Goal: Task Accomplishment & Management: Manage account settings

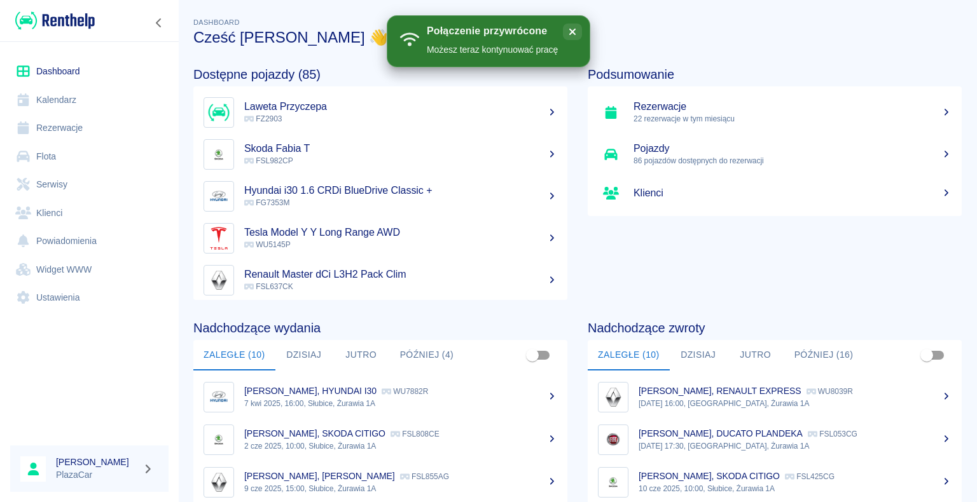
click at [811, 37] on h3 "Cześć [PERSON_NAME] 👋" at bounding box center [577, 38] width 768 height 18
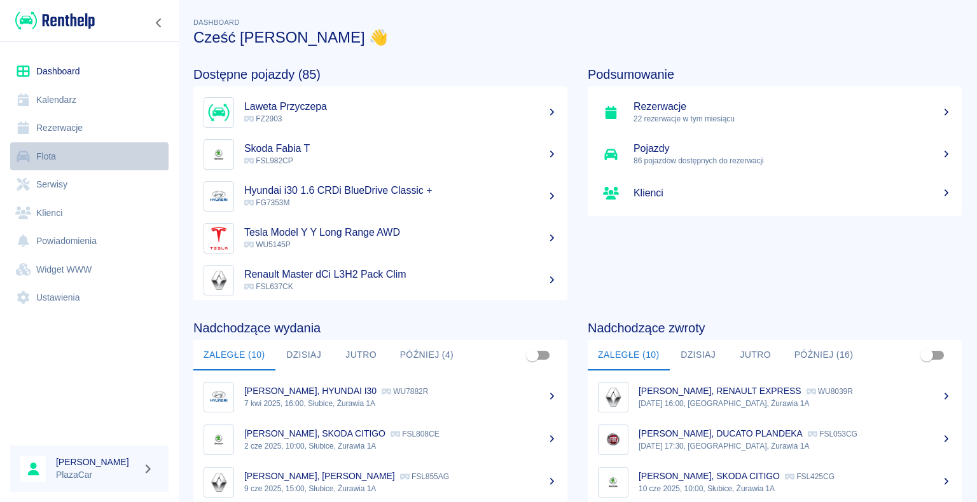
click at [67, 157] on link "Flota" at bounding box center [89, 156] width 158 height 29
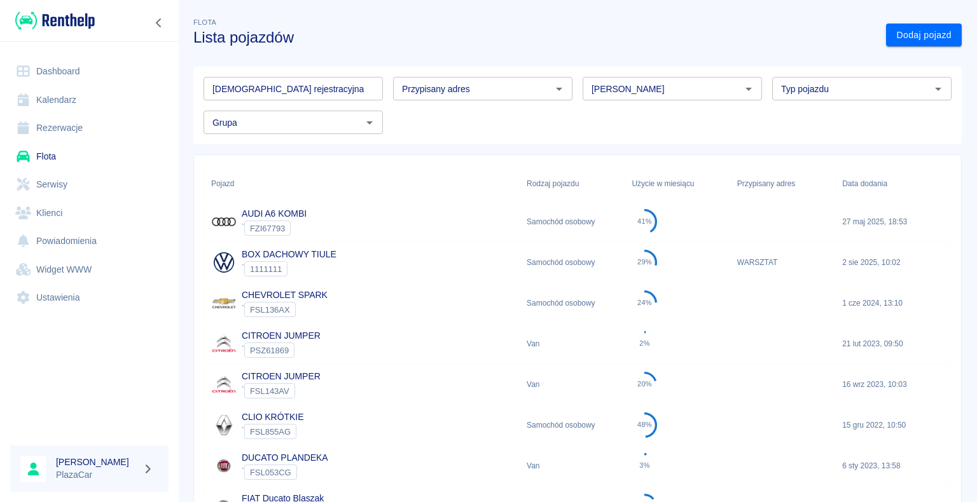
click at [76, 136] on link "Rezerwacje" at bounding box center [89, 128] width 158 height 29
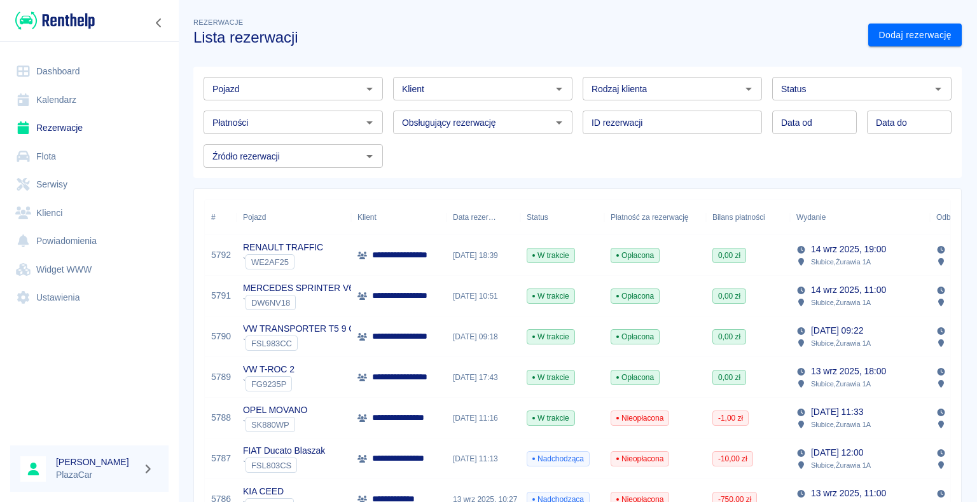
click at [39, 78] on link "Dashboard" at bounding box center [89, 71] width 158 height 29
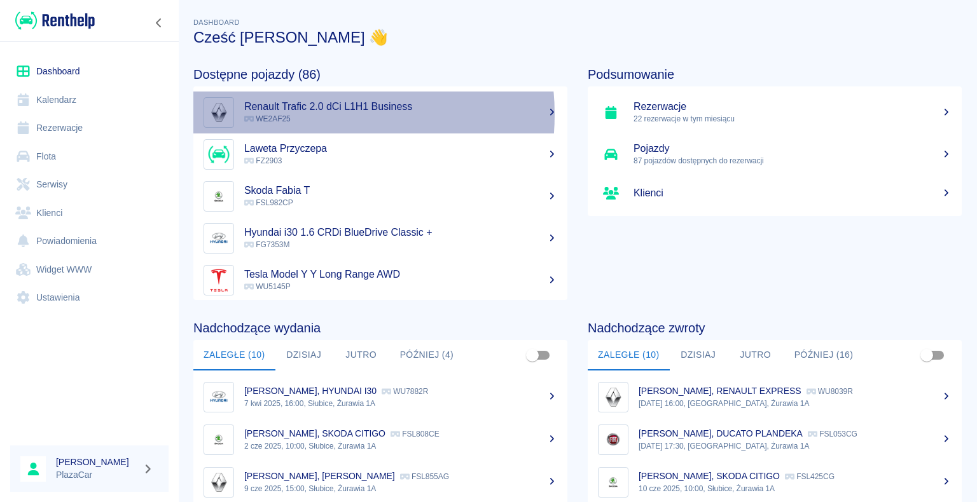
click at [301, 114] on p "WE2AF25" at bounding box center [400, 118] width 313 height 11
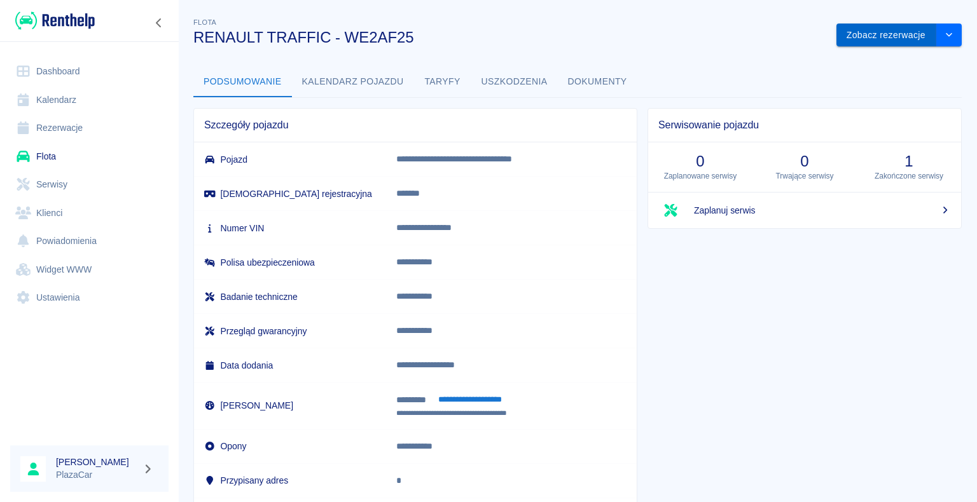
click at [851, 37] on button "Zobacz rezerwacje" at bounding box center [886, 36] width 100 height 24
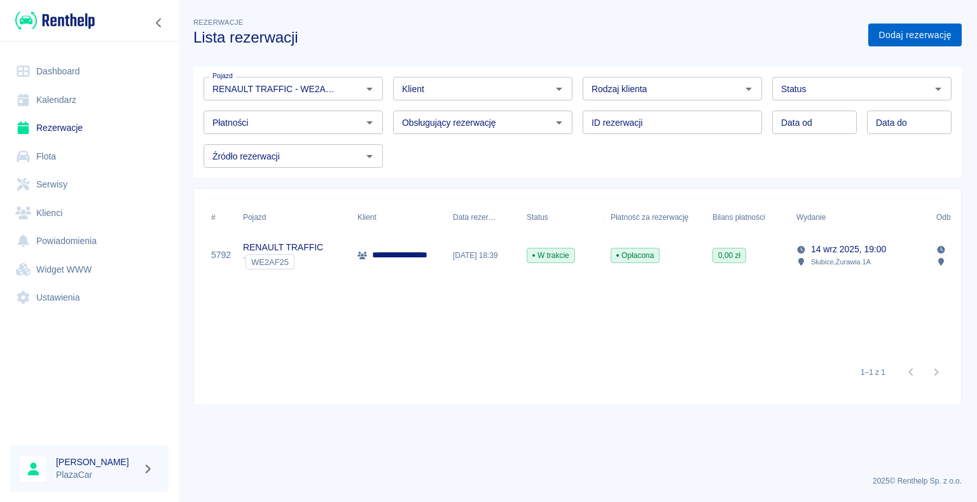
click at [888, 38] on link "Dodaj rezerwację" at bounding box center [914, 36] width 93 height 24
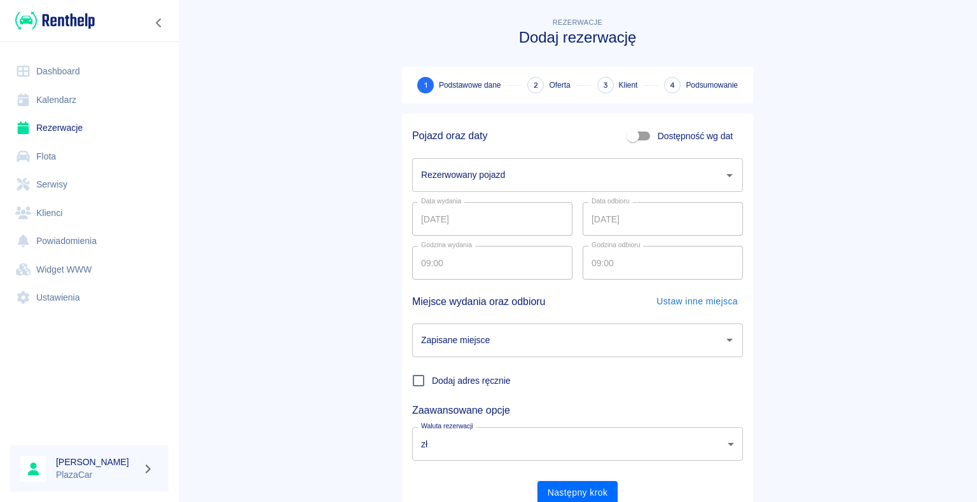
click at [511, 179] on input "Rezerwowany pojazd" at bounding box center [568, 175] width 300 height 22
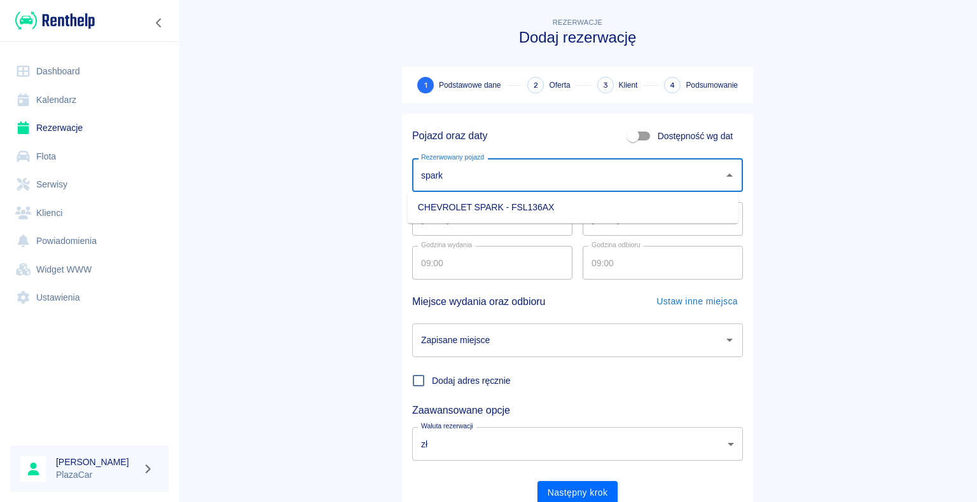
click at [542, 213] on li "CHEVROLET SPARK - FSL136AX" at bounding box center [573, 207] width 331 height 21
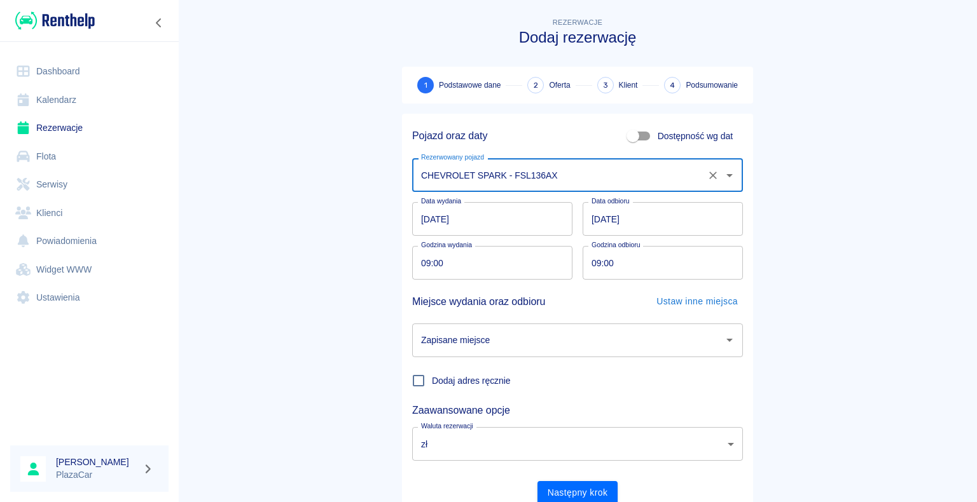
type input "CHEVROLET SPARK - FSL136AX"
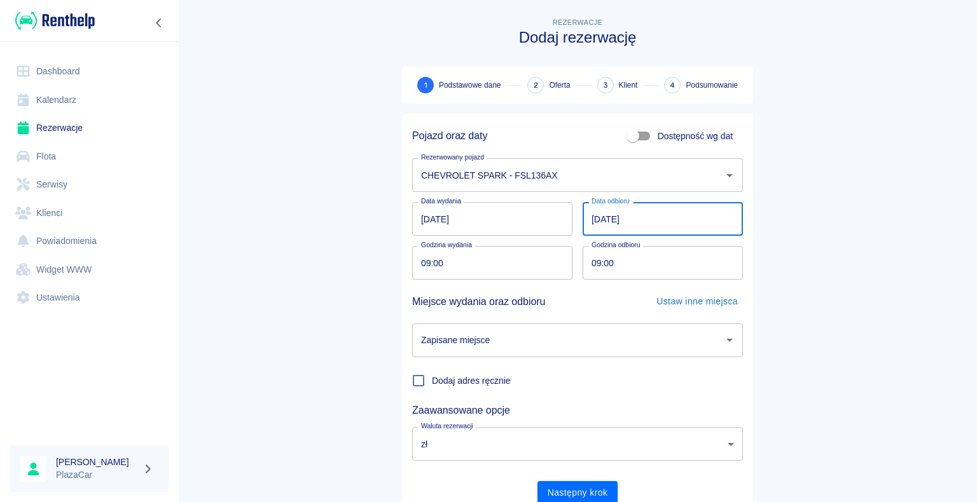
click at [681, 223] on input "[DATE]" at bounding box center [662, 219] width 160 height 34
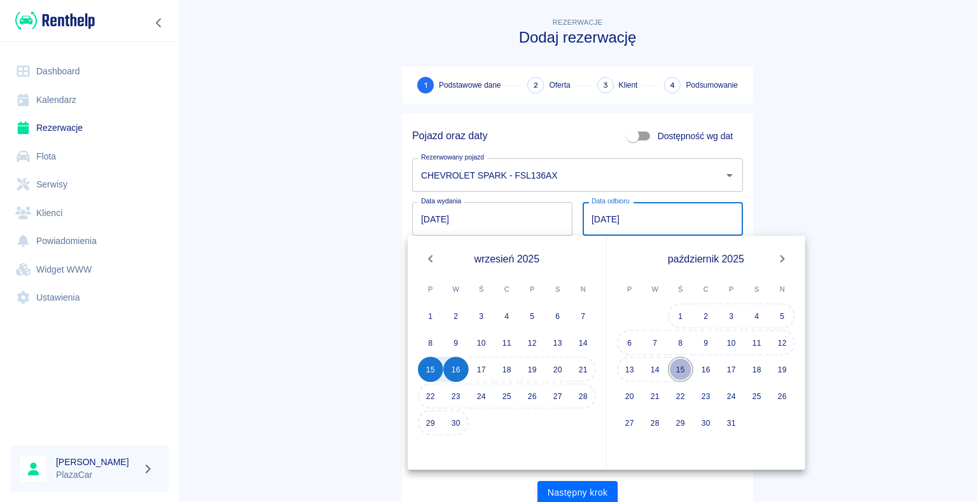
click at [689, 367] on button "15" at bounding box center [680, 369] width 25 height 25
type input "[DATE]"
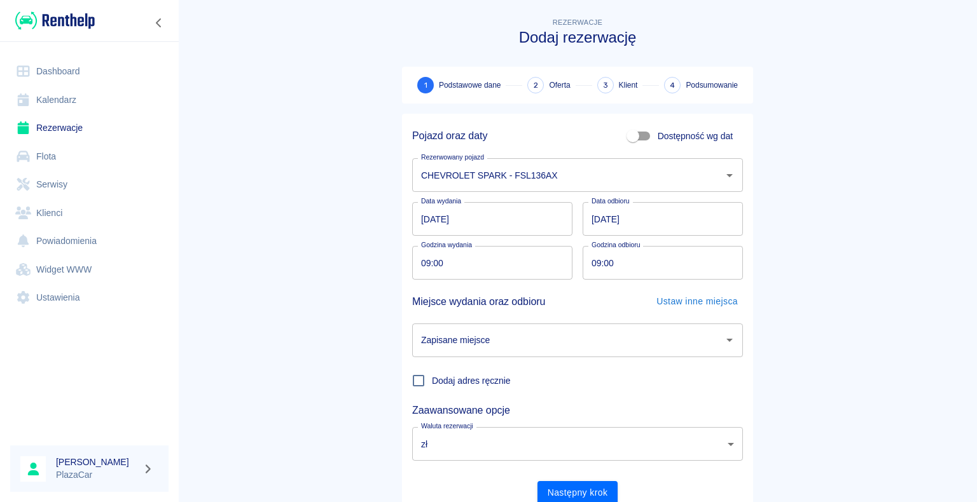
click at [675, 339] on input "Zapisane miejsce" at bounding box center [568, 340] width 300 height 22
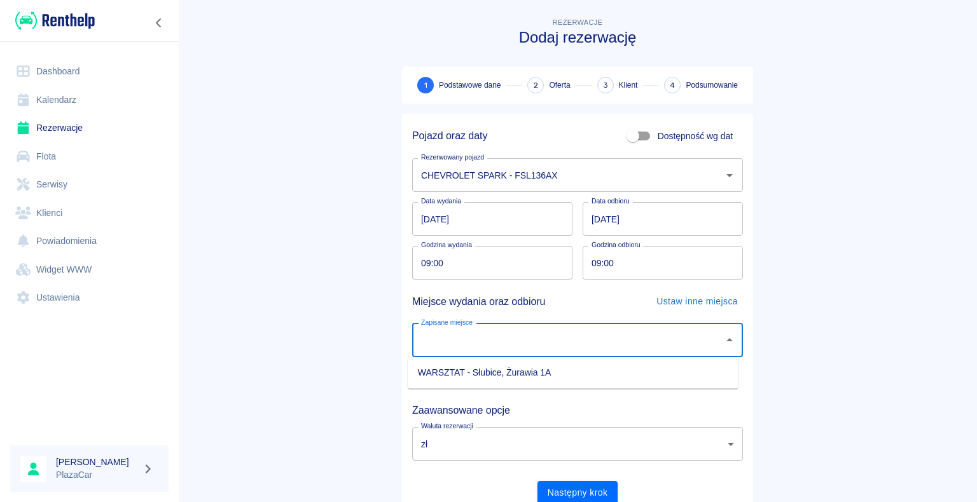
click at [582, 370] on li "WARSZTAT - Słubice, Żurawia 1A" at bounding box center [573, 372] width 331 height 21
type input "WARSZTAT - Słubice, Żurawia 1A"
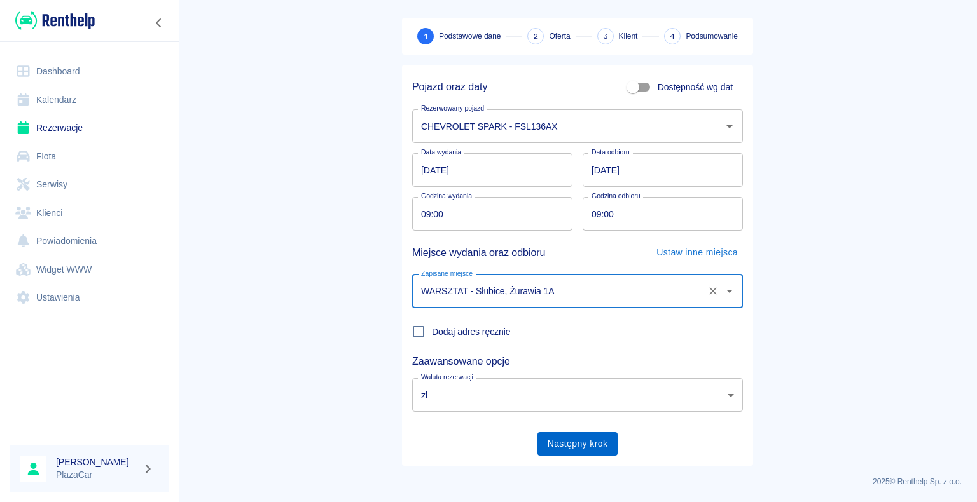
click at [584, 449] on button "Następny krok" at bounding box center [577, 444] width 81 height 24
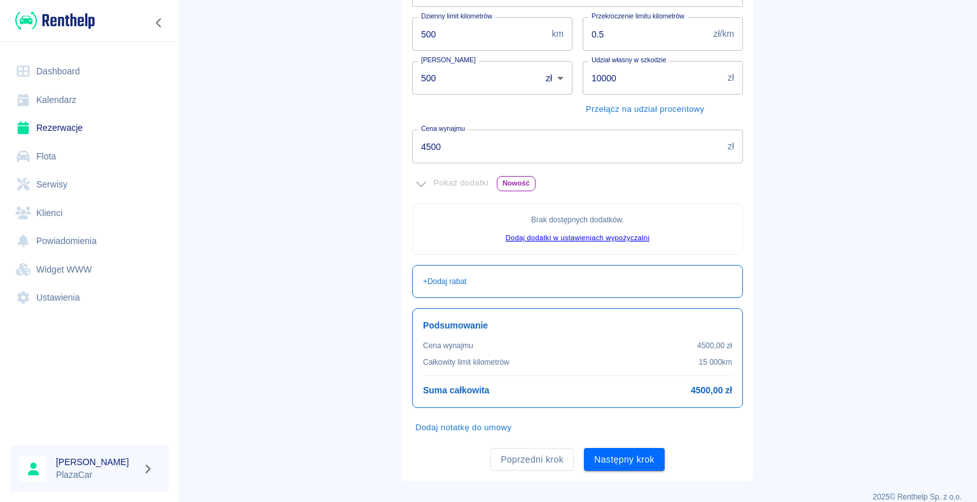
scroll to position [231, 0]
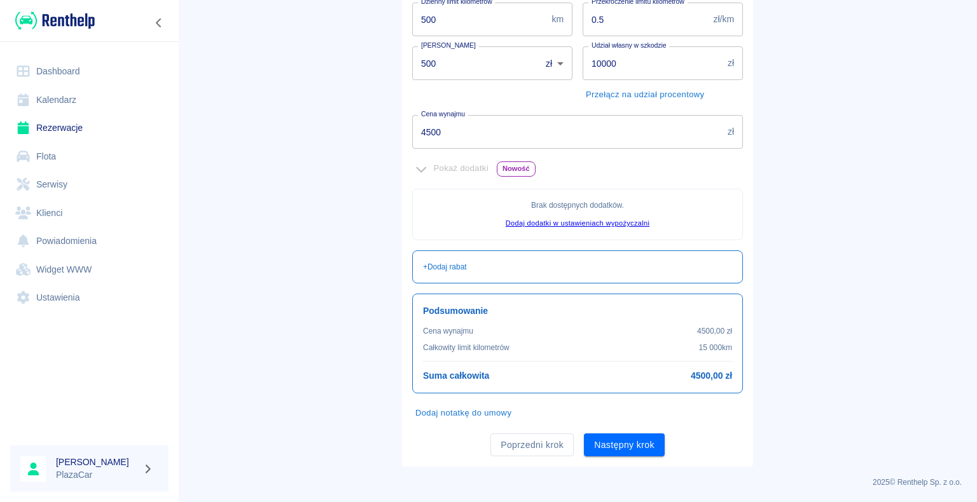
drag, startPoint x: 629, startPoint y: 450, endPoint x: 638, endPoint y: 450, distance: 8.9
click at [629, 450] on button "Następny krok" at bounding box center [624, 446] width 81 height 24
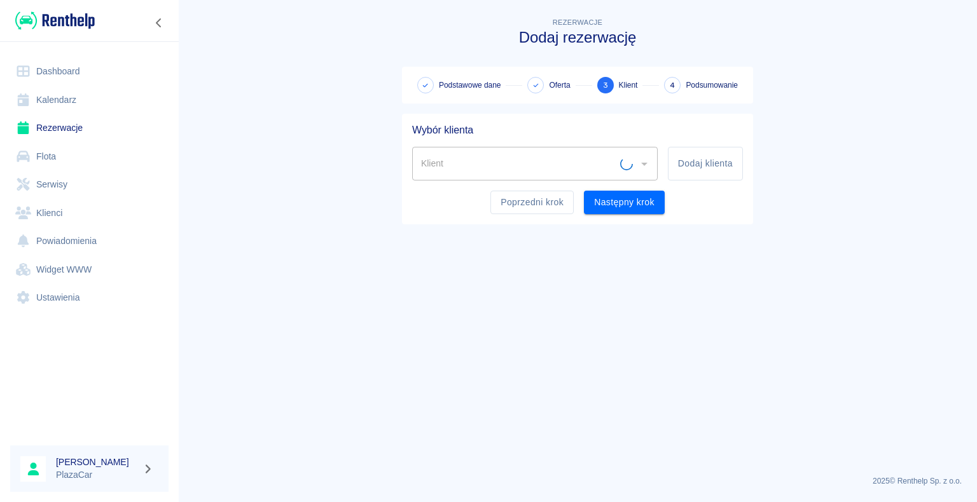
scroll to position [0, 0]
click at [719, 174] on button "Dodaj klienta" at bounding box center [705, 164] width 75 height 34
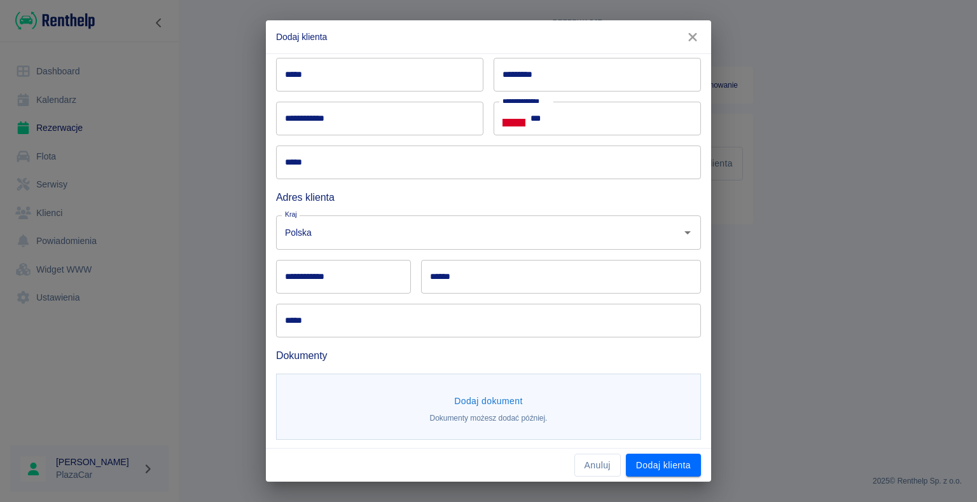
scroll to position [69, 0]
click at [503, 403] on button "Dodaj dokument" at bounding box center [488, 400] width 79 height 24
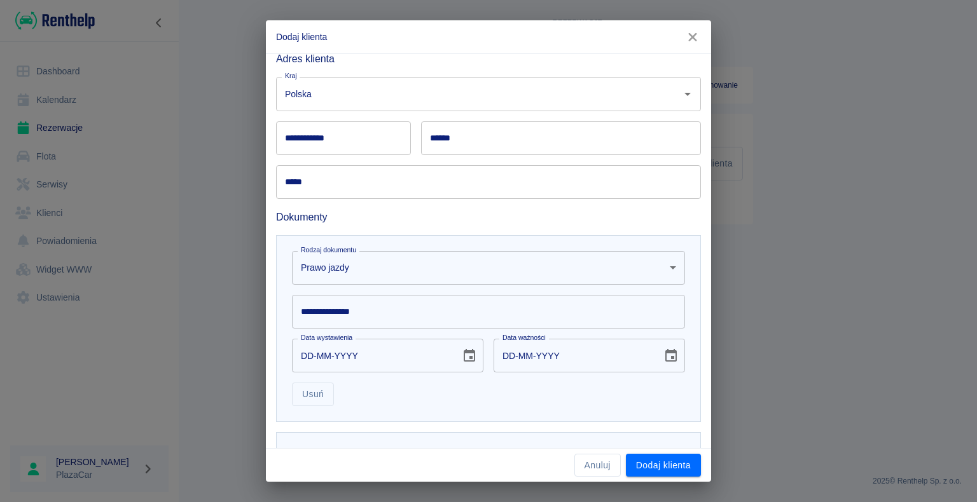
scroll to position [254, 0]
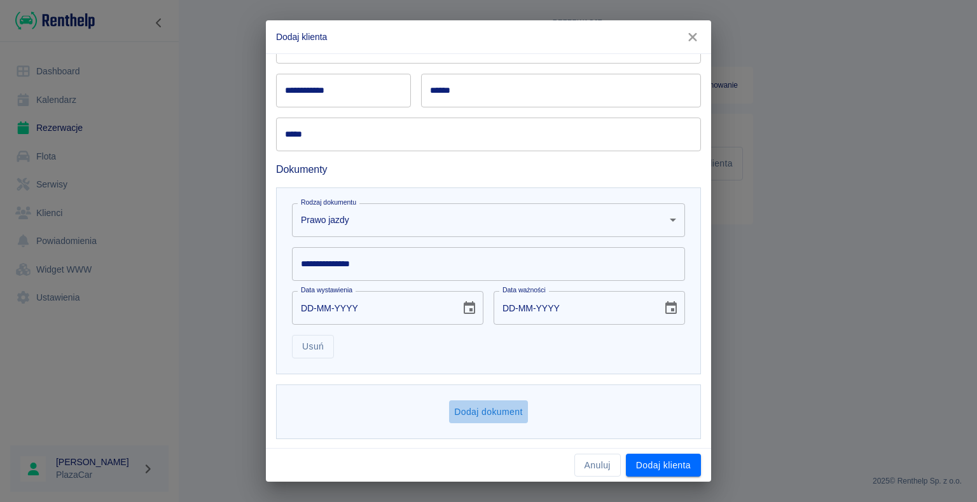
click at [506, 418] on button "Dodaj dokument" at bounding box center [488, 413] width 79 height 24
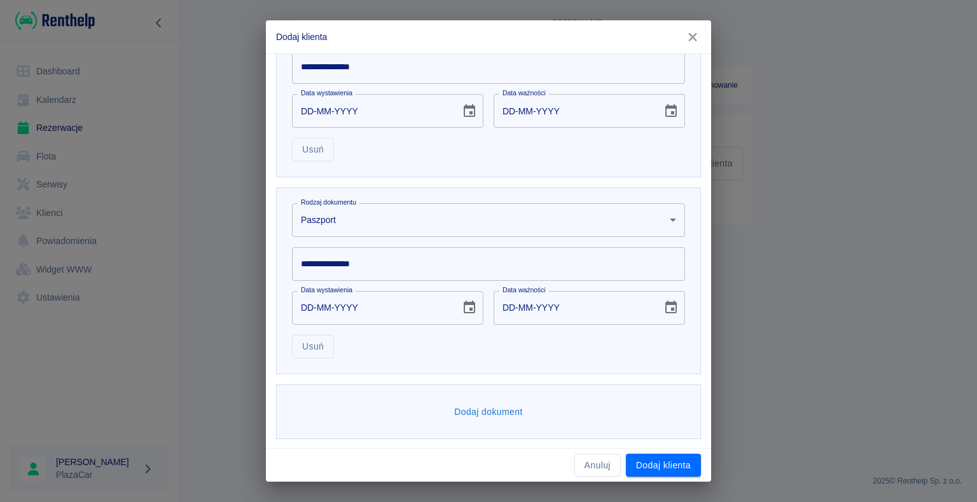
click at [363, 233] on body "**********" at bounding box center [488, 251] width 977 height 502
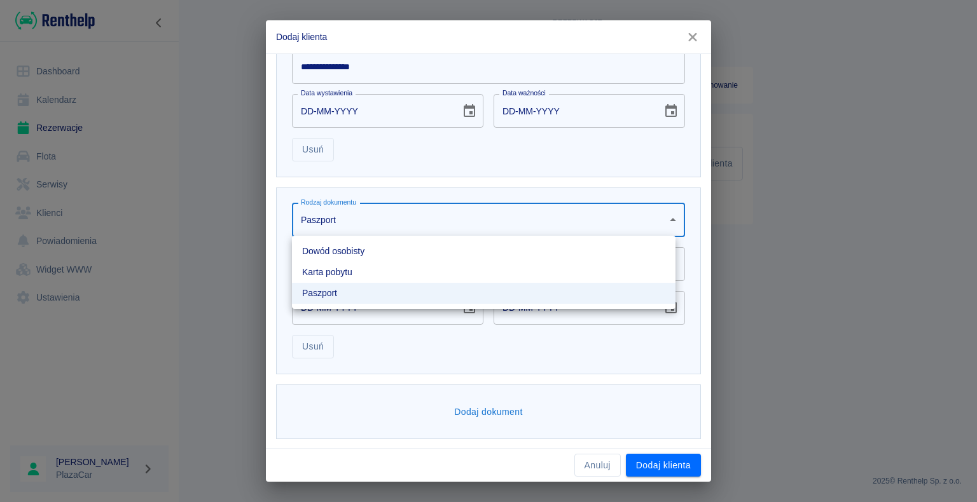
click at [355, 256] on li "Dowód osobisty" at bounding box center [483, 251] width 383 height 21
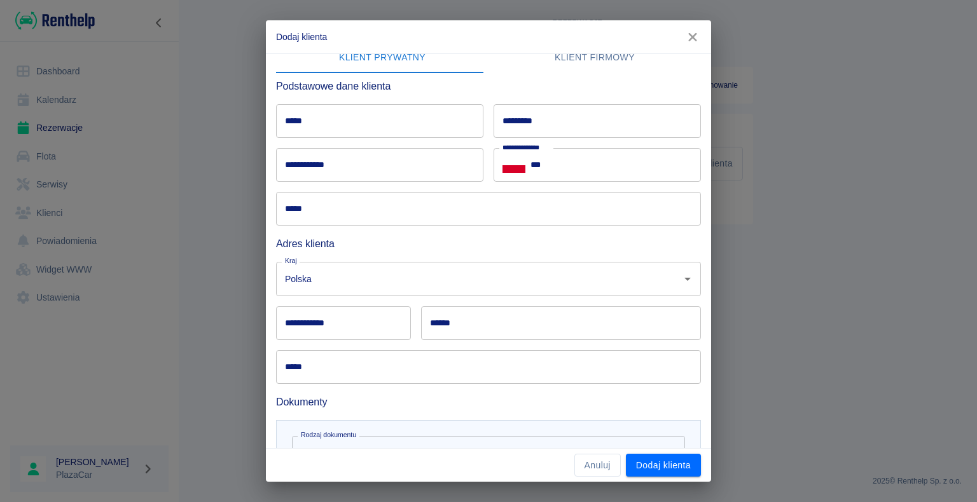
scroll to position [0, 0]
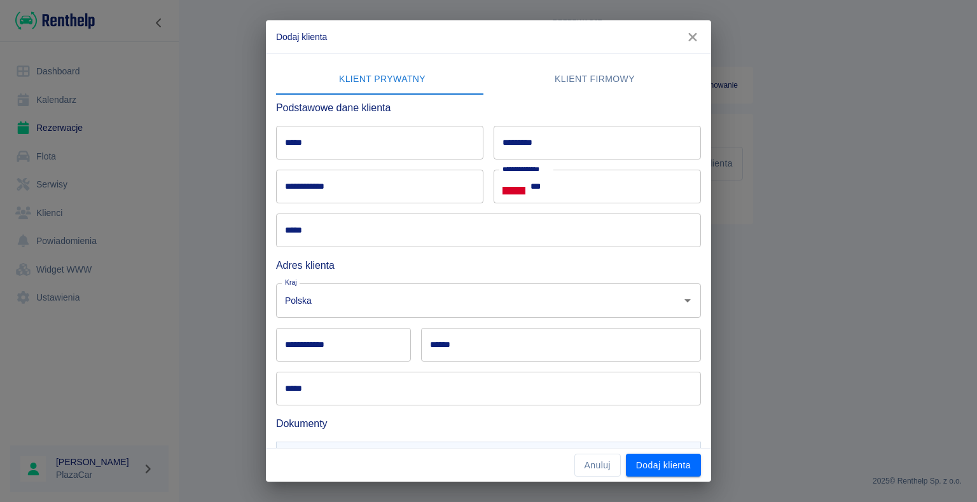
click at [853, 188] on div "**********" at bounding box center [488, 251] width 977 height 502
click at [698, 36] on icon "button" at bounding box center [692, 37] width 17 height 13
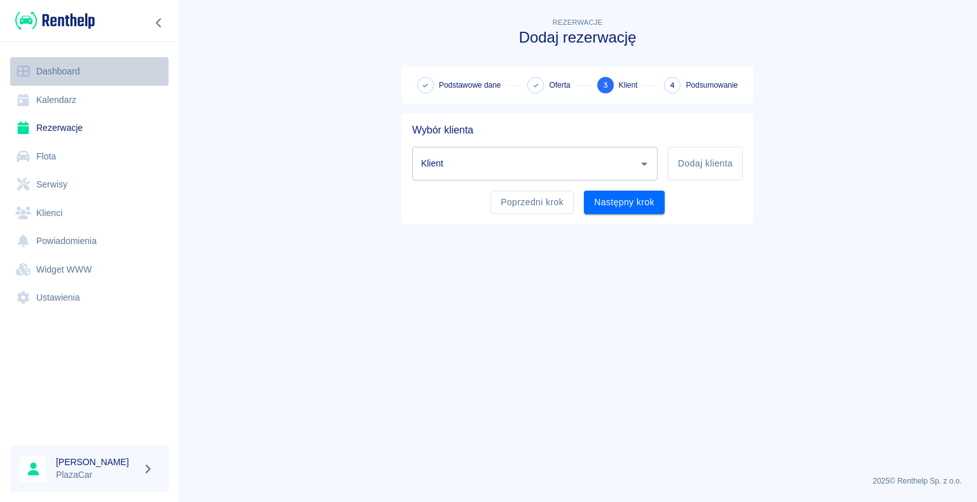
click at [55, 80] on link "Dashboard" at bounding box center [89, 71] width 158 height 29
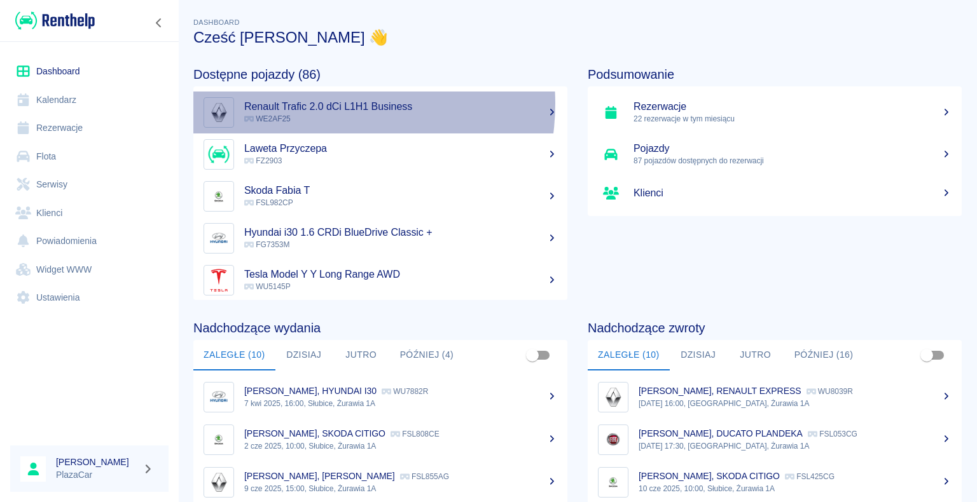
click at [320, 104] on h5 "Renault Trafic 2.0 dCi L1H1 Business" at bounding box center [400, 106] width 313 height 13
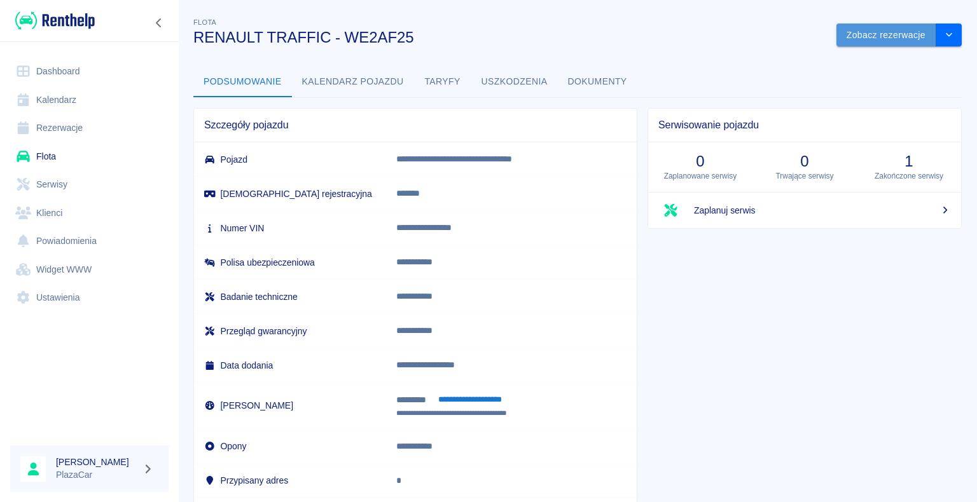
click at [838, 34] on button "Zobacz rezerwacje" at bounding box center [886, 36] width 100 height 24
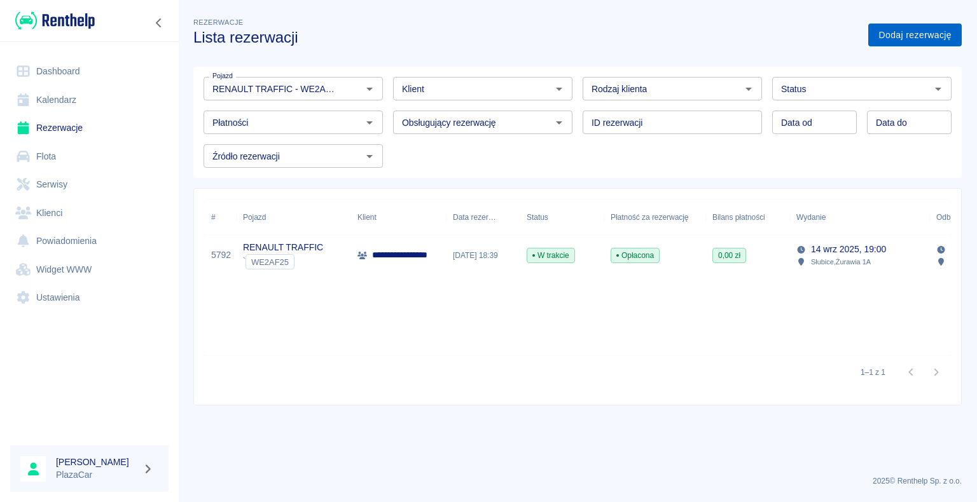
click at [893, 29] on link "Dodaj rezerwację" at bounding box center [914, 36] width 93 height 24
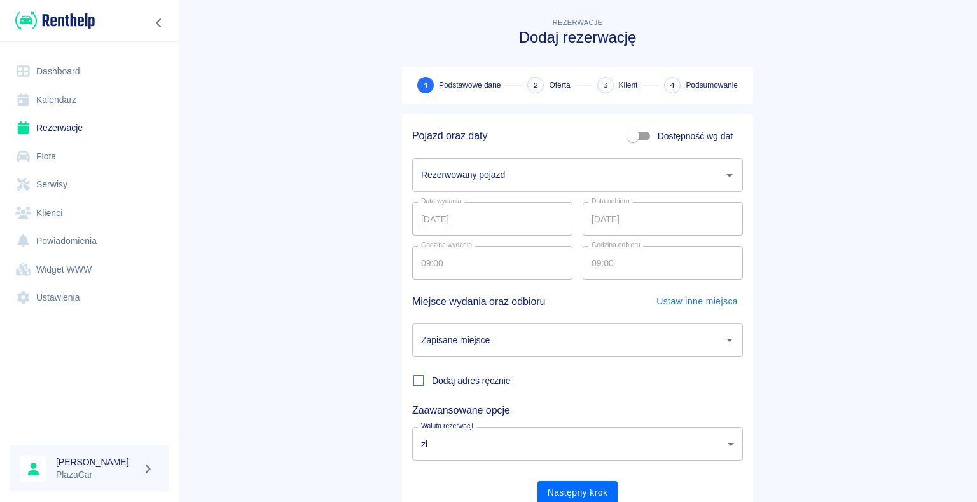
click at [610, 185] on input "Rezerwowany pojazd" at bounding box center [568, 175] width 300 height 22
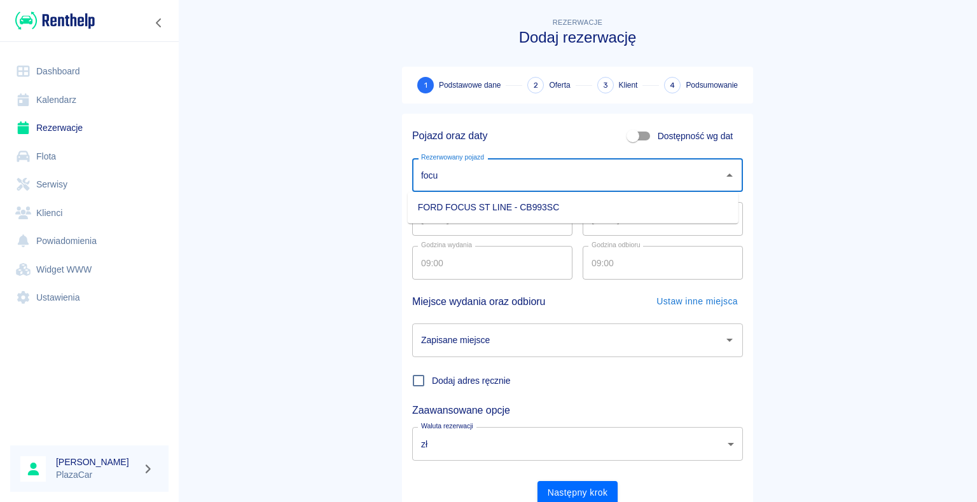
click at [509, 207] on li "FORD FOCUS ST LINE - CB993SC" at bounding box center [573, 207] width 331 height 21
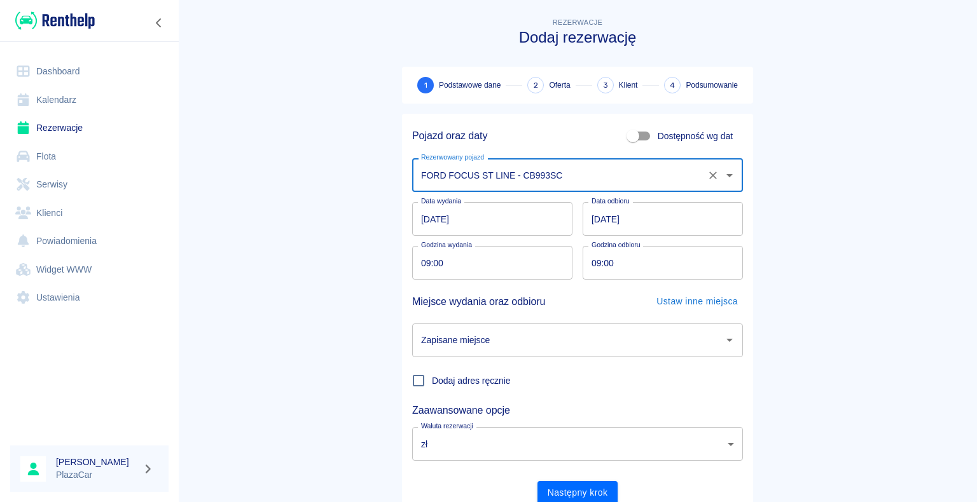
type input "FORD FOCUS ST LINE - CB993SC"
click at [621, 333] on input "Zapisane miejsce" at bounding box center [568, 340] width 300 height 22
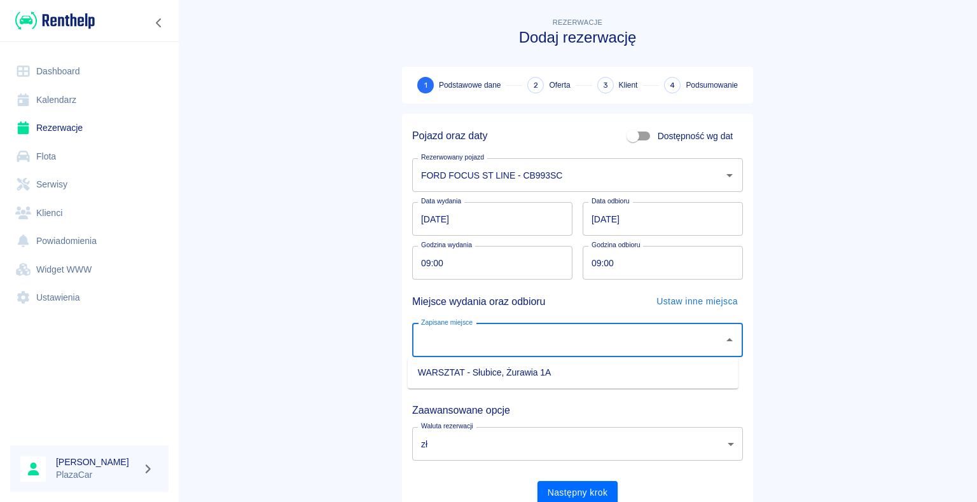
click at [502, 377] on li "WARSZTAT - Słubice, Żurawia 1A" at bounding box center [573, 372] width 331 height 21
type input "WARSZTAT - Słubice, Żurawia 1A"
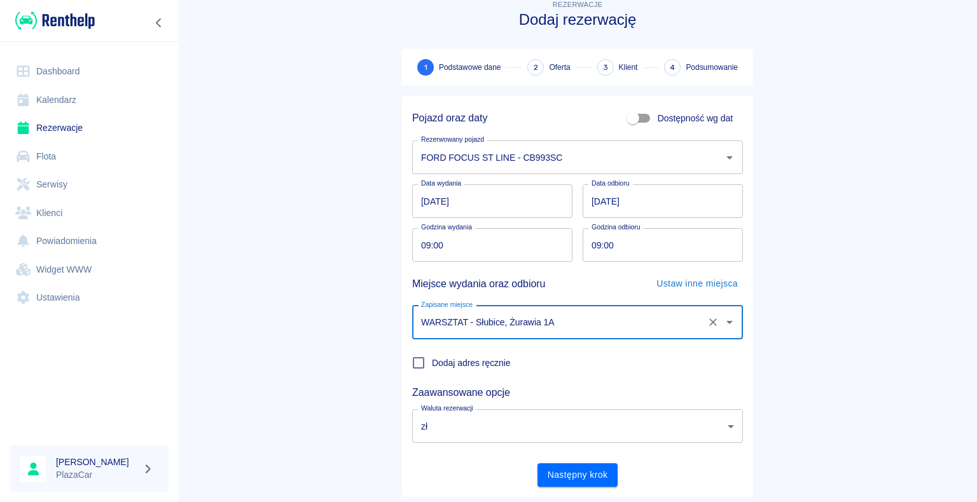
scroll to position [49, 0]
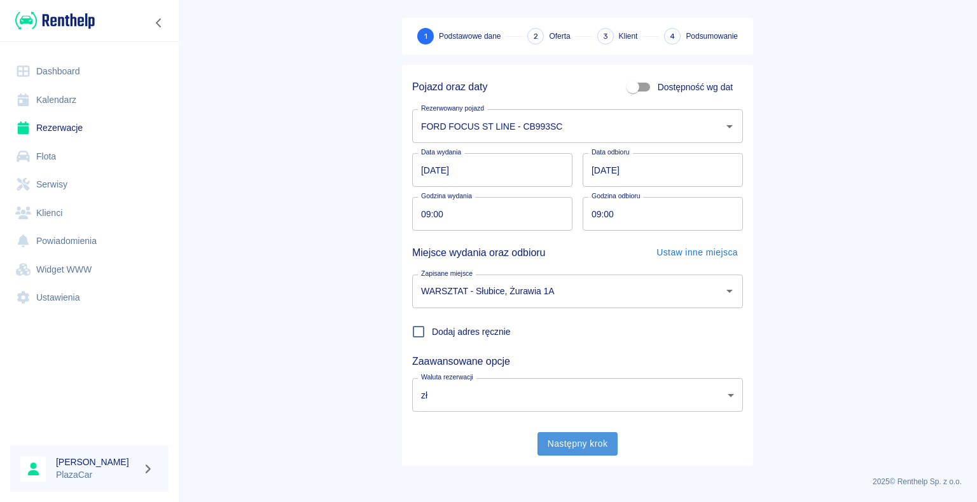
click at [598, 437] on button "Następny krok" at bounding box center [577, 444] width 81 height 24
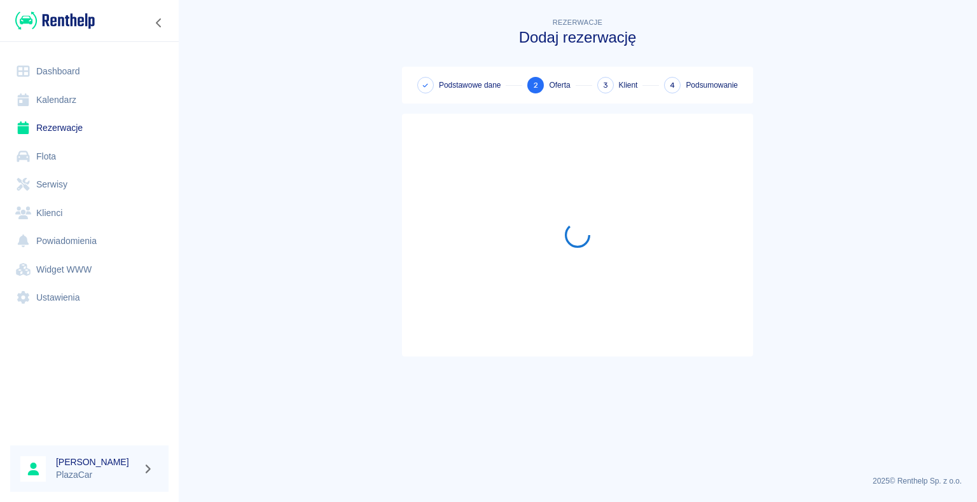
scroll to position [0, 0]
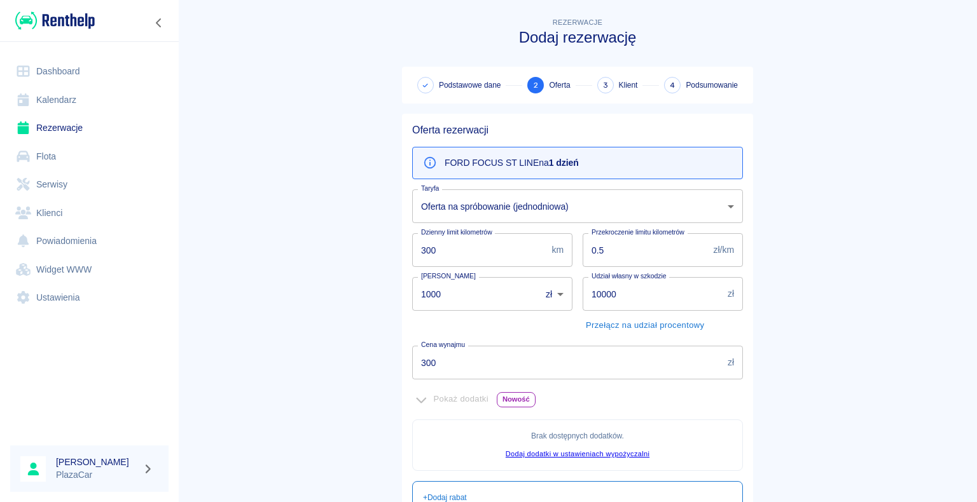
click at [605, 323] on button "Przełącz na udział procentowy" at bounding box center [644, 326] width 125 height 20
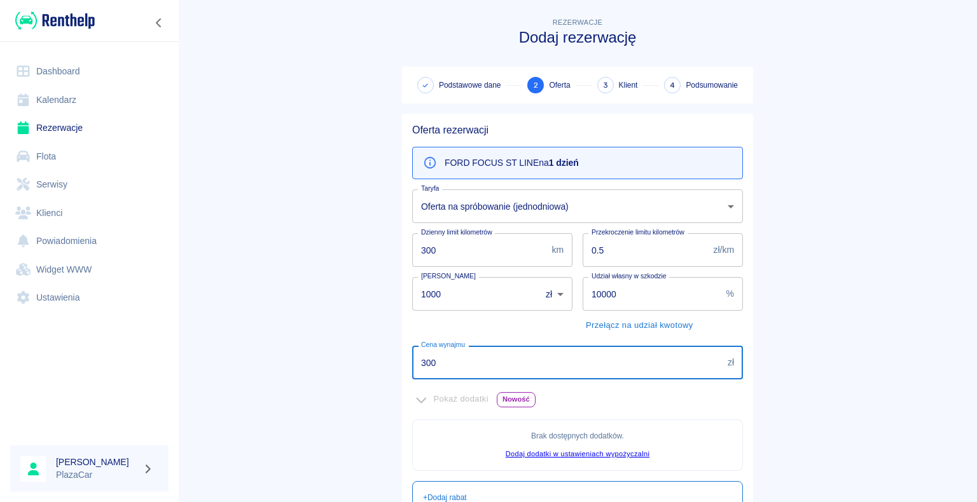
click at [601, 353] on input "300" at bounding box center [567, 363] width 310 height 34
click at [535, 329] on div "Kaucja 1000 zł PLN ​ [PERSON_NAME]" at bounding box center [487, 301] width 170 height 69
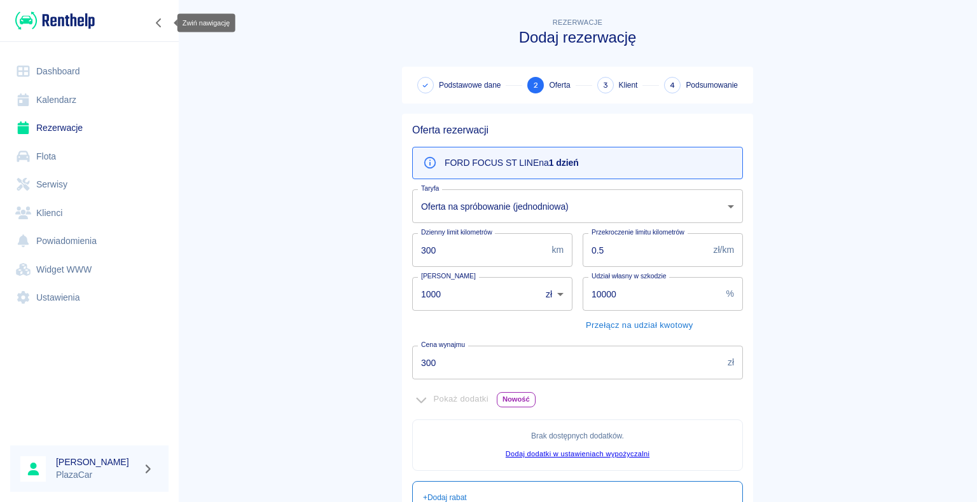
click at [156, 17] on button "Zwiń nawigację" at bounding box center [158, 23] width 19 height 17
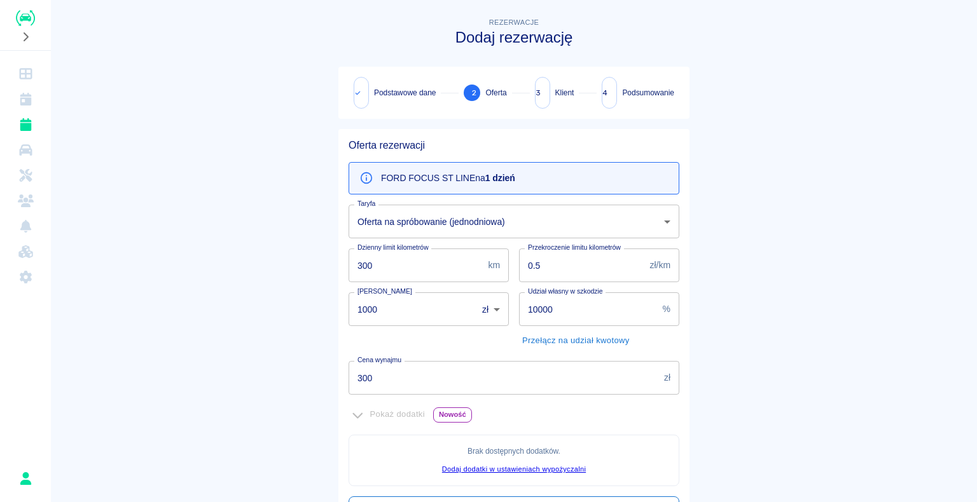
click at [390, 175] on p "FORD FOCUS ST LINE na 1 dzień" at bounding box center [448, 178] width 134 height 13
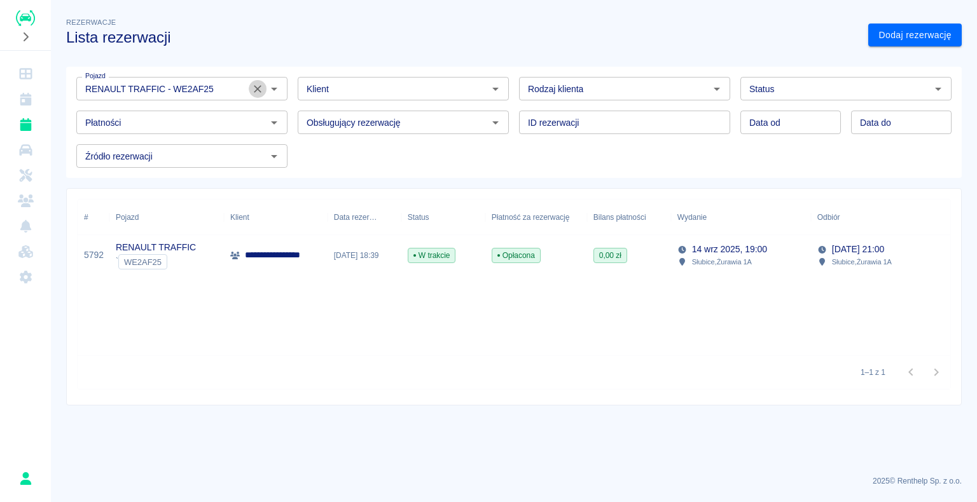
click at [254, 89] on icon "Wyczyść" at bounding box center [257, 89] width 13 height 13
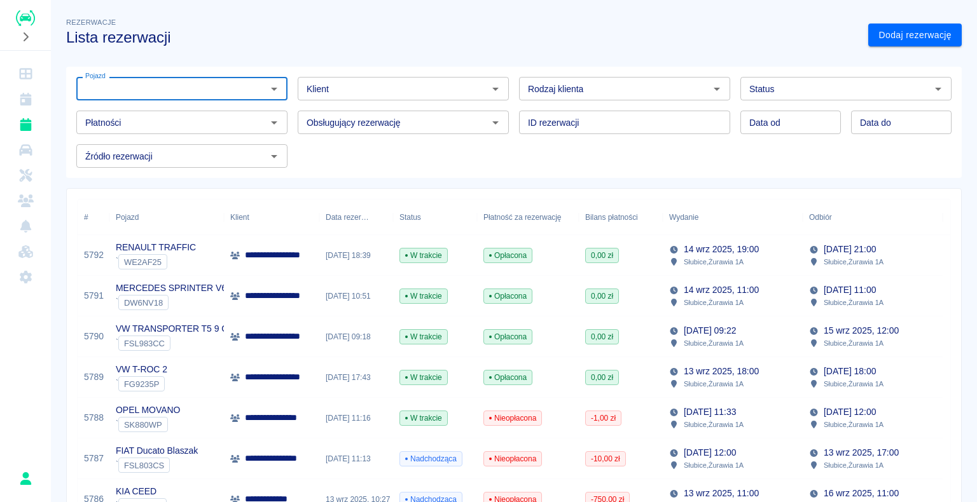
click at [270, 90] on icon "Otwórz" at bounding box center [273, 88] width 15 height 15
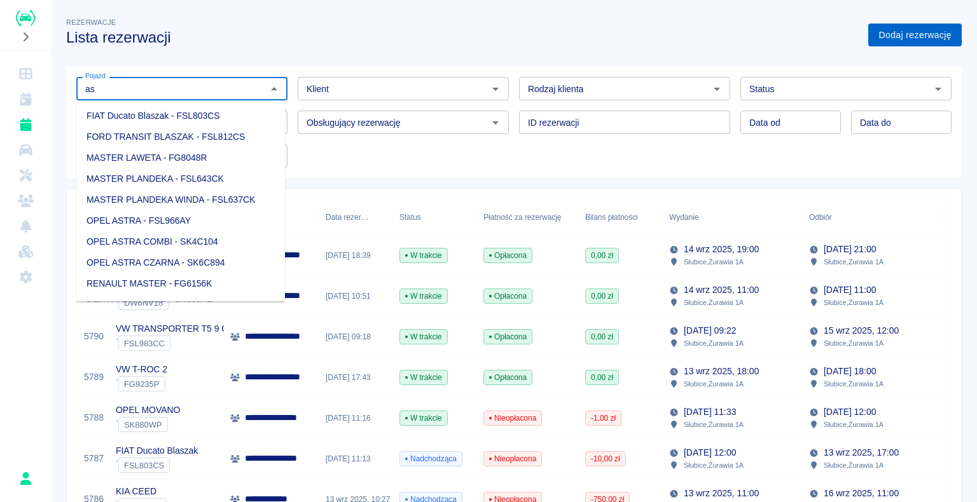
type input "as"
click at [891, 33] on link "Dodaj rezerwację" at bounding box center [914, 36] width 93 height 24
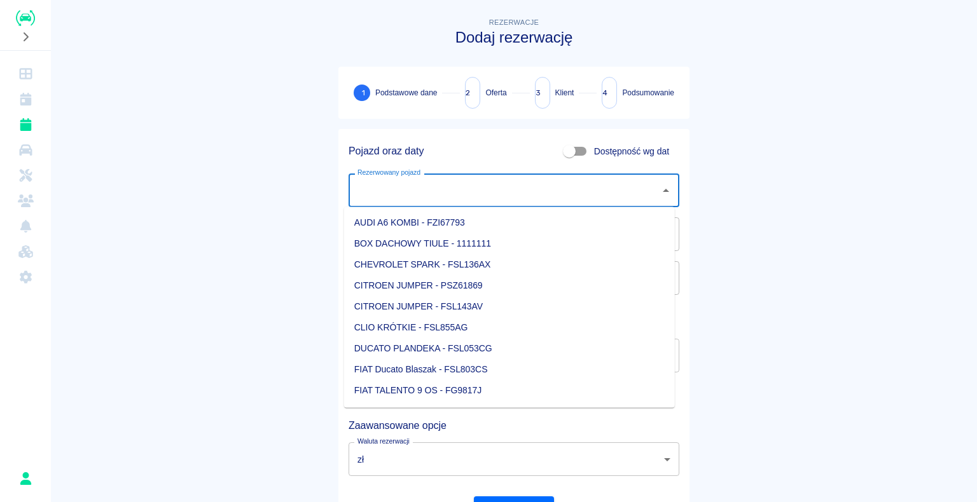
click at [603, 187] on input "Rezerwowany pojazd" at bounding box center [504, 190] width 300 height 22
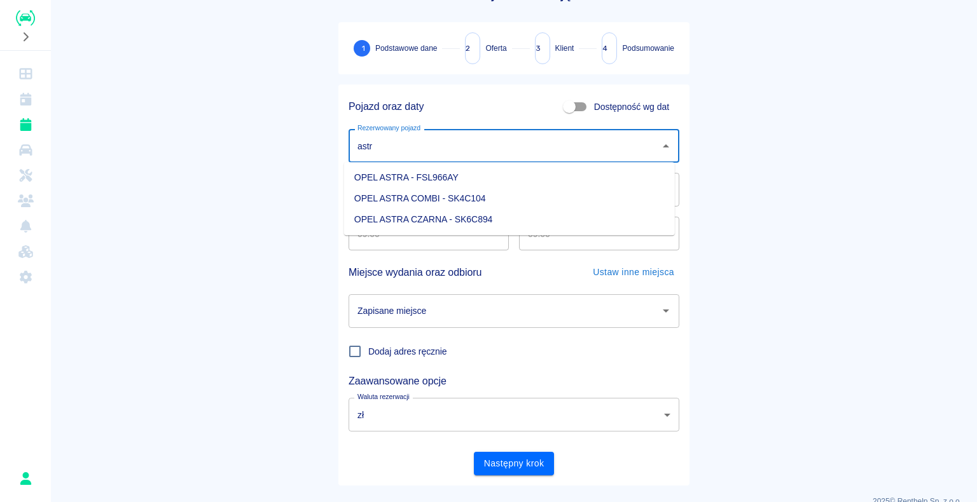
scroll to position [64, 0]
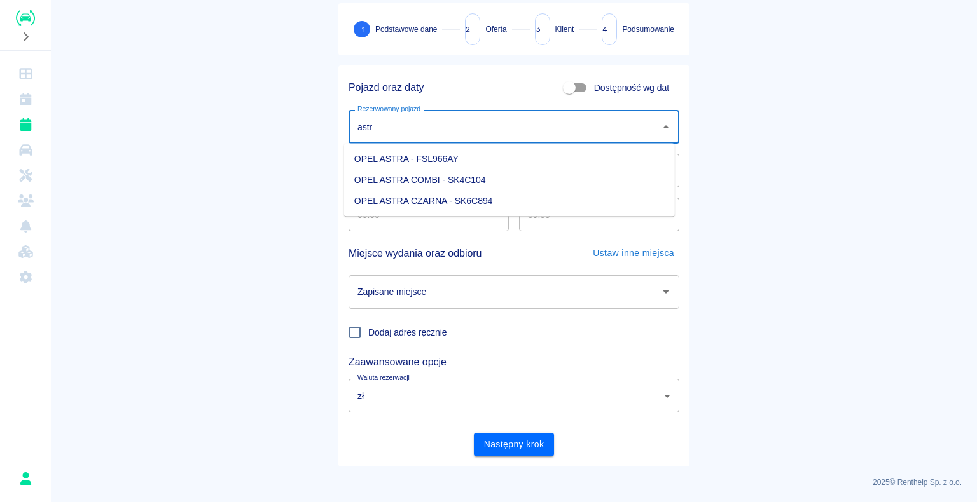
click at [477, 182] on li "OPEL ASTRA COMBI - SK4C104" at bounding box center [509, 180] width 331 height 21
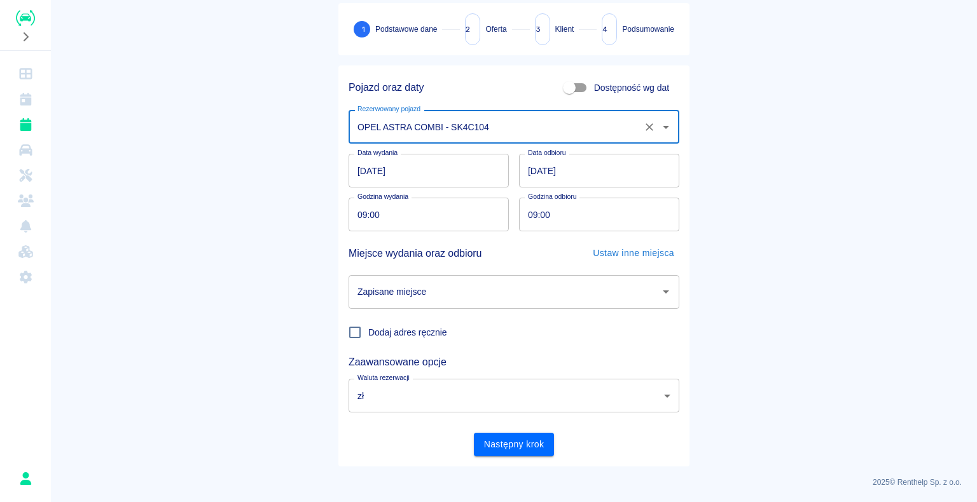
click at [508, 128] on input "OPEL ASTRA COMBI - SK4C104" at bounding box center [496, 127] width 284 height 22
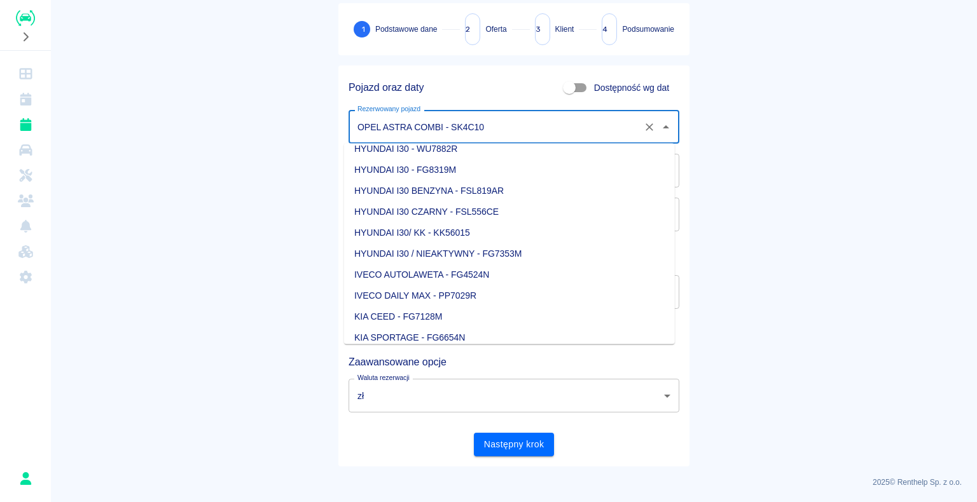
scroll to position [0, 0]
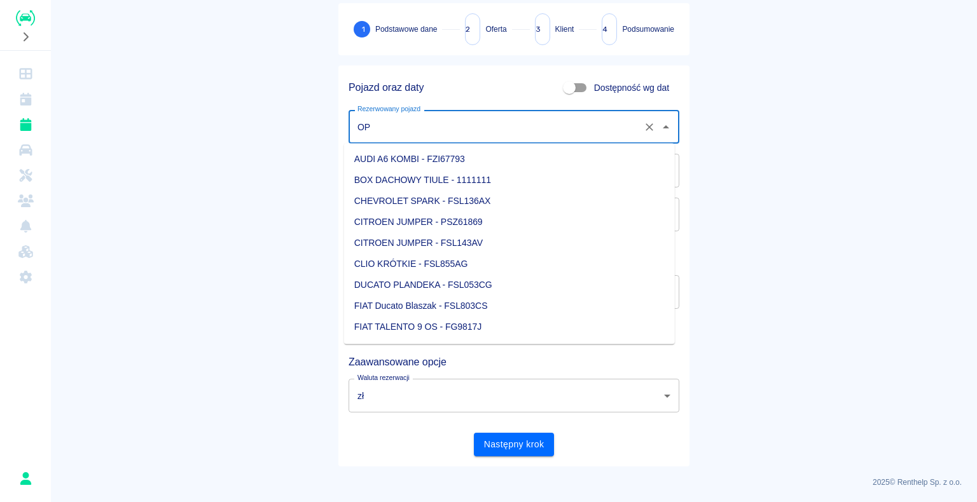
type input "O"
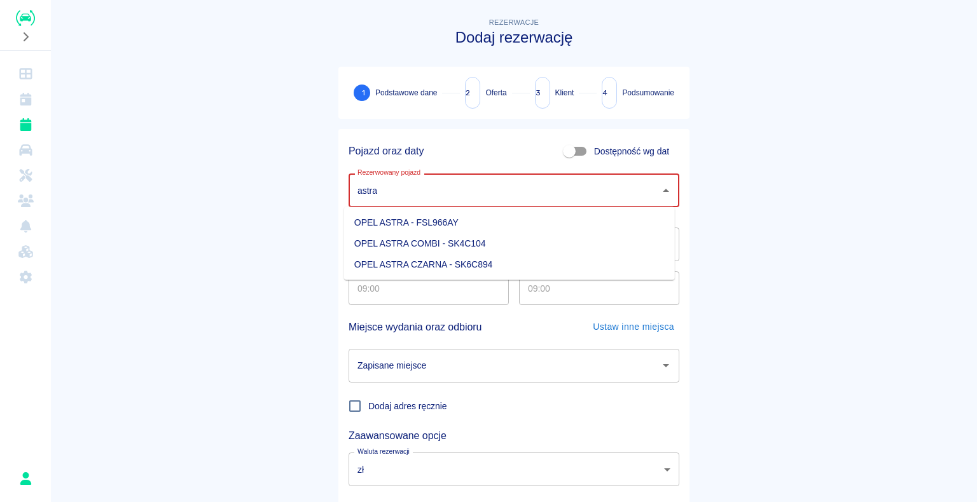
click at [497, 267] on li "OPEL ASTRA CZARNA - SK6C894" at bounding box center [509, 264] width 331 height 21
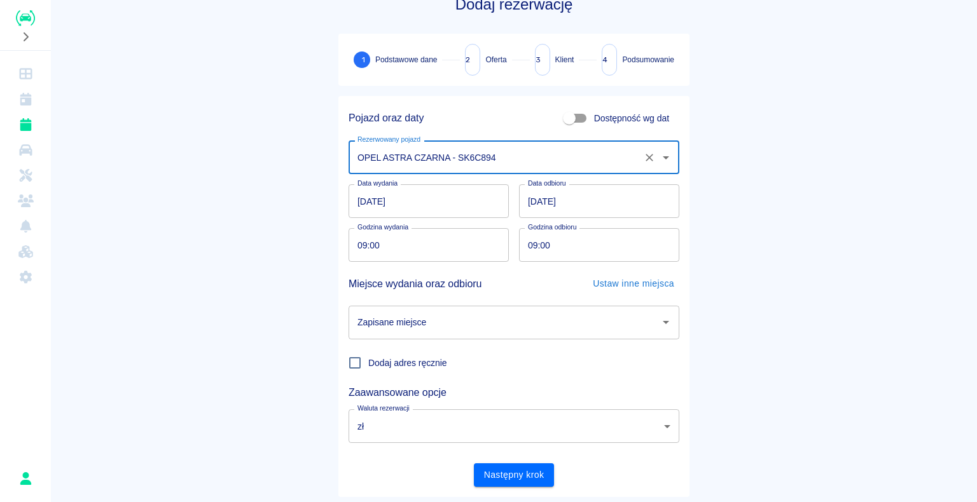
scroll to position [64, 0]
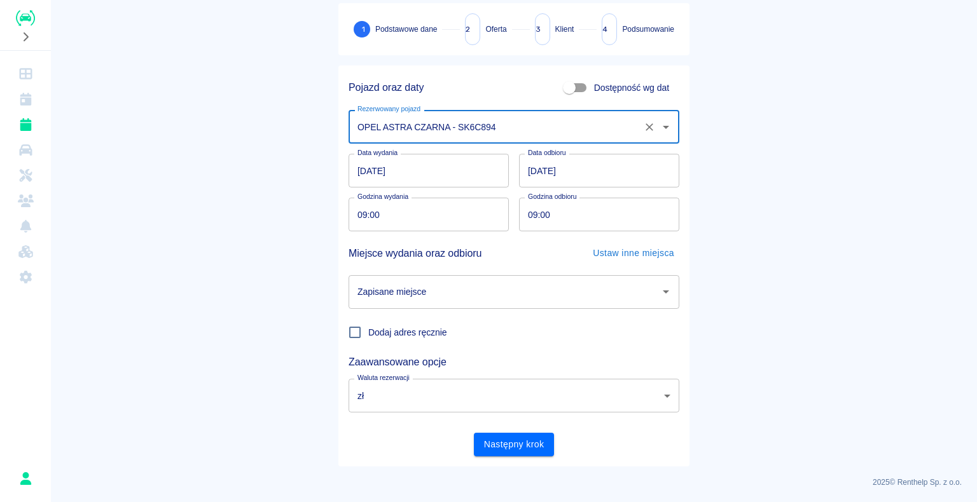
type input "OPEL ASTRA CZARNA - SK6C894"
click at [556, 214] on input "09:00" at bounding box center [594, 215] width 151 height 34
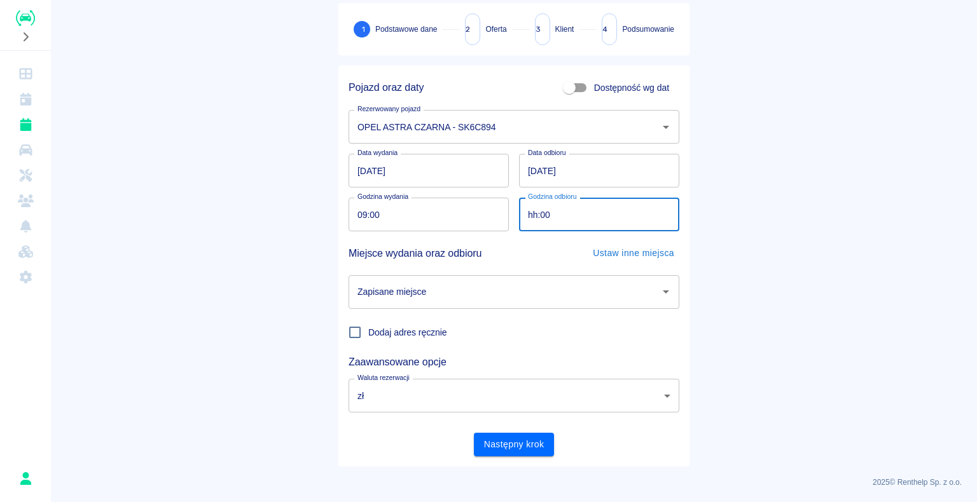
type input "hh:00"
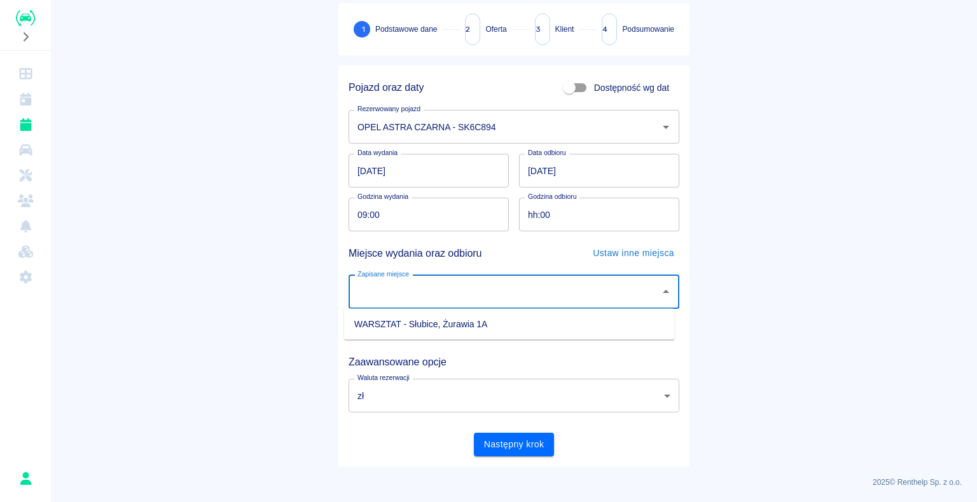
click at [592, 287] on input "Zapisane miejsce" at bounding box center [504, 292] width 300 height 22
click at [493, 334] on li "WARSZTAT - Słubice, Żurawia 1A" at bounding box center [509, 324] width 331 height 21
type input "WARSZTAT - Słubice, Żurawia 1A"
click at [608, 216] on input "hh:00" at bounding box center [594, 215] width 151 height 34
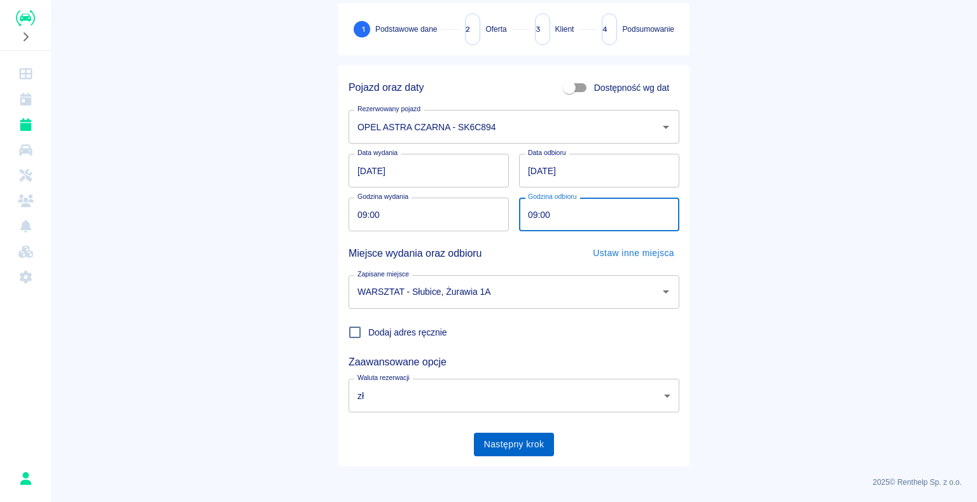
type input "09:00"
click at [509, 451] on button "Następny krok" at bounding box center [514, 445] width 81 height 24
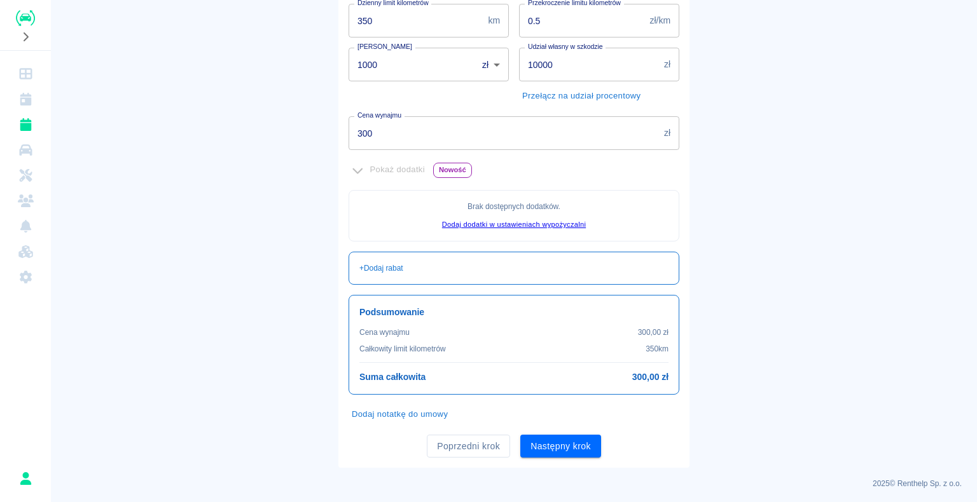
scroll to position [245, 0]
click at [581, 442] on button "Następny krok" at bounding box center [560, 446] width 81 height 24
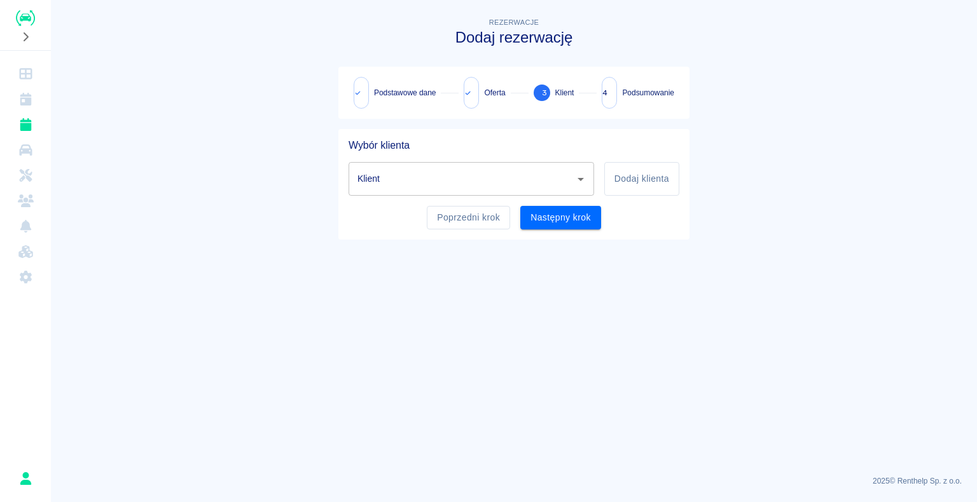
scroll to position [0, 0]
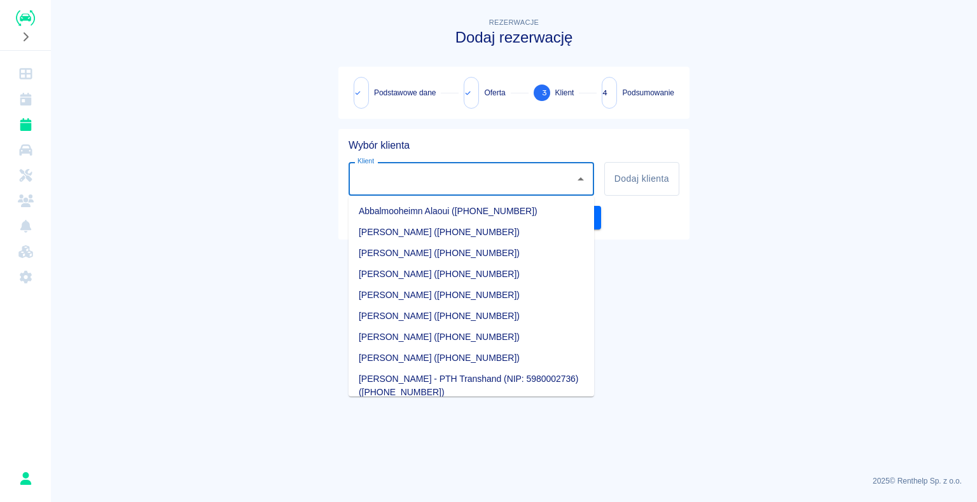
click at [542, 171] on input "Klient" at bounding box center [461, 179] width 215 height 22
type input "m"
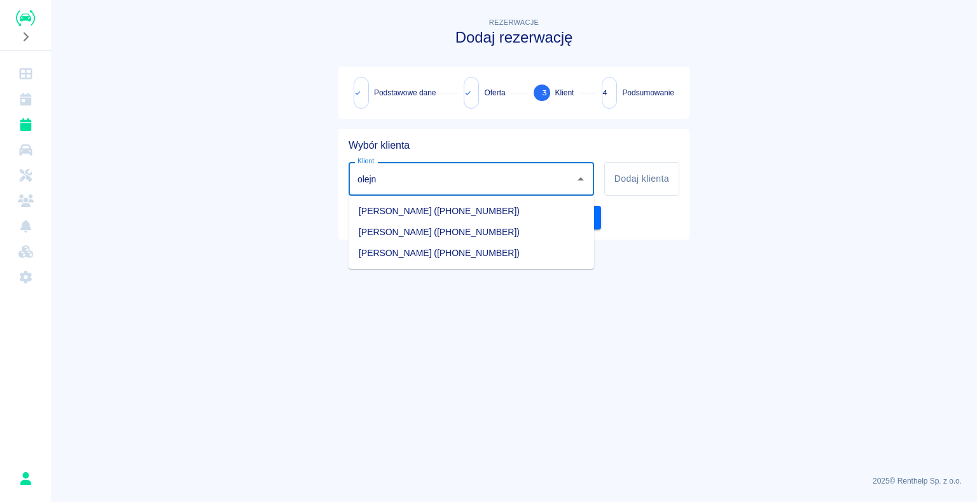
click at [383, 259] on li "[PERSON_NAME] ([PHONE_NUMBER])" at bounding box center [470, 253] width 245 height 21
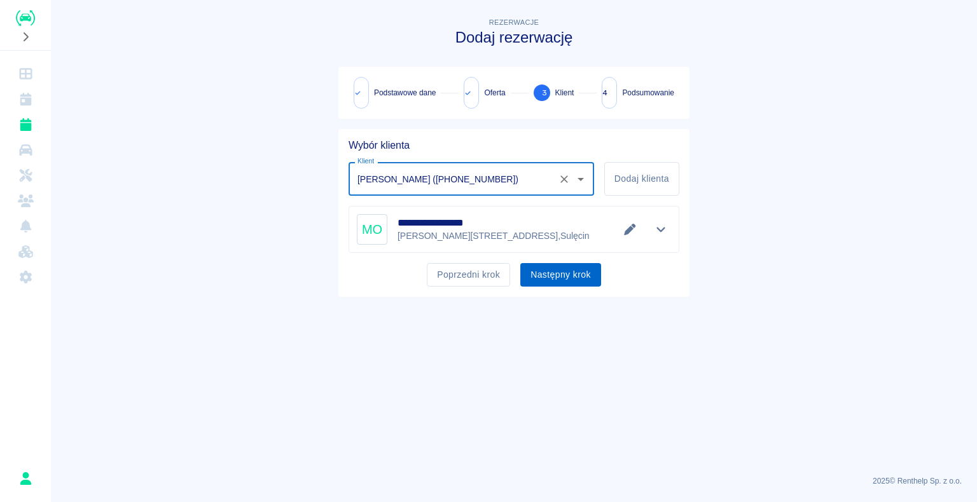
type input "[PERSON_NAME] ([PHONE_NUMBER])"
click at [582, 278] on button "Następny krok" at bounding box center [560, 275] width 81 height 24
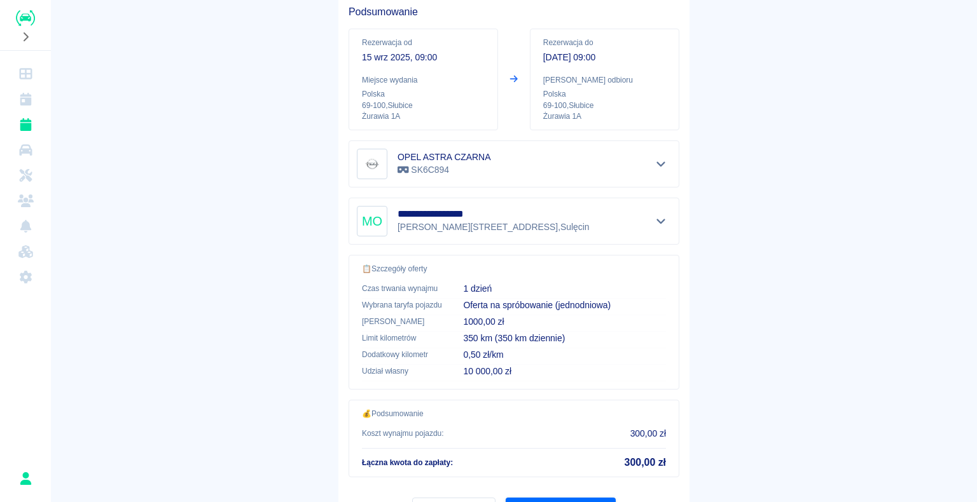
scroll to position [196, 0]
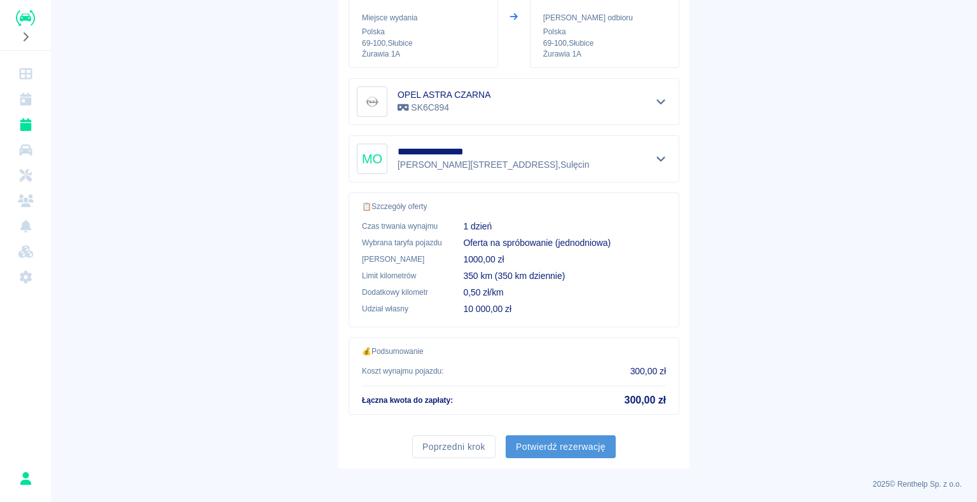
click at [593, 448] on button "Potwierdź rezerwację" at bounding box center [560, 447] width 110 height 24
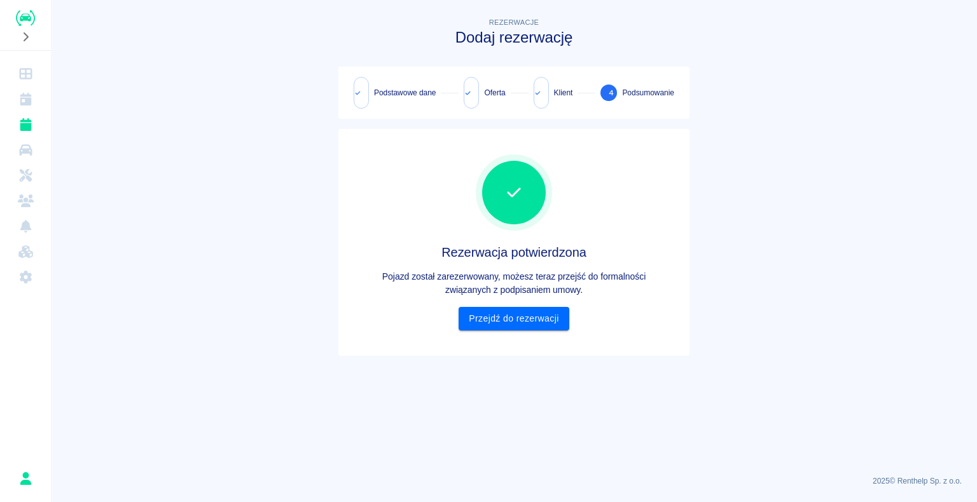
scroll to position [0, 0]
click at [515, 325] on link "Przejdź do rezerwacji" at bounding box center [513, 319] width 110 height 24
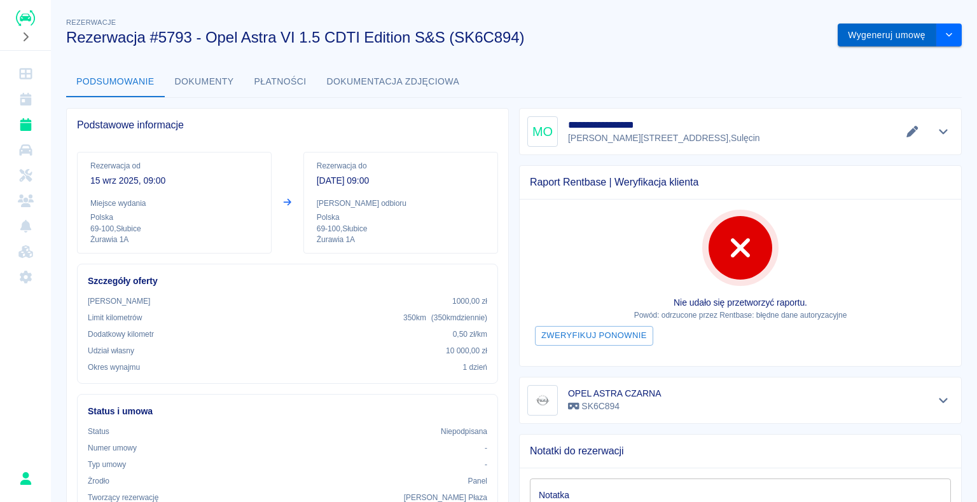
click at [875, 29] on button "Wygeneruj umowę" at bounding box center [886, 36] width 99 height 24
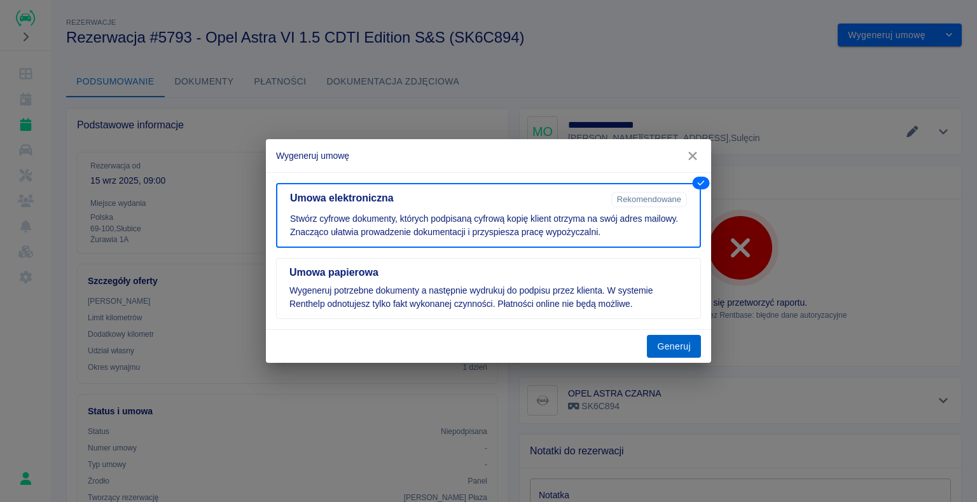
click at [699, 352] on button "Generuj" at bounding box center [674, 347] width 54 height 24
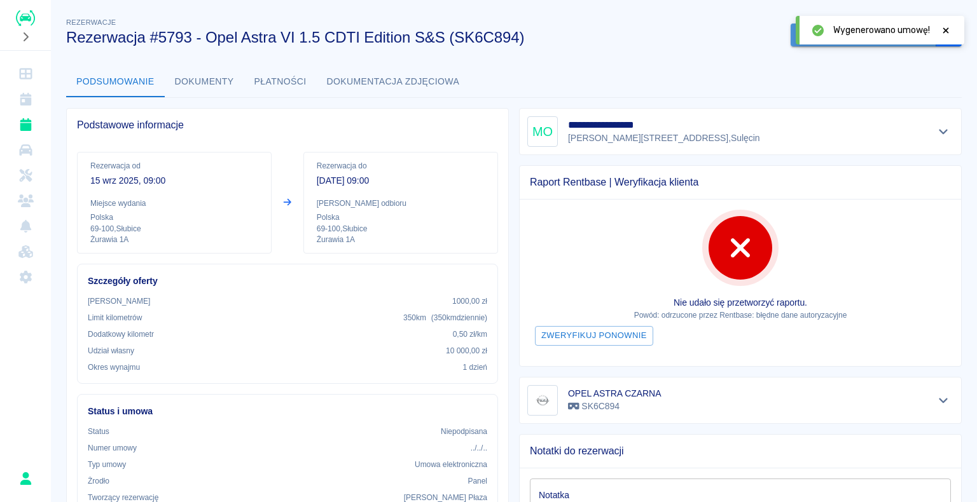
click at [790, 39] on button "Podpisz umowę elektroniczną" at bounding box center [863, 36] width 146 height 24
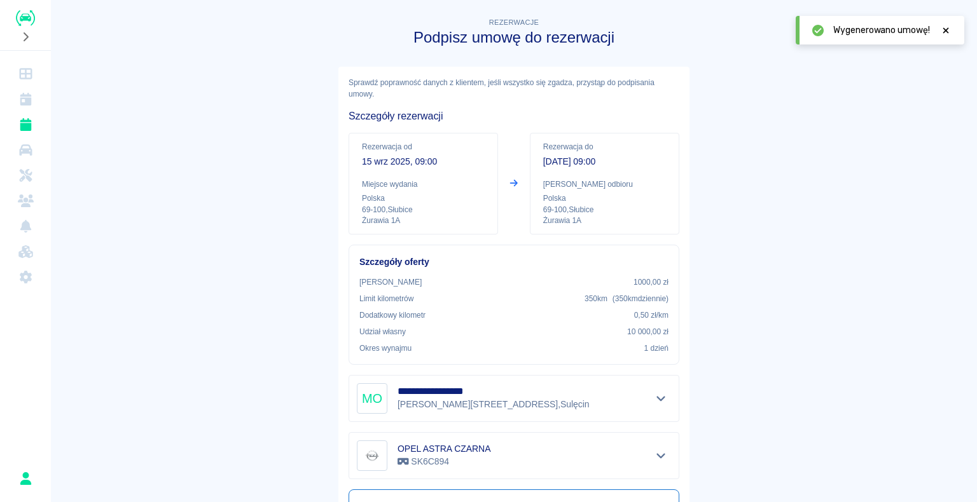
click at [947, 31] on icon at bounding box center [945, 30] width 11 height 9
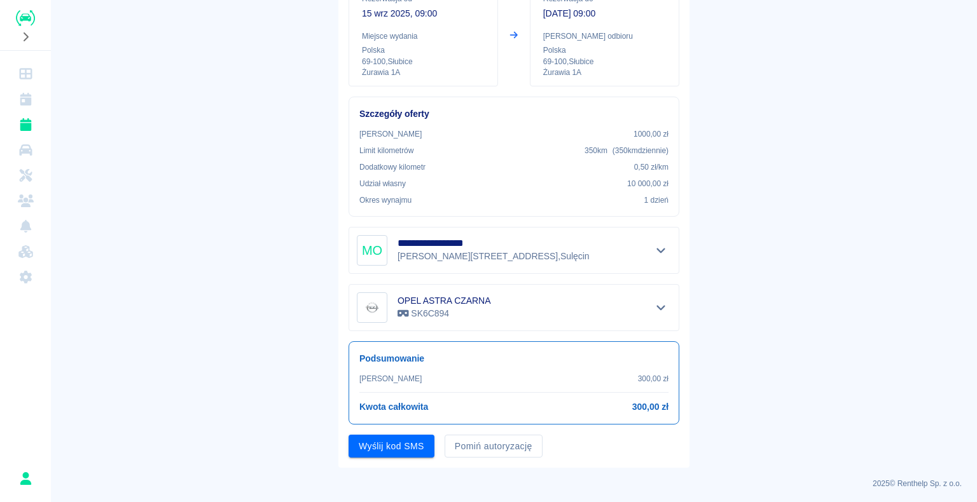
scroll to position [149, 0]
click at [476, 445] on button "Pomiń autoryzację" at bounding box center [493, 446] width 98 height 24
click at [424, 439] on button "Podpisz umowę" at bounding box center [391, 446] width 86 height 24
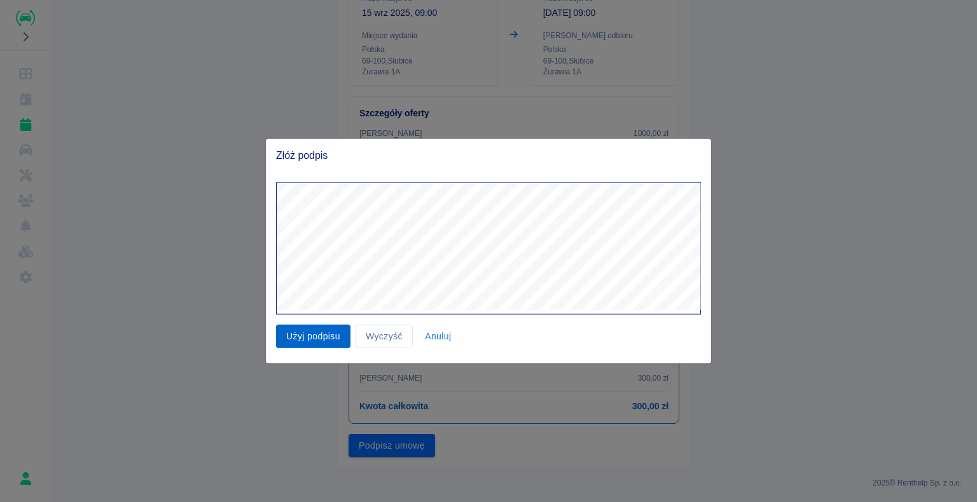
click at [324, 332] on button "Użyj podpisu" at bounding box center [313, 337] width 74 height 24
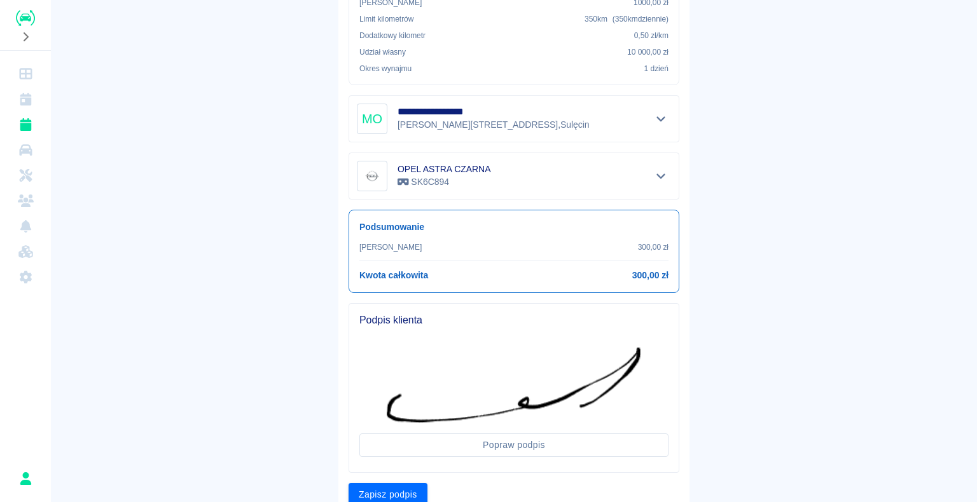
scroll to position [328, 0]
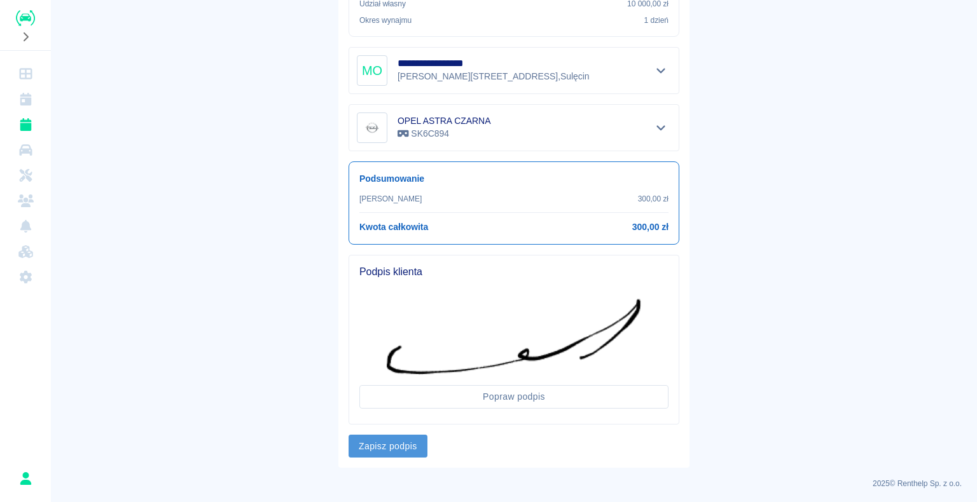
click at [400, 439] on button "Zapisz podpis" at bounding box center [387, 447] width 79 height 24
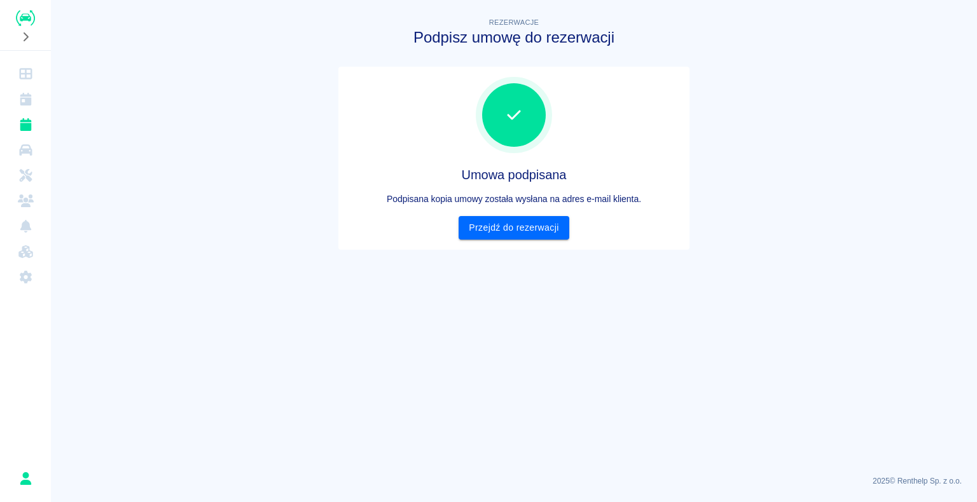
scroll to position [0, 0]
click at [545, 221] on link "Przejdź do rezerwacji" at bounding box center [513, 228] width 110 height 24
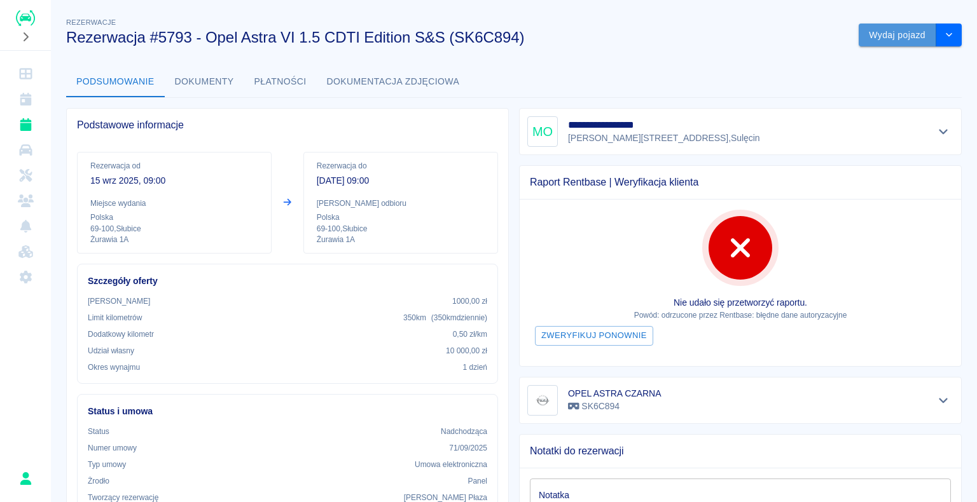
click at [882, 34] on button "Wydaj pojazd" at bounding box center [897, 36] width 78 height 24
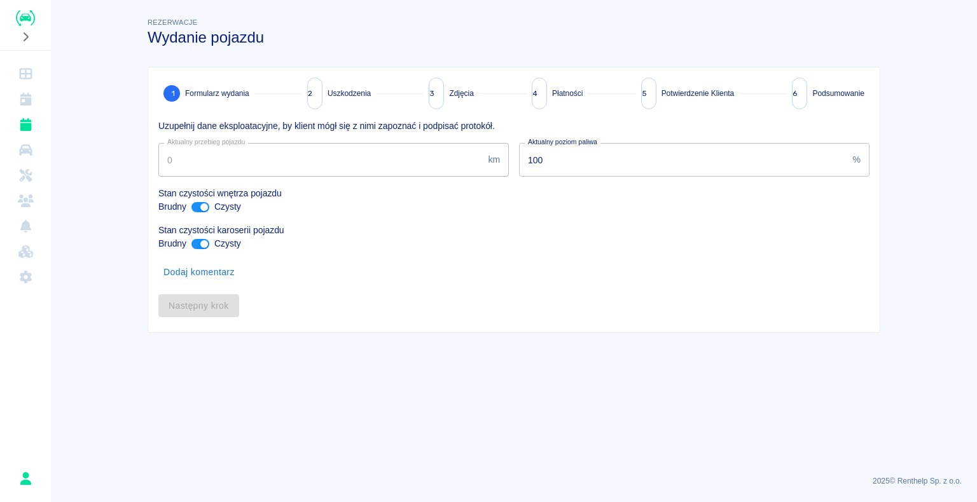
type input "69916"
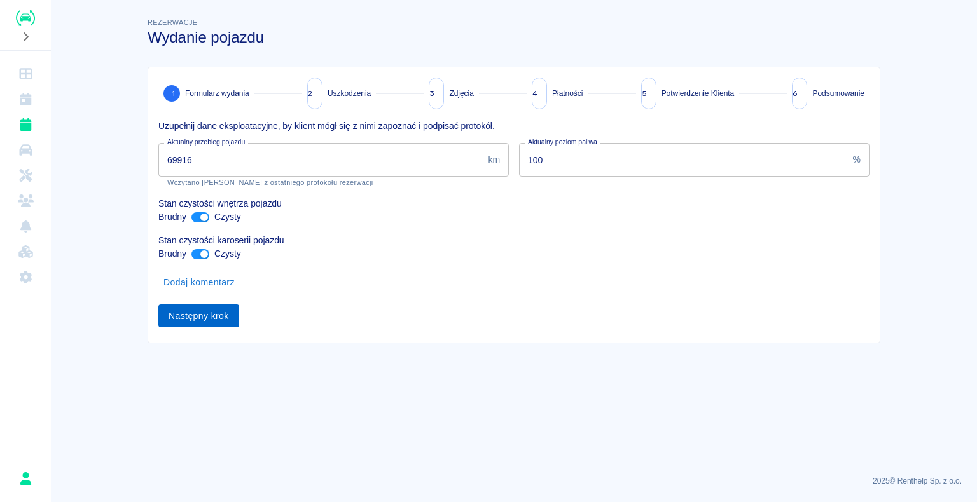
click at [203, 317] on button "Następny krok" at bounding box center [198, 317] width 81 height 24
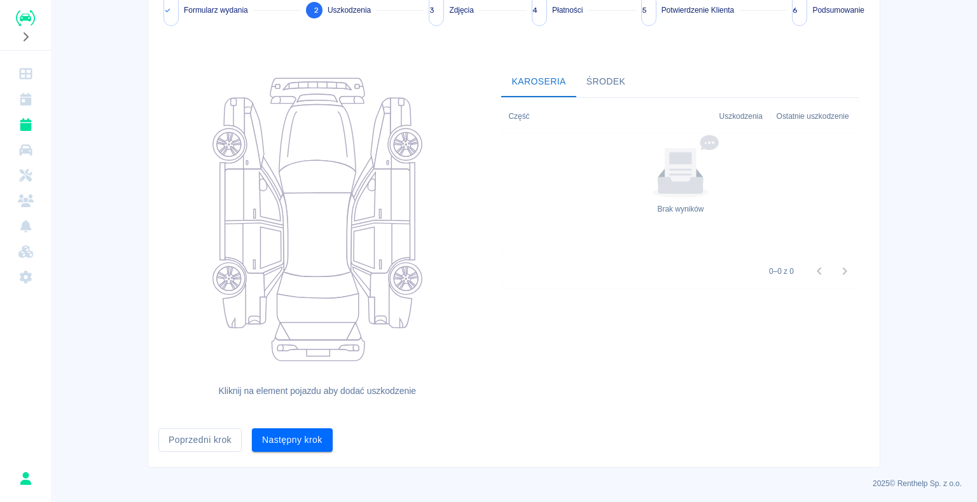
scroll to position [85, 0]
click at [310, 444] on button "Następny krok" at bounding box center [292, 439] width 81 height 24
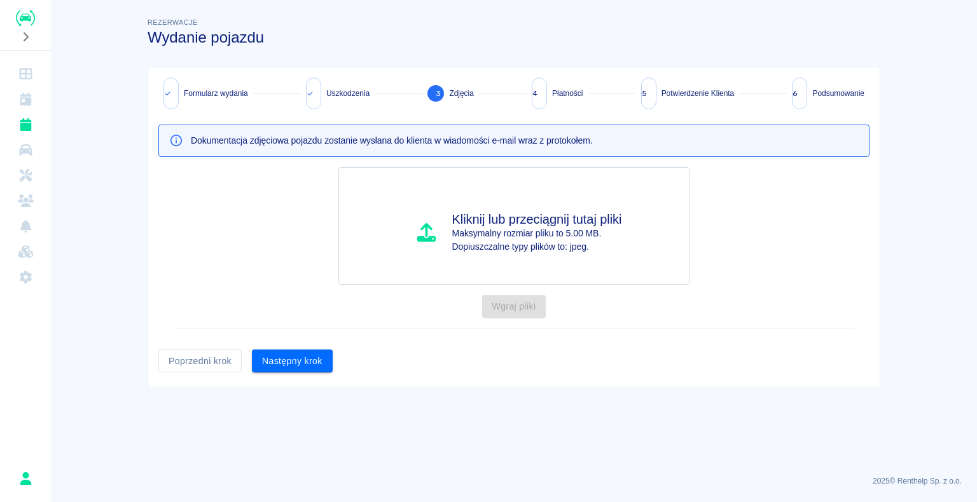
scroll to position [0, 0]
click at [322, 356] on button "Następny krok" at bounding box center [292, 362] width 81 height 24
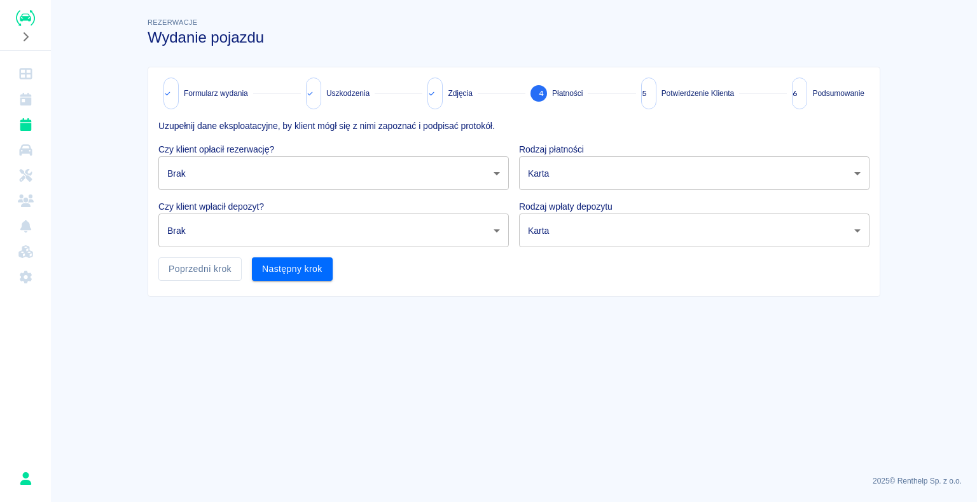
click at [371, 163] on body "Używamy plików Cookies, by zapewnić Ci najlepsze możliwe doświadczenie. Aby dow…" at bounding box center [488, 251] width 977 height 502
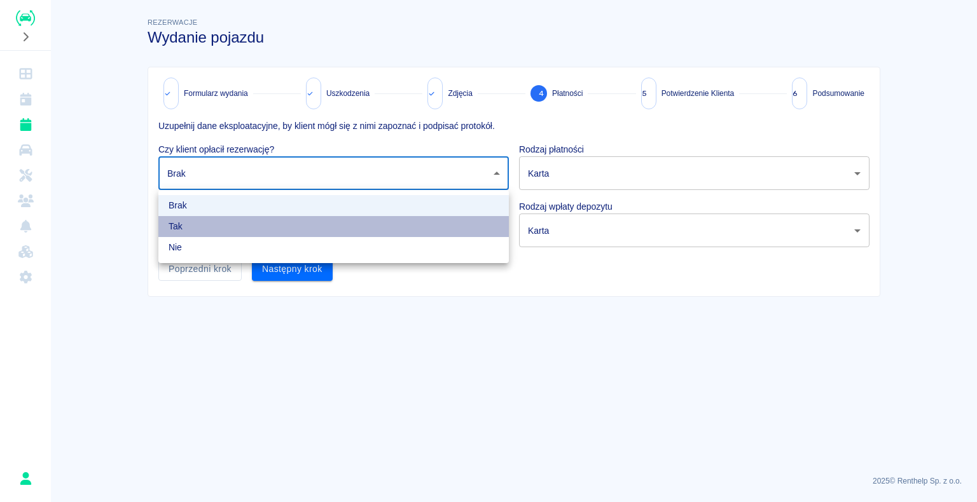
click at [253, 230] on li "Tak" at bounding box center [333, 226] width 350 height 21
type input "true"
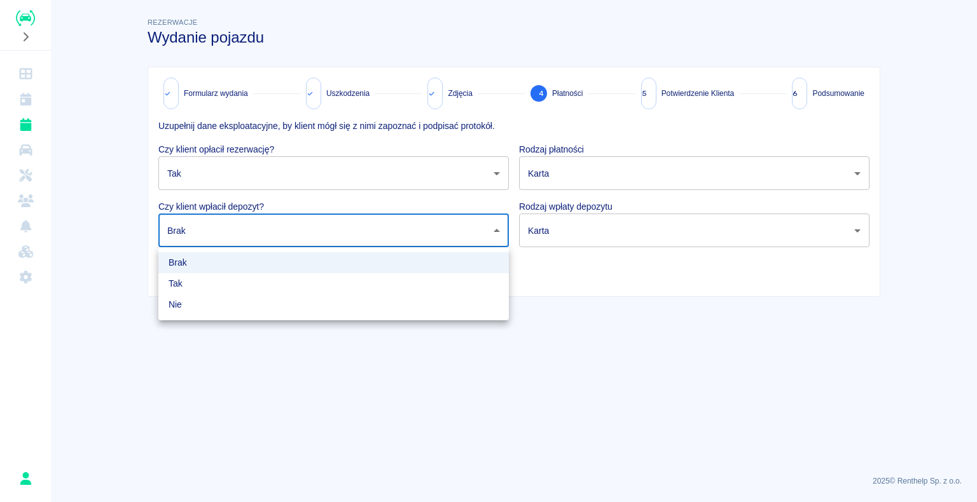
click at [311, 232] on body "Używamy plików Cookies, by zapewnić Ci najlepsze możliwe doświadczenie. Aby dow…" at bounding box center [488, 251] width 977 height 502
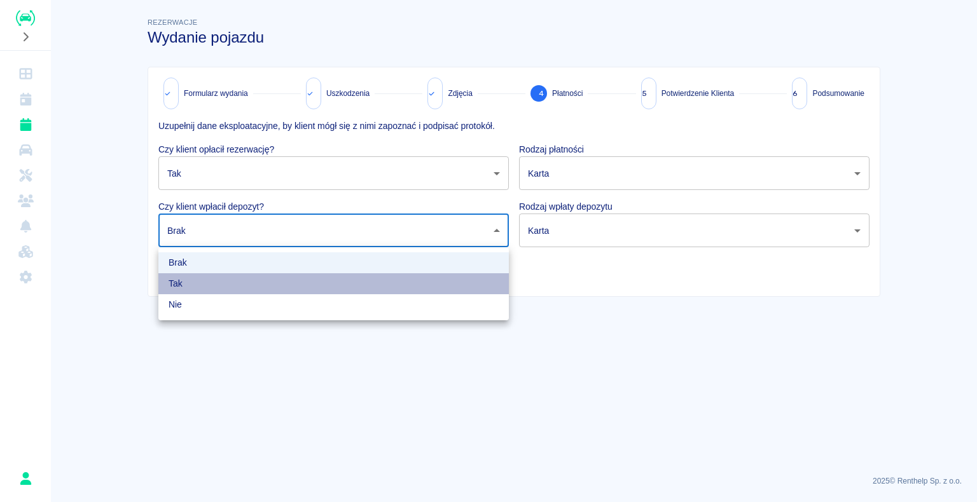
click at [198, 291] on li "Tak" at bounding box center [333, 283] width 350 height 21
type input "true"
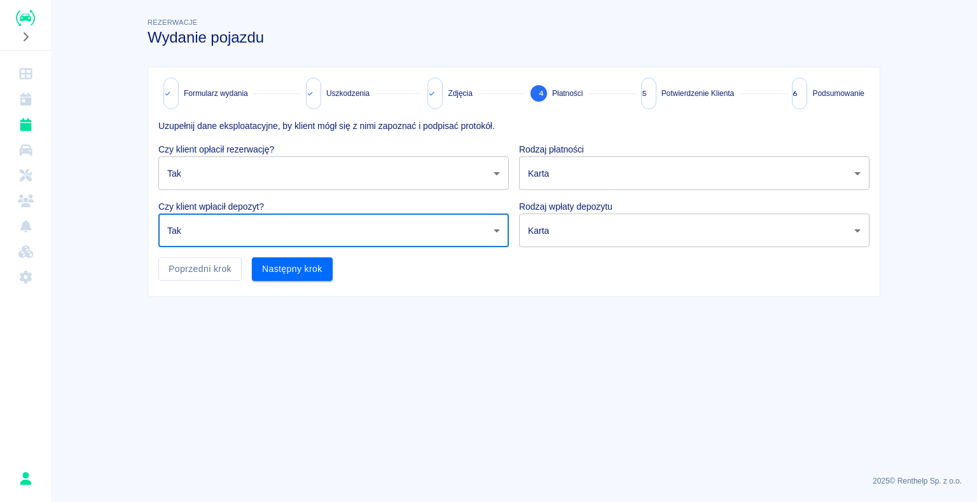
click at [720, 177] on body "Używamy plików Cookies, by zapewnić Ci najlepsze możliwe doświadczenie. Aby dow…" at bounding box center [488, 251] width 977 height 502
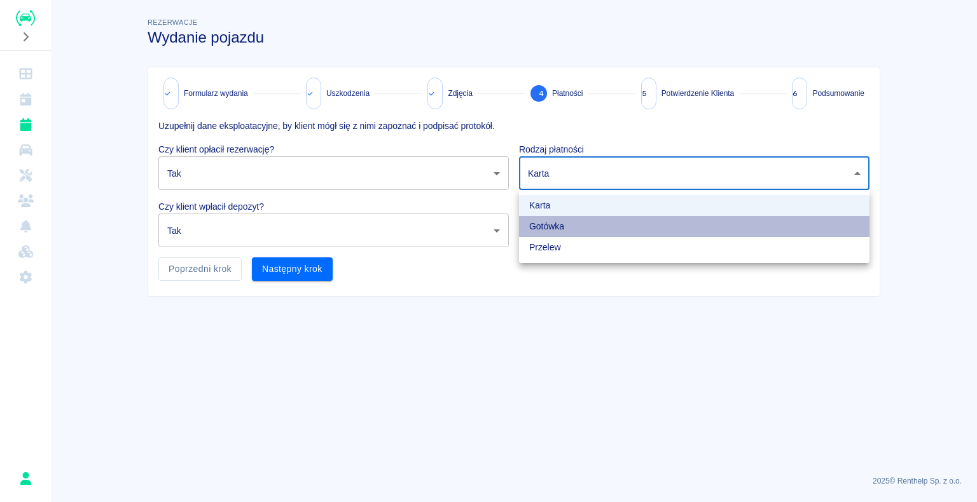
click at [551, 236] on li "Gotówka" at bounding box center [694, 226] width 350 height 21
type input "cash"
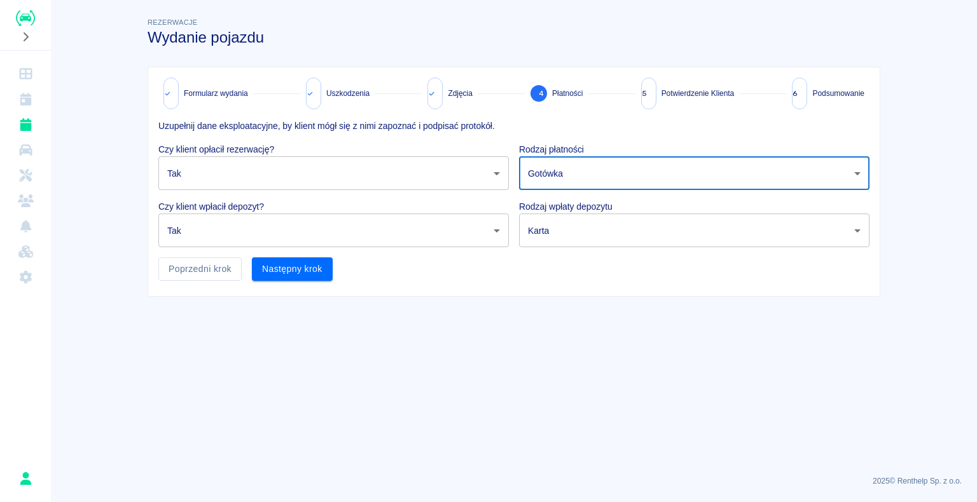
click at [561, 233] on body "Używamy plików Cookies, by zapewnić Ci najlepsze możliwe doświadczenie. Aby dow…" at bounding box center [488, 251] width 977 height 502
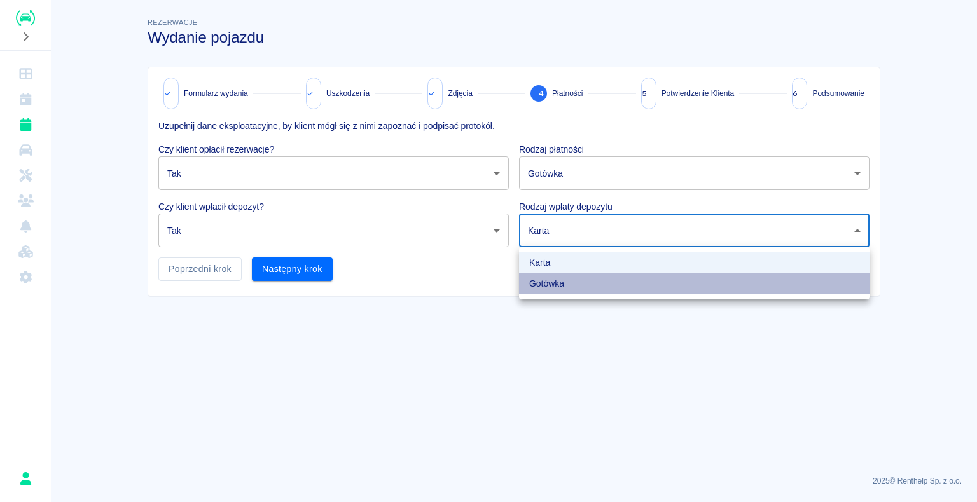
drag, startPoint x: 554, startPoint y: 286, endPoint x: 213, endPoint y: 227, distance: 346.5
click at [554, 286] on li "Gotówka" at bounding box center [694, 283] width 350 height 21
type input "cash"
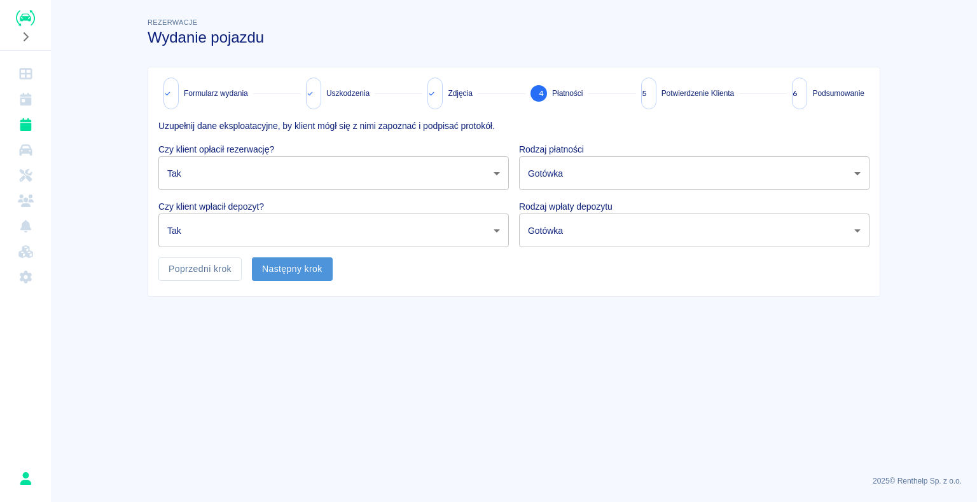
click at [310, 266] on button "Następny krok" at bounding box center [292, 269] width 81 height 24
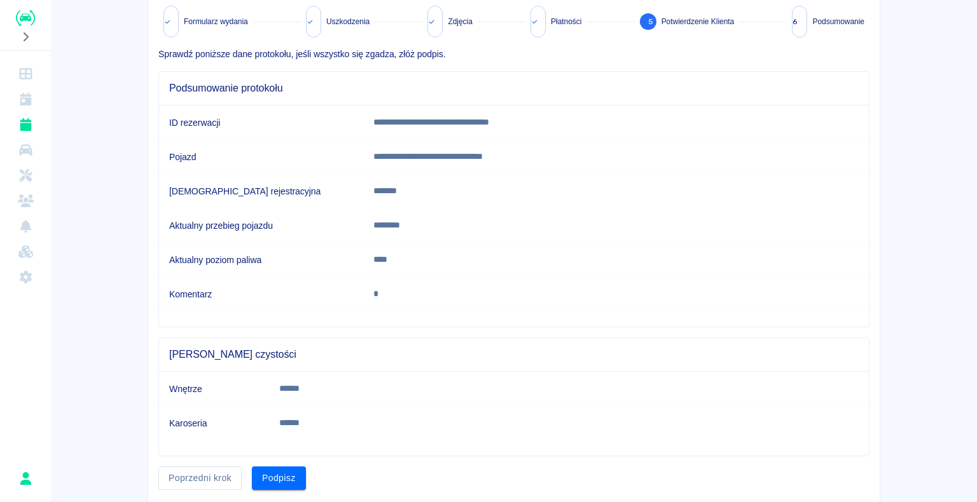
scroll to position [109, 0]
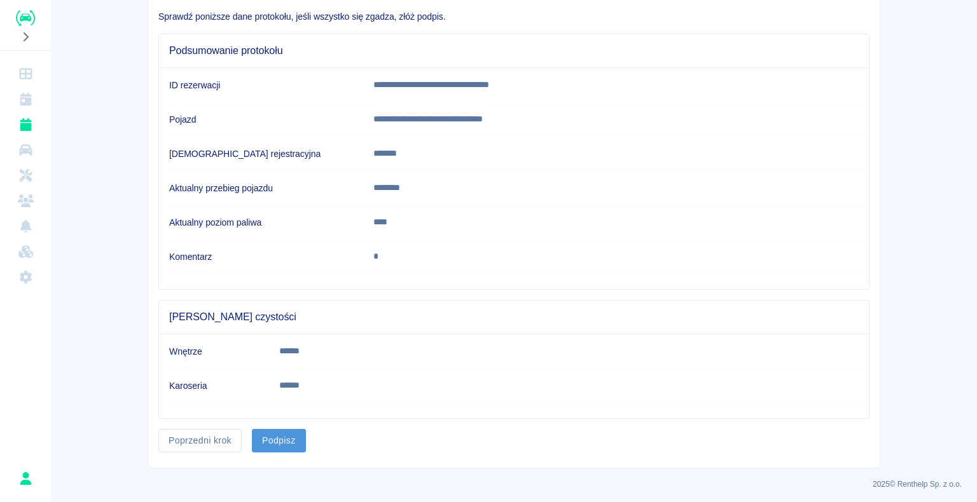
click at [267, 439] on button "Podpisz" at bounding box center [279, 441] width 54 height 24
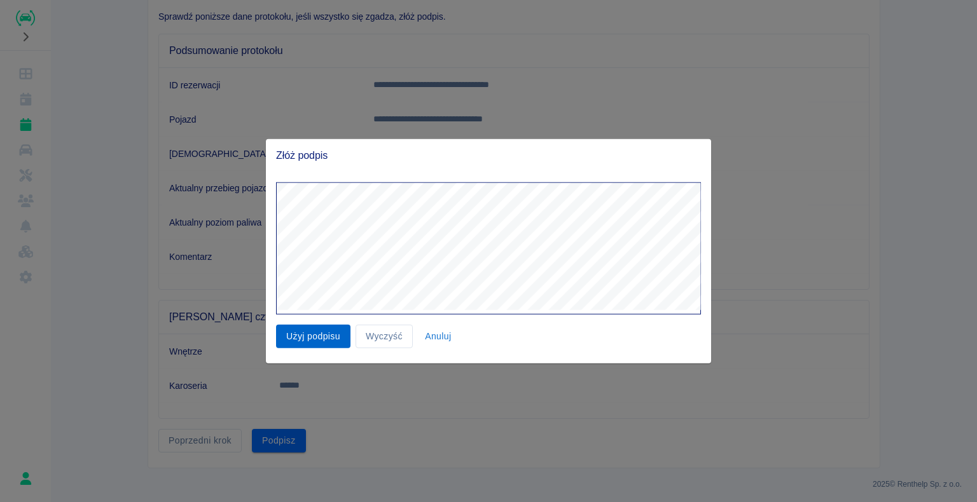
click at [321, 336] on button "Użyj podpisu" at bounding box center [313, 337] width 74 height 24
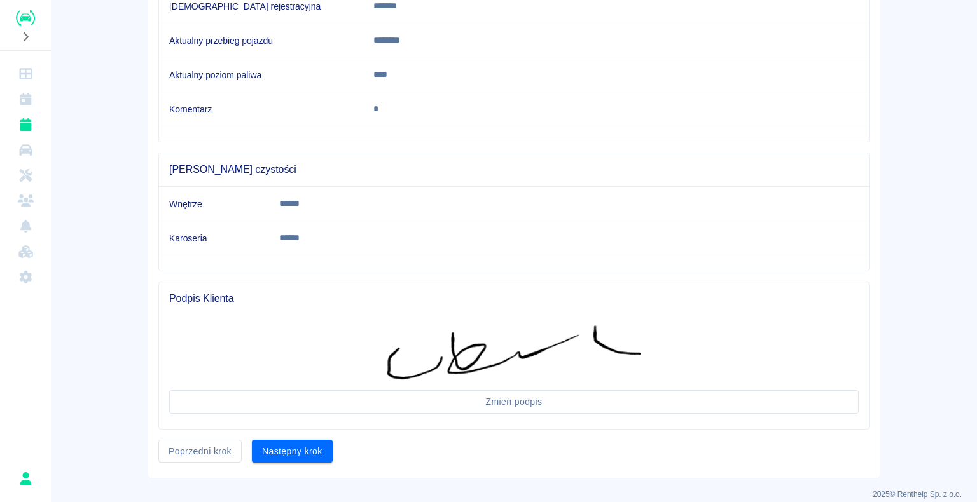
scroll to position [267, 0]
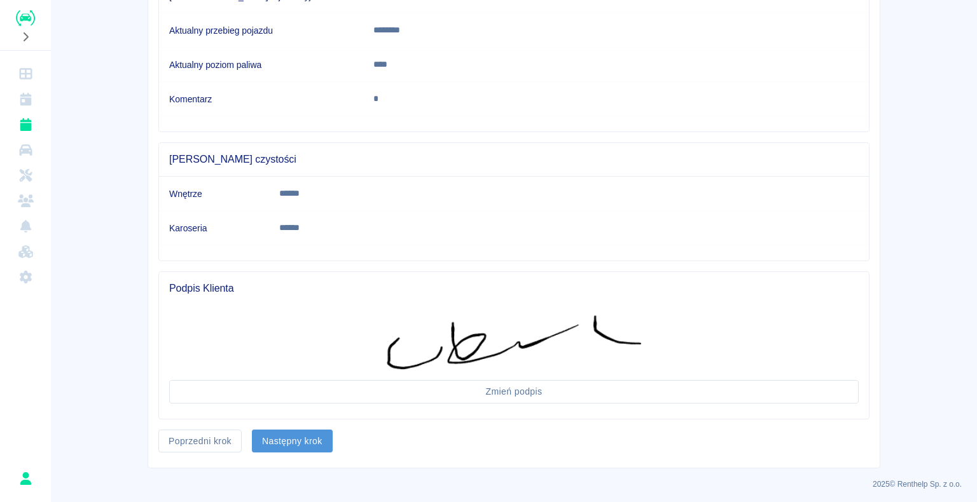
click at [317, 434] on button "Następny krok" at bounding box center [292, 442] width 81 height 24
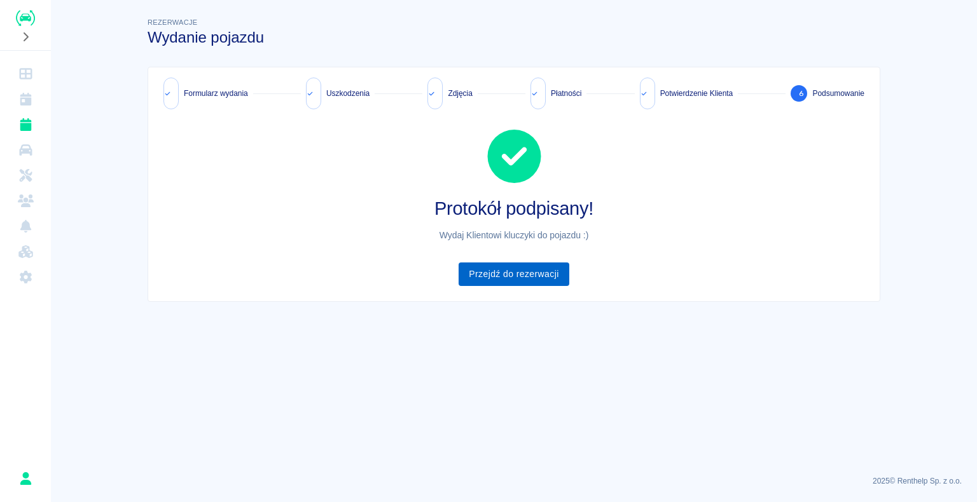
click at [552, 272] on link "Przejdź do rezerwacji" at bounding box center [513, 275] width 110 height 24
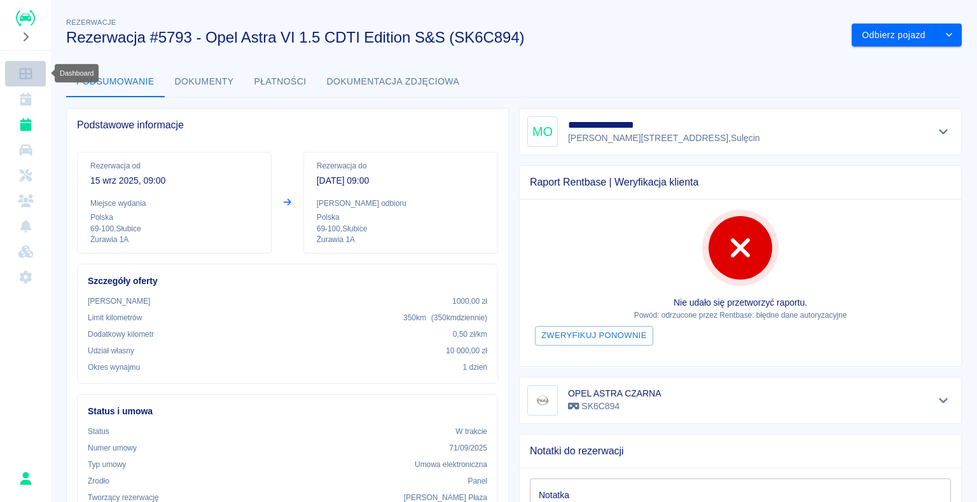
click at [21, 62] on link "Dashboard" at bounding box center [25, 73] width 41 height 25
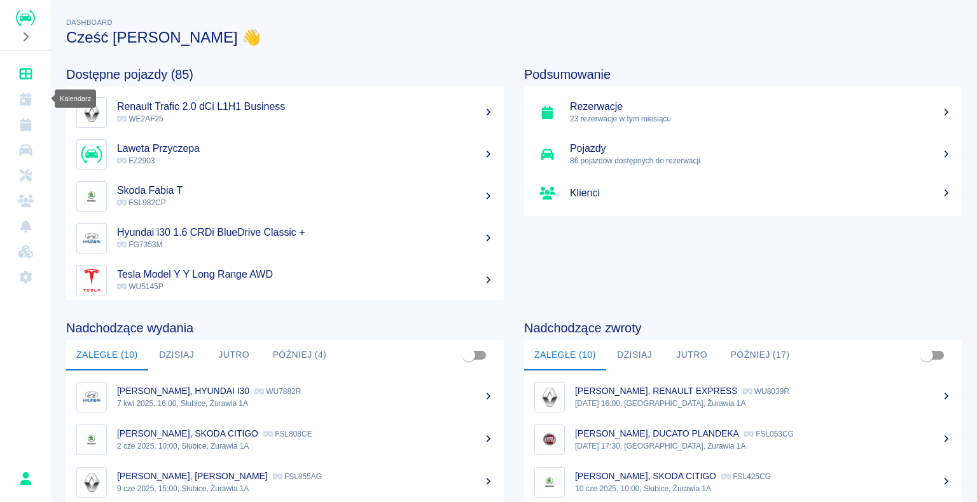
click at [16, 99] on link "Kalendarz" at bounding box center [25, 98] width 41 height 25
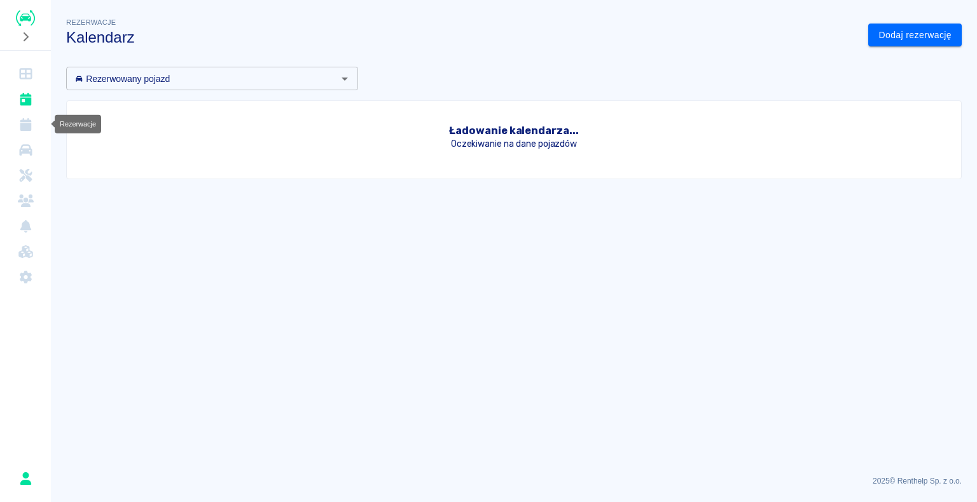
click at [23, 125] on icon "Rezerwacje" at bounding box center [25, 124] width 11 height 13
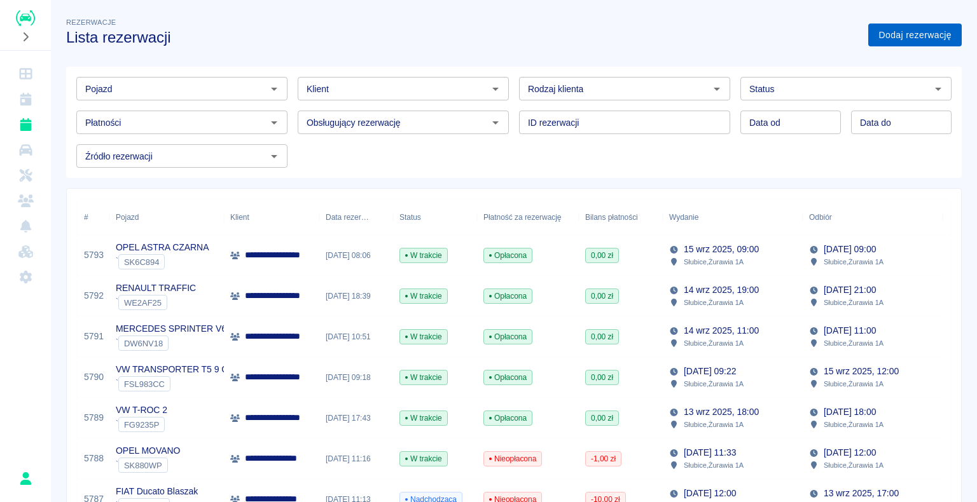
click at [878, 31] on link "Dodaj rezerwację" at bounding box center [914, 36] width 93 height 24
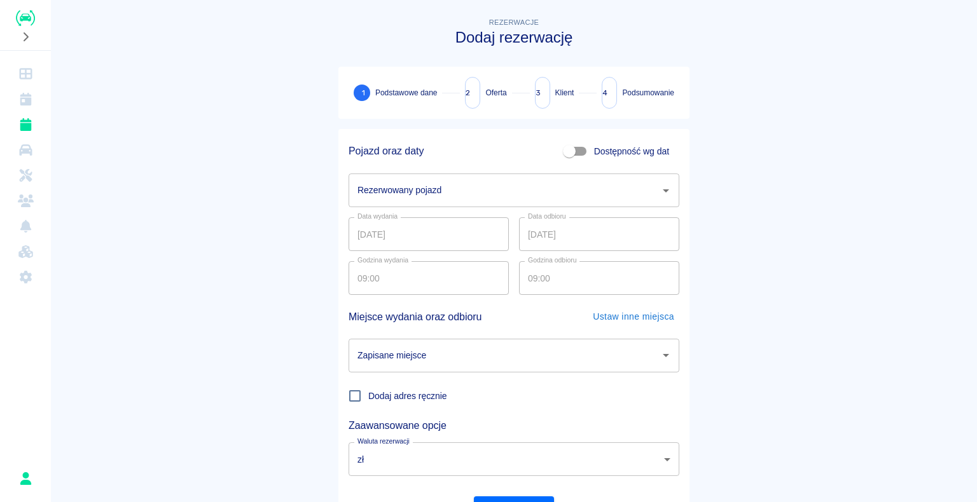
click at [422, 189] on input "Rezerwowany pojazd" at bounding box center [504, 190] width 300 height 22
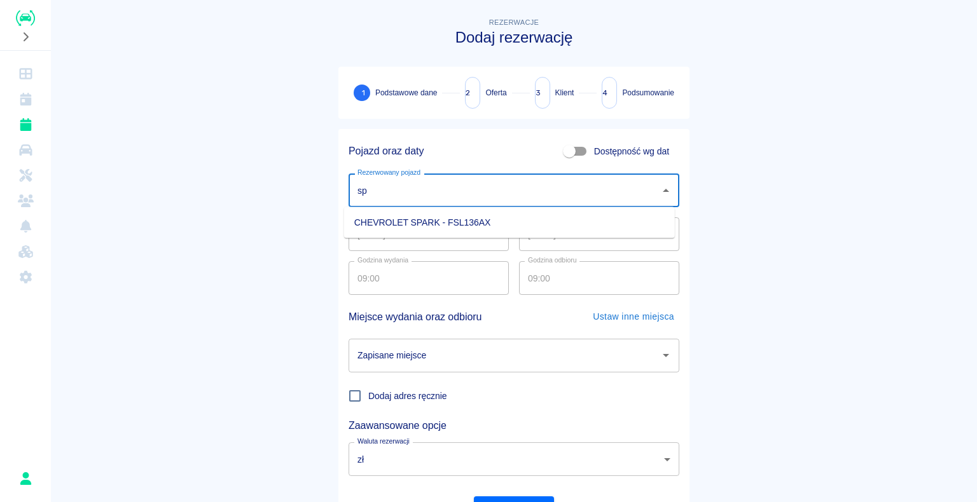
type input "s"
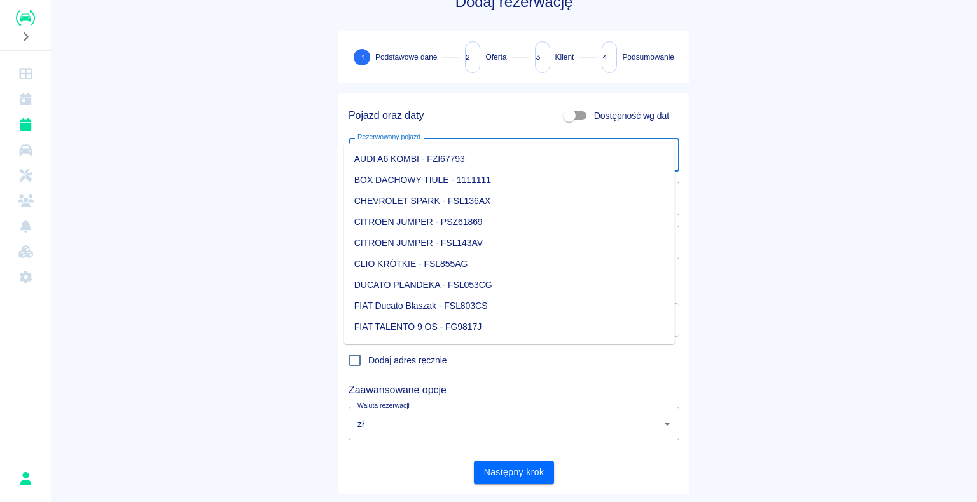
scroll to position [64, 0]
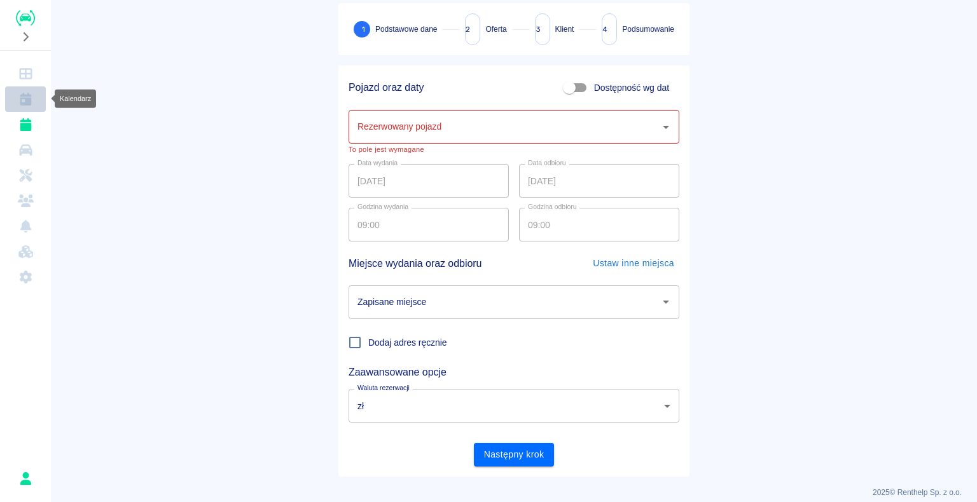
click at [25, 100] on icon "Kalendarz" at bounding box center [25, 99] width 11 height 13
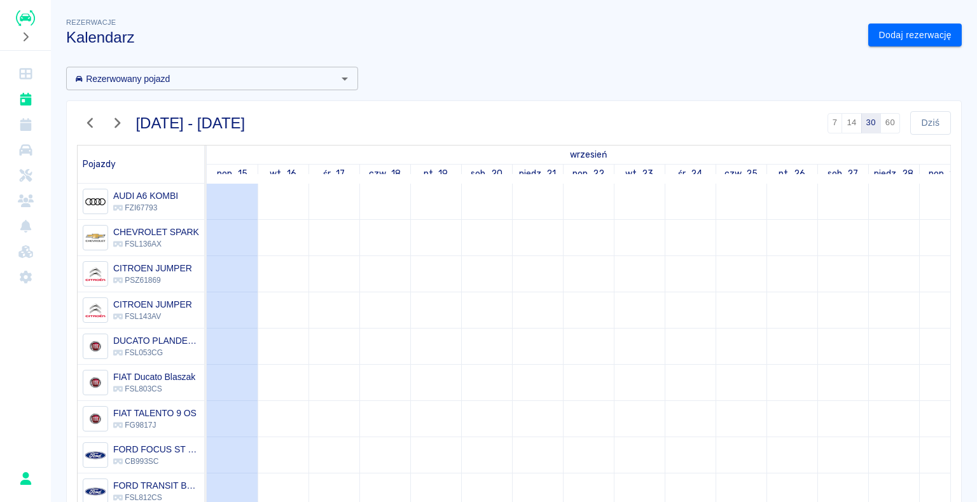
click at [29, 25] on img "Renthelp" at bounding box center [25, 18] width 19 height 16
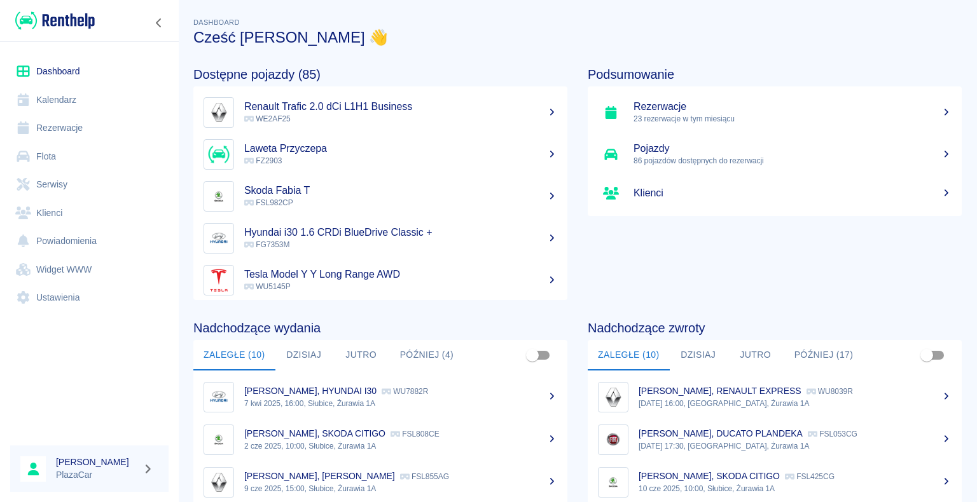
click at [348, 104] on h5 "Renault Trafic 2.0 dCi L1H1 Business" at bounding box center [400, 106] width 313 height 13
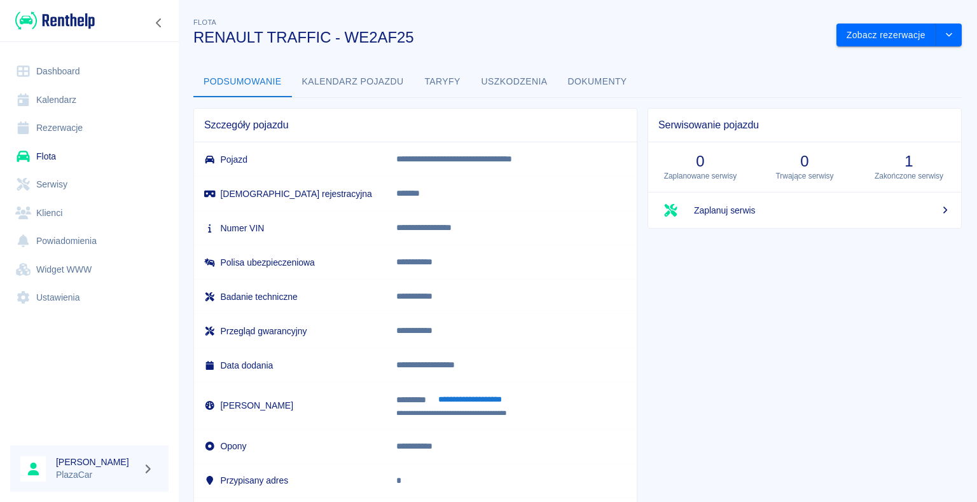
click at [870, 47] on div "**********" at bounding box center [577, 259] width 799 height 509
click at [874, 40] on button "Zobacz rezerwacje" at bounding box center [886, 36] width 100 height 24
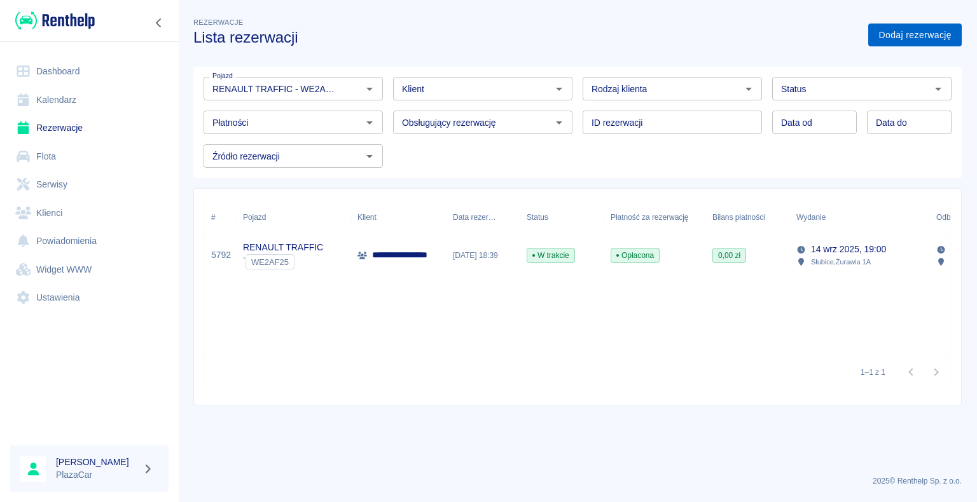
click at [893, 36] on link "Dodaj rezerwację" at bounding box center [914, 36] width 93 height 24
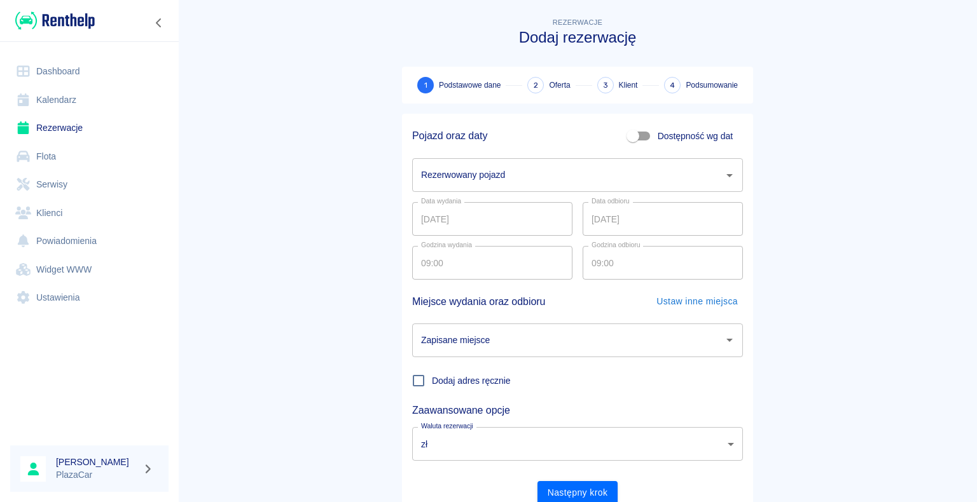
click at [634, 175] on input "Rezerwowany pojazd" at bounding box center [568, 175] width 300 height 22
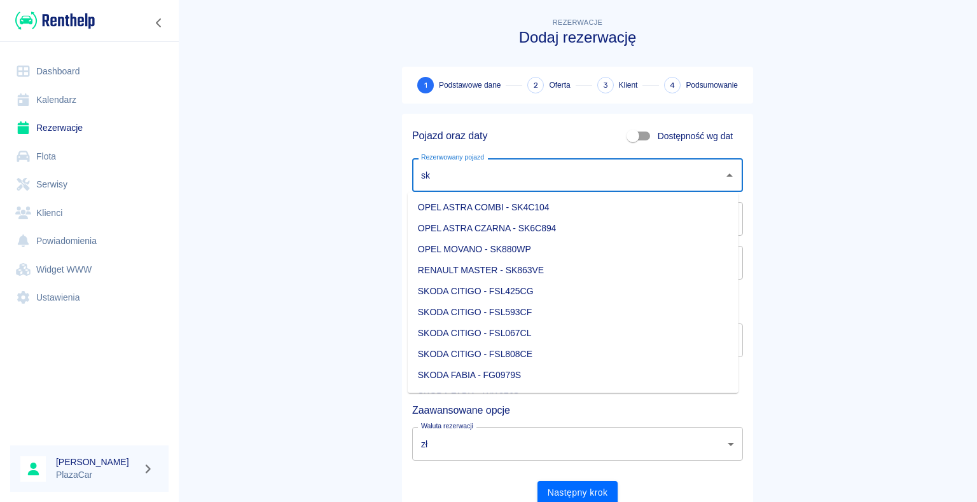
click at [493, 248] on li "OPEL MOVANO - SK880WP" at bounding box center [573, 249] width 331 height 21
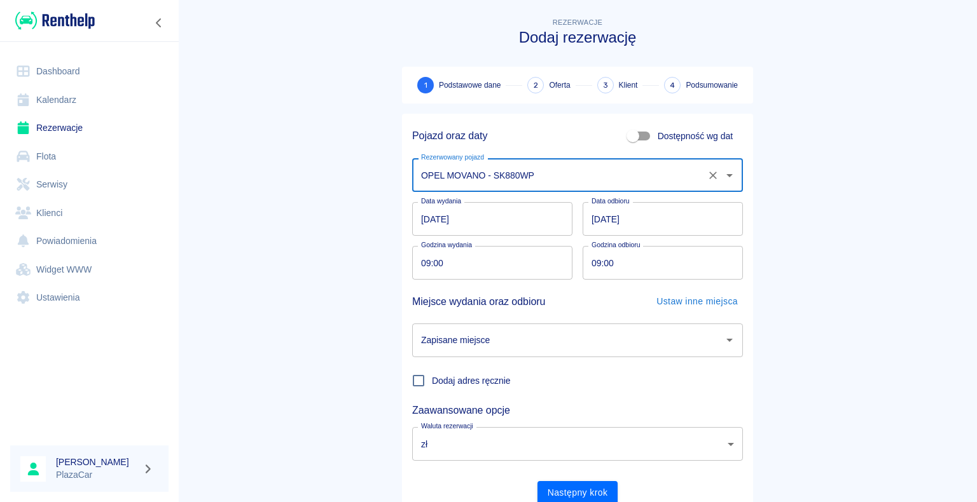
type input "OPEL MOVANO - SK880WP"
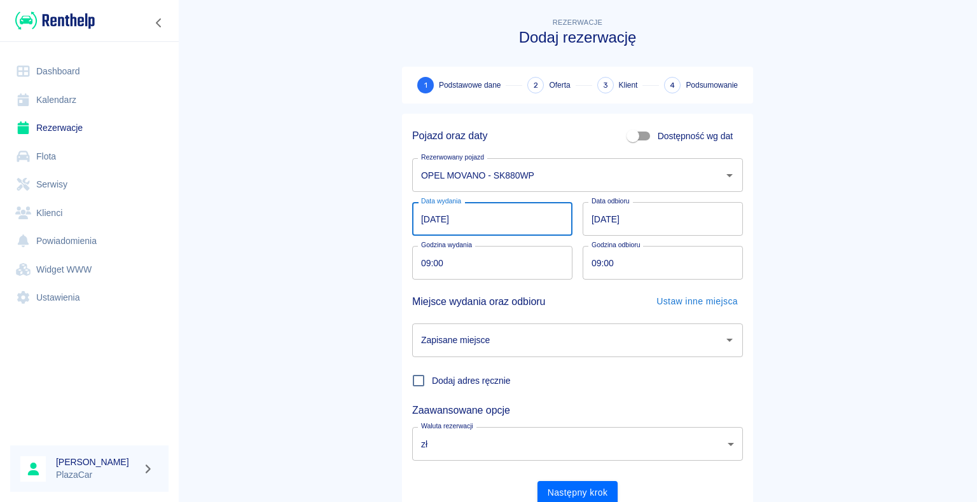
click at [532, 214] on input "[DATE]" at bounding box center [492, 219] width 160 height 34
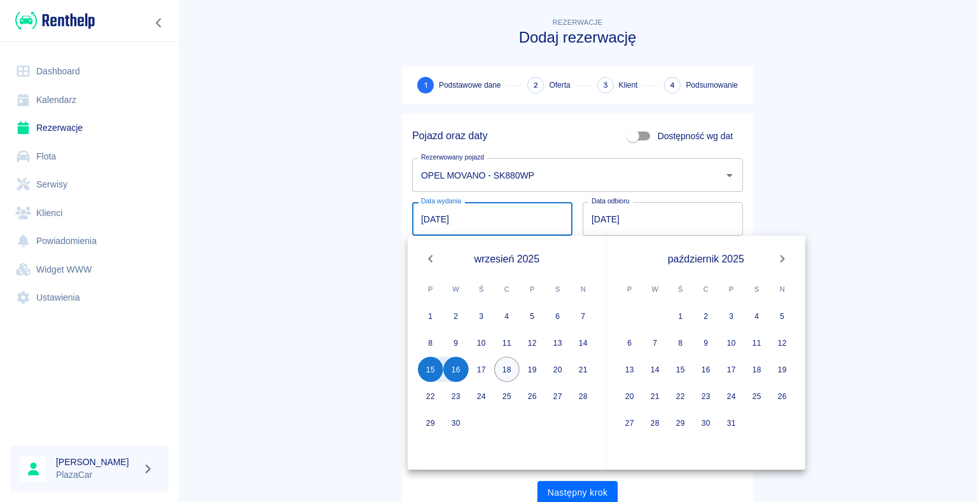
click at [502, 370] on button "18" at bounding box center [506, 369] width 25 height 25
type input "[DATE]"
type input "DD.MM.YYYY"
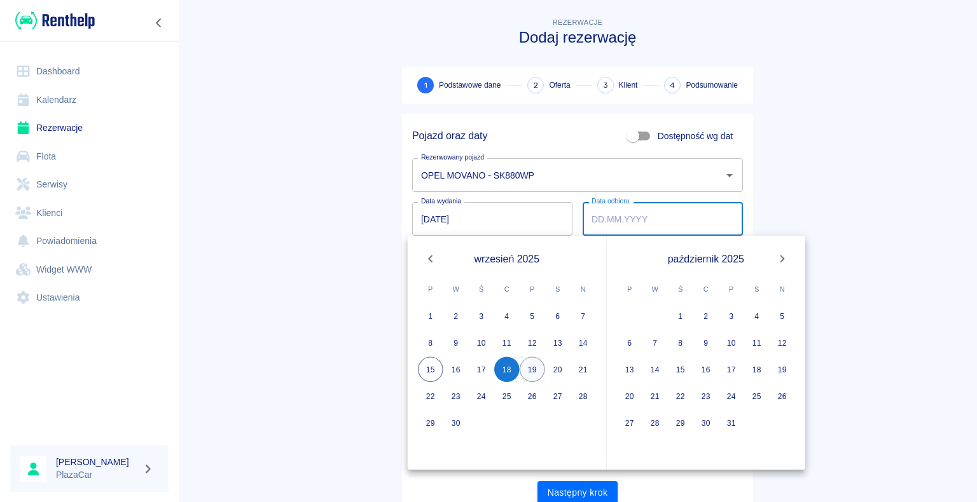
click at [530, 373] on button "19" at bounding box center [531, 369] width 25 height 25
type input "[DATE]"
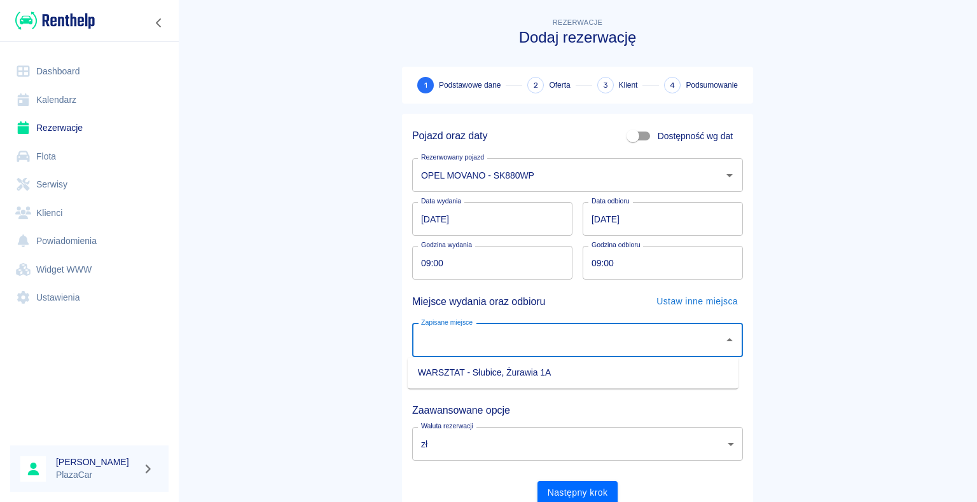
click at [611, 343] on input "Zapisane miejsce" at bounding box center [568, 340] width 300 height 22
click at [511, 376] on li "WARSZTAT - Słubice, Żurawia 1A" at bounding box center [573, 372] width 331 height 21
type input "WARSZTAT - Słubice, Żurawia 1A"
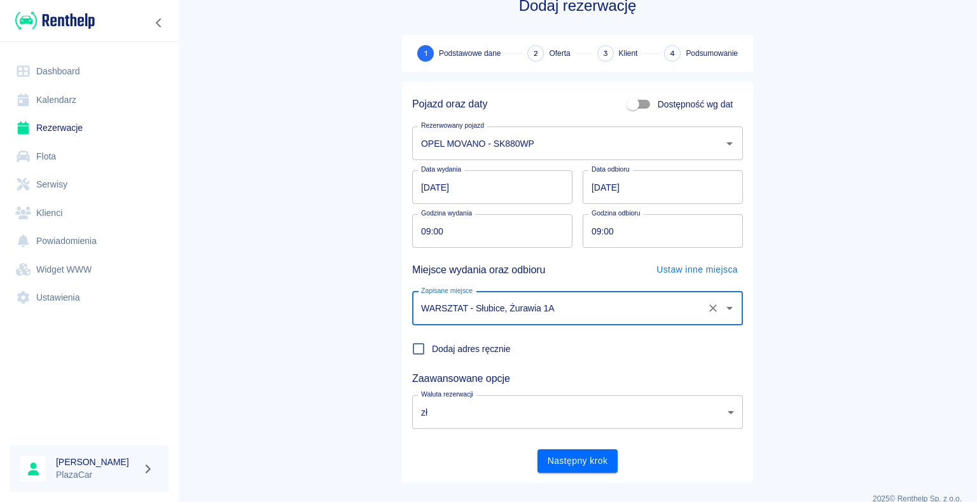
scroll to position [49, 0]
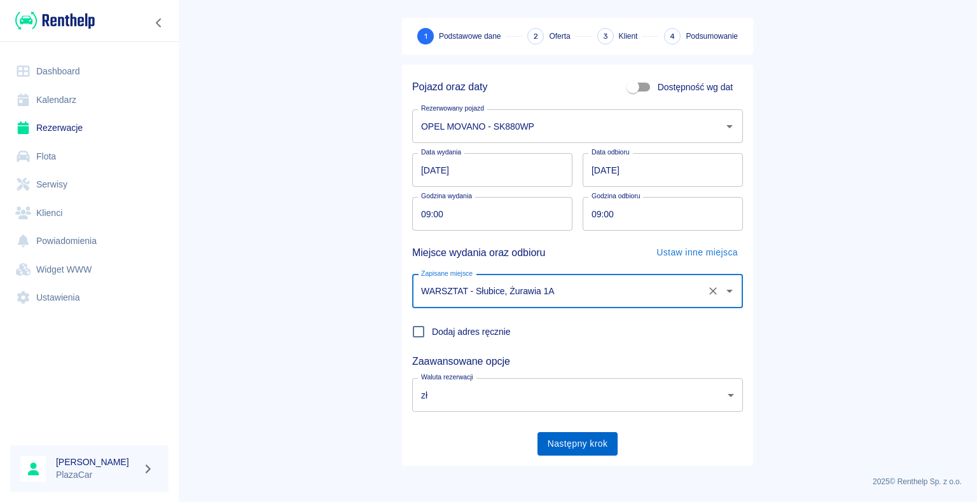
click at [605, 436] on button "Następny krok" at bounding box center [577, 444] width 81 height 24
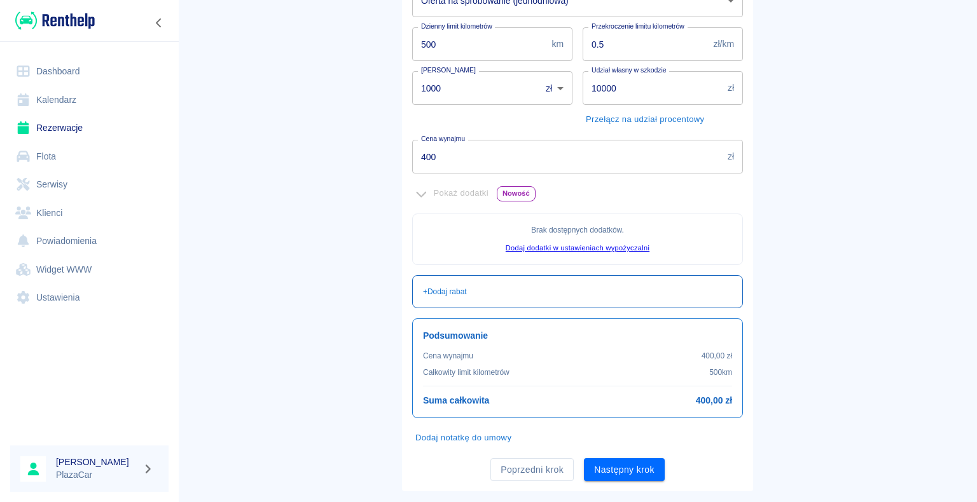
scroll to position [231, 0]
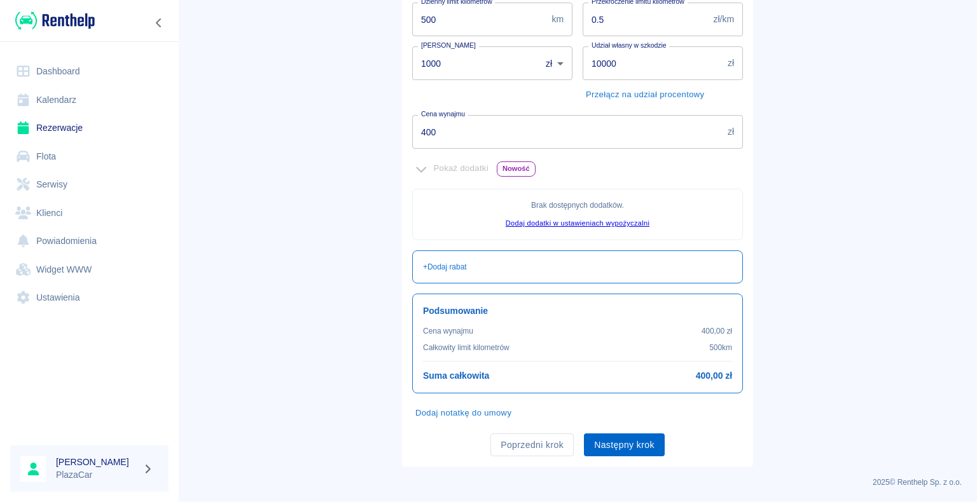
click at [609, 453] on button "Następny krok" at bounding box center [624, 446] width 81 height 24
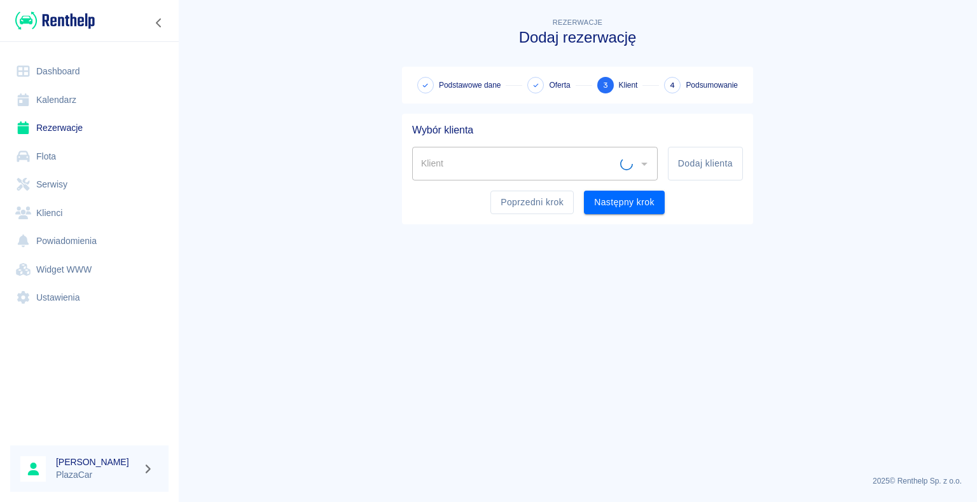
scroll to position [0, 0]
click at [638, 165] on icon "Otwórz" at bounding box center [643, 163] width 15 height 15
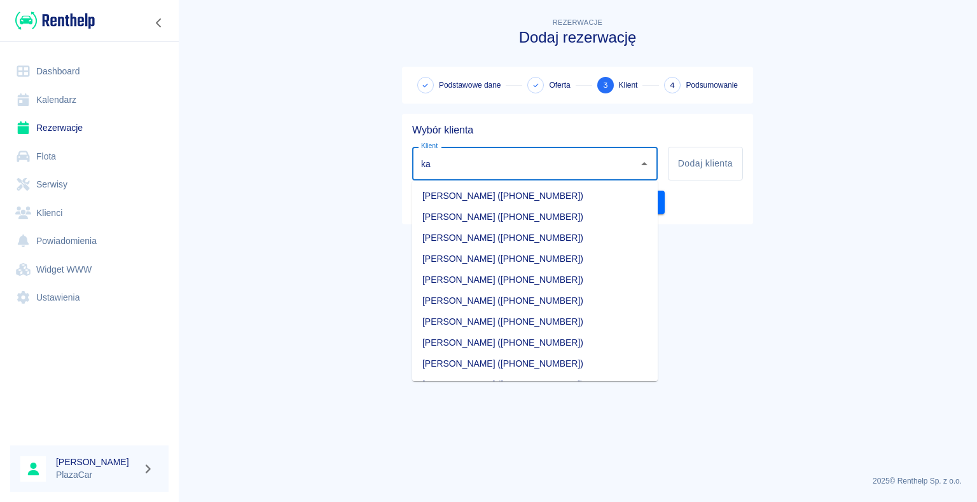
type input "k"
type input "0"
type input "w"
click at [704, 169] on button "Dodaj klienta" at bounding box center [705, 164] width 75 height 34
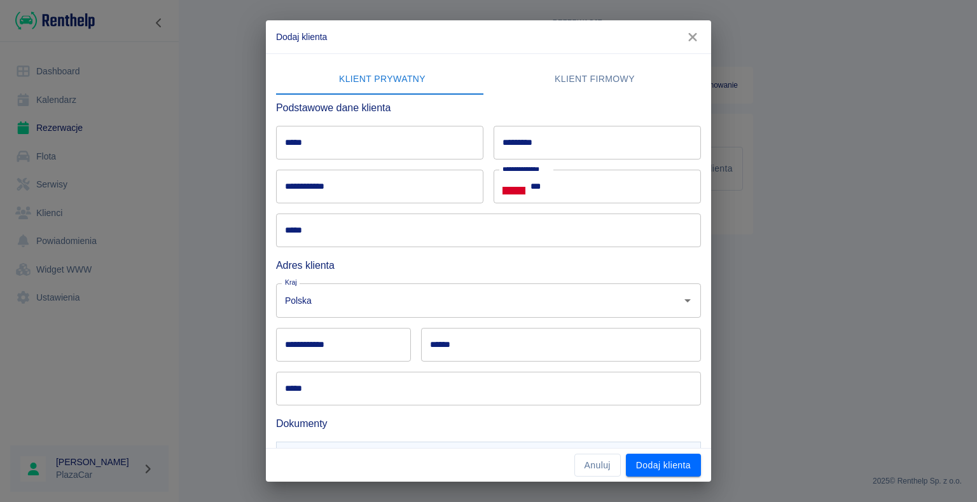
click at [346, 136] on input "*****" at bounding box center [379, 143] width 207 height 34
type input "********"
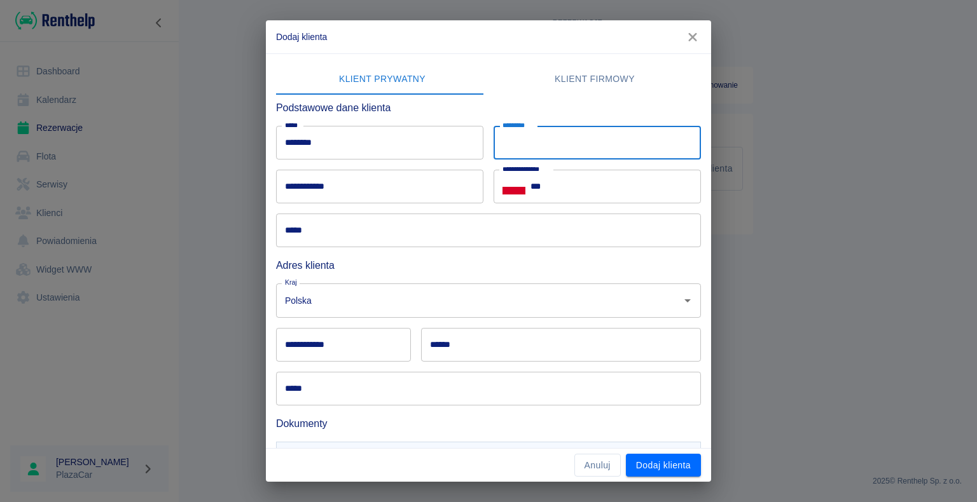
click at [570, 145] on input "*********" at bounding box center [596, 143] width 207 height 34
type input "*********"
click at [612, 182] on input "***" at bounding box center [615, 187] width 170 height 34
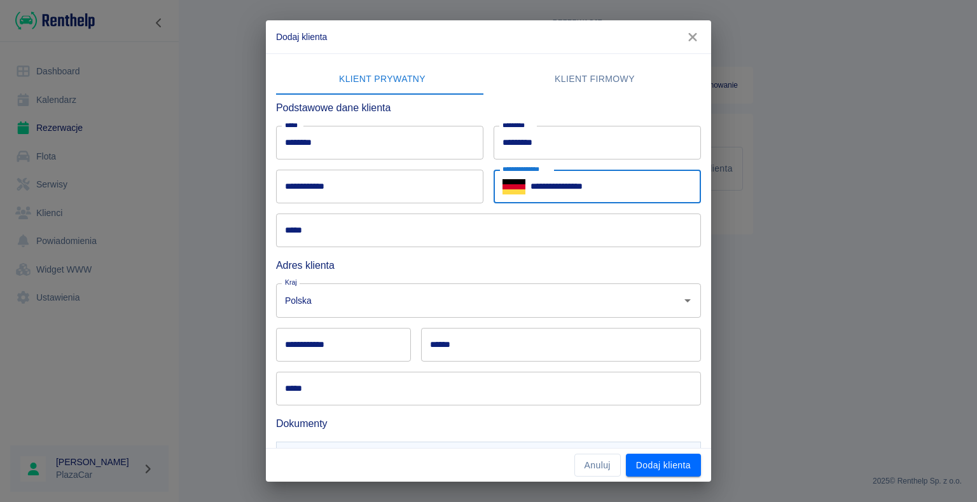
type input "**********"
click at [403, 191] on input "**********" at bounding box center [379, 187] width 207 height 34
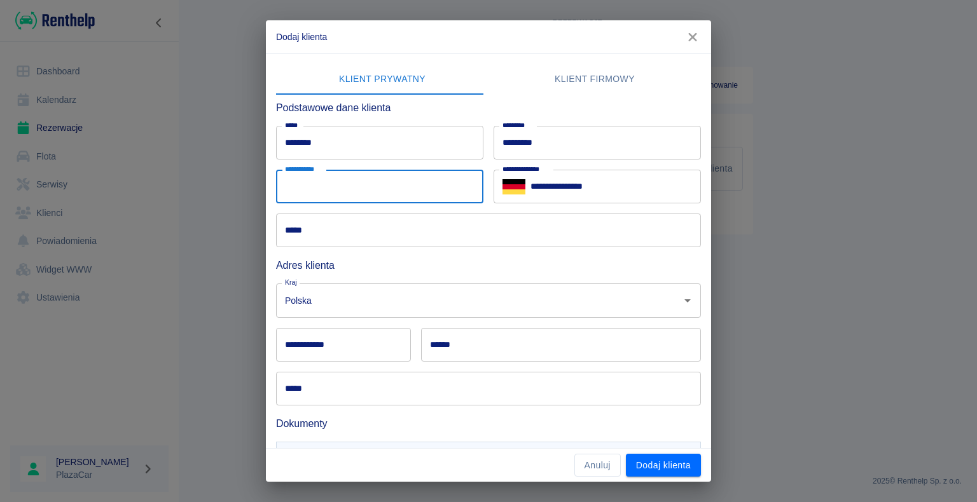
click at [316, 198] on input "**********" at bounding box center [379, 187] width 207 height 34
type input "**********"
click at [294, 235] on input "*****" at bounding box center [488, 231] width 425 height 34
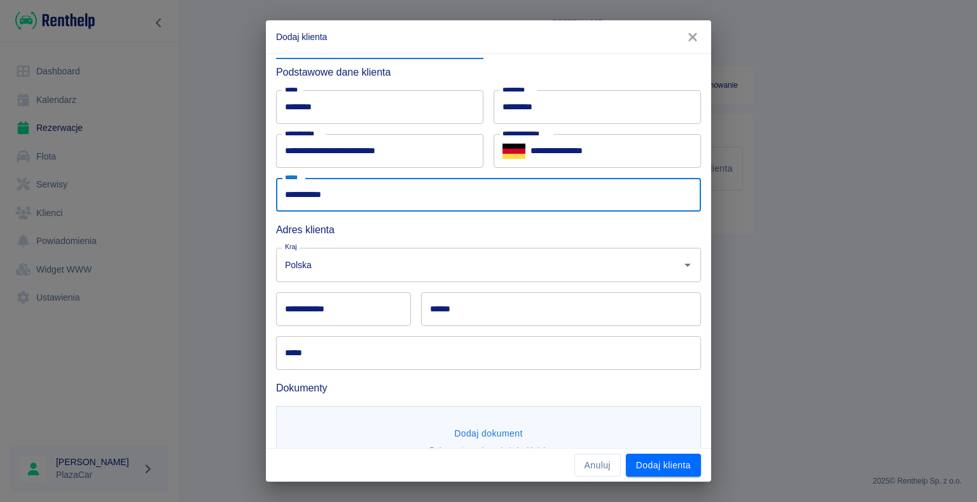
scroll to position [64, 0]
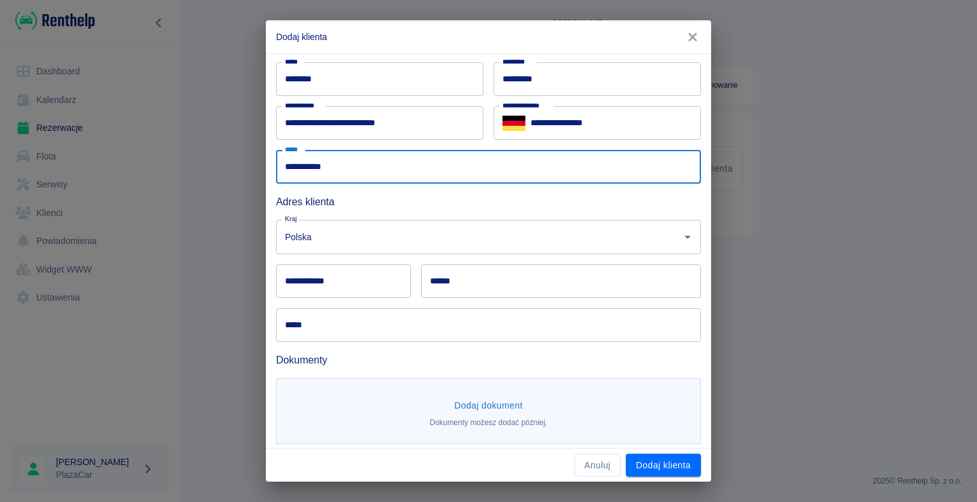
type input "**********"
click at [348, 259] on div "**********" at bounding box center [338, 276] width 145 height 44
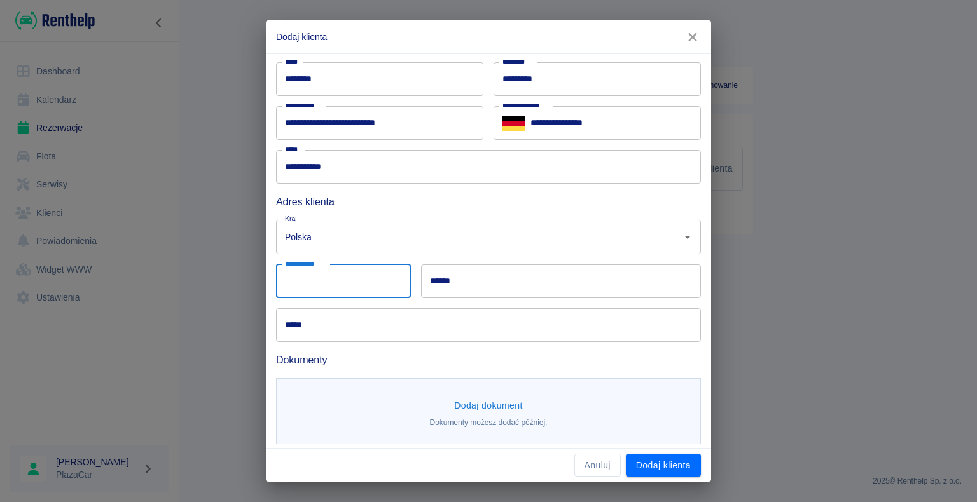
click at [346, 282] on input "**********" at bounding box center [343, 281] width 135 height 34
type input "*****"
click at [439, 280] on input "******" at bounding box center [561, 281] width 280 height 34
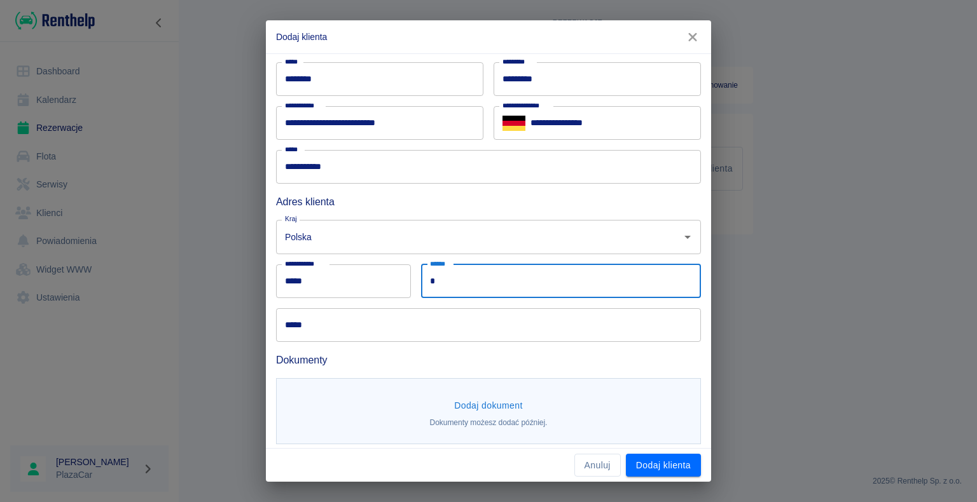
type input "**********"
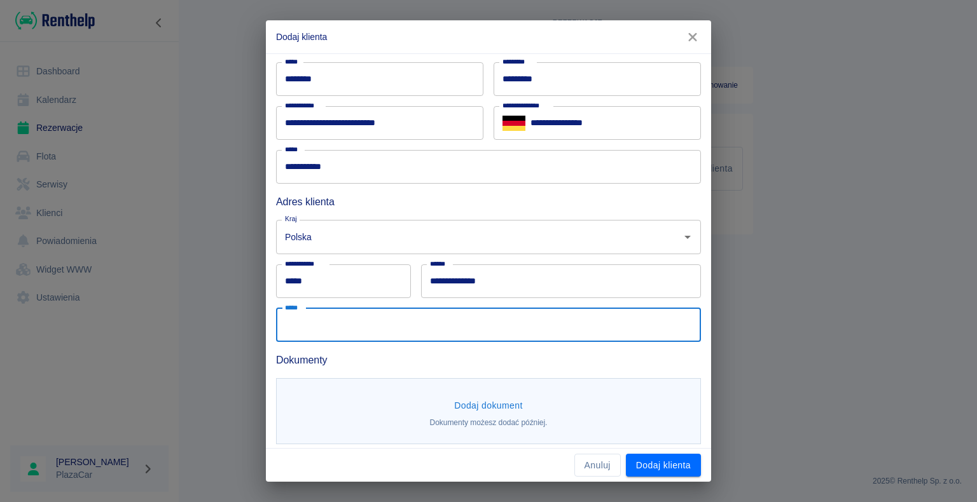
click at [395, 330] on input "*****" at bounding box center [488, 325] width 425 height 34
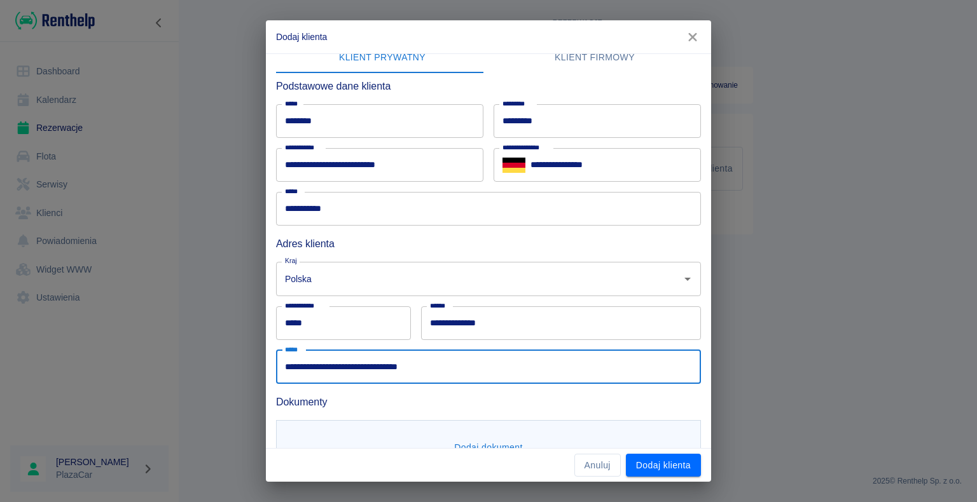
scroll to position [0, 0]
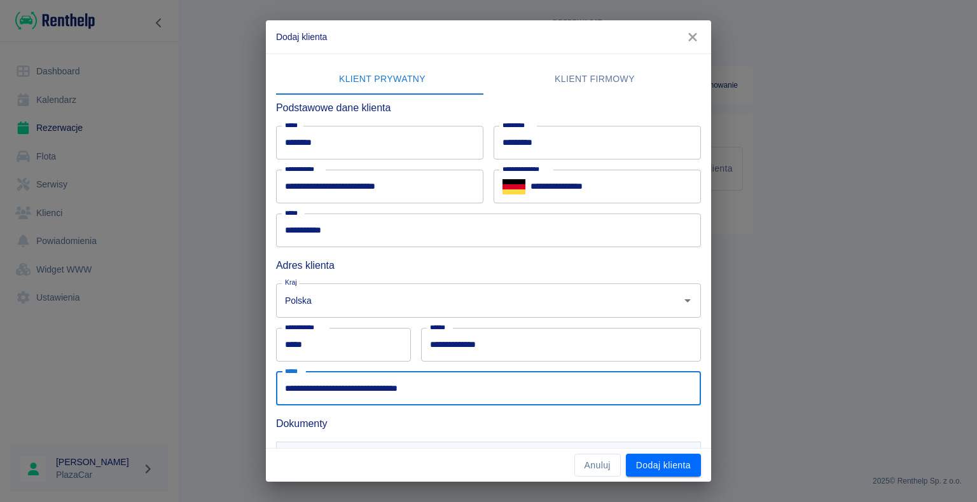
type input "**********"
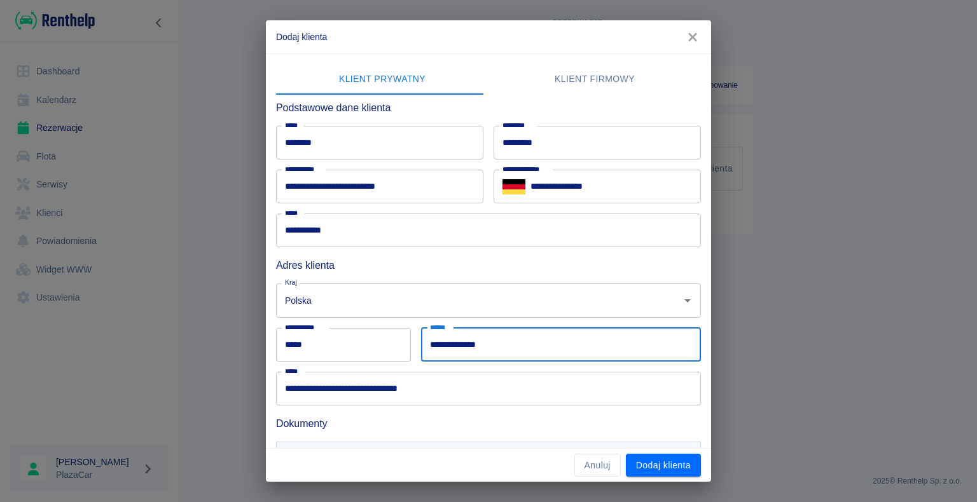
click at [529, 344] on input "**********" at bounding box center [561, 345] width 280 height 34
type input "*"
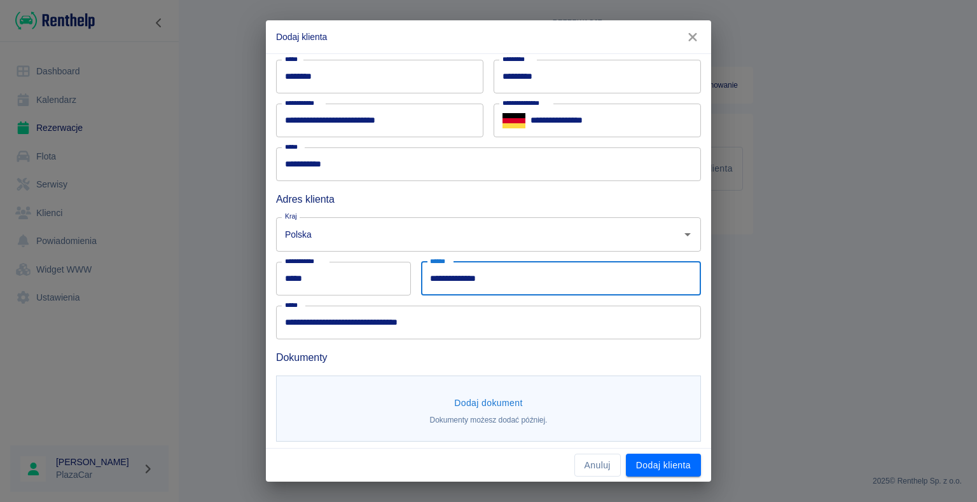
scroll to position [69, 0]
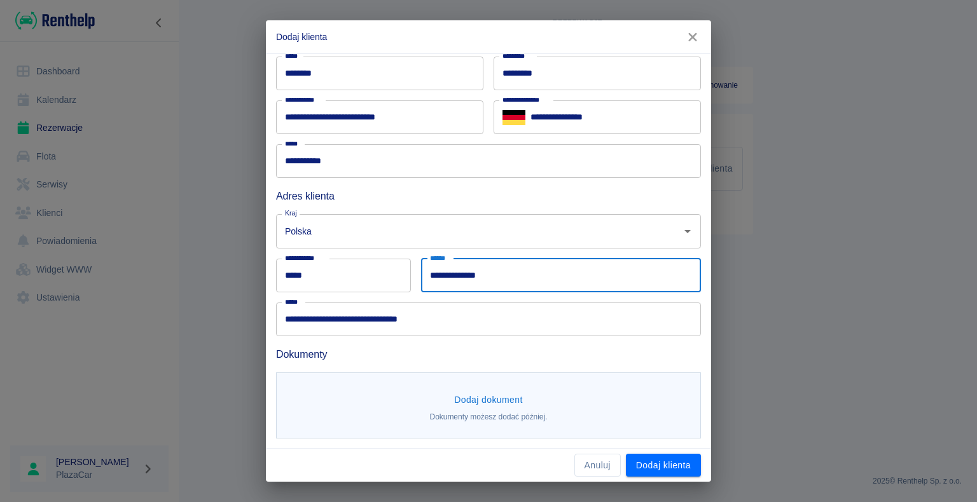
type input "**********"
click at [442, 352] on h6 "Dokumenty" at bounding box center [488, 354] width 425 height 16
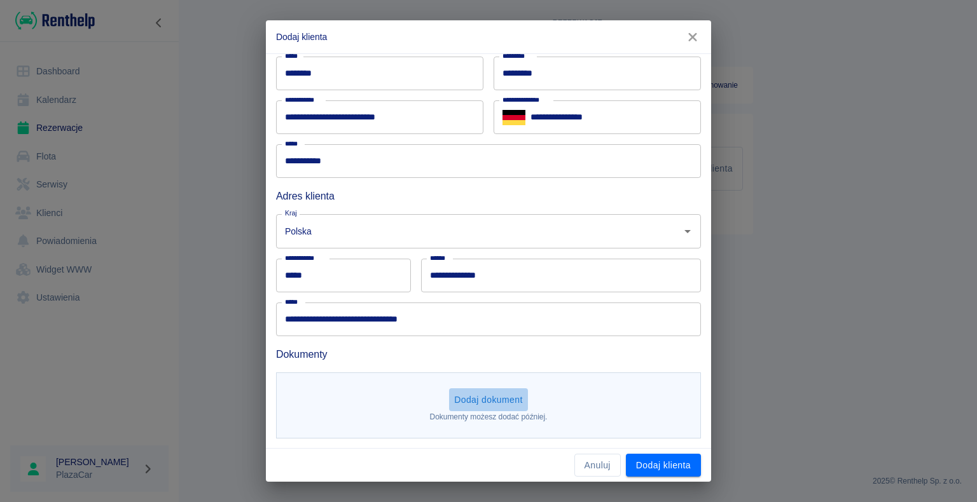
click at [476, 399] on button "Dodaj dokument" at bounding box center [488, 400] width 79 height 24
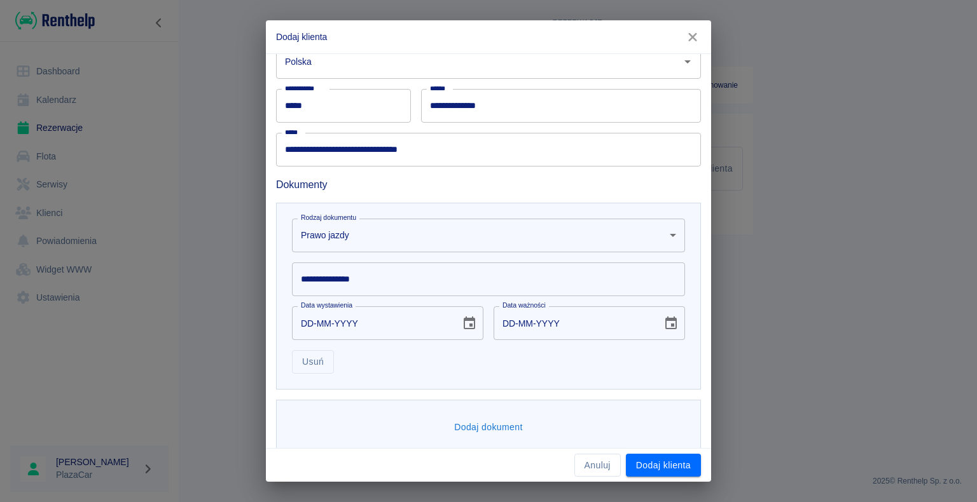
scroll to position [254, 0]
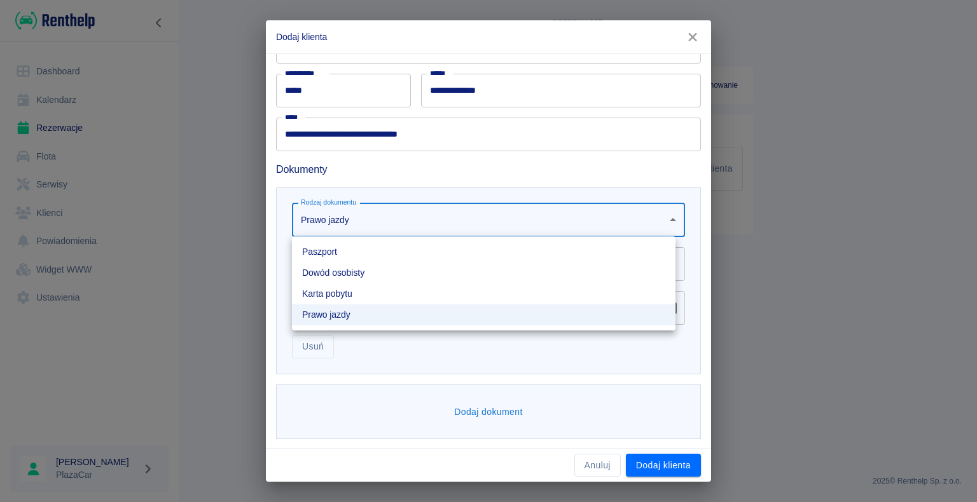
click at [549, 223] on body "**********" at bounding box center [488, 251] width 977 height 502
click at [381, 315] on li "Prawo jazdy" at bounding box center [483, 315] width 383 height 21
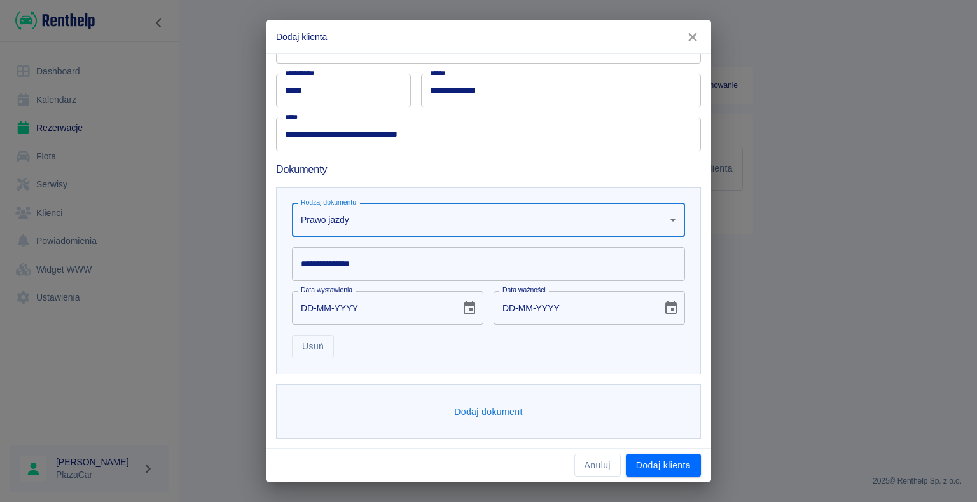
click at [399, 261] on input "**********" at bounding box center [488, 264] width 393 height 34
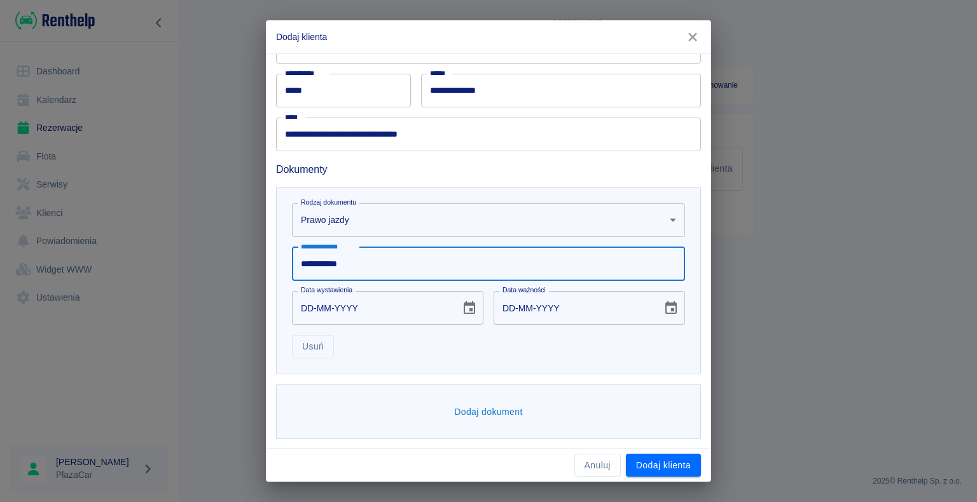
type input "**********"
click at [395, 308] on input "DD-MM-YYYY" at bounding box center [372, 308] width 160 height 34
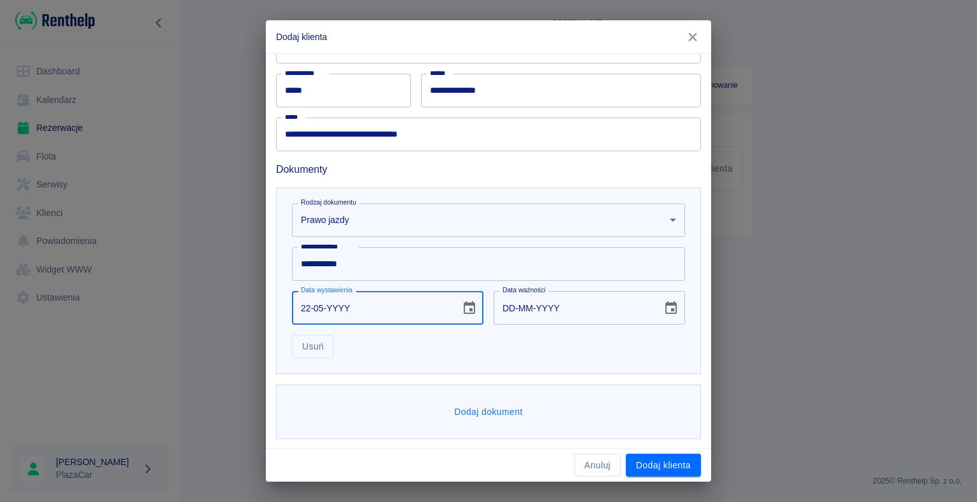
type input "22-05-0002"
type input "22-05-0012"
type input "22-05-0020"
type input "22-05-0030"
type input "22-05-0201"
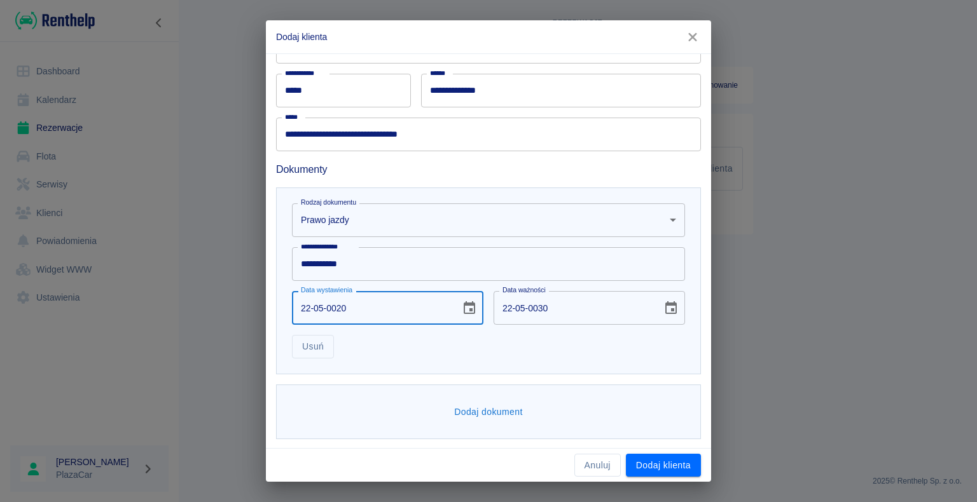
type input "22-05-0211"
type input "[DATE]"
click at [516, 408] on button "Dodaj dokument" at bounding box center [488, 413] width 79 height 24
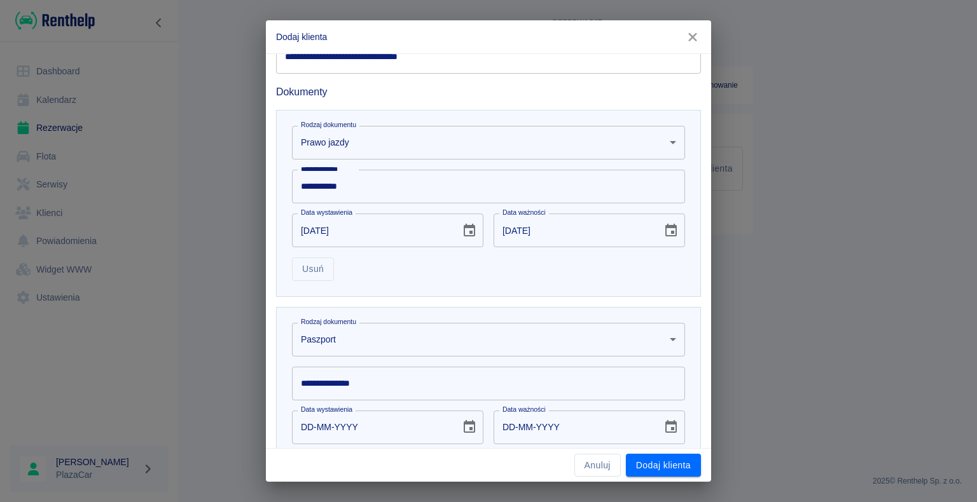
scroll to position [451, 0]
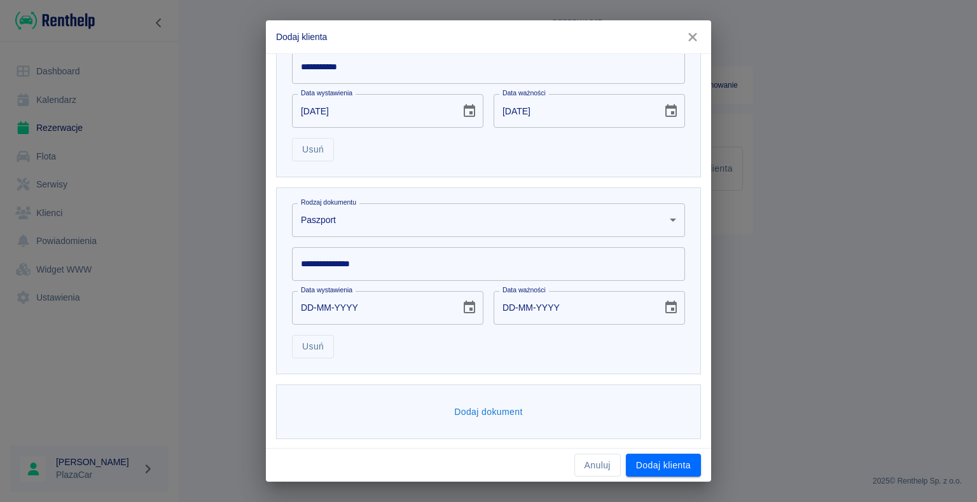
click at [387, 219] on body "**********" at bounding box center [488, 251] width 977 height 502
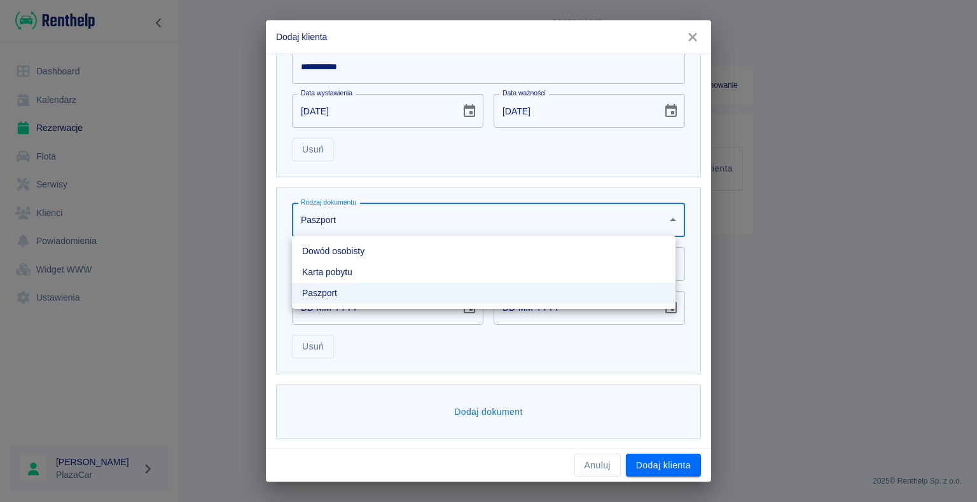
click at [369, 249] on li "Dowód osobisty" at bounding box center [483, 251] width 383 height 21
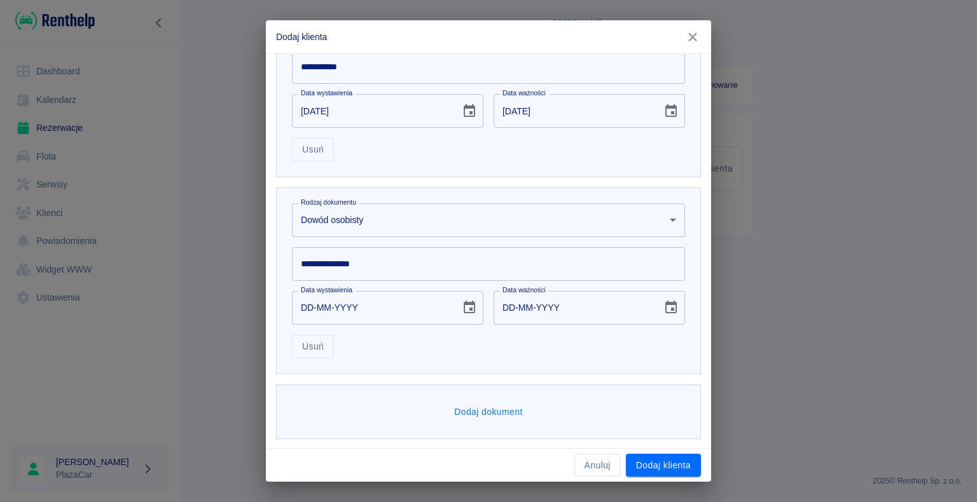
click at [369, 277] on input "**********" at bounding box center [488, 264] width 393 height 34
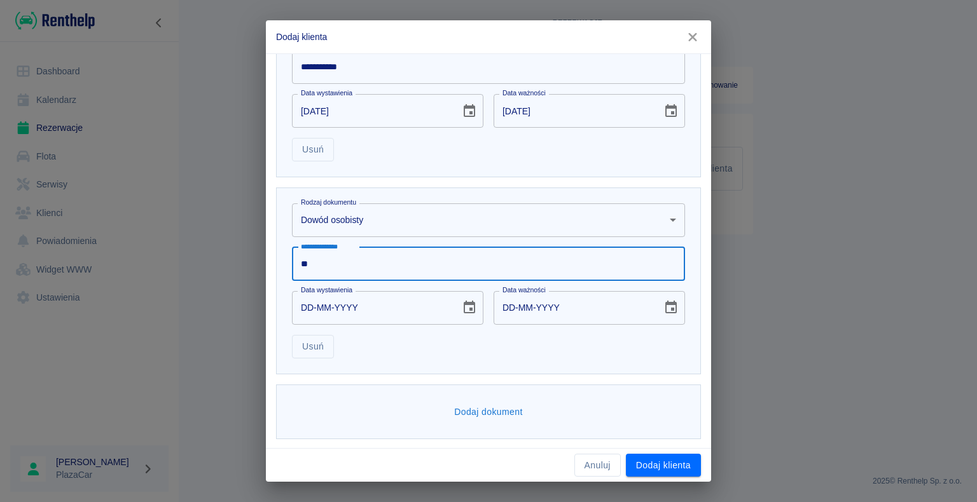
type input "*"
type input "*********"
click at [364, 299] on input "DD-MM-YYYY" at bounding box center [372, 308] width 160 height 34
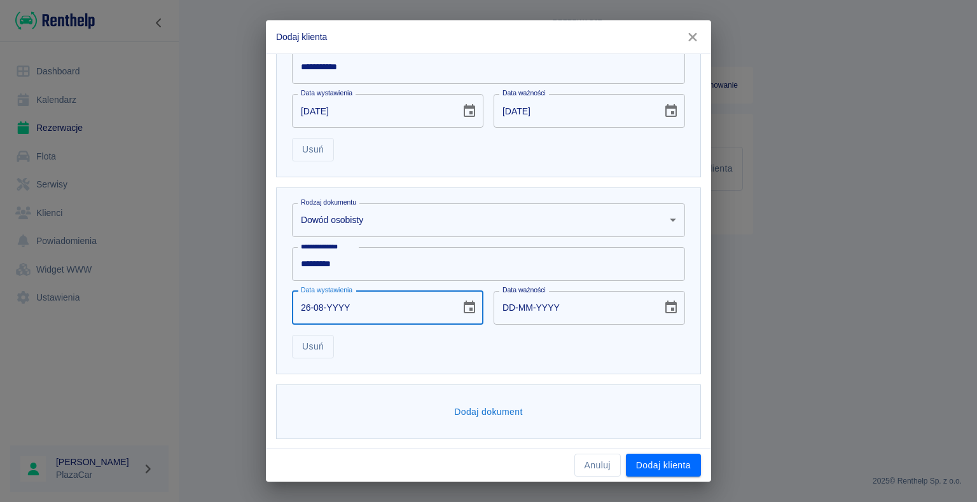
type input "26-08-0002"
type input "26-08-0012"
type input "26-08-0020"
type input "26-08-0030"
type input "26-08-0201"
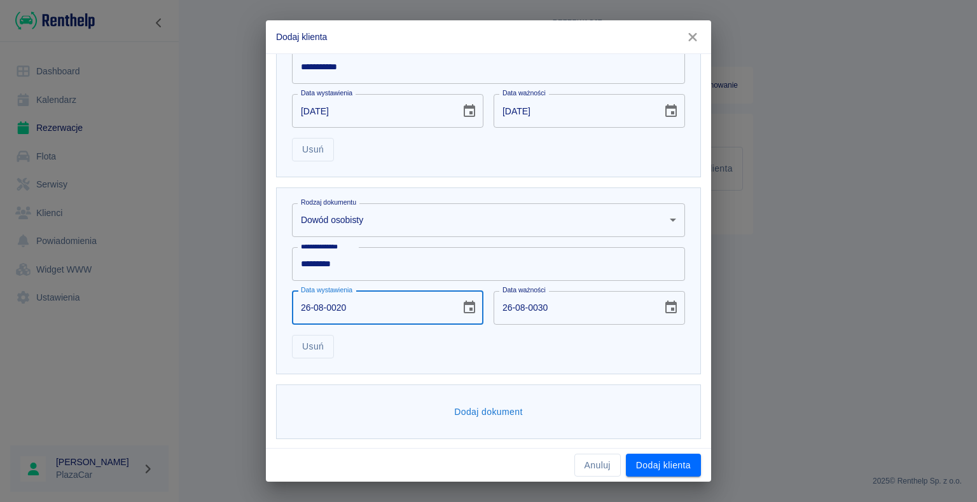
type input "26-08-0211"
type input "[DATE]"
click at [422, 338] on div "Usuń" at bounding box center [483, 342] width 403 height 34
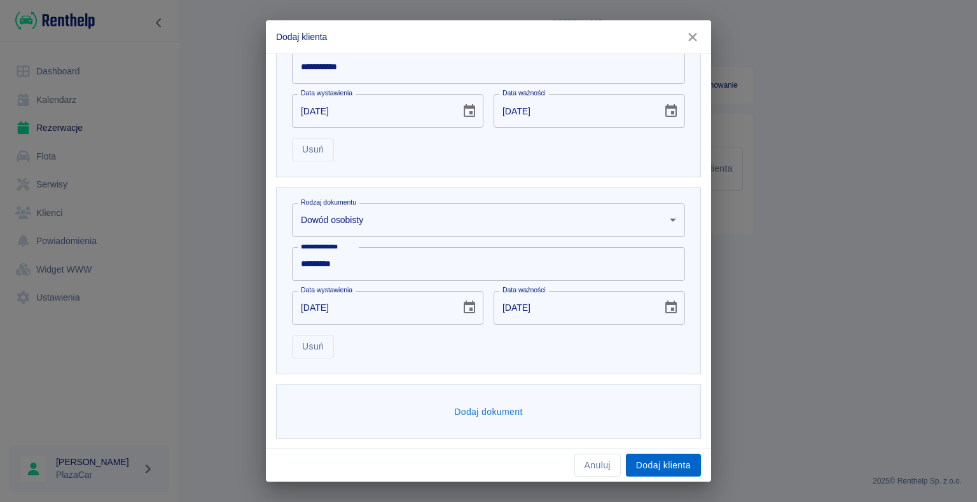
click at [660, 458] on button "Dodaj klienta" at bounding box center [663, 466] width 75 height 24
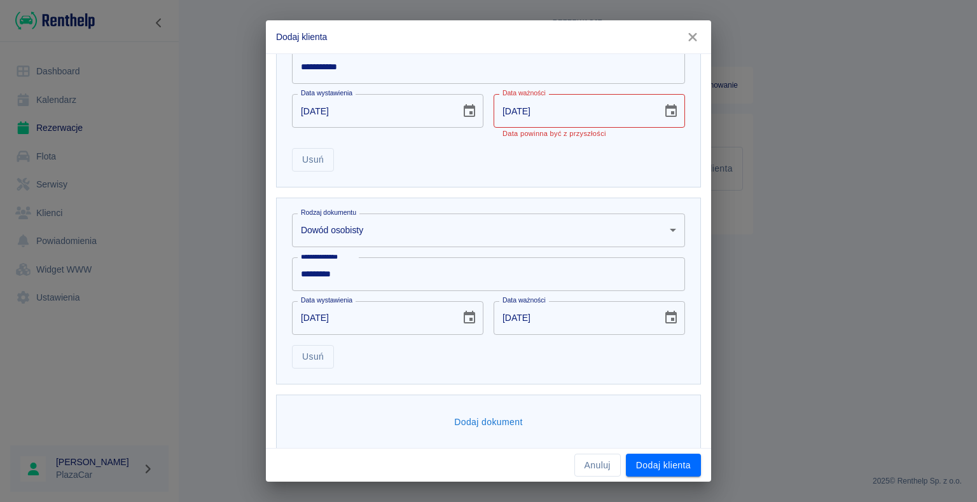
click at [576, 101] on input "[DATE]" at bounding box center [573, 111] width 160 height 34
click at [544, 103] on input "[DATE]" at bounding box center [573, 111] width 160 height 34
click at [666, 114] on icon "Choose date, selected date is 22 maj 2025" at bounding box center [670, 110] width 11 height 13
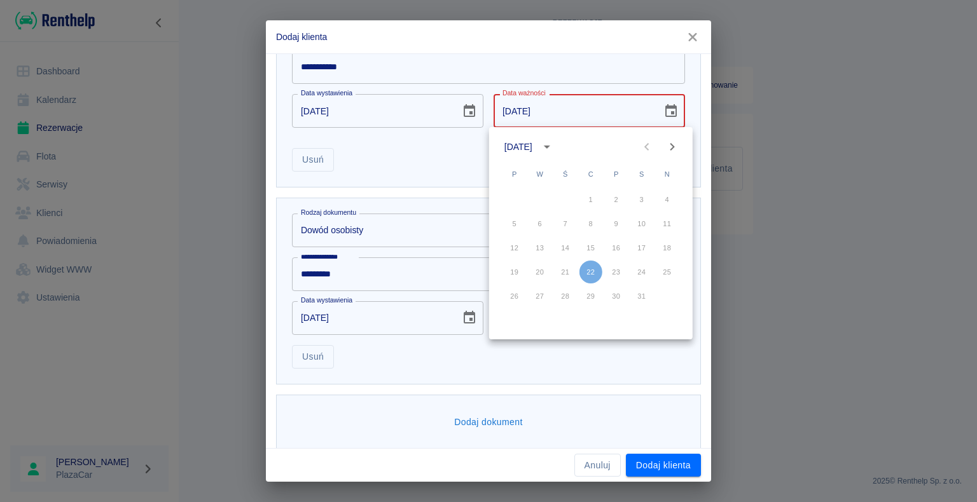
click at [554, 143] on icon "calendar view is open, switch to year view" at bounding box center [546, 146] width 15 height 15
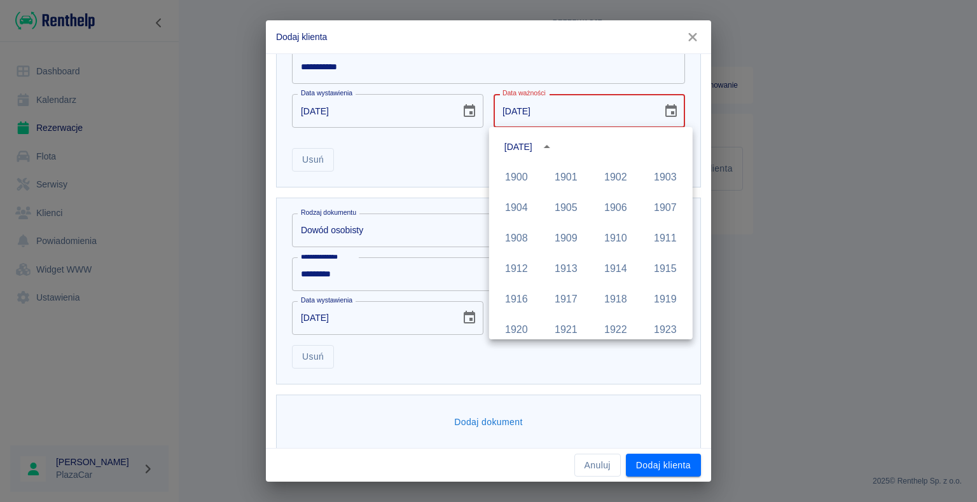
scroll to position [872, 0]
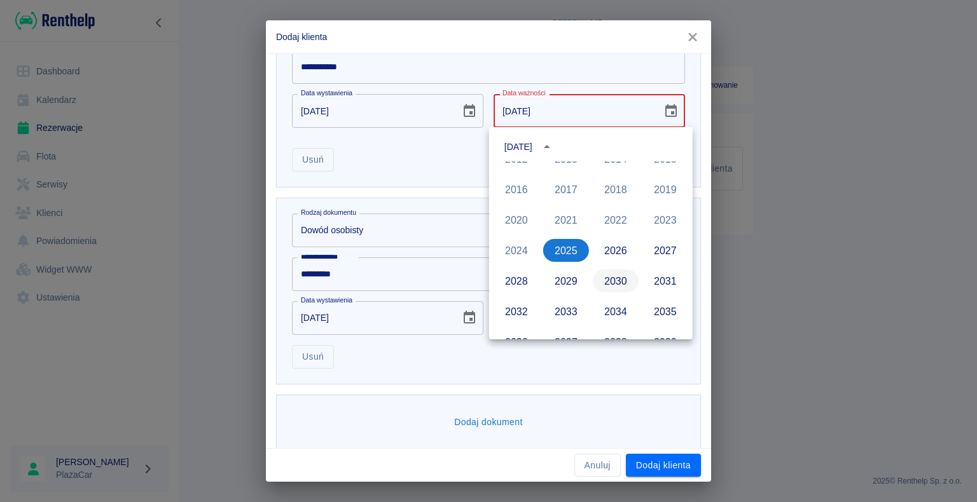
click at [618, 289] on button "2030" at bounding box center [616, 281] width 46 height 23
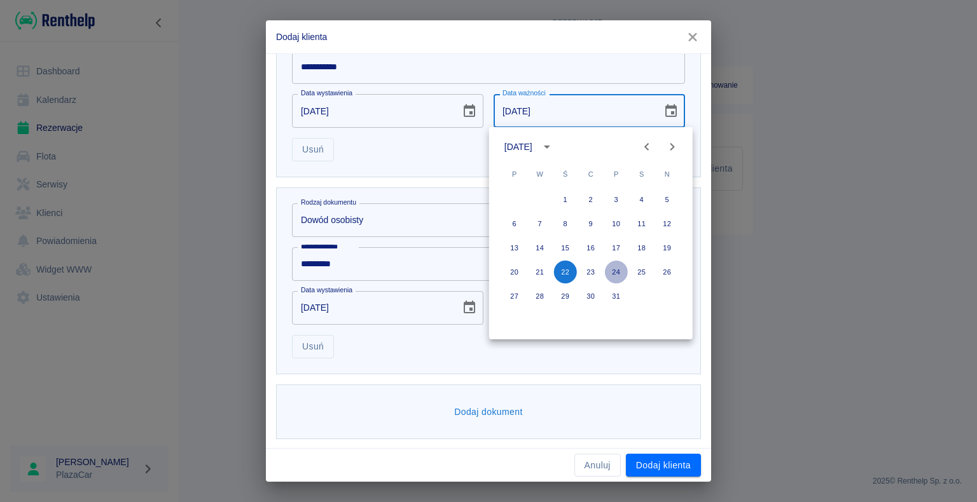
click at [610, 276] on button "24" at bounding box center [616, 272] width 23 height 23
type input "[DATE]"
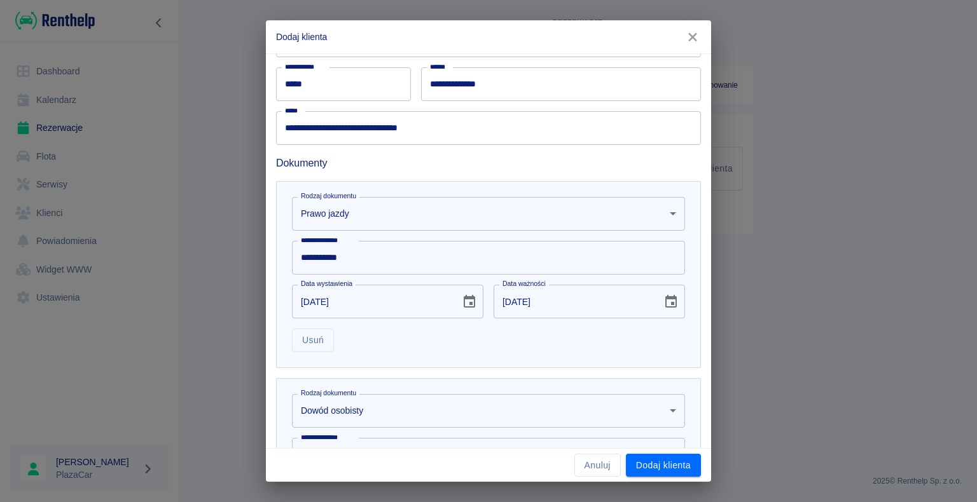
scroll to position [451, 0]
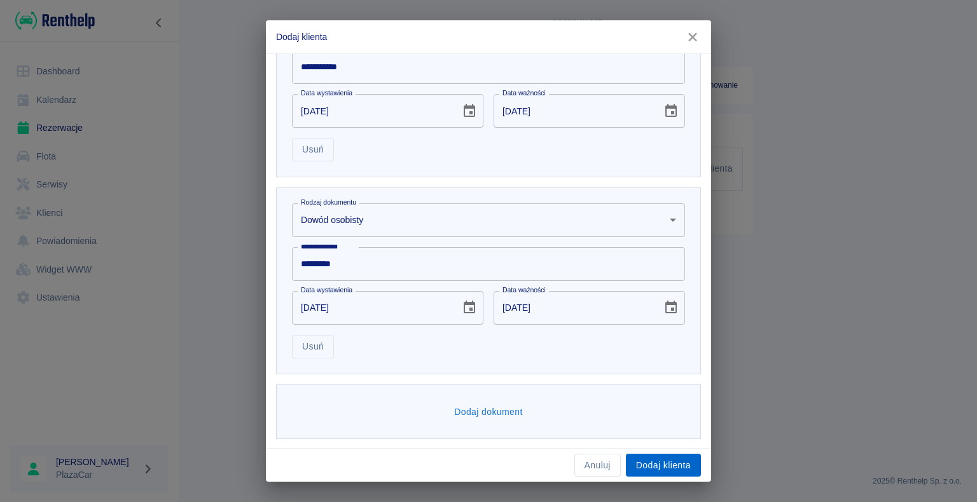
click at [654, 465] on button "Dodaj klienta" at bounding box center [663, 466] width 75 height 24
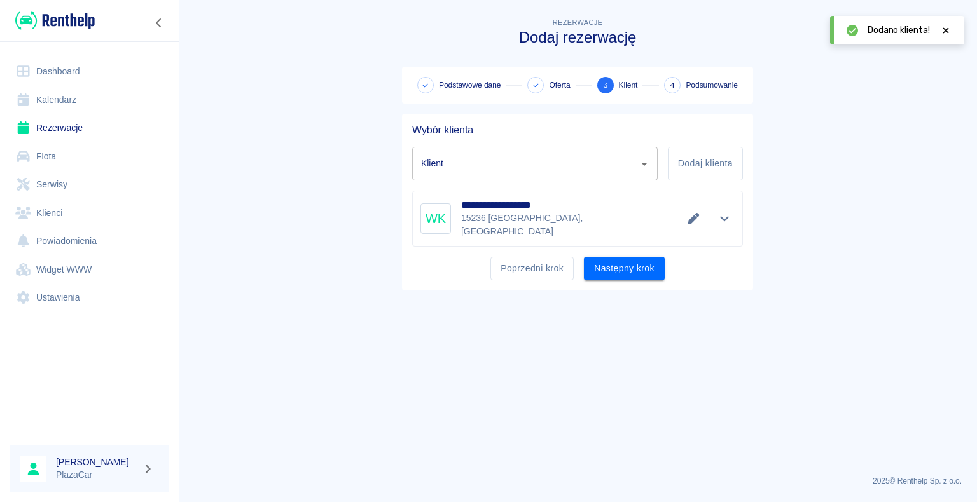
type input "[PERSON_NAME] ([PHONE_NUMBER])"
click at [612, 269] on button "Następny krok" at bounding box center [624, 269] width 81 height 24
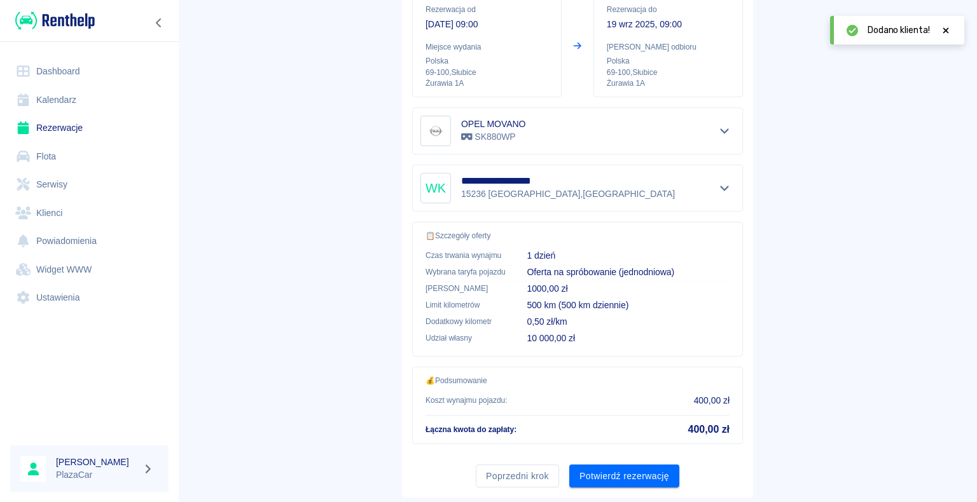
scroll to position [181, 0]
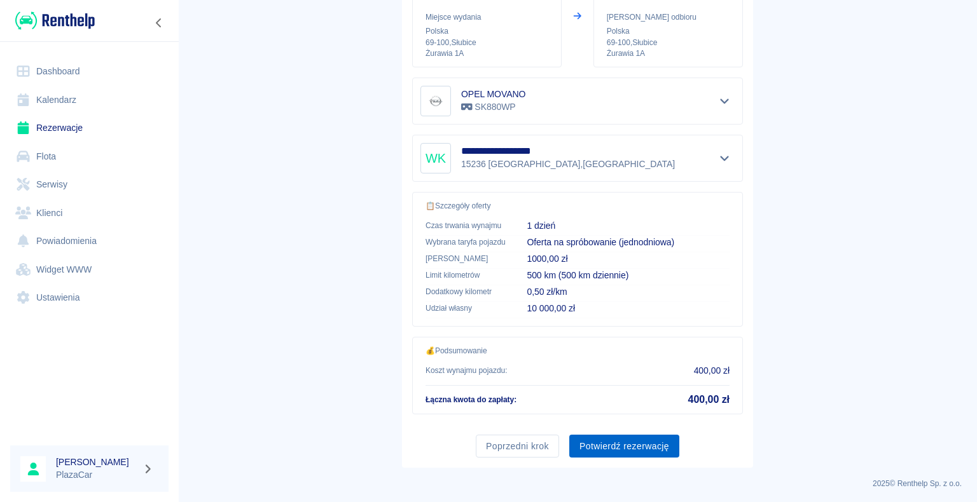
click at [618, 435] on button "Potwierdź rezerwację" at bounding box center [624, 447] width 110 height 24
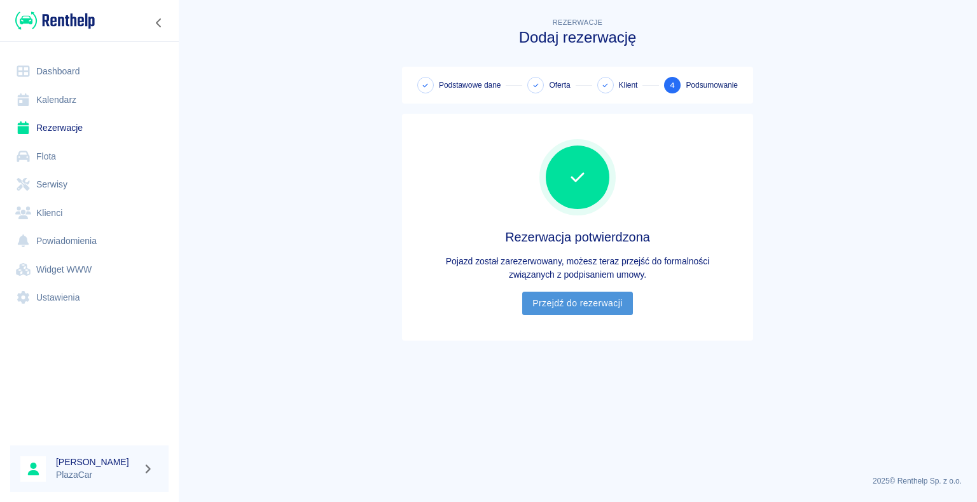
click at [609, 298] on link "Przejdź do rezerwacji" at bounding box center [577, 304] width 110 height 24
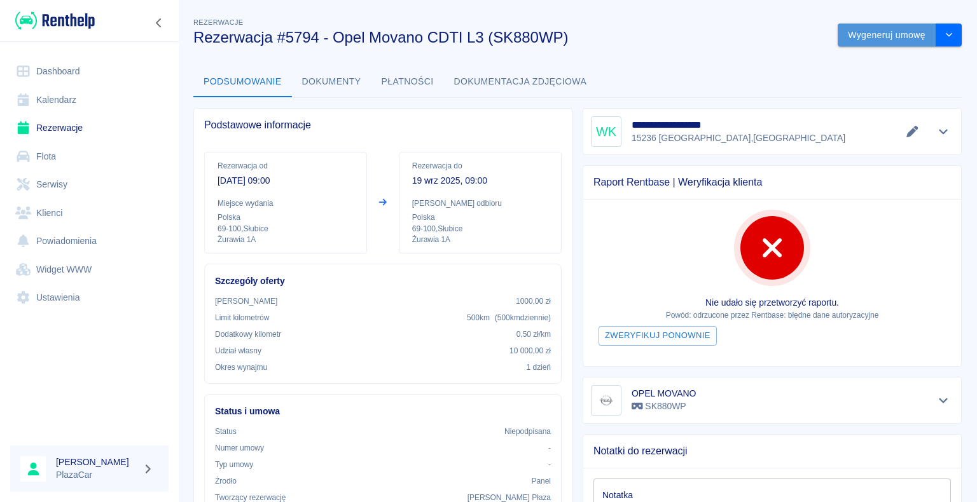
click at [919, 29] on button "Wygeneruj umowę" at bounding box center [886, 36] width 99 height 24
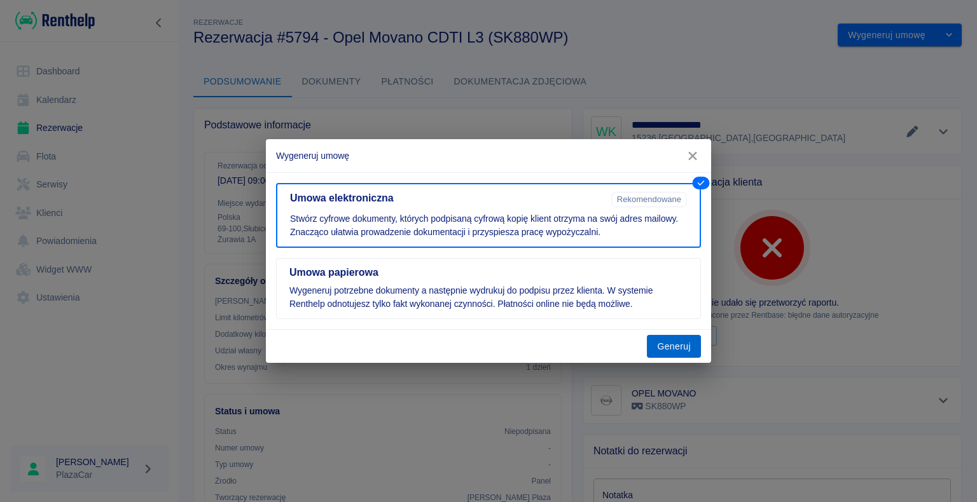
click at [676, 341] on button "Generuj" at bounding box center [674, 347] width 54 height 24
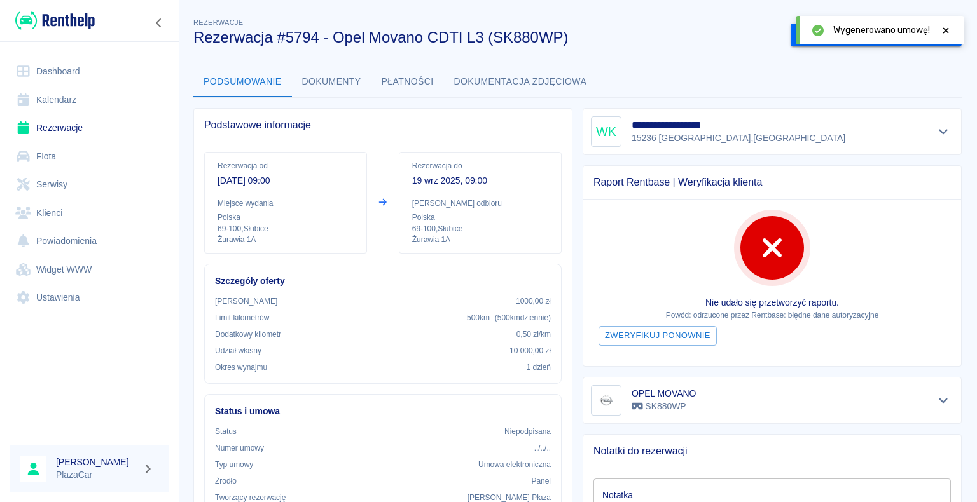
click at [946, 27] on icon at bounding box center [945, 30] width 11 height 9
click at [920, 30] on button "Podpisz umowę elektroniczną" at bounding box center [863, 36] width 146 height 24
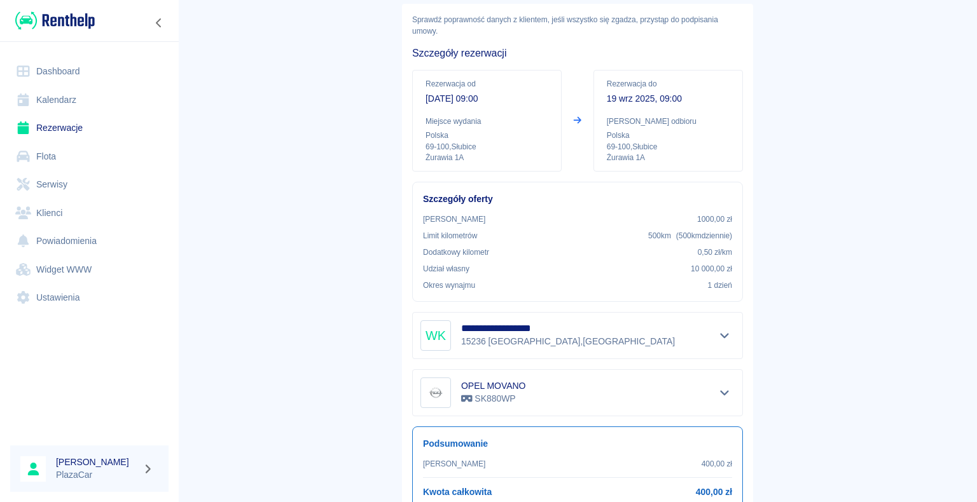
scroll to position [149, 0]
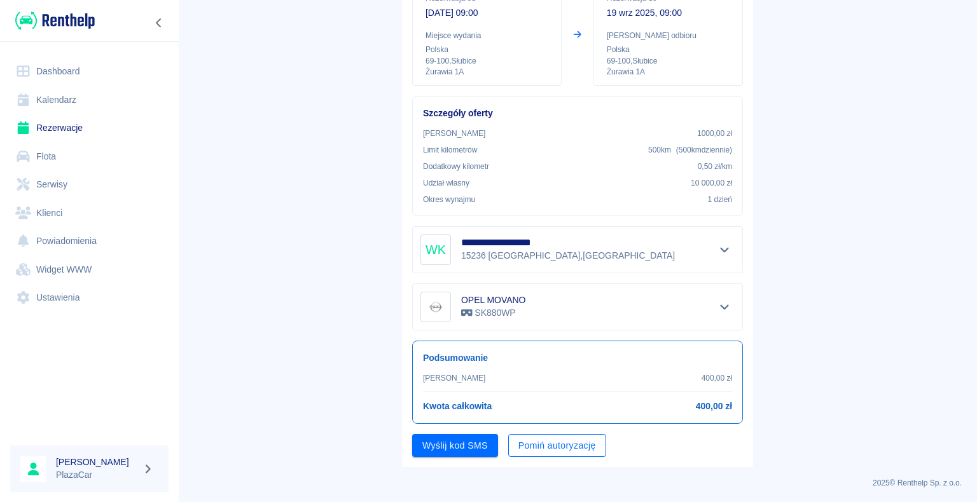
click at [540, 446] on button "Pomiń autoryzację" at bounding box center [557, 446] width 98 height 24
click at [458, 451] on button "Podpisz umowę" at bounding box center [455, 446] width 86 height 24
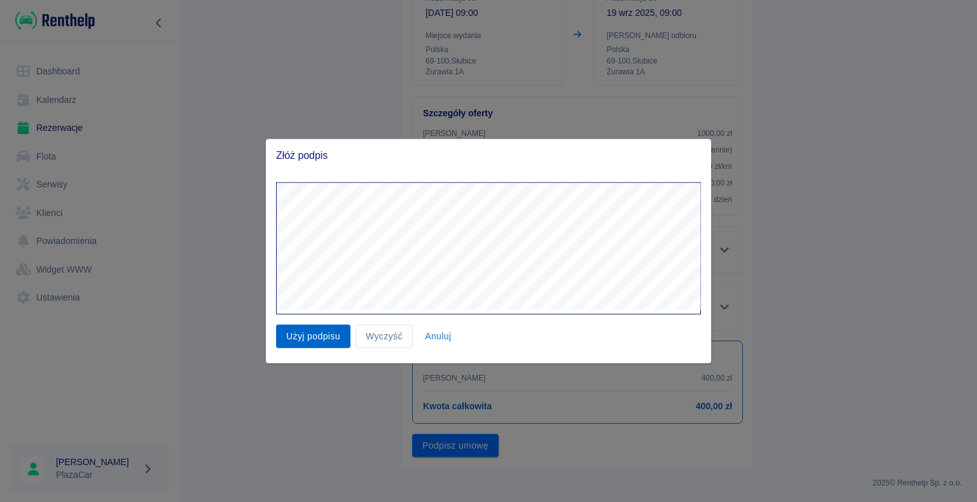
click at [297, 332] on button "Użyj podpisu" at bounding box center [313, 337] width 74 height 24
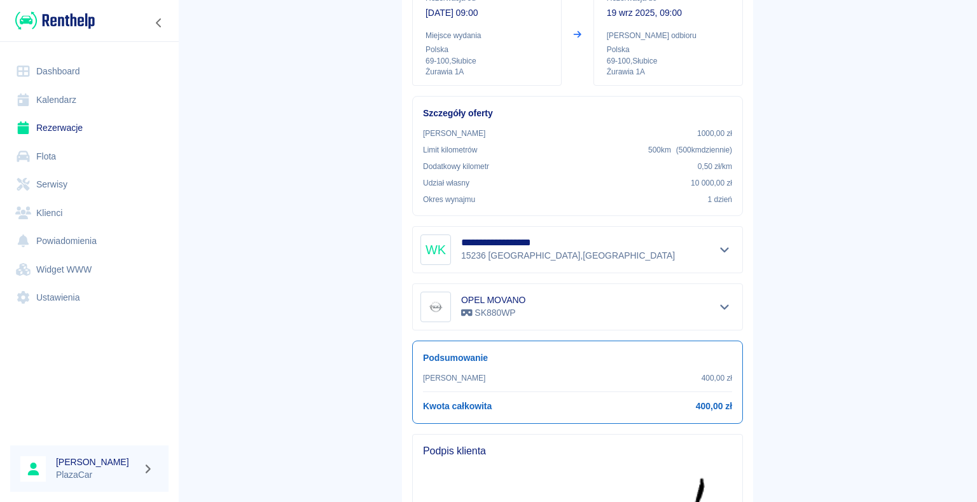
scroll to position [424, 0]
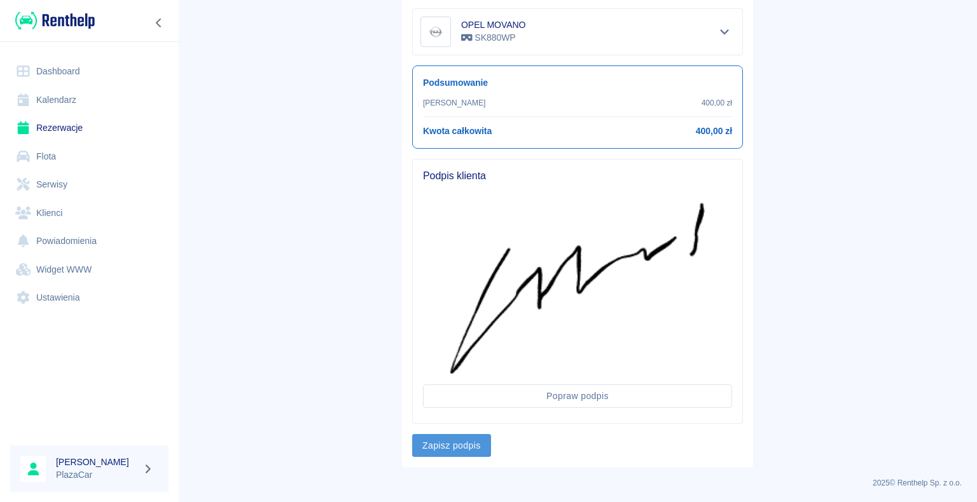
click at [465, 443] on button "Zapisz podpis" at bounding box center [451, 446] width 79 height 24
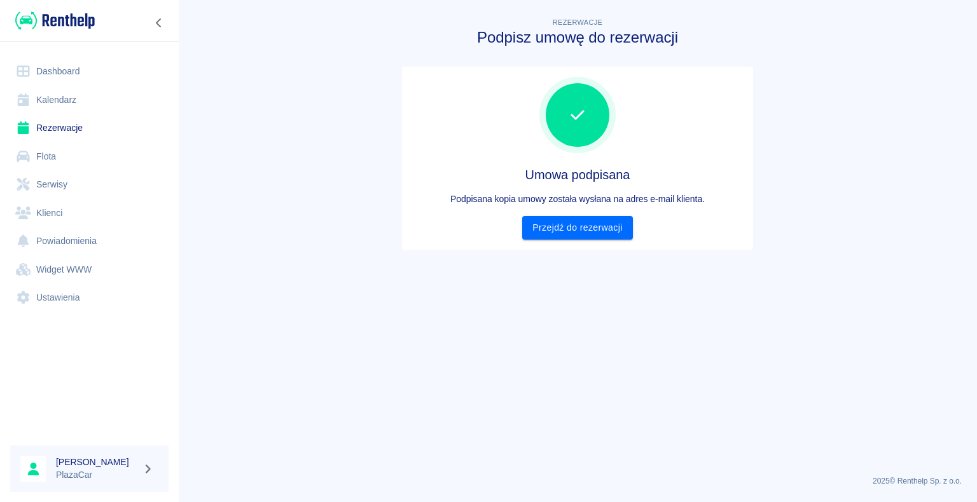
scroll to position [0, 0]
click at [559, 225] on link "Przejdź do rezerwacji" at bounding box center [577, 228] width 110 height 24
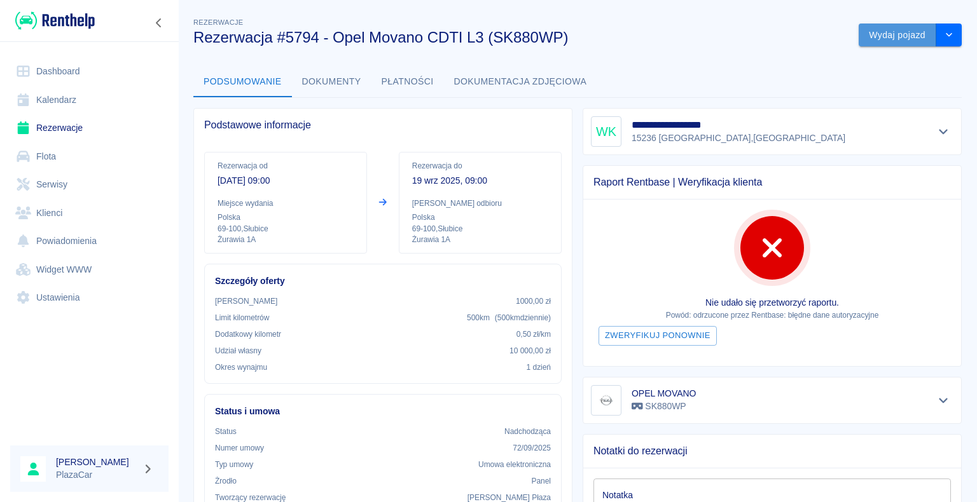
click at [882, 40] on button "Wydaj pojazd" at bounding box center [897, 36] width 78 height 24
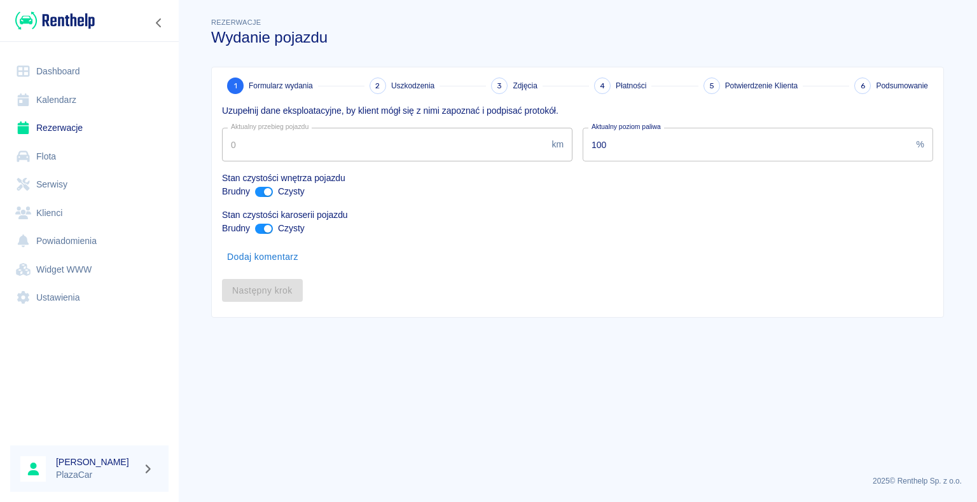
type input "99999"
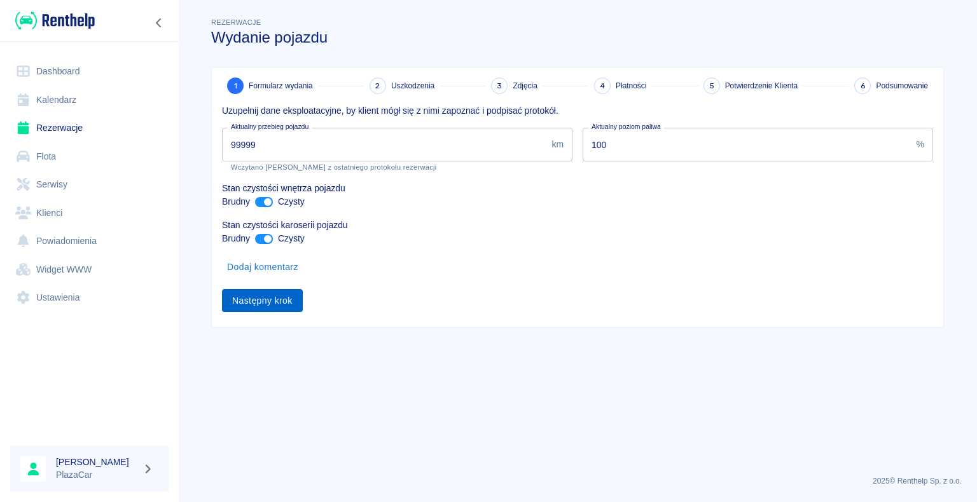
click at [268, 295] on button "Następny krok" at bounding box center [262, 301] width 81 height 24
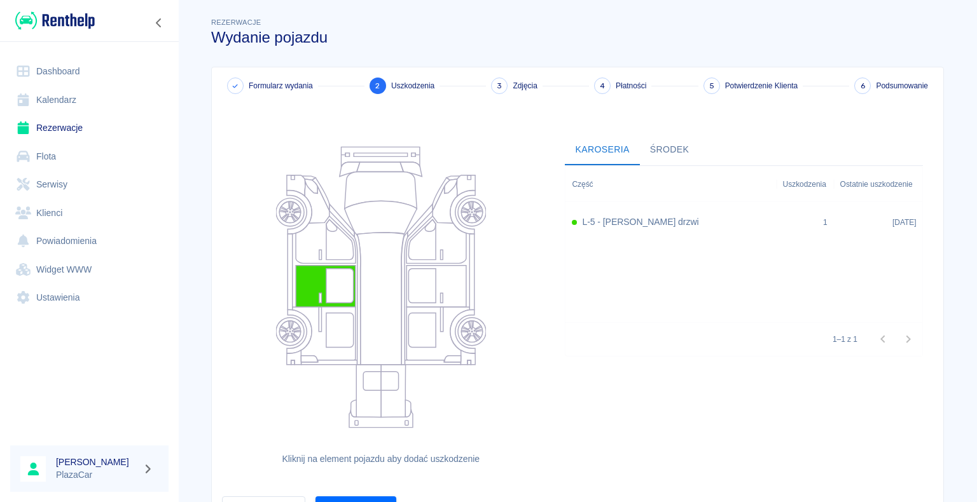
scroll to position [69, 0]
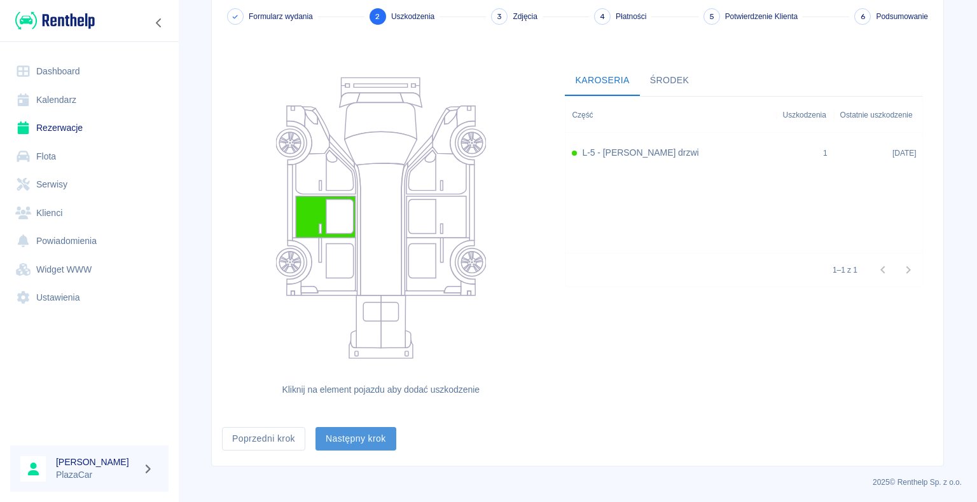
click at [333, 445] on button "Następny krok" at bounding box center [355, 439] width 81 height 24
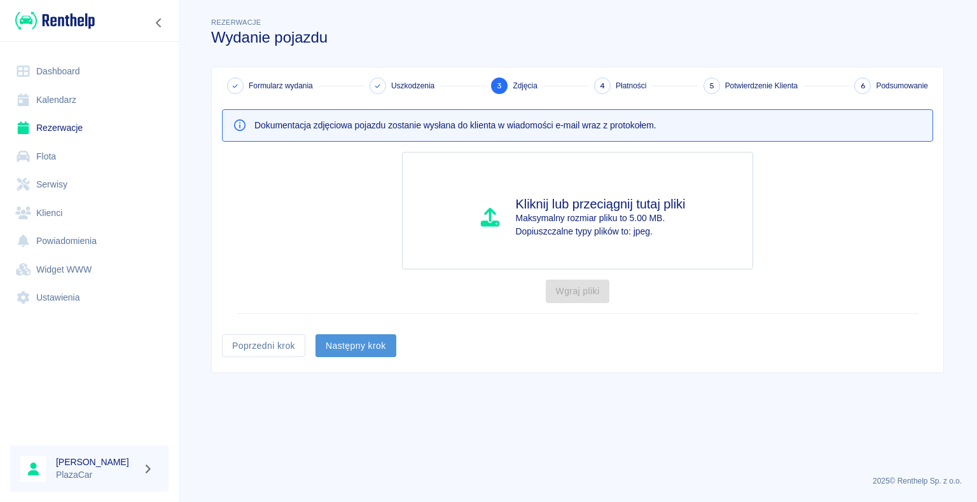
click at [359, 355] on button "Następny krok" at bounding box center [355, 346] width 81 height 24
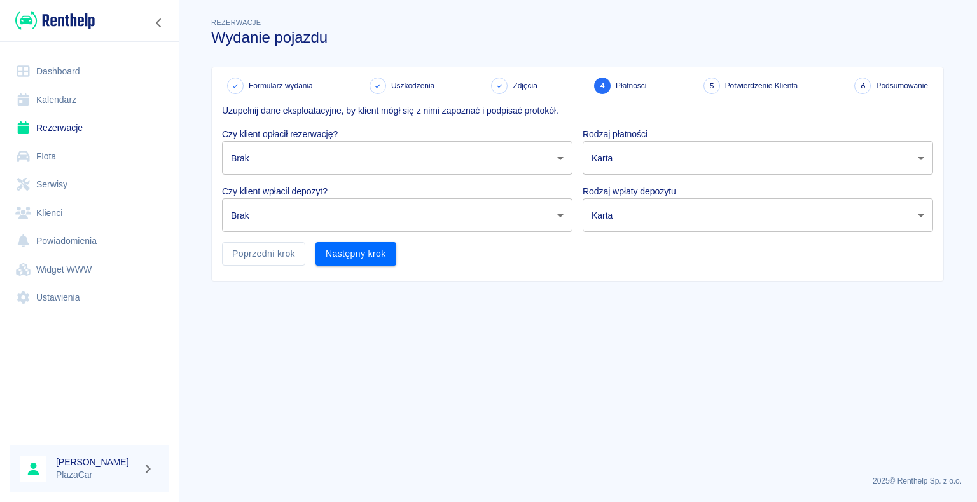
click at [371, 160] on body "Używamy plików Cookies, by zapewnić Ci najlepsze możliwe doświadczenie. Aby dow…" at bounding box center [488, 251] width 977 height 502
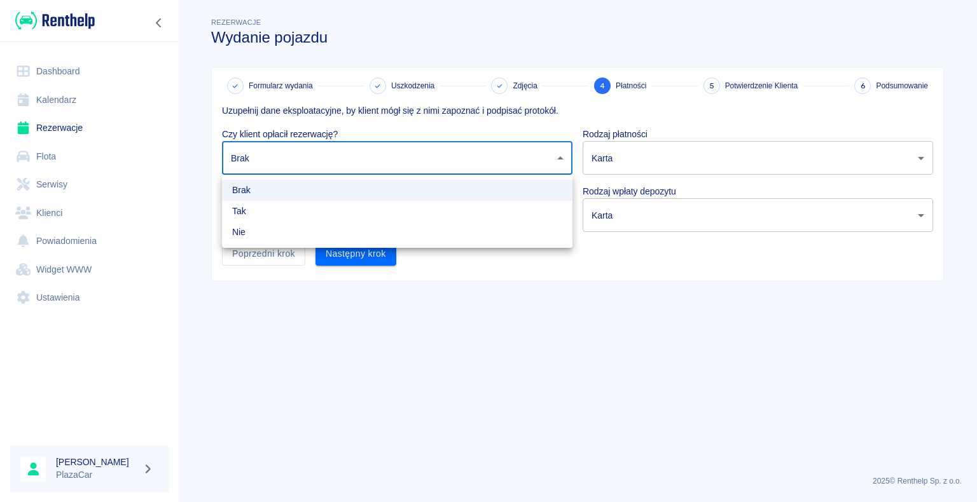
click at [258, 230] on li "Nie" at bounding box center [397, 232] width 350 height 21
type input "false"
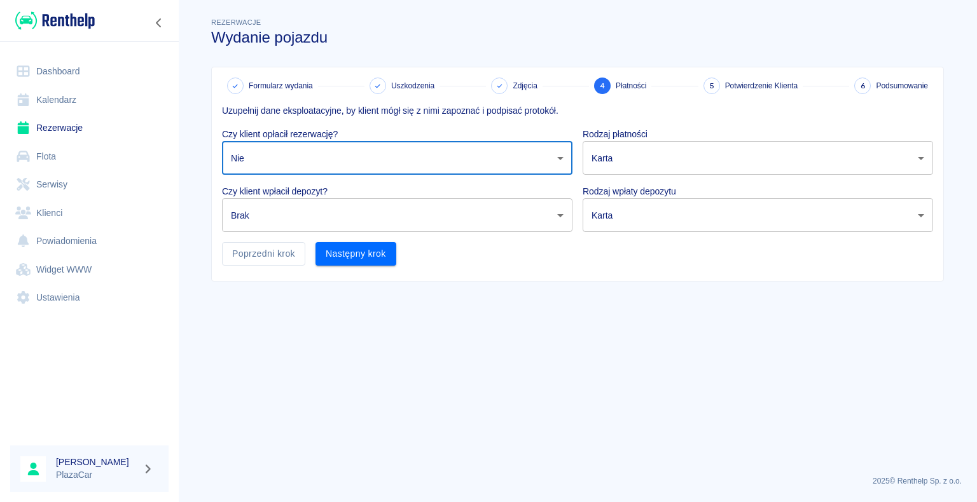
click at [280, 219] on body "Używamy plików Cookies, by zapewnić Ci najlepsze możliwe doświadczenie. Aby dow…" at bounding box center [488, 251] width 977 height 502
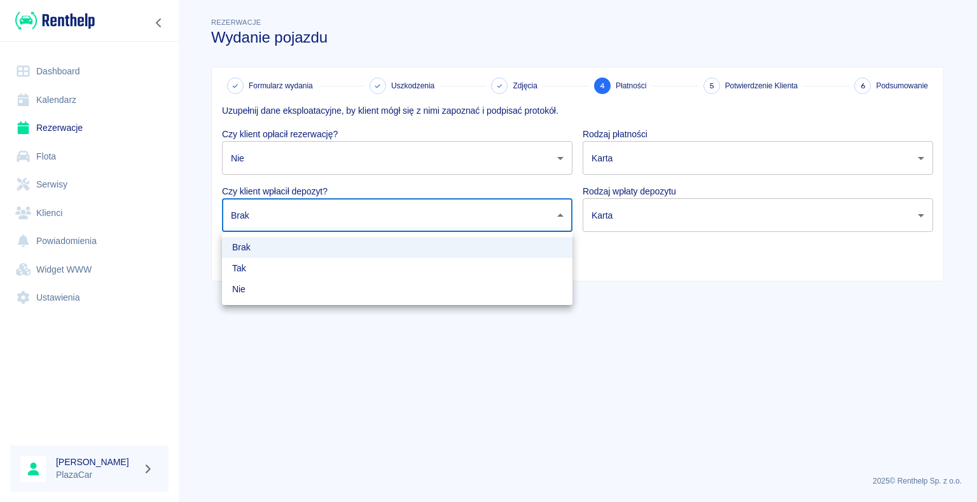
click at [270, 292] on li "Nie" at bounding box center [397, 289] width 350 height 21
type input "false"
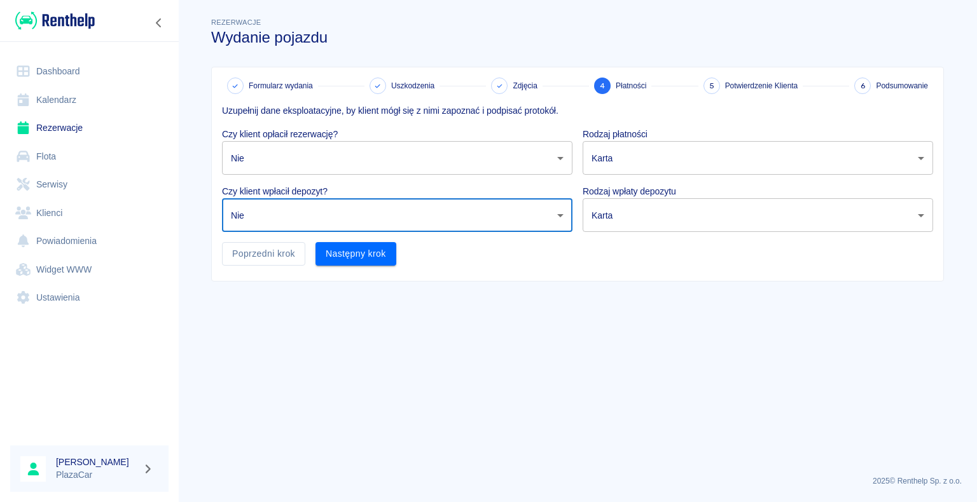
click at [716, 144] on body "Używamy plików Cookies, by zapewnić Ci najlepsze możliwe doświadczenie. Aby dow…" at bounding box center [488, 251] width 977 height 502
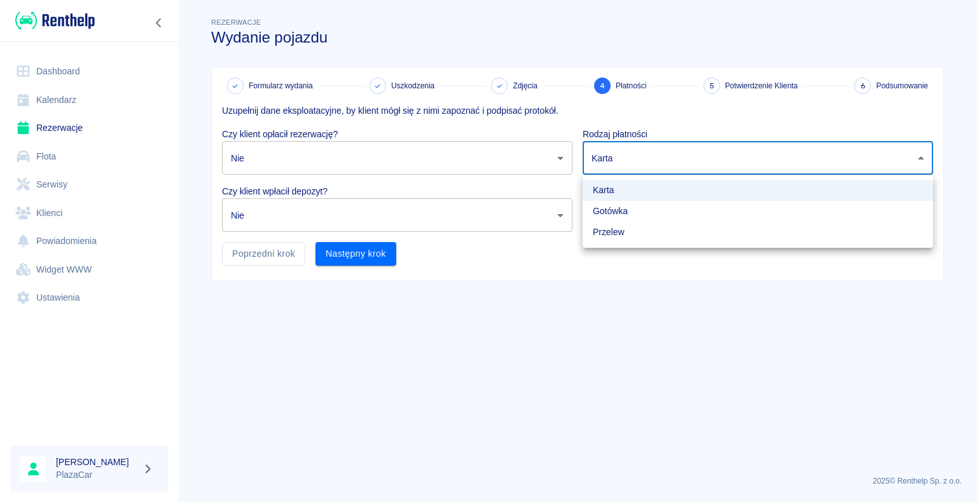
click at [653, 214] on li "Gotówka" at bounding box center [757, 211] width 350 height 21
type input "cash"
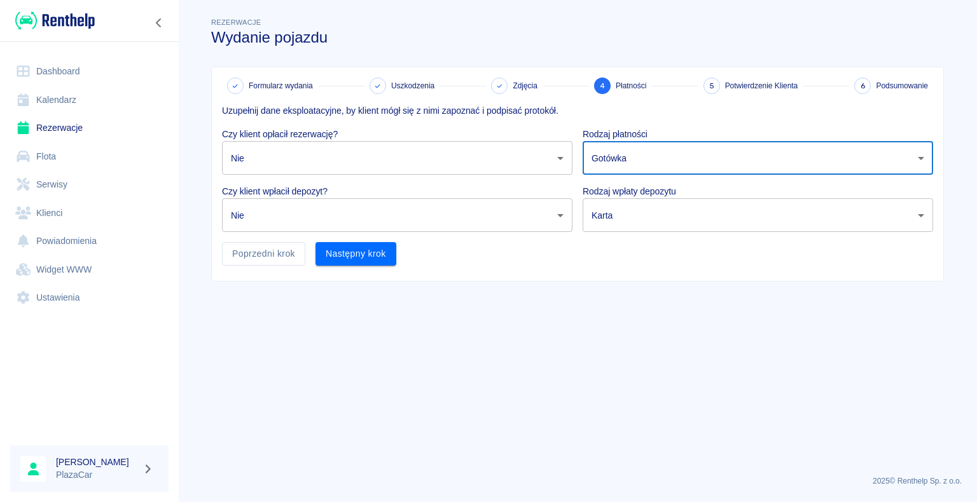
click at [653, 214] on body "Używamy plików Cookies, by zapewnić Ci najlepsze możliwe doświadczenie. Aby dow…" at bounding box center [488, 251] width 977 height 502
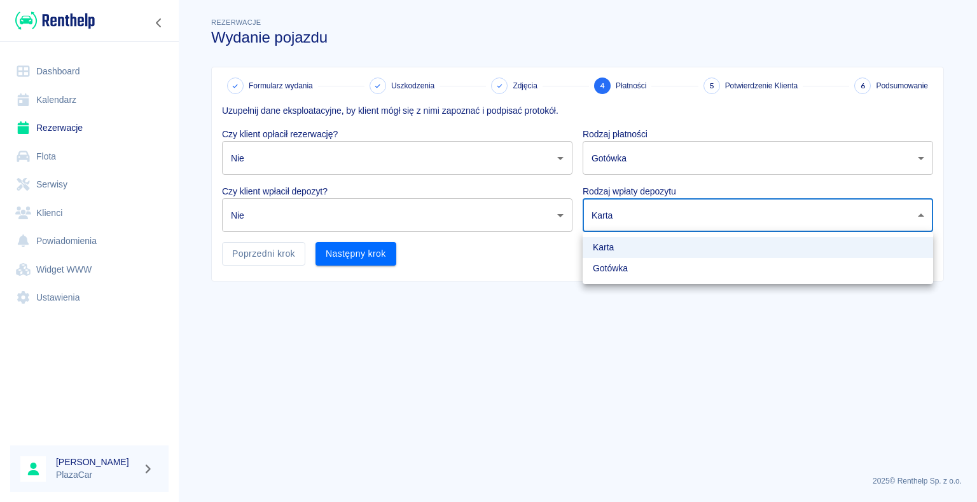
click at [631, 273] on li "Gotówka" at bounding box center [757, 268] width 350 height 21
type input "cash"
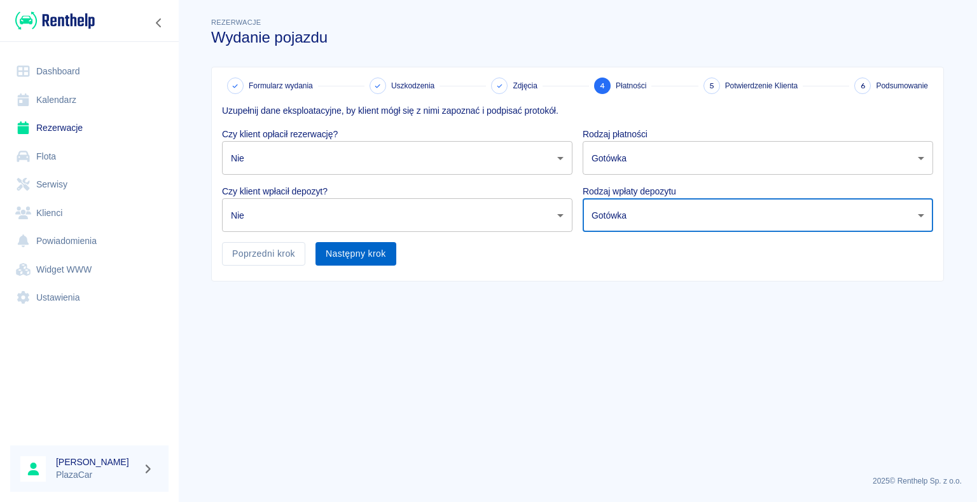
click at [372, 248] on button "Następny krok" at bounding box center [355, 254] width 81 height 24
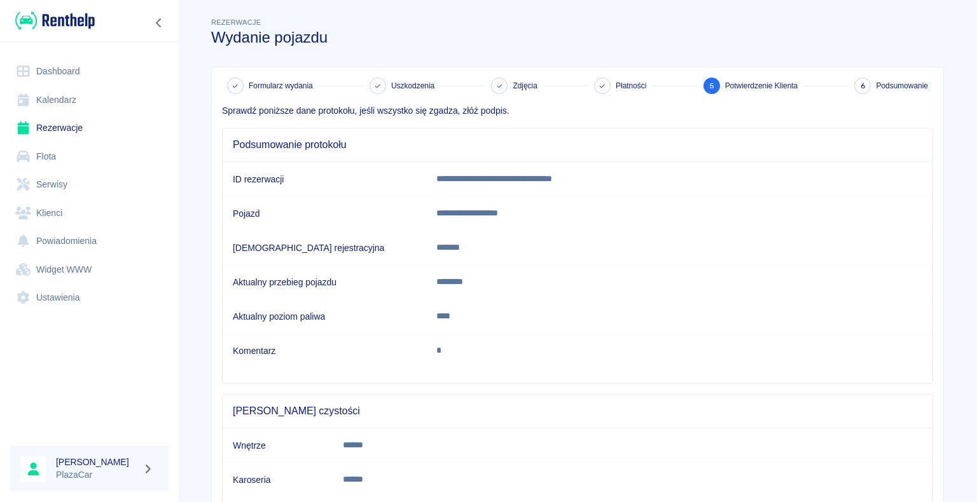
scroll to position [94, 0]
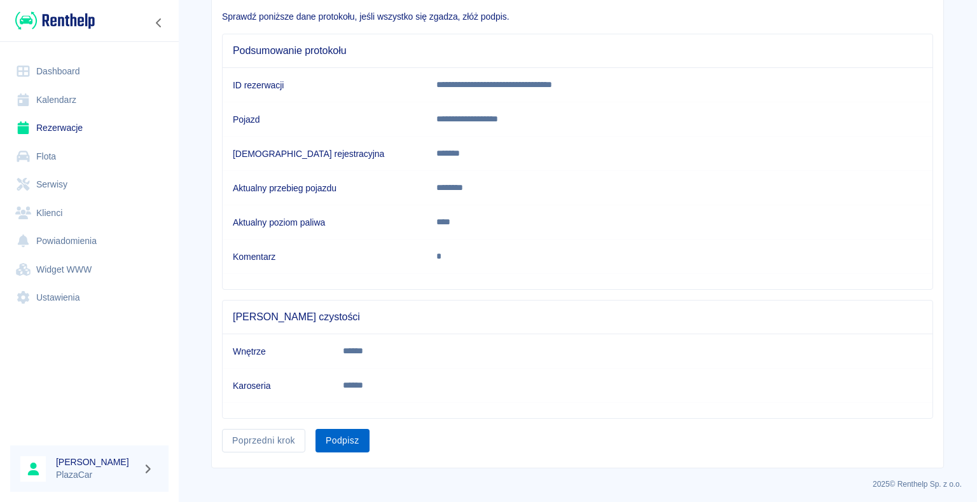
click at [347, 442] on button "Podpisz" at bounding box center [342, 441] width 54 height 24
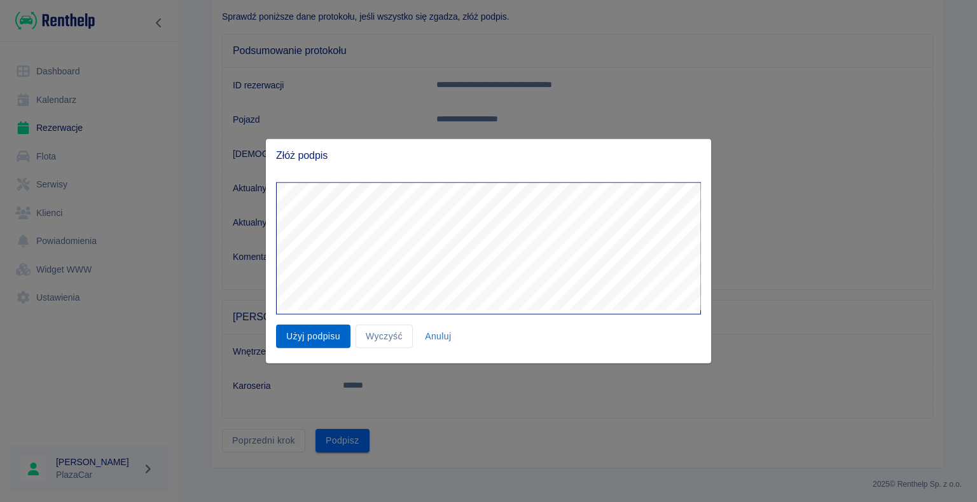
click at [305, 337] on button "Użyj podpisu" at bounding box center [313, 337] width 74 height 24
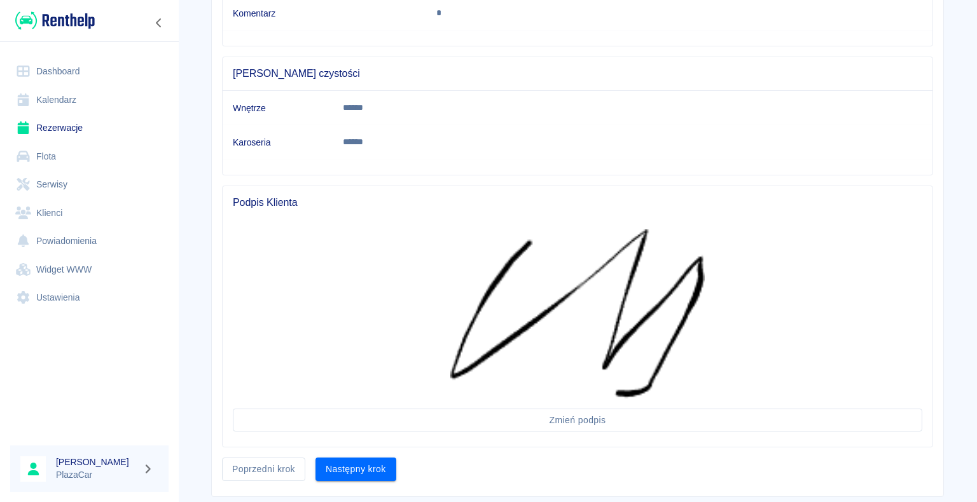
scroll to position [366, 0]
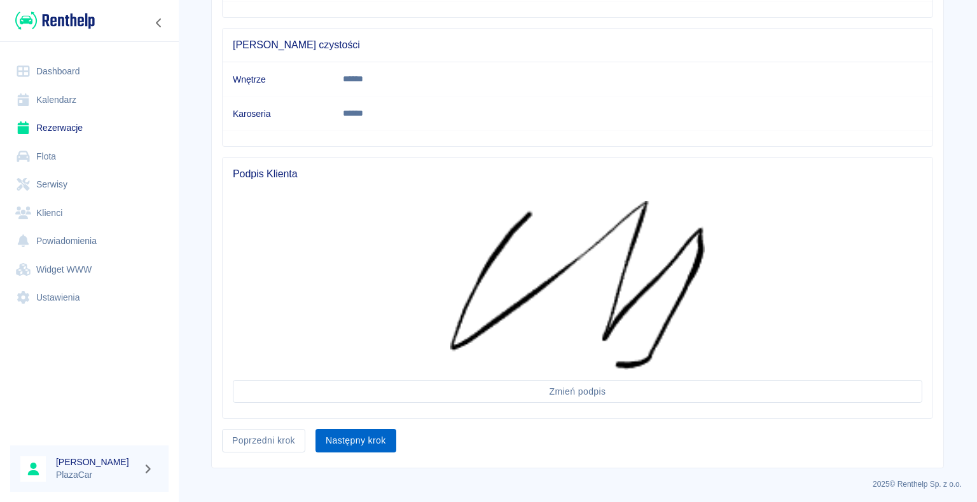
click at [366, 441] on button "Następny krok" at bounding box center [355, 441] width 81 height 24
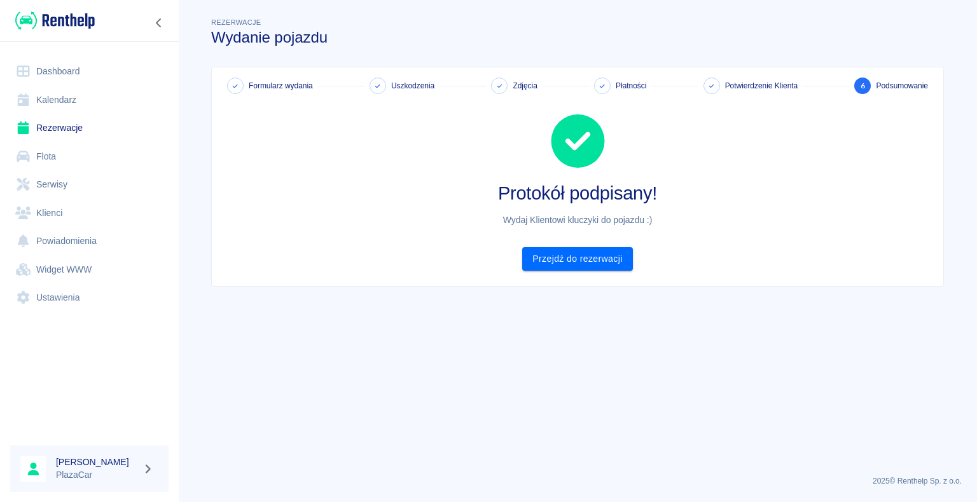
scroll to position [0, 0]
click at [577, 264] on link "Przejdź do rezerwacji" at bounding box center [577, 259] width 110 height 24
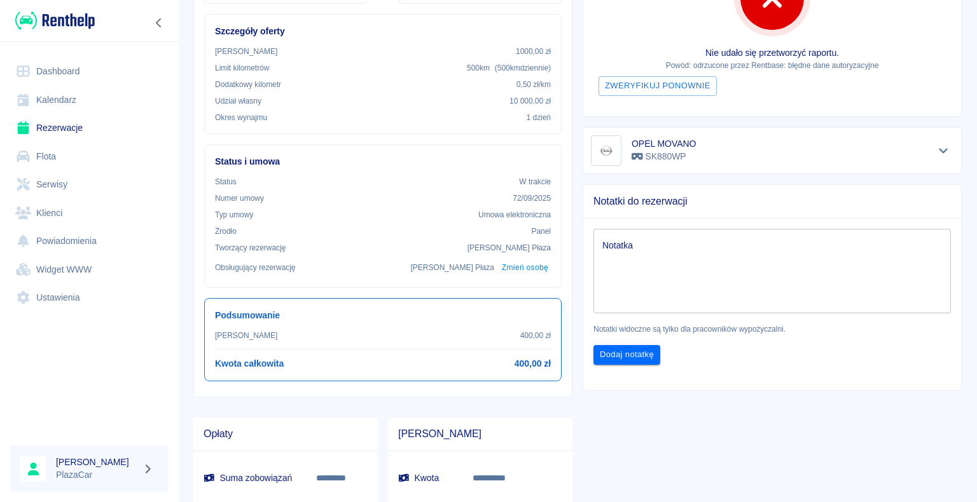
scroll to position [330, 0]
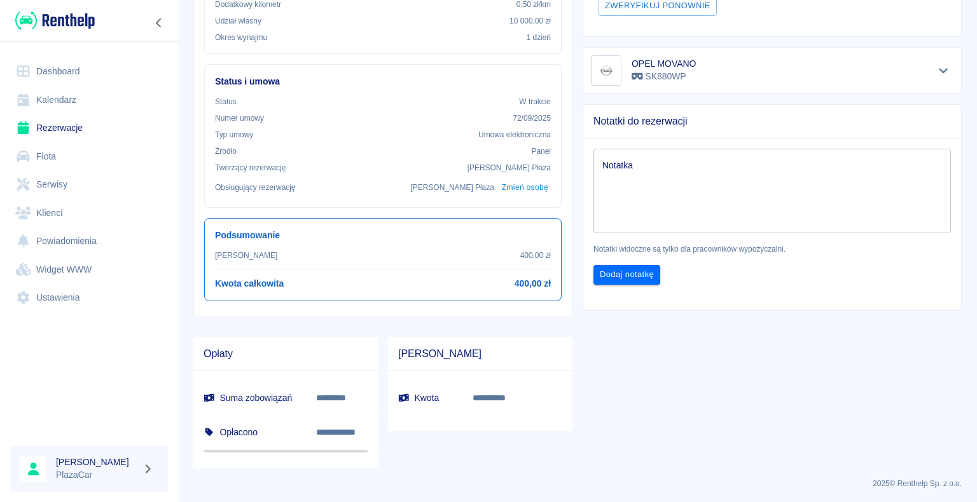
click at [747, 156] on div "x Notatka" at bounding box center [771, 191] width 357 height 85
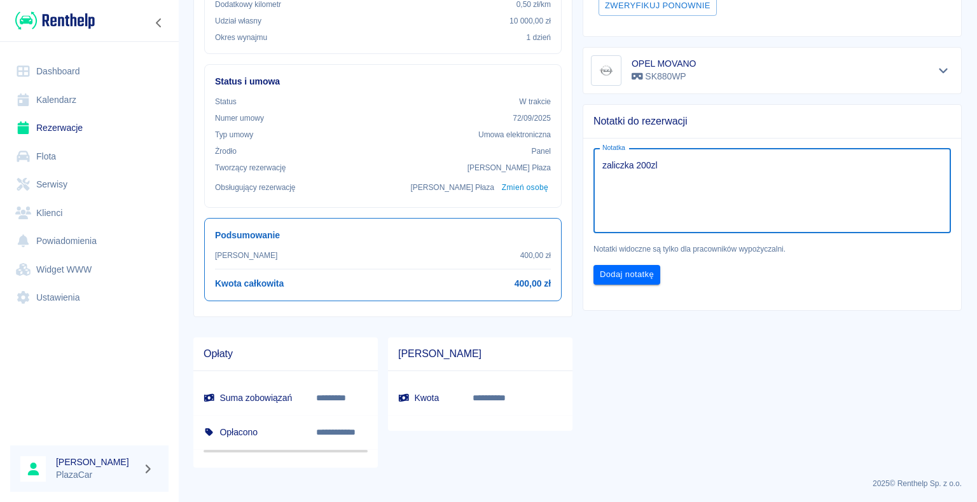
scroll to position [266, 0]
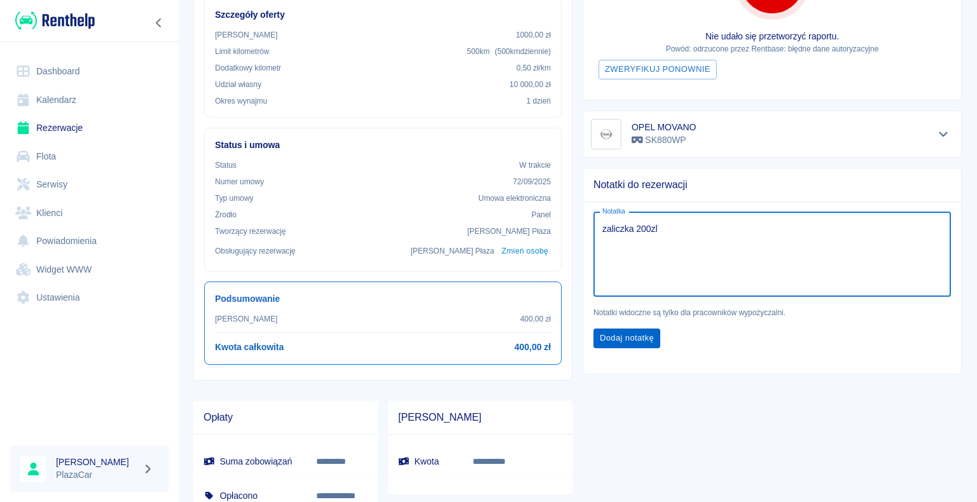
type textarea "zaliczka 200zl"
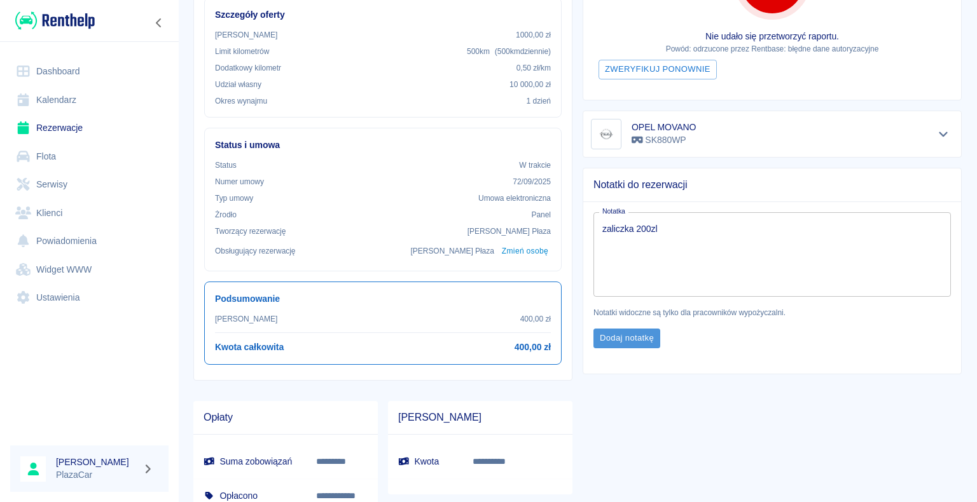
click at [634, 345] on button "Dodaj notatkę" at bounding box center [626, 339] width 67 height 20
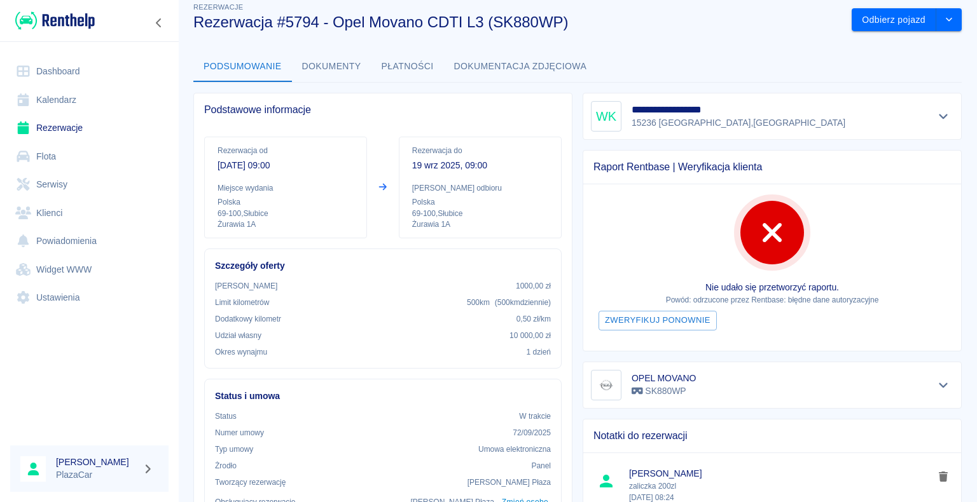
scroll to position [0, 0]
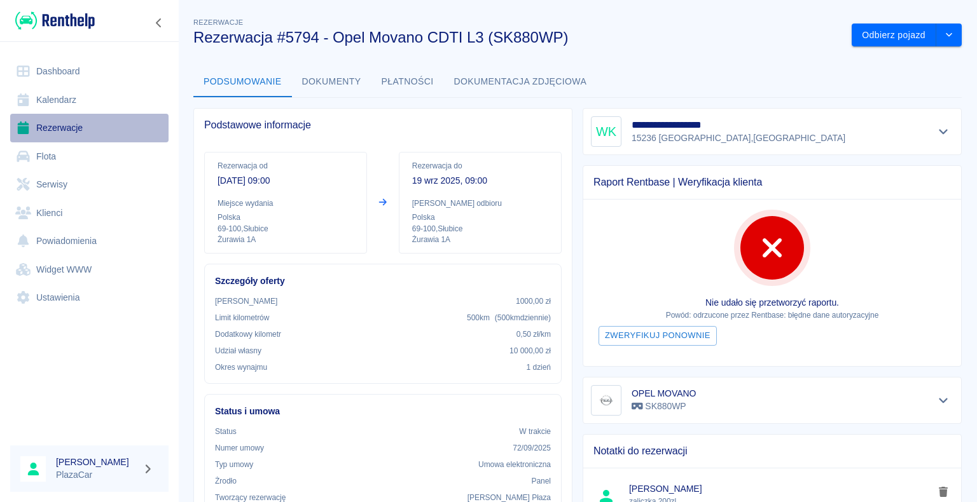
click at [41, 128] on link "Rezerwacje" at bounding box center [89, 128] width 158 height 29
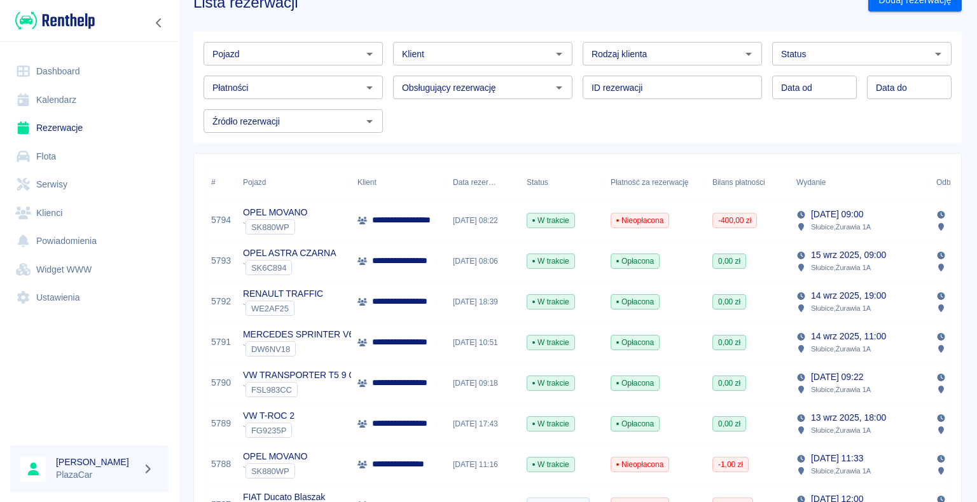
scroll to position [64, 0]
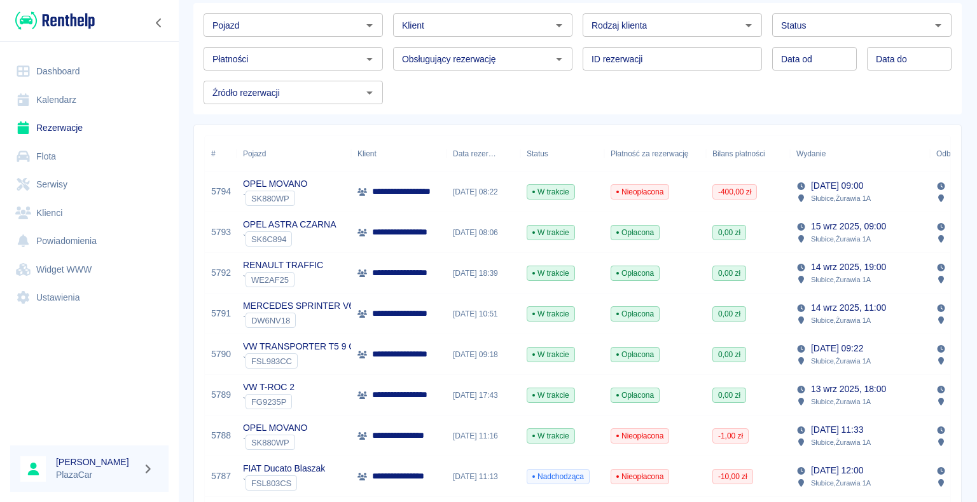
click at [267, 180] on p "OPEL MOVANO" at bounding box center [275, 183] width 64 height 13
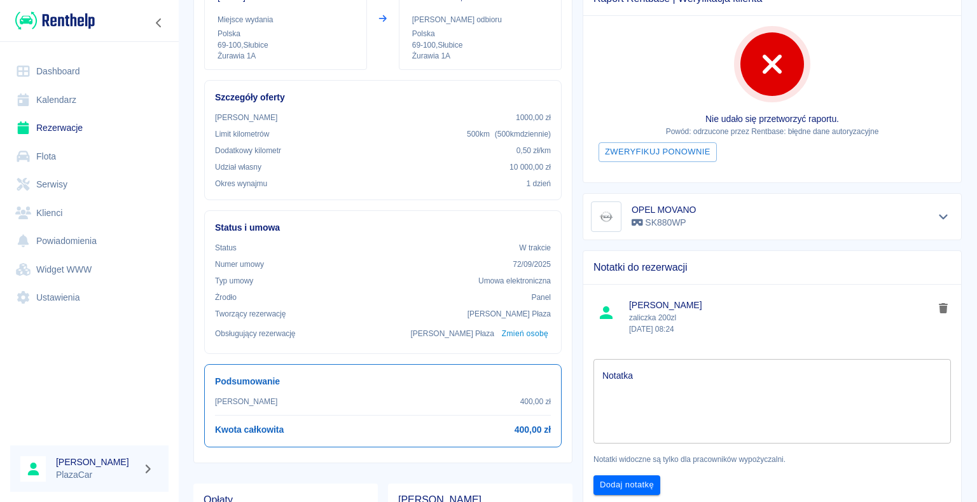
scroll to position [318, 0]
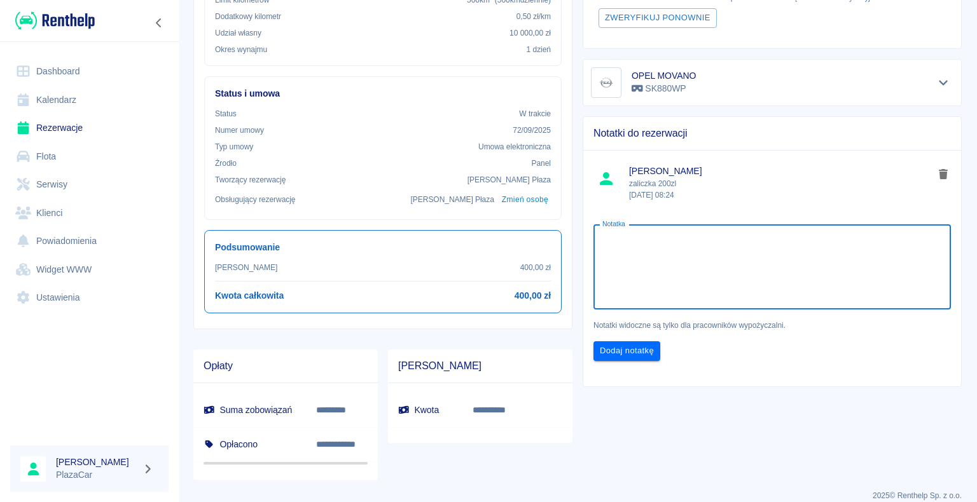
click at [686, 253] on textarea "Notatka" at bounding box center [771, 267] width 339 height 64
type textarea "k"
type textarea "zaliczka 200 zł"
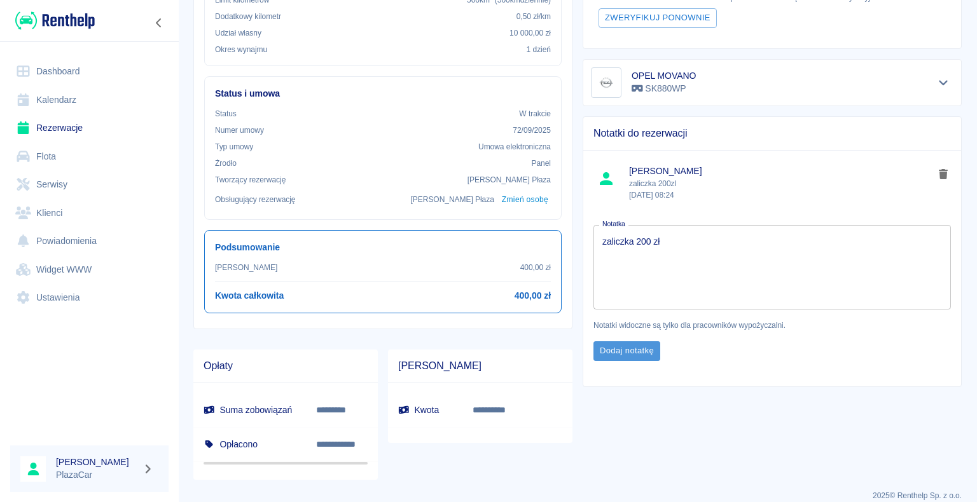
click at [640, 349] on button "Dodaj notatkę" at bounding box center [626, 351] width 67 height 20
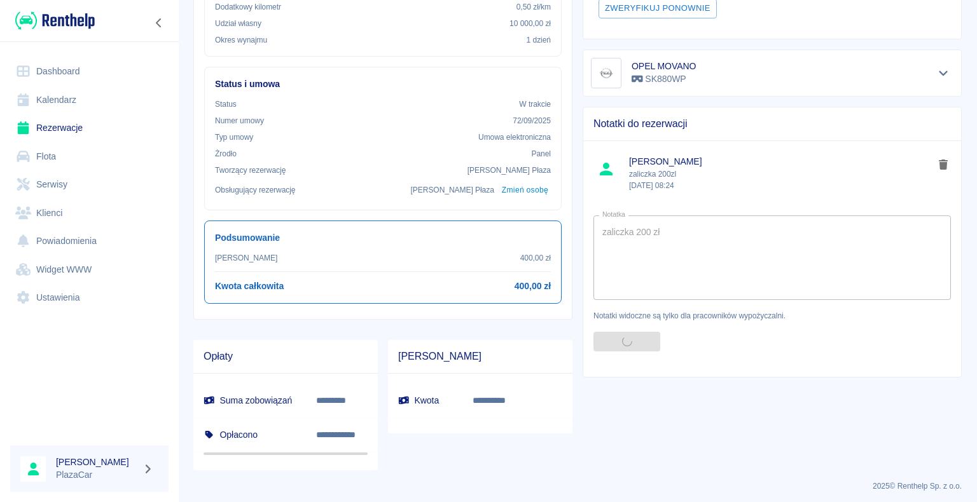
scroll to position [330, 0]
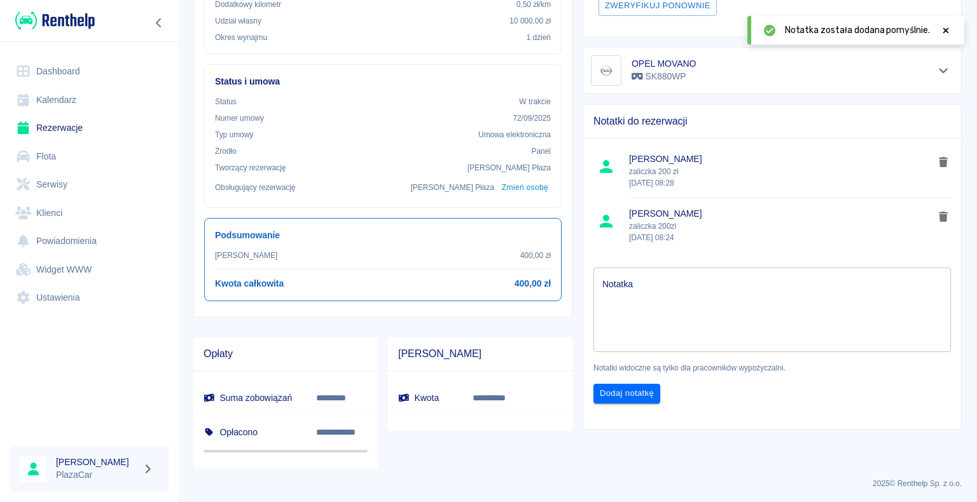
click at [935, 209] on button "delete note" at bounding box center [942, 217] width 19 height 17
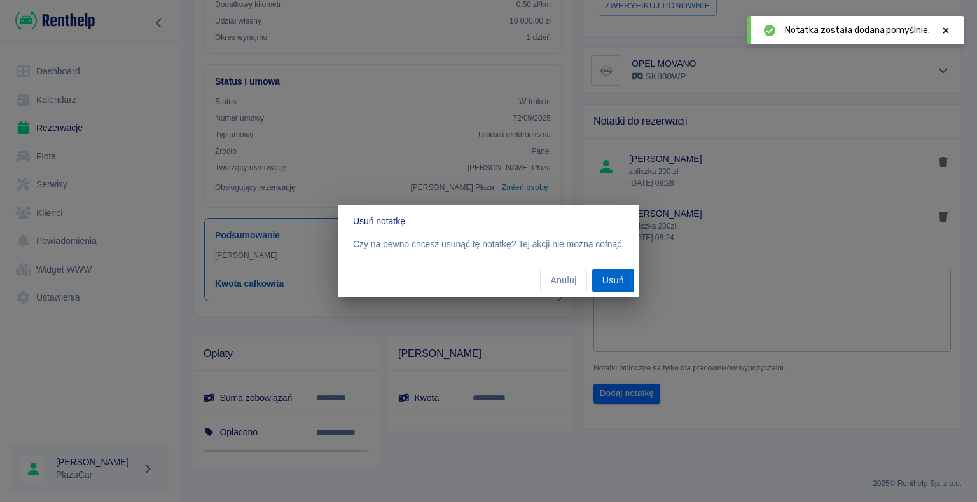
click at [610, 286] on button "Usuń" at bounding box center [613, 281] width 42 height 24
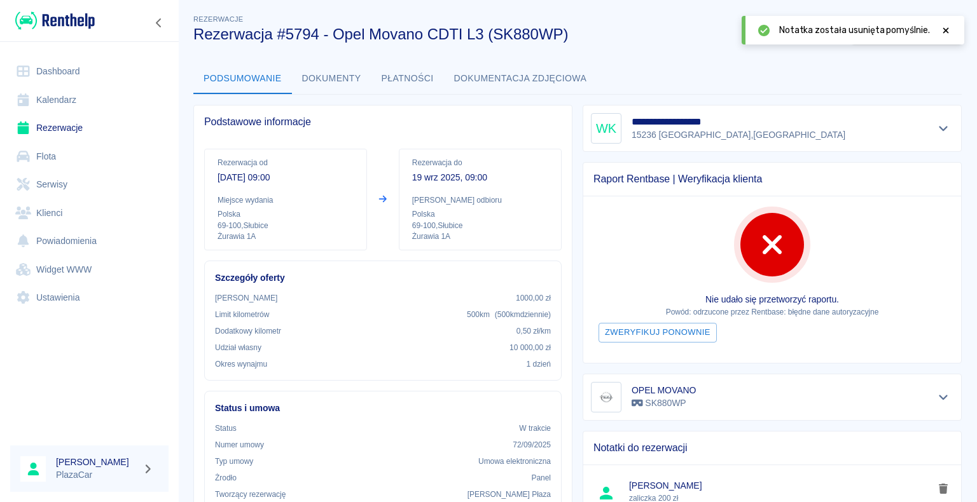
scroll to position [0, 0]
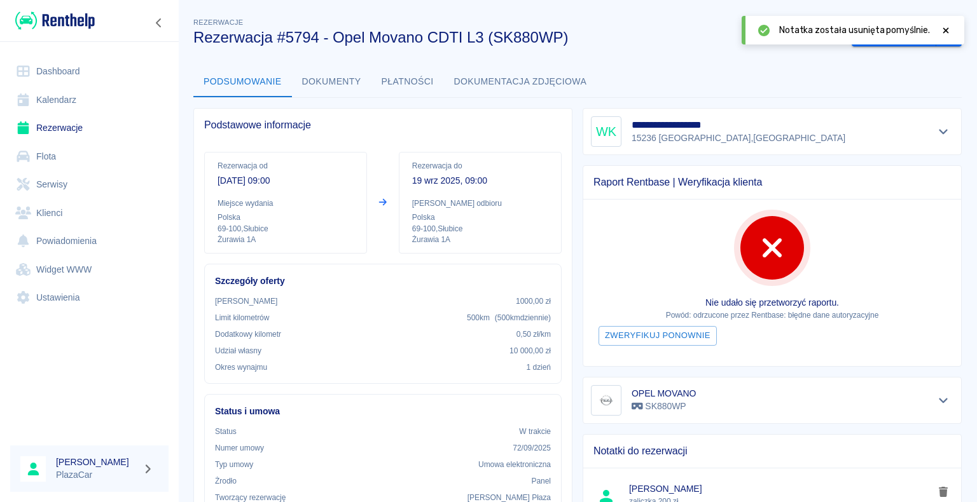
click at [62, 137] on link "Rezerwacje" at bounding box center [89, 128] width 158 height 29
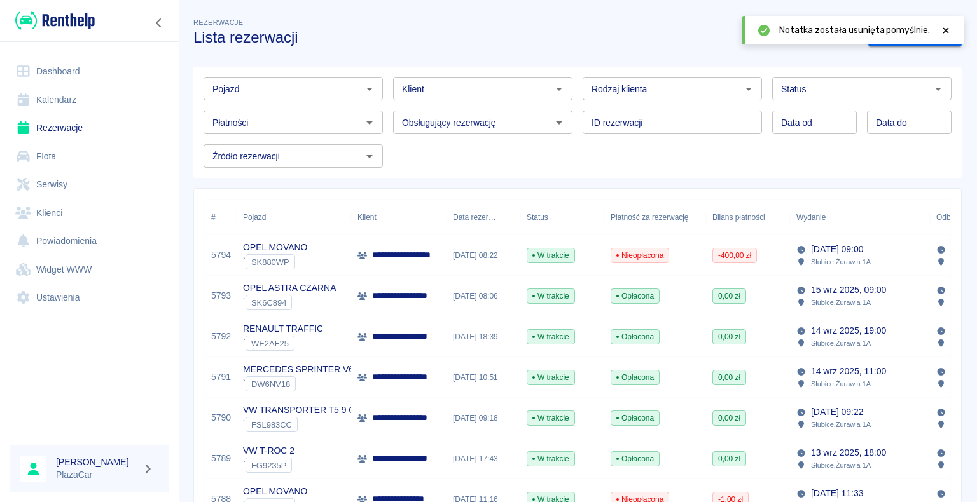
click at [949, 27] on icon at bounding box center [945, 30] width 11 height 9
click at [898, 27] on link "Dodaj rezerwację" at bounding box center [914, 36] width 93 height 24
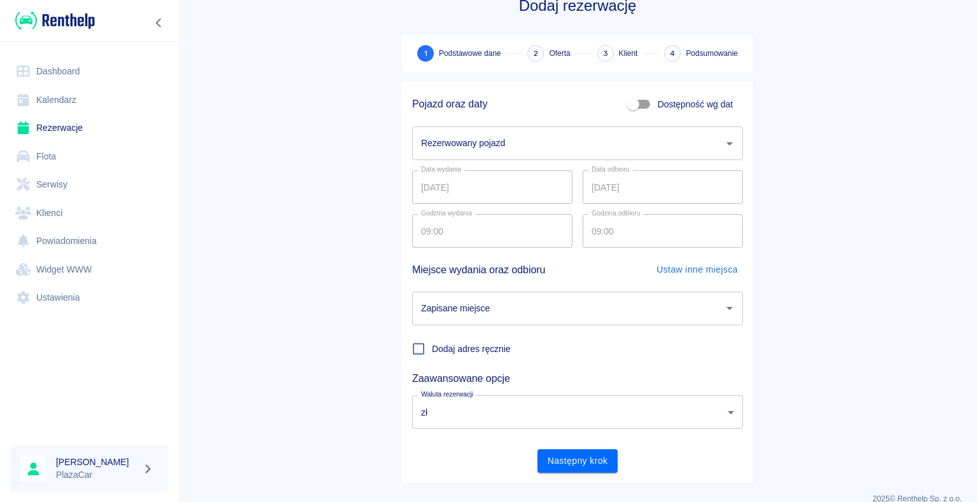
scroll to position [49, 0]
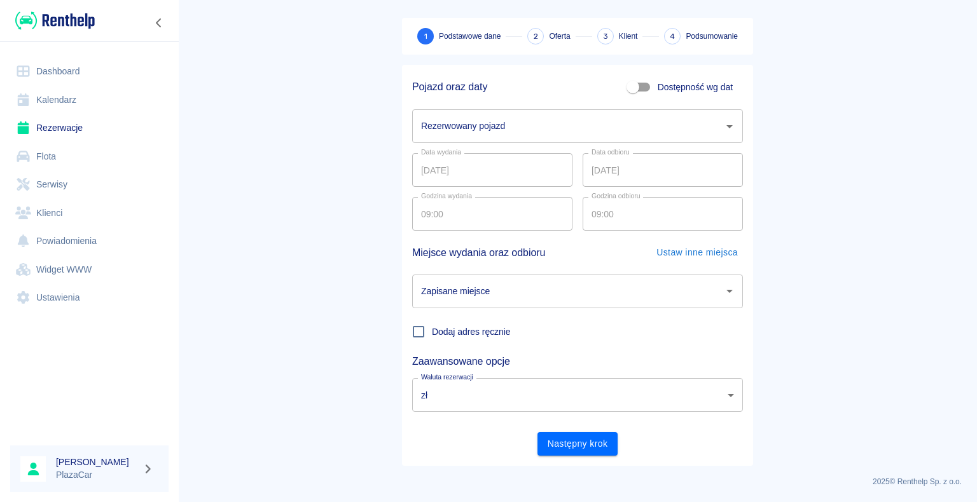
click at [605, 109] on div "Rezerwowany pojazd" at bounding box center [577, 126] width 331 height 34
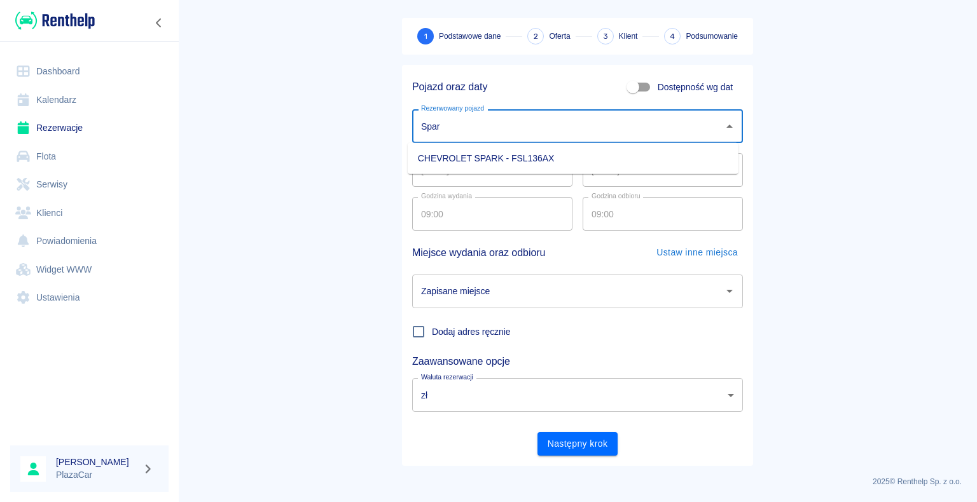
click at [556, 161] on li "CHEVROLET SPARK - FSL136AX" at bounding box center [573, 158] width 331 height 21
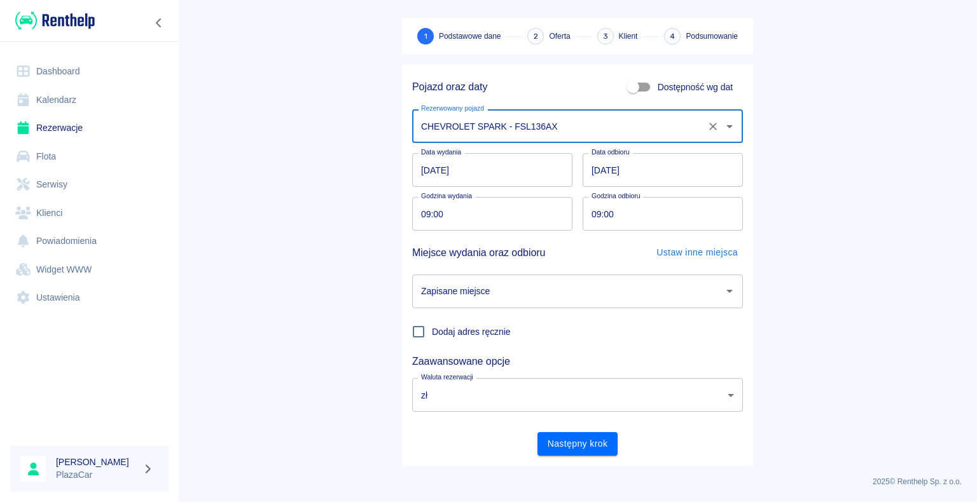
type input "CHEVROLET SPARK - FSL136AX"
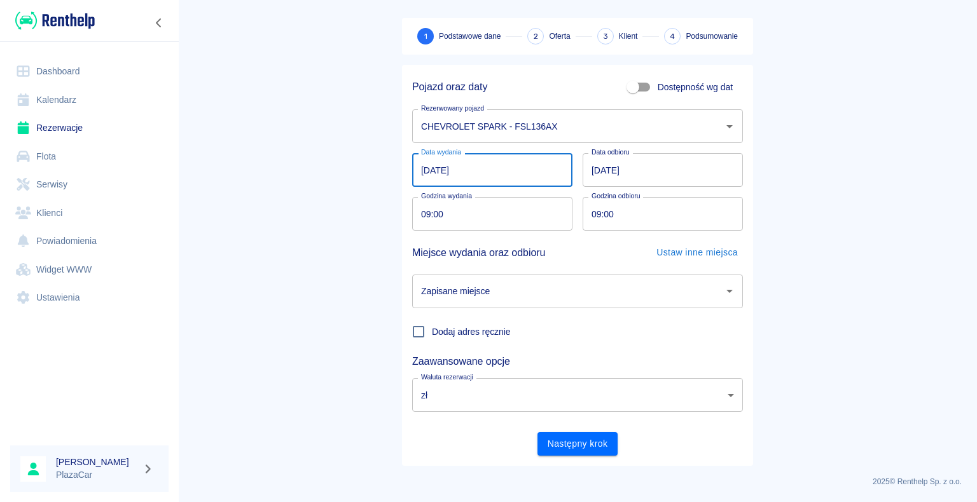
click at [485, 165] on input "[DATE]" at bounding box center [492, 170] width 160 height 34
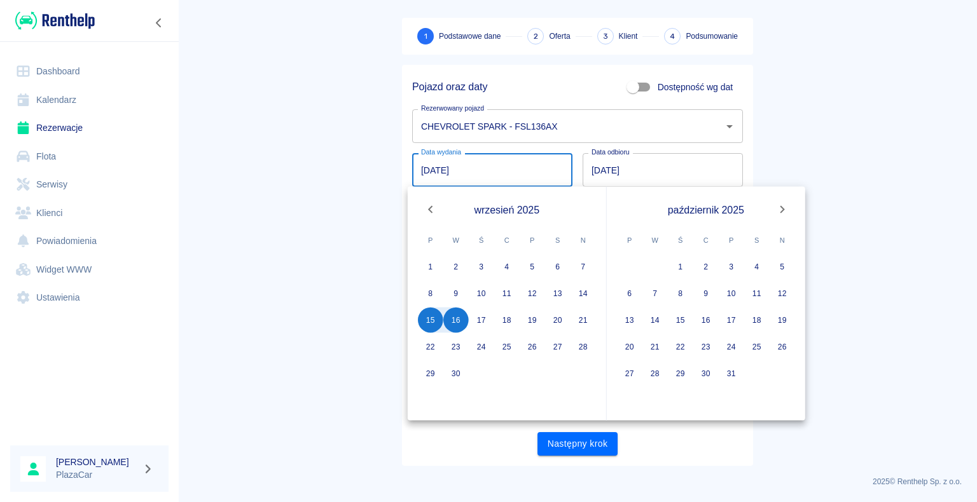
click at [485, 165] on input "[DATE]" at bounding box center [492, 170] width 160 height 34
click at [188, 209] on main "Rezerwacje Dodaj rezerwację 1 Podstawowe dane 2 Oferta 3 Klient 4 Podsumowanie …" at bounding box center [577, 216] width 799 height 500
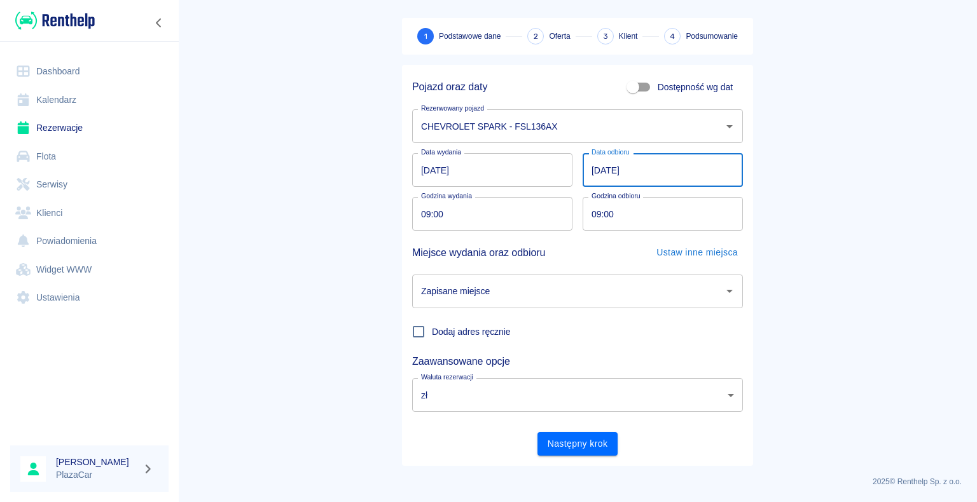
click at [633, 170] on input "[DATE]" at bounding box center [662, 170] width 160 height 34
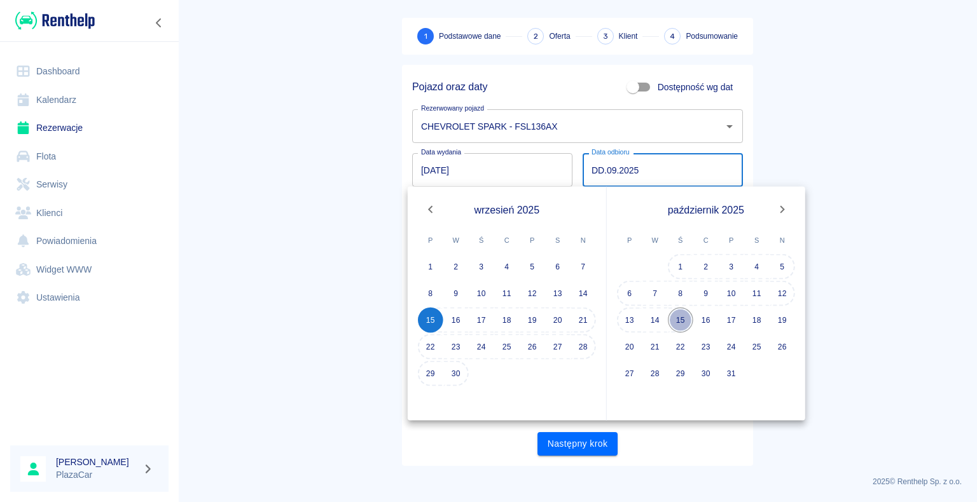
click at [687, 319] on button "15" at bounding box center [680, 320] width 25 height 25
type input "[DATE]"
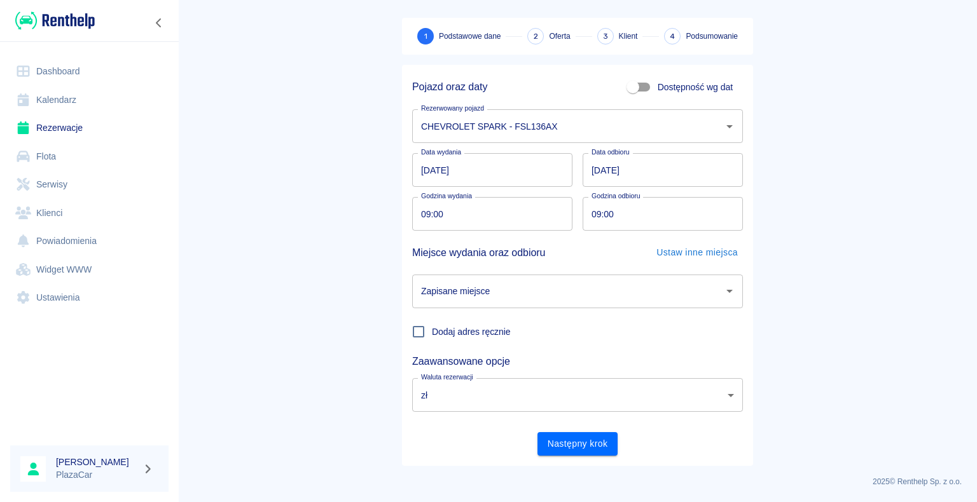
click at [726, 292] on icon "Otwórz" at bounding box center [729, 291] width 15 height 15
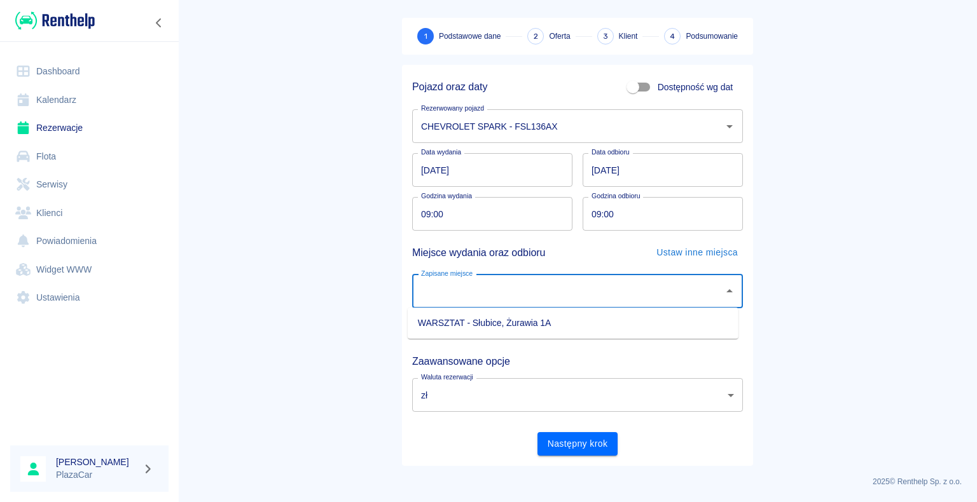
click at [511, 330] on li "WARSZTAT - Słubice, Żurawia 1A" at bounding box center [573, 323] width 331 height 21
type input "WARSZTAT - Słubice, Żurawia 1A"
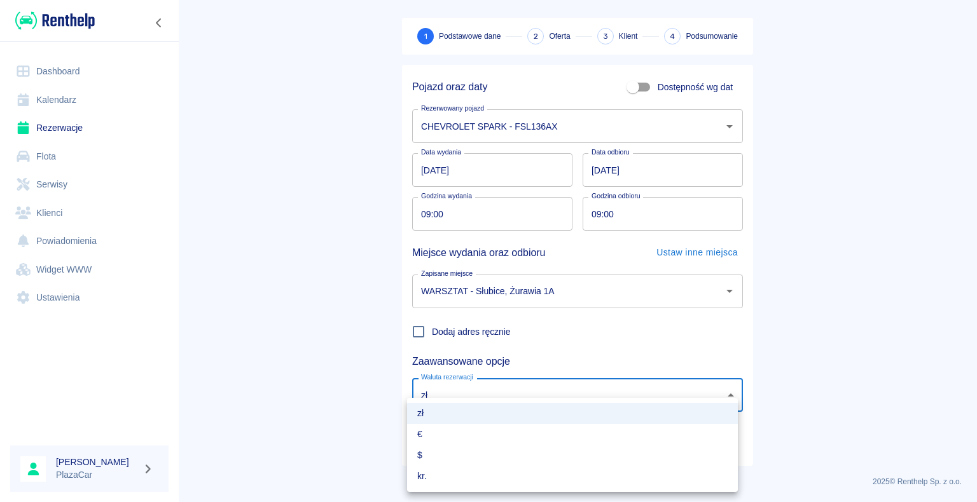
click at [478, 395] on body "Używamy plików Cookies, by zapewnić Ci najlepsze możliwe doświadczenie. Aby dow…" at bounding box center [488, 251] width 977 height 502
click at [453, 404] on li "zł" at bounding box center [572, 413] width 331 height 21
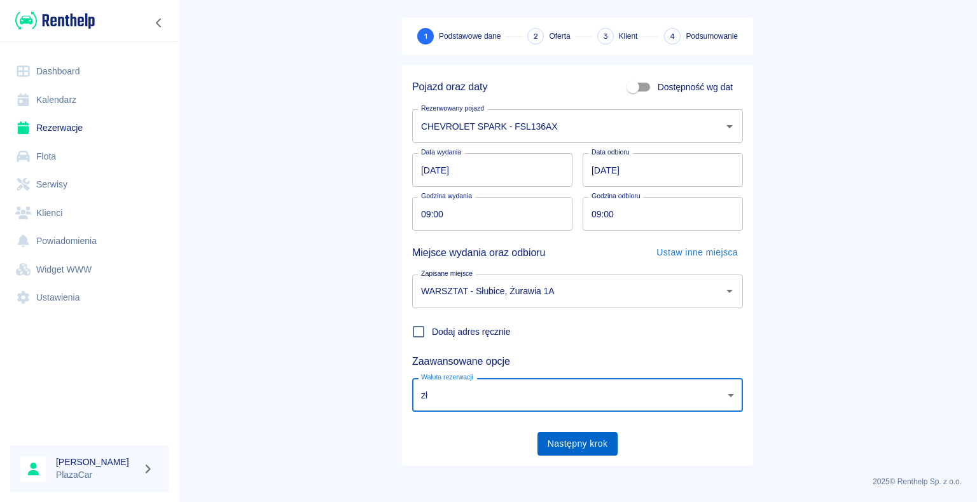
click at [565, 444] on button "Następny krok" at bounding box center [577, 444] width 81 height 24
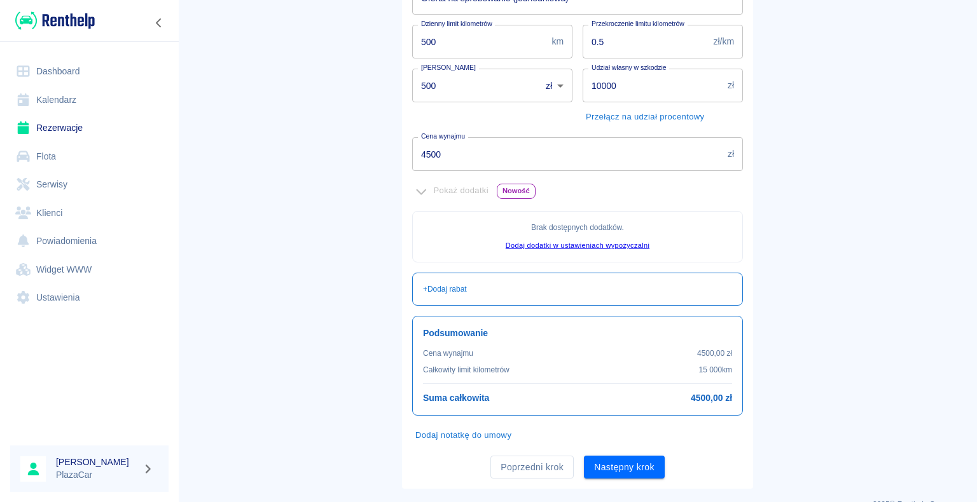
scroll to position [231, 0]
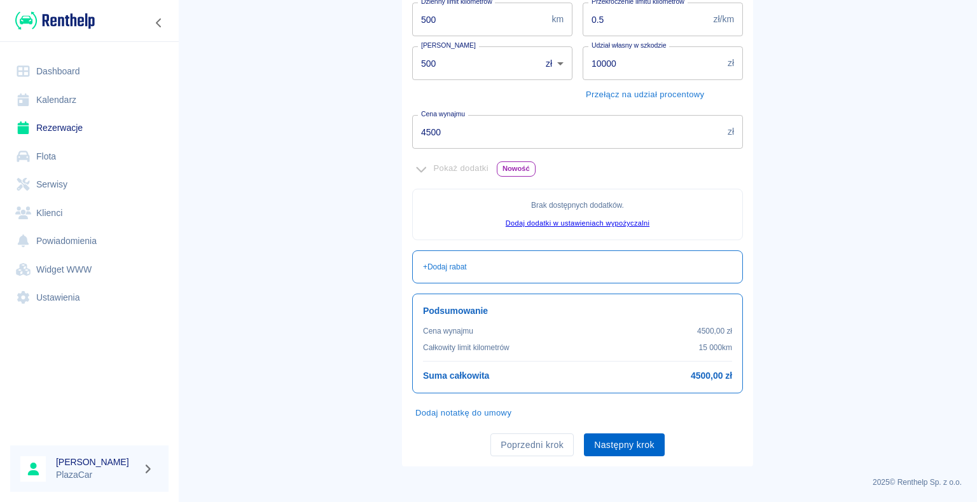
click at [631, 448] on button "Następny krok" at bounding box center [624, 446] width 81 height 24
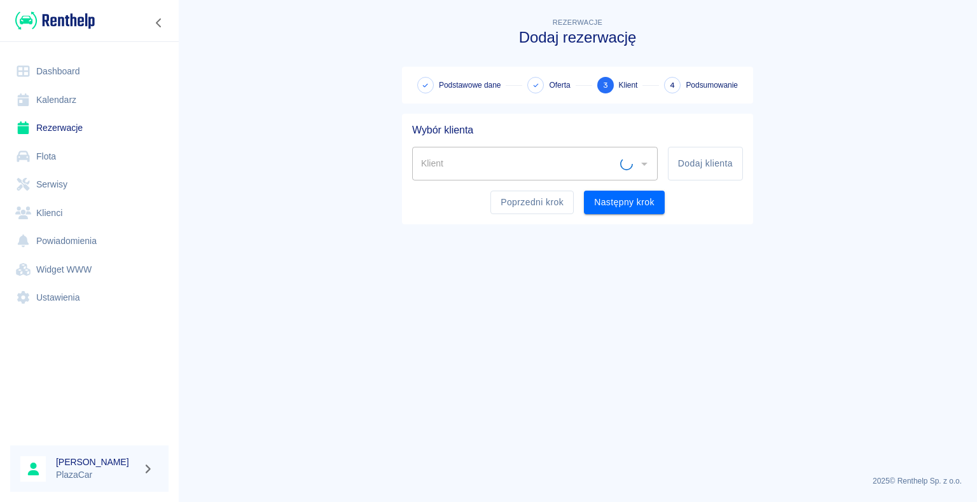
scroll to position [0, 0]
click at [678, 169] on button "Dodaj klienta" at bounding box center [705, 164] width 75 height 34
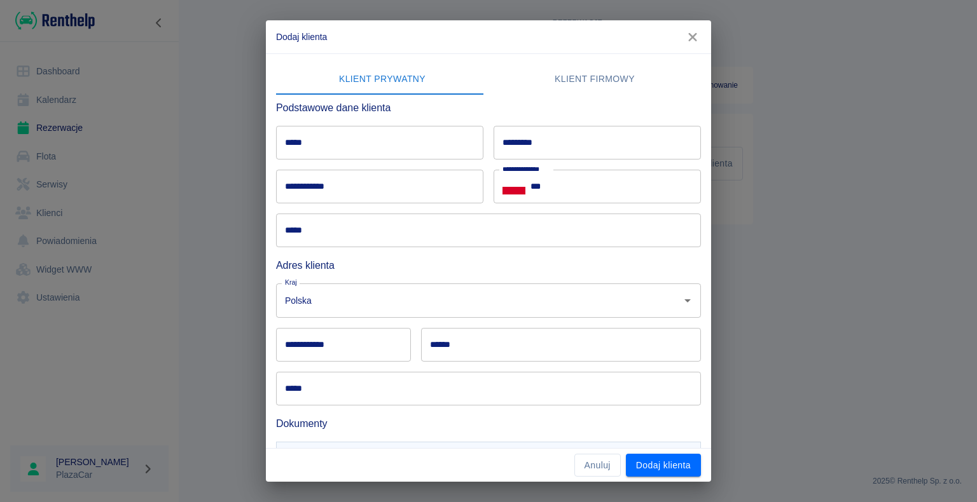
click at [336, 139] on input "*****" at bounding box center [379, 143] width 207 height 34
type input "******"
click at [527, 138] on input "*********" at bounding box center [596, 143] width 207 height 34
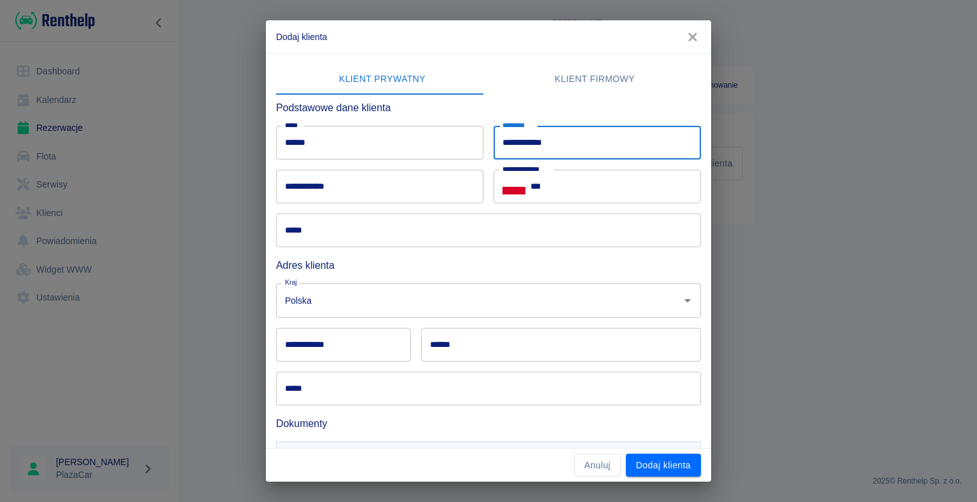
type input "**********"
click at [296, 191] on input "**********" at bounding box center [379, 187] width 207 height 34
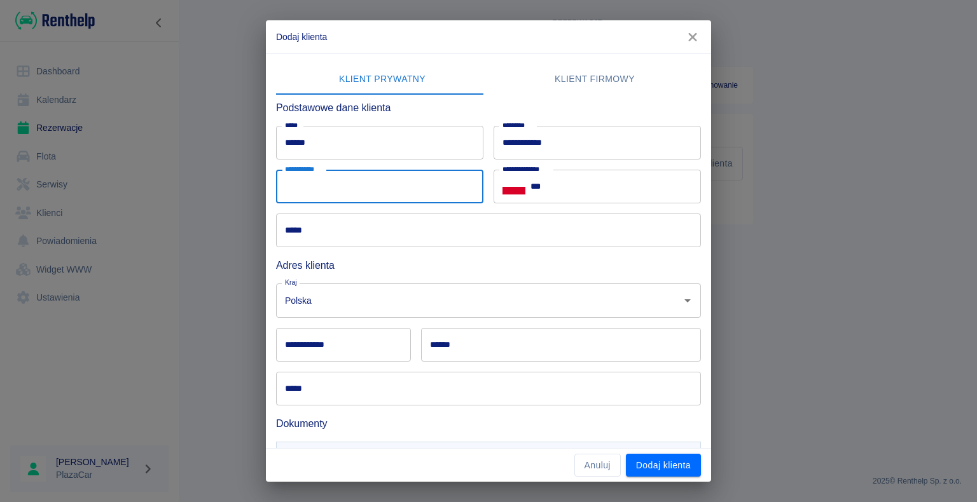
click at [620, 193] on input "***" at bounding box center [615, 187] width 170 height 34
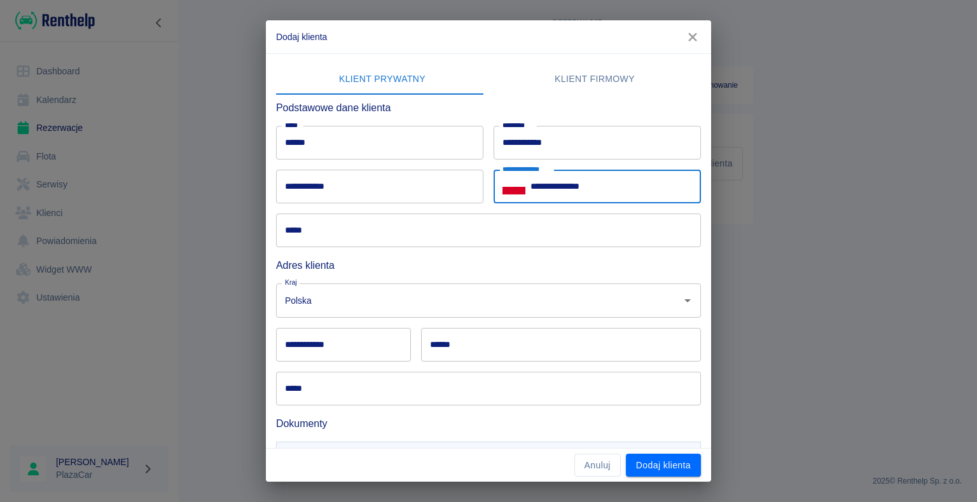
type input "**********"
drag, startPoint x: 358, startPoint y: 184, endPoint x: 353, endPoint y: 195, distance: 11.4
click at [358, 184] on input "**********" at bounding box center [379, 187] width 207 height 34
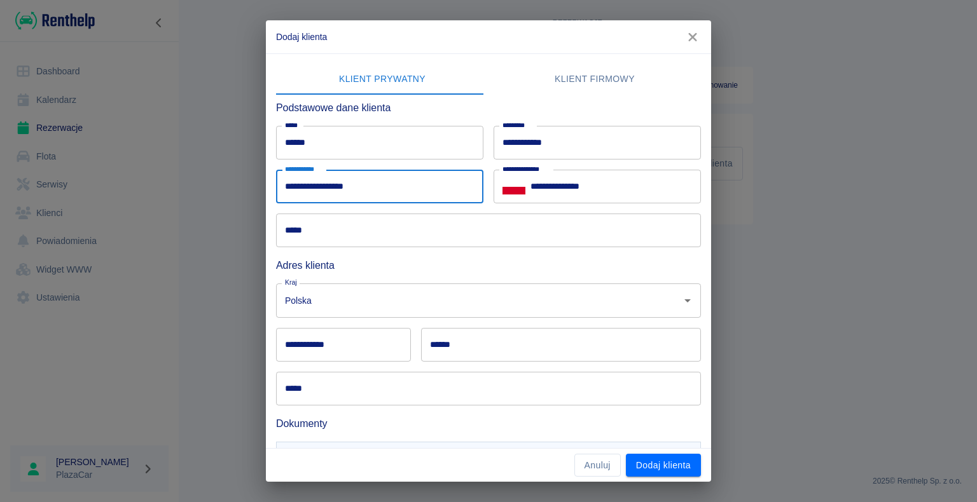
type input "**********"
click at [335, 233] on input "*****" at bounding box center [488, 231] width 425 height 34
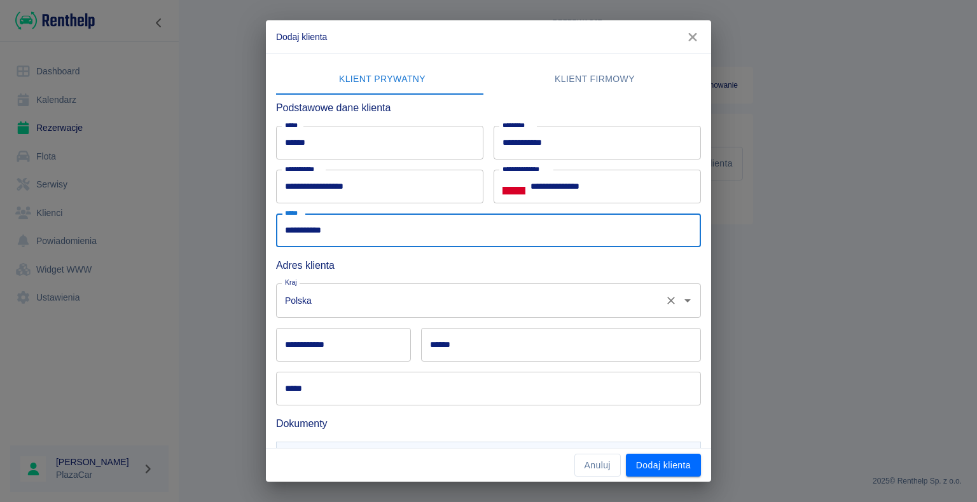
type input "**********"
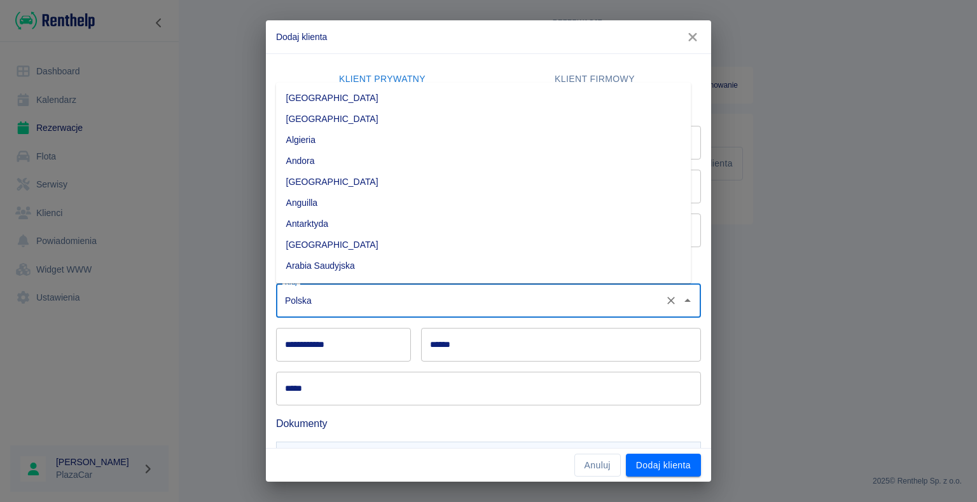
click at [360, 296] on input "Polska" at bounding box center [471, 300] width 378 height 22
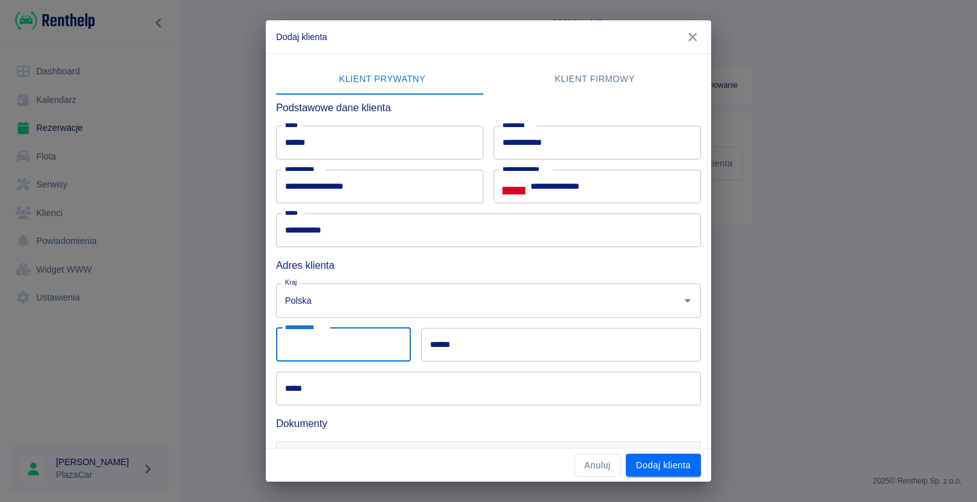
click at [354, 356] on input "**********" at bounding box center [343, 345] width 135 height 34
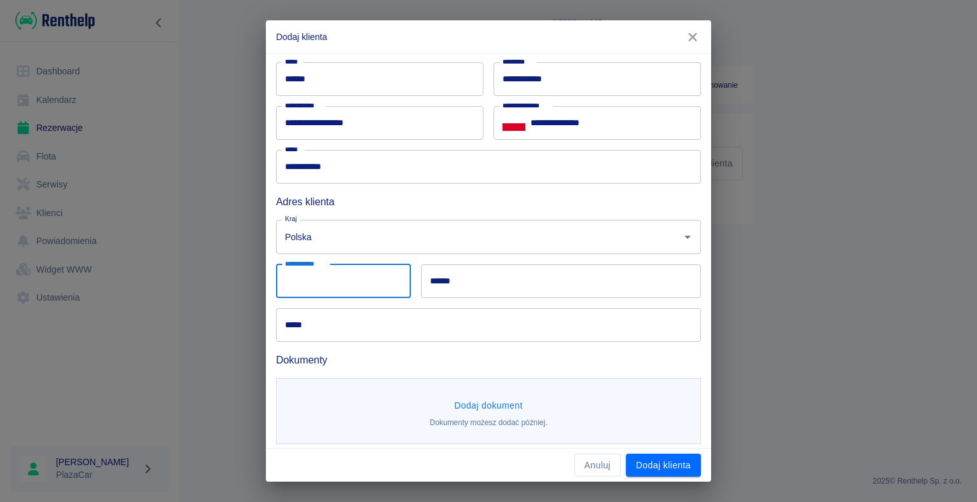
click at [331, 286] on input "**********" at bounding box center [343, 281] width 135 height 34
click at [600, 294] on input "******" at bounding box center [561, 281] width 280 height 34
click at [394, 273] on input "**********" at bounding box center [343, 281] width 135 height 34
type input "*****"
click at [531, 289] on input "******" at bounding box center [561, 281] width 280 height 34
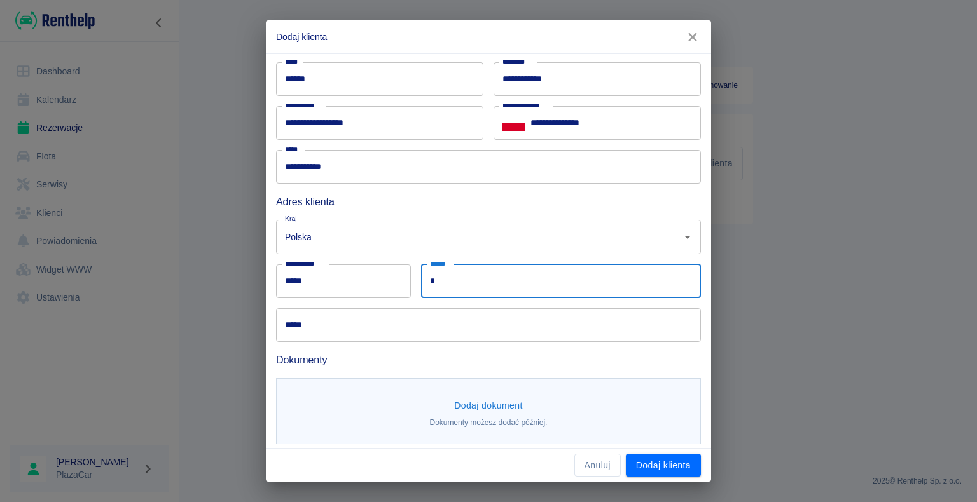
type input "**********"
click at [368, 338] on input "*****" at bounding box center [488, 325] width 425 height 34
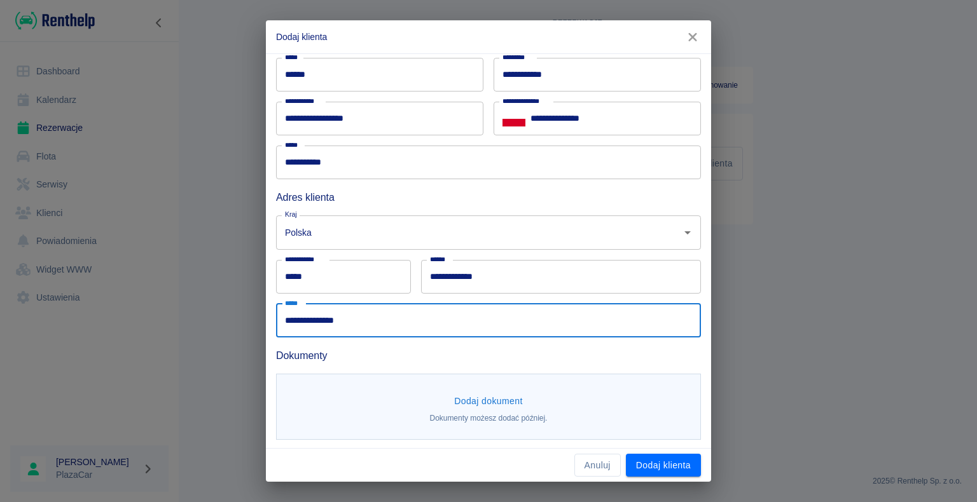
scroll to position [69, 0]
type input "**********"
click at [484, 395] on button "Dodaj dokument" at bounding box center [488, 400] width 79 height 24
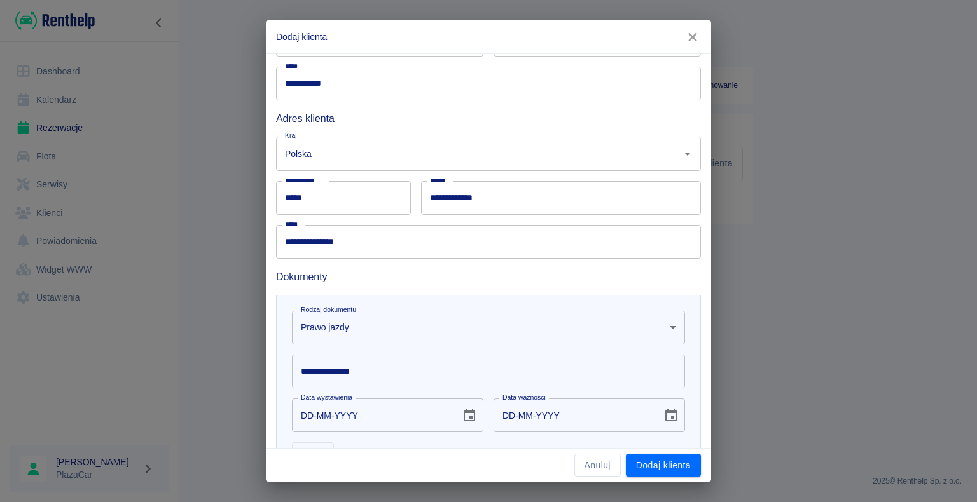
scroll to position [254, 0]
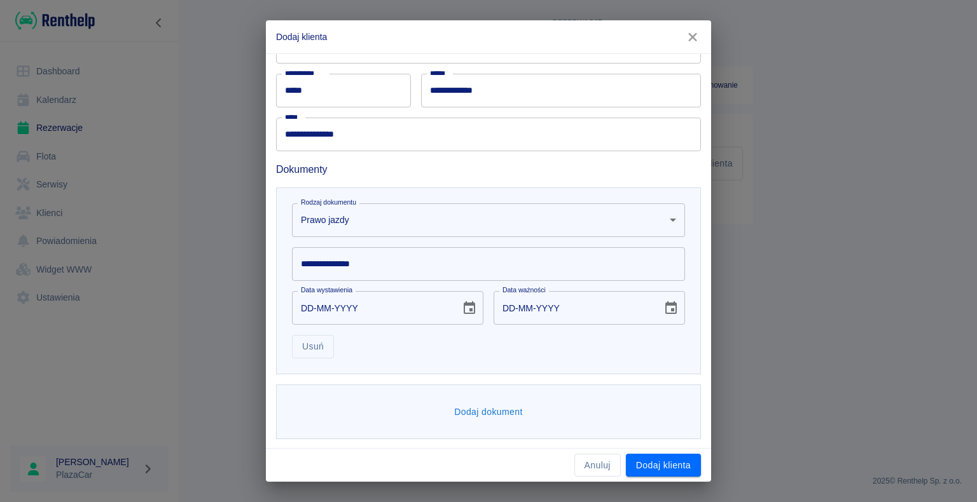
click at [381, 254] on input "**********" at bounding box center [488, 264] width 393 height 34
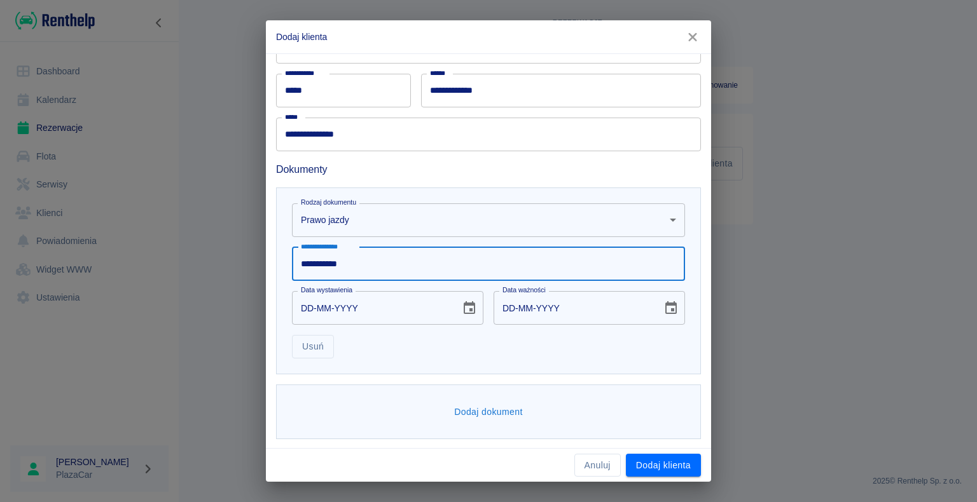
type input "**********"
click at [376, 315] on input "DD-MM-YYYY" at bounding box center [372, 308] width 160 height 34
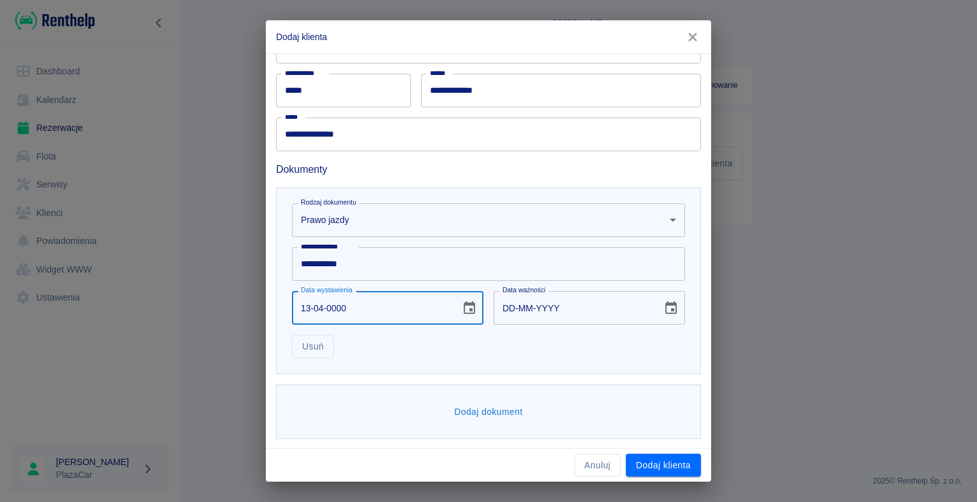
type input "13-04-0007"
type input "13-04-0017"
type input "13-04-YYYY"
type input "DD-MM-YYYY"
type input "13-04-0002"
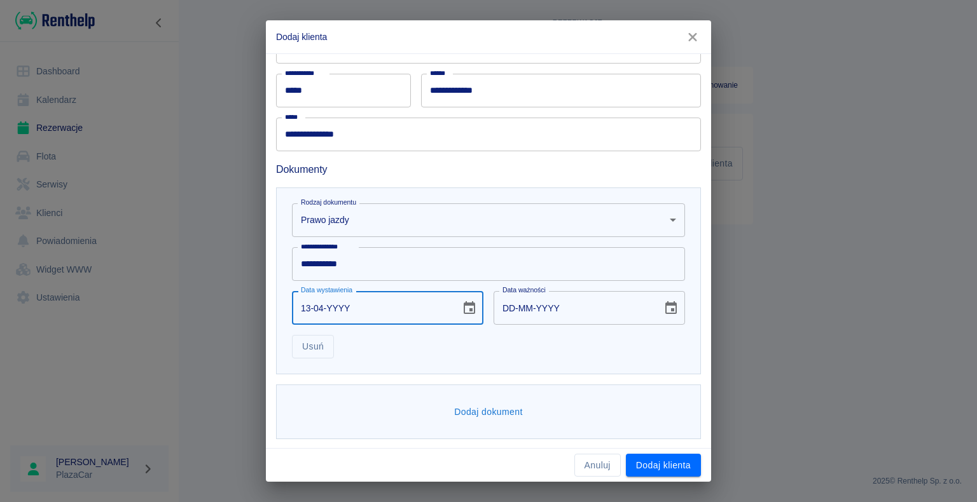
type input "13-04-0012"
type input "13-04-0020"
type input "13-04-0030"
type input "13-04-0200"
type input "13-04-0210"
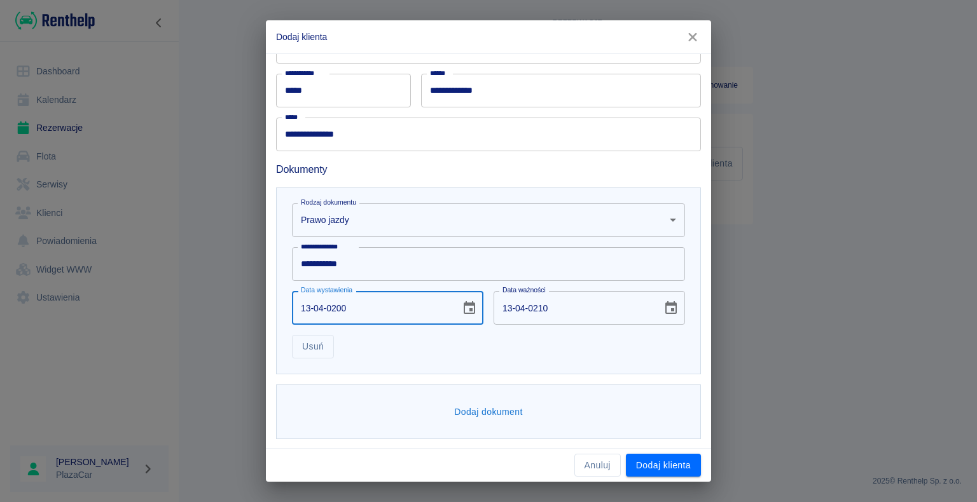
type input "[DATE]"
click at [570, 345] on div "Usuń" at bounding box center [483, 342] width 403 height 34
click at [473, 416] on button "Dodaj dokument" at bounding box center [488, 413] width 79 height 24
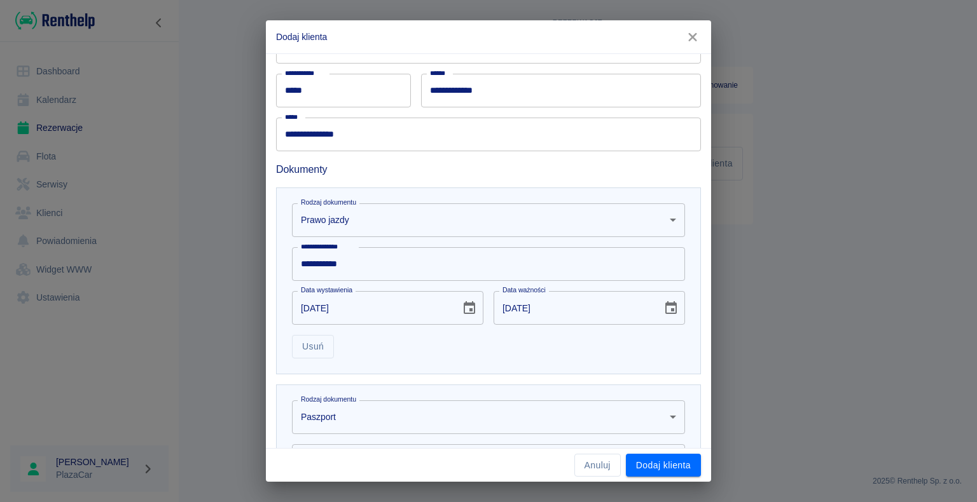
scroll to position [451, 0]
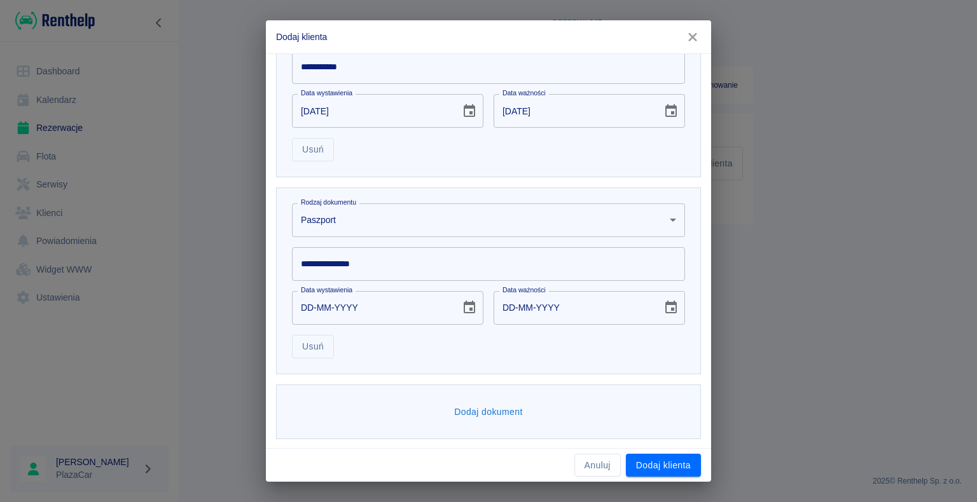
click at [369, 281] on div "Data wystawienia DD-MM-YYYY Data wystawienia" at bounding box center [383, 303] width 202 height 44
click at [404, 230] on body "**********" at bounding box center [488, 251] width 977 height 502
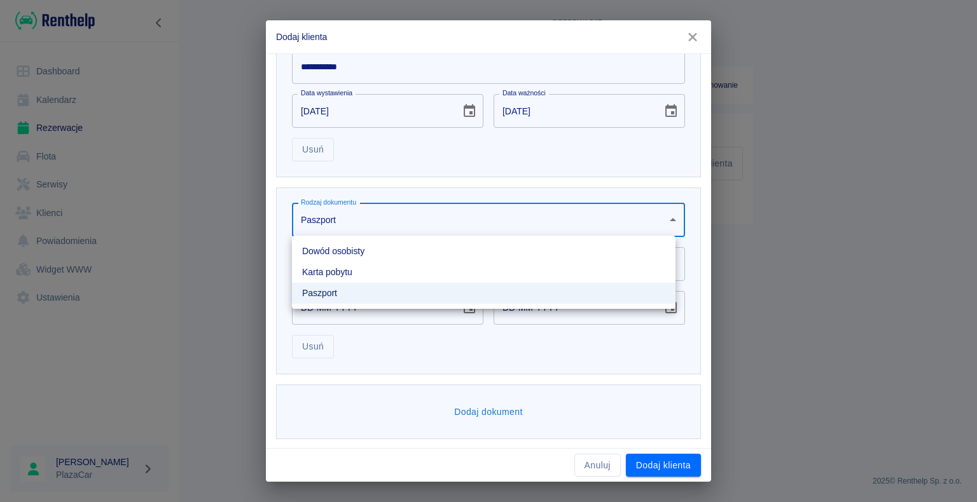
click at [359, 258] on li "Dowód osobisty" at bounding box center [483, 251] width 383 height 21
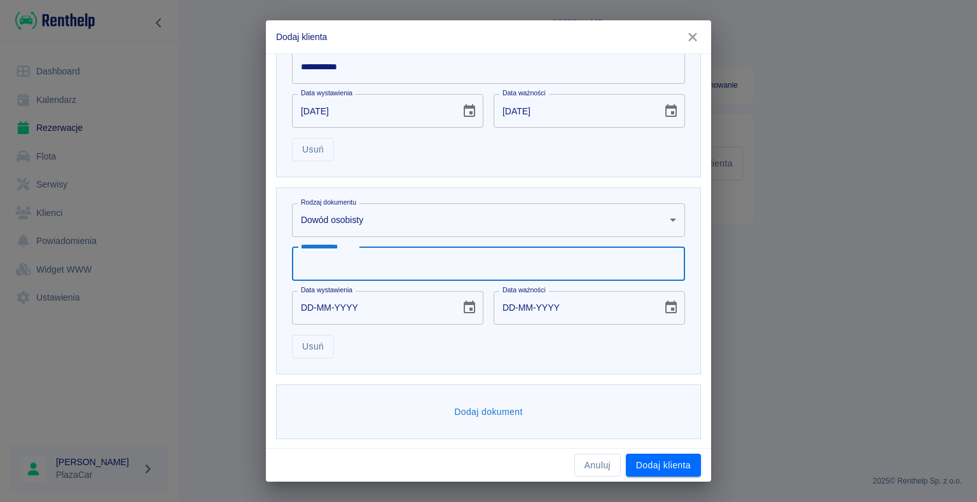
click at [359, 258] on input "**********" at bounding box center [488, 264] width 393 height 34
type input "*********"
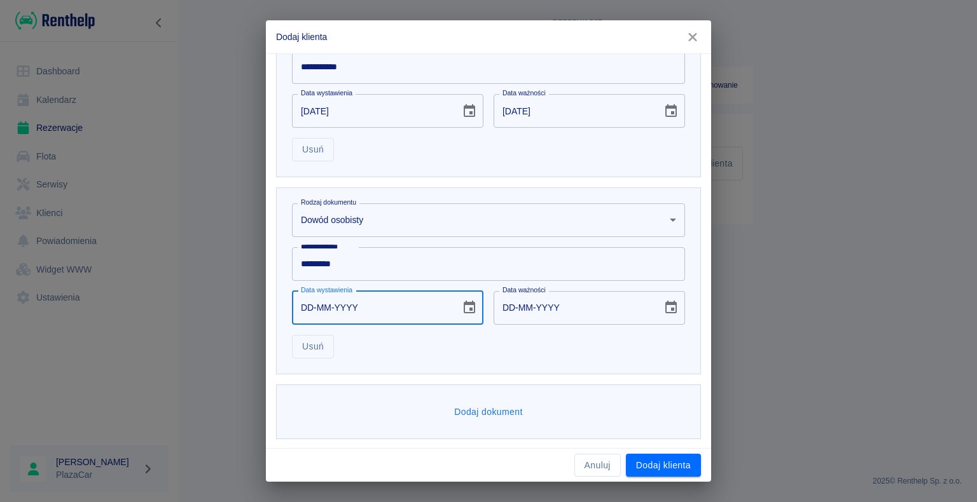
click at [347, 309] on input "DD-MM-YYYY" at bounding box center [372, 308] width 160 height 34
click at [315, 312] on input "DD-MM-YYYY" at bounding box center [372, 308] width 160 height 34
click at [313, 306] on input "DD-MM-YYYY" at bounding box center [372, 308] width 160 height 34
type input "20-06-0002"
type input "20-06-0012"
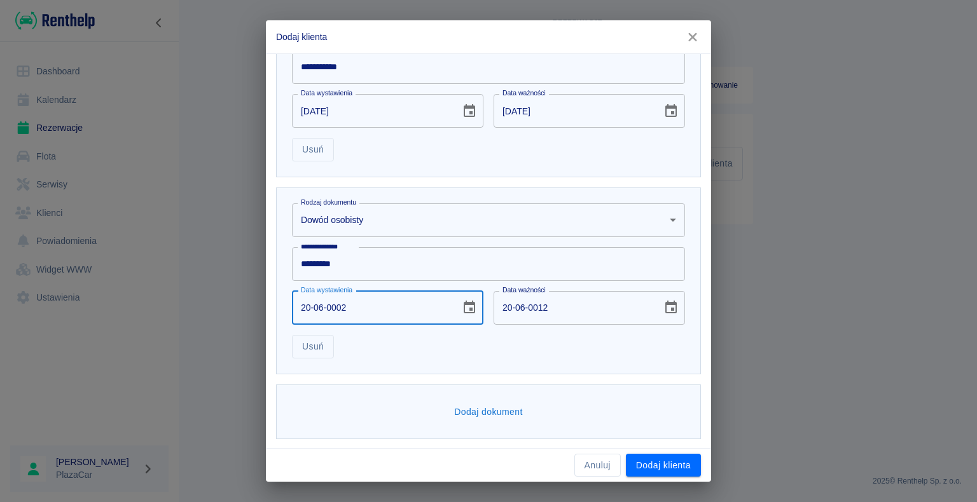
type input "20-06-0020"
type input "20-06-0030"
type input "20-06-0202"
type input "20-06-0212"
type input "[DATE]"
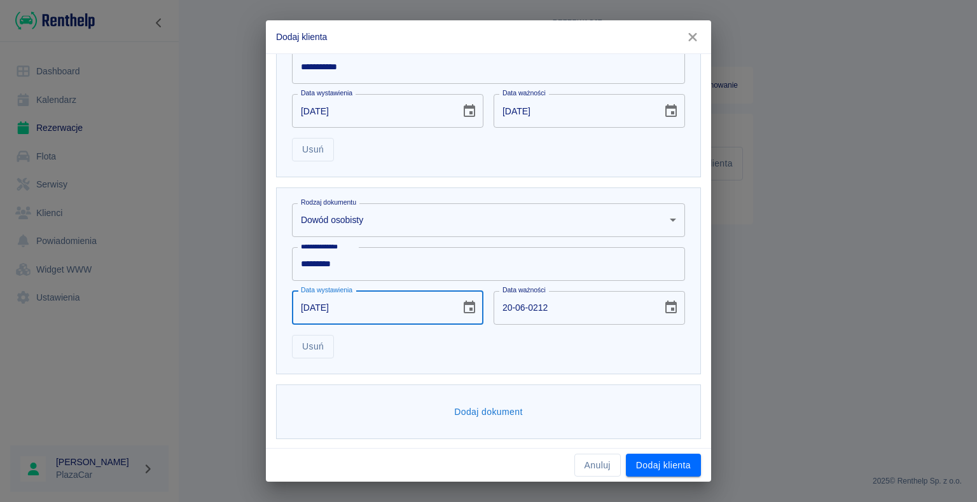
type input "[DATE]"
click at [510, 351] on div "Usuń" at bounding box center [483, 342] width 403 height 34
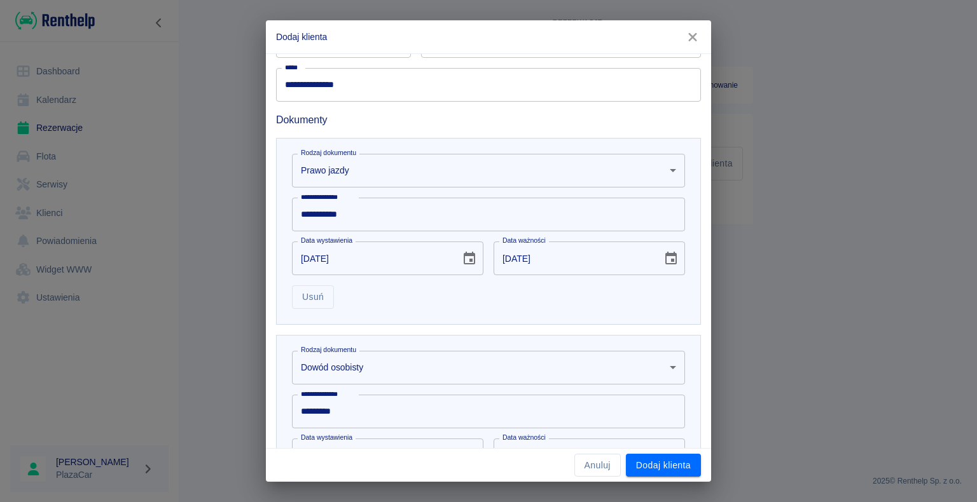
scroll to position [261, 0]
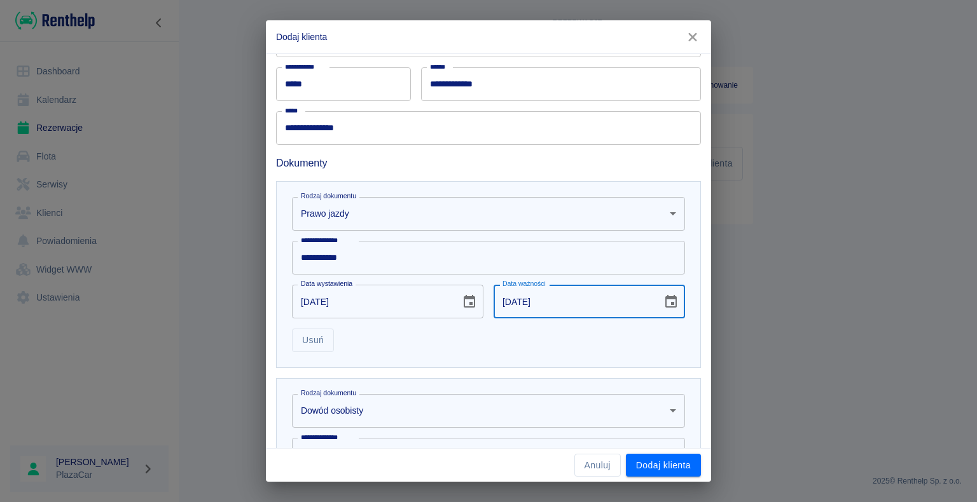
click at [550, 296] on input "[DATE]" at bounding box center [573, 302] width 160 height 34
click at [549, 296] on input "[DATE]" at bounding box center [573, 302] width 160 height 34
click at [663, 303] on icon "Choose date, selected date is 13 kwi 2017" at bounding box center [670, 301] width 15 height 15
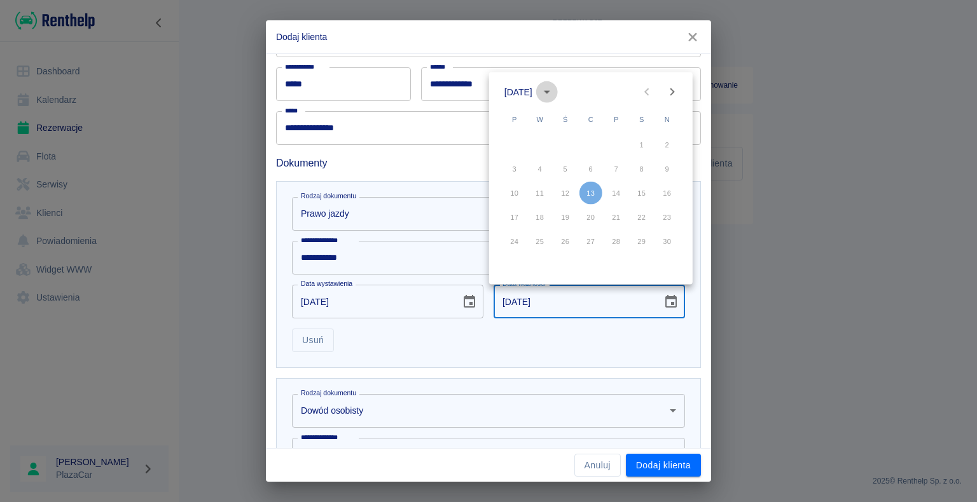
click at [554, 90] on icon "calendar view is open, switch to year view" at bounding box center [546, 92] width 15 height 15
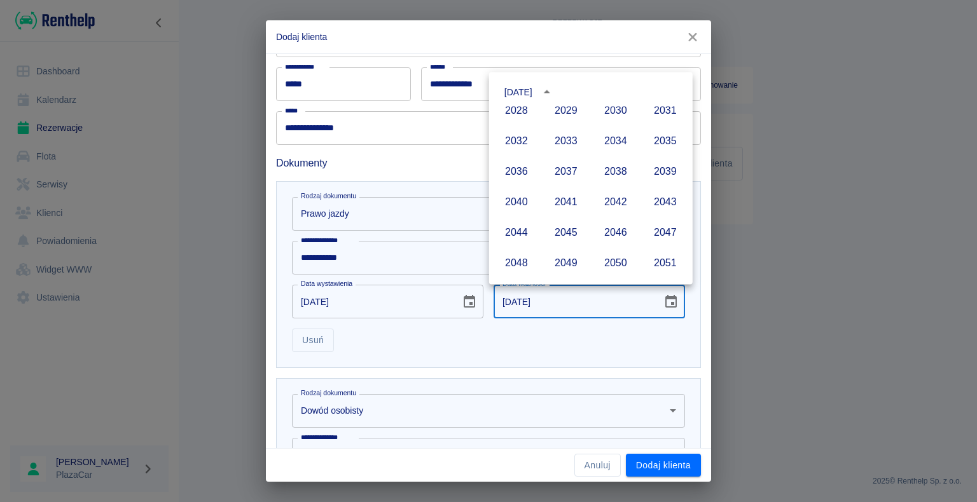
scroll to position [1017, 0]
click at [643, 203] on button "2047" at bounding box center [665, 203] width 46 height 23
type input "[DATE]"
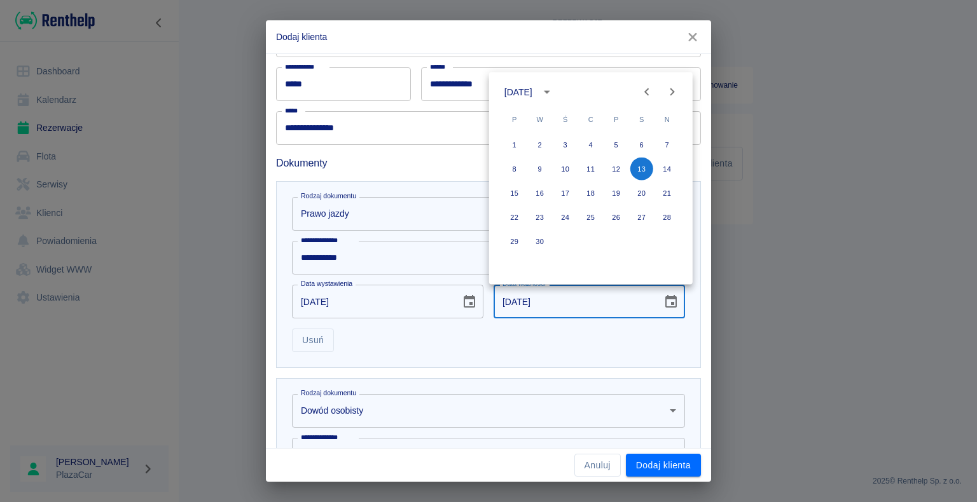
click at [572, 337] on div "Usuń" at bounding box center [483, 336] width 403 height 34
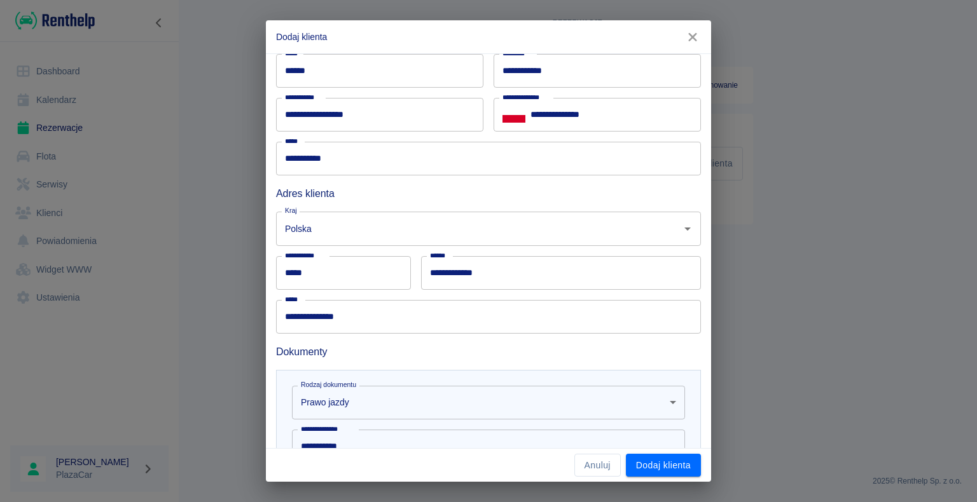
scroll to position [70, 0]
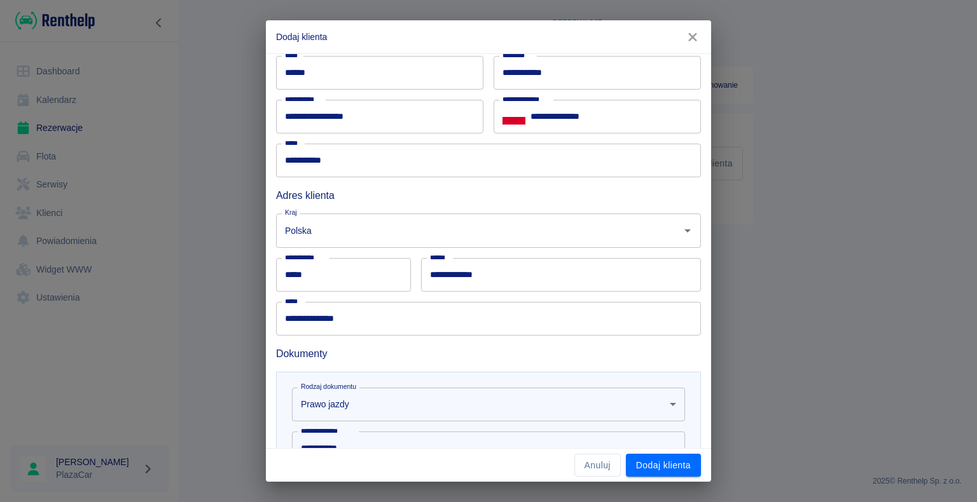
click at [460, 280] on input "**********" at bounding box center [561, 275] width 280 height 34
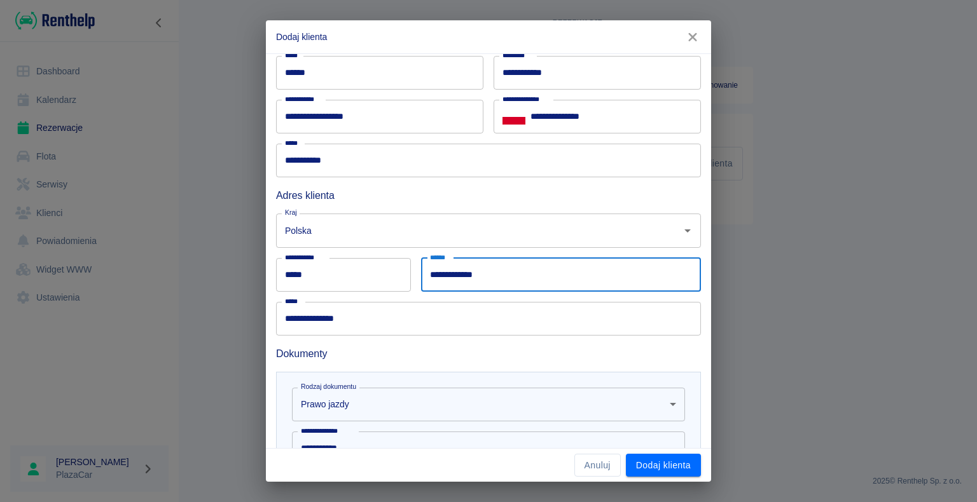
click at [517, 273] on input "**********" at bounding box center [561, 275] width 280 height 34
type input "*"
type input "**********"
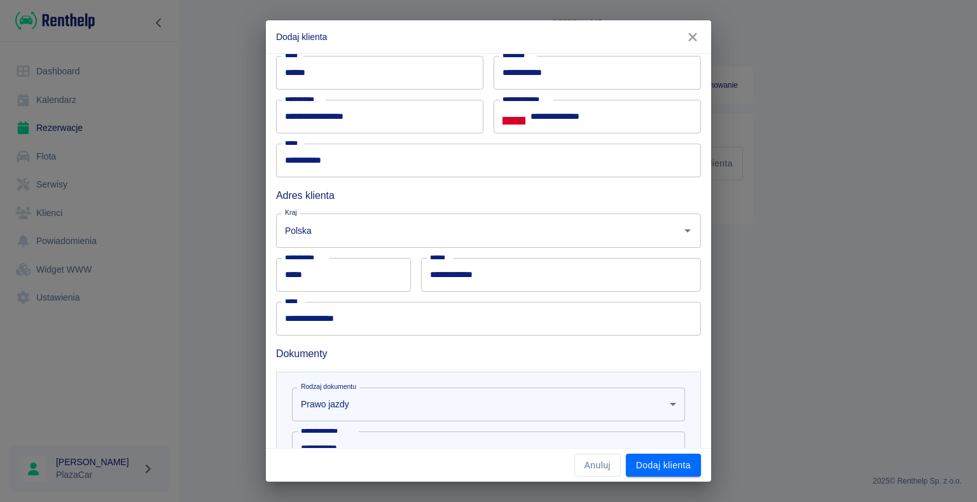
click at [582, 355] on h6 "Dokumenty" at bounding box center [488, 354] width 425 height 16
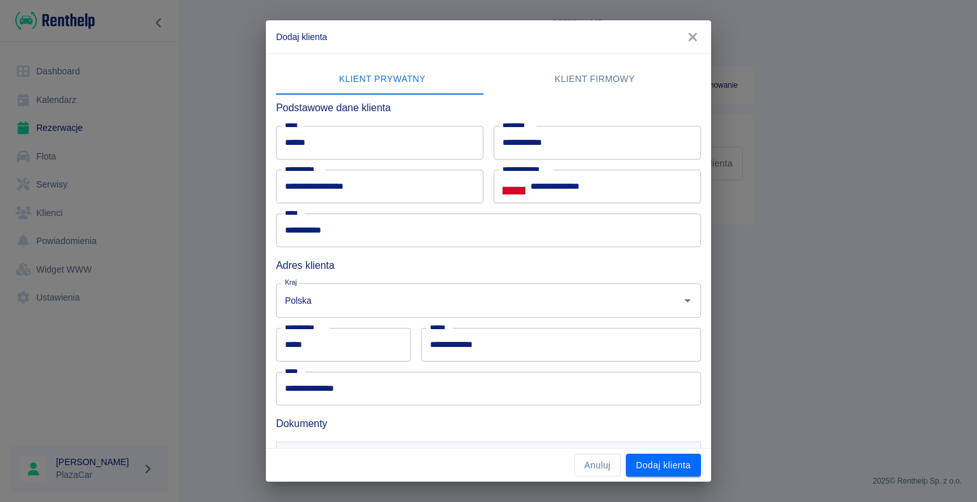
scroll to position [451, 0]
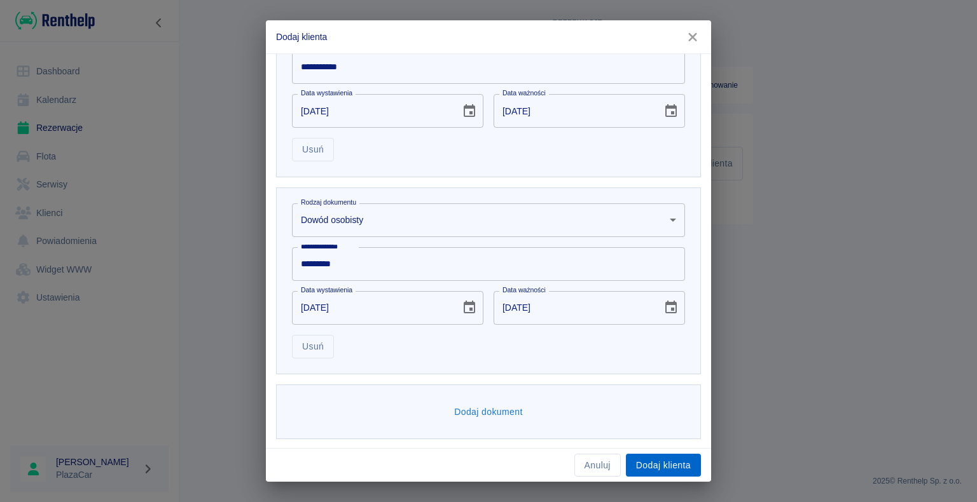
click at [671, 459] on button "Dodaj klienta" at bounding box center [663, 466] width 75 height 24
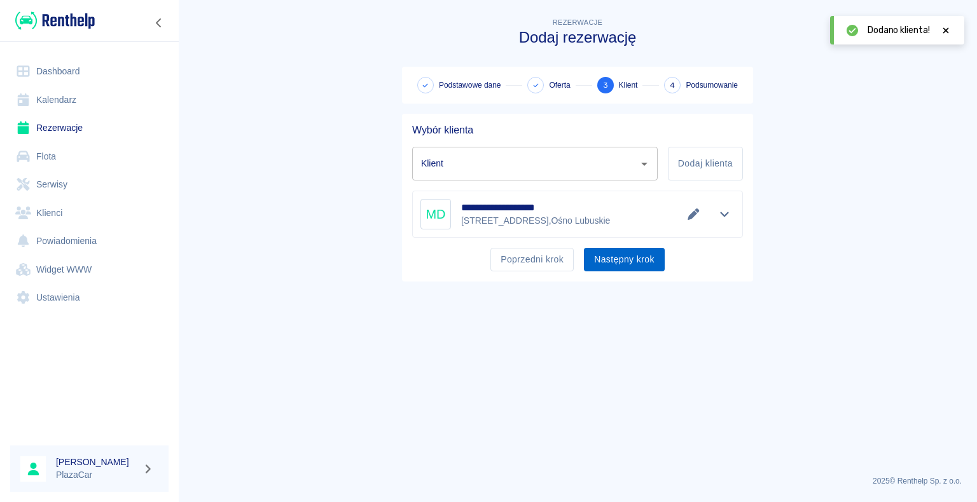
type input "[PERSON_NAME] ([PHONE_NUMBER])"
click at [635, 259] on button "Następny krok" at bounding box center [624, 260] width 81 height 24
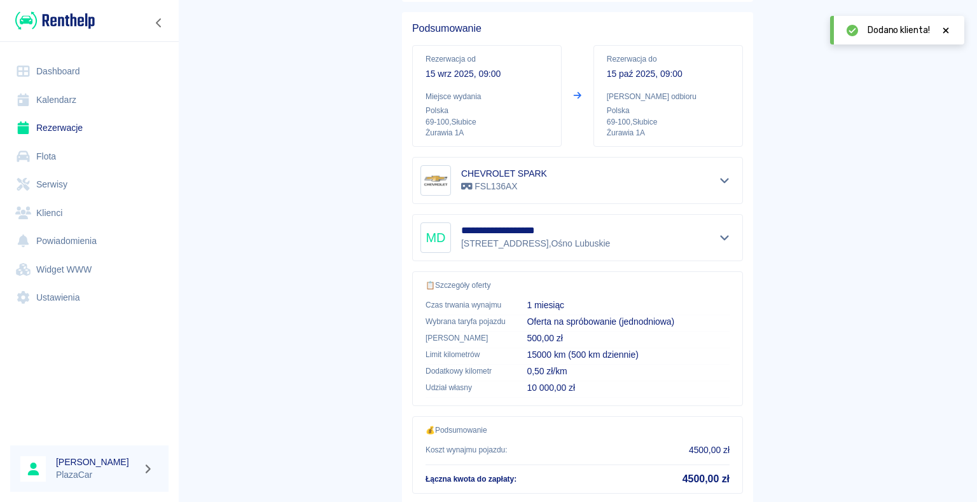
scroll to position [181, 0]
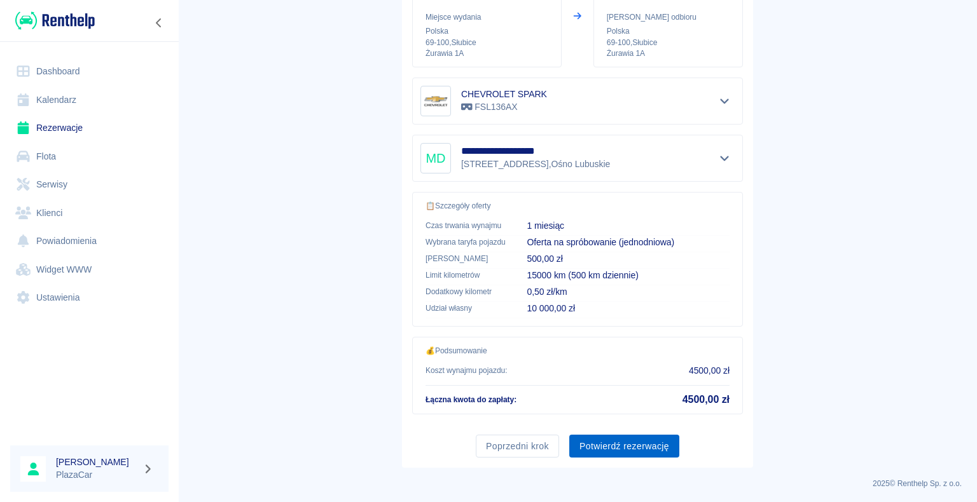
click at [610, 444] on button "Potwierdź rezerwację" at bounding box center [624, 447] width 110 height 24
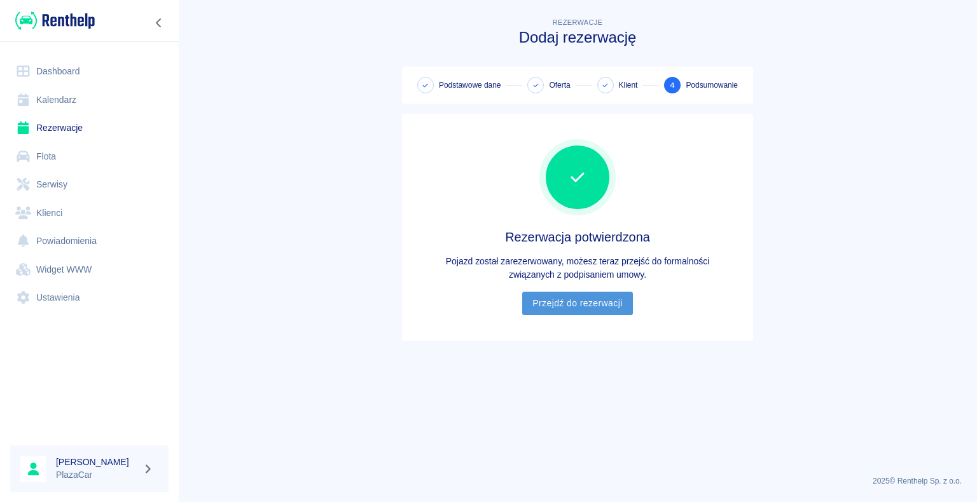
click at [596, 306] on link "Przejdź do rezerwacji" at bounding box center [577, 304] width 110 height 24
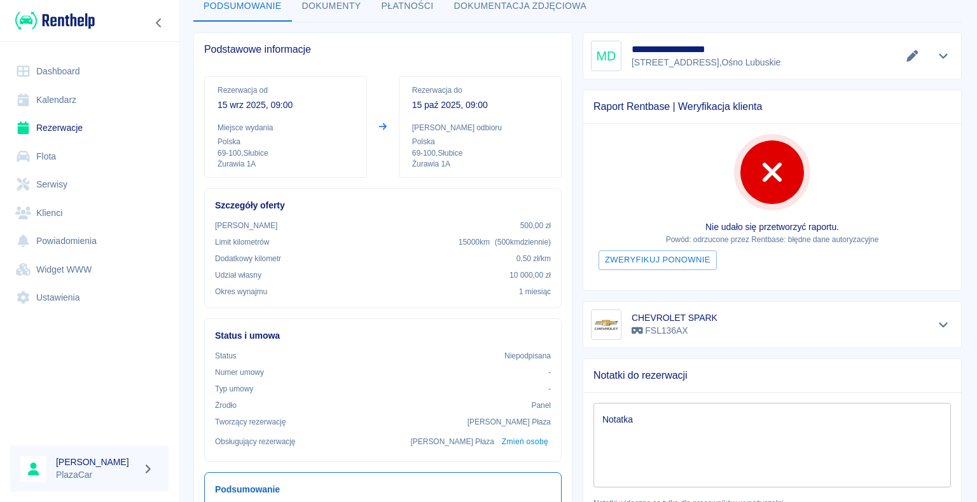
scroll to position [139, 0]
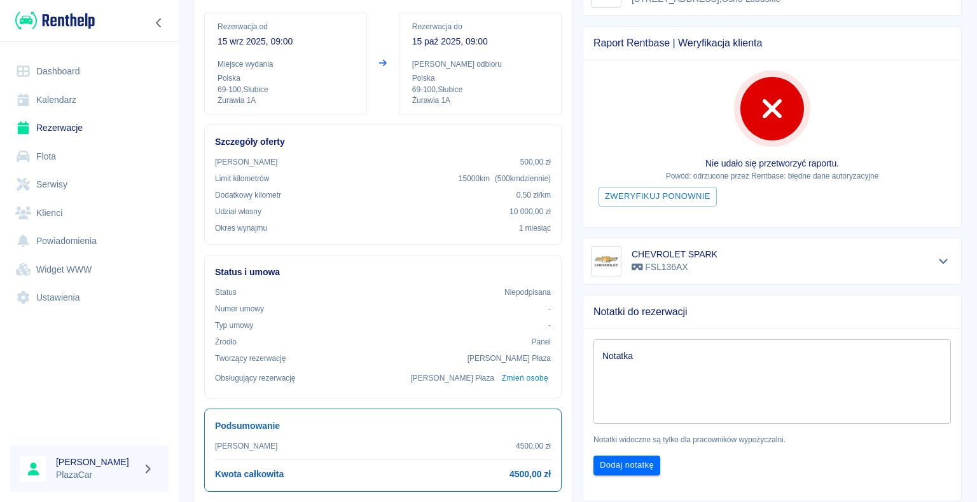
click at [640, 356] on textarea "Notatka" at bounding box center [771, 382] width 339 height 64
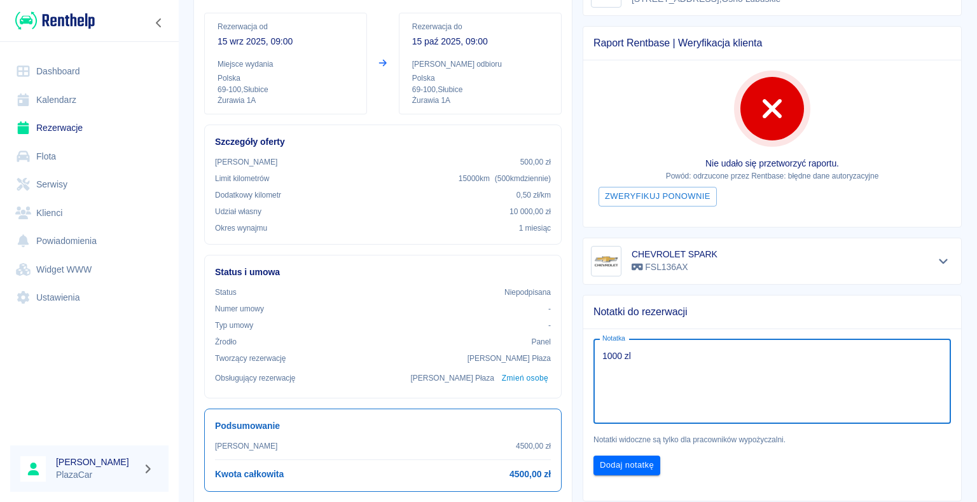
click at [640, 356] on textarea "1000 zl" at bounding box center [771, 382] width 339 height 64
type textarea "1"
type textarea "2"
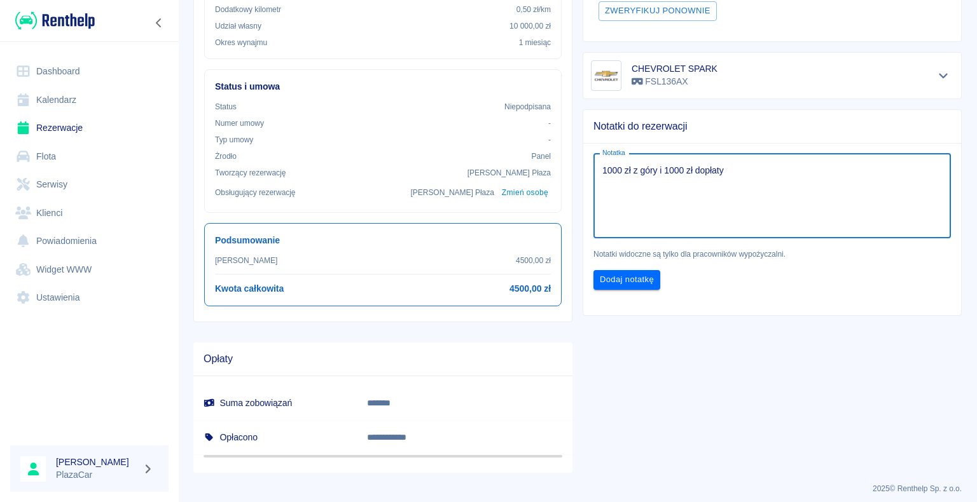
scroll to position [330, 0]
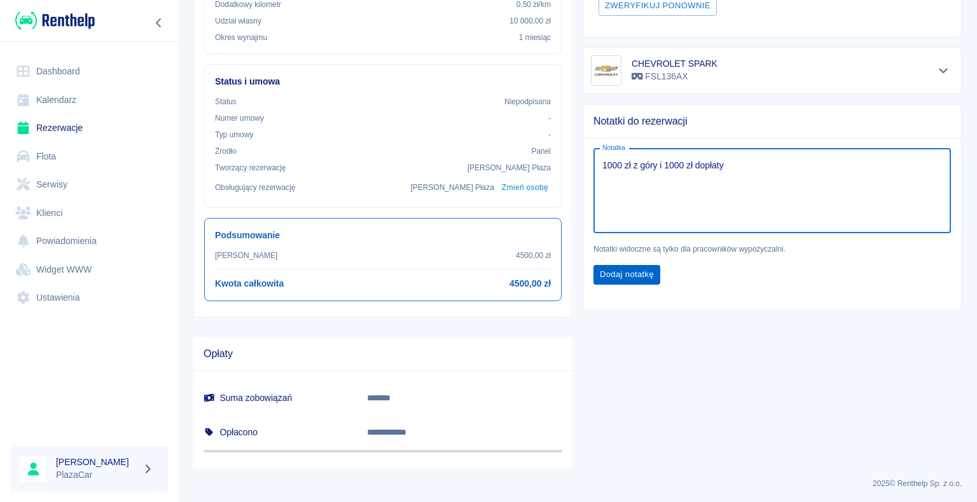
type textarea "1000 zł z góry i 1000 zł dopłaty"
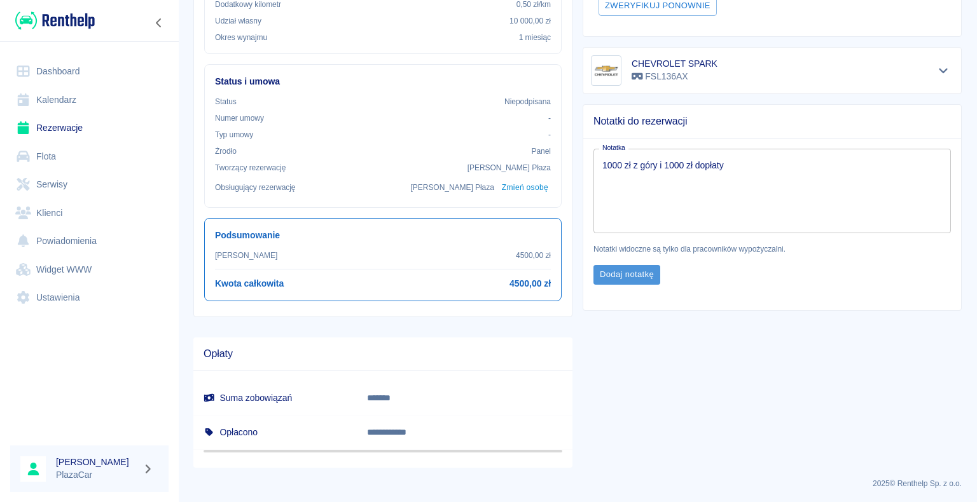
click at [596, 271] on button "Dodaj notatkę" at bounding box center [626, 275] width 67 height 20
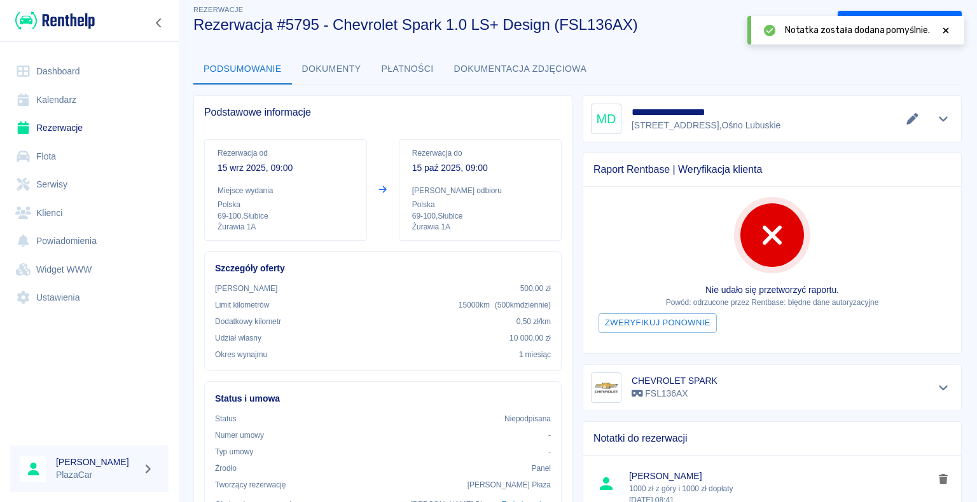
scroll to position [12, 0]
click at [944, 29] on icon at bounding box center [946, 30] width 6 height 6
click at [905, 17] on button "Wygeneruj umowę" at bounding box center [886, 23] width 99 height 24
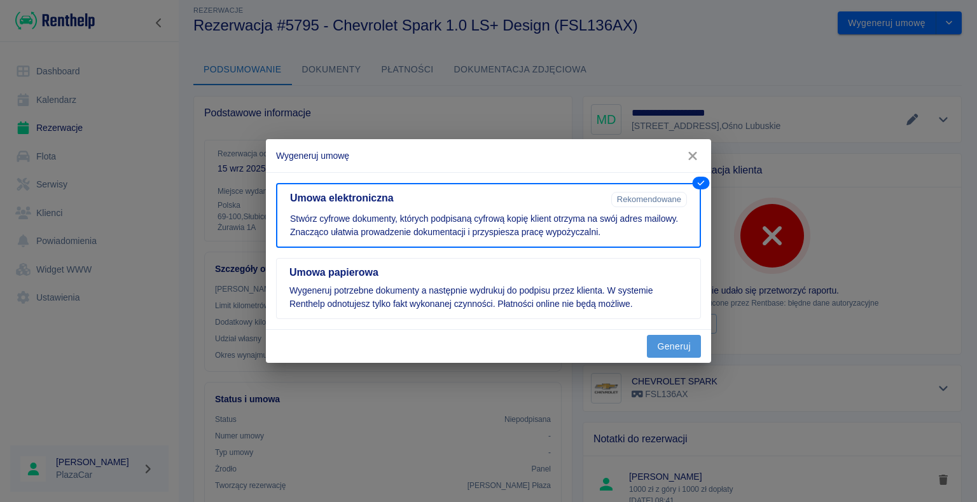
click at [664, 345] on button "Generuj" at bounding box center [674, 347] width 54 height 24
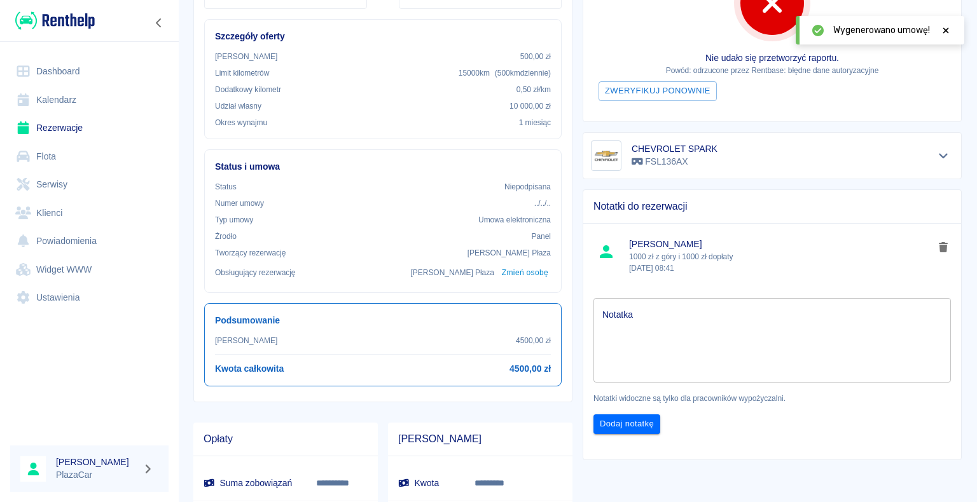
scroll to position [76, 0]
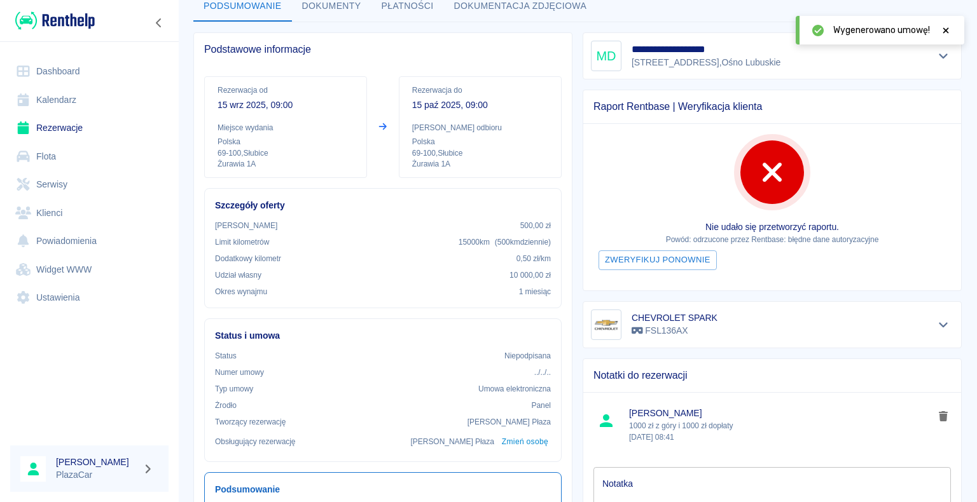
click at [943, 30] on icon at bounding box center [945, 30] width 11 height 9
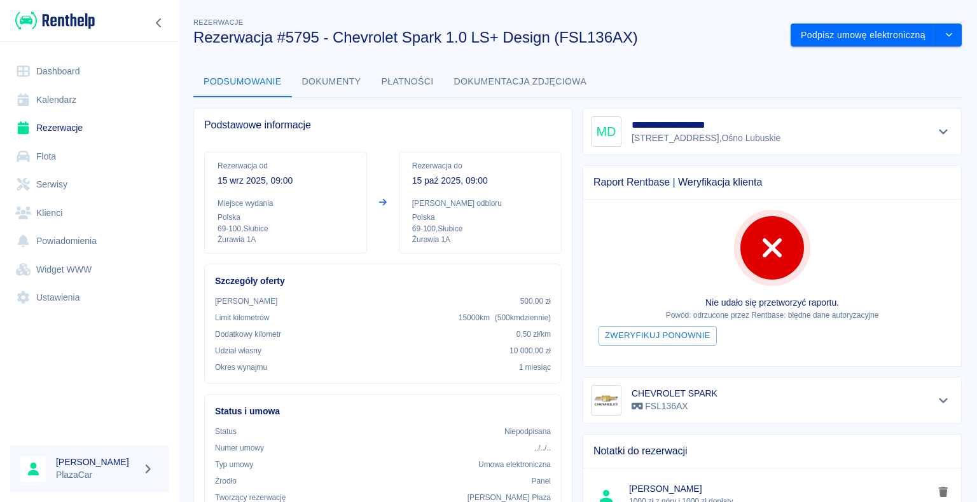
scroll to position [0, 0]
click at [865, 36] on button "Podpisz umowę elektroniczną" at bounding box center [863, 36] width 146 height 24
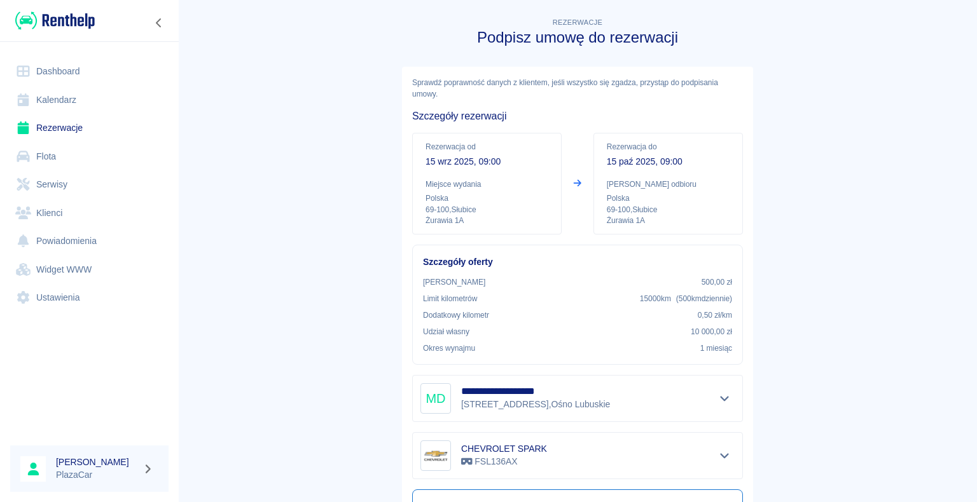
scroll to position [149, 0]
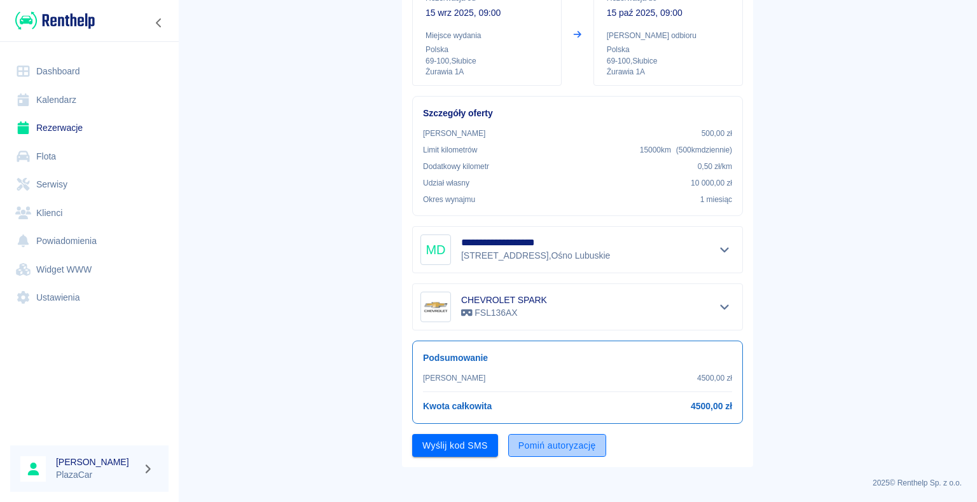
click at [533, 441] on button "Pomiń autoryzację" at bounding box center [557, 446] width 98 height 24
click at [479, 444] on button "Podpisz umowę" at bounding box center [455, 446] width 86 height 24
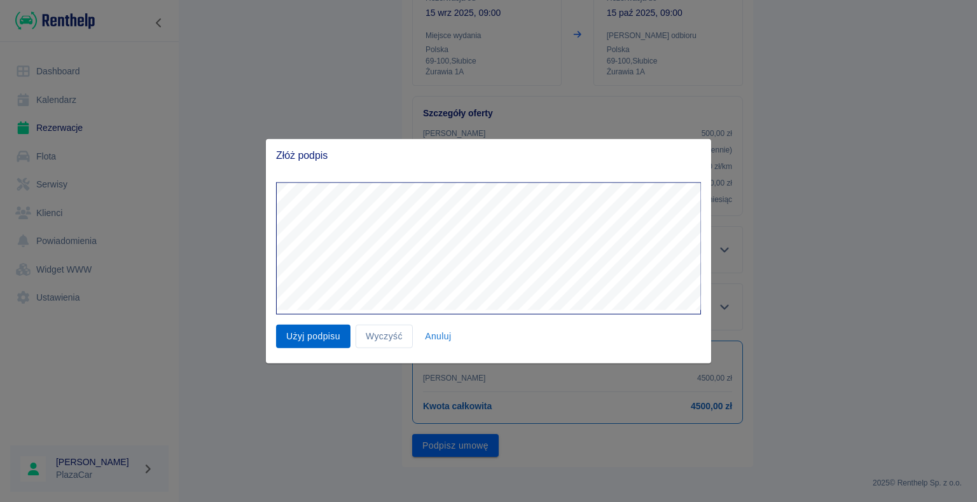
click at [320, 340] on button "Użyj podpisu" at bounding box center [313, 337] width 74 height 24
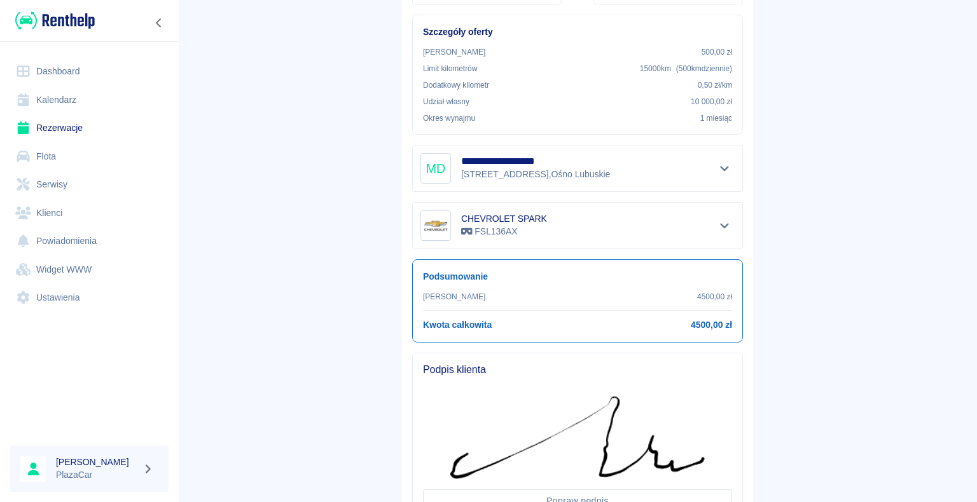
scroll to position [334, 0]
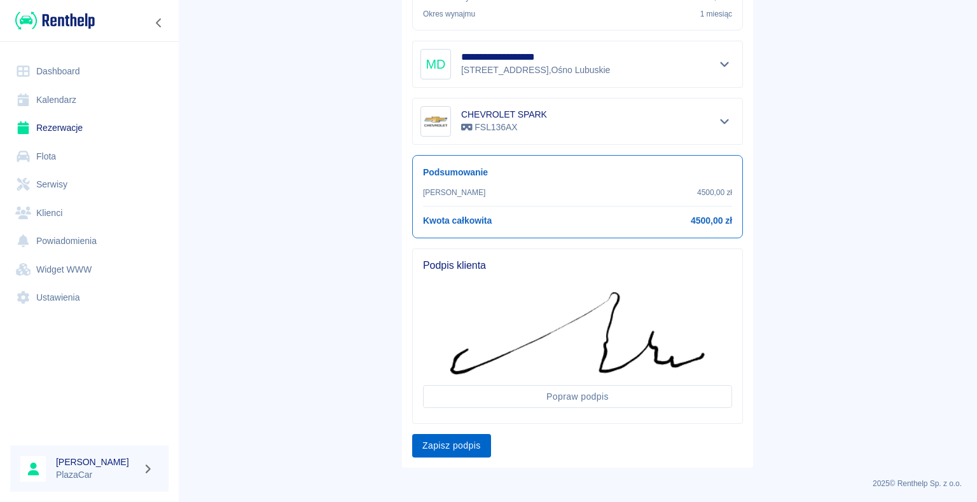
click at [460, 446] on button "Zapisz podpis" at bounding box center [451, 446] width 79 height 24
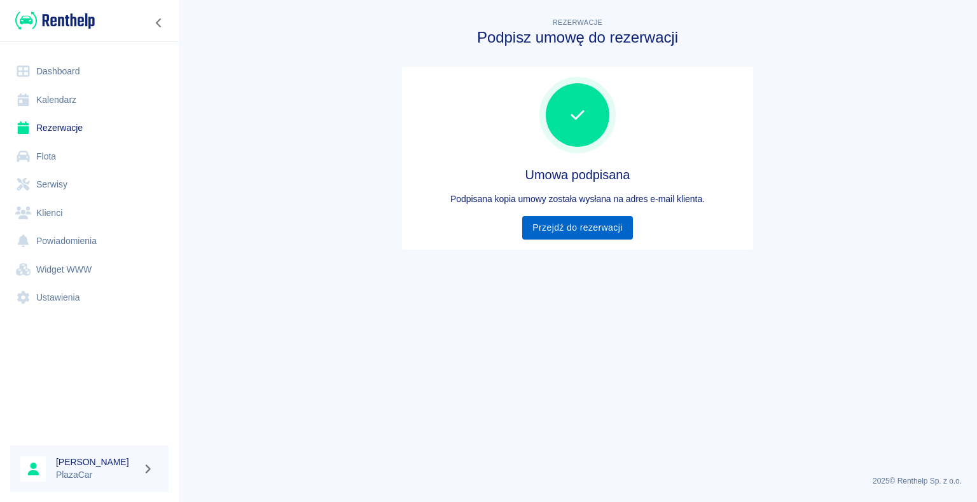
click at [564, 231] on link "Przejdź do rezerwacji" at bounding box center [577, 228] width 110 height 24
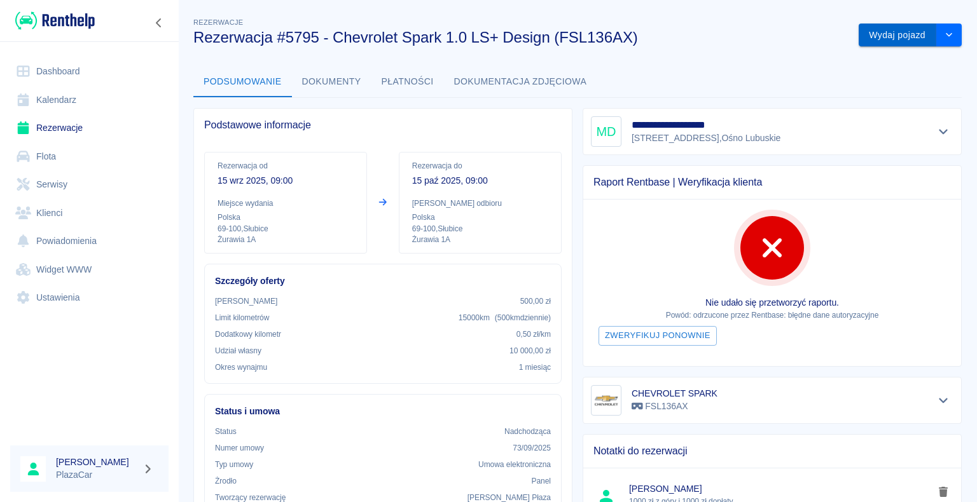
click at [908, 37] on button "Wydaj pojazd" at bounding box center [897, 36] width 78 height 24
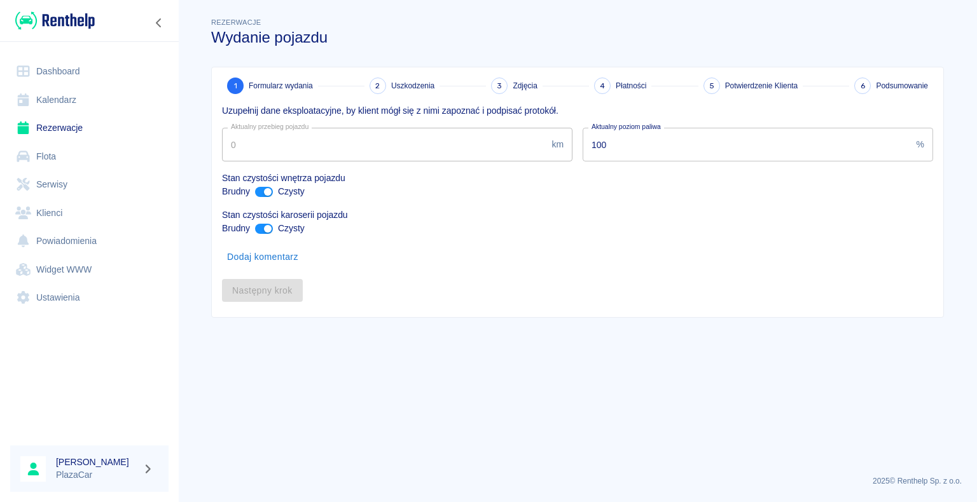
type input "26890"
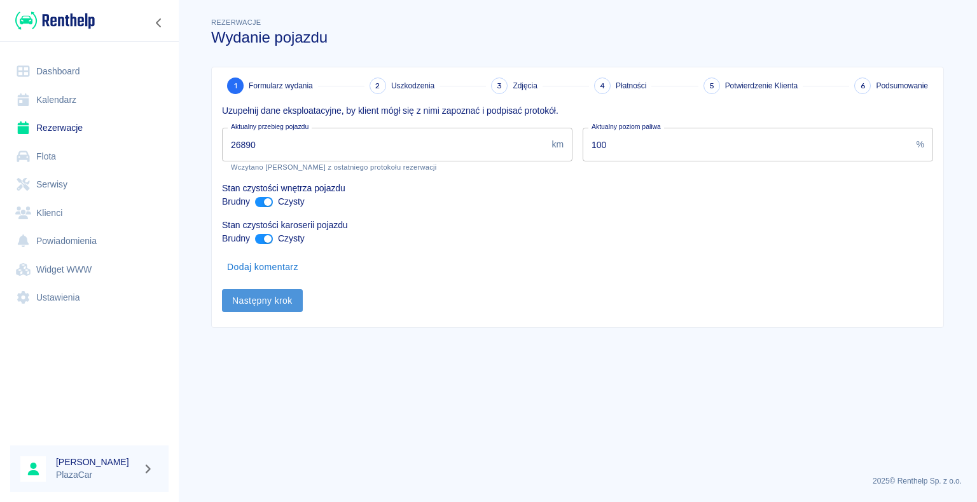
click at [269, 296] on button "Następny krok" at bounding box center [262, 301] width 81 height 24
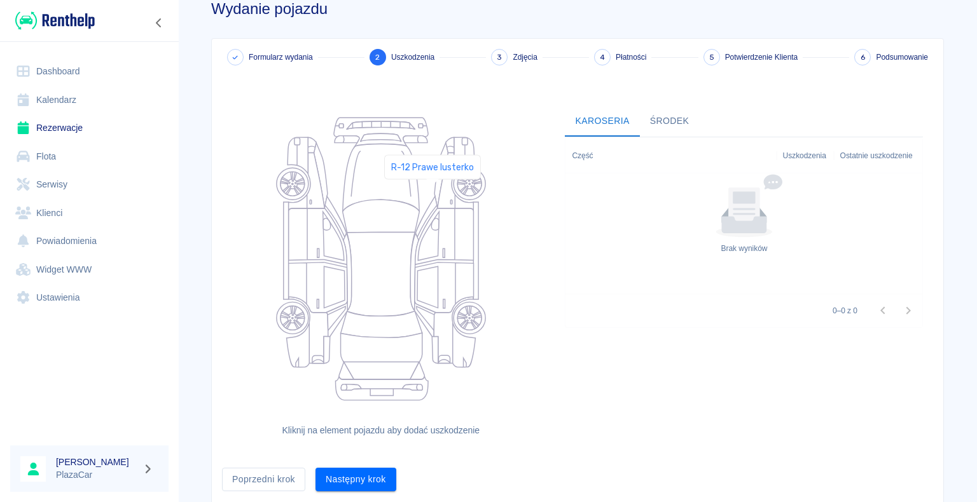
scroll to position [69, 0]
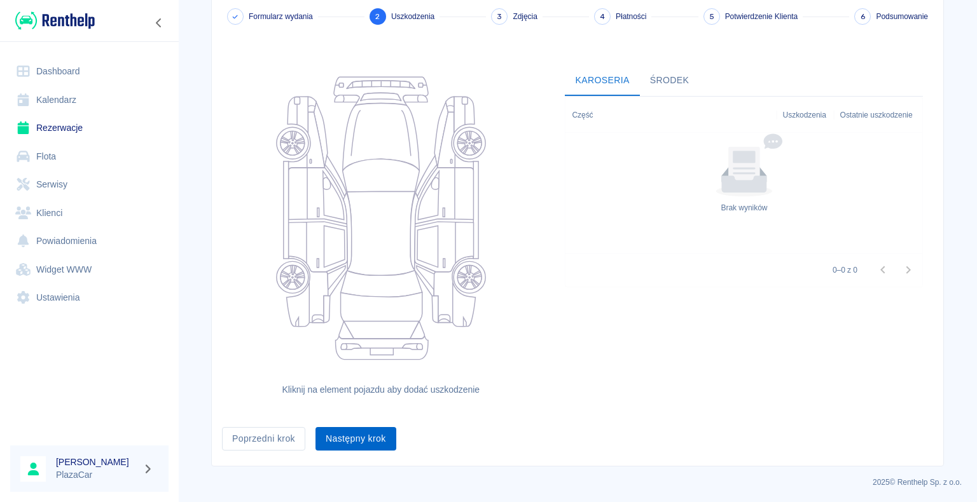
click at [342, 436] on button "Następny krok" at bounding box center [355, 439] width 81 height 24
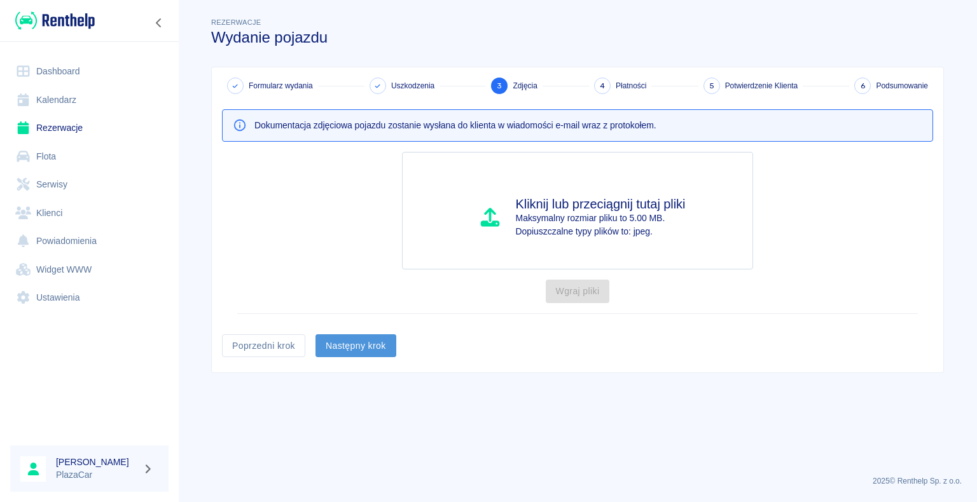
click at [336, 345] on button "Następny krok" at bounding box center [355, 346] width 81 height 24
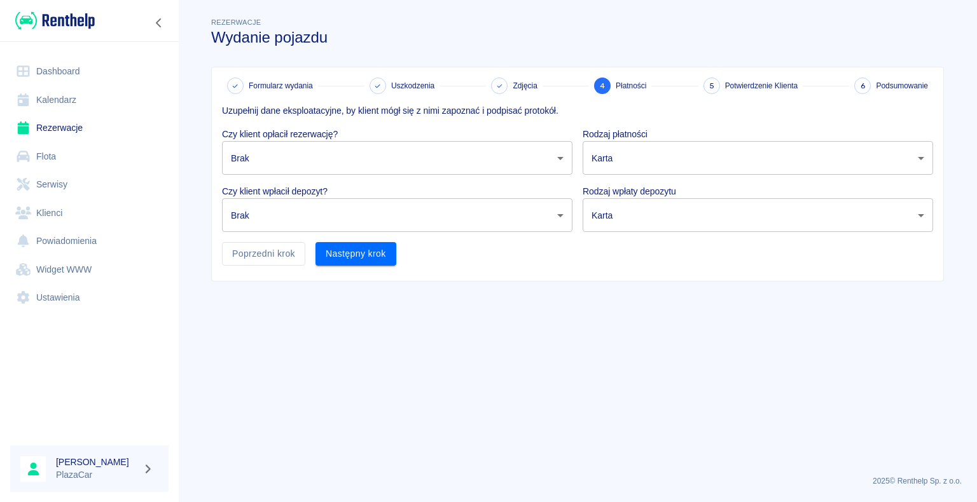
click at [557, 157] on body "Używamy plików Cookies, by zapewnić Ci najlepsze możliwe doświadczenie. Aby dow…" at bounding box center [488, 251] width 977 height 502
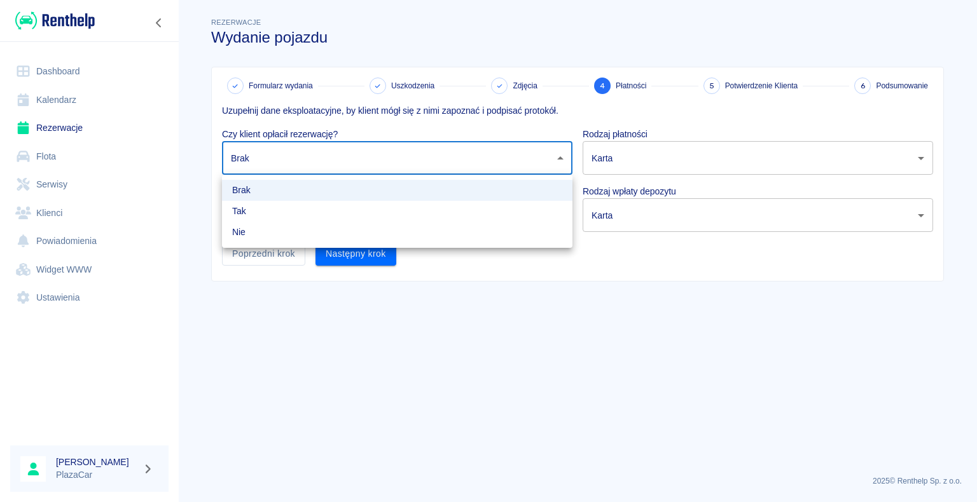
click at [179, 170] on div at bounding box center [488, 251] width 977 height 502
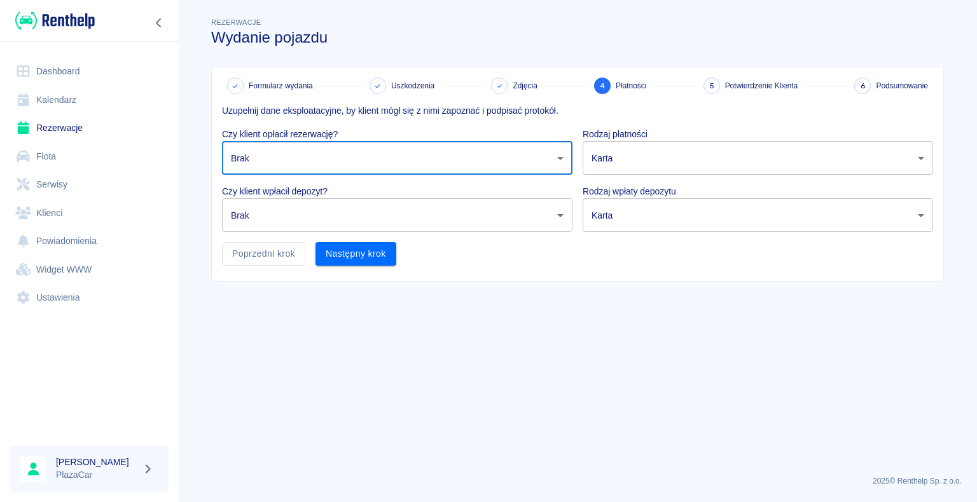
click at [504, 151] on body "Używamy plików Cookies, by zapewnić Ci najlepsze możliwe doświadczenie. Aby dow…" at bounding box center [488, 251] width 977 height 502
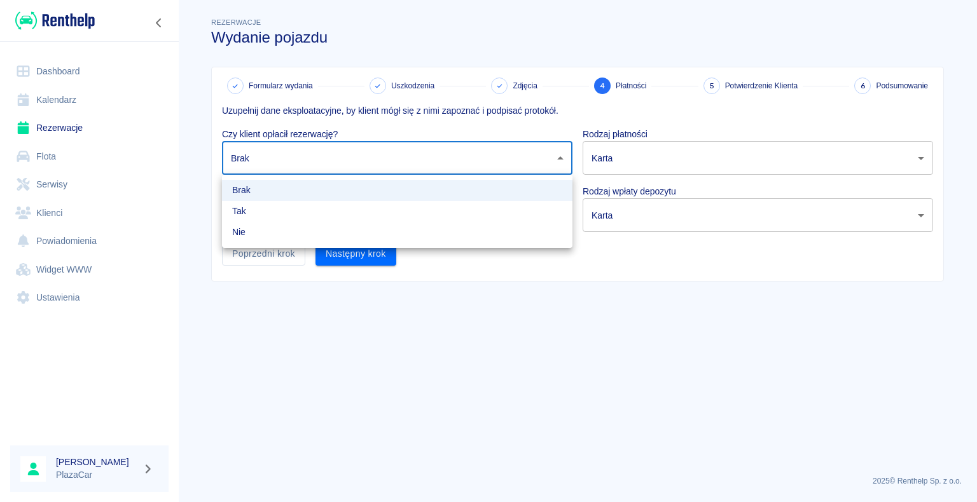
click at [306, 159] on div at bounding box center [488, 251] width 977 height 502
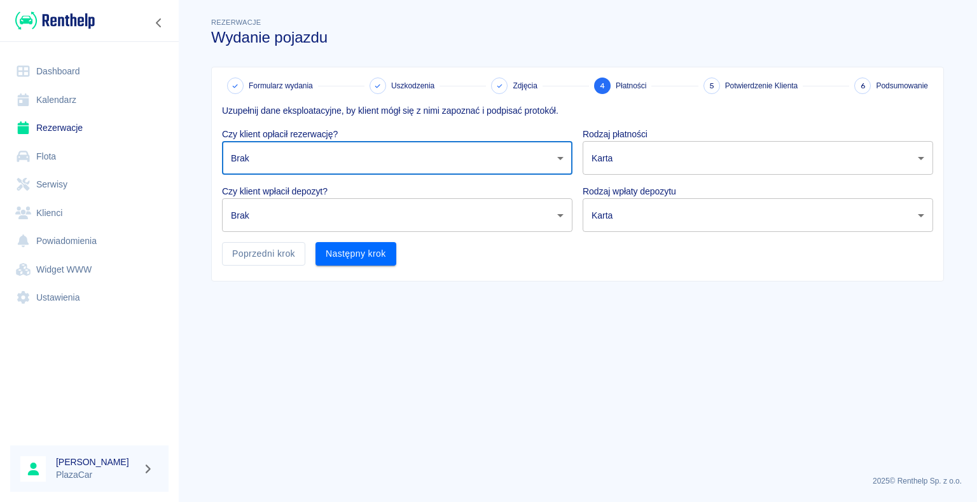
click at [327, 165] on body "Używamy plików Cookies, by zapewnić Ci najlepsze możliwe doświadczenie. Aby dow…" at bounding box center [488, 251] width 977 height 502
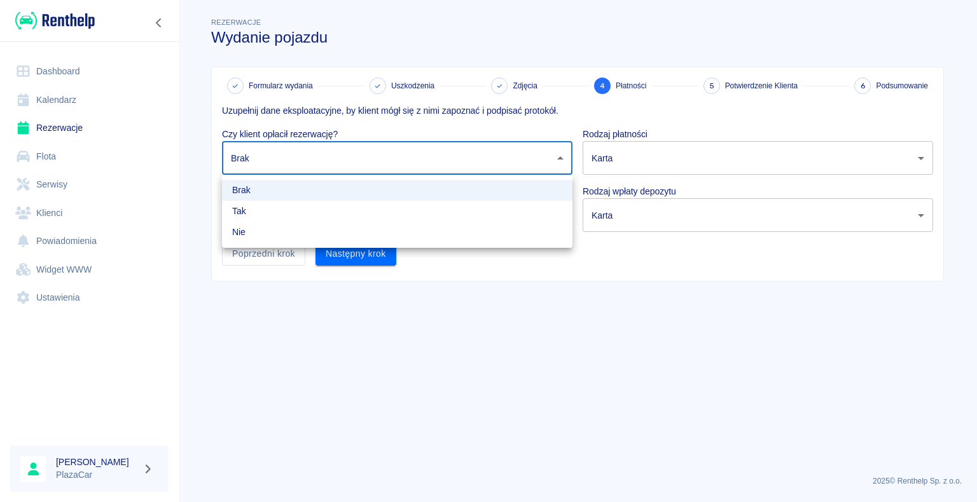
click at [327, 165] on div at bounding box center [488, 251] width 977 height 502
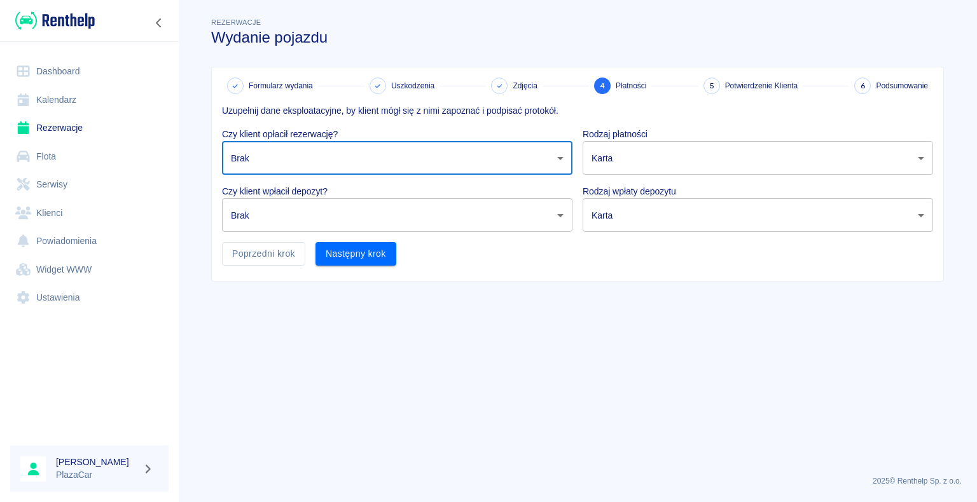
click at [362, 154] on body "Używamy plików Cookies, by zapewnić Ci najlepsze możliwe doświadczenie. Aby dow…" at bounding box center [488, 251] width 977 height 502
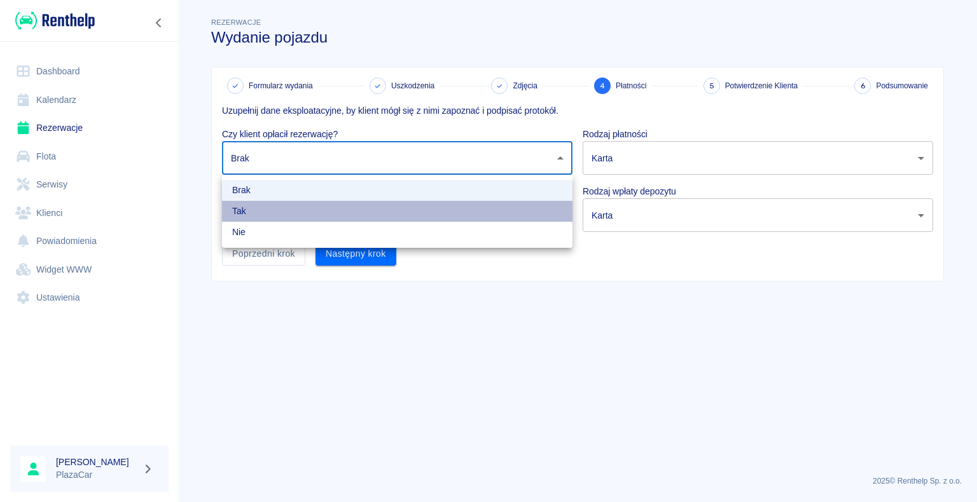
click at [311, 210] on li "Tak" at bounding box center [397, 211] width 350 height 21
type input "true"
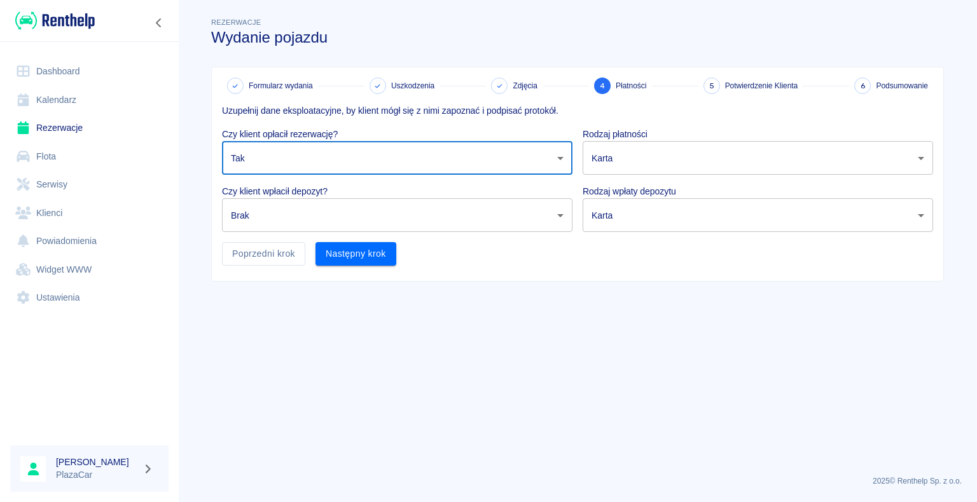
click at [319, 217] on body "Używamy plików Cookies, by zapewnić Ci najlepsze możliwe doświadczenie. Aby dow…" at bounding box center [488, 251] width 977 height 502
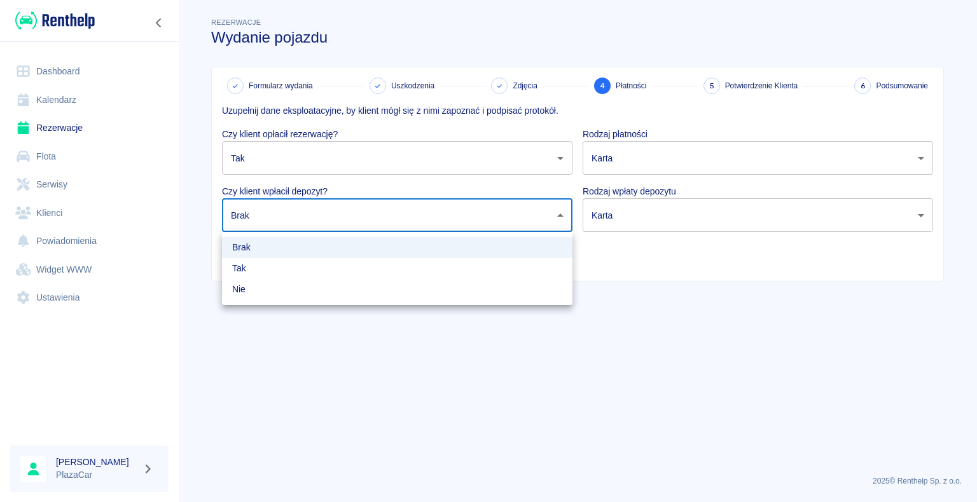
click at [288, 268] on li "Tak" at bounding box center [397, 268] width 350 height 21
type input "true"
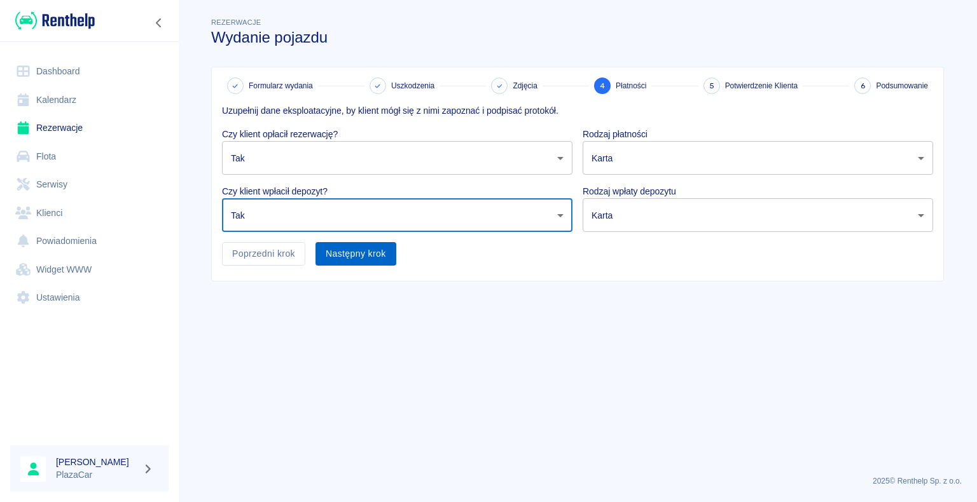
click at [350, 259] on button "Następny krok" at bounding box center [355, 254] width 81 height 24
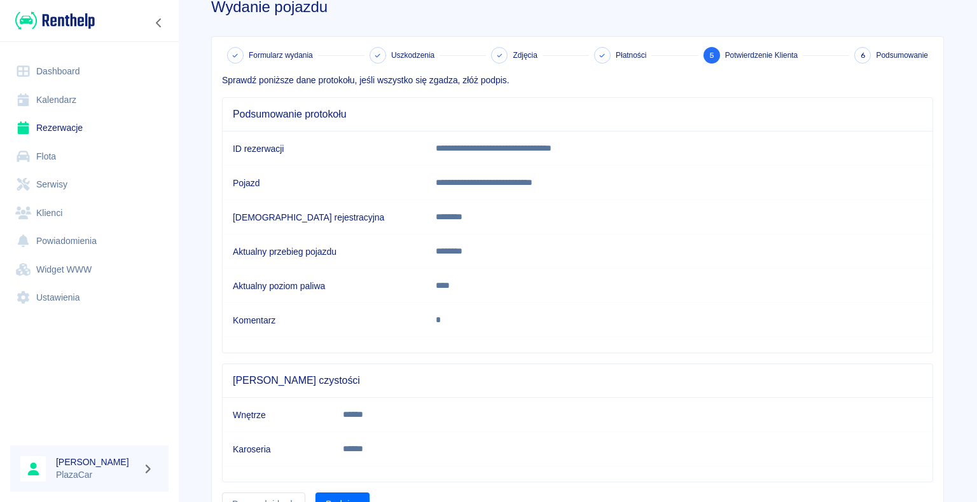
scroll to position [94, 0]
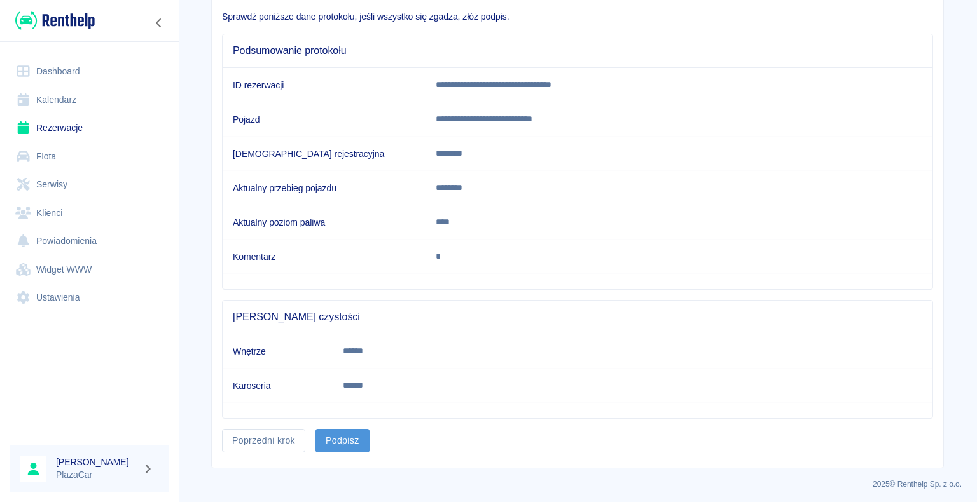
click at [348, 434] on button "Podpisz" at bounding box center [342, 441] width 54 height 24
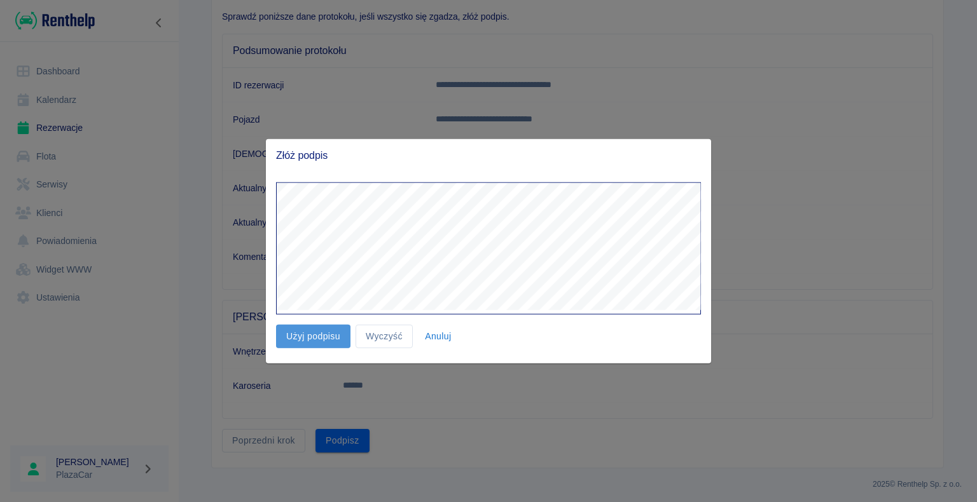
click at [306, 335] on button "Użyj podpisu" at bounding box center [313, 337] width 74 height 24
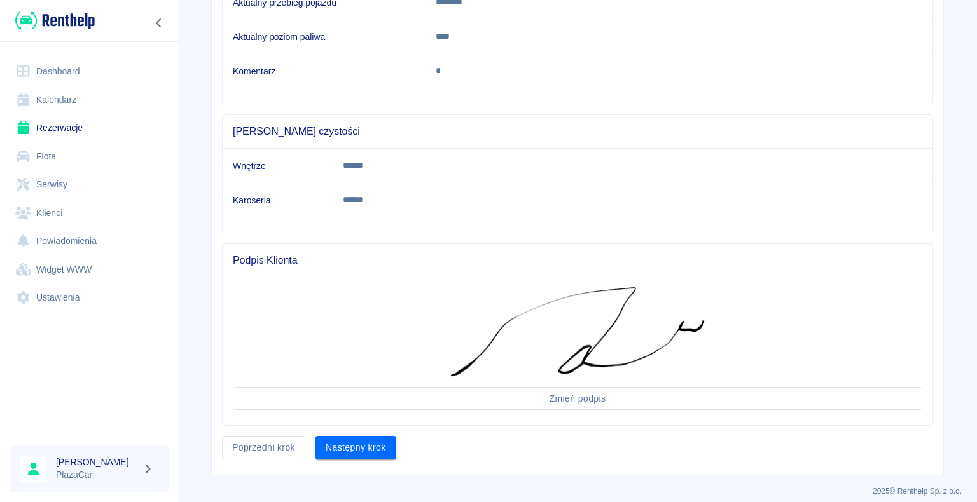
scroll to position [287, 0]
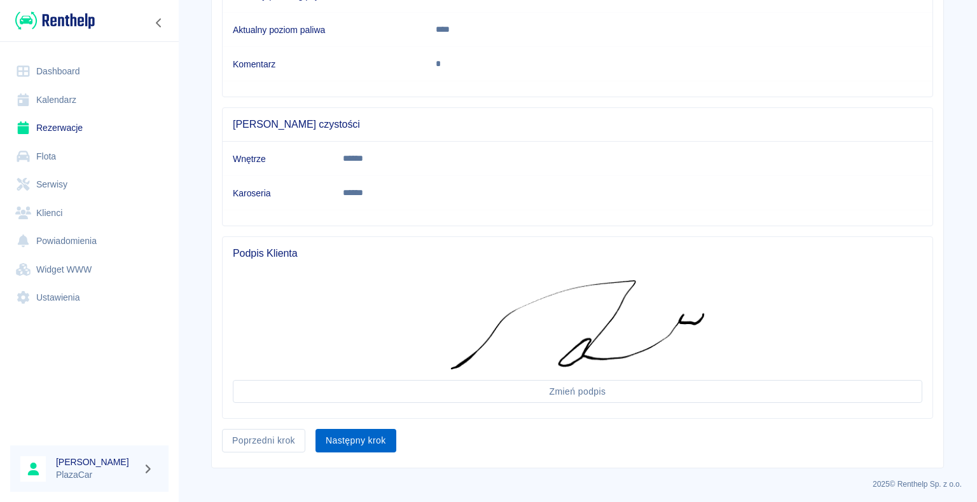
click at [360, 434] on button "Następny krok" at bounding box center [355, 441] width 81 height 24
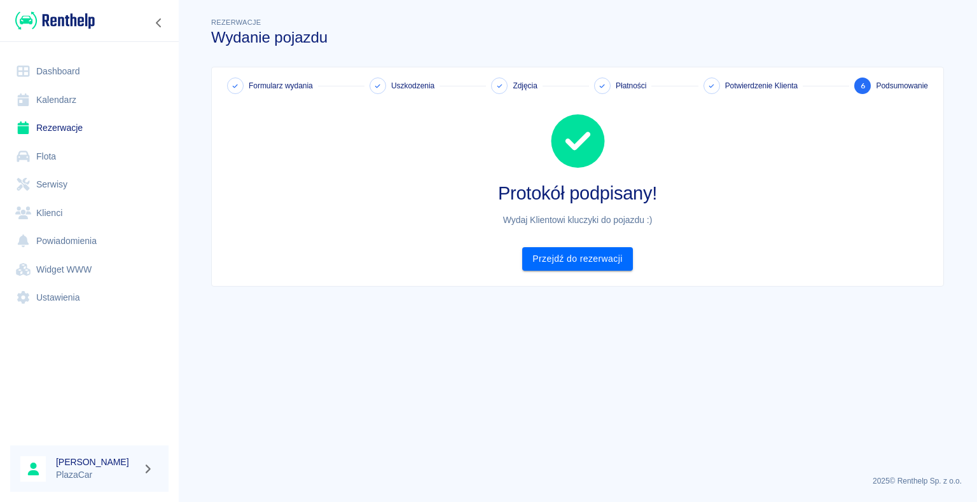
scroll to position [0, 0]
click at [577, 263] on link "Przejdź do rezerwacji" at bounding box center [577, 259] width 110 height 24
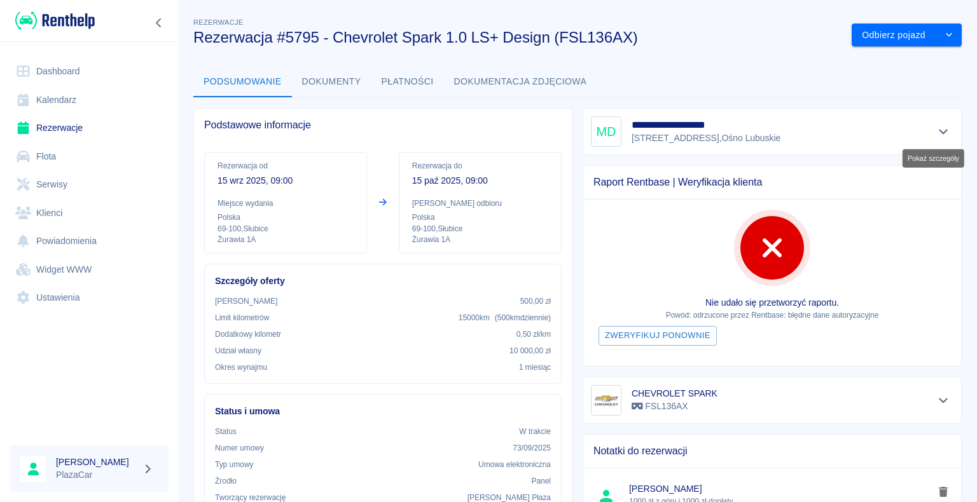
click at [939, 134] on icon "Pokaż szczegóły" at bounding box center [943, 131] width 15 height 11
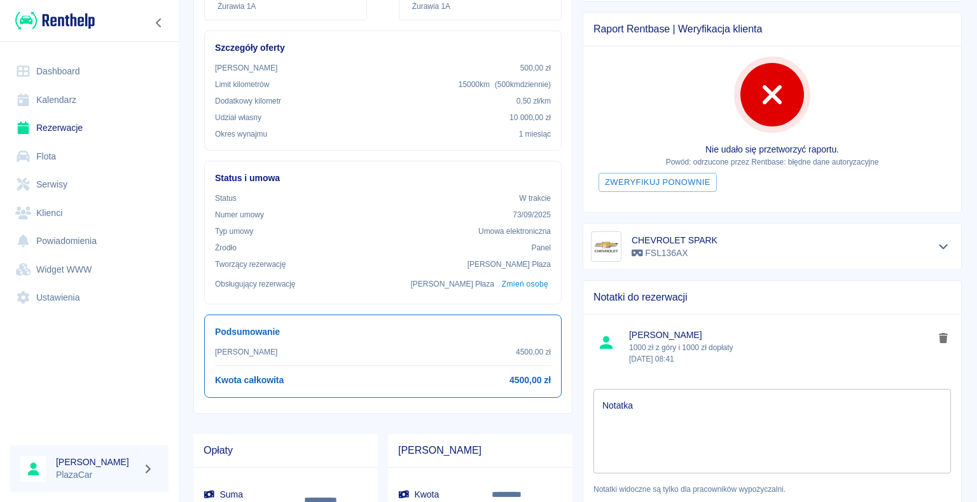
scroll to position [328, 0]
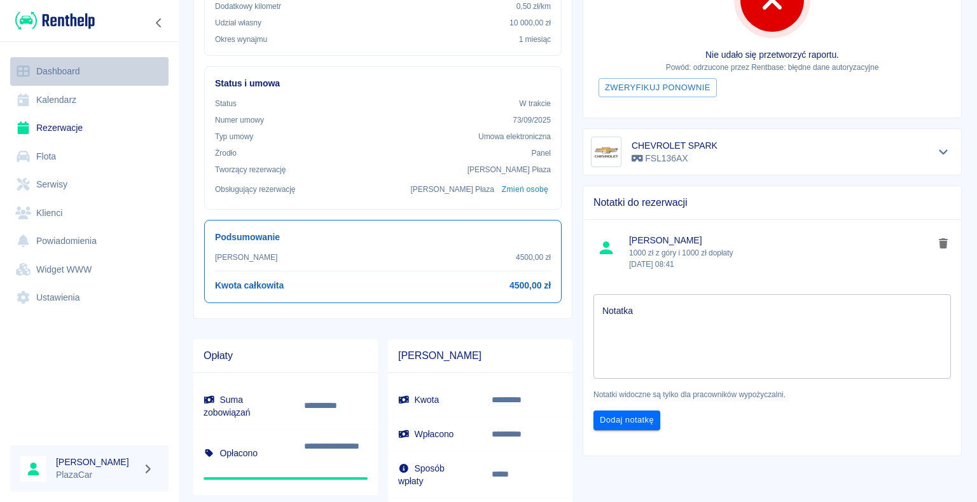
click at [64, 62] on link "Dashboard" at bounding box center [89, 71] width 158 height 29
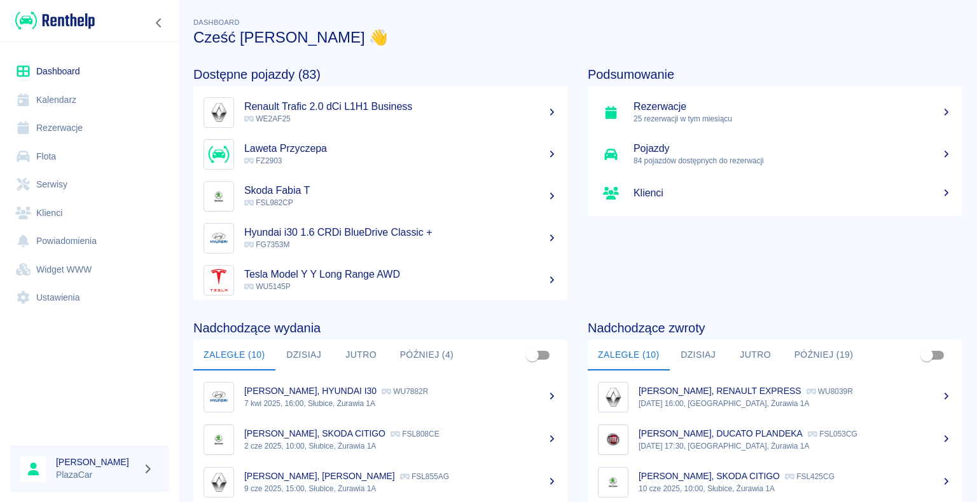
click at [356, 157] on p "FZ2903" at bounding box center [400, 160] width 313 height 11
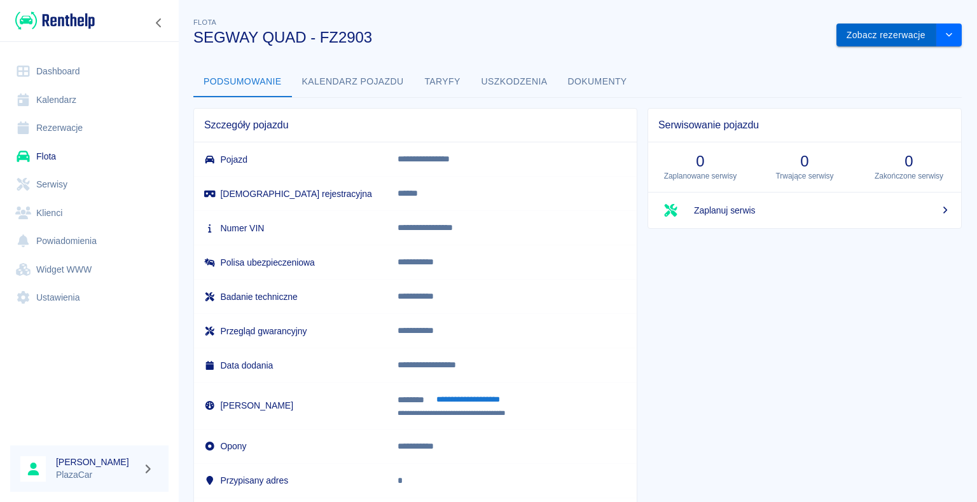
click at [854, 38] on button "Zobacz rezerwacje" at bounding box center [886, 36] width 100 height 24
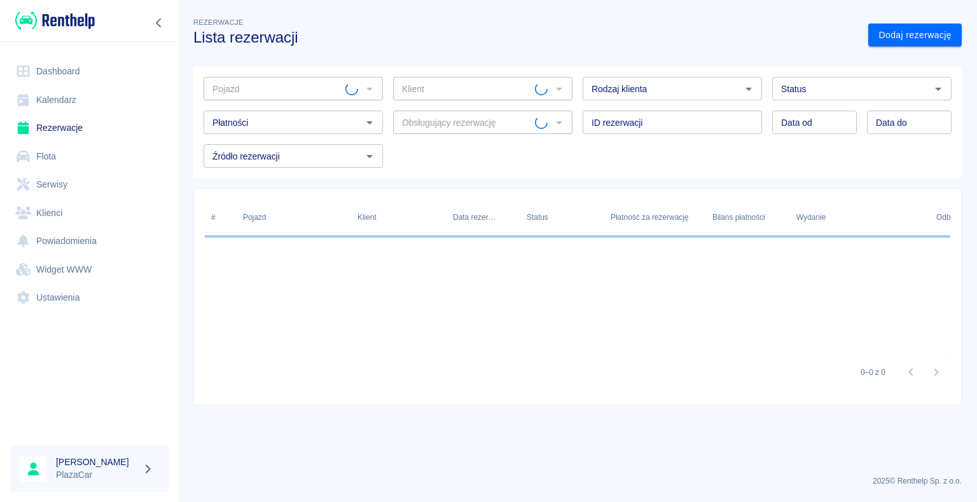
type input "SEGWAY QUAD - FZ2903"
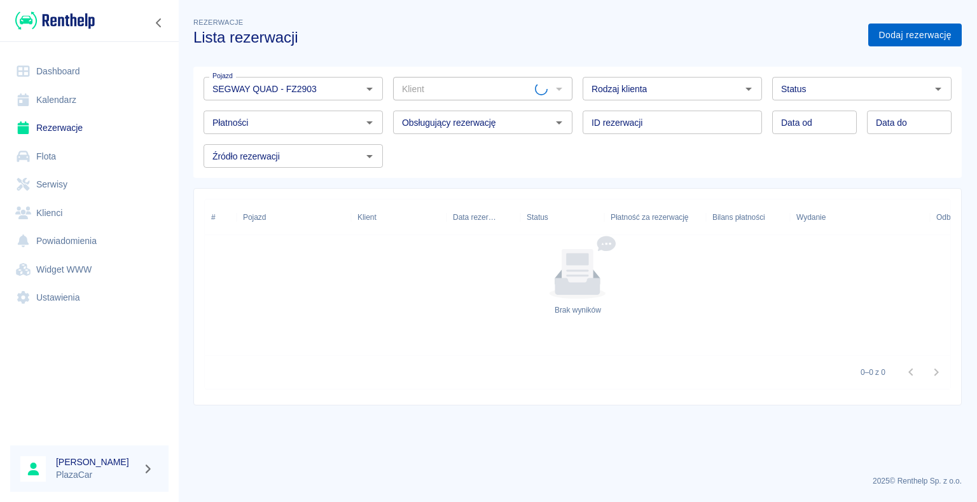
click at [941, 25] on link "Dodaj rezerwację" at bounding box center [914, 36] width 93 height 24
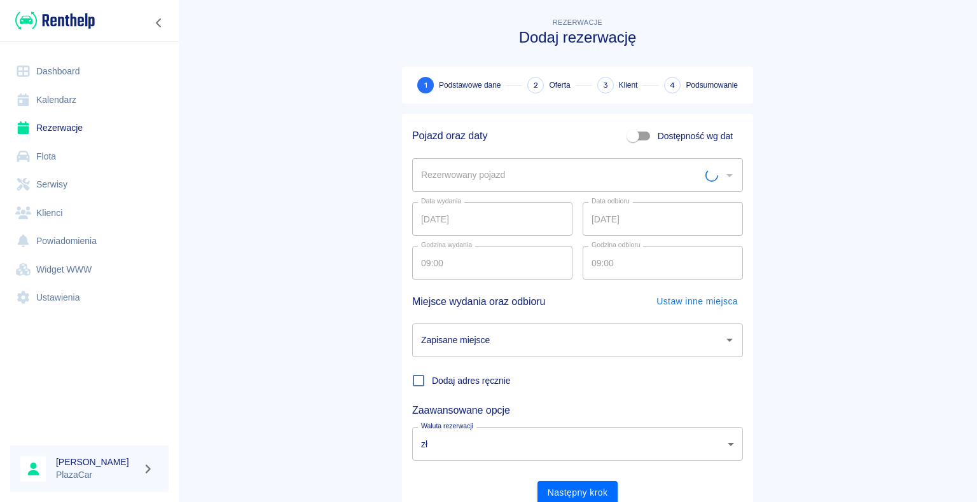
click at [453, 191] on div "Rezerwowany pojazd" at bounding box center [577, 175] width 331 height 34
click at [493, 172] on input "Rezerwowany pojazd" at bounding box center [568, 175] width 300 height 22
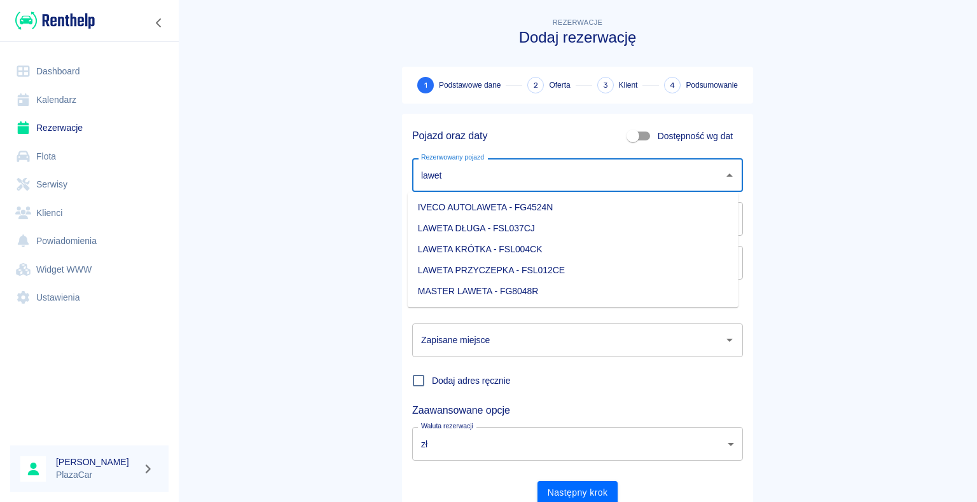
click at [571, 254] on li "LAWETA KRÓTKA - FSL004CK" at bounding box center [573, 249] width 331 height 21
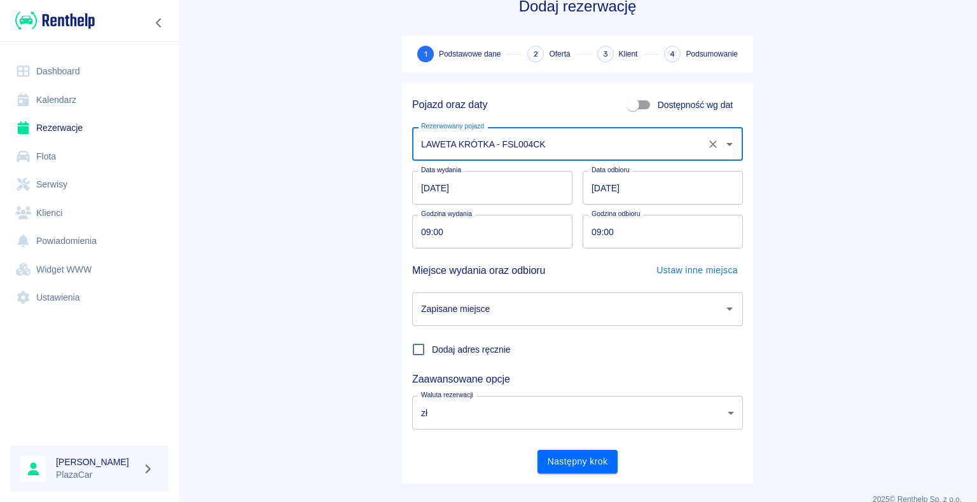
scroll to position [49, 0]
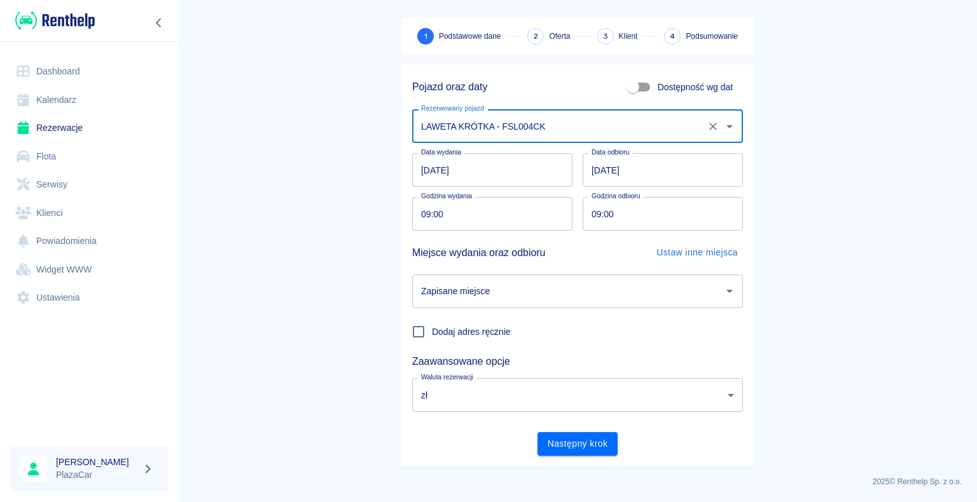
type input "LAWETA KRÓTKA - FSL004CK"
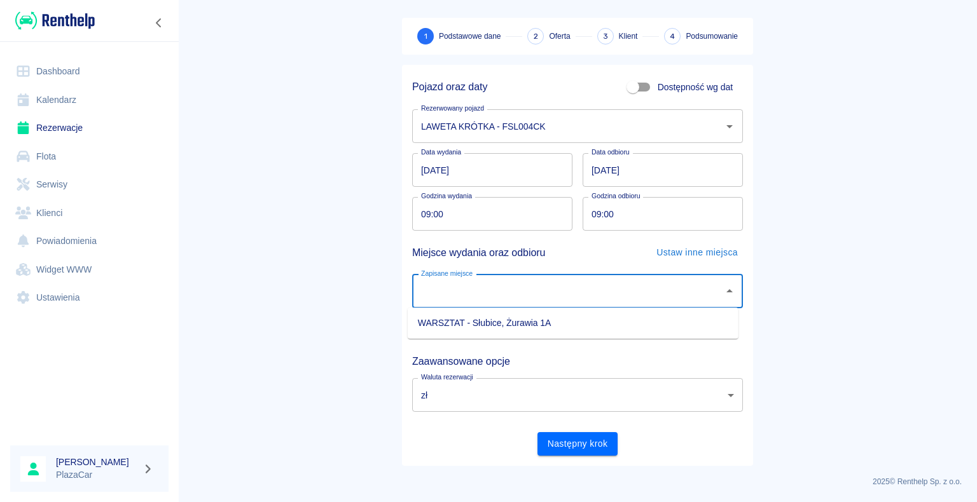
click at [665, 292] on input "Zapisane miejsce" at bounding box center [568, 291] width 300 height 22
click at [481, 327] on li "WARSZTAT - Słubice, Żurawia 1A" at bounding box center [573, 323] width 331 height 21
type input "WARSZTAT - Słubice, Żurawia 1A"
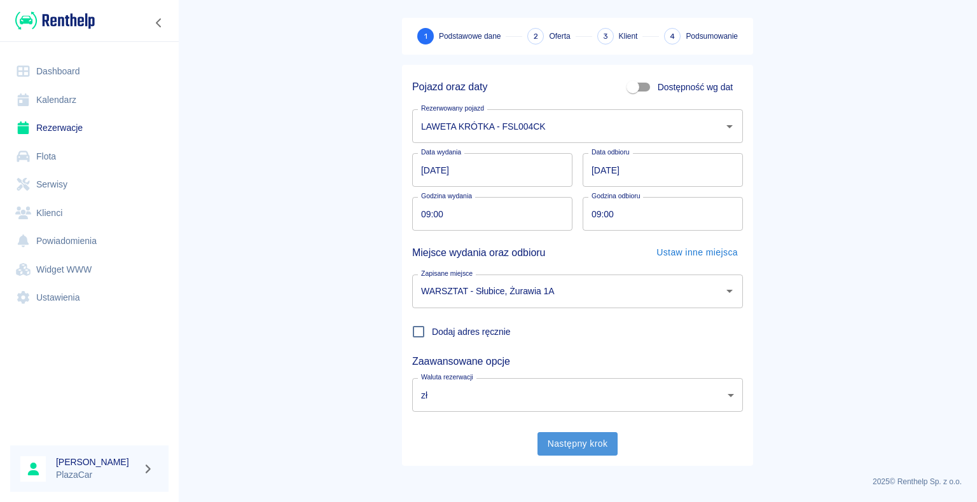
click at [551, 448] on button "Następny krok" at bounding box center [577, 444] width 81 height 24
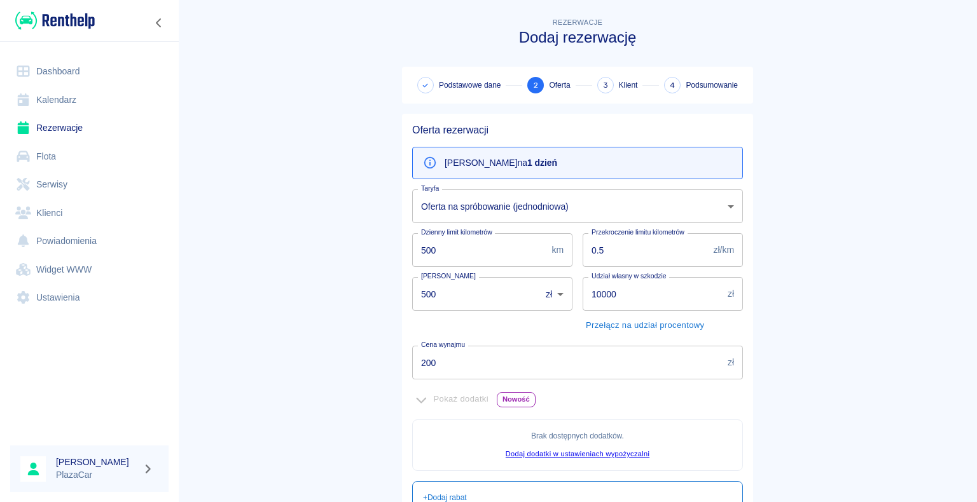
scroll to position [231, 0]
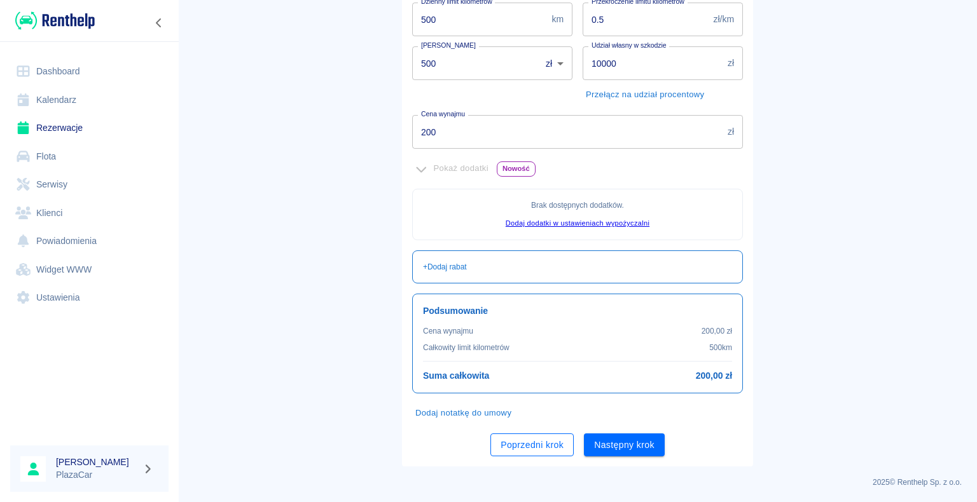
click at [518, 448] on button "Poprzedni krok" at bounding box center [531, 446] width 83 height 24
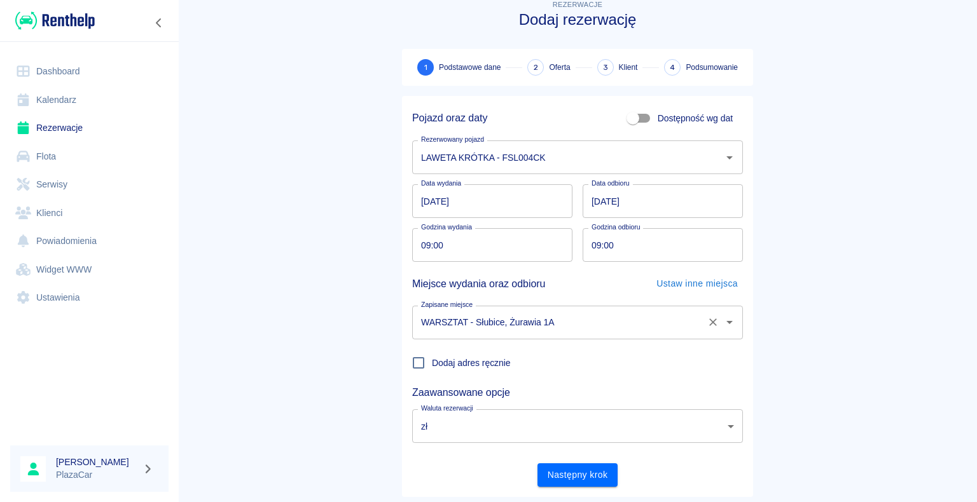
scroll to position [0, 0]
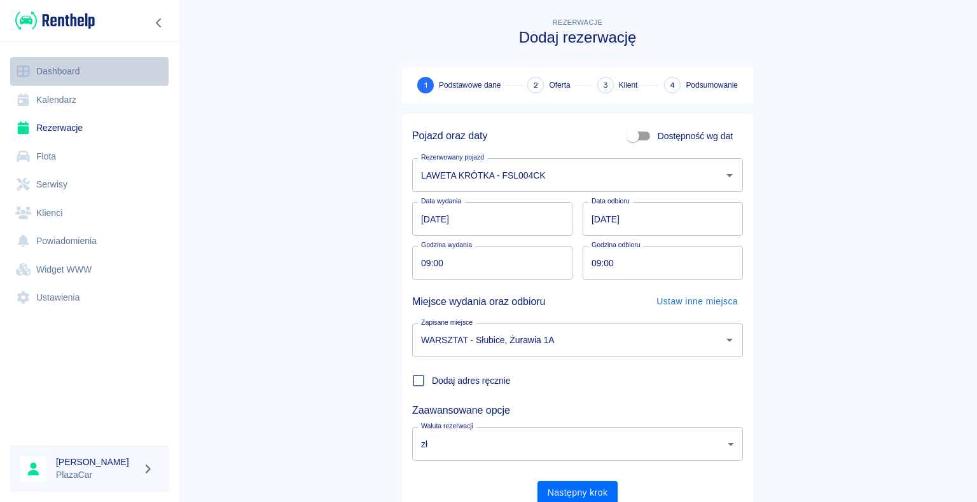
click at [93, 75] on link "Dashboard" at bounding box center [89, 71] width 158 height 29
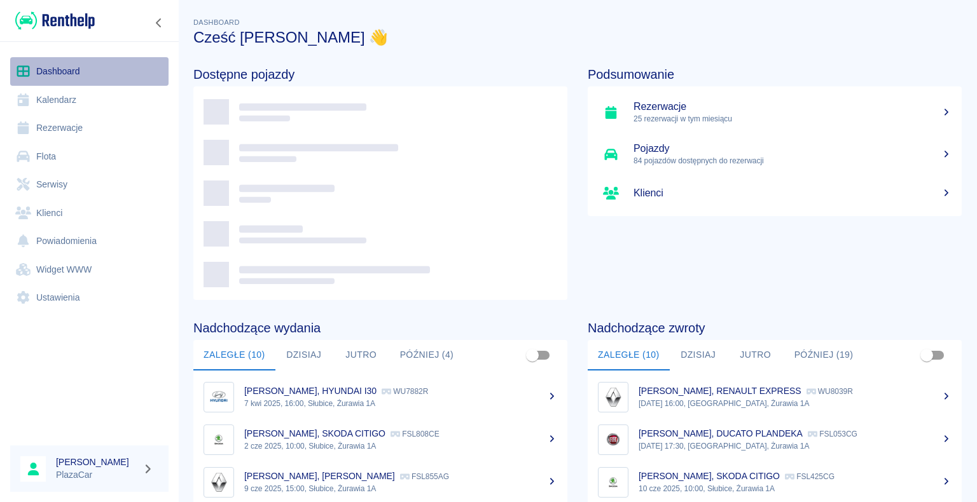
click at [93, 75] on link "Dashboard" at bounding box center [89, 71] width 158 height 29
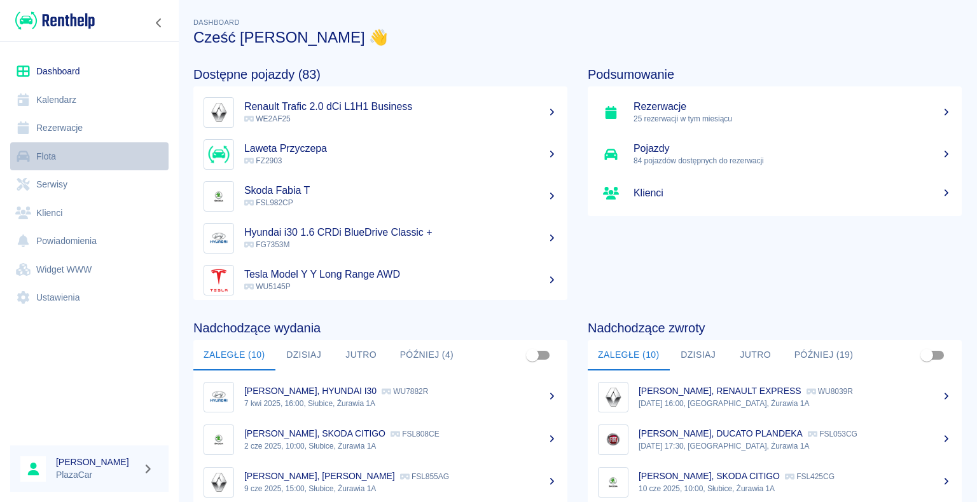
click at [85, 164] on link "Flota" at bounding box center [89, 156] width 158 height 29
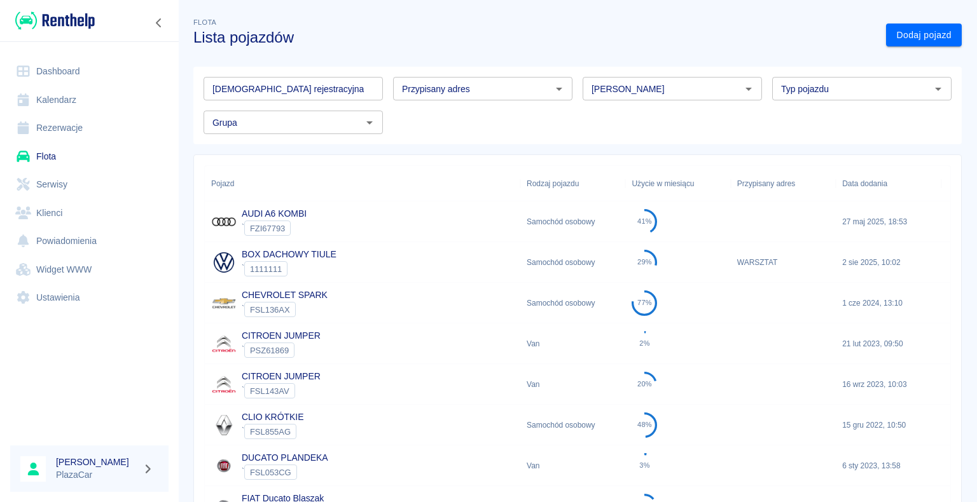
click at [625, 89] on input "[PERSON_NAME]" at bounding box center [661, 89] width 151 height 16
click at [647, 133] on li "Volkswagen" at bounding box center [666, 137] width 177 height 21
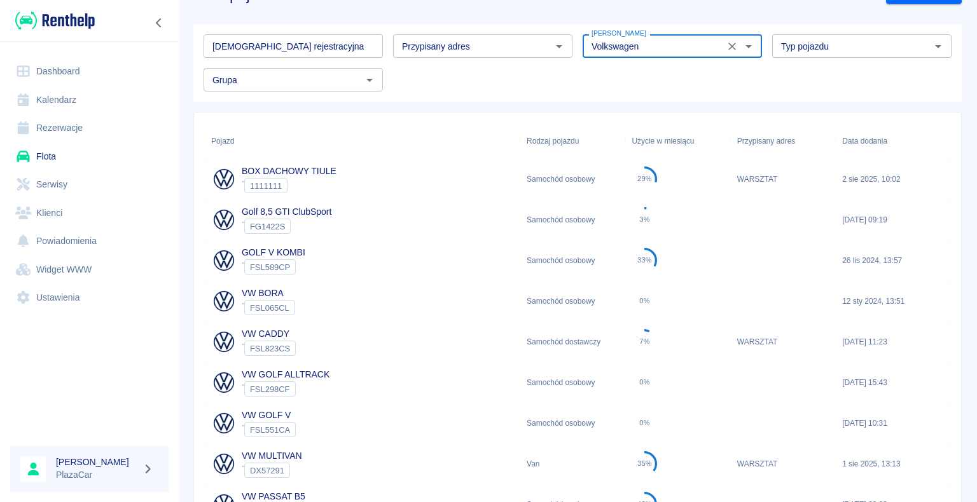
scroll to position [127, 0]
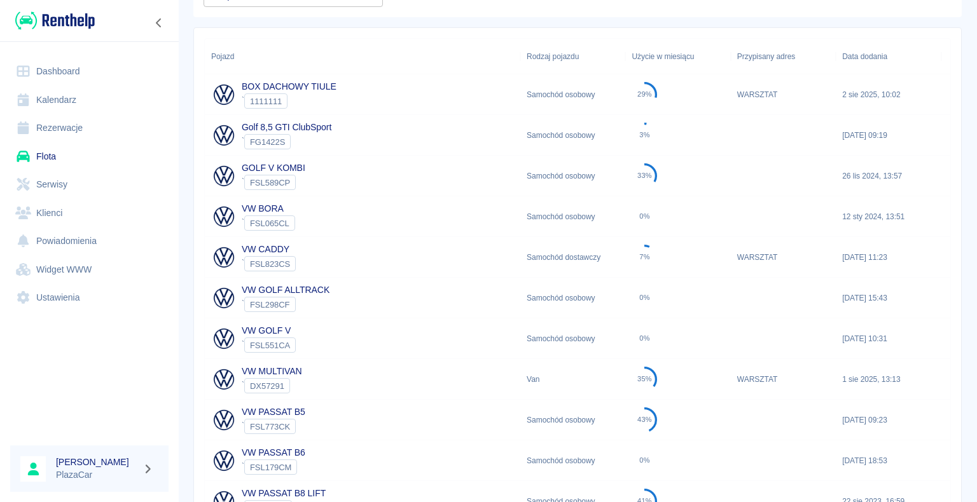
type input "Volkswagen"
click at [351, 254] on div "VW CADDY ` FSL823CS" at bounding box center [362, 257] width 315 height 41
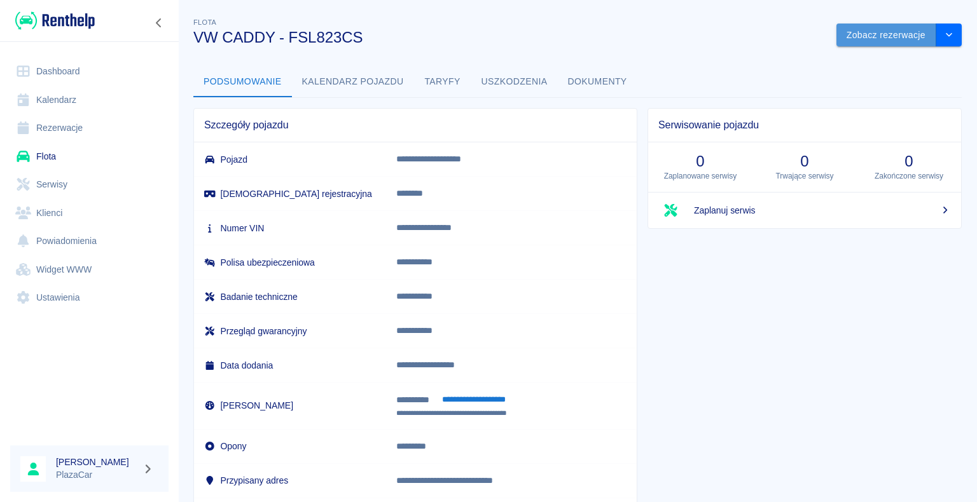
click at [895, 39] on button "Zobacz rezerwacje" at bounding box center [886, 36] width 100 height 24
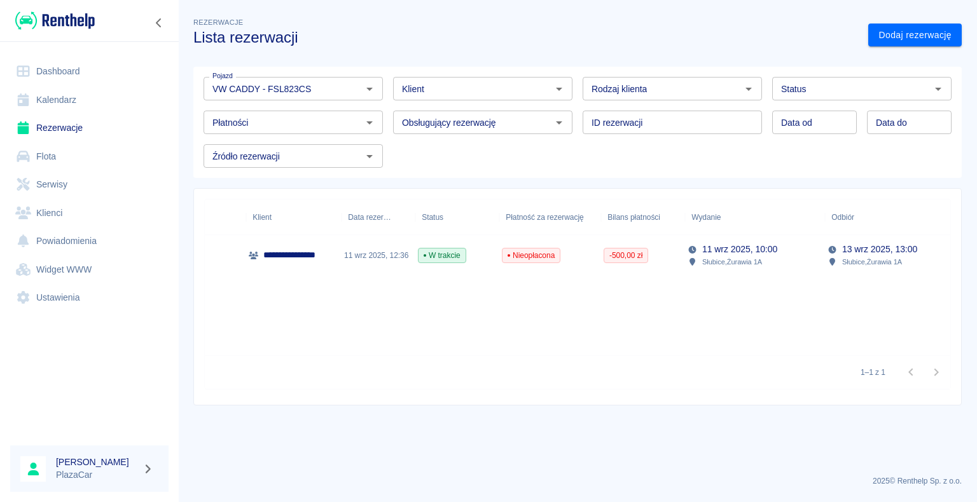
scroll to position [0, 119]
click at [59, 82] on link "Dashboard" at bounding box center [89, 71] width 158 height 29
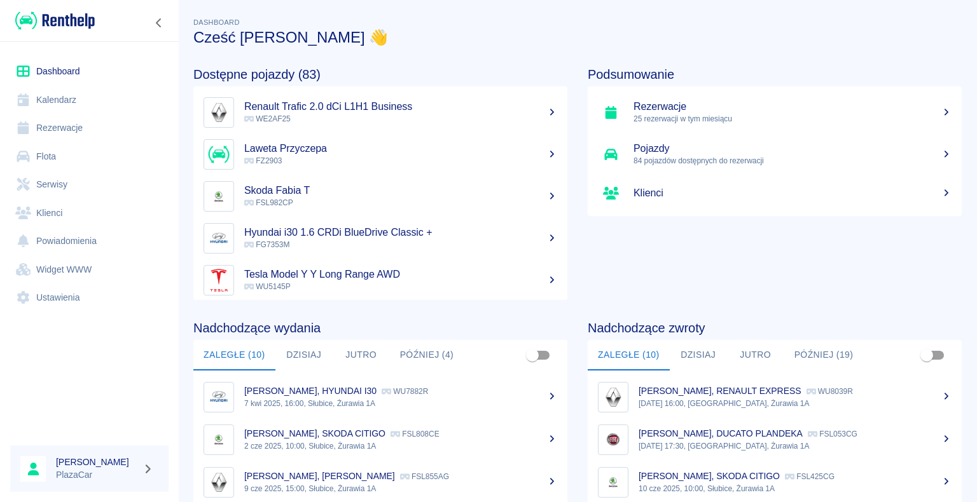
click at [42, 132] on link "Rezerwacje" at bounding box center [89, 128] width 158 height 29
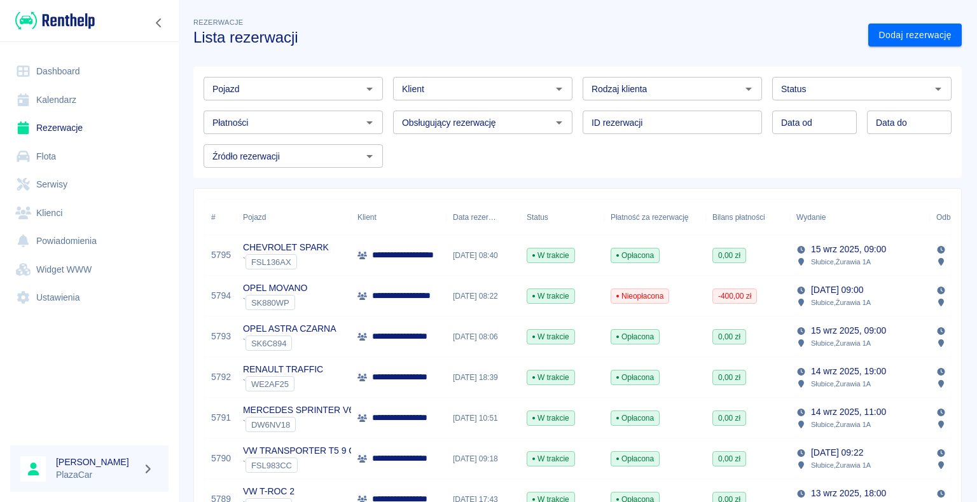
click at [802, 247] on icon at bounding box center [801, 250] width 8 height 8
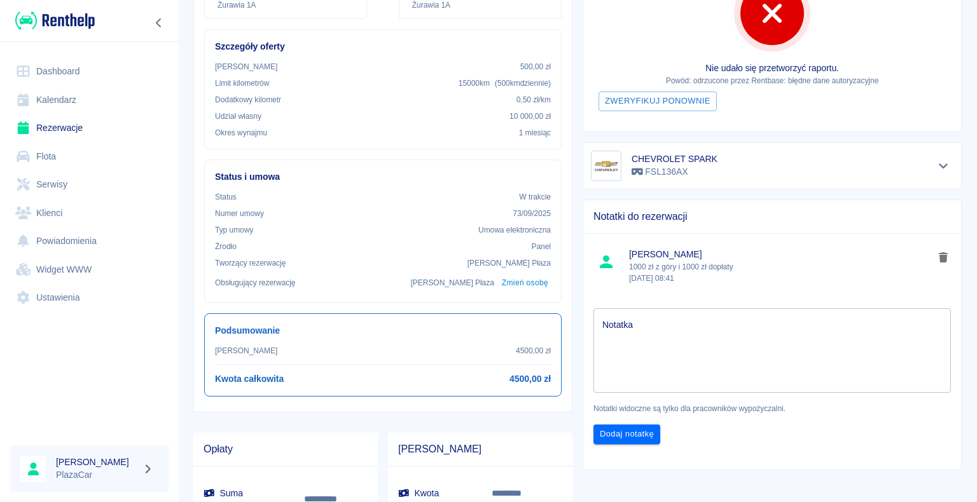
scroll to position [254, 0]
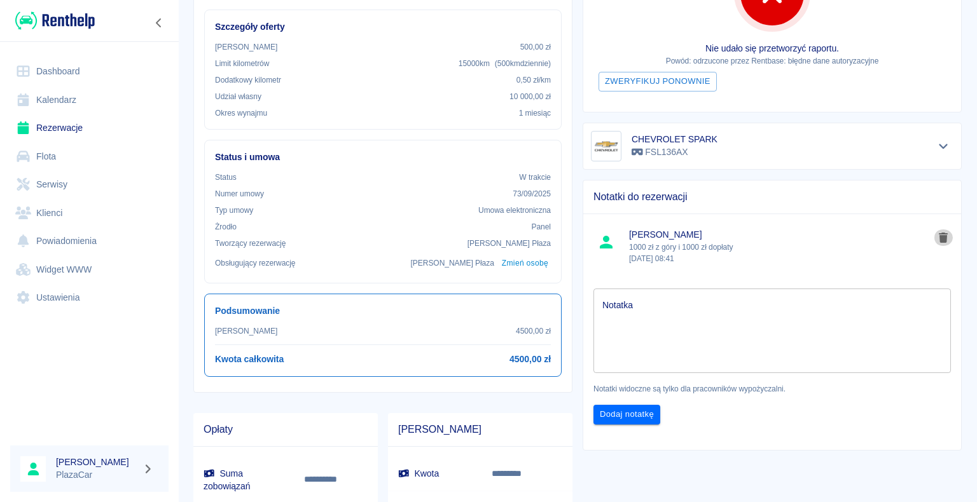
click at [933, 242] on button "delete note" at bounding box center [942, 238] width 19 height 17
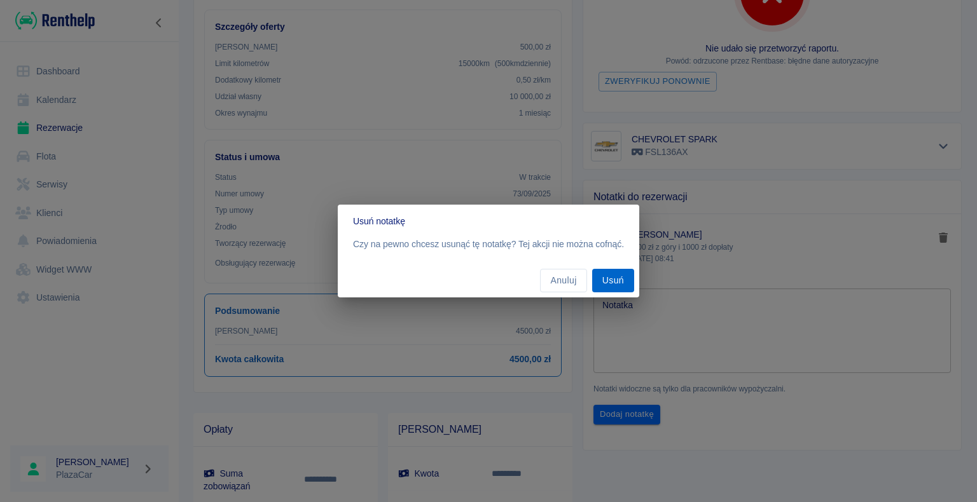
click at [613, 283] on button "Usuń" at bounding box center [613, 281] width 42 height 24
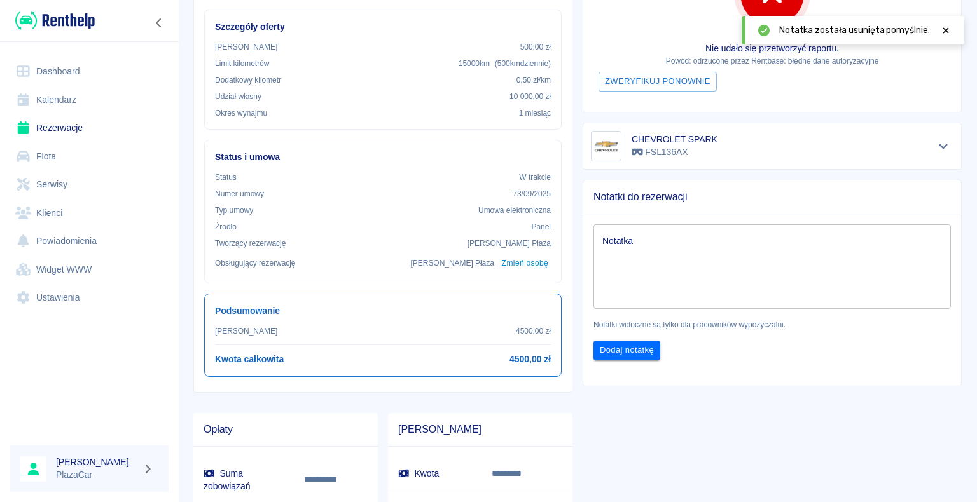
click at [625, 254] on textarea "Notatka" at bounding box center [771, 267] width 339 height 64
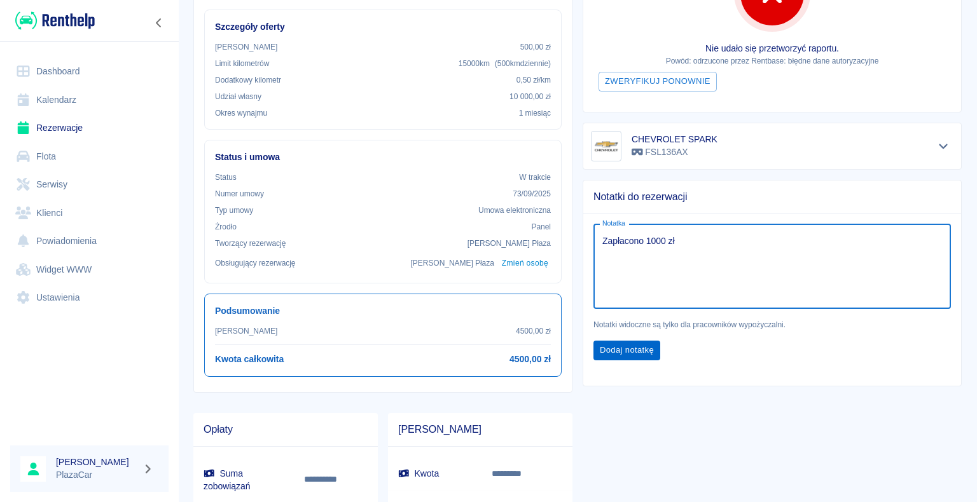
type textarea "Zapłacono 1000 zł"
click at [629, 344] on button "Dodaj notatkę" at bounding box center [626, 351] width 67 height 20
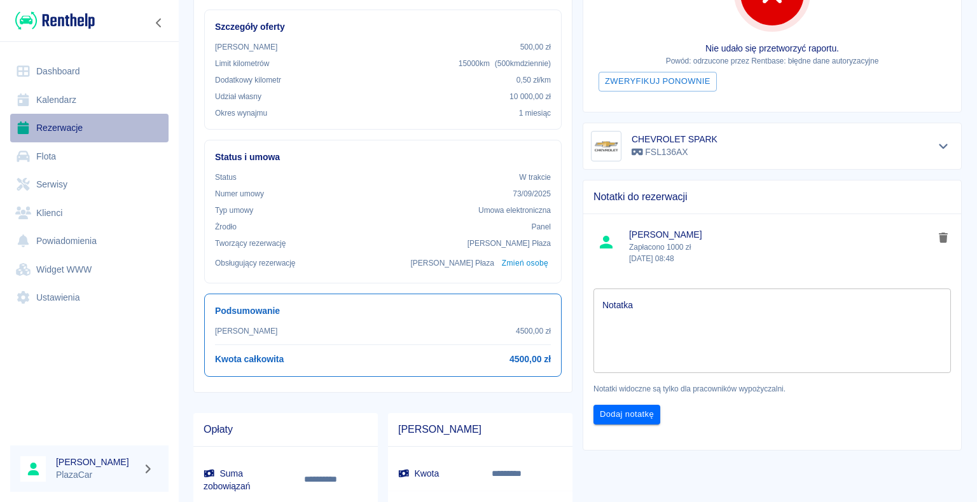
click at [78, 118] on link "Rezerwacje" at bounding box center [89, 128] width 158 height 29
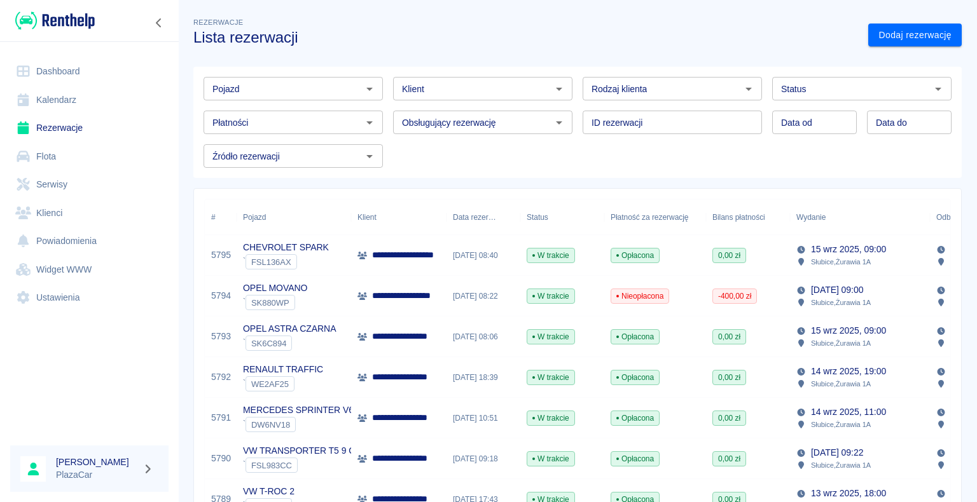
click at [304, 90] on input "Pojazd" at bounding box center [282, 89] width 151 height 16
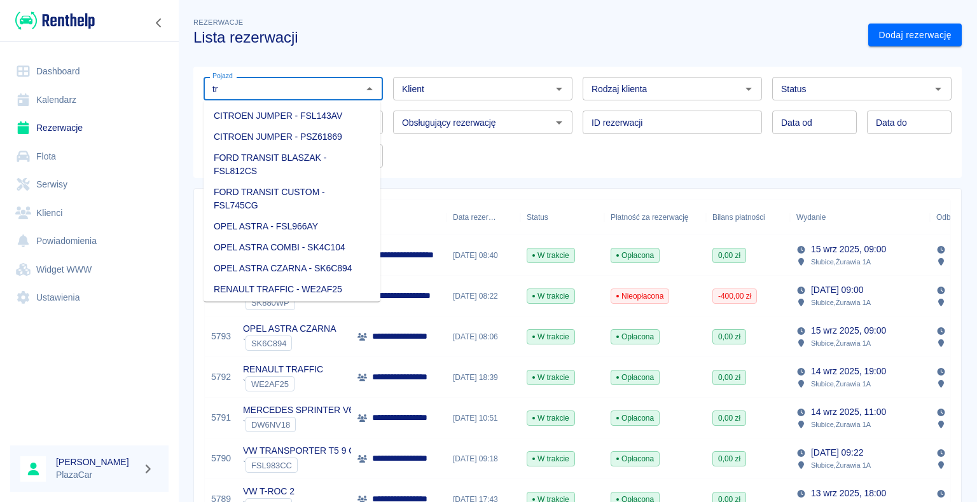
type input "t"
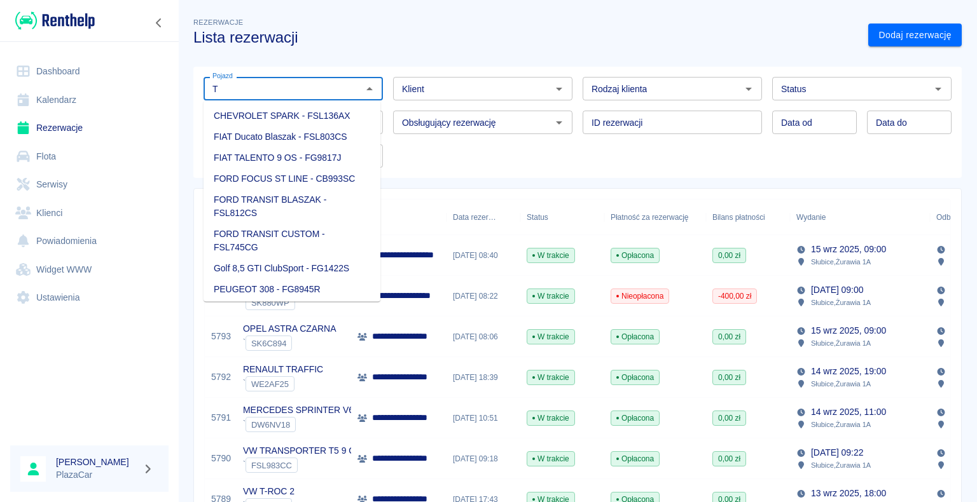
type input "T"
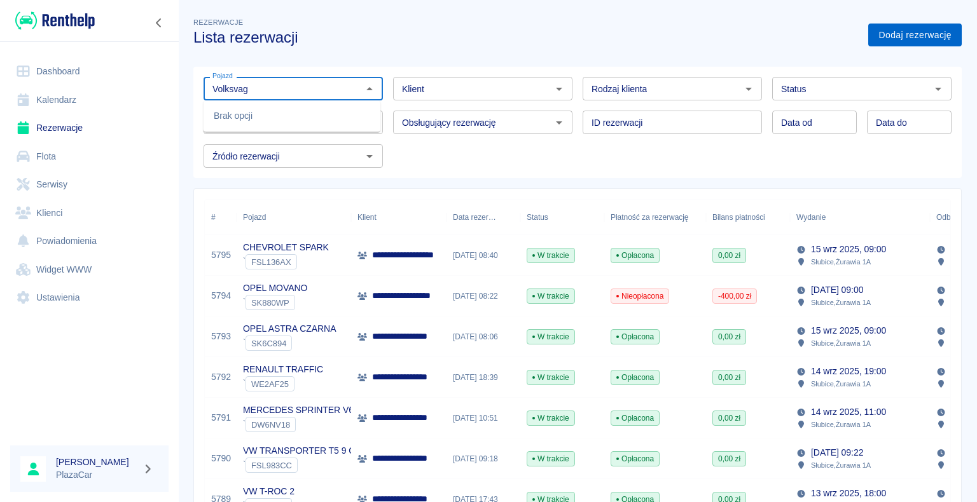
type input "Volksvag"
click at [905, 31] on link "Dodaj rezerwację" at bounding box center [914, 36] width 93 height 24
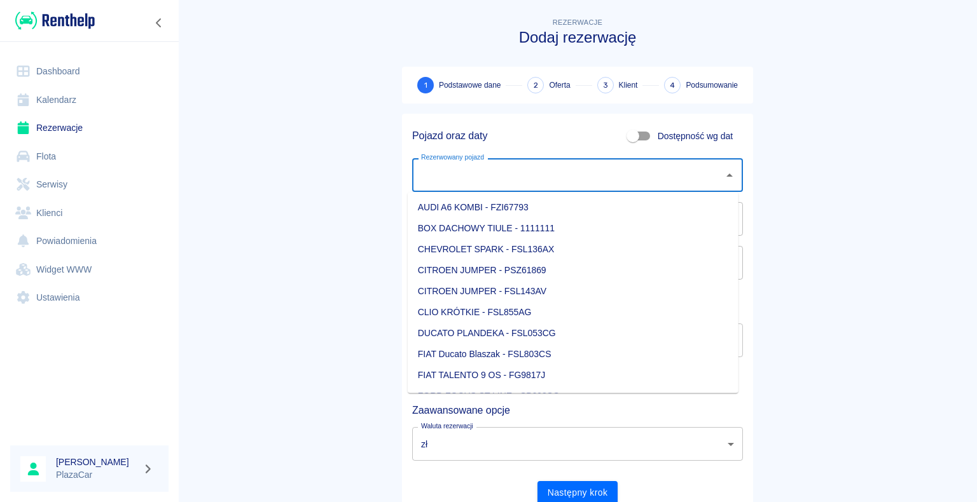
click at [484, 184] on input "Rezerwowany pojazd" at bounding box center [568, 175] width 300 height 22
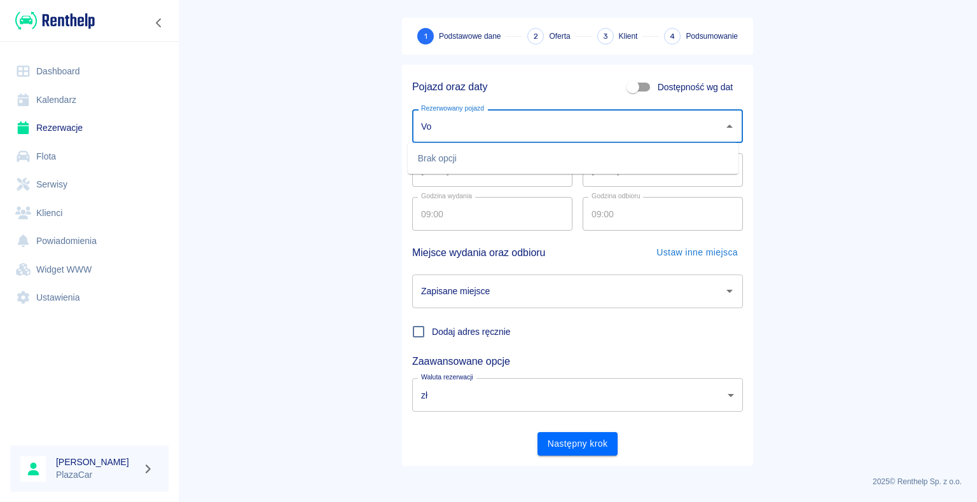
type input "V"
type input "T"
click at [521, 230] on li "VW T-ROC 2 - FG9235P" at bounding box center [573, 221] width 331 height 21
type input "VW T-ROC 2 - FG9235P"
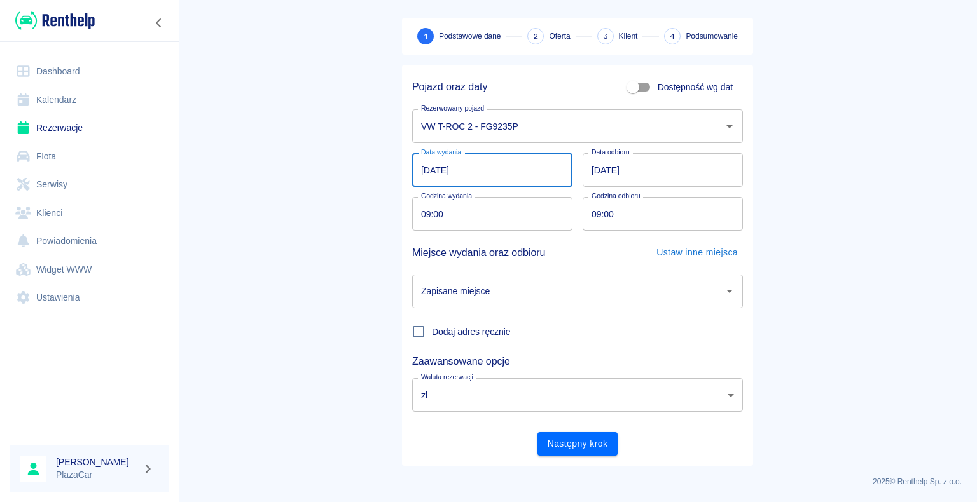
click at [482, 167] on input "[DATE]" at bounding box center [492, 170] width 160 height 34
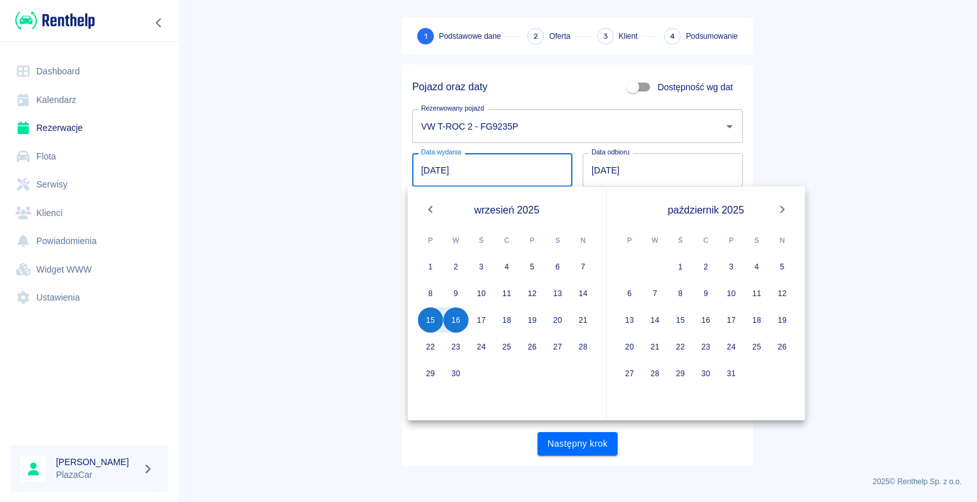
click at [658, 165] on input "[DATE]" at bounding box center [662, 170] width 160 height 34
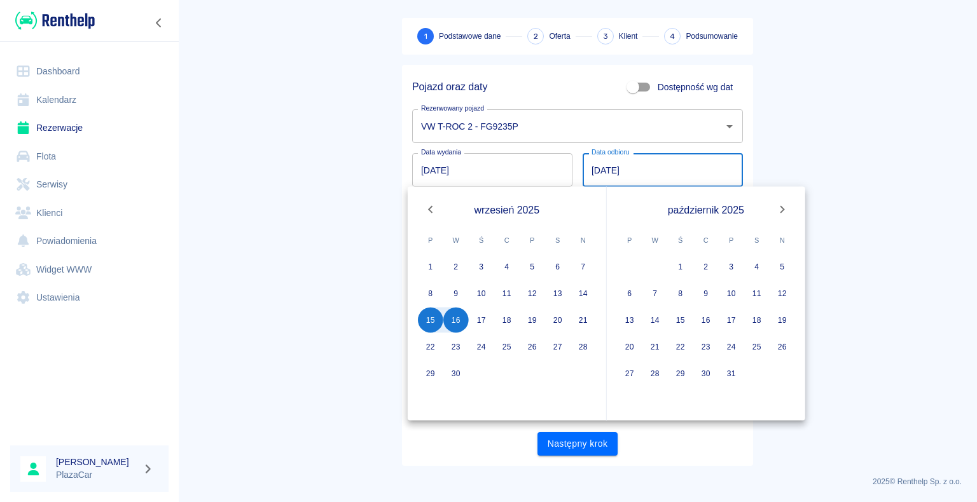
click at [646, 170] on input "[DATE]" at bounding box center [662, 170] width 160 height 34
click at [806, 165] on main "Rezerwacje Dodaj rezerwację 1 Podstawowe dane 2 Oferta 3 Klient 4 Podsumowanie …" at bounding box center [577, 216] width 799 height 500
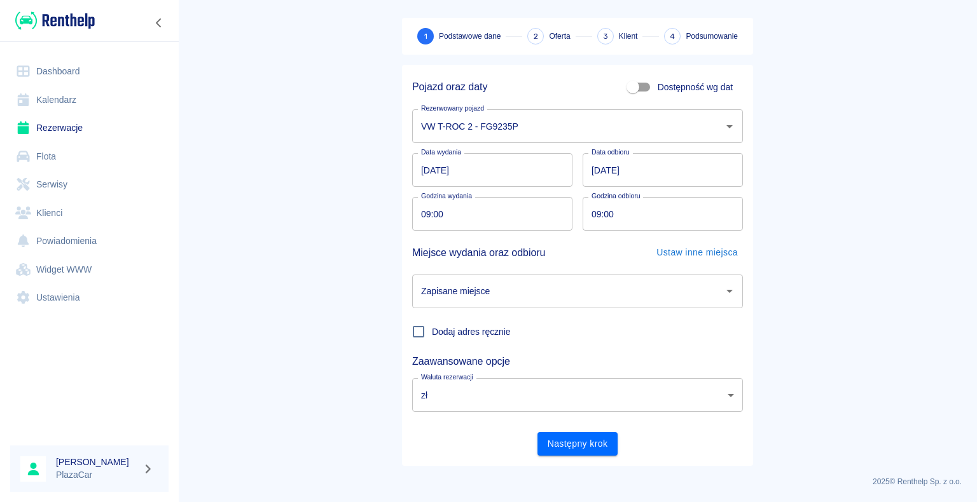
click at [594, 172] on input "[DATE]" at bounding box center [662, 170] width 160 height 34
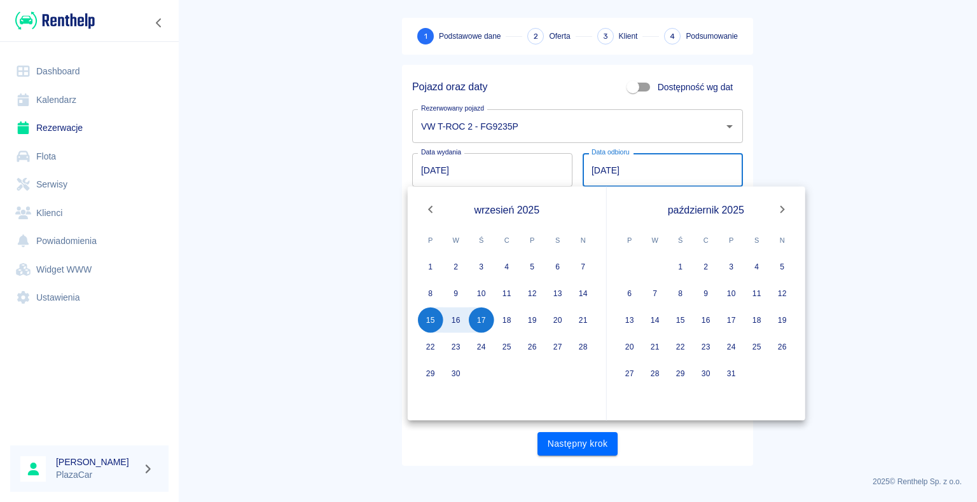
type input "[DATE]"
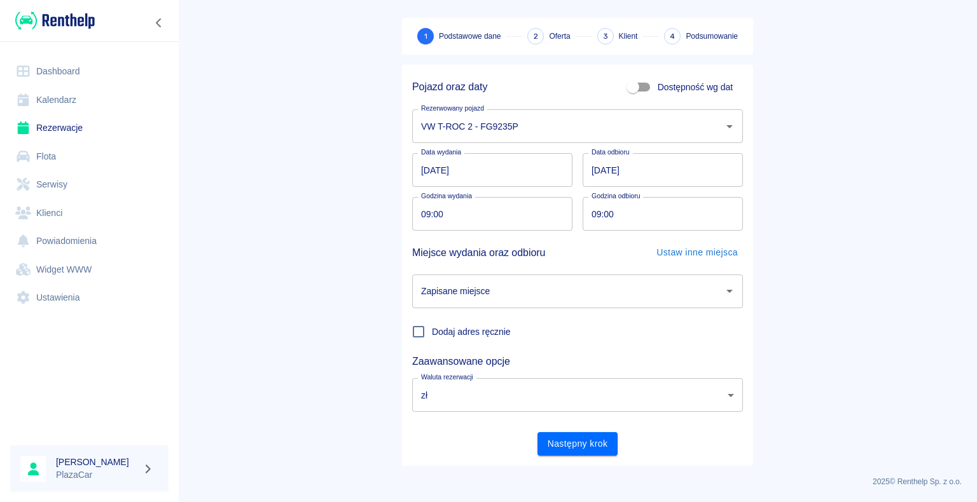
click at [863, 59] on main "Rezerwacje Dodaj rezerwację 1 Podstawowe dane 2 Oferta 3 Klient 4 Podsumowanie …" at bounding box center [577, 216] width 799 height 500
click at [479, 299] on input "Zapisane miejsce" at bounding box center [568, 291] width 300 height 22
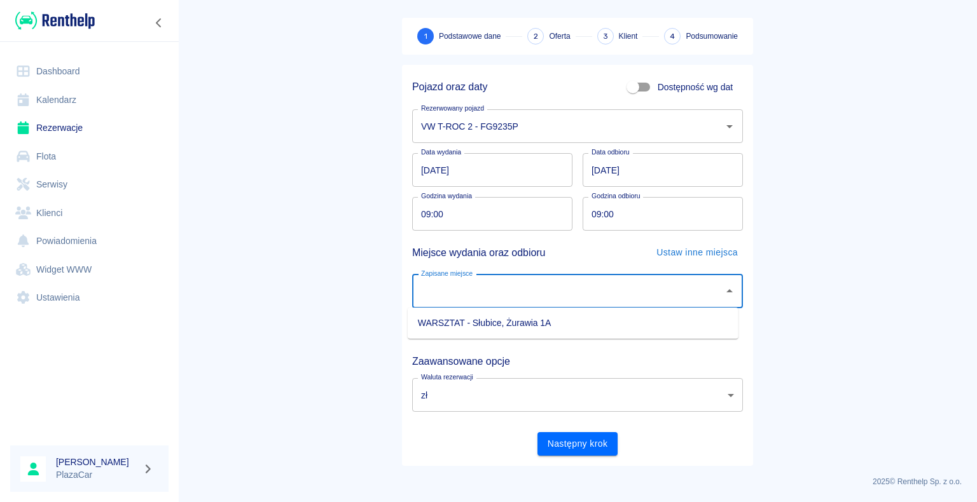
click at [488, 317] on li "WARSZTAT - Słubice, Żurawia 1A" at bounding box center [573, 323] width 331 height 21
type input "WARSZTAT - Słubice, Żurawia 1A"
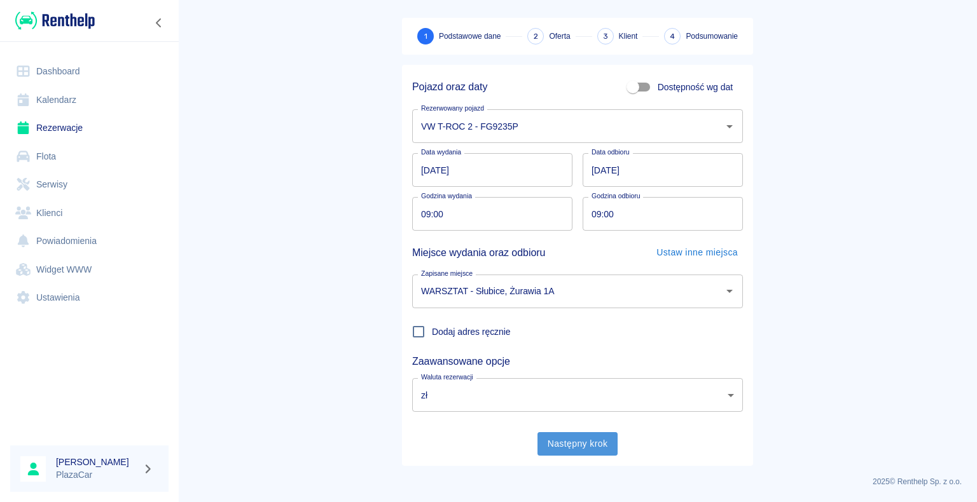
click at [561, 439] on button "Następny krok" at bounding box center [577, 444] width 81 height 24
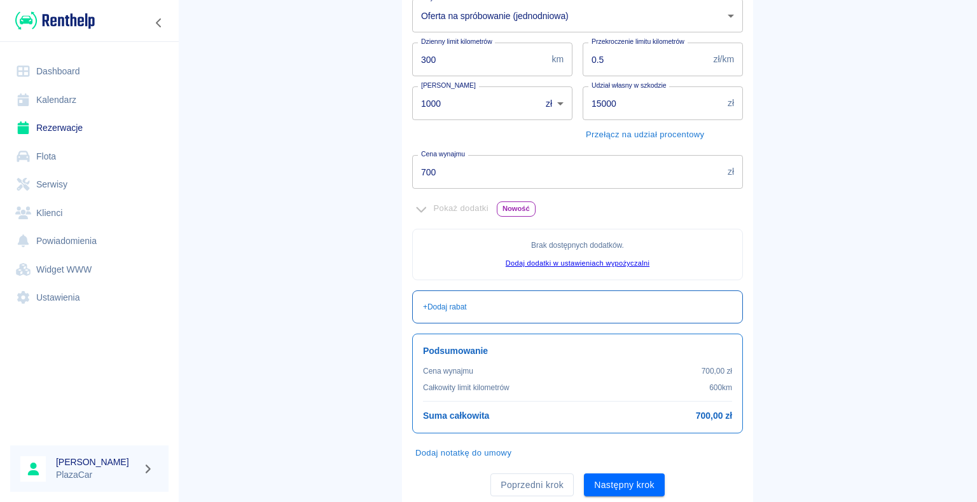
scroll to position [231, 0]
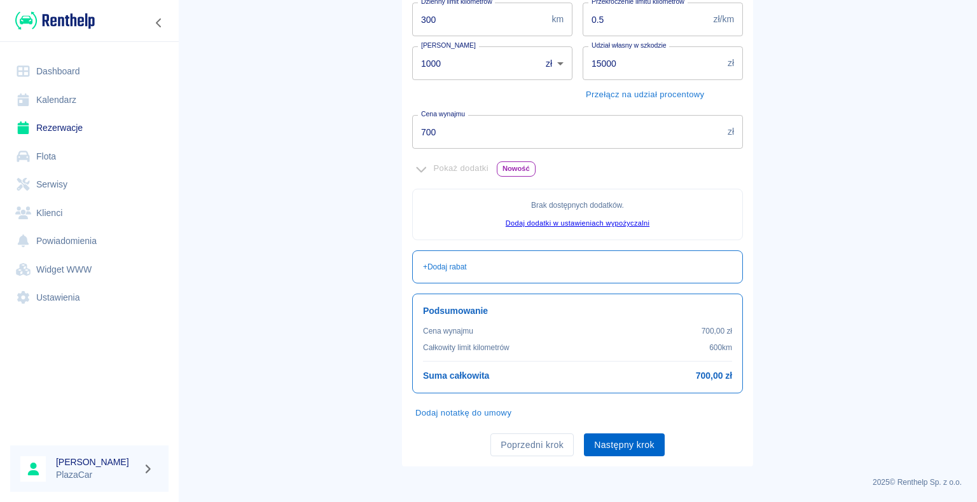
click at [628, 443] on button "Następny krok" at bounding box center [624, 446] width 81 height 24
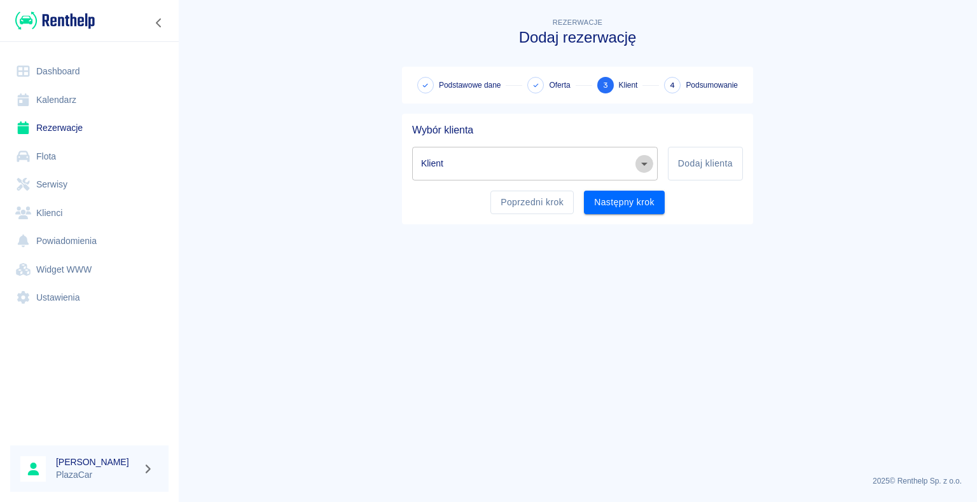
drag, startPoint x: 646, startPoint y: 160, endPoint x: 636, endPoint y: 163, distance: 10.9
click at [636, 163] on icon "Otwórz" at bounding box center [643, 163] width 15 height 15
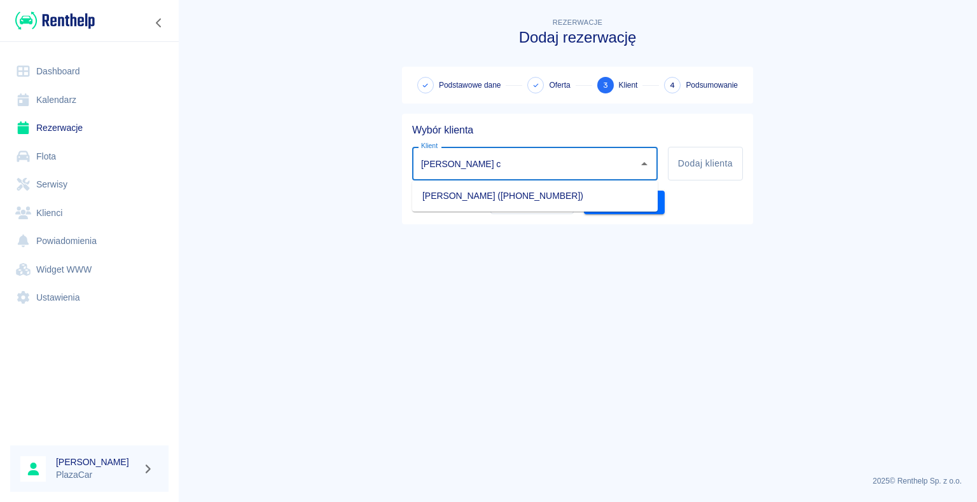
click at [486, 189] on li "[PERSON_NAME] ([PHONE_NUMBER])" at bounding box center [534, 196] width 245 height 21
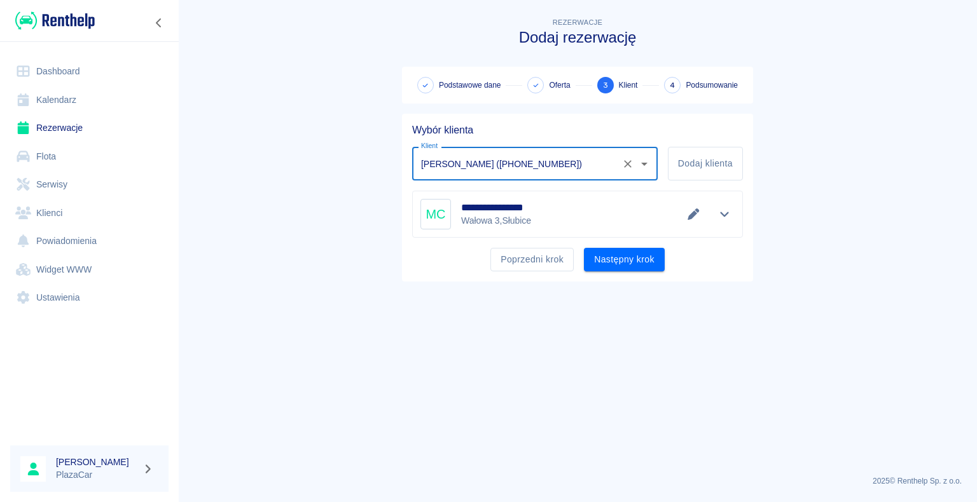
type input "[PERSON_NAME] ([PHONE_NUMBER])"
click at [594, 223] on div "**********" at bounding box center [577, 214] width 314 height 31
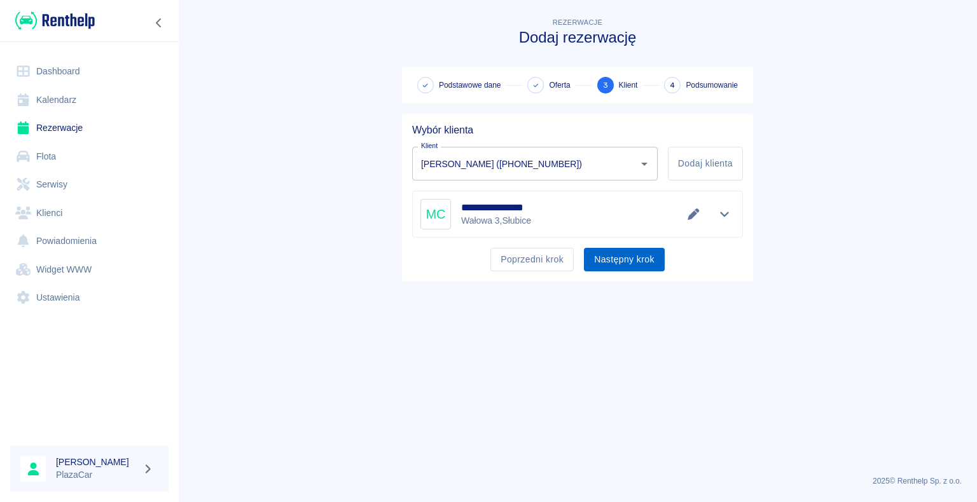
click at [636, 254] on button "Następny krok" at bounding box center [624, 260] width 81 height 24
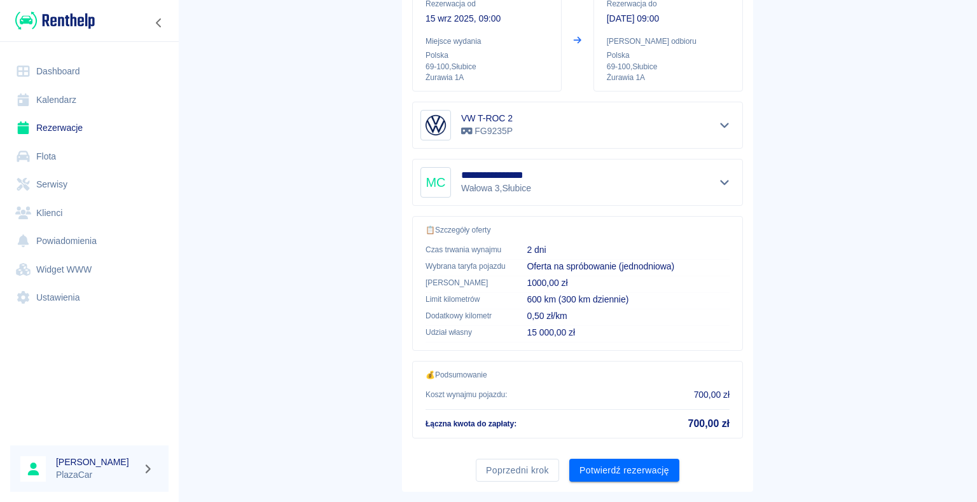
scroll to position [181, 0]
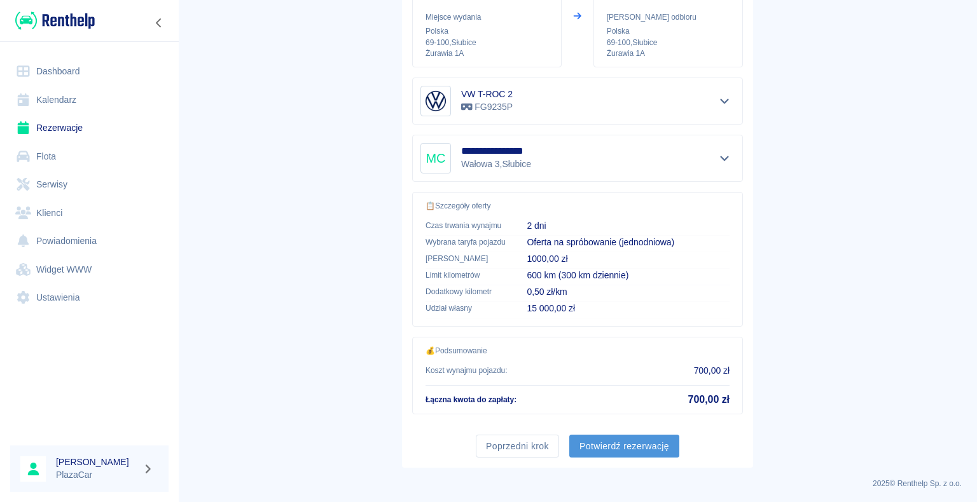
click at [626, 441] on button "Potwierdź rezerwację" at bounding box center [624, 447] width 110 height 24
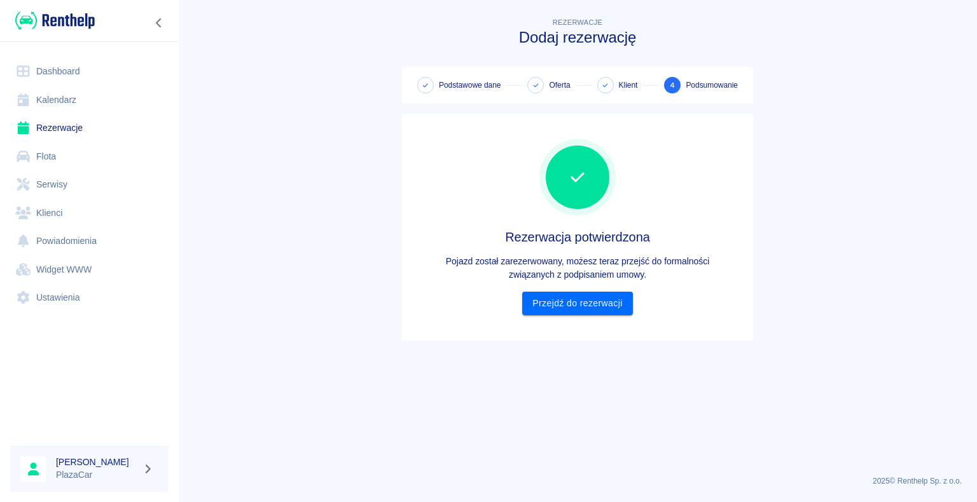
scroll to position [0, 0]
click at [575, 299] on link "Przejdź do rezerwacji" at bounding box center [577, 304] width 110 height 24
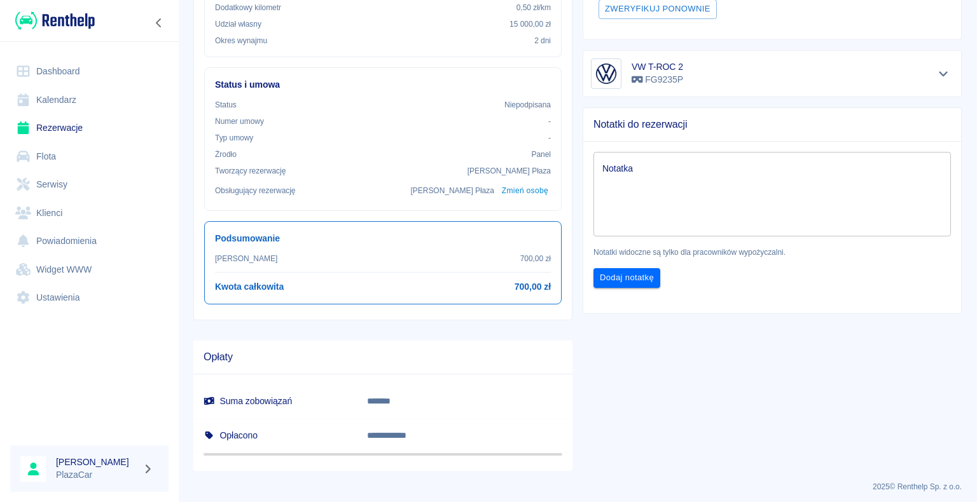
scroll to position [330, 0]
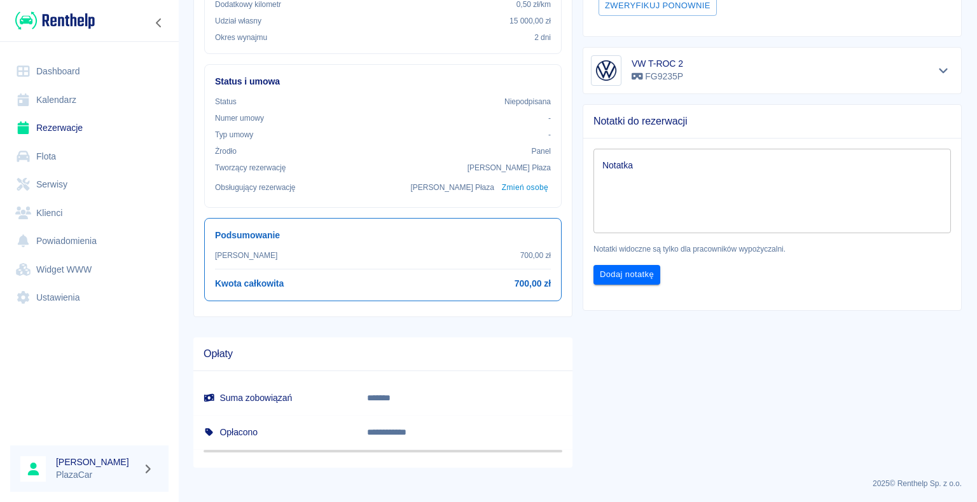
click at [682, 184] on textarea "Notatka" at bounding box center [771, 191] width 339 height 64
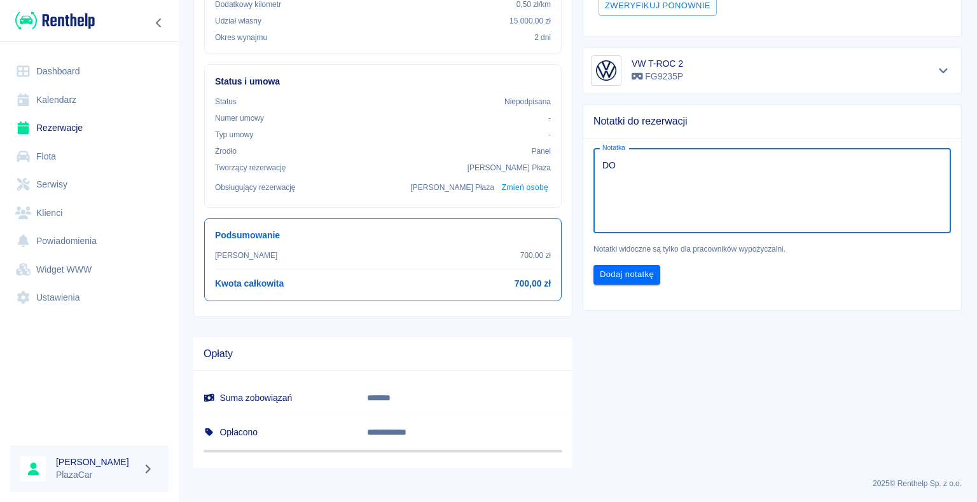
type textarea "D"
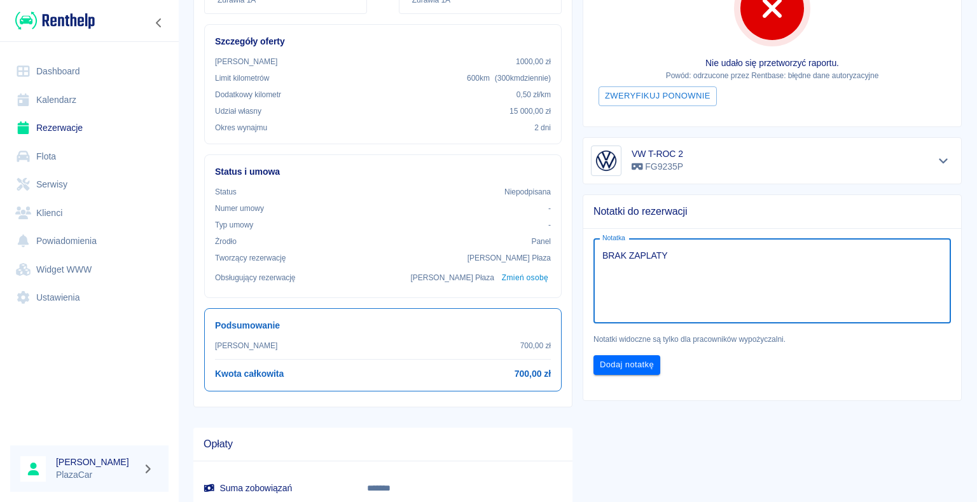
scroll to position [203, 0]
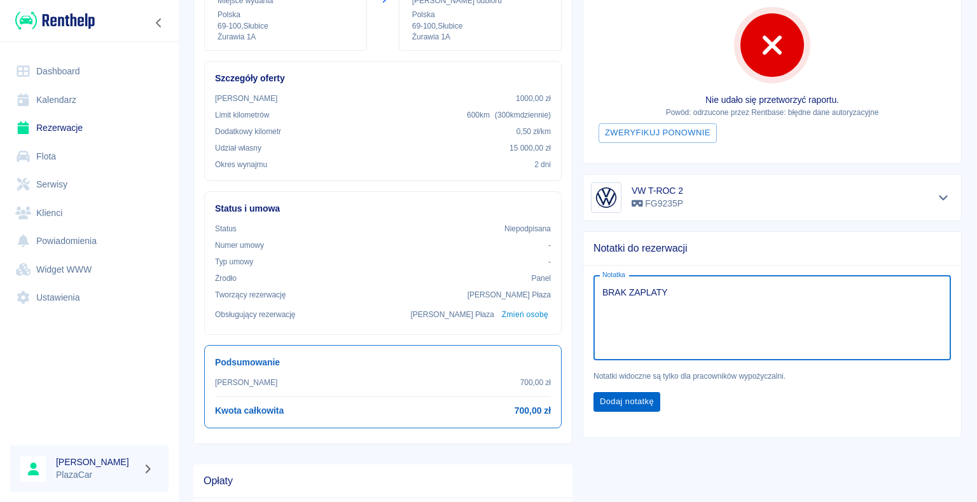
type textarea "BRAK ZAPLATY"
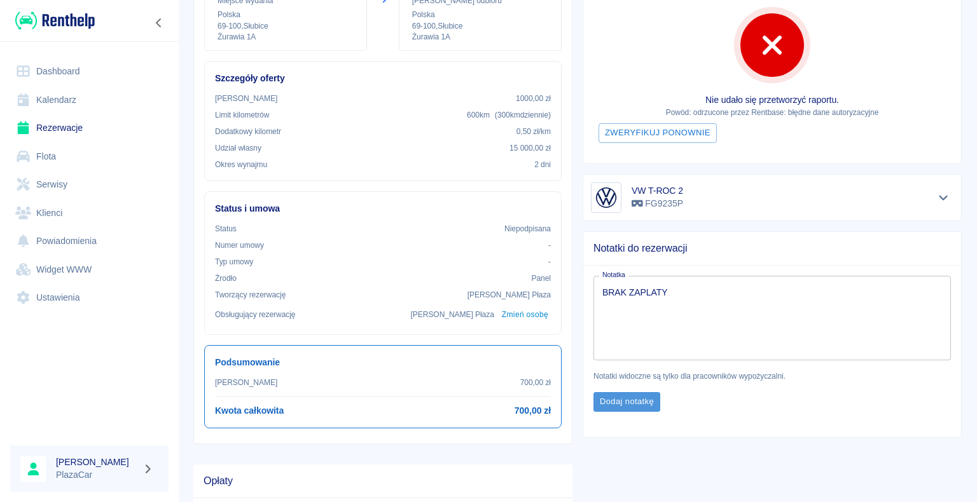
click at [639, 401] on button "Dodaj notatkę" at bounding box center [626, 402] width 67 height 20
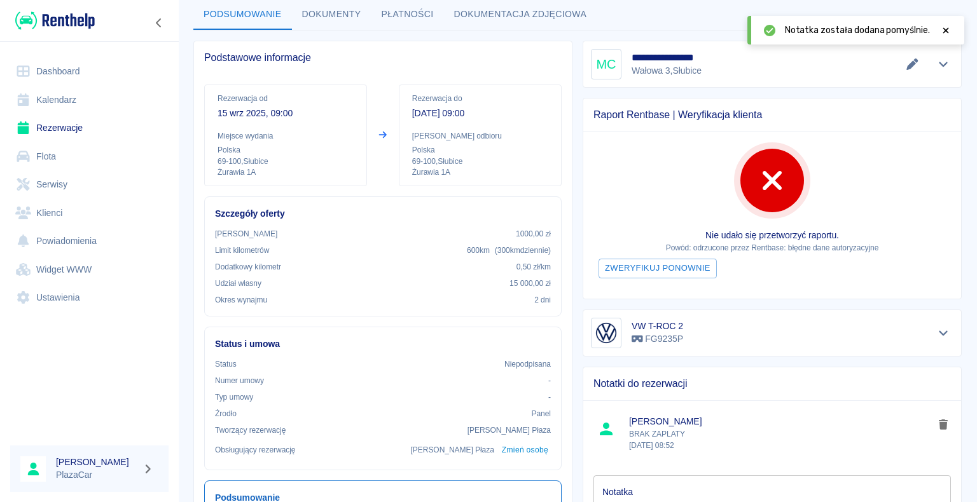
scroll to position [0, 0]
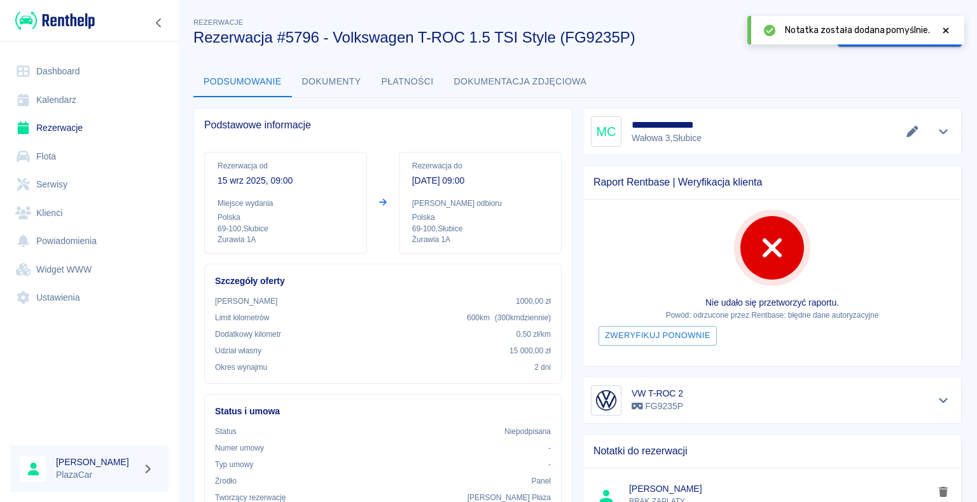
click at [941, 32] on icon at bounding box center [945, 30] width 11 height 9
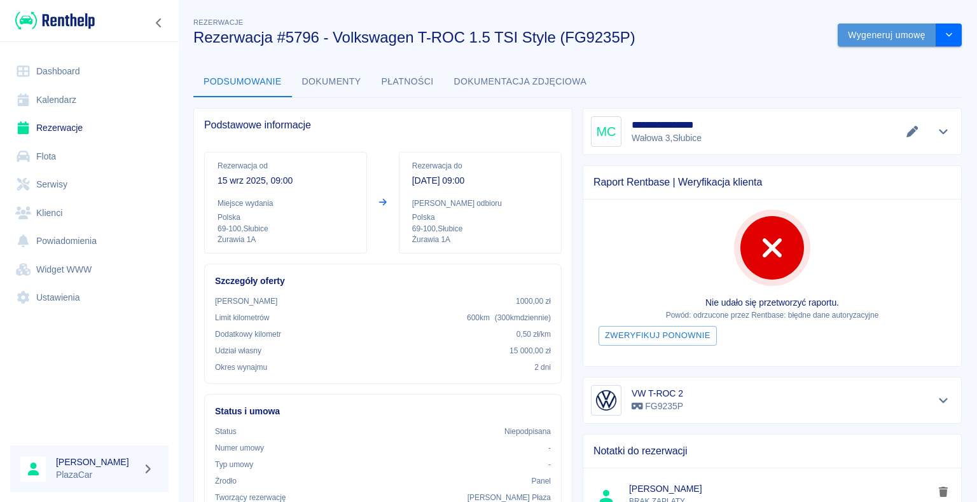
click at [877, 42] on button "Wygeneruj umowę" at bounding box center [886, 36] width 99 height 24
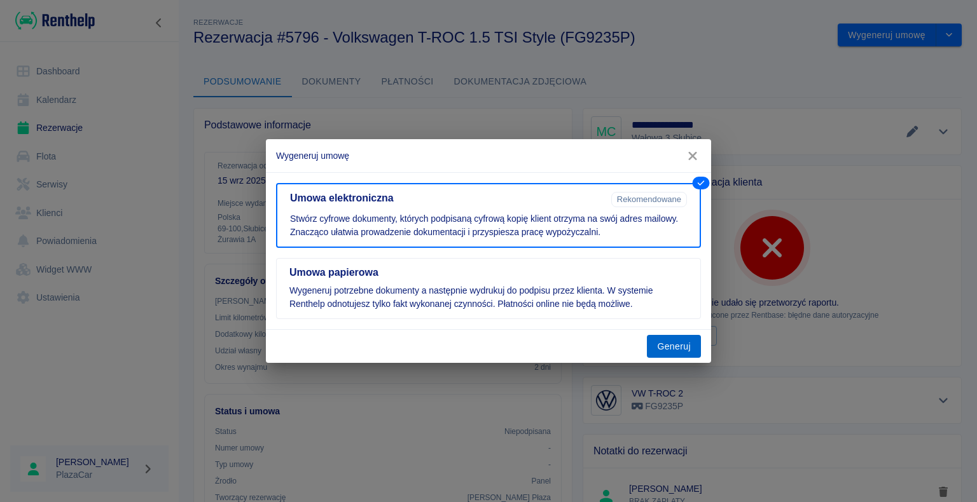
click at [697, 355] on button "Generuj" at bounding box center [674, 347] width 54 height 24
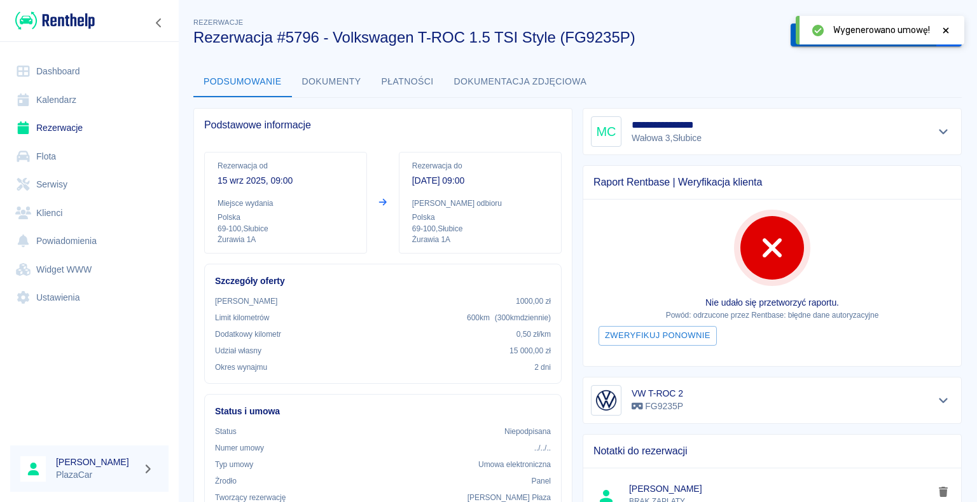
click at [790, 43] on button "Podpisz umowę elektroniczną" at bounding box center [863, 36] width 146 height 24
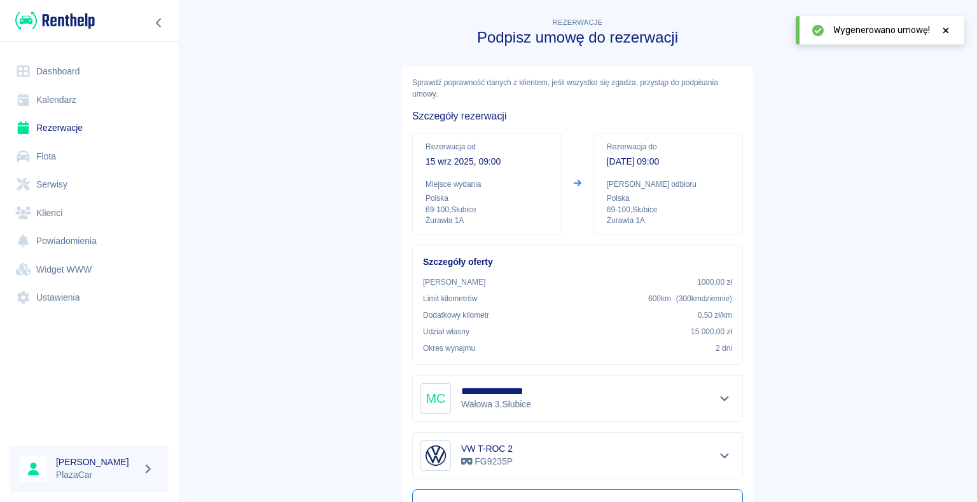
click at [945, 32] on icon at bounding box center [945, 30] width 11 height 9
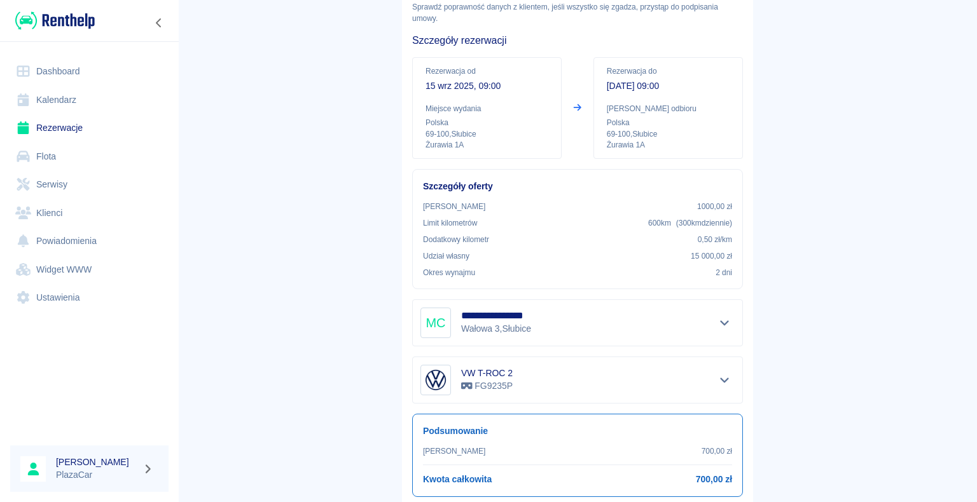
scroll to position [149, 0]
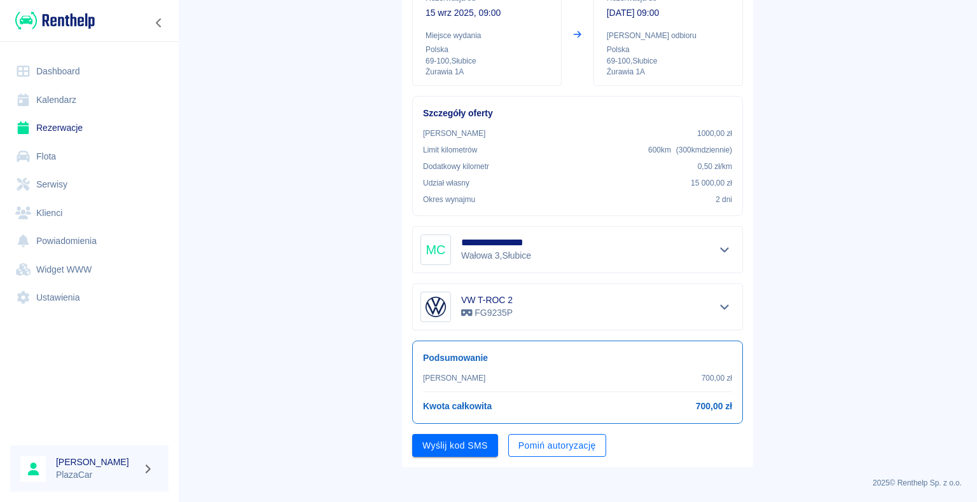
click at [562, 454] on button "Pomiń autoryzację" at bounding box center [557, 446] width 98 height 24
click at [460, 446] on button "Podpisz umowę" at bounding box center [455, 446] width 86 height 24
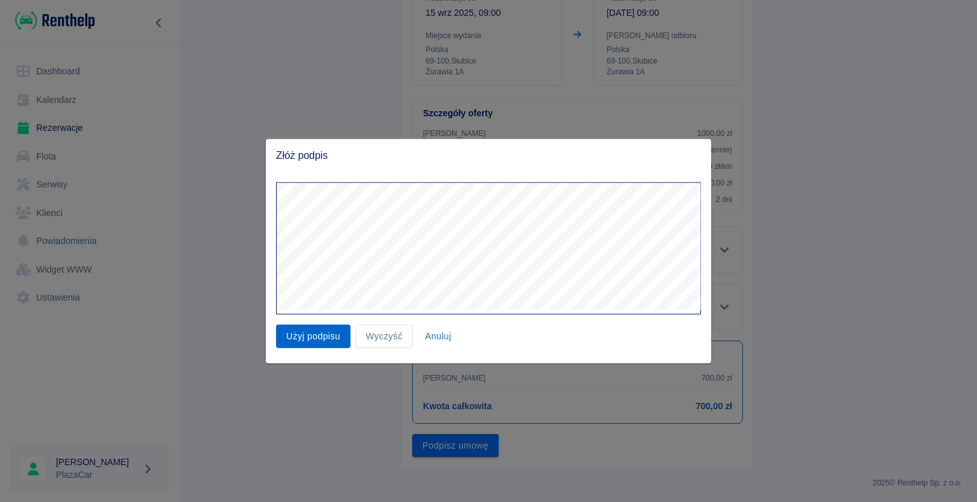
click at [332, 337] on button "Użyj podpisu" at bounding box center [313, 337] width 74 height 24
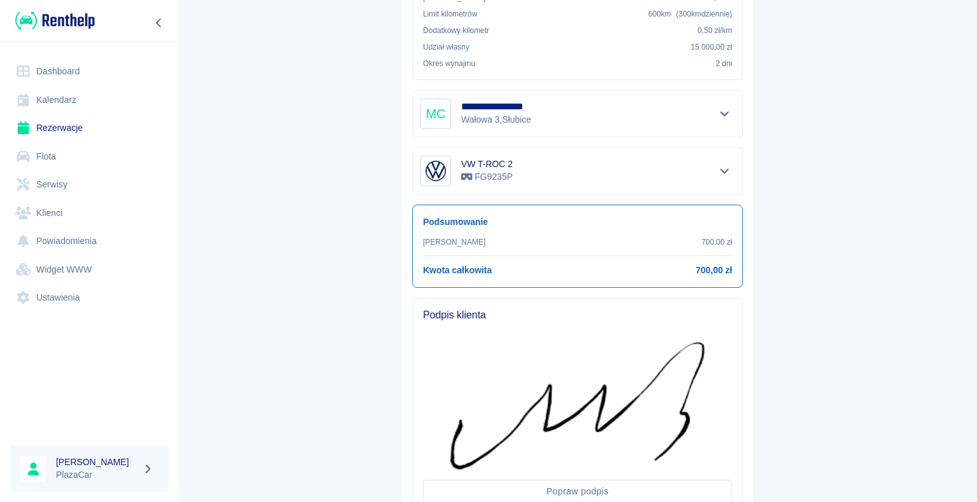
scroll to position [380, 0]
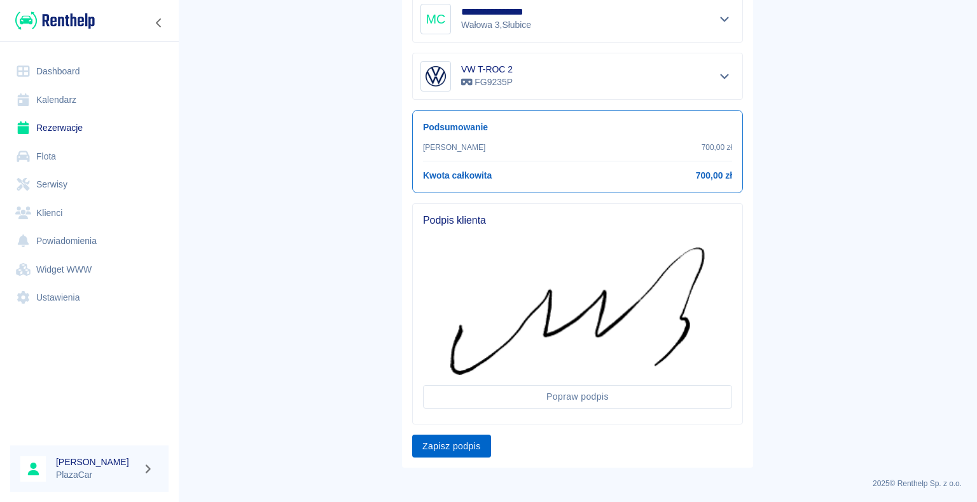
click at [464, 448] on button "Zapisz podpis" at bounding box center [451, 447] width 79 height 24
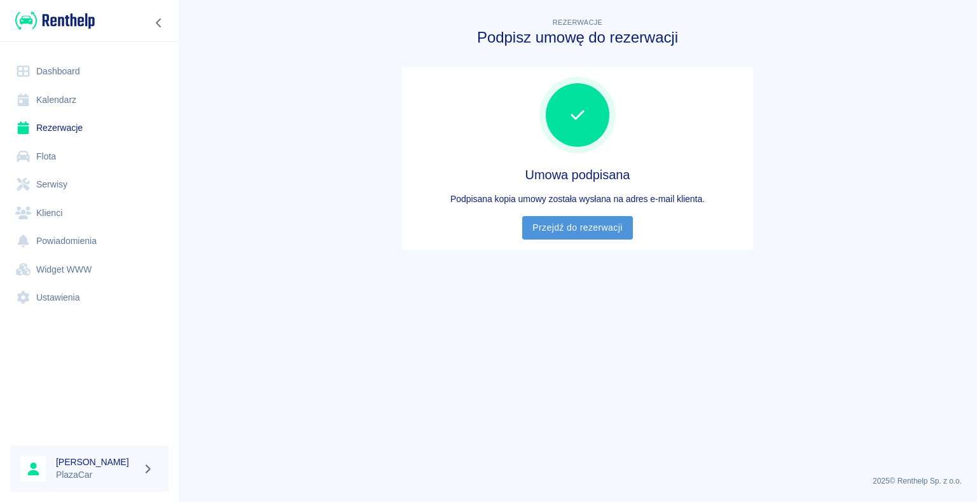
click at [565, 229] on link "Przejdź do rezerwacji" at bounding box center [577, 228] width 110 height 24
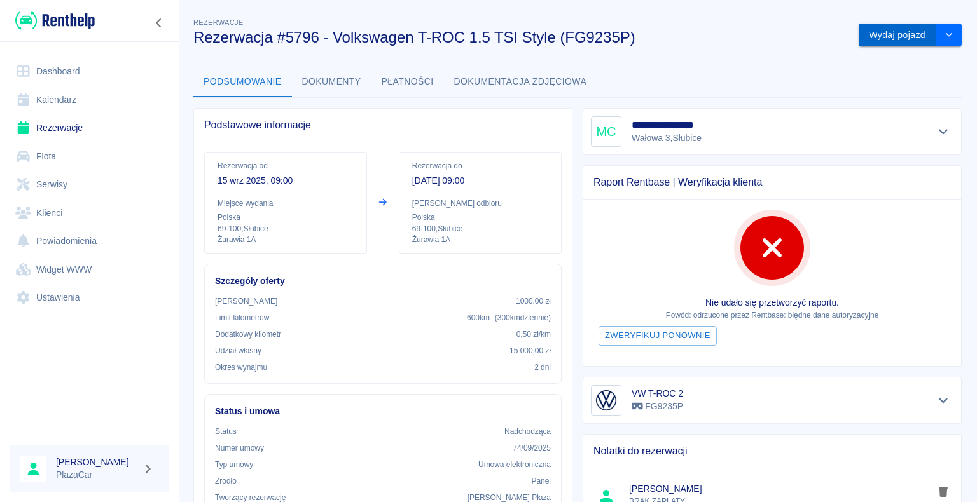
click at [901, 37] on button "Wydaj pojazd" at bounding box center [897, 36] width 78 height 24
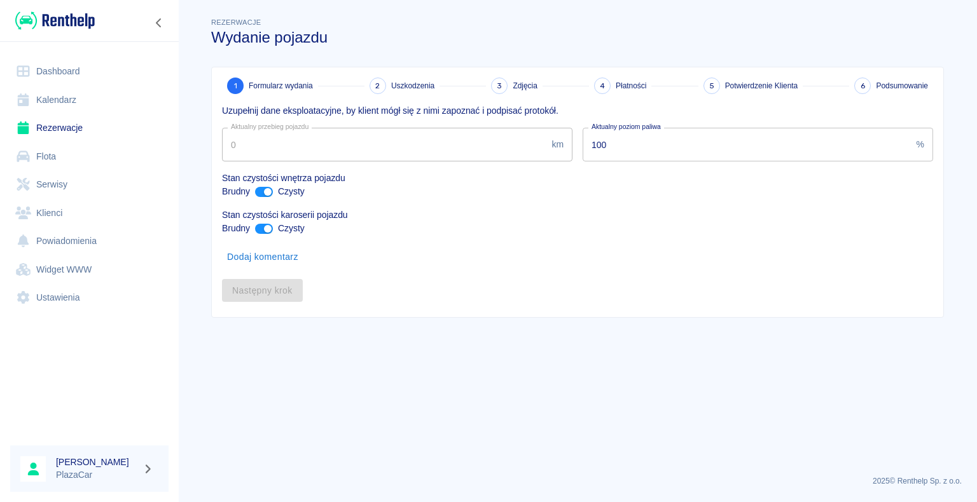
type input "102740"
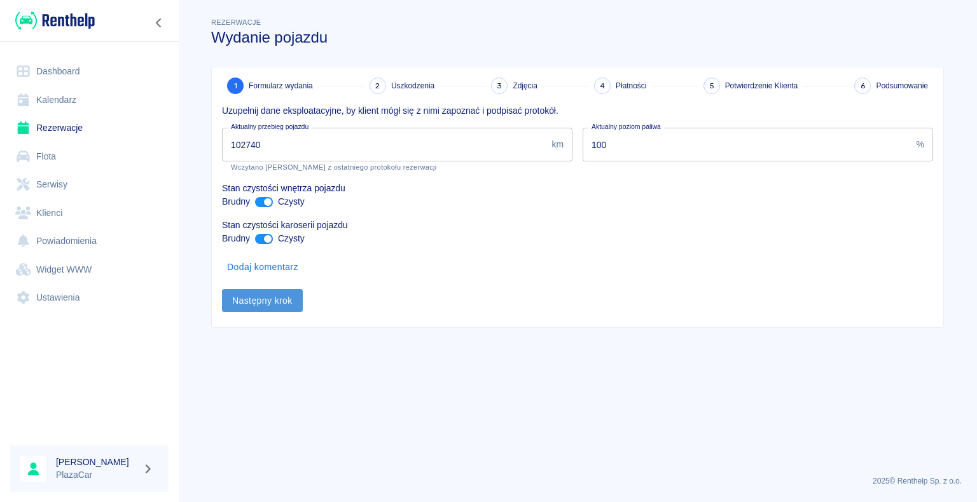
click at [261, 305] on button "Następny krok" at bounding box center [262, 301] width 81 height 24
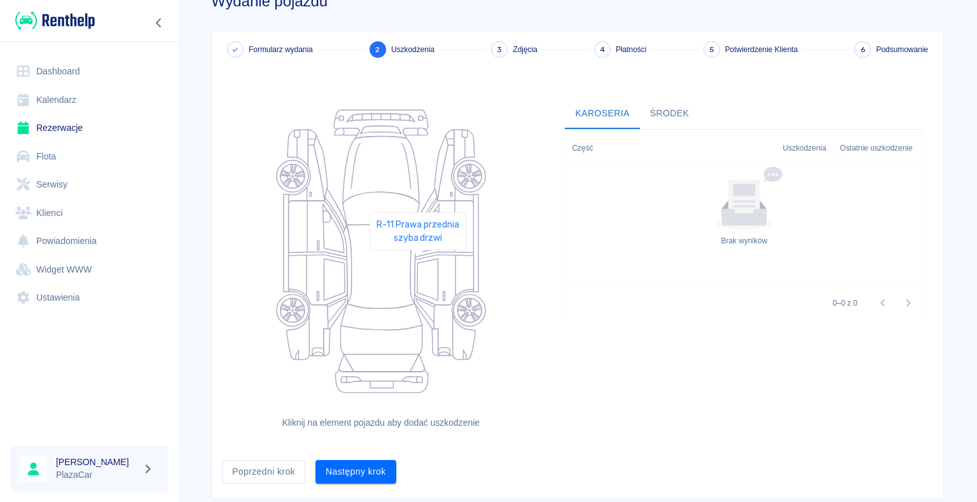
scroll to position [69, 0]
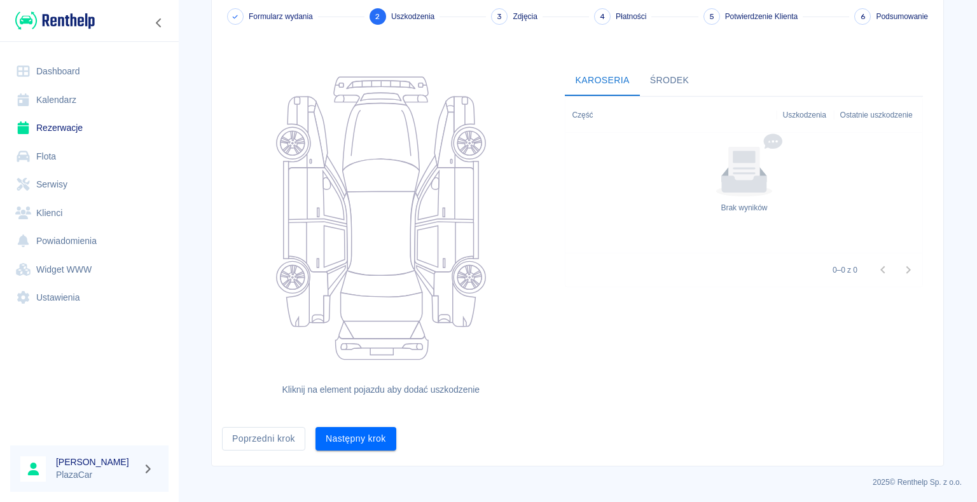
click at [356, 451] on div "Formularz wydania 2 Uszkodzenia 3 Zdjęcia 4 Płatności 5 Potwierdzenie Klienta 6…" at bounding box center [577, 232] width 731 height 468
click at [365, 440] on button "Następny krok" at bounding box center [355, 439] width 81 height 24
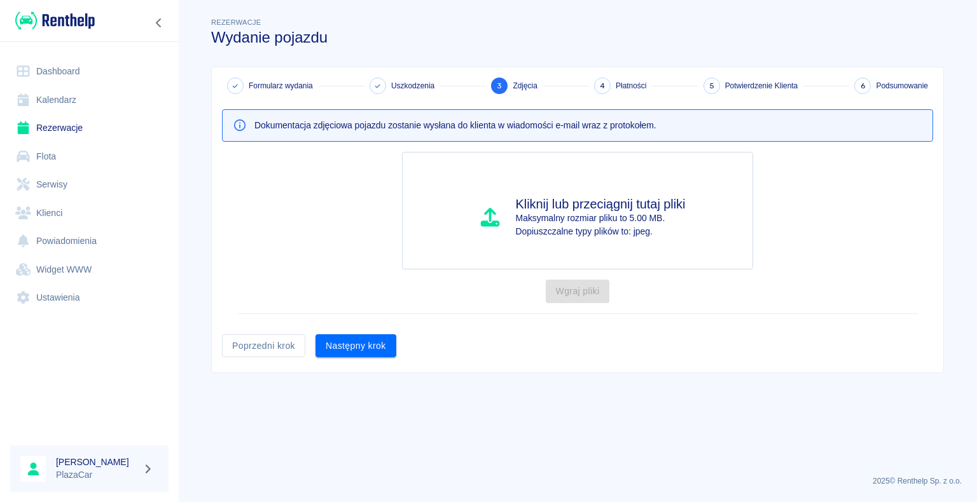
scroll to position [0, 0]
click at [392, 348] on button "Następny krok" at bounding box center [355, 346] width 81 height 24
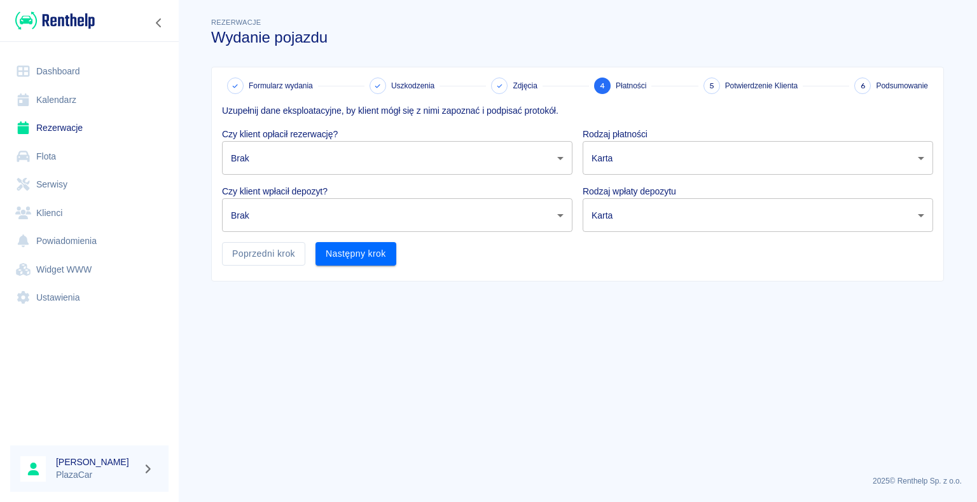
click at [431, 156] on body "Używamy plików Cookies, by zapewnić Ci najlepsze możliwe doświadczenie. Aby dow…" at bounding box center [488, 251] width 977 height 502
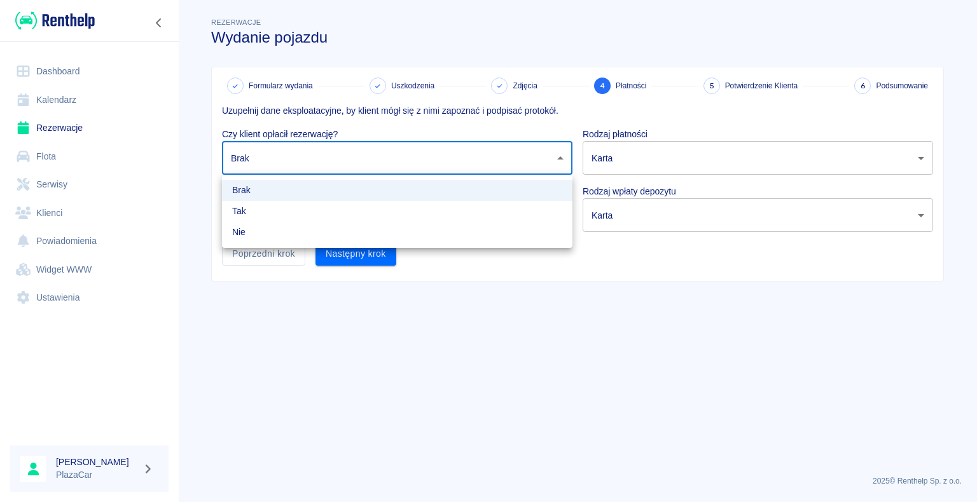
click at [296, 205] on li "Tak" at bounding box center [397, 211] width 350 height 21
type input "true"
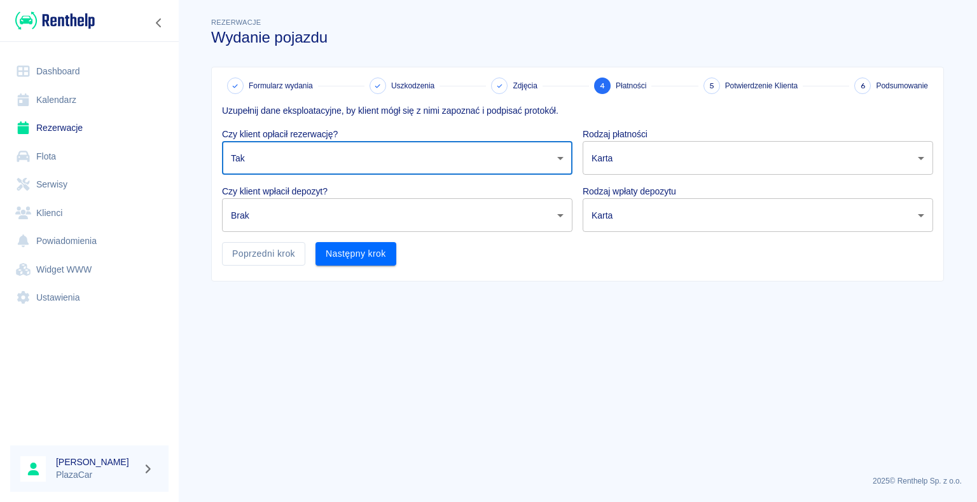
click at [310, 230] on body "Używamy plików Cookies, by zapewnić Ci najlepsze możliwe doświadczenie. Aby dow…" at bounding box center [488, 251] width 977 height 502
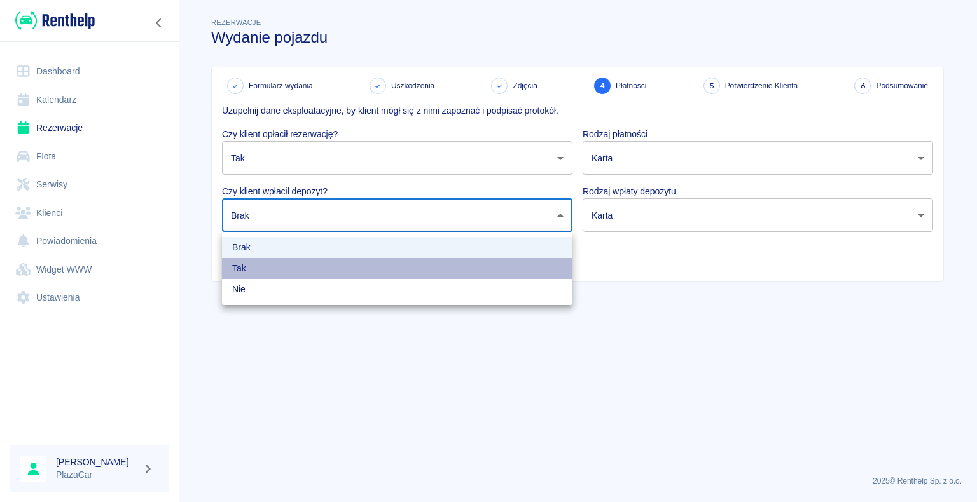
click at [272, 274] on li "Tak" at bounding box center [397, 268] width 350 height 21
type input "true"
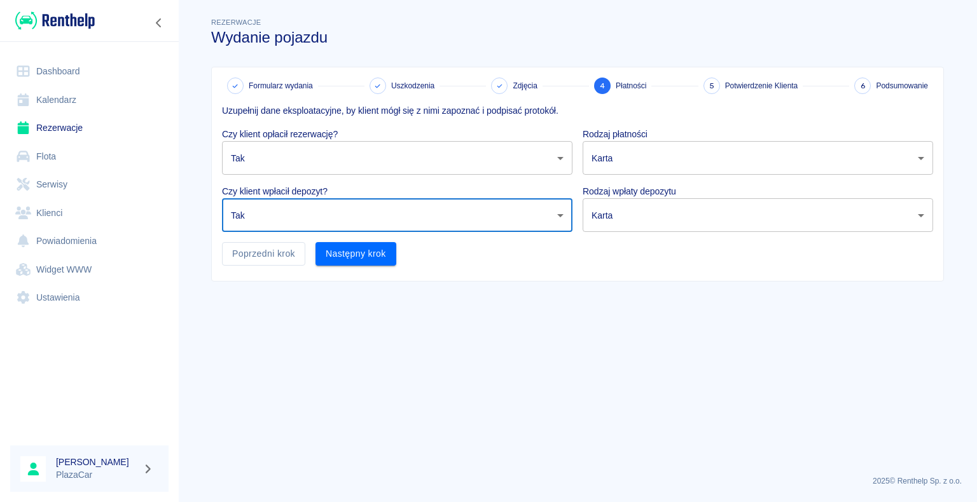
click at [526, 214] on body "Używamy plików Cookies, by zapewnić Ci najlepsze możliwe doświadczenie. Aby dow…" at bounding box center [488, 251] width 977 height 502
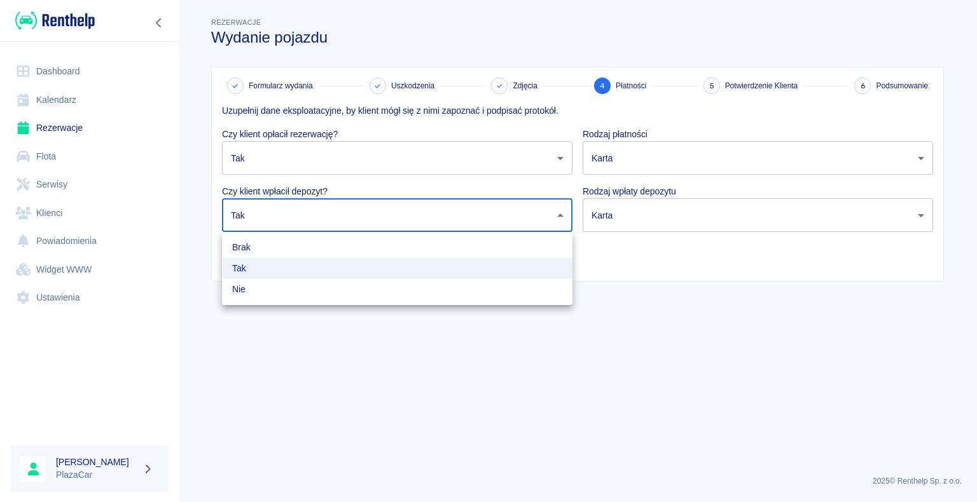
click at [261, 303] on ul "Brak Tak Nie" at bounding box center [397, 268] width 350 height 73
click at [305, 153] on div at bounding box center [488, 251] width 977 height 502
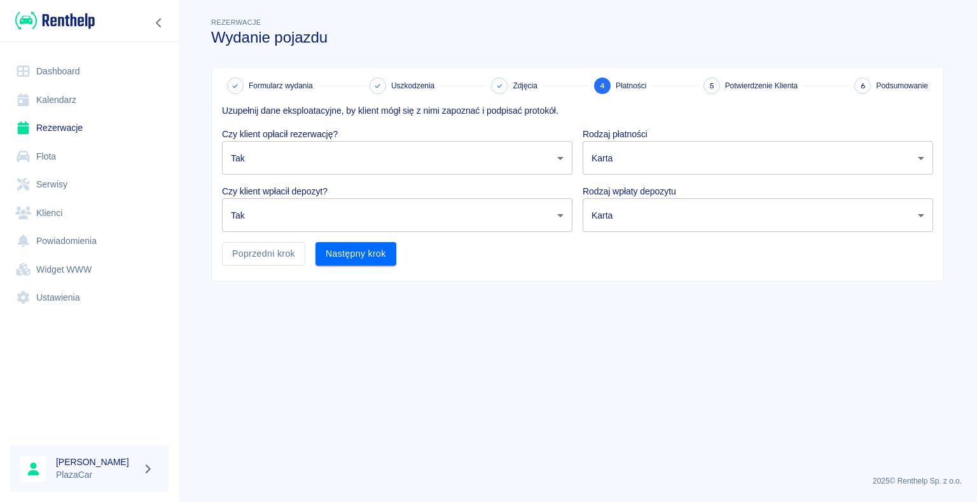
click at [305, 153] on div "Brak Tak Nie" at bounding box center [488, 251] width 977 height 502
click at [318, 151] on body "Używamy plików Cookies, by zapewnić Ci najlepsze możliwe doświadczenie. Aby dow…" at bounding box center [488, 251] width 977 height 502
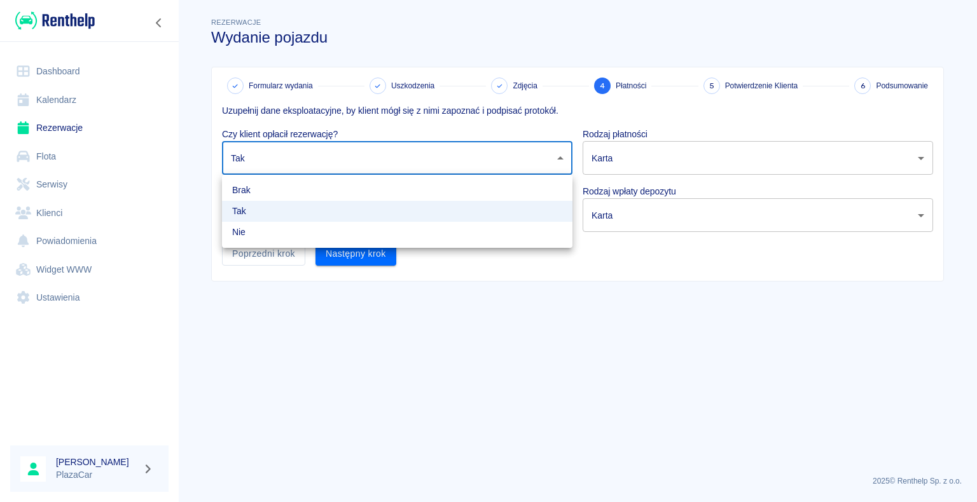
click at [256, 236] on li "Nie" at bounding box center [397, 232] width 350 height 21
type input "false"
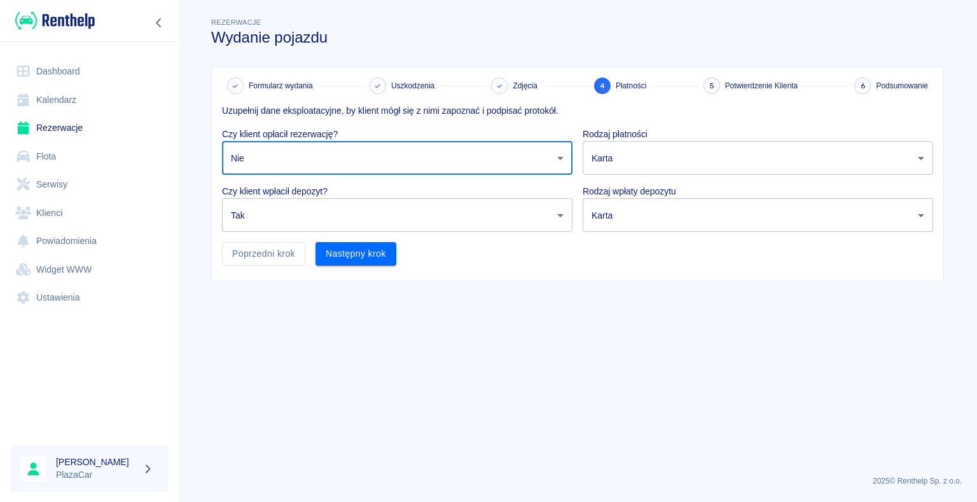
click at [275, 221] on body "Używamy plików Cookies, by zapewnić Ci najlepsze możliwe doświadczenie. Aby dow…" at bounding box center [488, 251] width 977 height 502
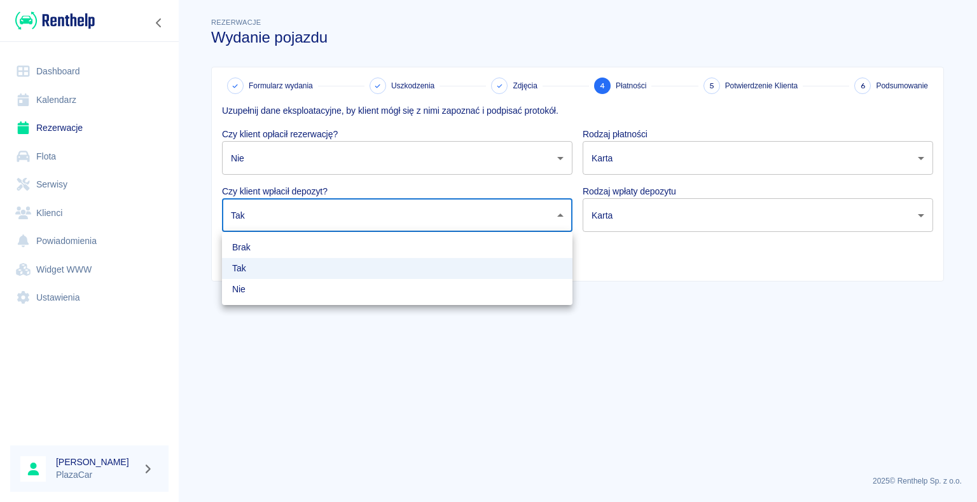
click at [245, 295] on li "Nie" at bounding box center [397, 289] width 350 height 21
type input "false"
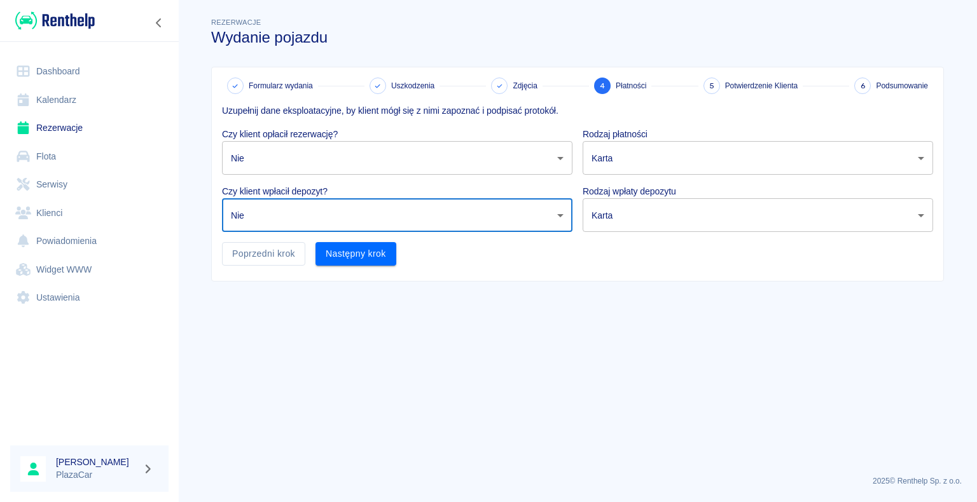
click at [641, 212] on body "Używamy plików Cookies, by zapewnić Ci najlepsze możliwe doświadczenie. Aby dow…" at bounding box center [488, 251] width 977 height 502
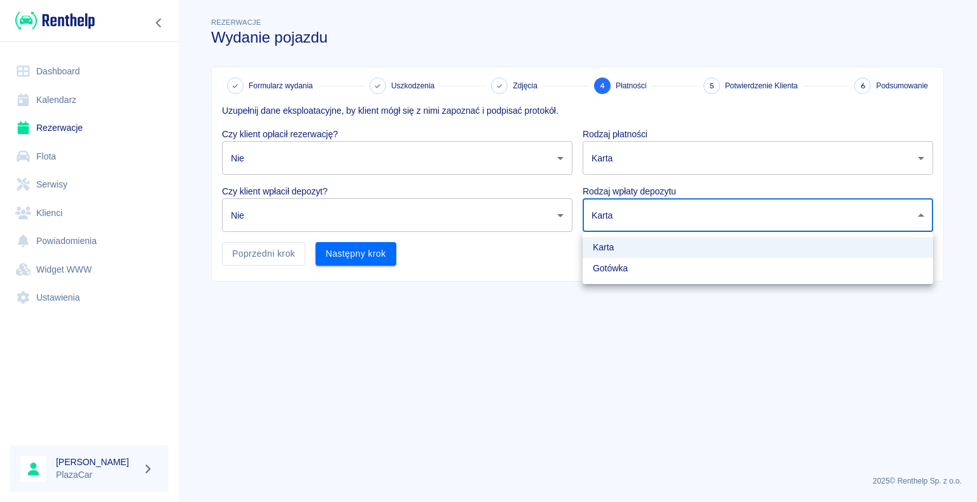
click at [609, 273] on li "Gotówka" at bounding box center [757, 268] width 350 height 21
type input "cash"
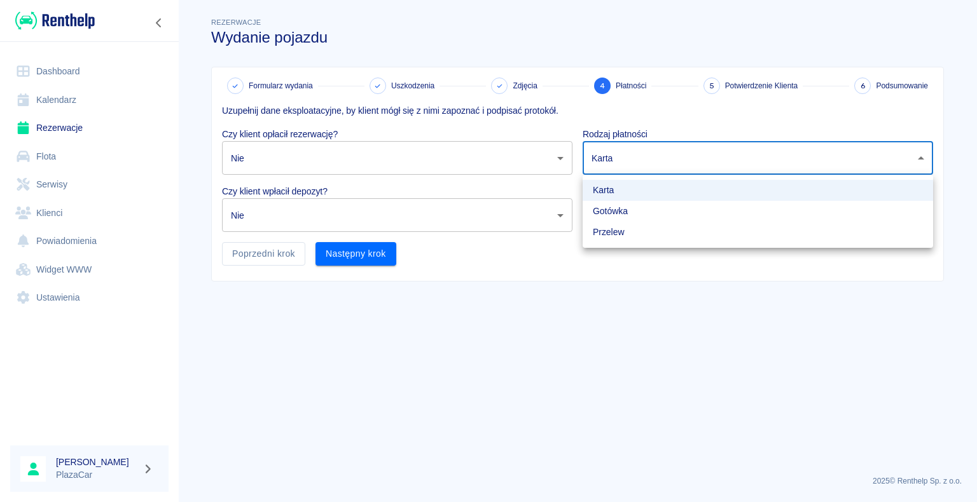
click at [636, 165] on body "Używamy plików Cookies, by zapewnić Ci najlepsze możliwe doświadczenie. Aby dow…" at bounding box center [488, 251] width 977 height 502
click at [617, 215] on li "Gotówka" at bounding box center [757, 211] width 350 height 21
type input "cash"
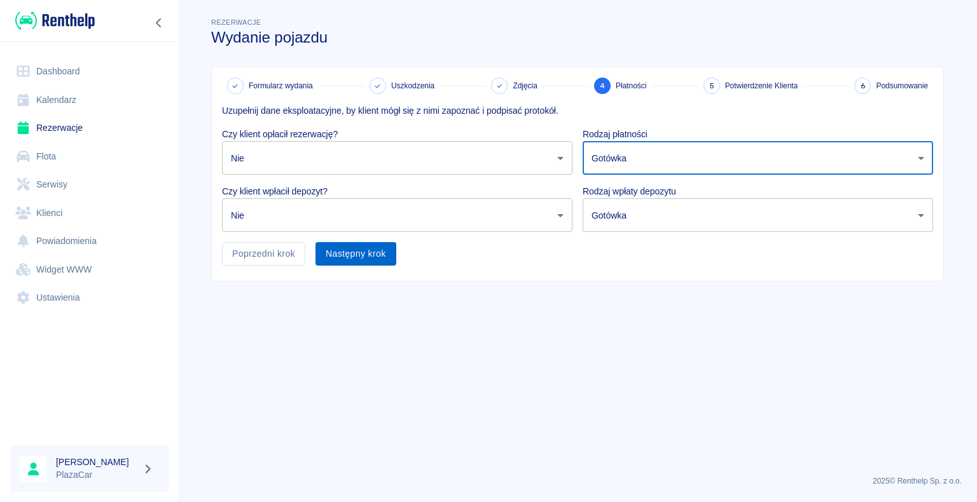
click at [374, 260] on button "Następny krok" at bounding box center [355, 254] width 81 height 24
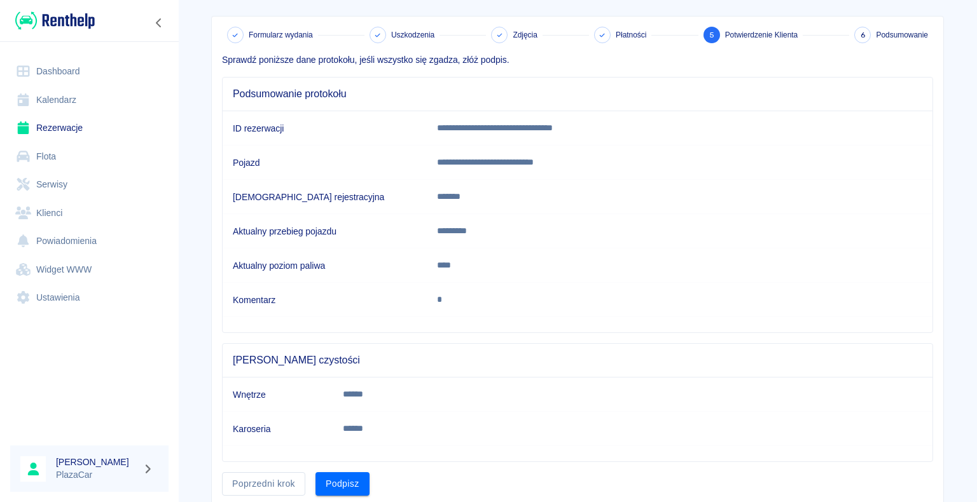
scroll to position [94, 0]
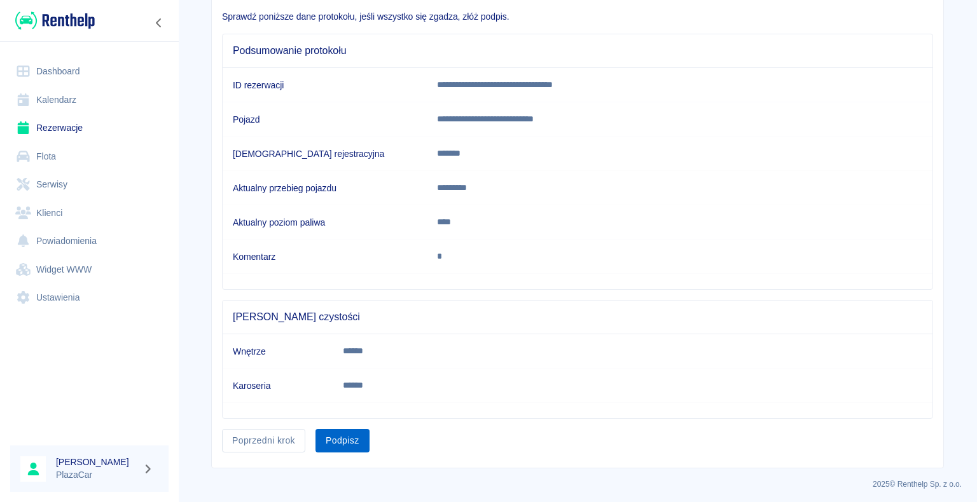
click at [357, 440] on button "Podpisz" at bounding box center [342, 441] width 54 height 24
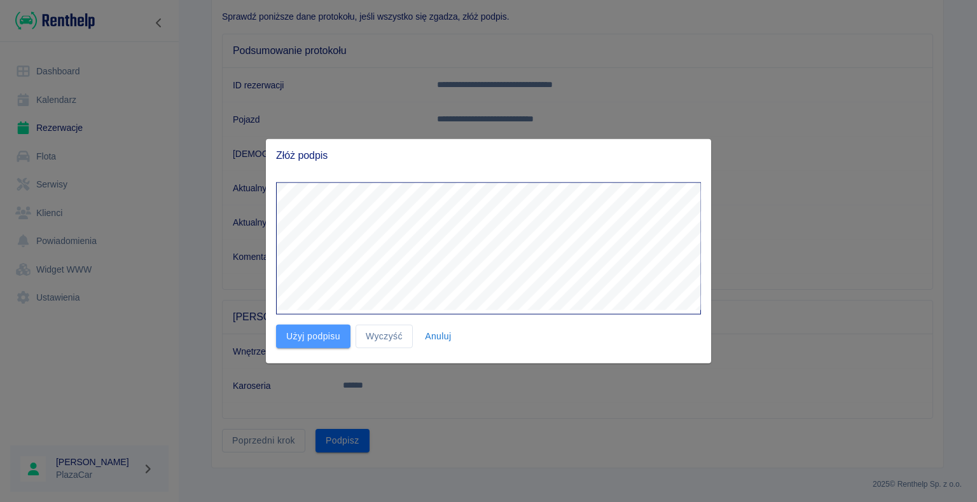
drag, startPoint x: 320, startPoint y: 345, endPoint x: 328, endPoint y: 338, distance: 10.3
click at [322, 345] on button "Użyj podpisu" at bounding box center [313, 337] width 74 height 24
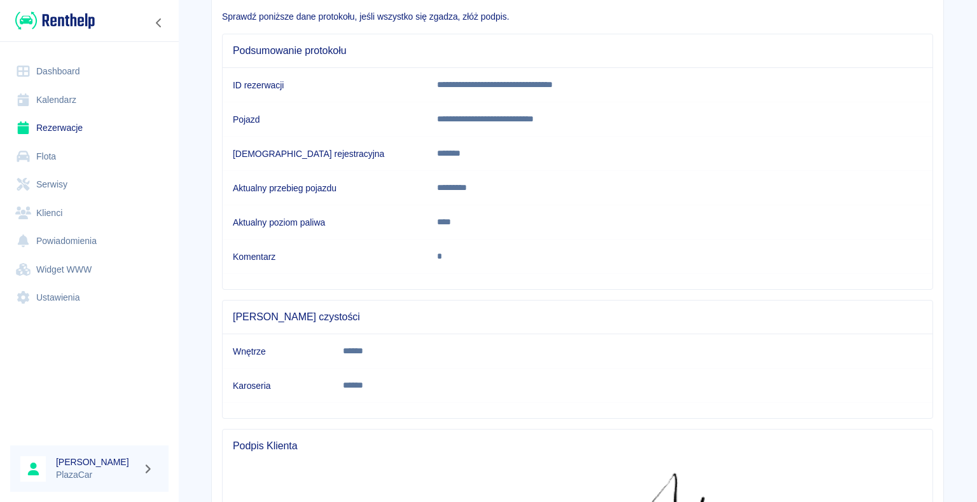
scroll to position [364, 0]
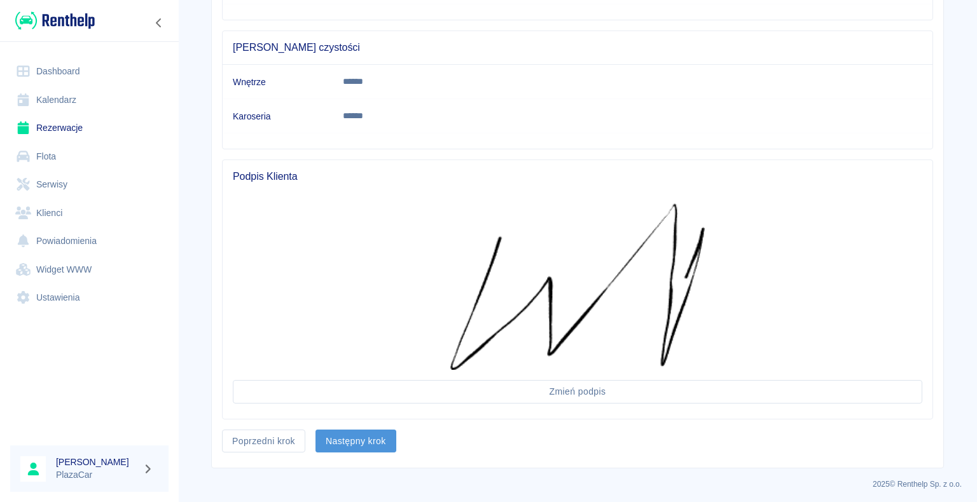
click at [353, 435] on button "Następny krok" at bounding box center [355, 442] width 81 height 24
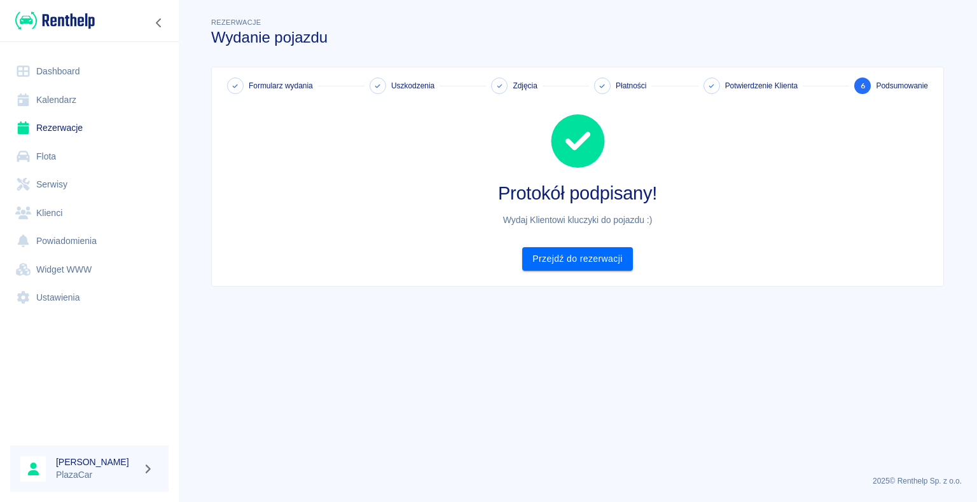
scroll to position [0, 0]
click at [601, 259] on link "Przejdź do rezerwacji" at bounding box center [577, 259] width 110 height 24
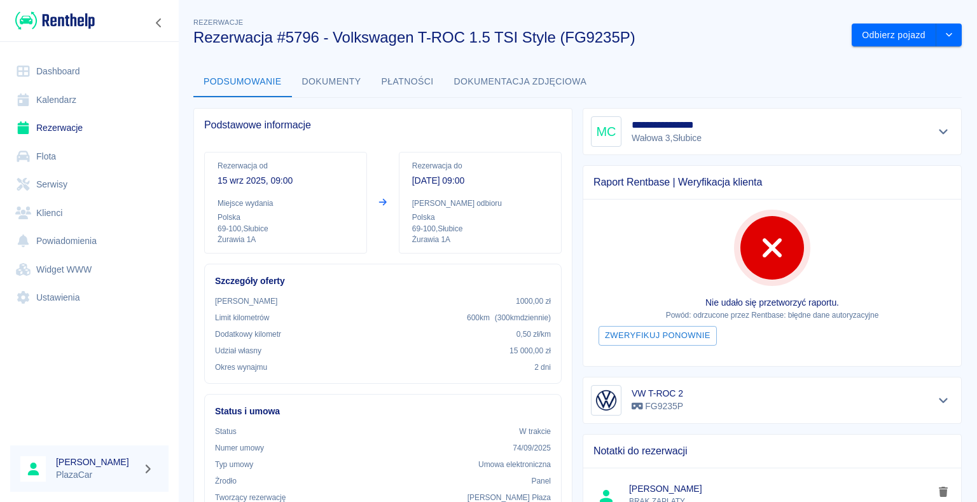
scroll to position [64, 0]
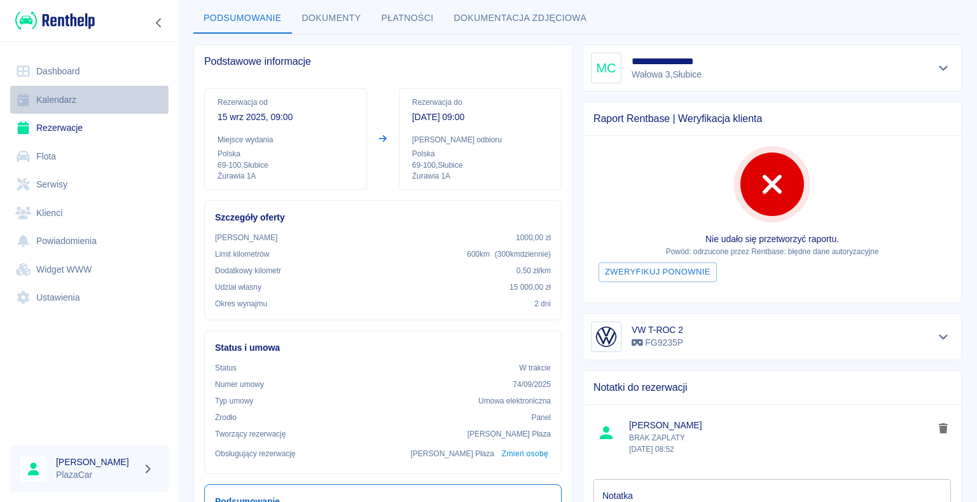
click at [85, 88] on link "Kalendarz" at bounding box center [89, 100] width 158 height 29
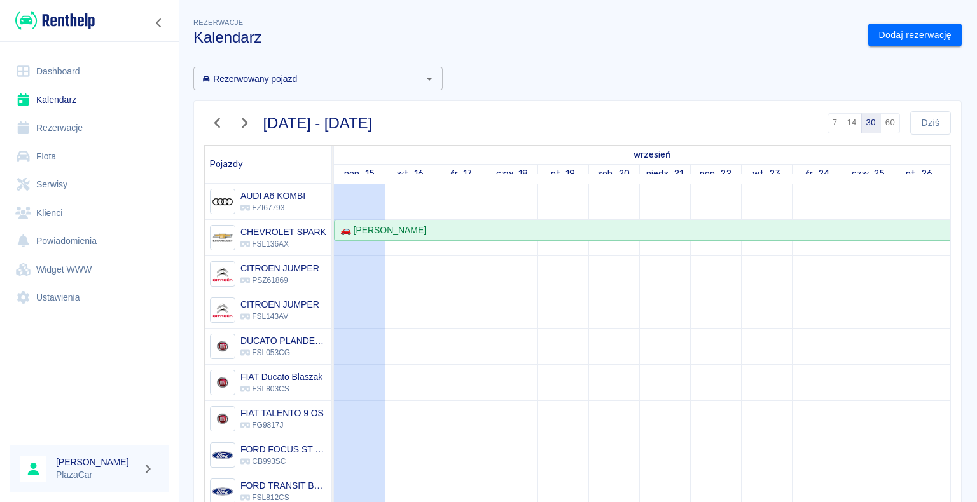
click at [79, 126] on link "Rezerwacje" at bounding box center [89, 128] width 158 height 29
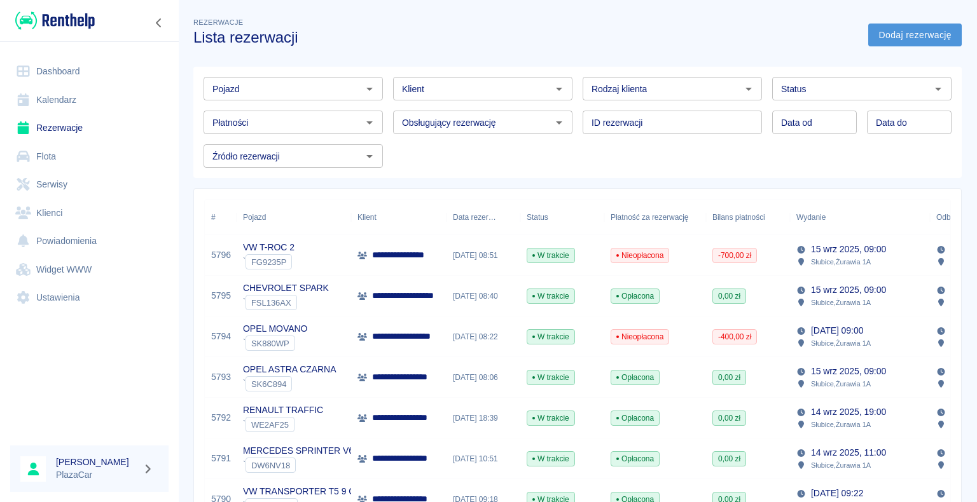
click at [876, 42] on link "Dodaj rezerwację" at bounding box center [914, 36] width 93 height 24
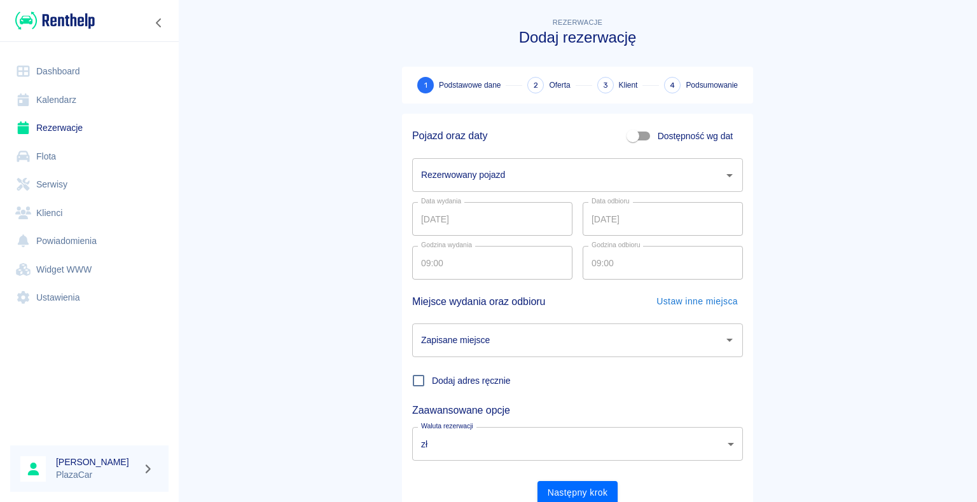
click at [499, 187] on div "Rezerwowany pojazd" at bounding box center [577, 175] width 331 height 34
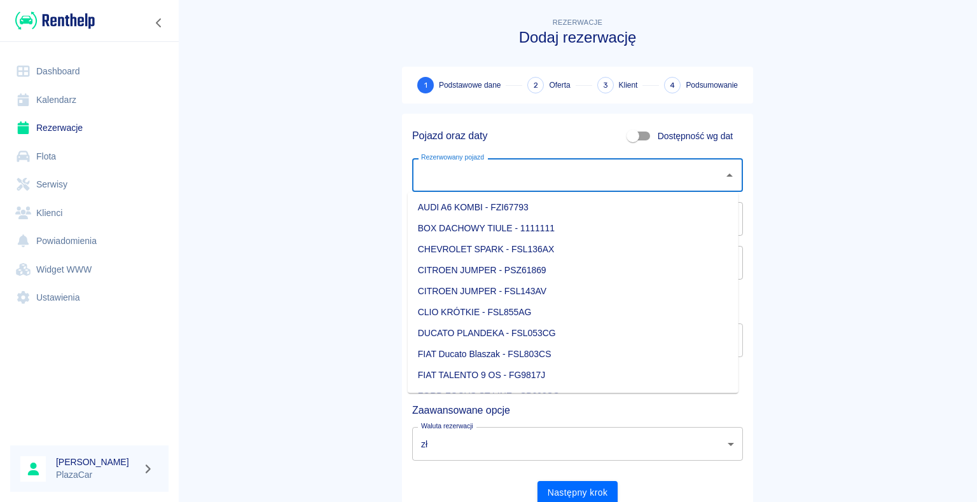
click at [509, 169] on input "Rezerwowany pojazd" at bounding box center [568, 175] width 300 height 22
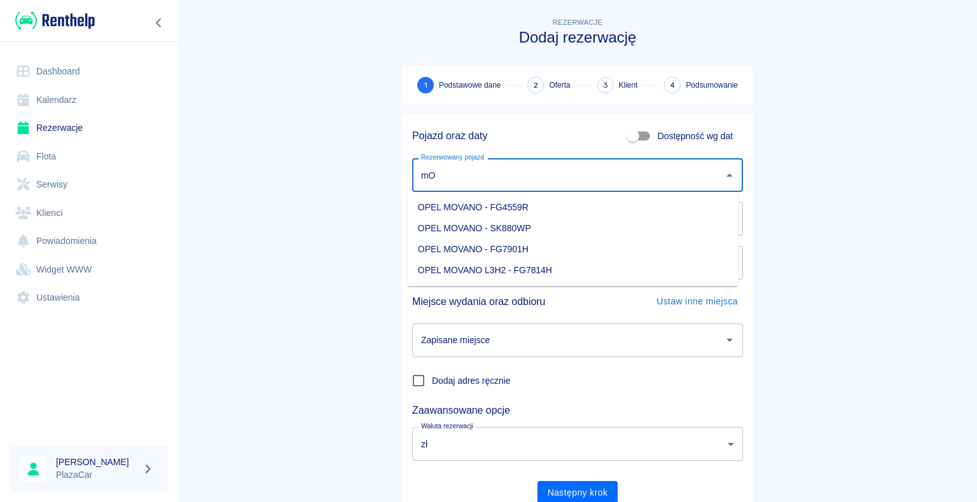
type input "m"
click at [607, 238] on li "OPEL MOVANO - SK880WP" at bounding box center [573, 228] width 331 height 21
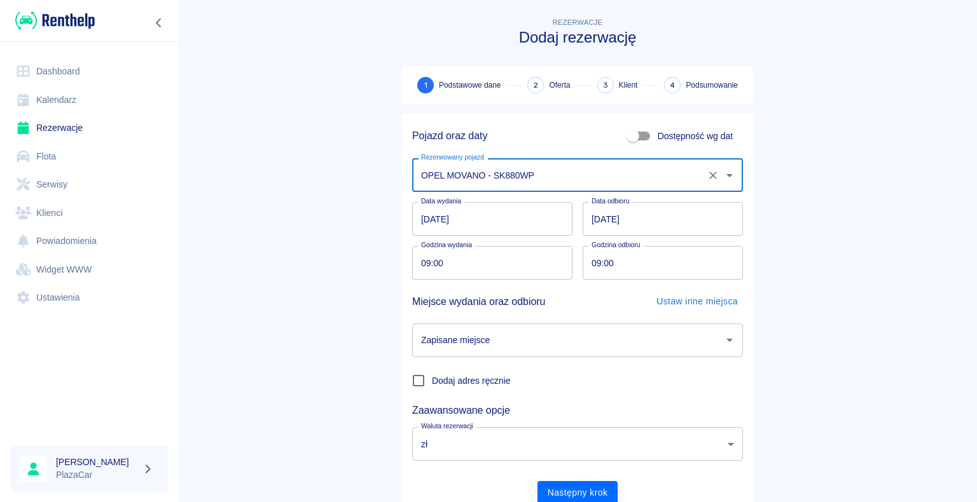
type input "OPEL MOVANO - SK880WP"
click at [597, 219] on input "[DATE]" at bounding box center [662, 219] width 160 height 34
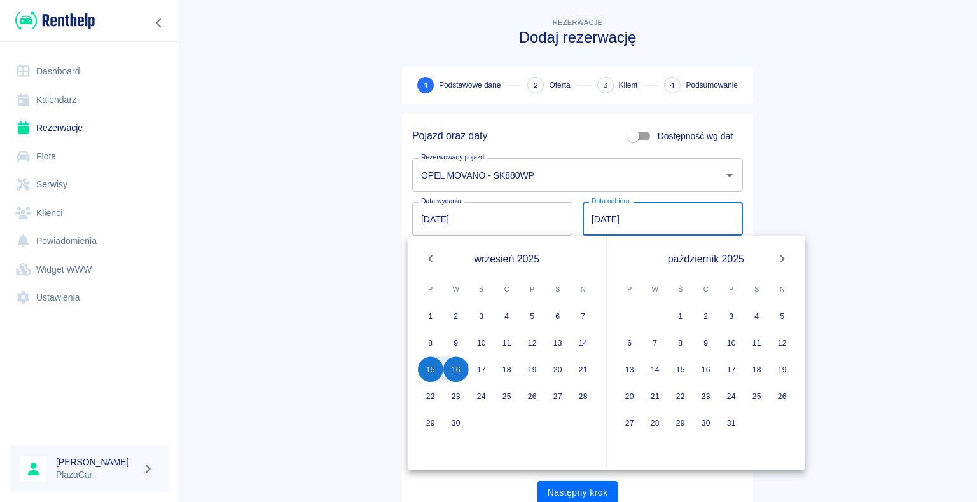
click at [598, 217] on input "[DATE]" at bounding box center [662, 219] width 160 height 34
click at [593, 217] on input "[DATE]" at bounding box center [662, 219] width 160 height 34
click at [593, 219] on input "[DATE]" at bounding box center [662, 219] width 160 height 34
type input "[DATE]"
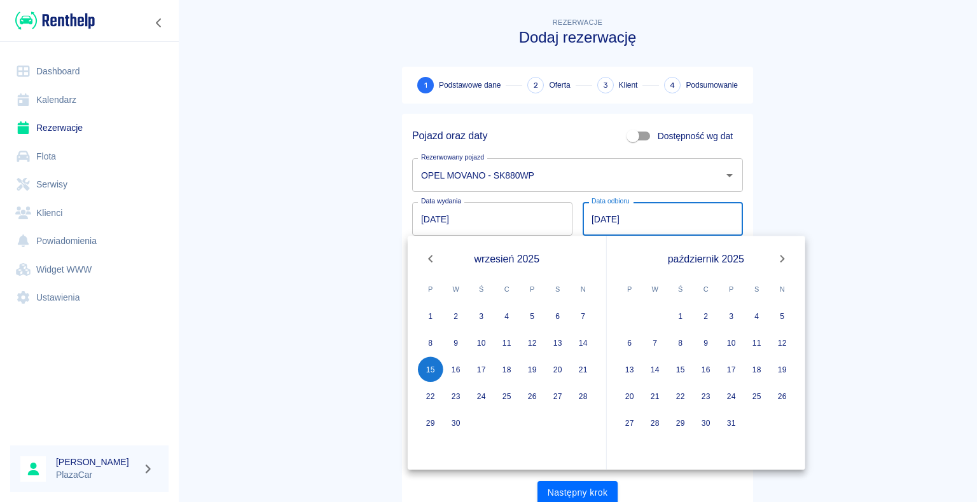
click at [872, 179] on main "Rezerwacje Dodaj rezerwację 1 Podstawowe dane 2 Oferta 3 Klient 4 Podsumowanie …" at bounding box center [577, 265] width 799 height 500
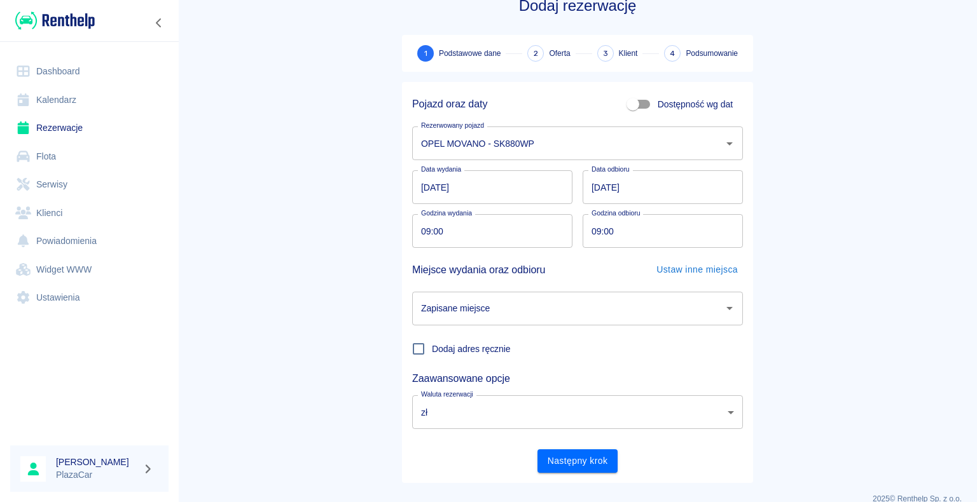
scroll to position [49, 0]
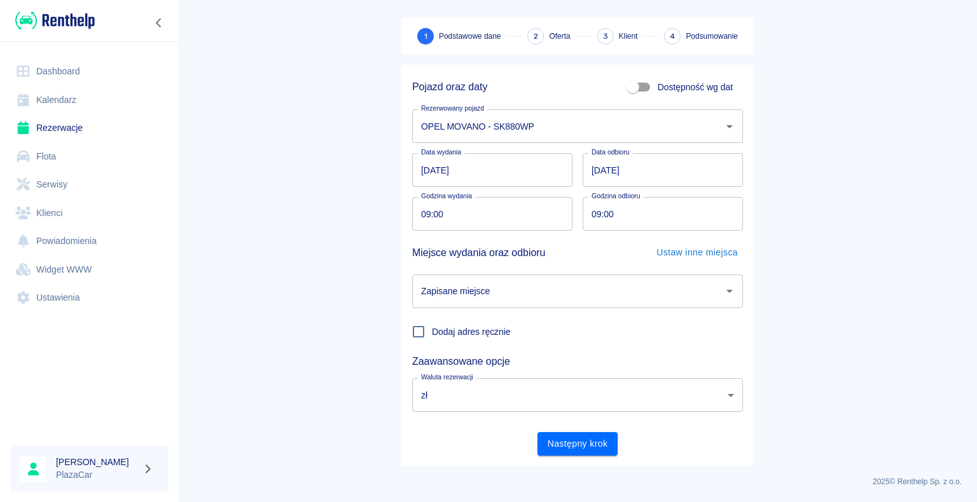
click at [595, 210] on input "09:00" at bounding box center [657, 214] width 151 height 34
type input "14:00"
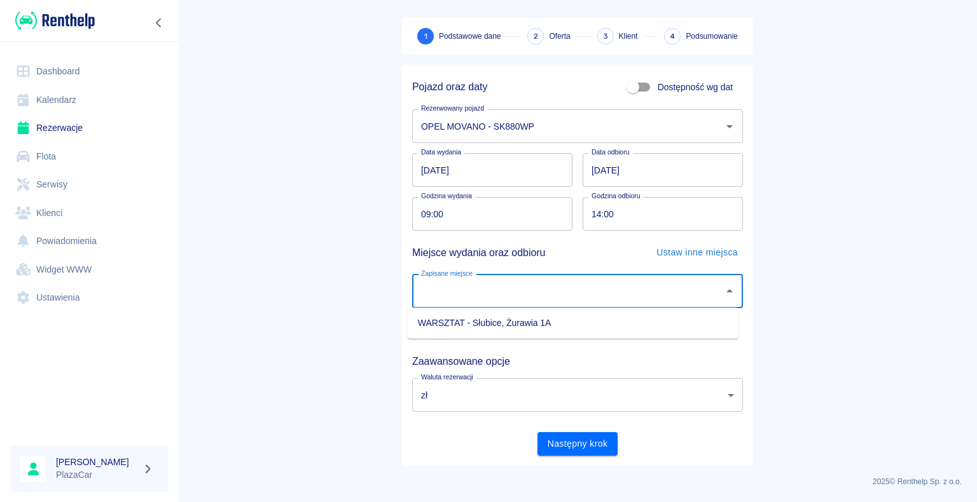
click at [615, 284] on input "Zapisane miejsce" at bounding box center [568, 291] width 300 height 22
click at [539, 327] on li "WARSZTAT - Słubice, Żurawia 1A" at bounding box center [573, 323] width 331 height 21
type input "WARSZTAT - Słubice, Żurawia 1A"
click at [577, 437] on button "Następny krok" at bounding box center [577, 444] width 81 height 24
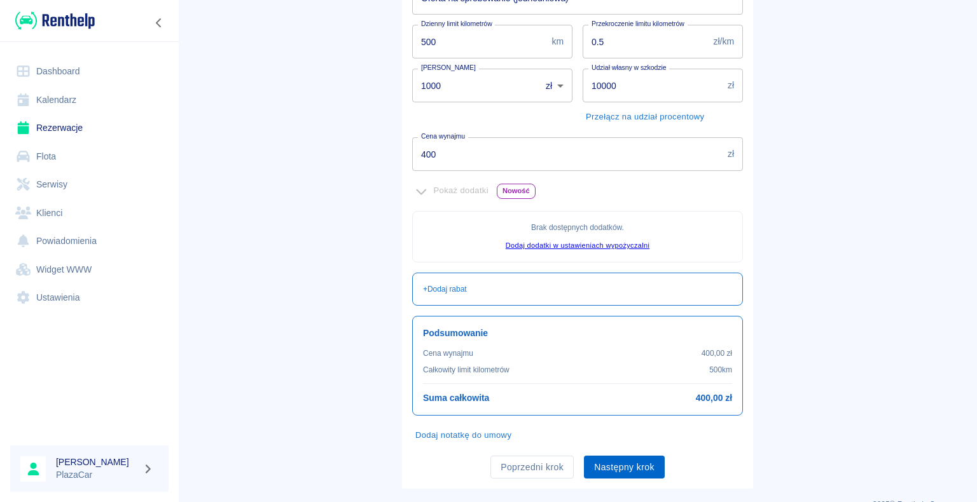
scroll to position [231, 0]
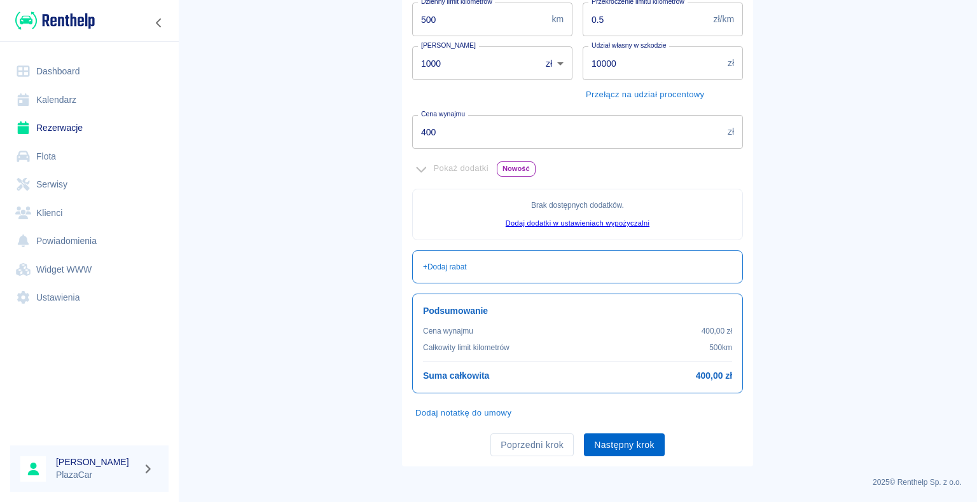
click at [637, 449] on button "Następny krok" at bounding box center [624, 446] width 81 height 24
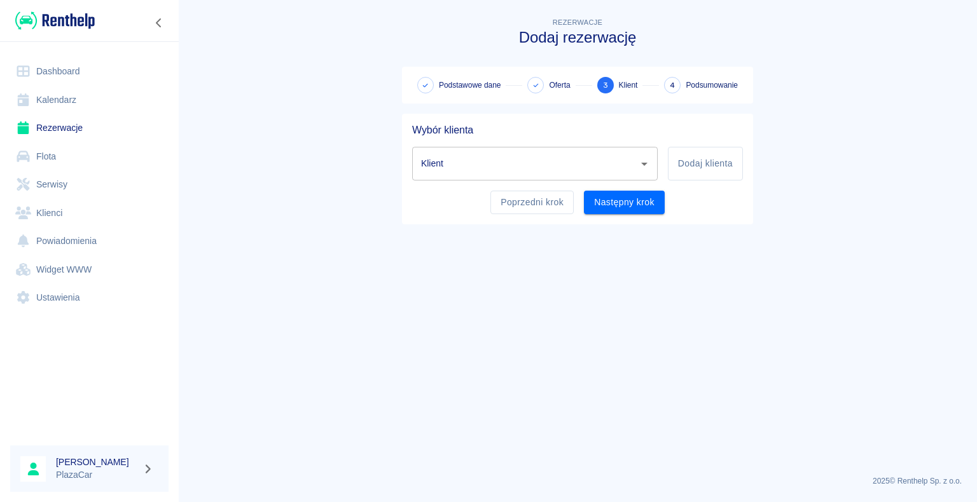
scroll to position [0, 0]
click at [509, 156] on input "Klient" at bounding box center [525, 164] width 215 height 22
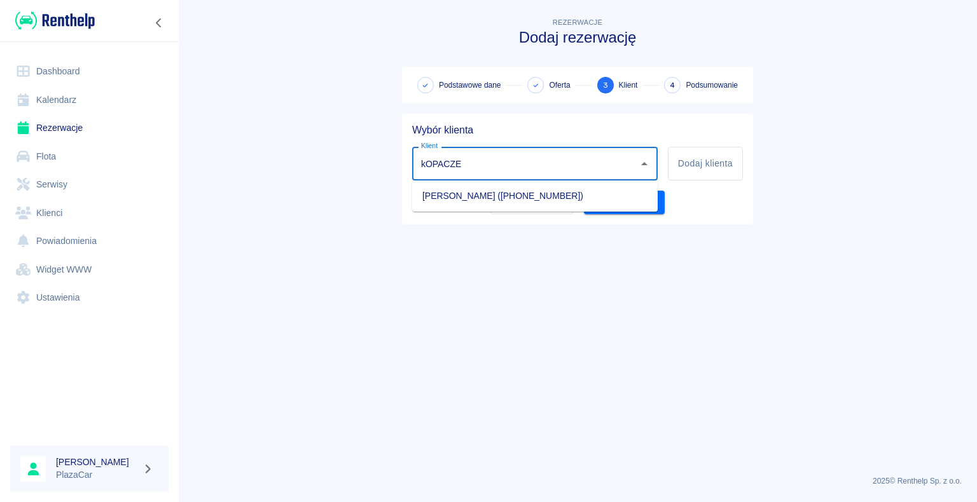
click at [587, 197] on li "[PERSON_NAME] ([PHONE_NUMBER])" at bounding box center [534, 196] width 245 height 21
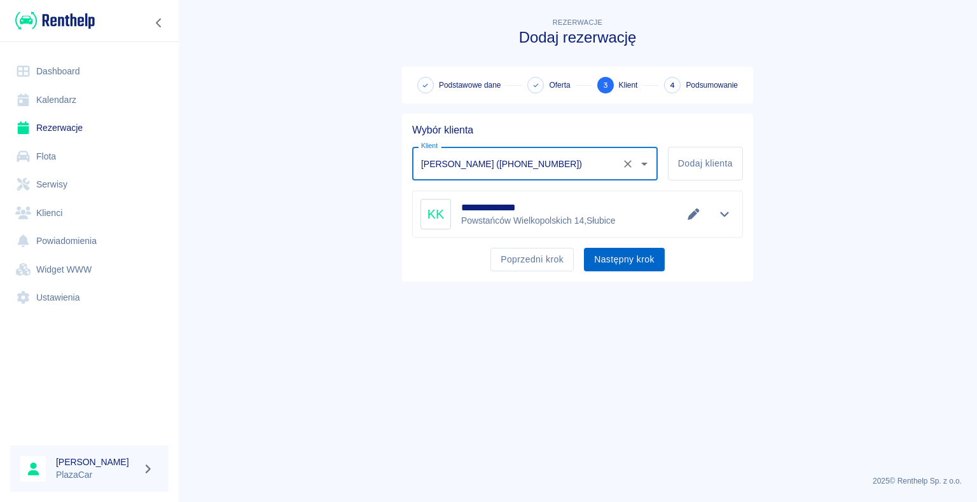
type input "[PERSON_NAME] ([PHONE_NUMBER])"
click at [628, 258] on button "Następny krok" at bounding box center [624, 260] width 81 height 24
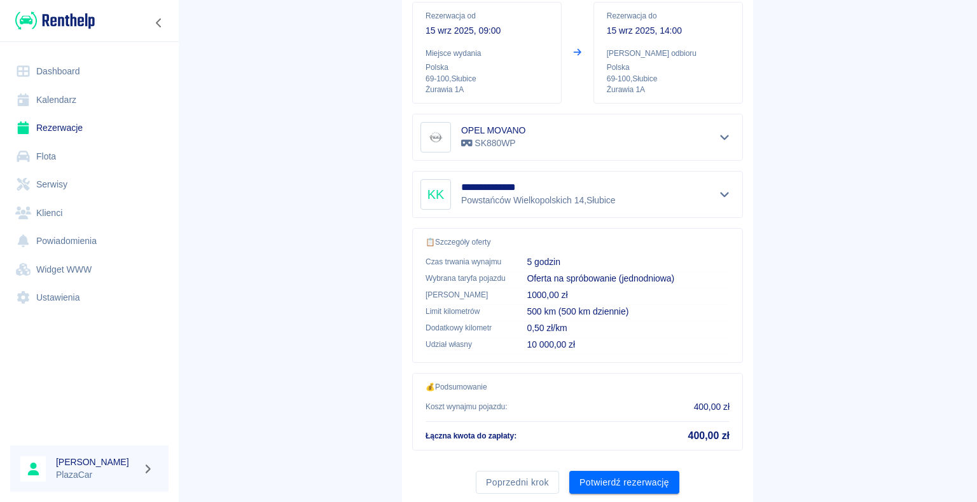
scroll to position [181, 0]
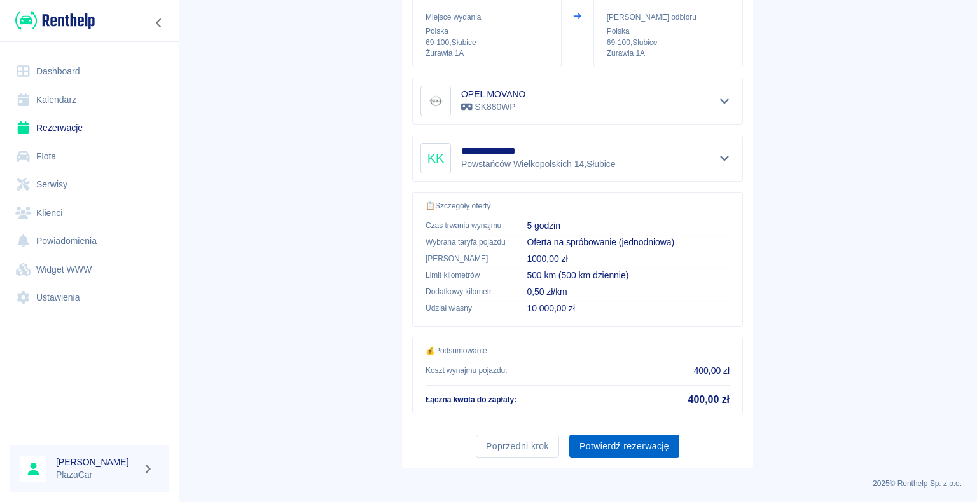
click at [651, 443] on button "Potwierdź rezerwację" at bounding box center [624, 447] width 110 height 24
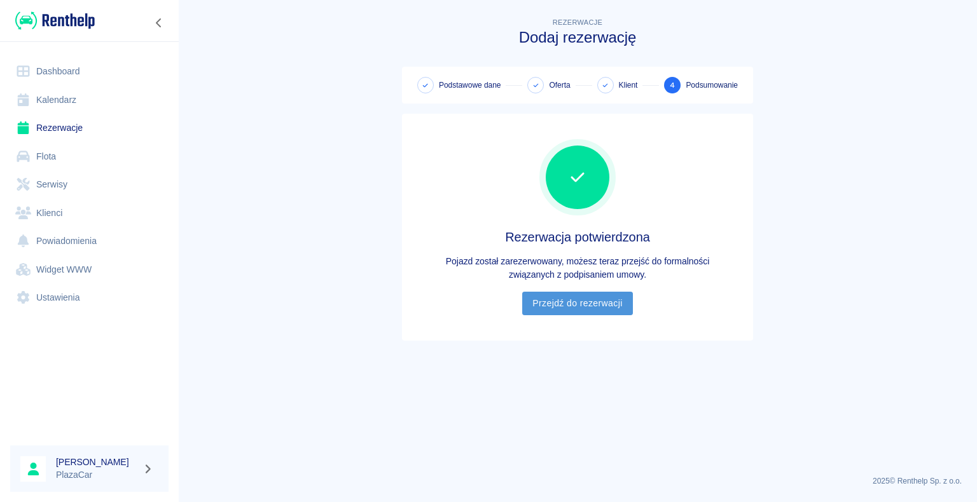
click at [603, 305] on link "Przejdź do rezerwacji" at bounding box center [577, 304] width 110 height 24
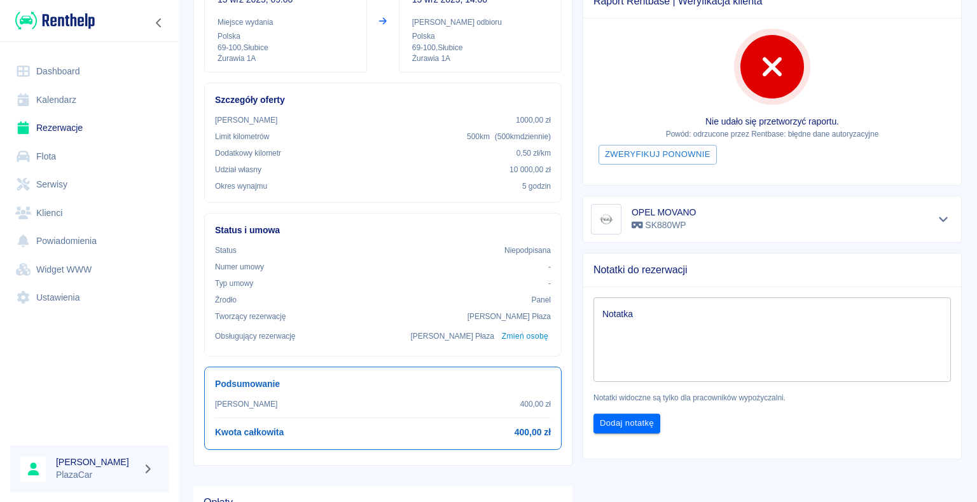
scroll to position [203, 0]
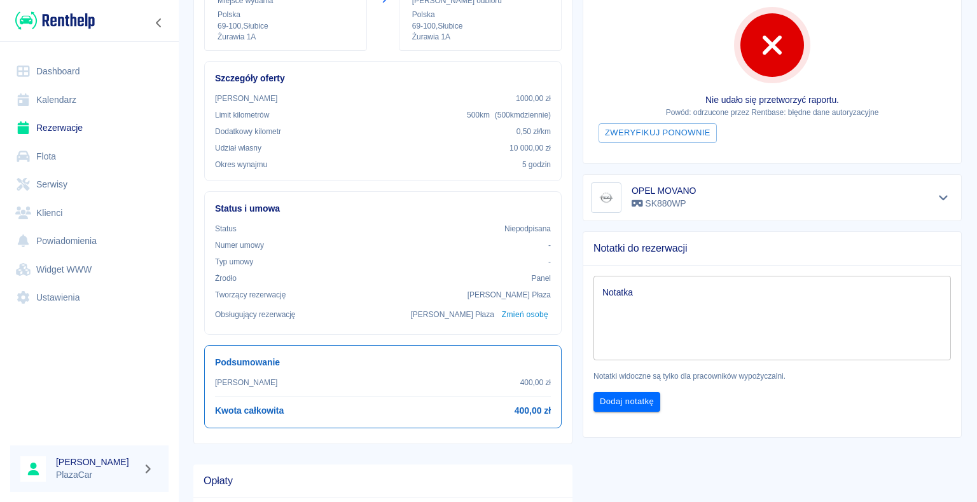
click at [685, 287] on textarea "Notatka" at bounding box center [771, 318] width 339 height 64
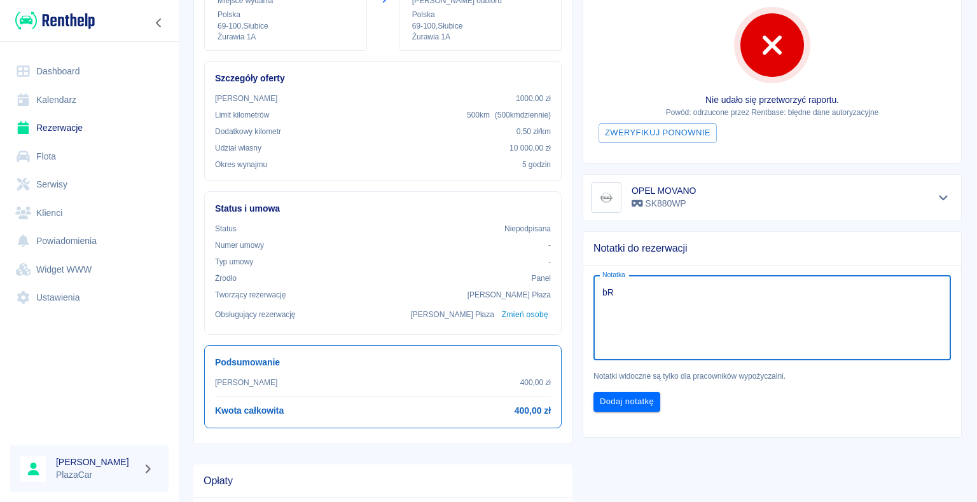
type textarea "b"
type textarea "w"
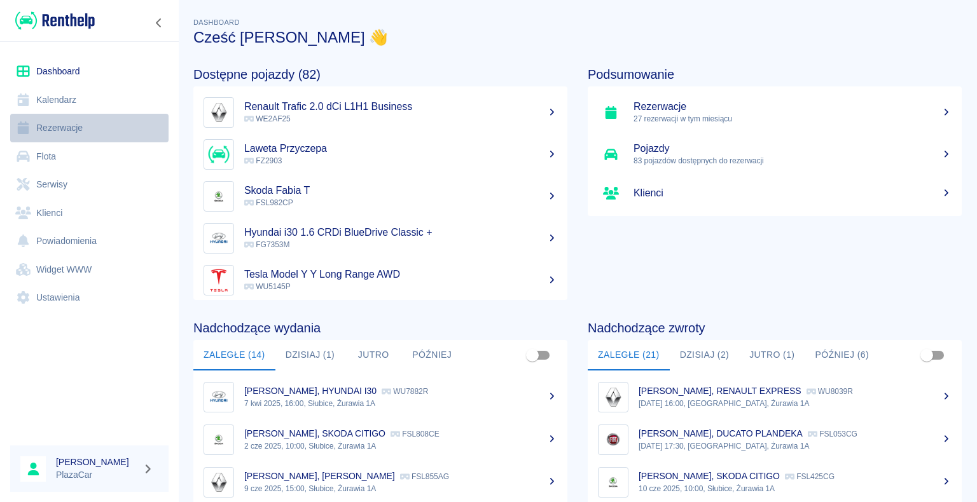
click at [38, 128] on link "Rezerwacje" at bounding box center [89, 128] width 158 height 29
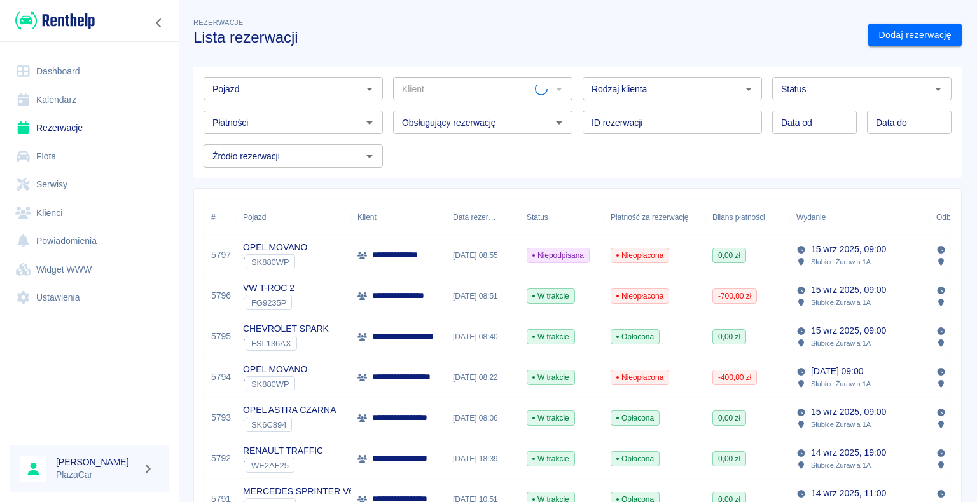
click at [425, 266] on div "**********" at bounding box center [398, 255] width 95 height 41
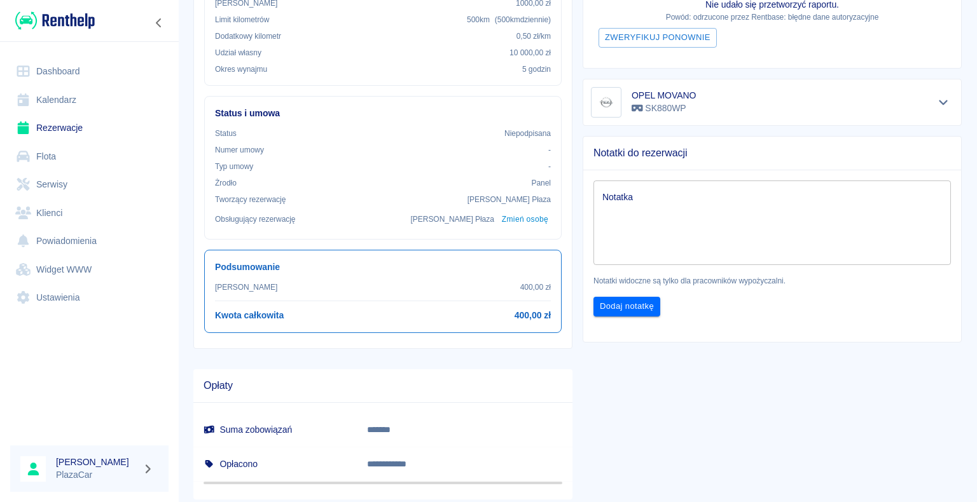
scroll to position [318, 0]
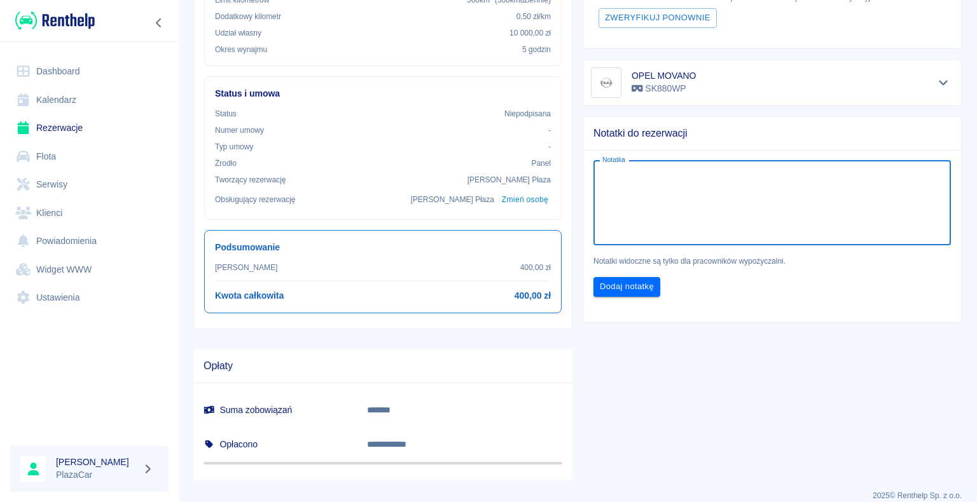
click at [674, 174] on textarea "Notatka" at bounding box center [771, 203] width 339 height 64
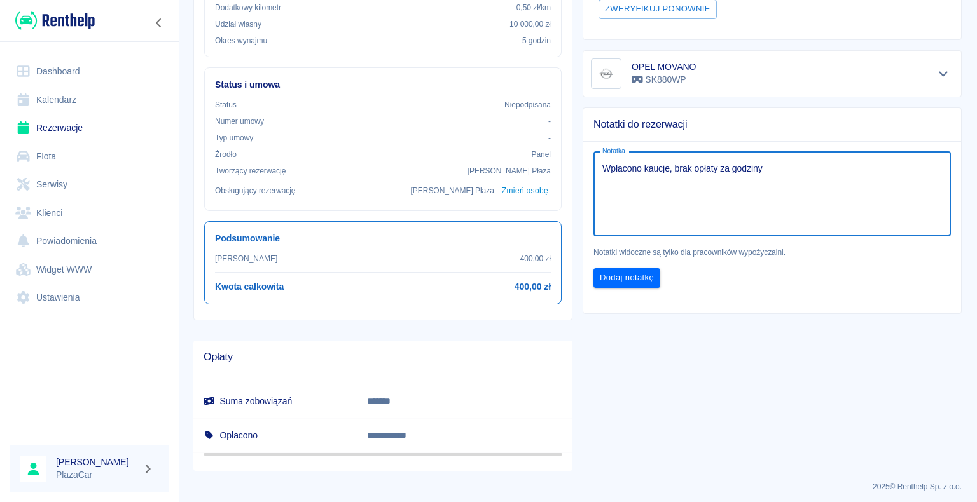
scroll to position [330, 0]
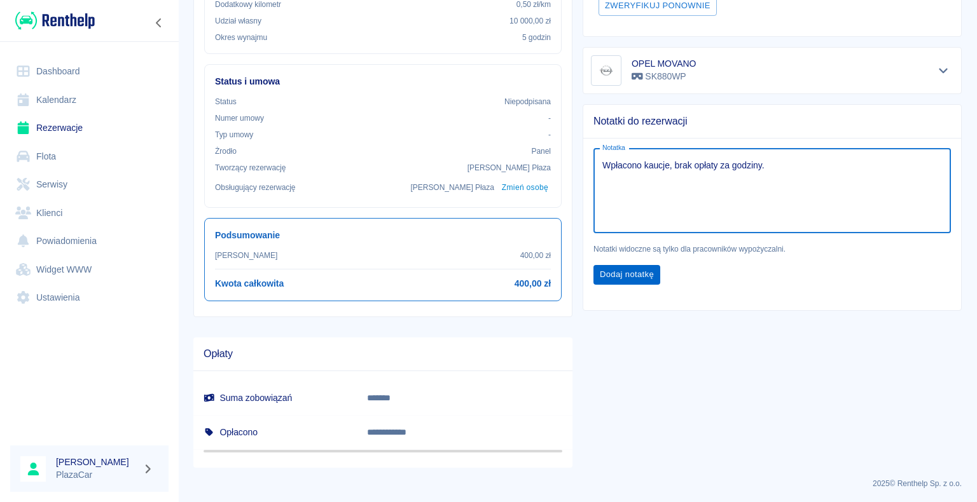
type textarea "Wpłacono kaucje, brak opłaty za godziny."
click at [620, 275] on button "Dodaj notatkę" at bounding box center [626, 275] width 67 height 20
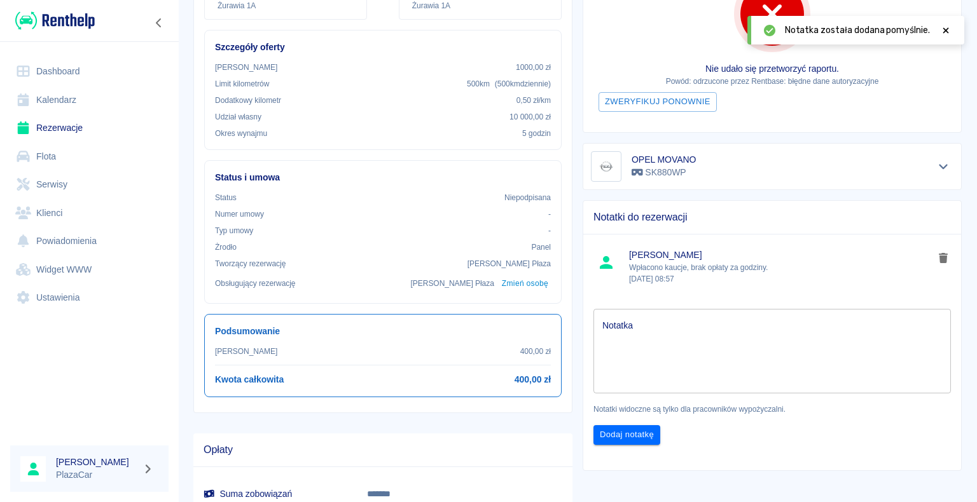
scroll to position [76, 0]
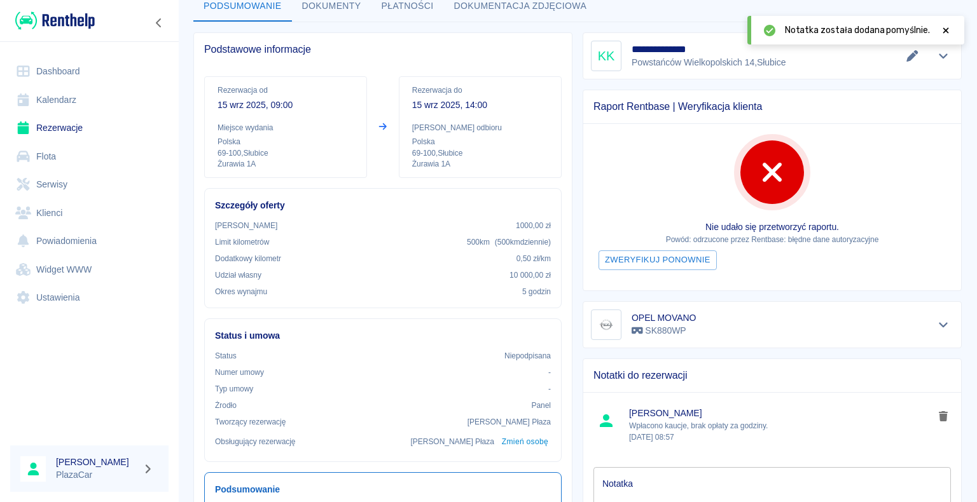
click at [943, 33] on icon at bounding box center [945, 30] width 11 height 9
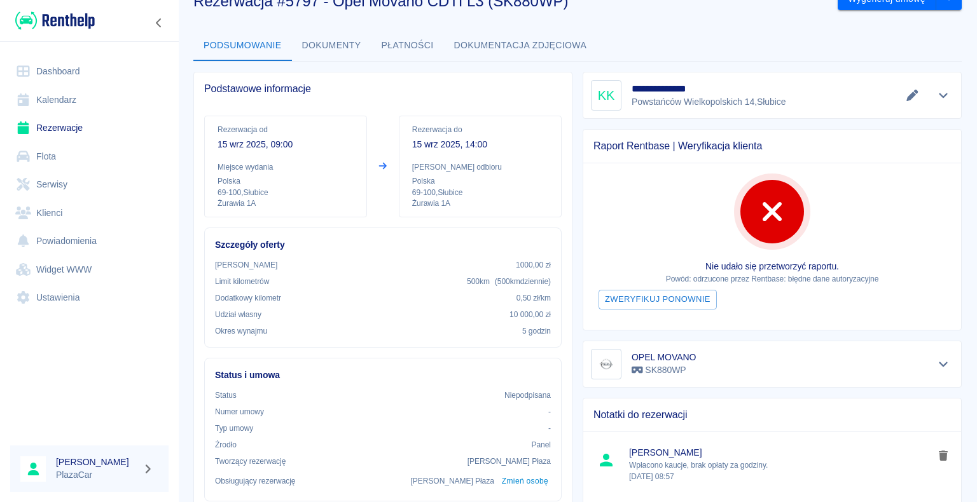
scroll to position [0, 0]
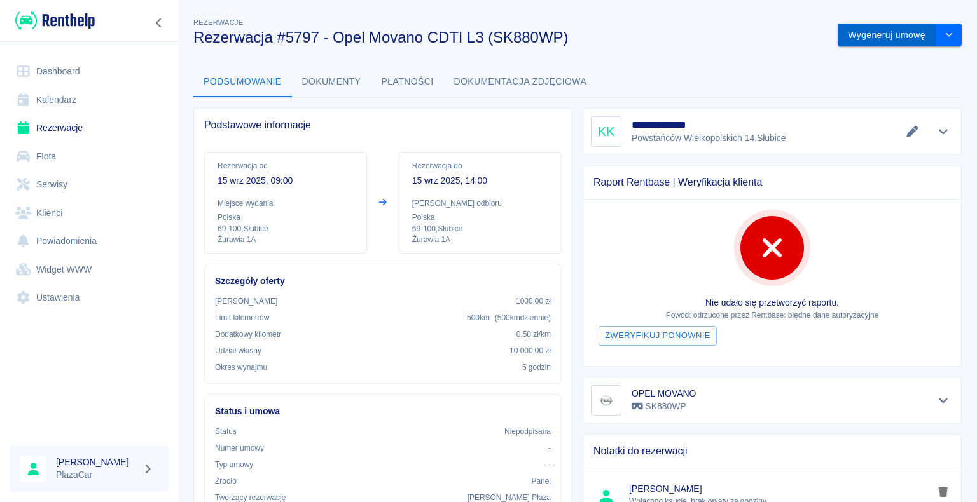
click at [916, 33] on button "Wygeneruj umowę" at bounding box center [886, 36] width 99 height 24
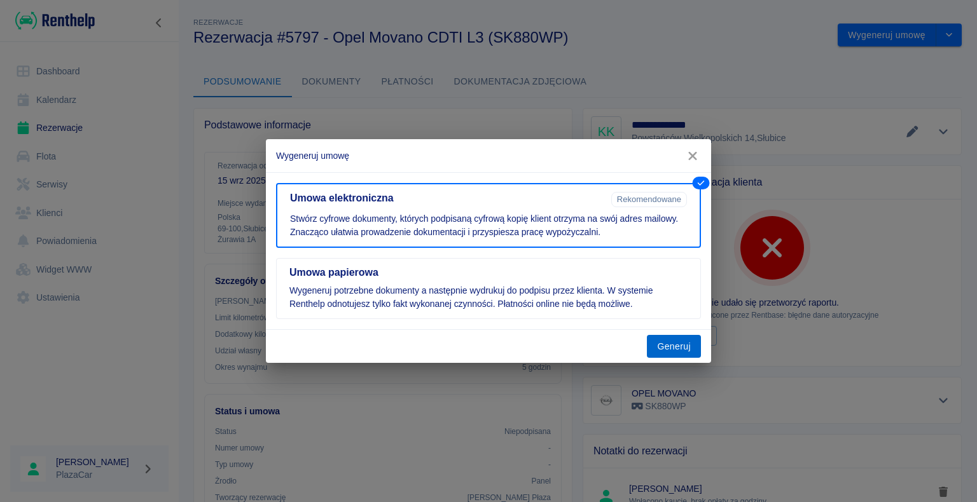
click at [686, 346] on button "Generuj" at bounding box center [674, 347] width 54 height 24
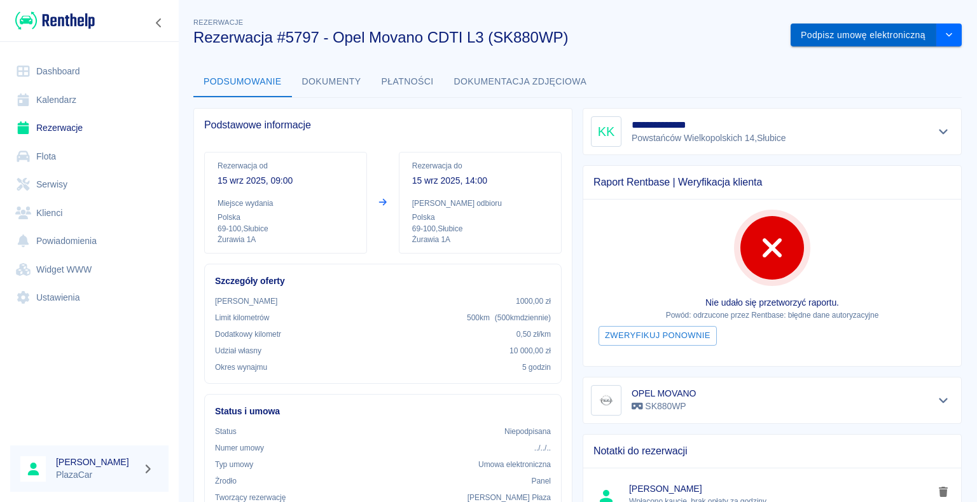
click at [875, 34] on button "Podpisz umowę elektroniczną" at bounding box center [863, 36] width 146 height 24
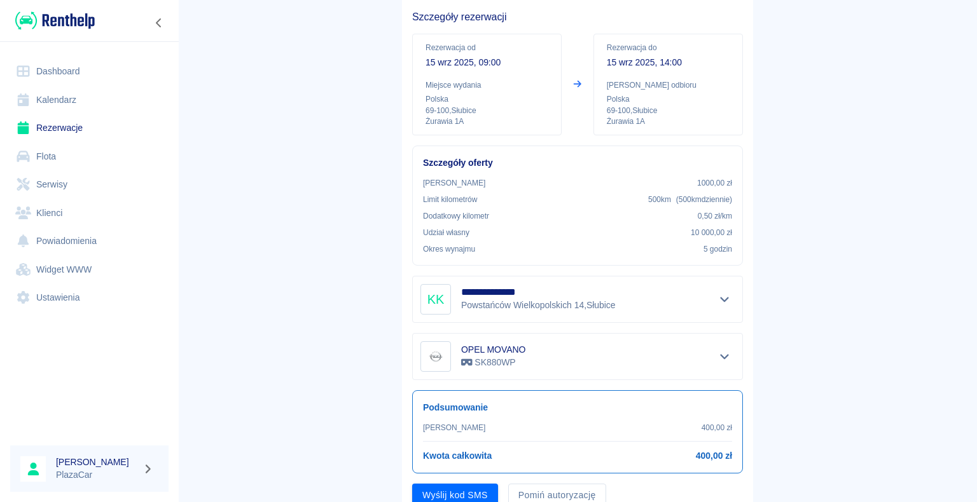
scroll to position [149, 0]
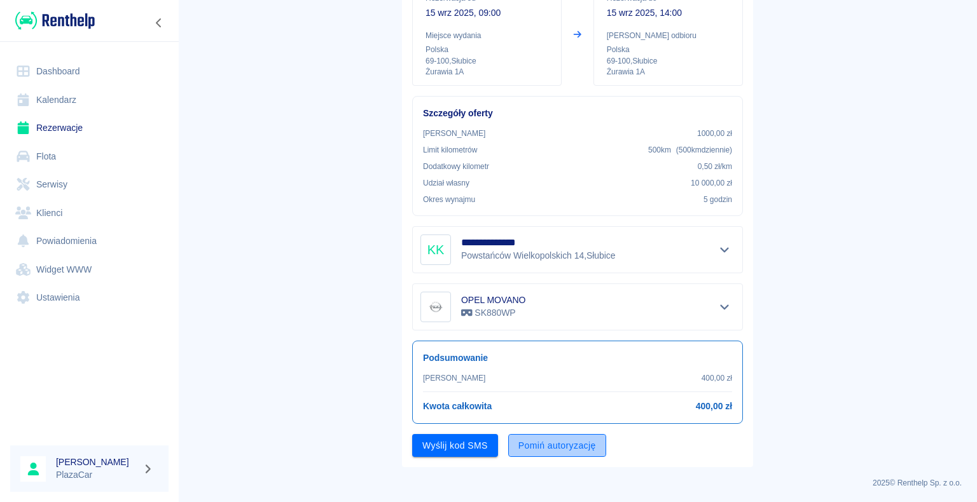
click at [533, 446] on button "Pomiń autoryzację" at bounding box center [557, 446] width 98 height 24
click at [474, 448] on button "Podpisz umowę" at bounding box center [455, 446] width 86 height 24
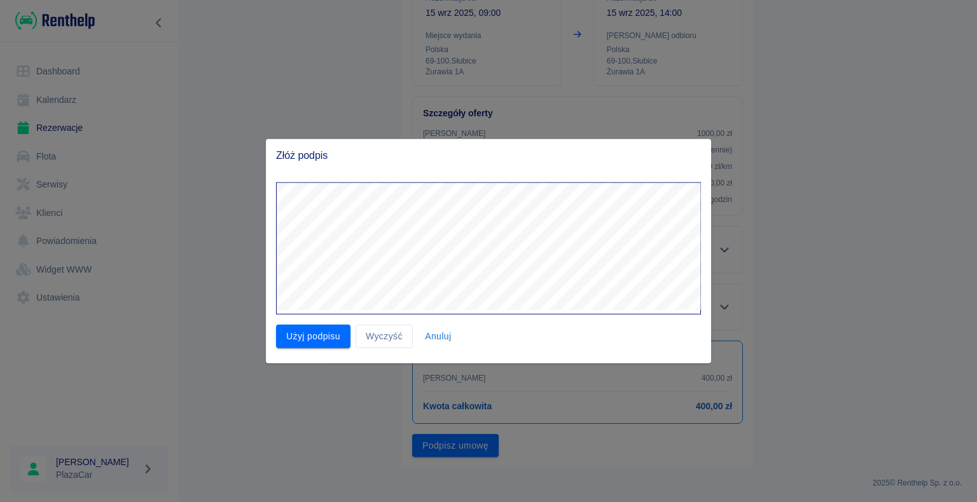
click at [556, 174] on div at bounding box center [483, 243] width 435 height 142
click at [331, 332] on button "Użyj podpisu" at bounding box center [313, 337] width 74 height 24
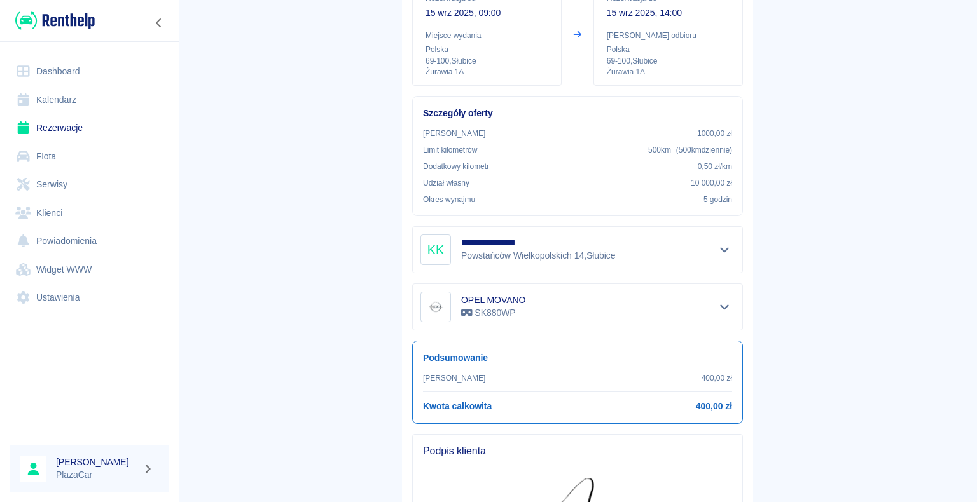
scroll to position [369, 0]
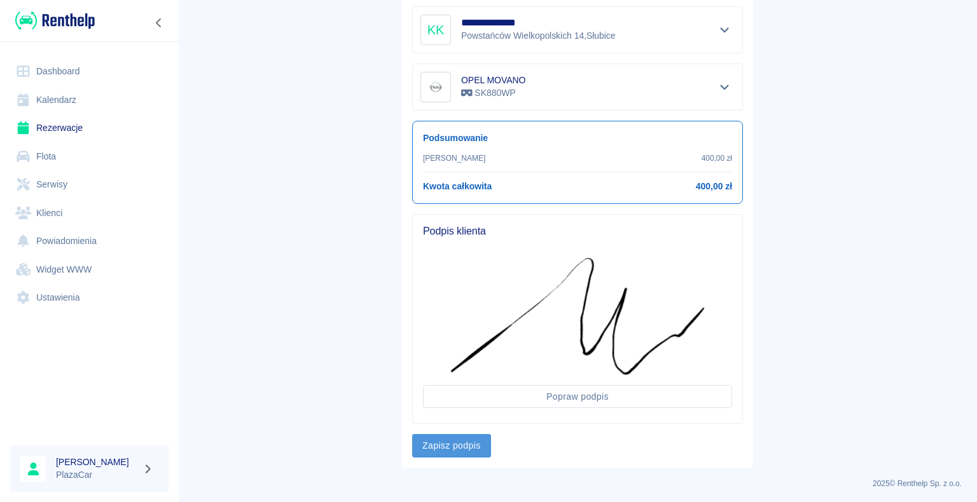
click at [436, 451] on button "Zapisz podpis" at bounding box center [451, 446] width 79 height 24
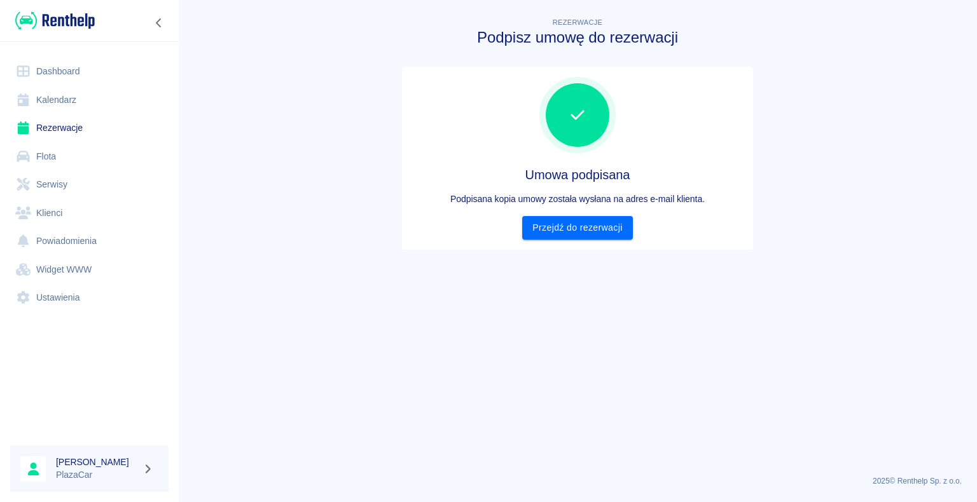
scroll to position [0, 0]
click at [579, 230] on link "Przejdź do rezerwacji" at bounding box center [577, 228] width 110 height 24
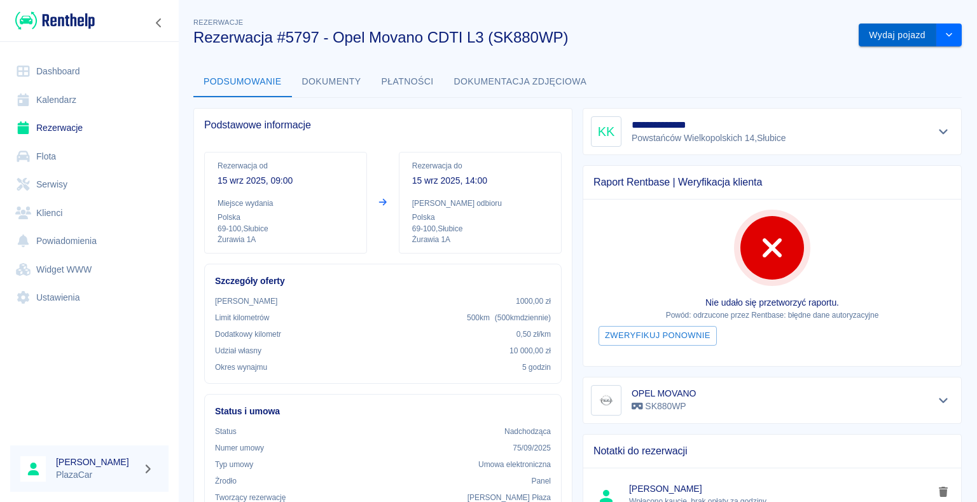
click at [908, 37] on button "Wydaj pojazd" at bounding box center [897, 36] width 78 height 24
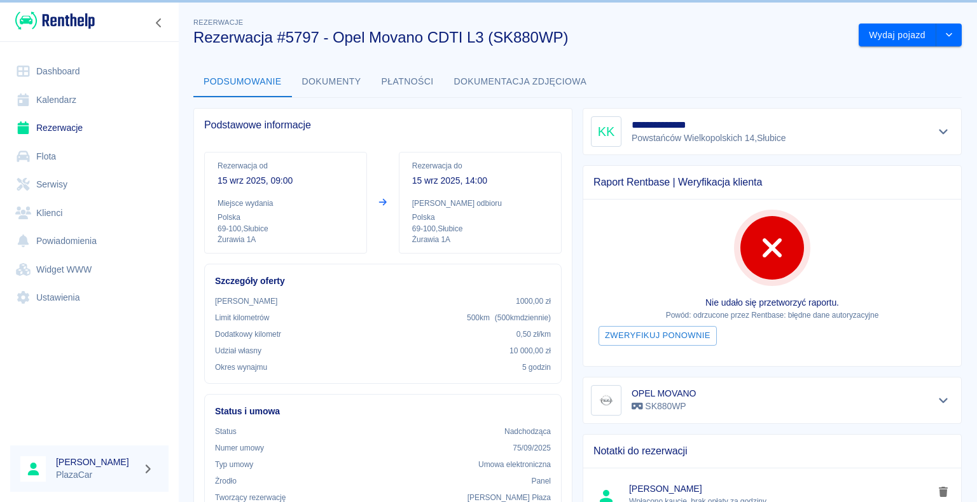
scroll to position [41, 0]
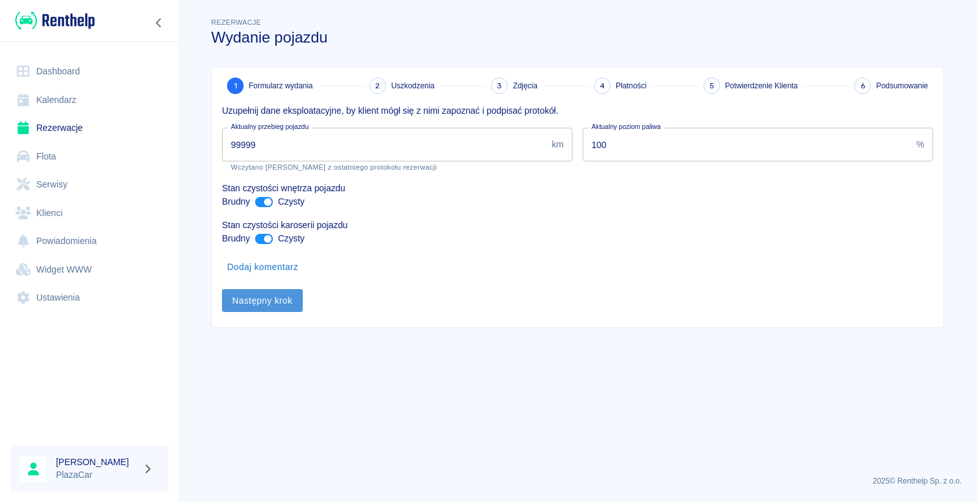
click at [265, 304] on button "Następny krok" at bounding box center [262, 301] width 81 height 24
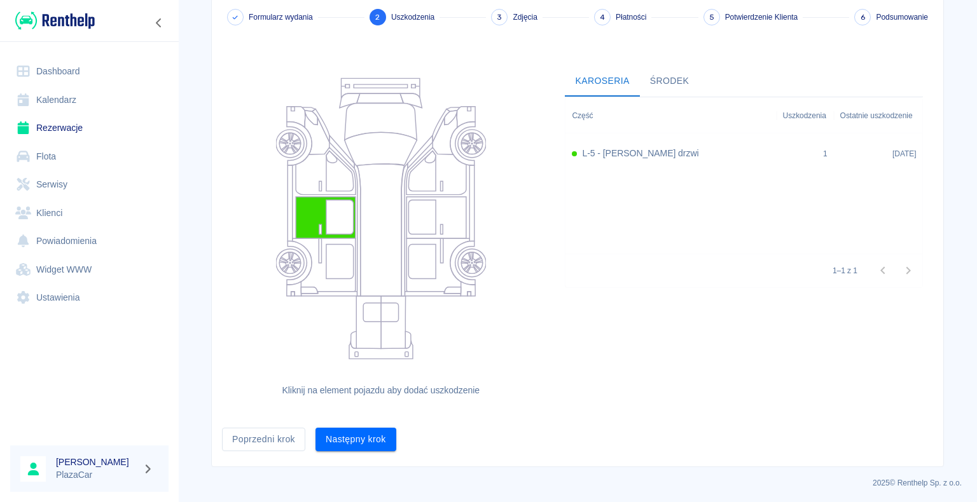
scroll to position [69, 0]
click at [367, 444] on button "Następny krok" at bounding box center [355, 439] width 81 height 24
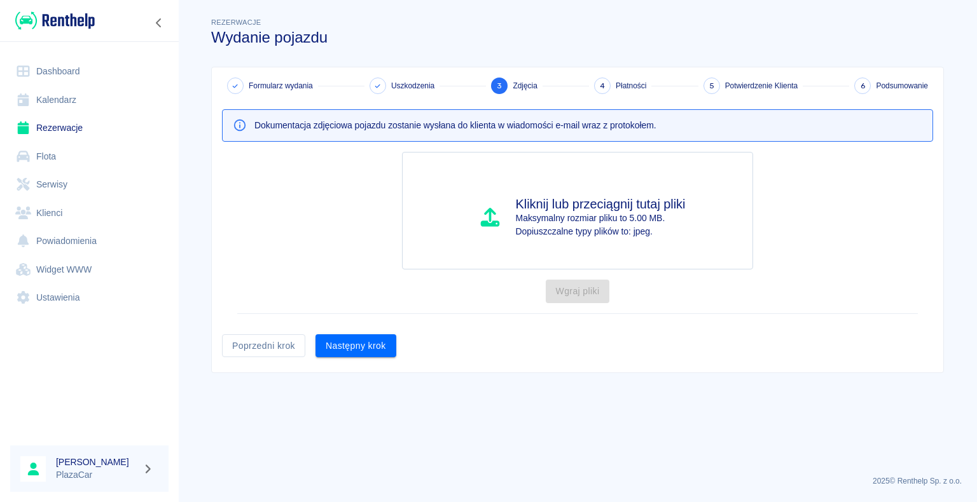
scroll to position [0, 0]
click at [355, 347] on button "Następny krok" at bounding box center [355, 346] width 81 height 24
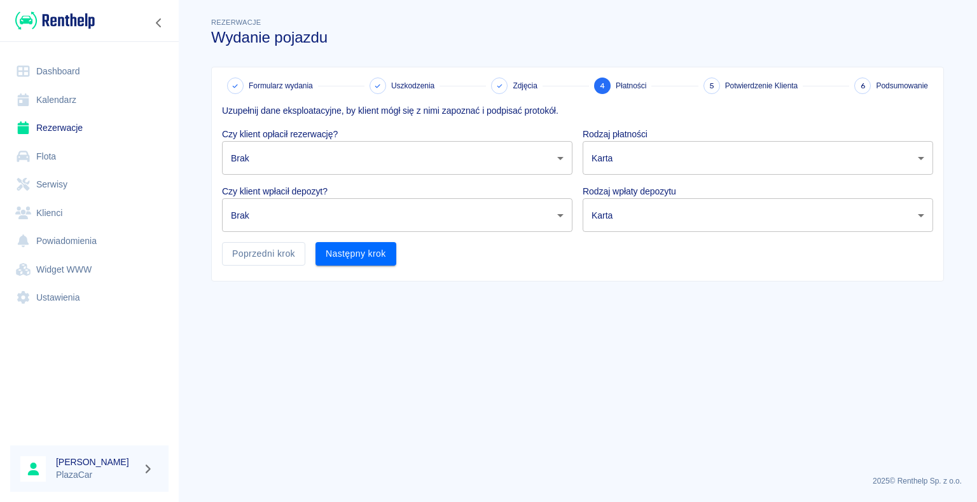
click at [523, 154] on body "Używamy plików Cookies, by zapewnić Ci najlepsze możliwe doświadczenie. Aby dow…" at bounding box center [488, 251] width 977 height 502
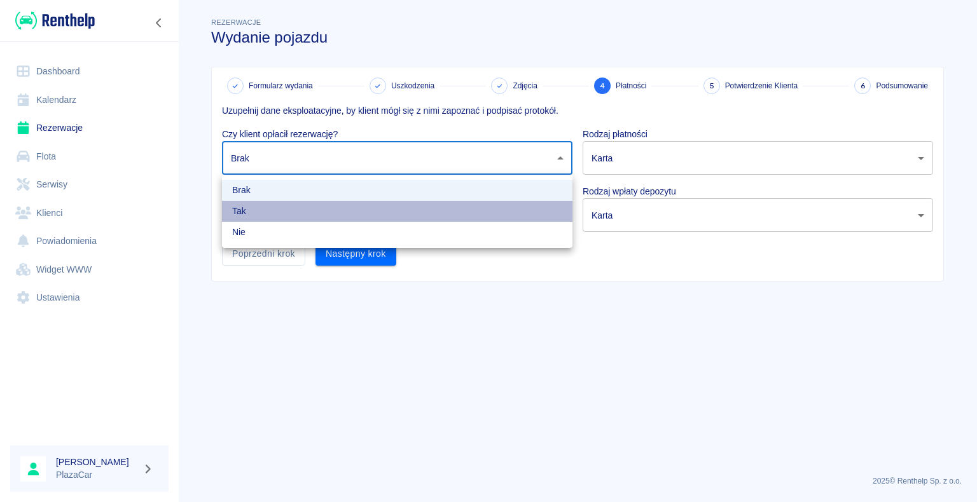
click at [430, 202] on li "Tak" at bounding box center [397, 211] width 350 height 21
type input "true"
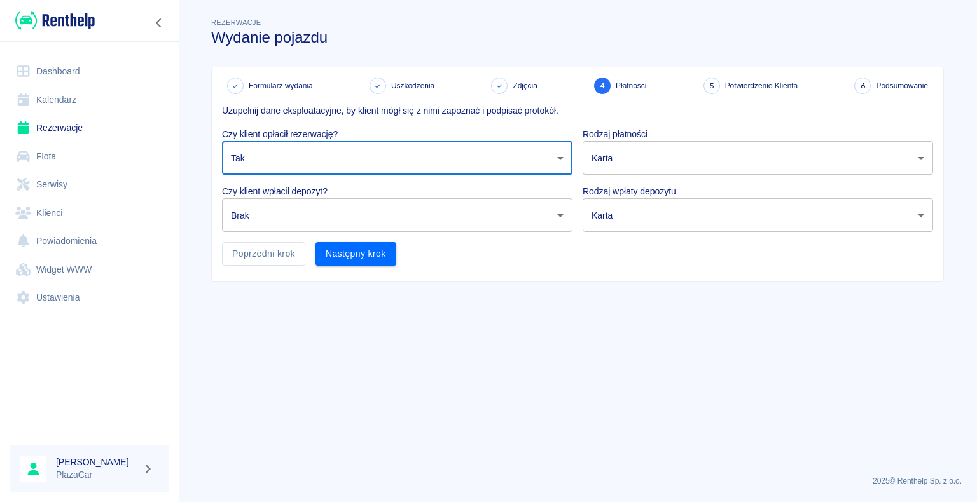
click at [438, 226] on body "Używamy plików Cookies, by zapewnić Ci najlepsze możliwe doświadczenie. Aby dow…" at bounding box center [488, 251] width 977 height 502
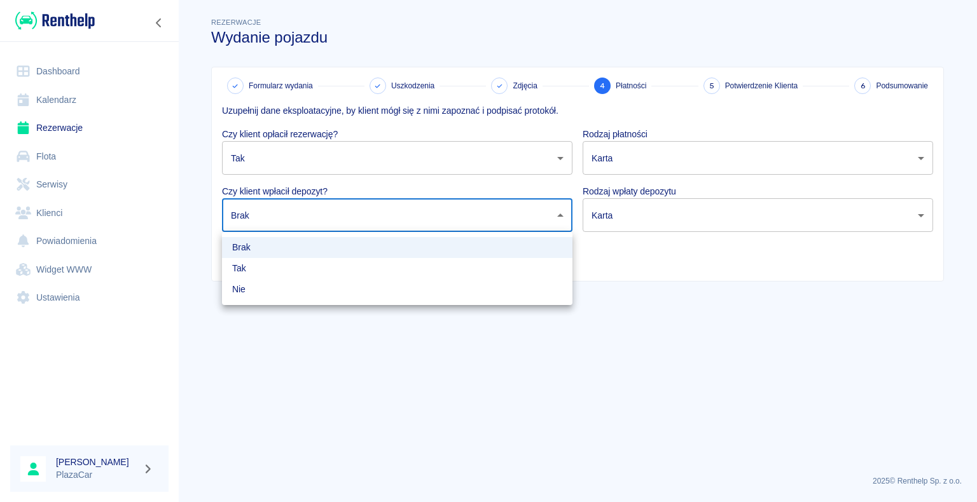
click at [303, 214] on div at bounding box center [488, 251] width 977 height 502
click at [428, 217] on body "Używamy plików Cookies, by zapewnić Ci najlepsze możliwe doświadczenie. Aby dow…" at bounding box center [488, 251] width 977 height 502
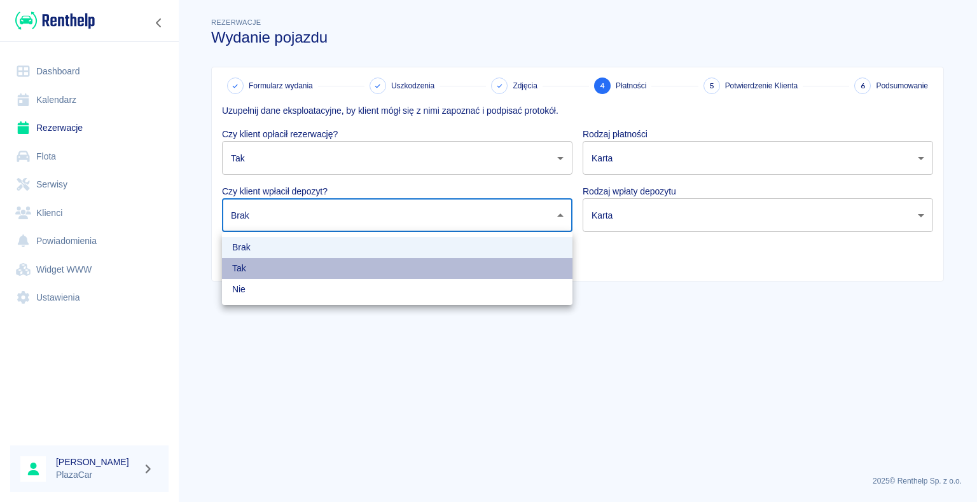
click at [293, 274] on li "Tak" at bounding box center [397, 268] width 350 height 21
type input "true"
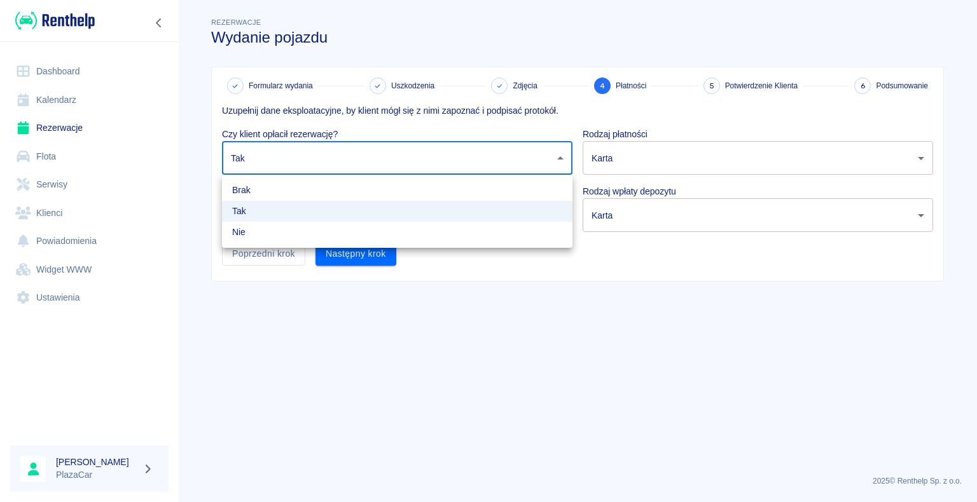
click at [410, 167] on body "Używamy plików Cookies, by zapewnić Ci najlepsze możliwe doświadczenie. Aby dow…" at bounding box center [488, 251] width 977 height 502
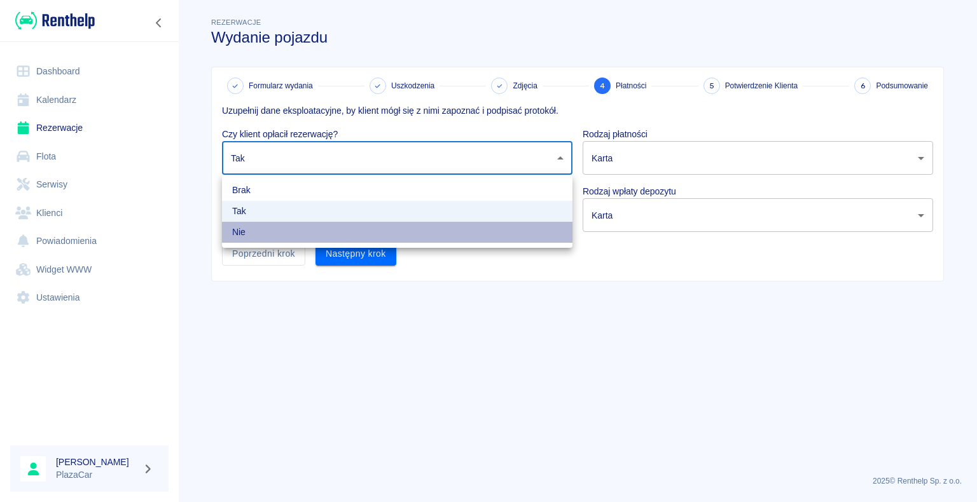
click at [341, 223] on li "Nie" at bounding box center [397, 232] width 350 height 21
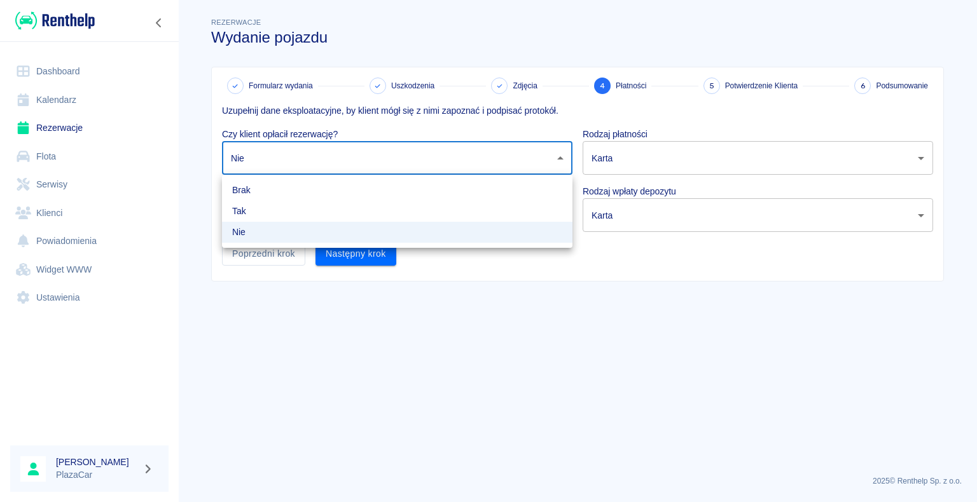
click at [310, 151] on body "Używamy plików Cookies, by zapewnić Ci najlepsze możliwe doświadczenie. Aby dow…" at bounding box center [488, 251] width 977 height 502
click at [291, 212] on li "Tak" at bounding box center [397, 211] width 350 height 21
type input "true"
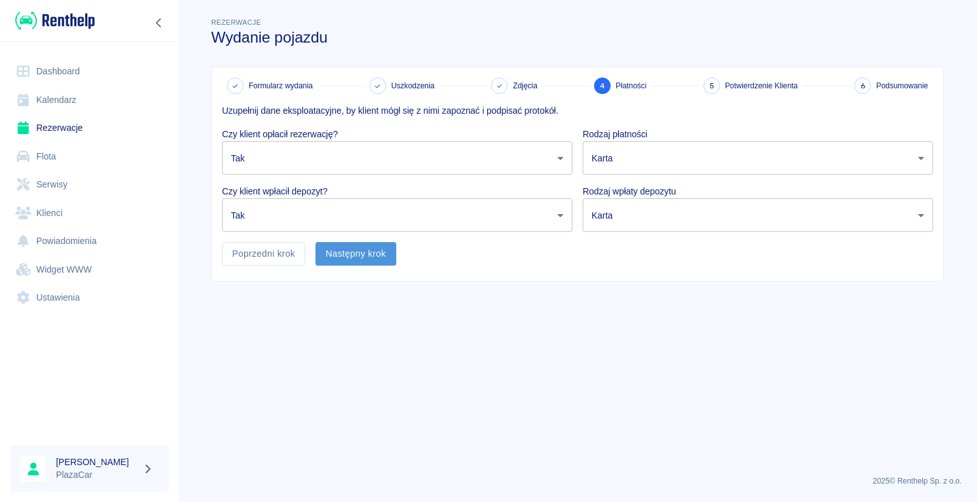
click at [349, 258] on button "Następny krok" at bounding box center [355, 254] width 81 height 24
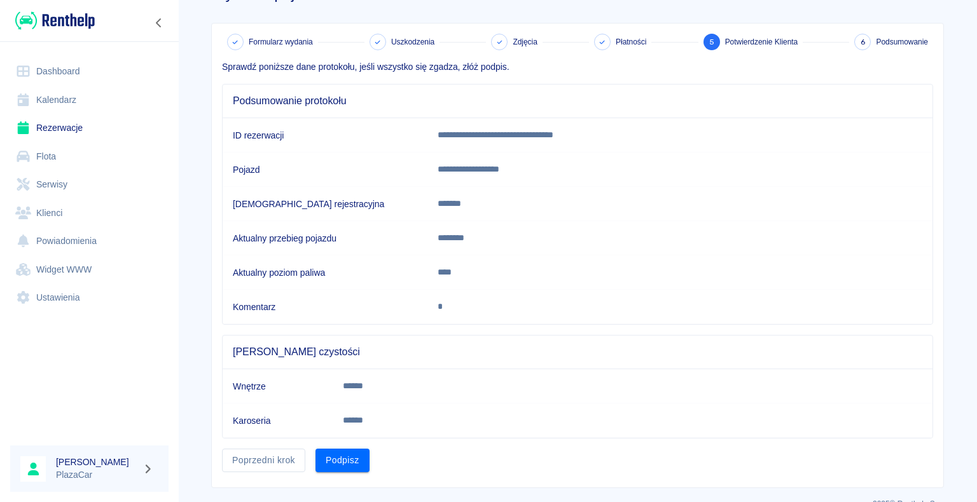
scroll to position [64, 0]
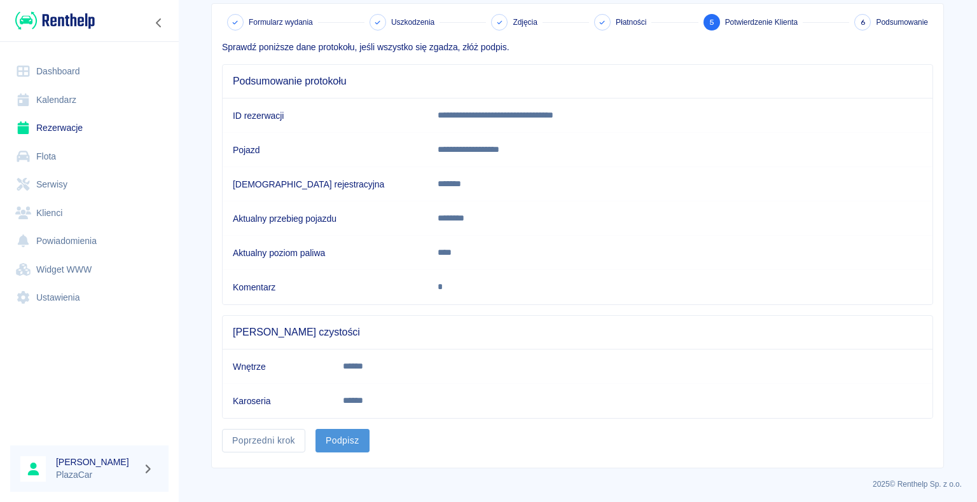
click at [357, 439] on button "Podpisz" at bounding box center [342, 441] width 54 height 24
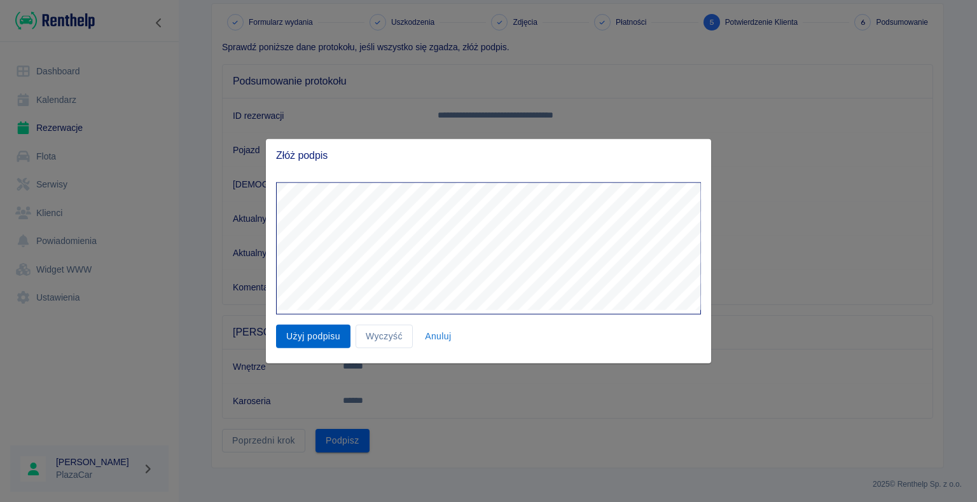
click at [336, 337] on button "Użyj podpisu" at bounding box center [313, 337] width 74 height 24
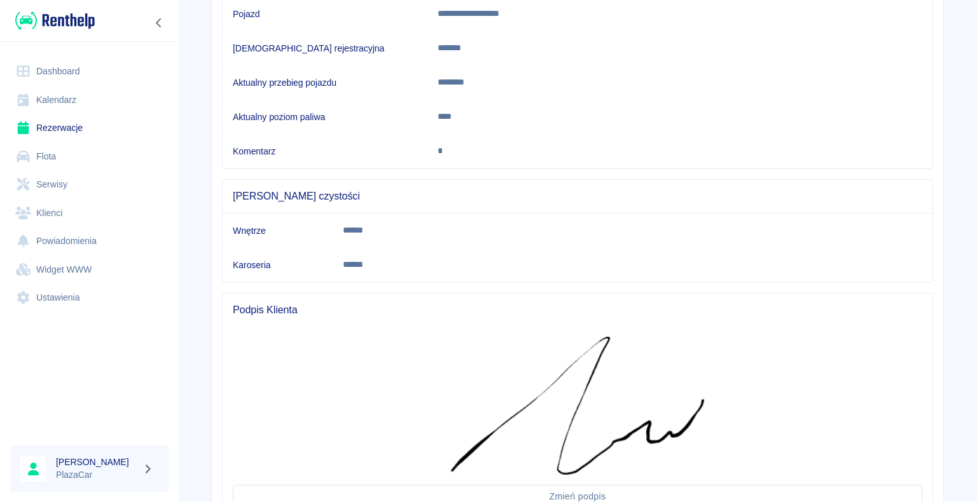
scroll to position [305, 0]
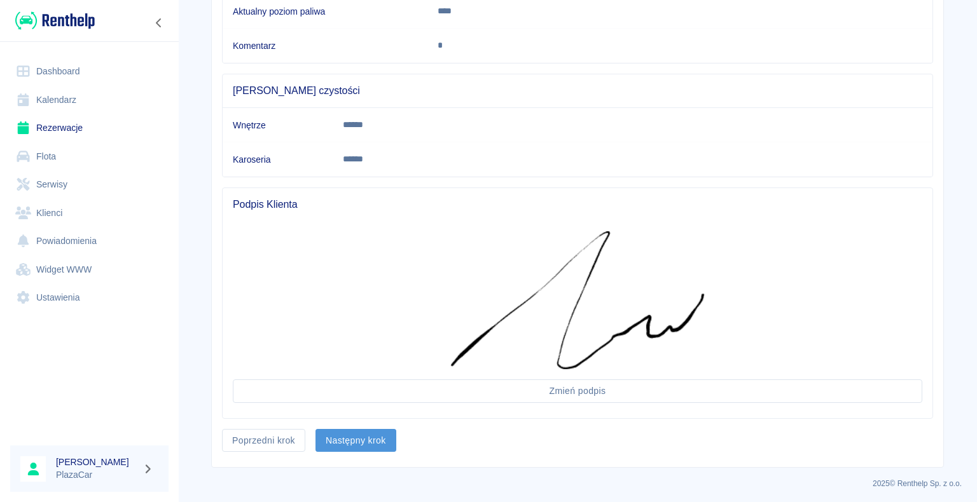
click at [355, 439] on button "Następny krok" at bounding box center [355, 441] width 81 height 24
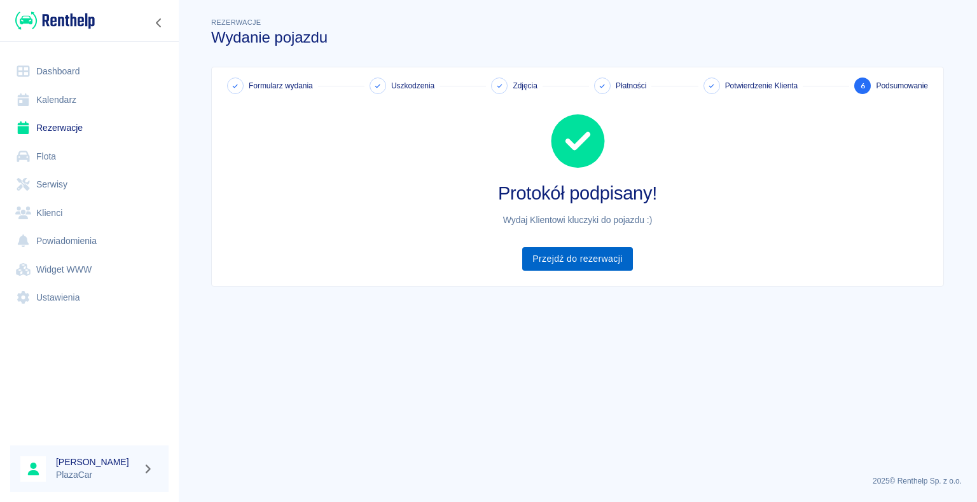
click at [580, 260] on link "Przejdź do rezerwacji" at bounding box center [577, 259] width 110 height 24
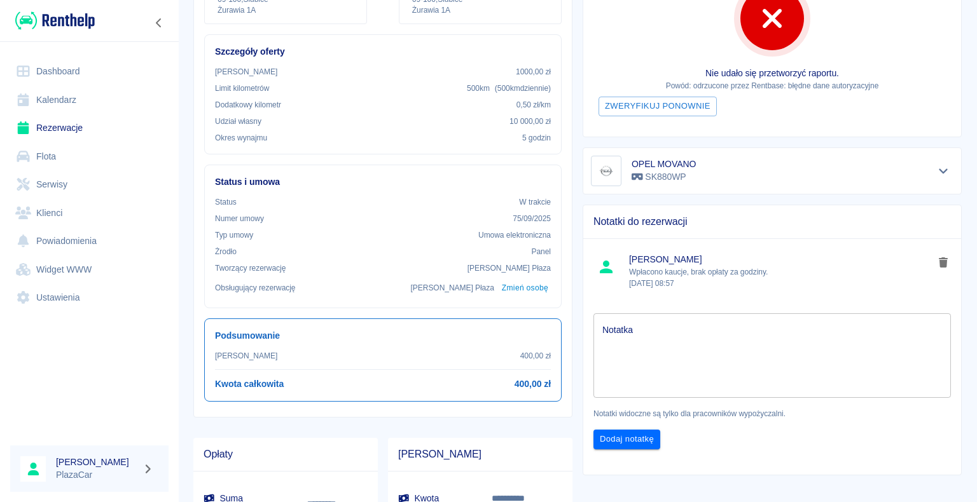
scroll to position [201, 0]
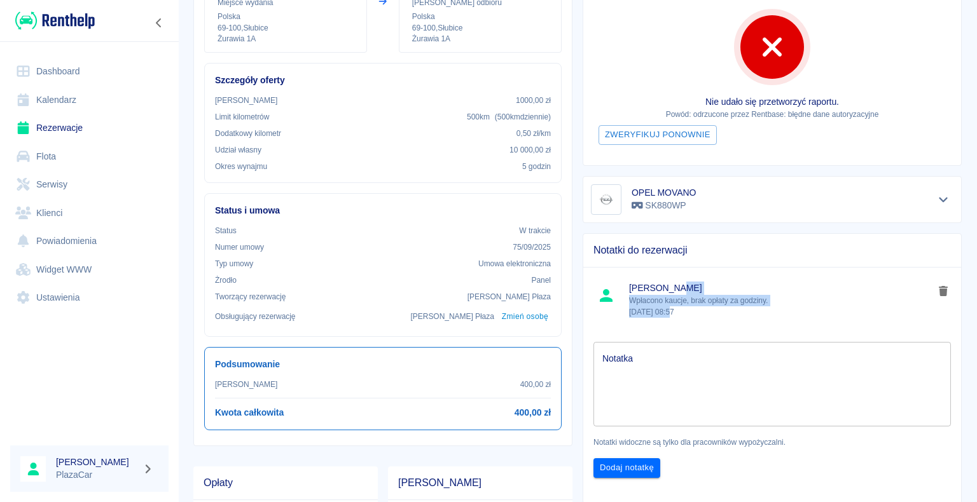
click at [664, 312] on div "Rafał Płaza Wpłacono kaucje, brak opłaty za godziny. 15 wrz 2025, 08:57" at bounding box center [781, 300] width 305 height 36
click at [710, 239] on div "Notatki do rezerwacji" at bounding box center [772, 250] width 378 height 33
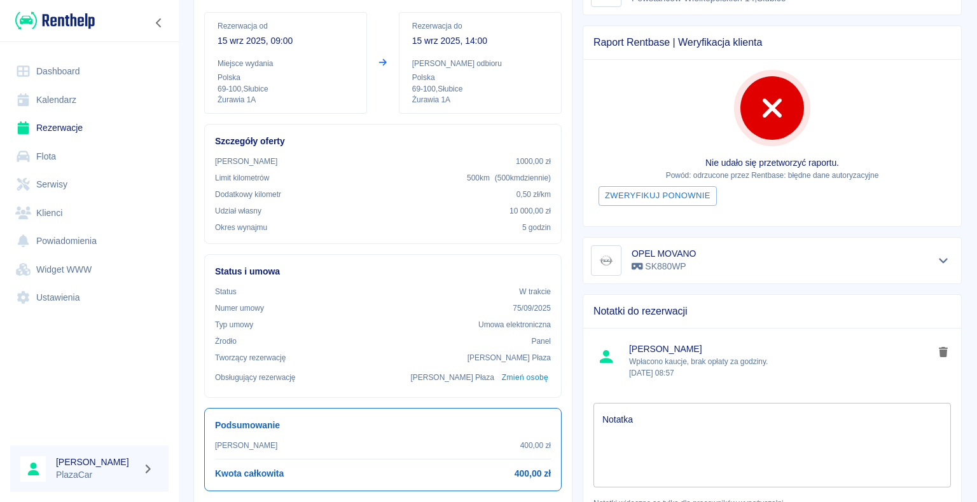
scroll to position [10, 0]
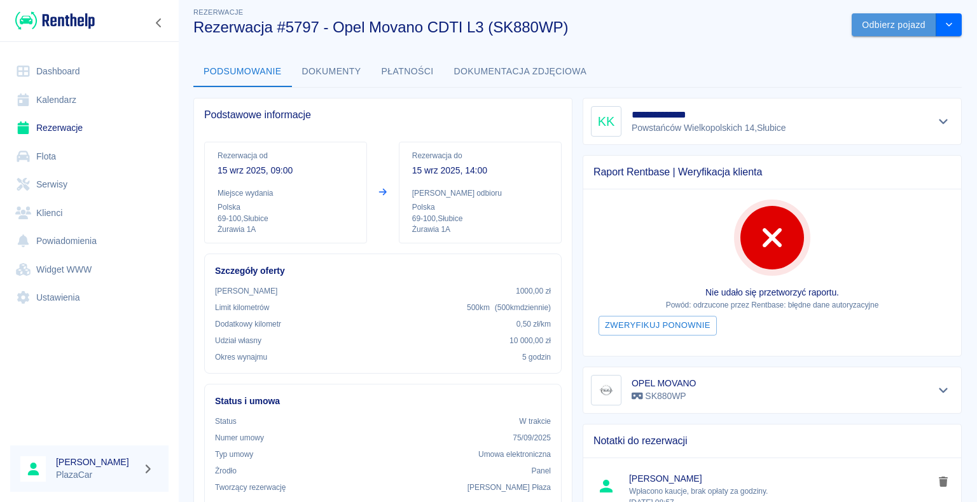
click at [906, 25] on button "Odbierz pojazd" at bounding box center [893, 25] width 85 height 24
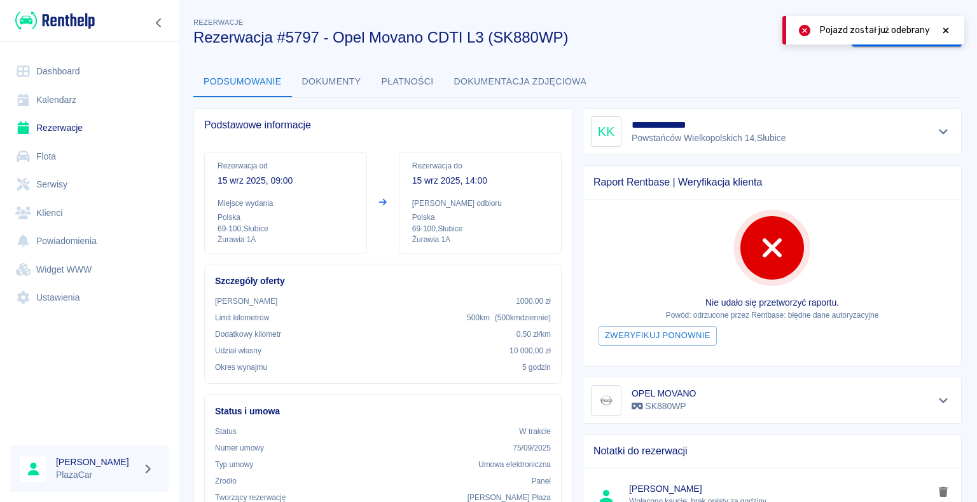
click at [829, 32] on span "Pojazd został już odebrany" at bounding box center [874, 30] width 110 height 13
click at [942, 29] on icon at bounding box center [945, 30] width 11 height 9
click at [66, 125] on link "Rezerwacje" at bounding box center [89, 128] width 158 height 29
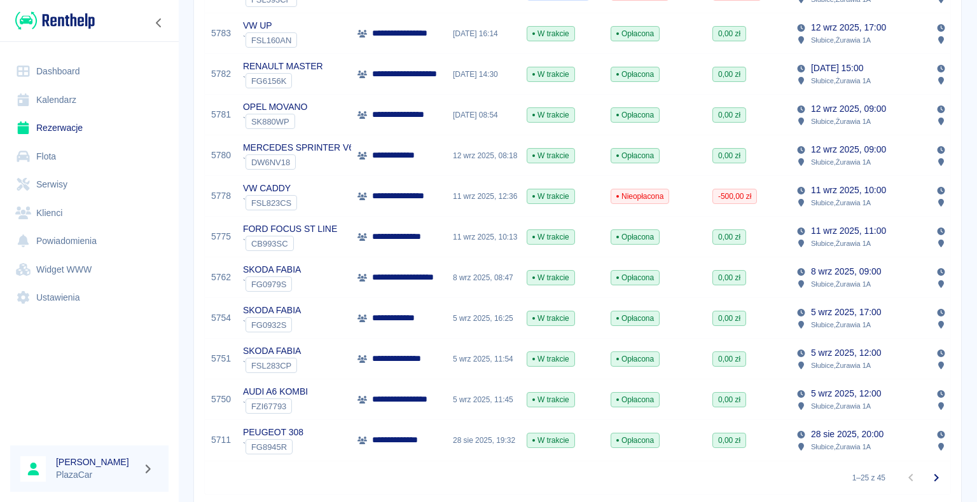
scroll to position [763, 0]
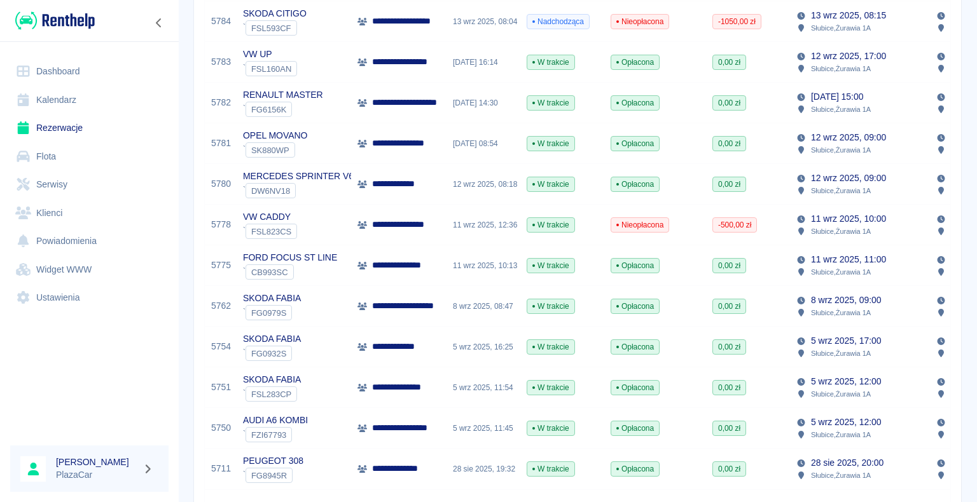
click at [397, 350] on p "**********" at bounding box center [402, 346] width 60 height 13
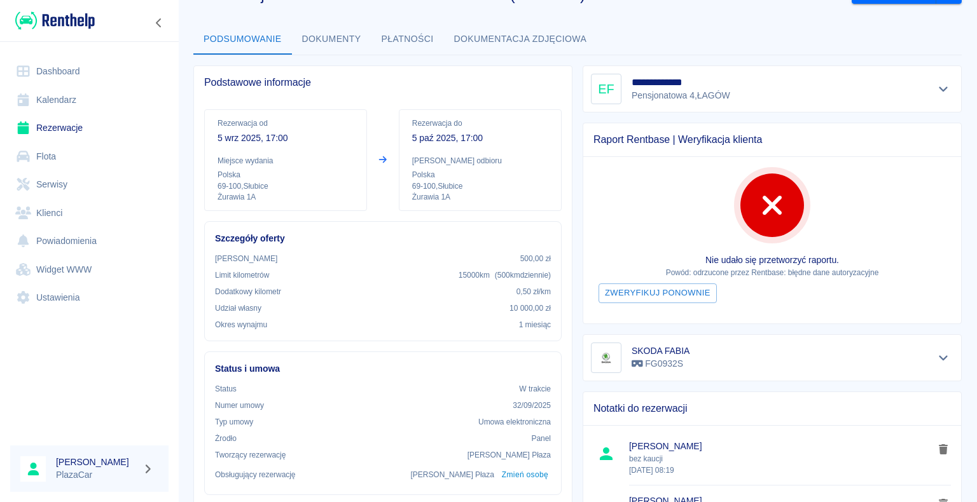
scroll to position [64, 0]
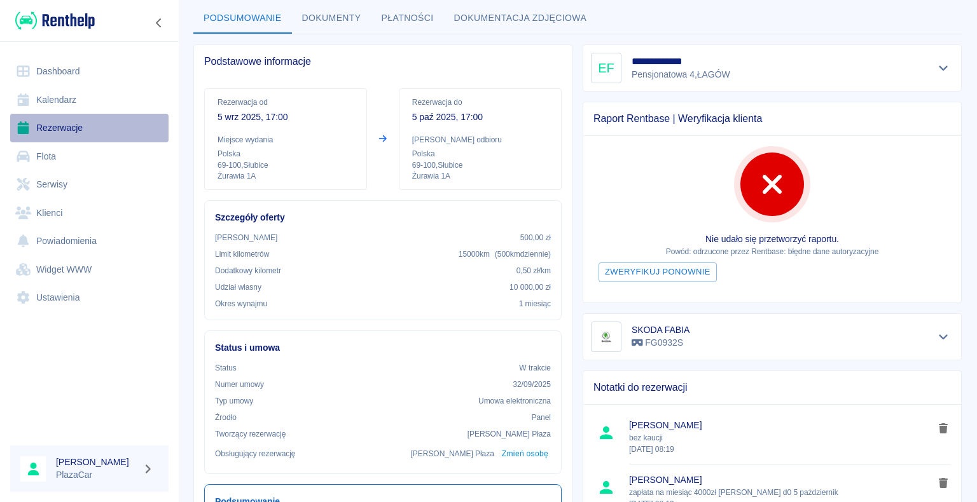
click at [63, 116] on link "Rezerwacje" at bounding box center [89, 128] width 158 height 29
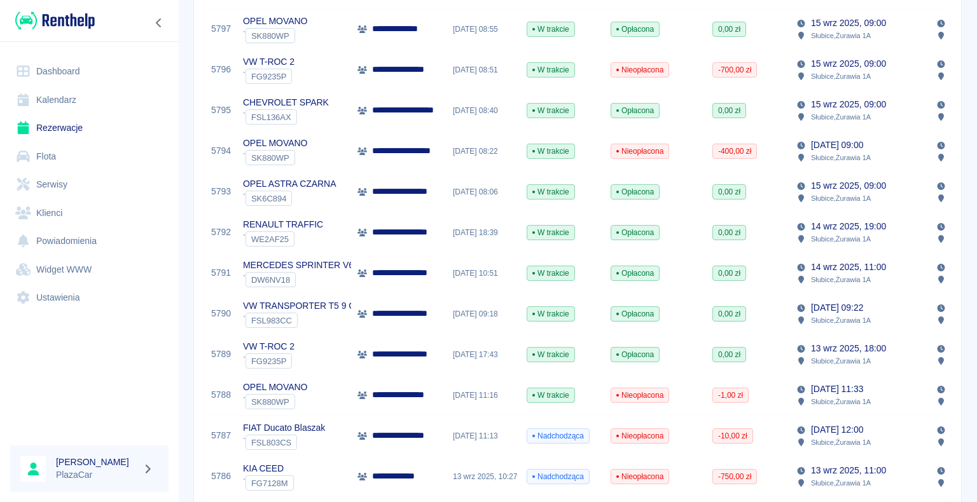
scroll to position [254, 0]
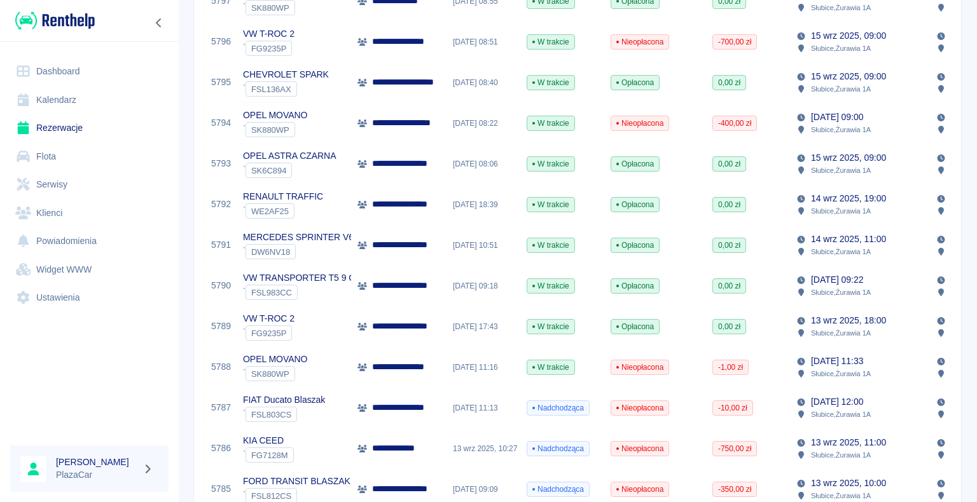
click at [415, 286] on p "**********" at bounding box center [404, 285] width 65 height 13
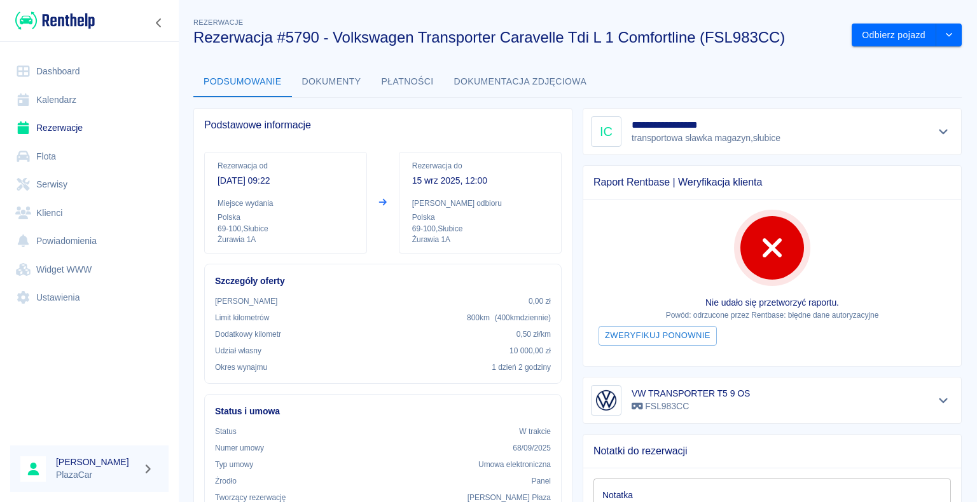
click at [116, 127] on link "Rezerwacje" at bounding box center [89, 128] width 158 height 29
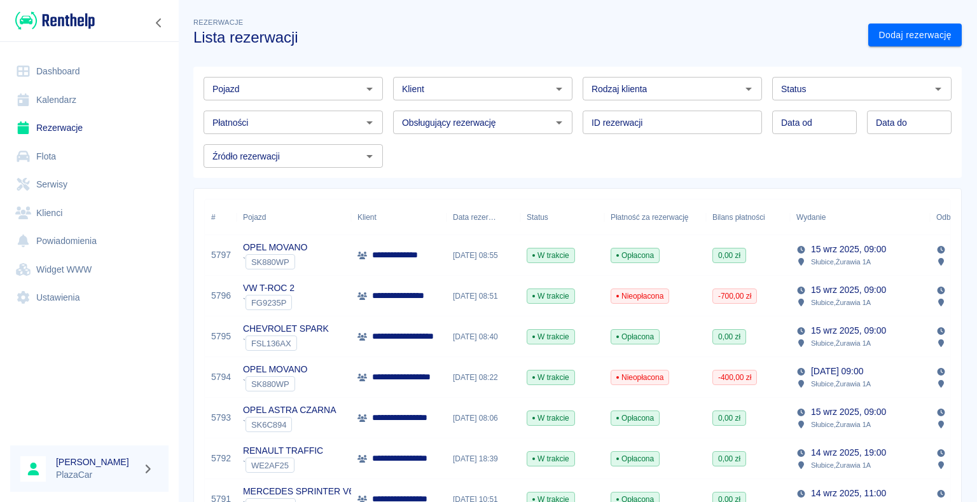
scroll to position [64, 0]
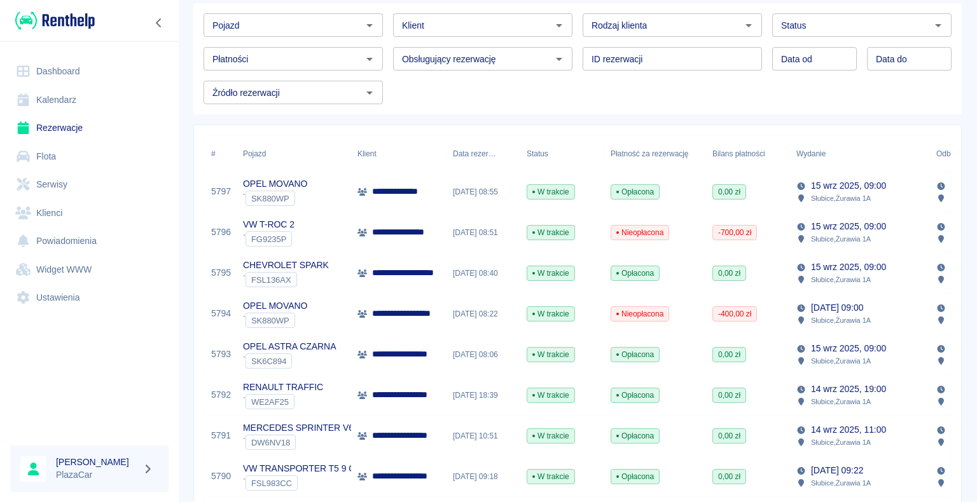
click at [408, 195] on p "**********" at bounding box center [401, 191] width 59 height 13
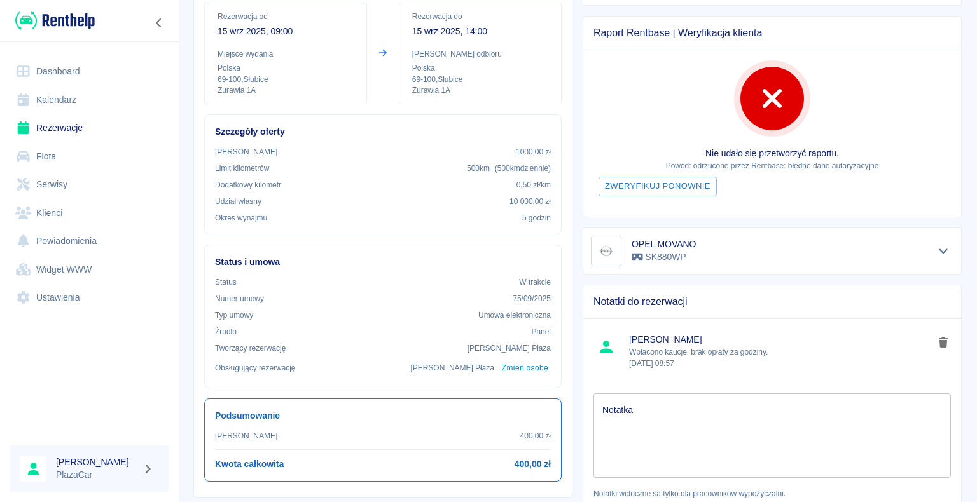
scroll to position [127, 0]
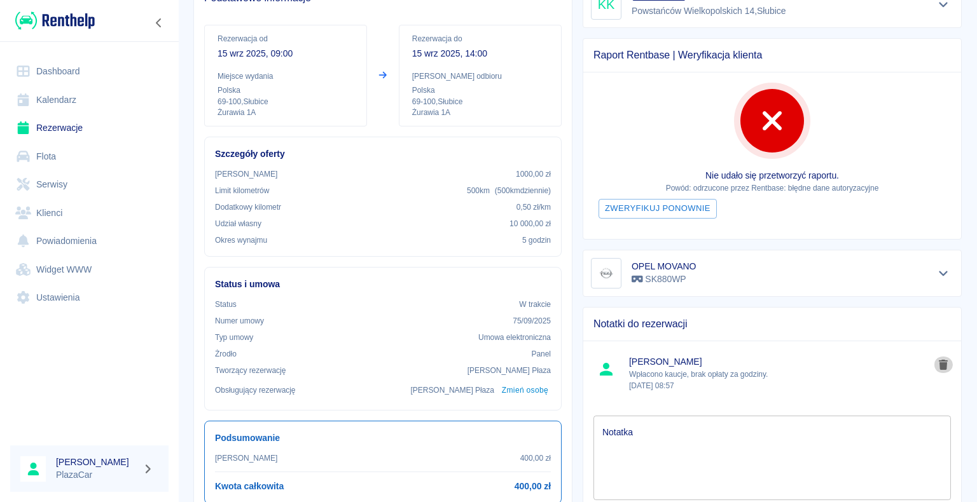
click at [938, 361] on icon "delete note" at bounding box center [942, 365] width 9 height 10
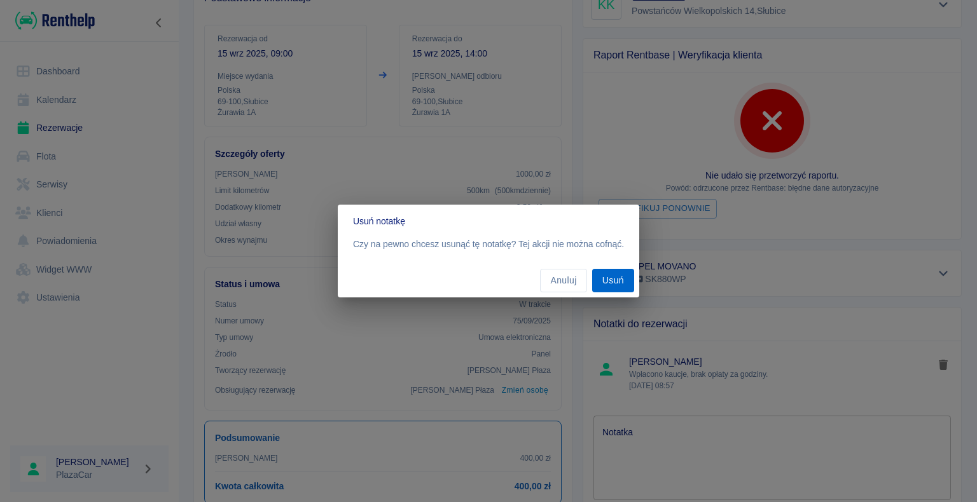
click at [613, 284] on button "Usuń" at bounding box center [613, 281] width 42 height 24
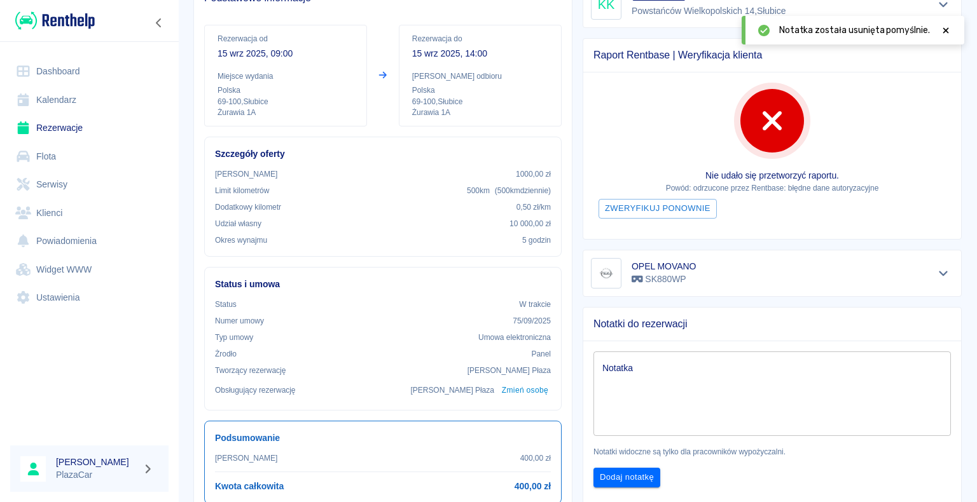
scroll to position [0, 0]
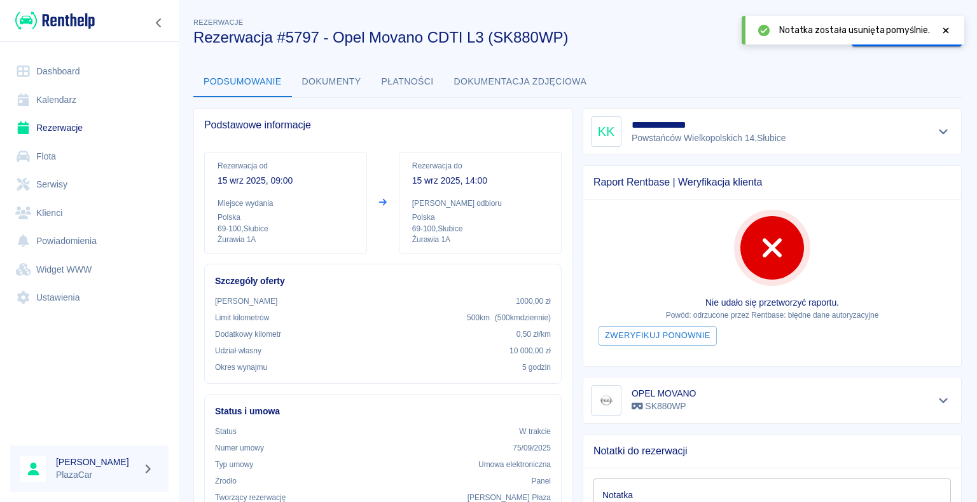
click at [34, 128] on link "Rezerwacje" at bounding box center [89, 128] width 158 height 29
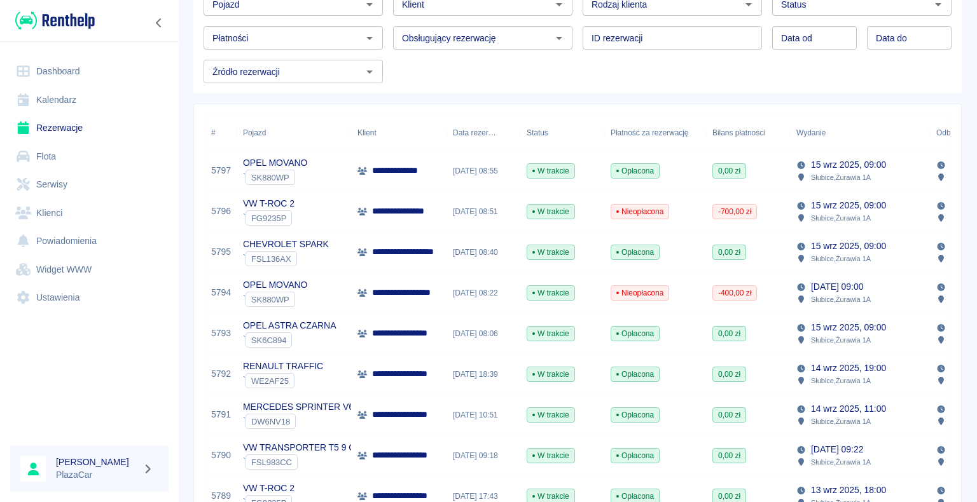
scroll to position [64, 0]
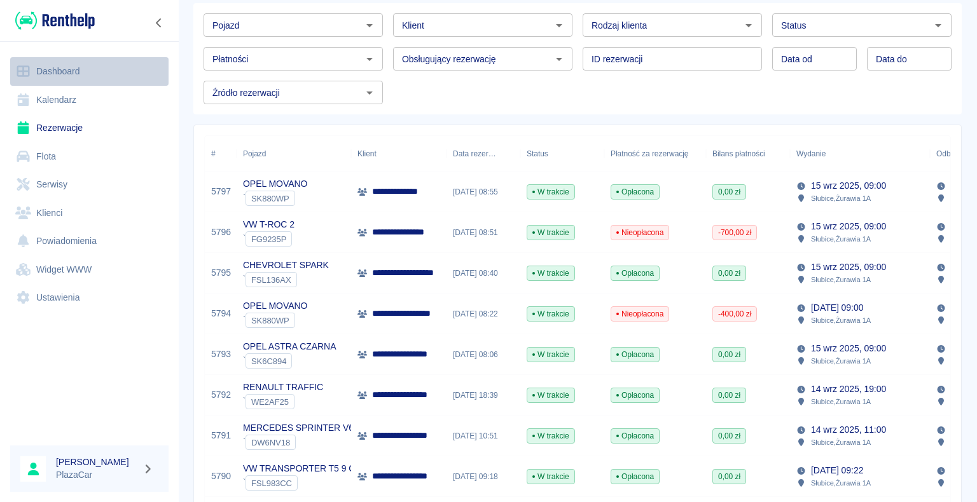
click at [48, 75] on link "Dashboard" at bounding box center [89, 71] width 158 height 29
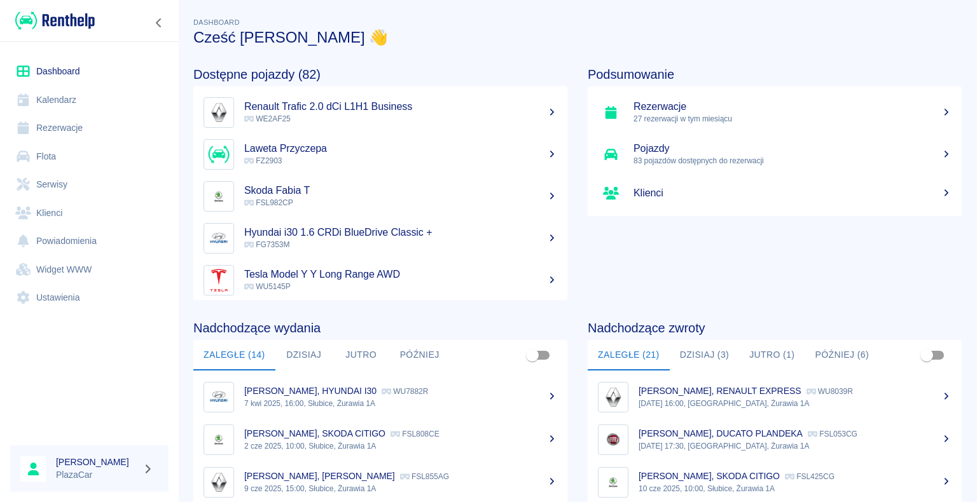
click at [719, 351] on button "Dzisiaj (3)" at bounding box center [704, 355] width 70 height 31
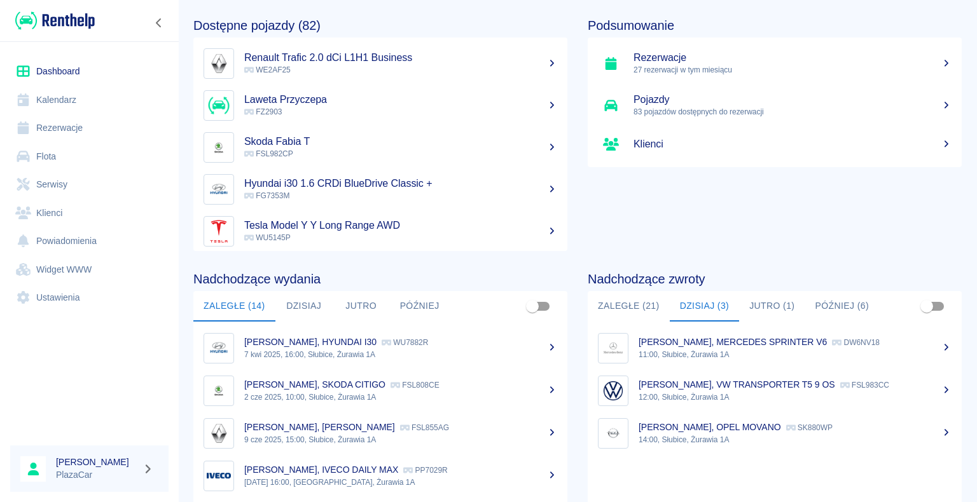
scroll to position [97, 0]
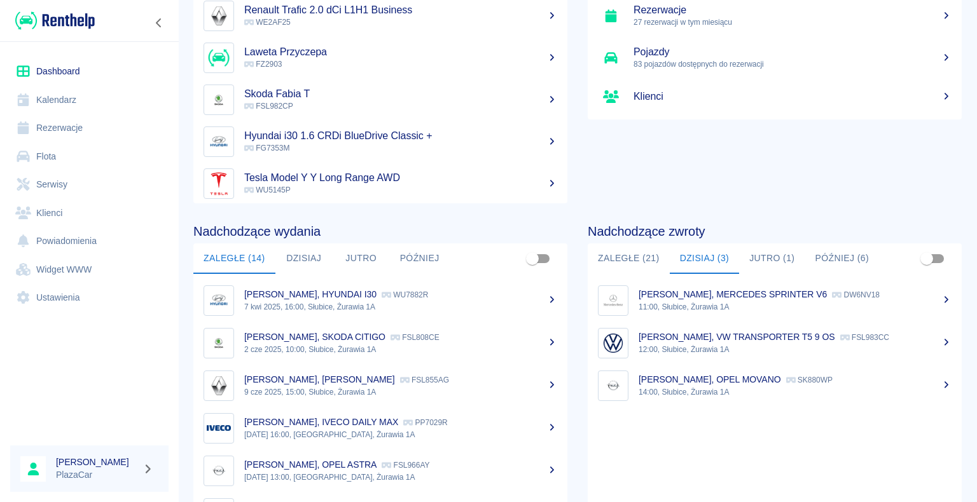
click at [766, 270] on button "Jutro (1)" at bounding box center [771, 258] width 65 height 31
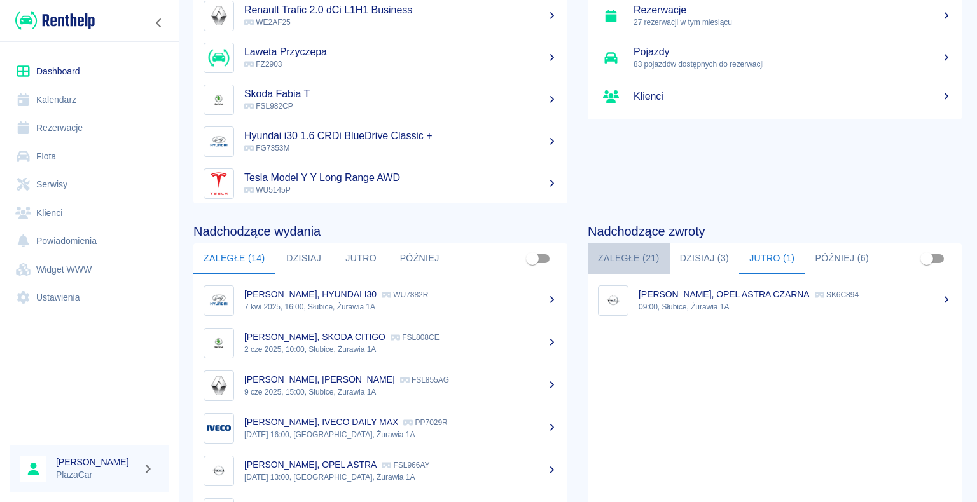
click at [621, 261] on button "Zaległe (21)" at bounding box center [628, 258] width 82 height 31
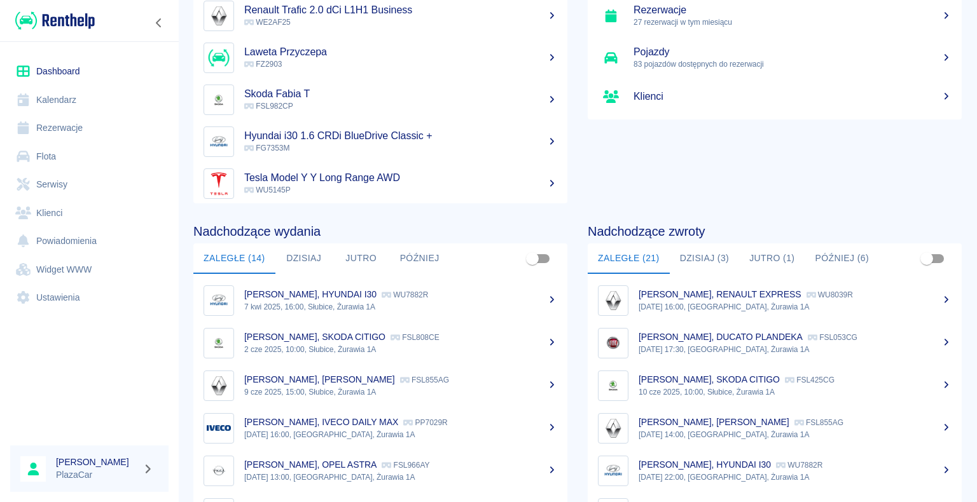
scroll to position [254, 0]
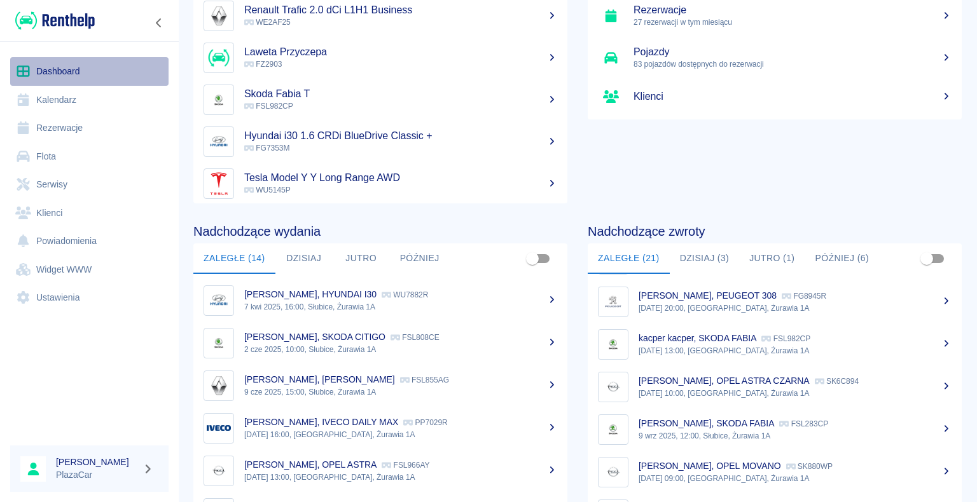
click at [89, 72] on link "Dashboard" at bounding box center [89, 71] width 158 height 29
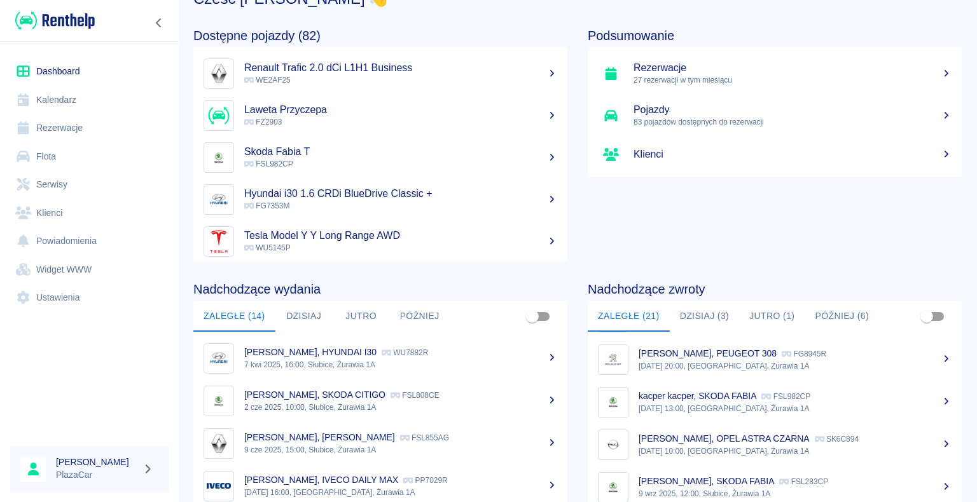
scroll to position [0, 0]
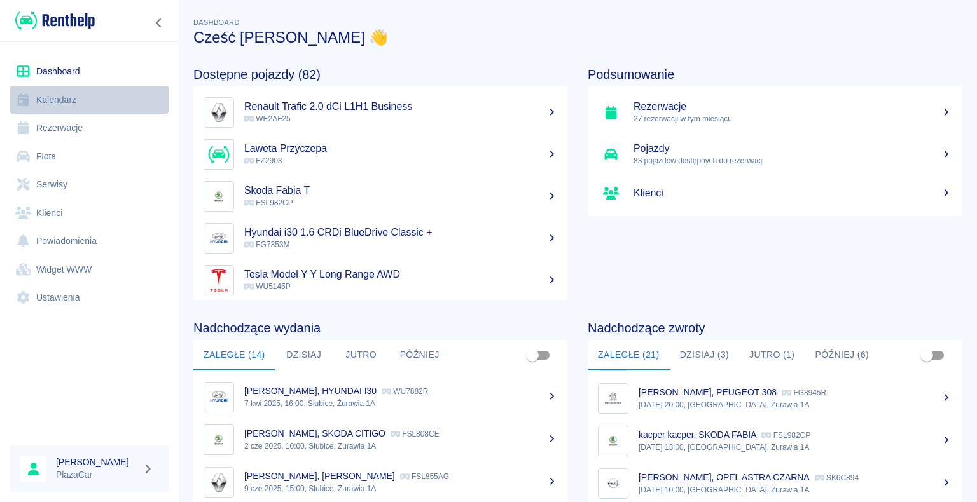
click at [86, 107] on link "Kalendarz" at bounding box center [89, 100] width 158 height 29
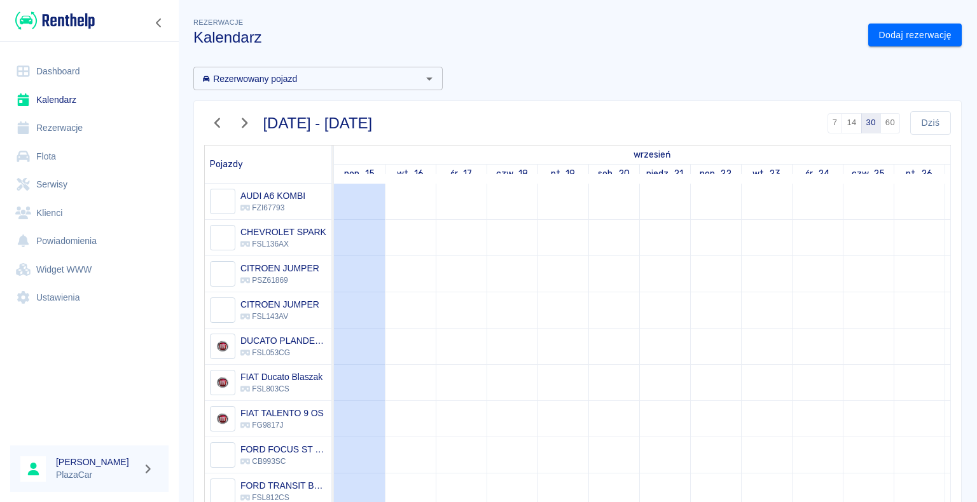
click at [21, 70] on icon at bounding box center [23, 71] width 16 height 13
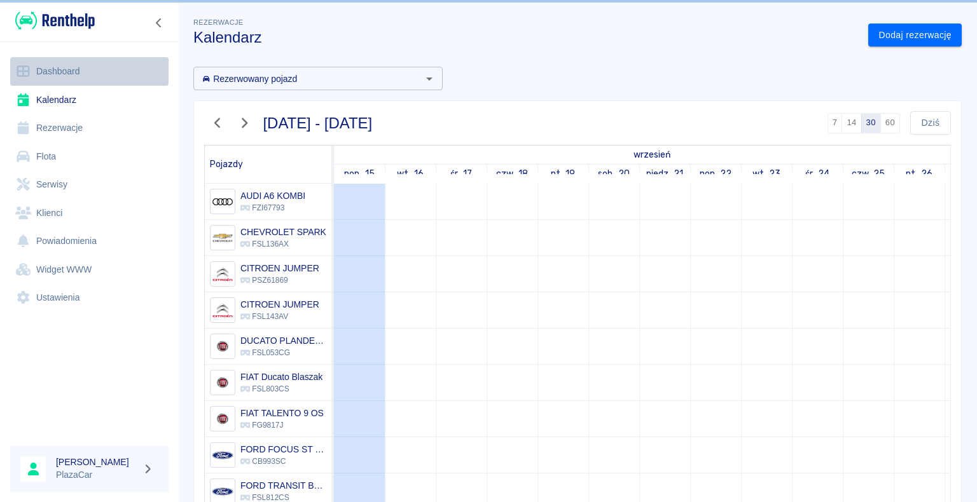
click at [21, 70] on icon at bounding box center [23, 71] width 16 height 13
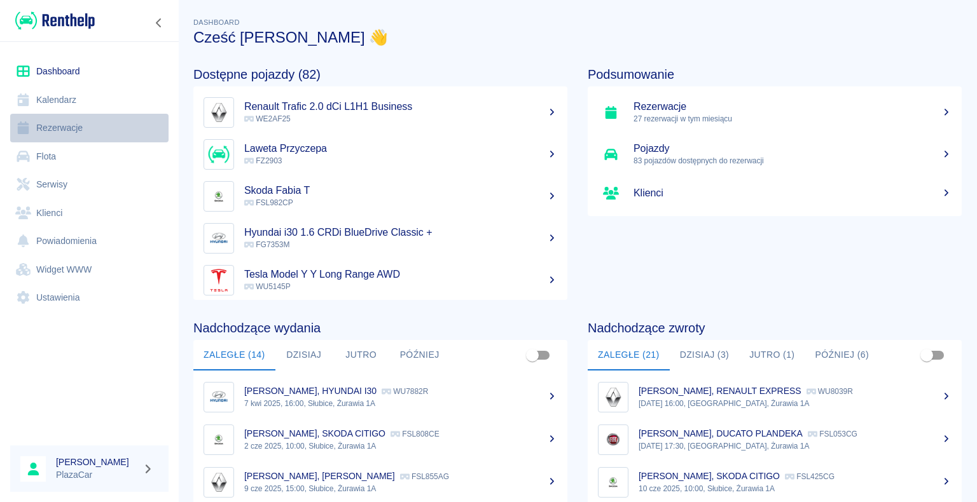
click at [76, 132] on link "Rezerwacje" at bounding box center [89, 128] width 158 height 29
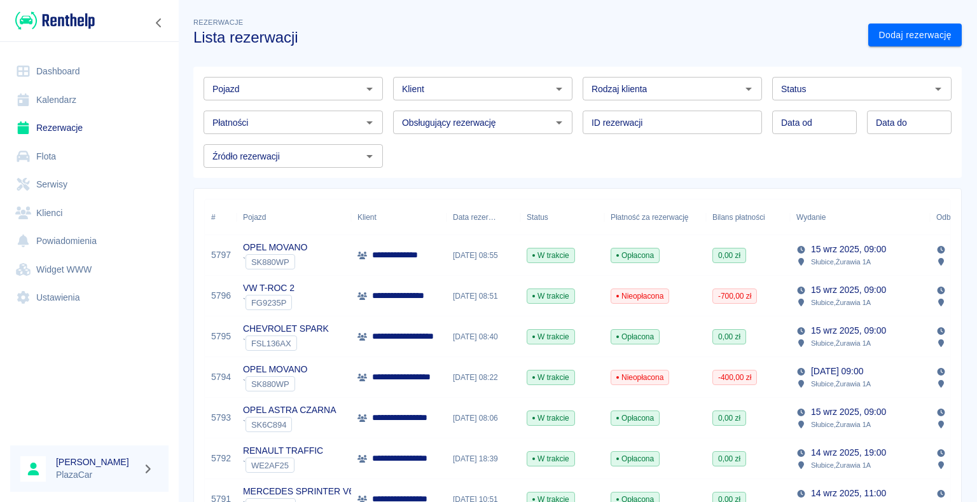
click at [311, 96] on div "Pojazd" at bounding box center [292, 89] width 179 height 24
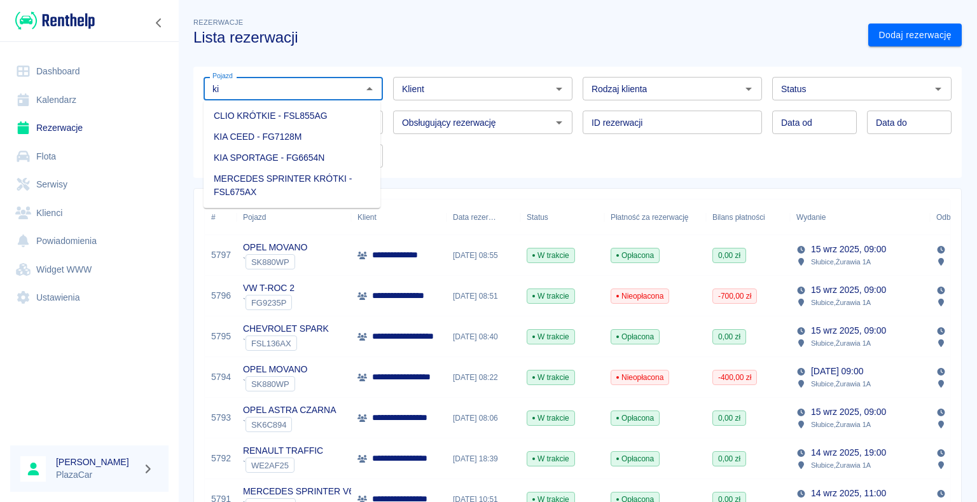
click at [283, 139] on li "KIA CEED - FG7128M" at bounding box center [291, 137] width 177 height 21
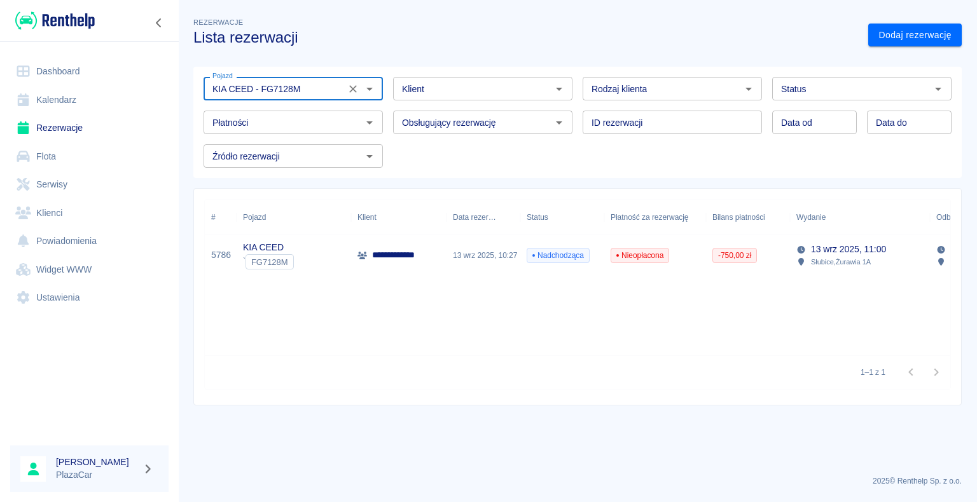
type input "KIA CEED - FG7128M"
drag, startPoint x: 850, startPoint y: 312, endPoint x: 598, endPoint y: 355, distance: 255.4
drag, startPoint x: 598, startPoint y: 355, endPoint x: 911, endPoint y: 303, distance: 317.1
click at [922, 303] on div "**********" at bounding box center [577, 278] width 745 height 156
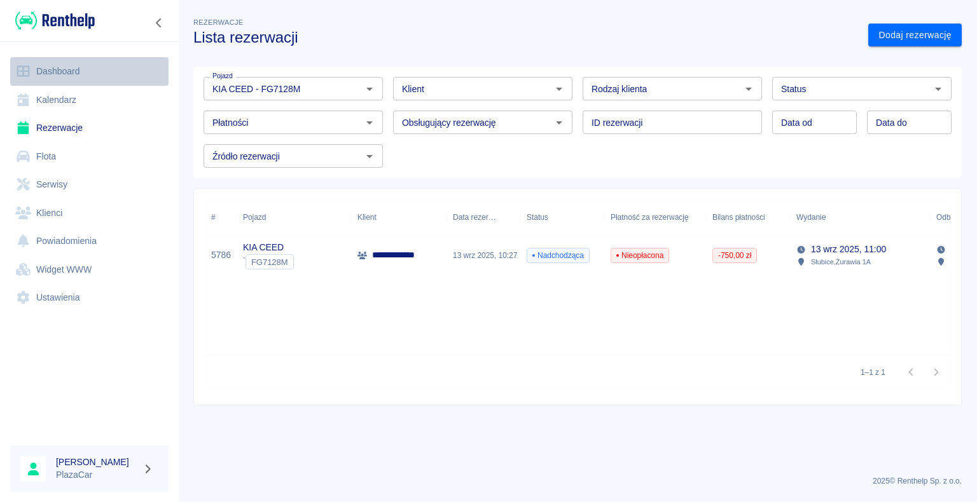
click at [43, 70] on link "Dashboard" at bounding box center [89, 71] width 158 height 29
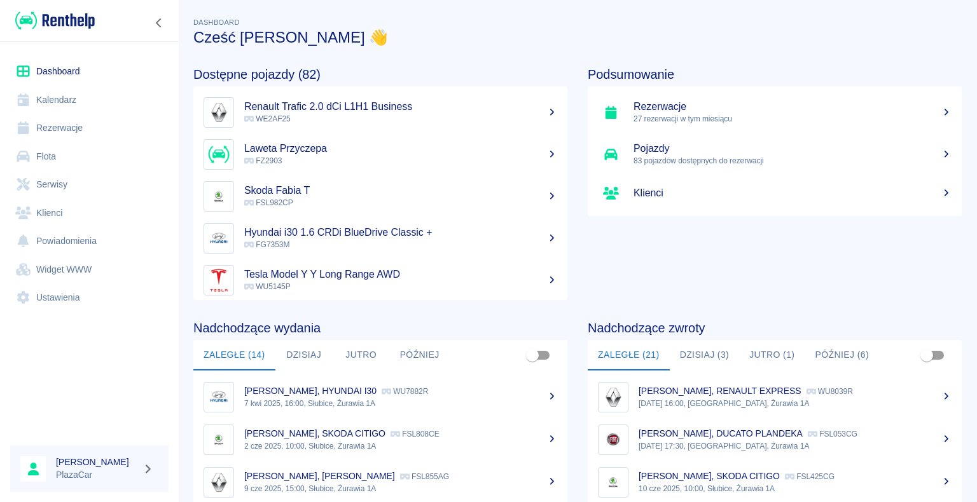
click at [73, 151] on link "Flota" at bounding box center [89, 156] width 158 height 29
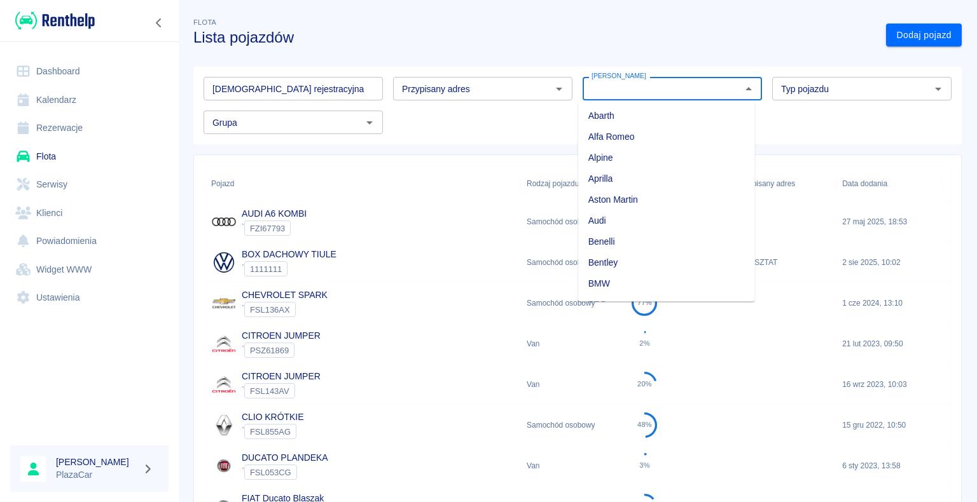
click at [673, 90] on input "[PERSON_NAME]" at bounding box center [661, 89] width 151 height 16
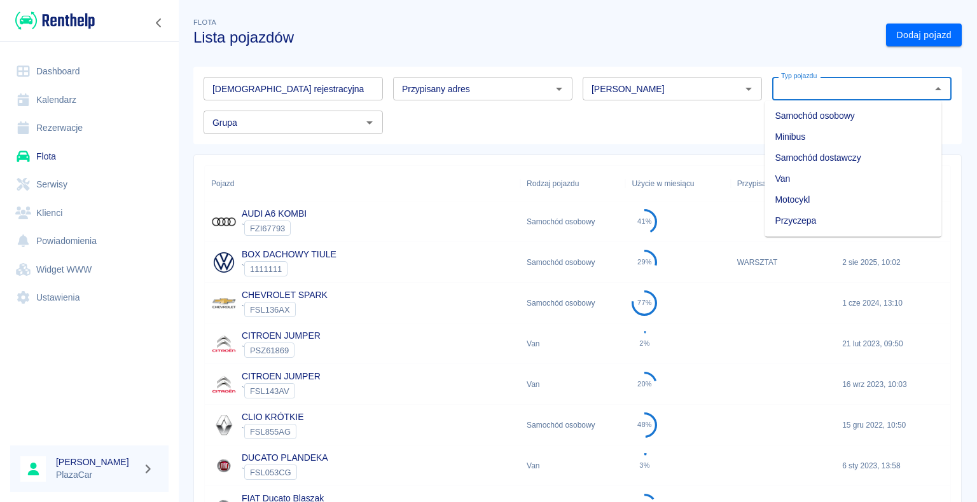
click at [902, 85] on input "Typ pojazdu" at bounding box center [851, 89] width 151 height 16
click at [813, 221] on li "Przyczepa" at bounding box center [852, 220] width 177 height 21
type input "Przyczepa"
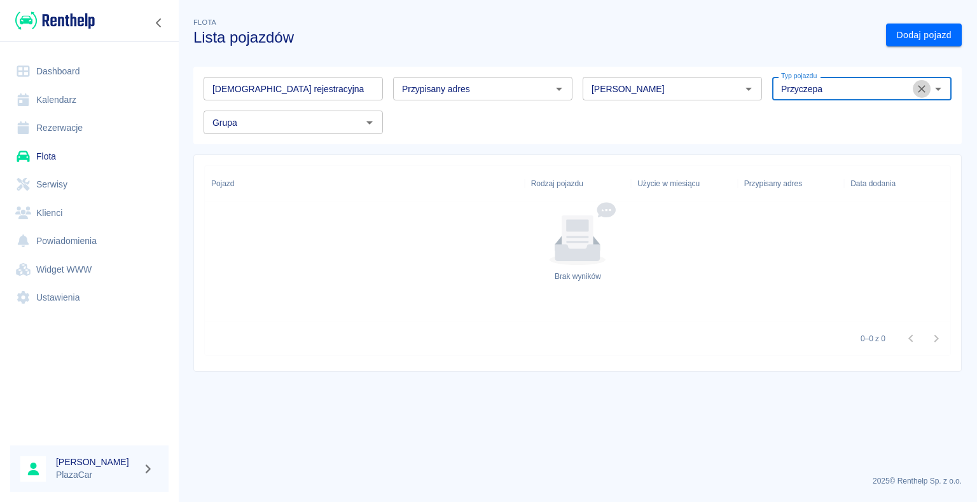
click at [917, 94] on icon "Wyczyść" at bounding box center [921, 89] width 13 height 13
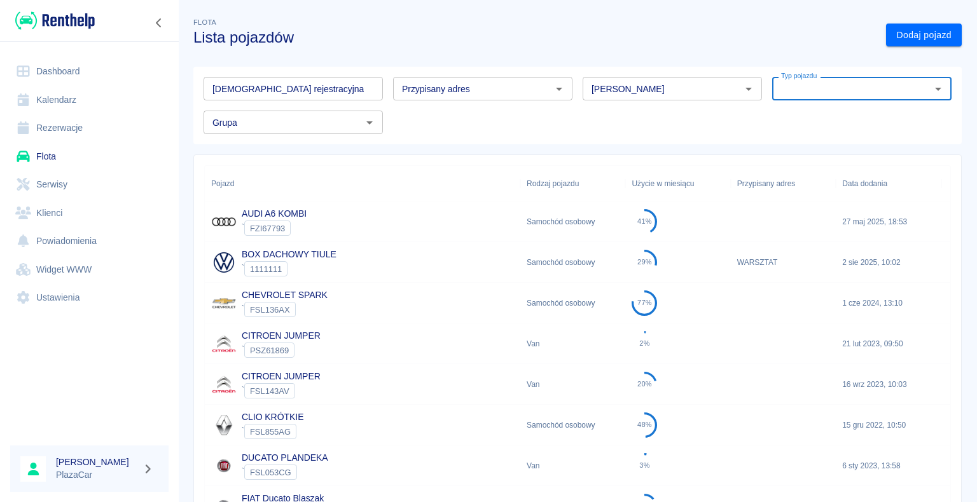
click at [117, 70] on link "Dashboard" at bounding box center [89, 71] width 158 height 29
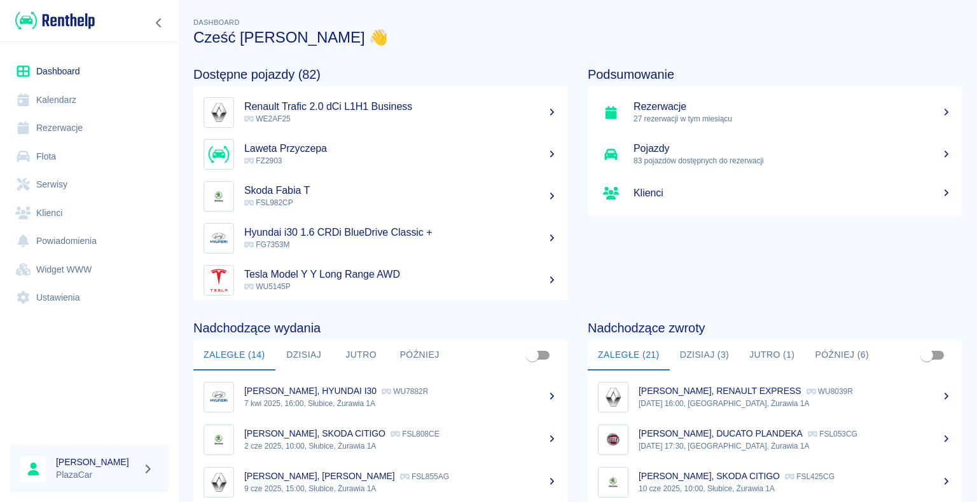
click at [298, 112] on h5 "Renault Trafic 2.0 dCi L1H1 Business" at bounding box center [400, 106] width 313 height 13
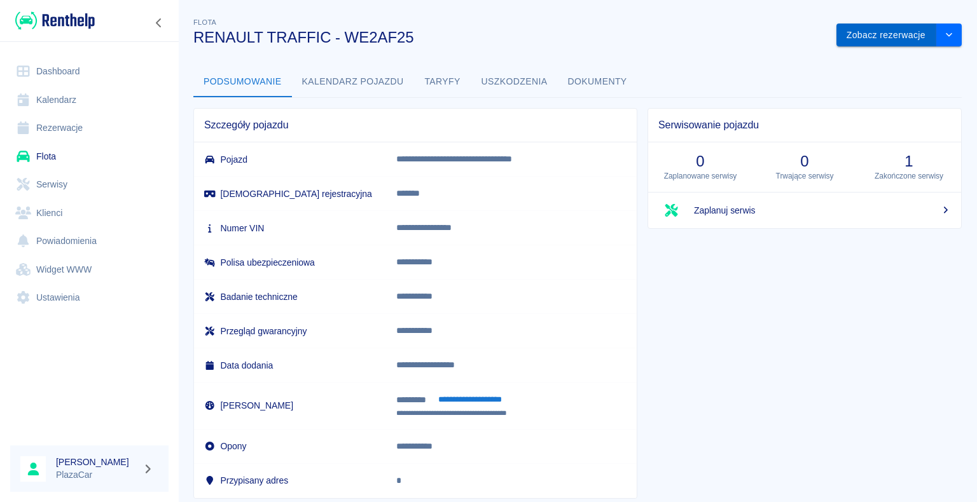
click at [898, 30] on button "Zobacz rezerwacje" at bounding box center [886, 36] width 100 height 24
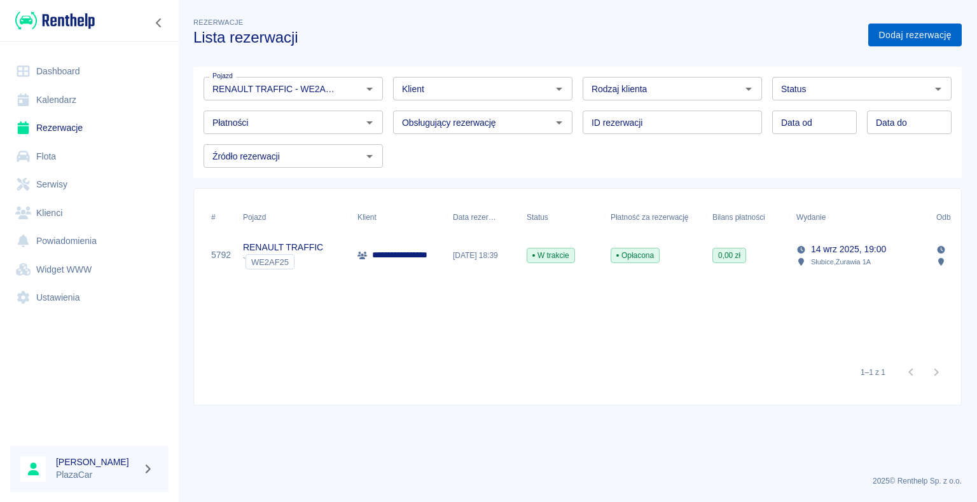
click at [900, 35] on link "Dodaj rezerwację" at bounding box center [914, 36] width 93 height 24
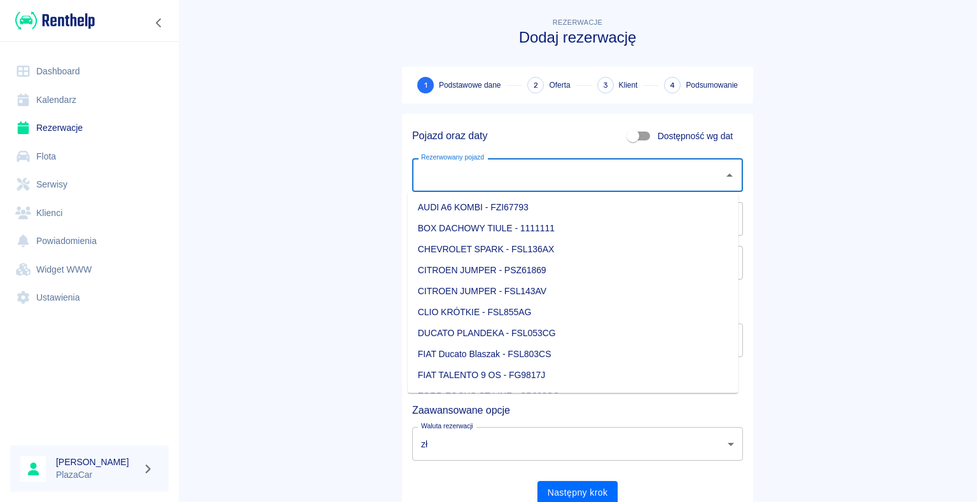
click at [519, 180] on input "Rezerwowany pojazd" at bounding box center [568, 175] width 300 height 22
type input "o"
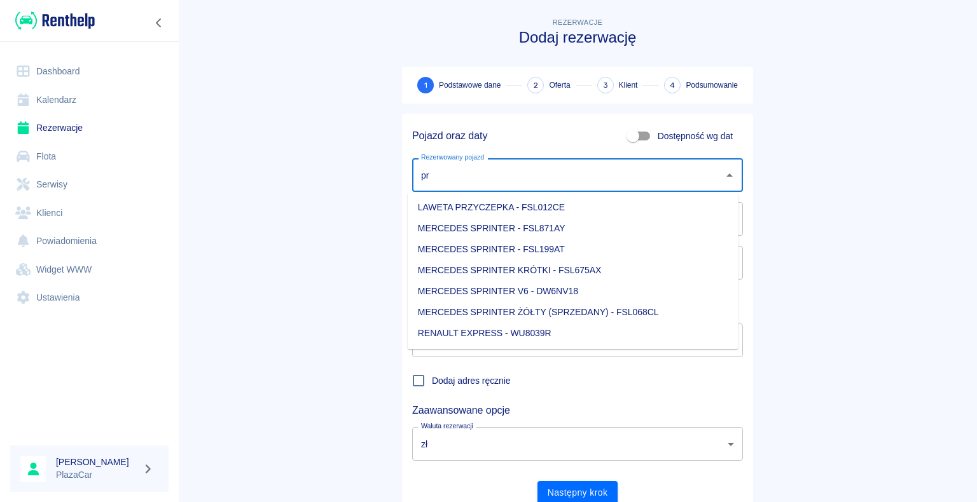
type input "p"
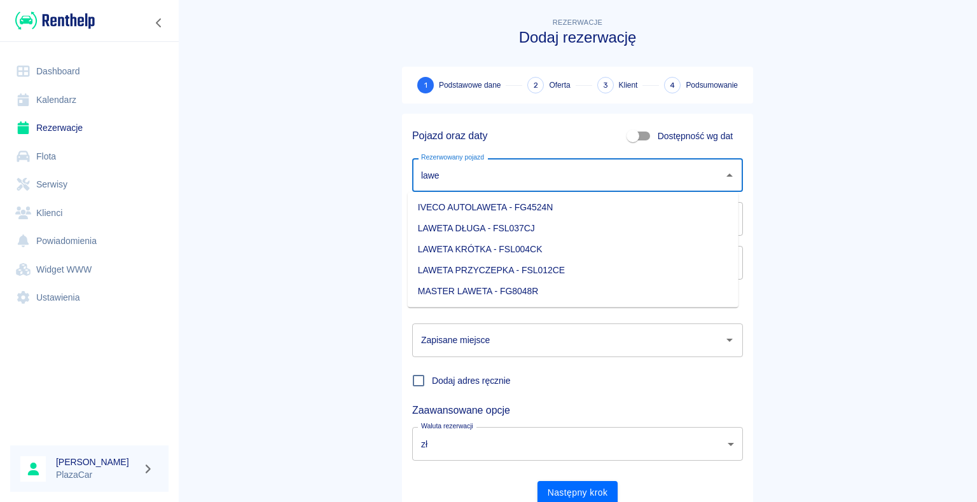
click at [535, 249] on li "LAWETA KRÓTKA - FSL004CK" at bounding box center [573, 249] width 331 height 21
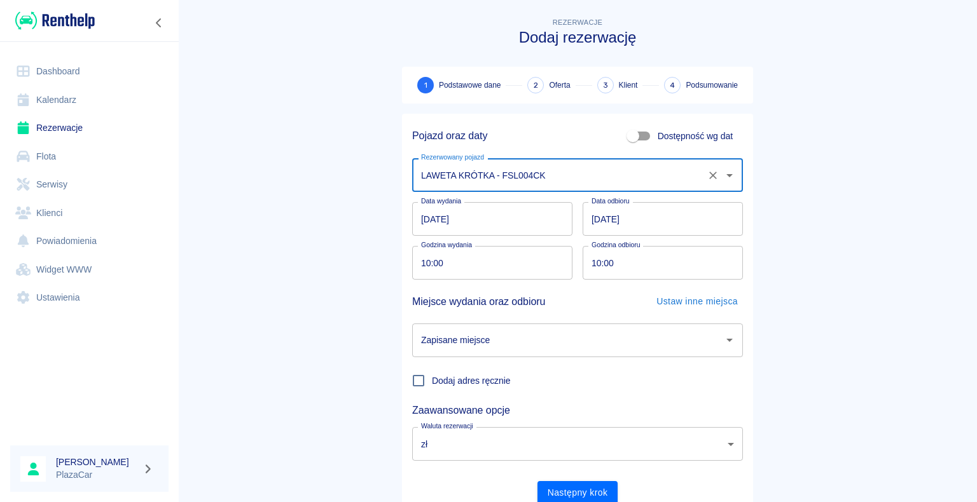
type input "LAWETA KRÓTKA - FSL004CK"
click at [654, 345] on input "Zapisane miejsce" at bounding box center [568, 340] width 300 height 22
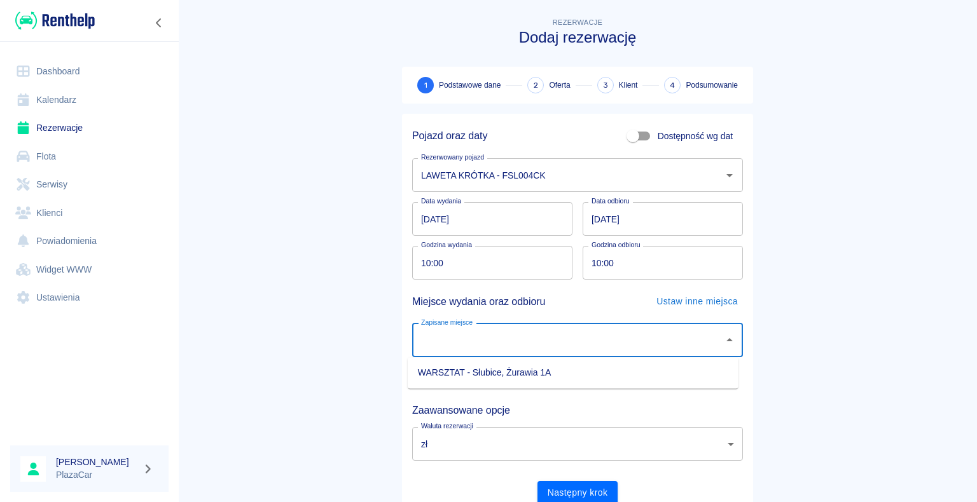
click at [544, 380] on li "WARSZTAT - Słubice, Żurawia 1A" at bounding box center [573, 372] width 331 height 21
type input "WARSZTAT - Słubice, Żurawia 1A"
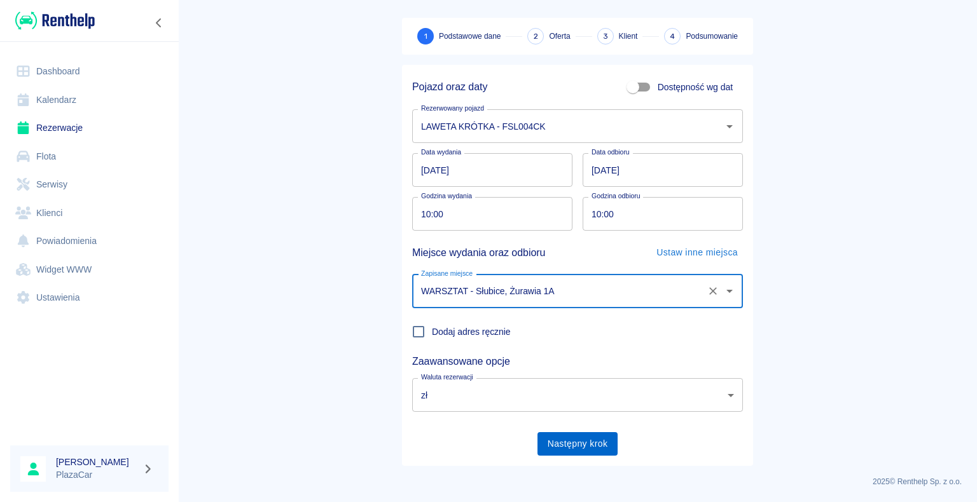
click at [574, 432] on button "Następny krok" at bounding box center [577, 444] width 81 height 24
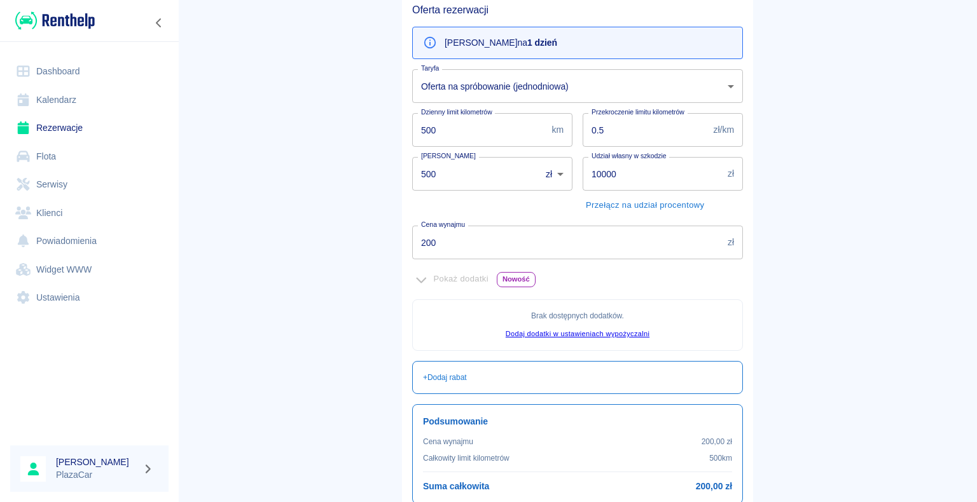
scroll to position [231, 0]
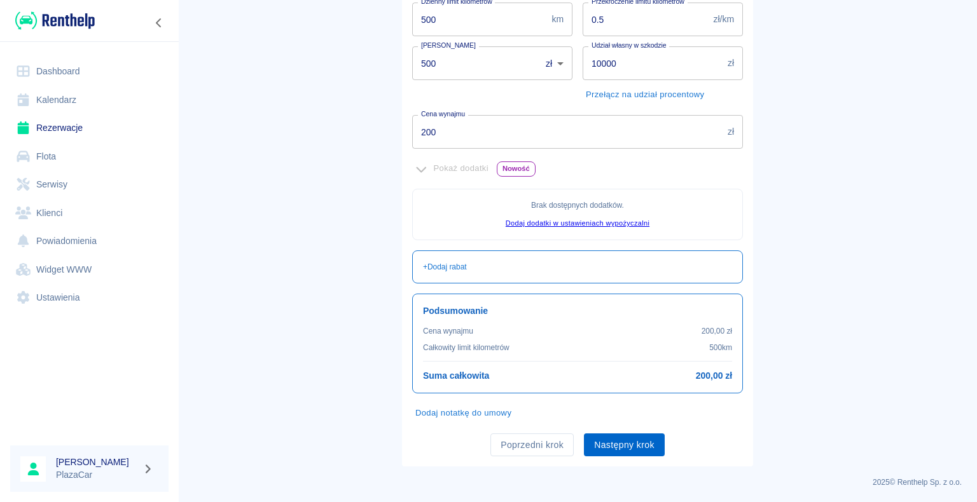
drag, startPoint x: 615, startPoint y: 422, endPoint x: 610, endPoint y: 446, distance: 23.9
click at [610, 441] on div "Poprzedni krok Następny krok" at bounding box center [572, 440] width 341 height 34
click at [610, 446] on button "Następny krok" at bounding box center [624, 446] width 81 height 24
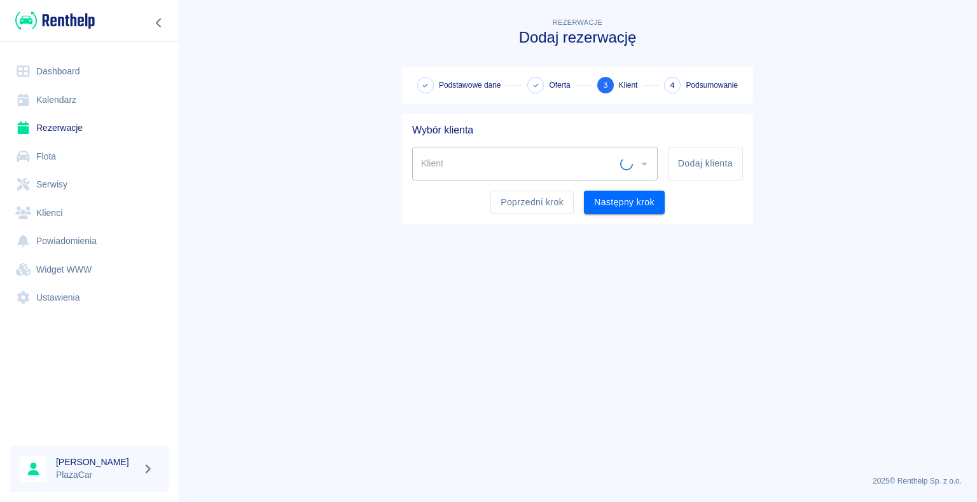
scroll to position [0, 0]
click at [643, 161] on icon "Otwórz" at bounding box center [643, 163] width 15 height 15
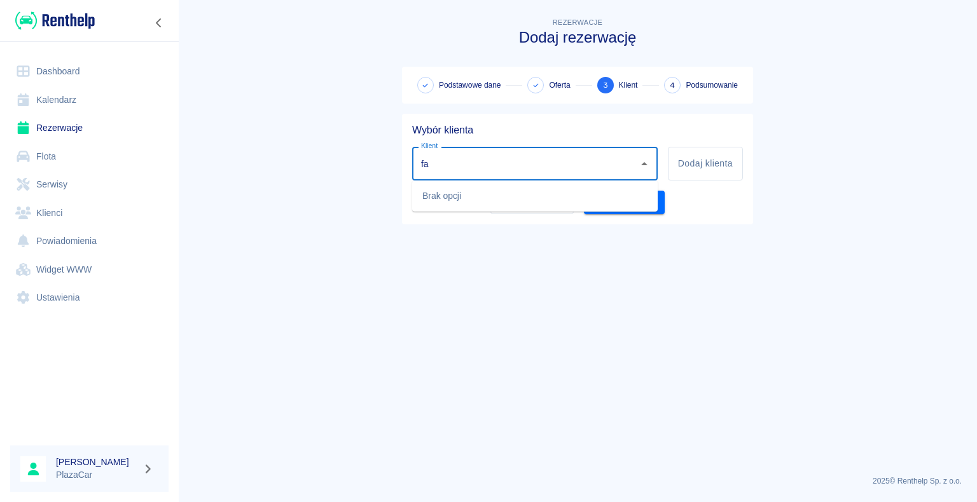
type input "f"
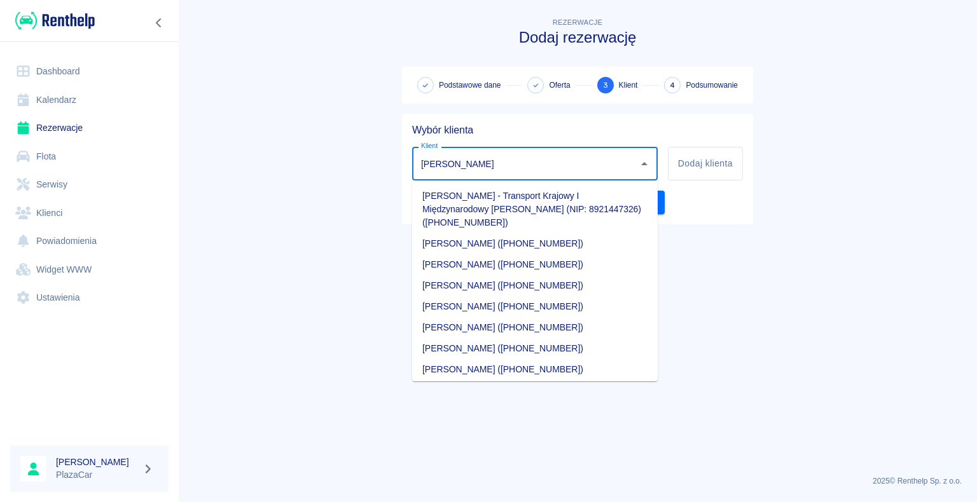
click at [535, 318] on li "[PERSON_NAME] ([PHONE_NUMBER])" at bounding box center [534, 327] width 245 height 21
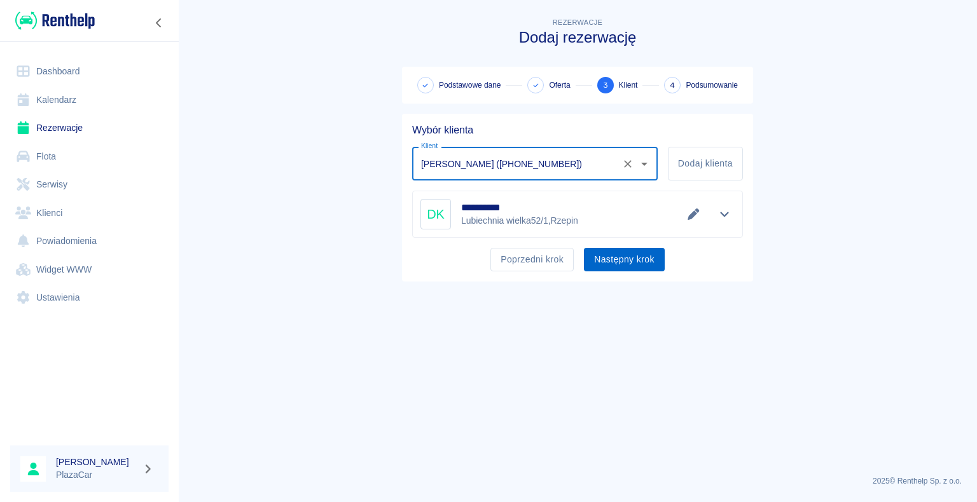
type input "[PERSON_NAME] ([PHONE_NUMBER])"
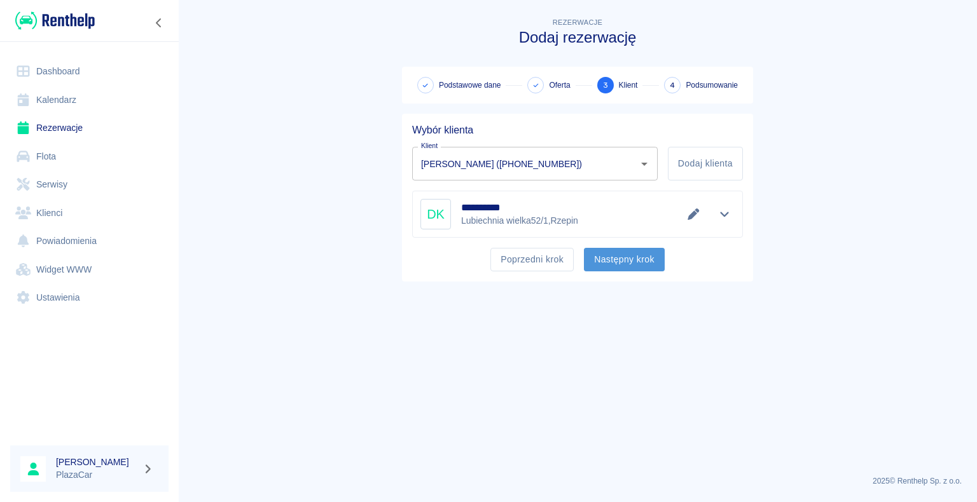
click at [642, 252] on button "Następny krok" at bounding box center [624, 260] width 81 height 24
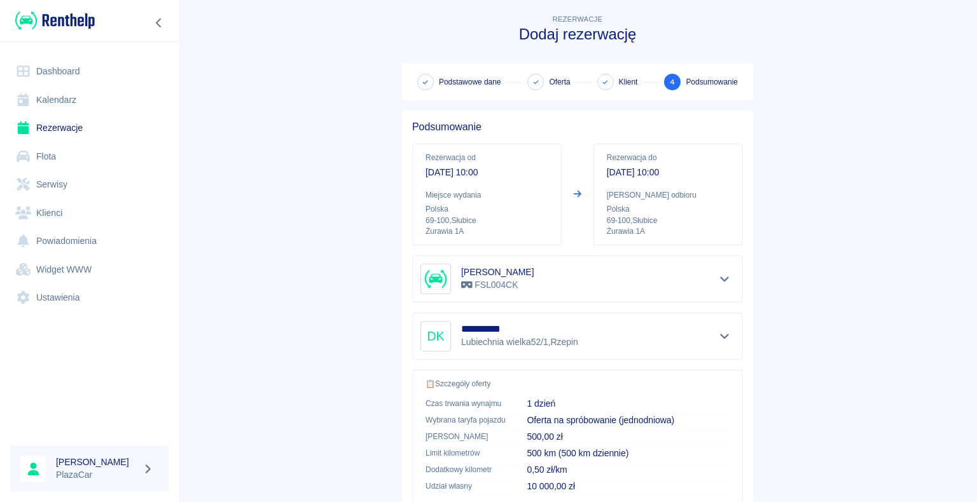
scroll to position [181, 0]
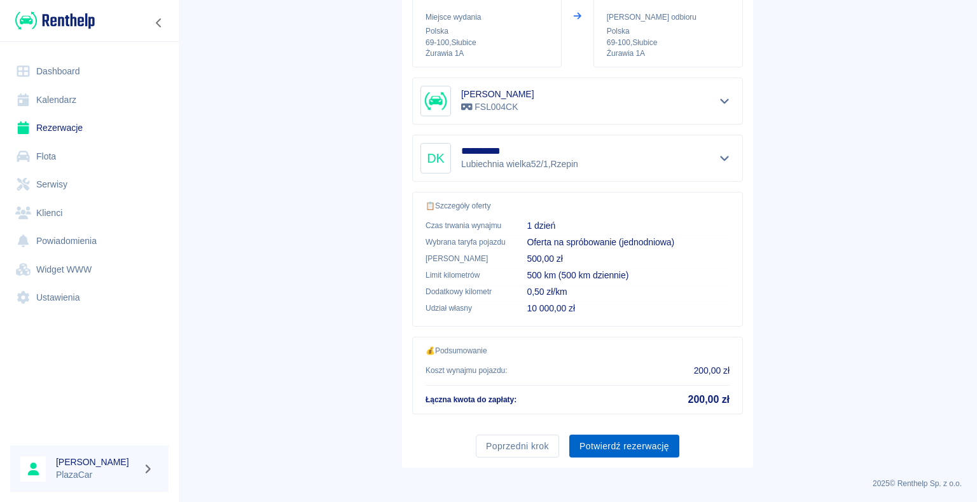
click at [608, 444] on button "Potwierdź rezerwację" at bounding box center [624, 447] width 110 height 24
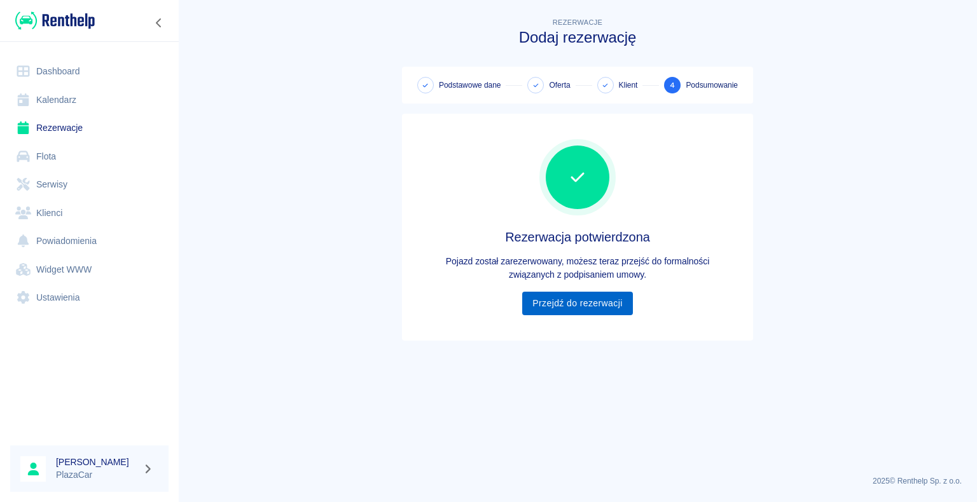
click at [589, 296] on link "Przejdź do rezerwacji" at bounding box center [577, 304] width 110 height 24
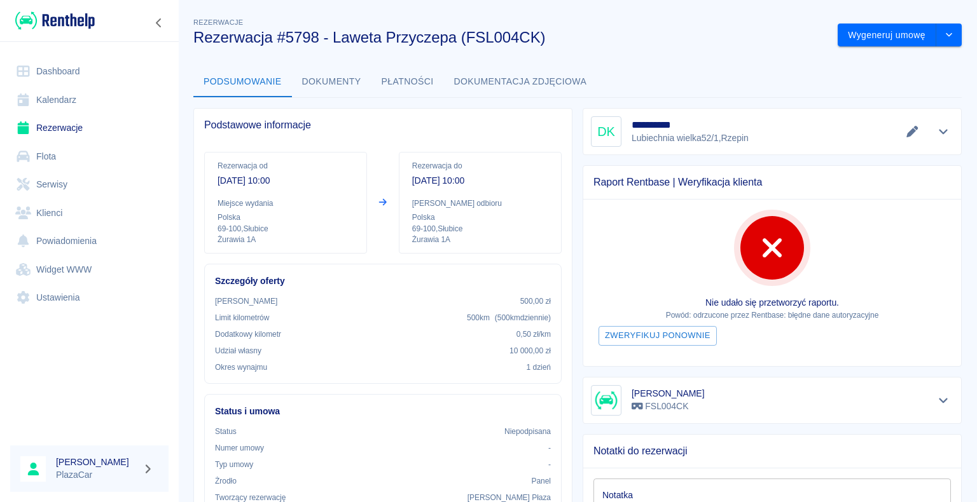
click at [936, 133] on icon "Pokaż szczegóły" at bounding box center [943, 131] width 15 height 11
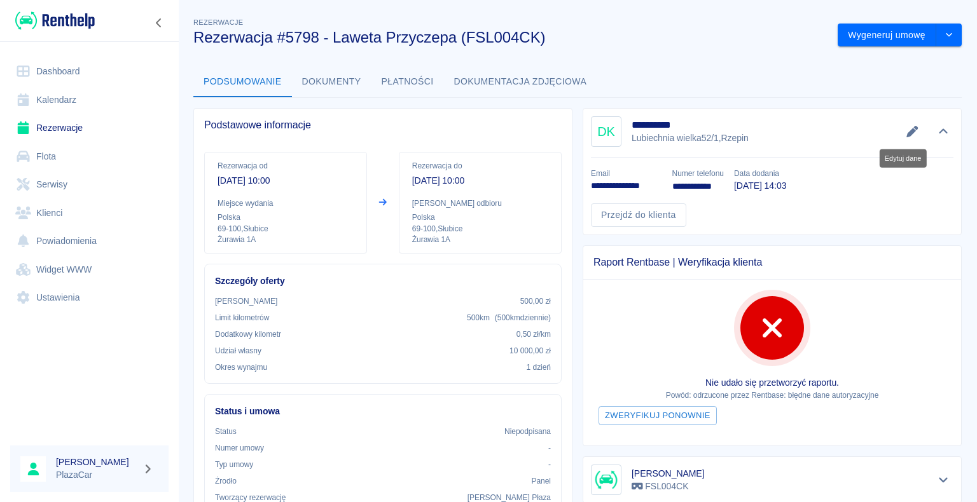
click at [906, 131] on icon "Edytuj dane" at bounding box center [911, 131] width 11 height 11
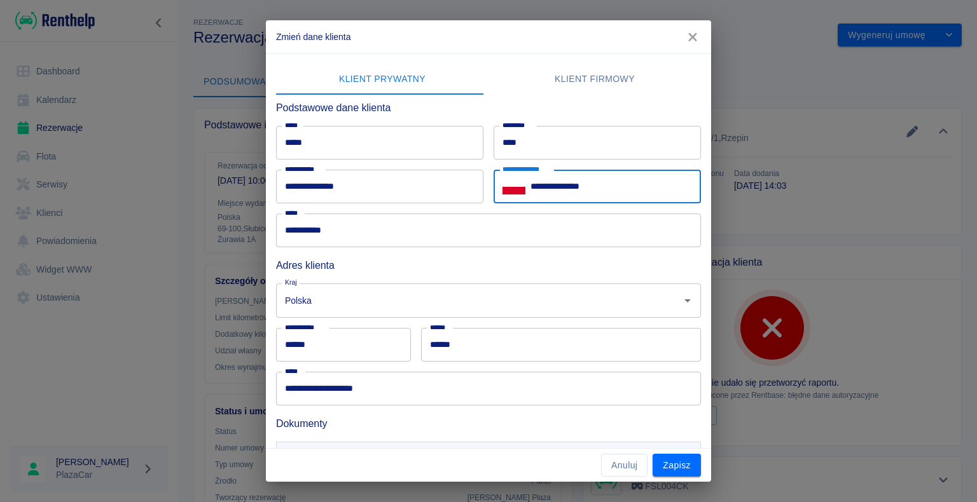
click at [675, 172] on input "**********" at bounding box center [615, 187] width 170 height 34
type input "**********"
click at [667, 476] on button "Zapisz" at bounding box center [676, 466] width 48 height 24
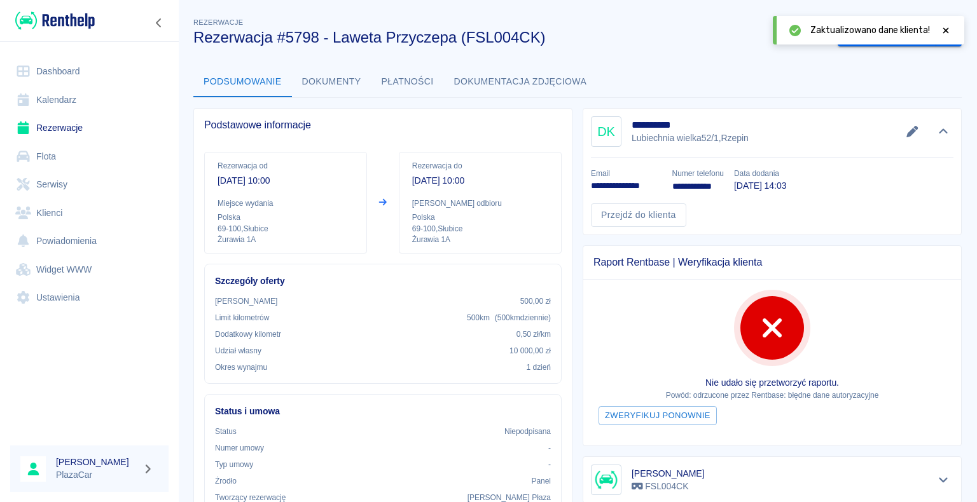
click at [950, 27] on icon at bounding box center [945, 30] width 11 height 9
click at [900, 29] on button "Wygeneruj umowę" at bounding box center [886, 36] width 99 height 24
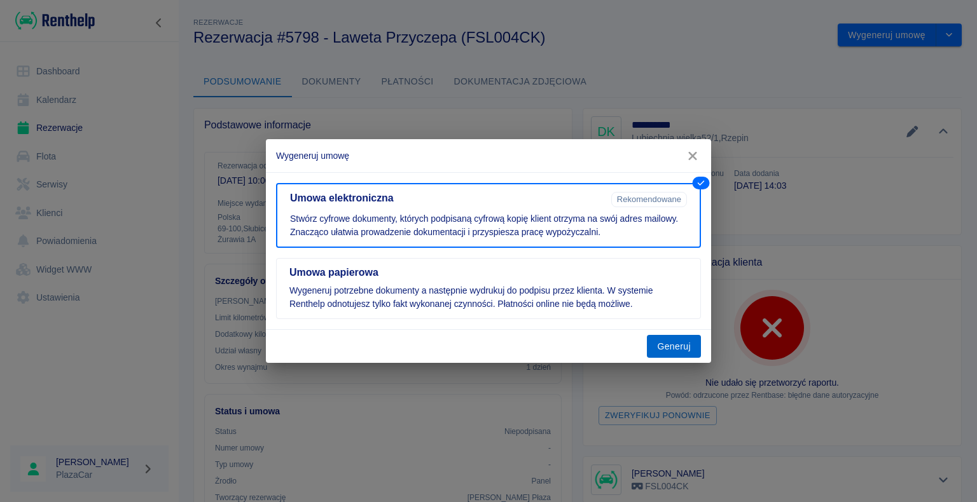
click at [679, 345] on button "Generuj" at bounding box center [674, 347] width 54 height 24
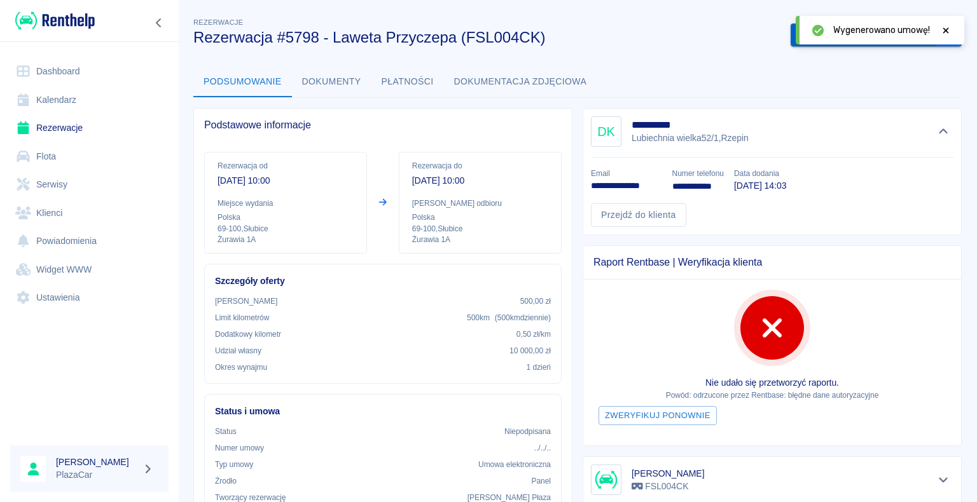
click at [790, 45] on button "Podpisz umowę elektroniczną" at bounding box center [863, 36] width 146 height 24
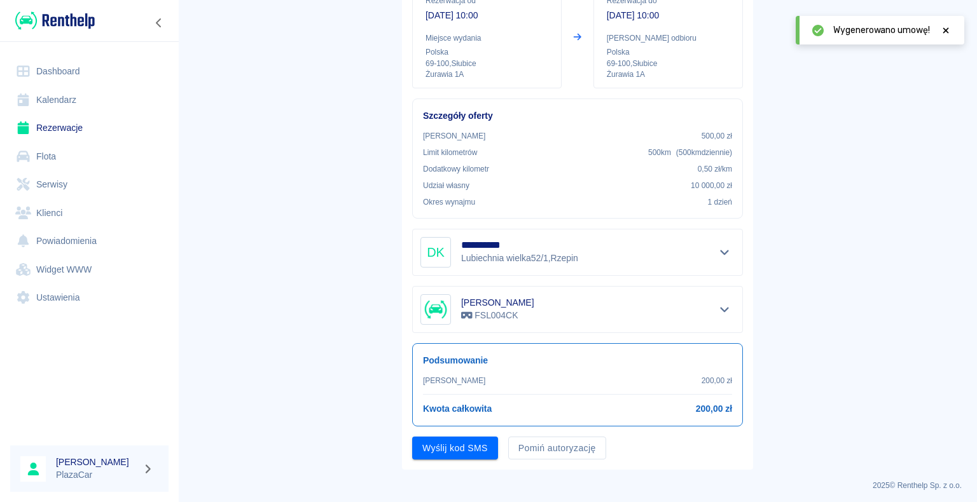
scroll to position [149, 0]
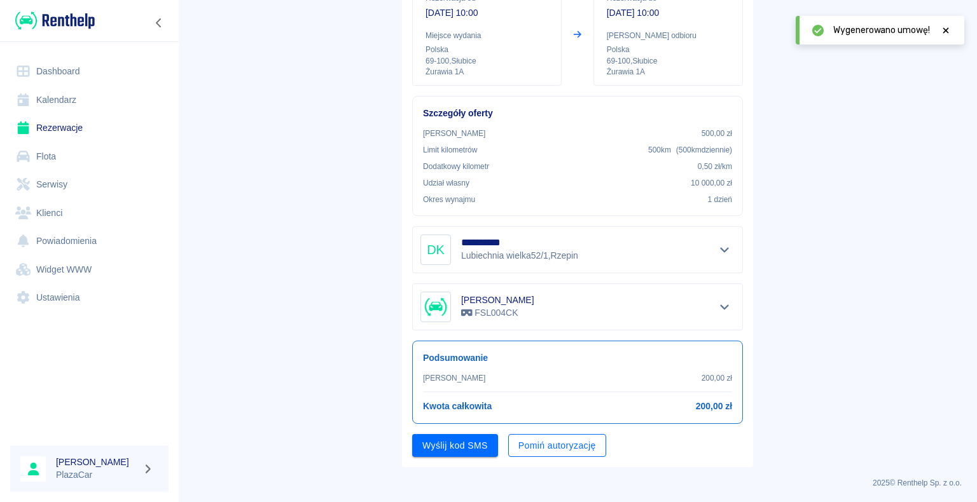
click at [579, 434] on button "Pomiń autoryzację" at bounding box center [557, 446] width 98 height 24
click at [458, 451] on button "Podpisz umowę" at bounding box center [455, 446] width 86 height 24
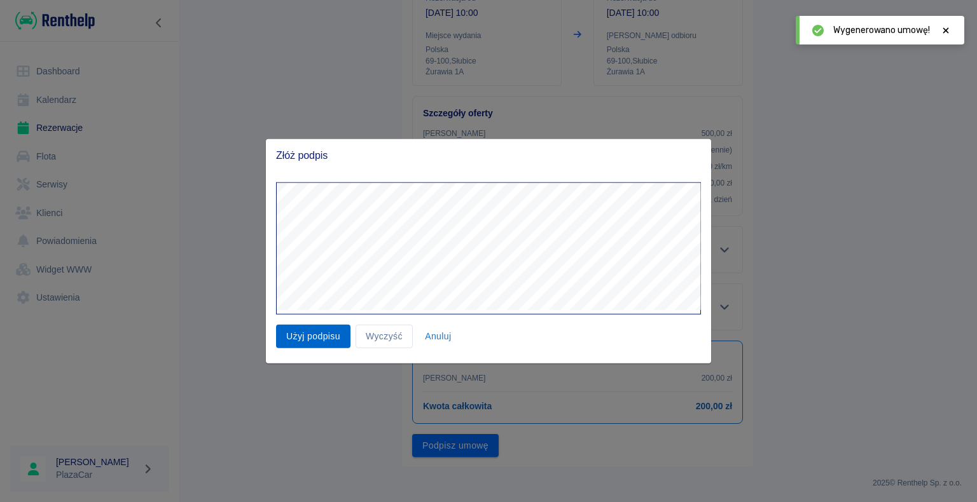
click at [291, 344] on button "Użyj podpisu" at bounding box center [313, 337] width 74 height 24
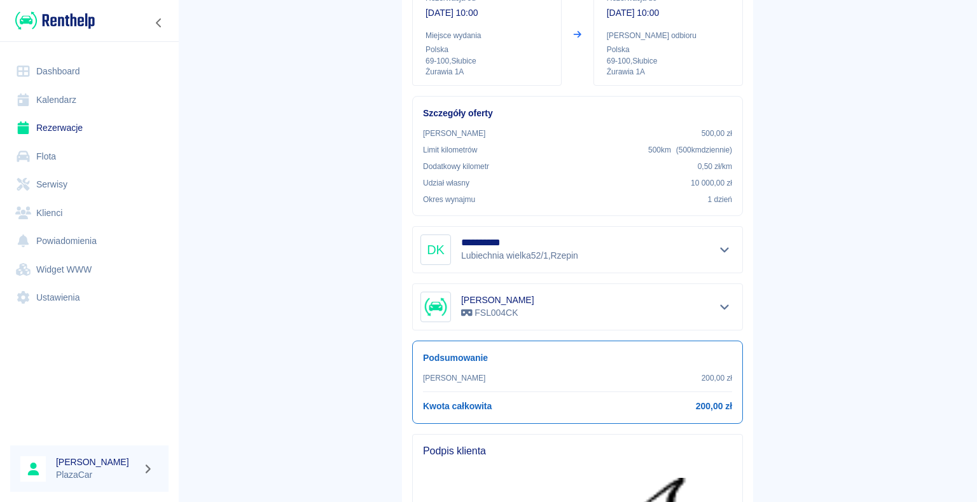
scroll to position [458, 0]
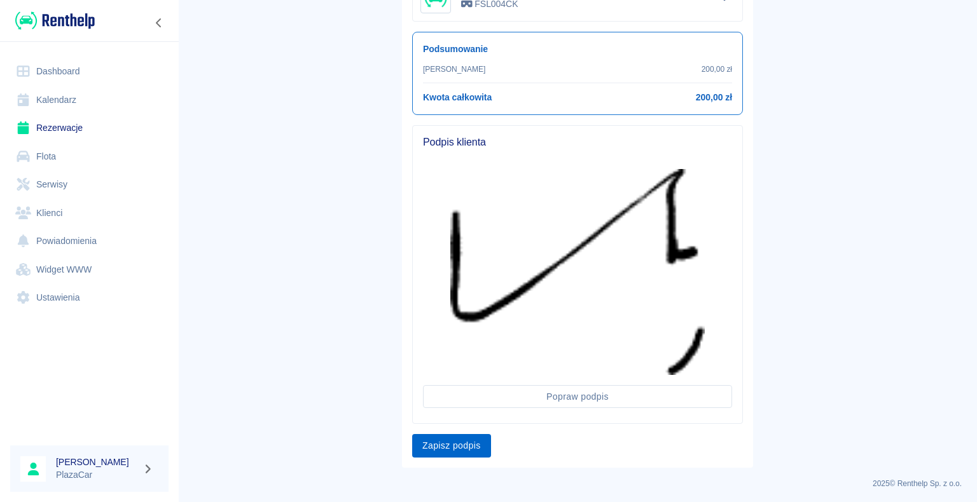
click at [458, 444] on button "Zapisz podpis" at bounding box center [451, 446] width 79 height 24
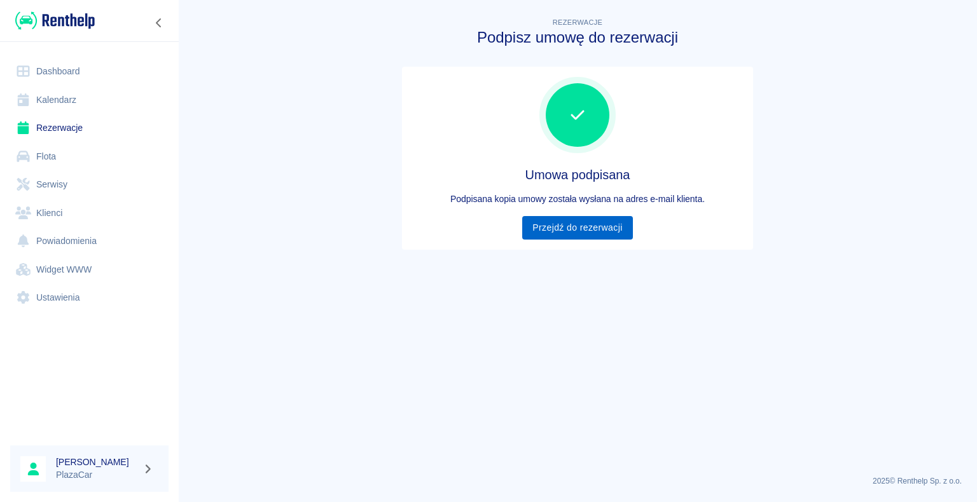
click at [598, 219] on link "Przejdź do rezerwacji" at bounding box center [577, 228] width 110 height 24
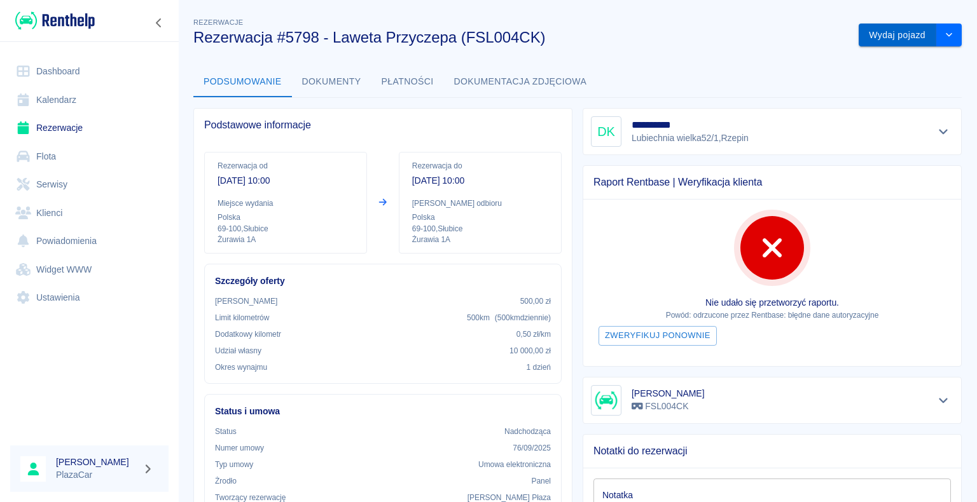
click at [907, 32] on button "Wydaj pojazd" at bounding box center [897, 36] width 78 height 24
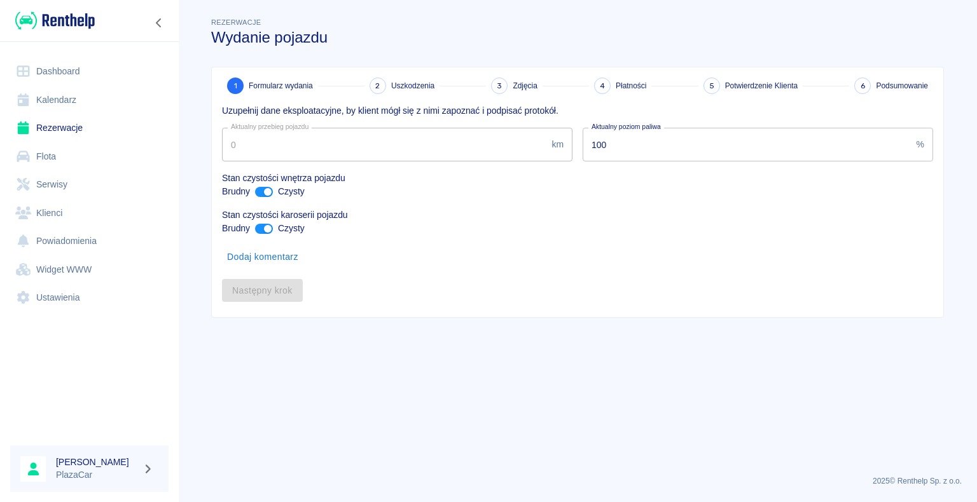
type input "99"
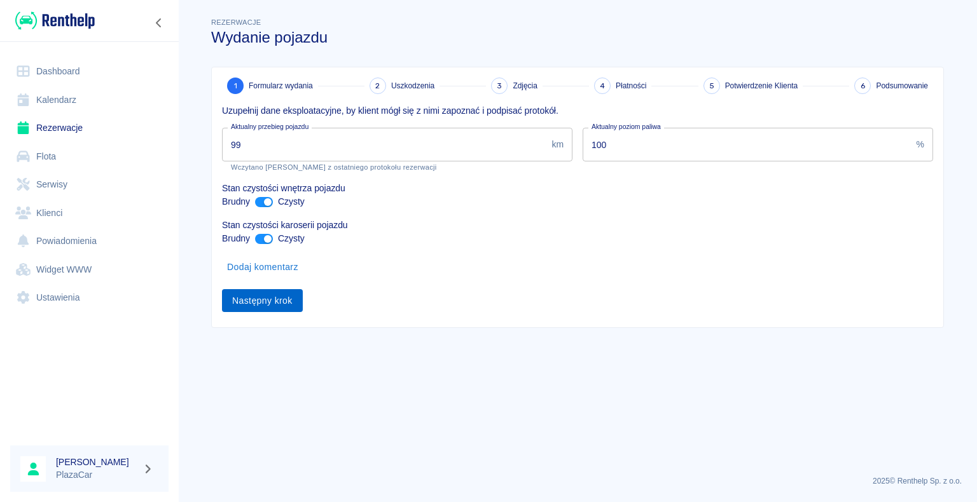
click at [266, 291] on button "Następny krok" at bounding box center [262, 301] width 81 height 24
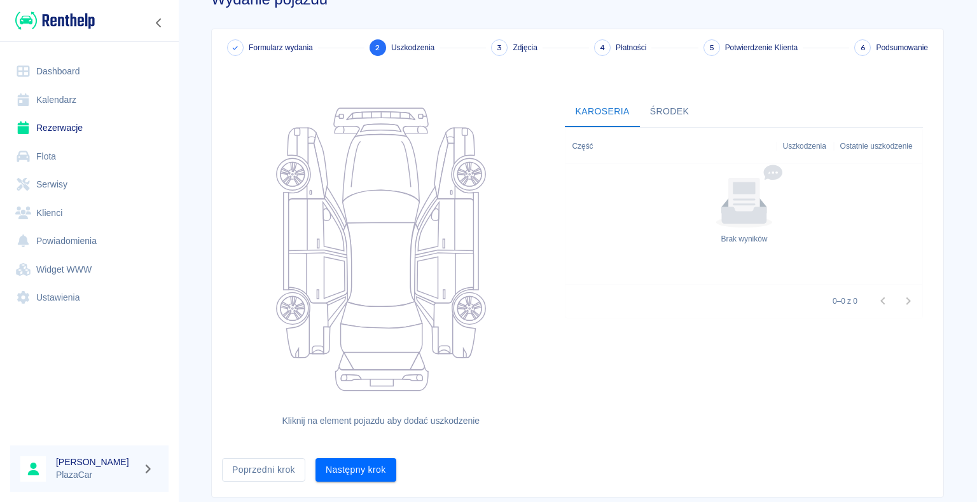
scroll to position [69, 0]
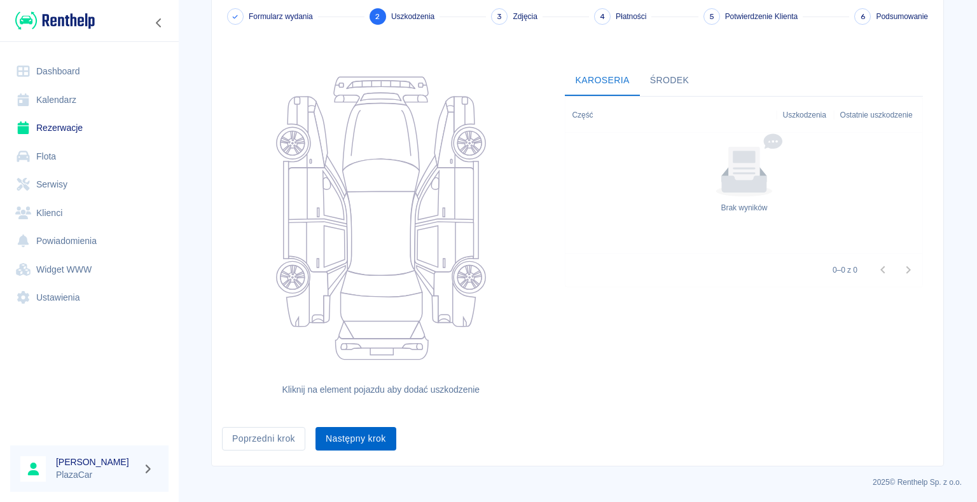
click at [340, 429] on div "Następny krok" at bounding box center [350, 434] width 91 height 34
click at [341, 429] on button "Następny krok" at bounding box center [355, 439] width 81 height 24
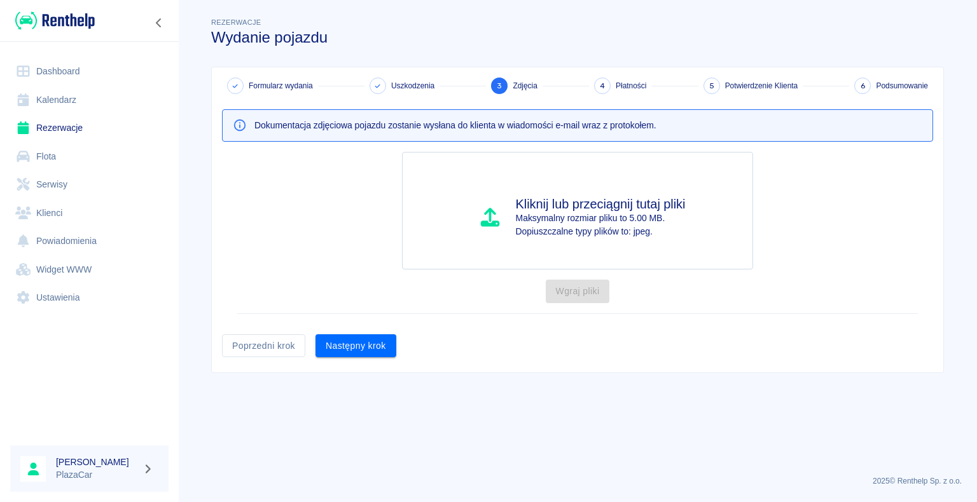
scroll to position [0, 0]
click at [375, 340] on button "Następny krok" at bounding box center [355, 346] width 81 height 24
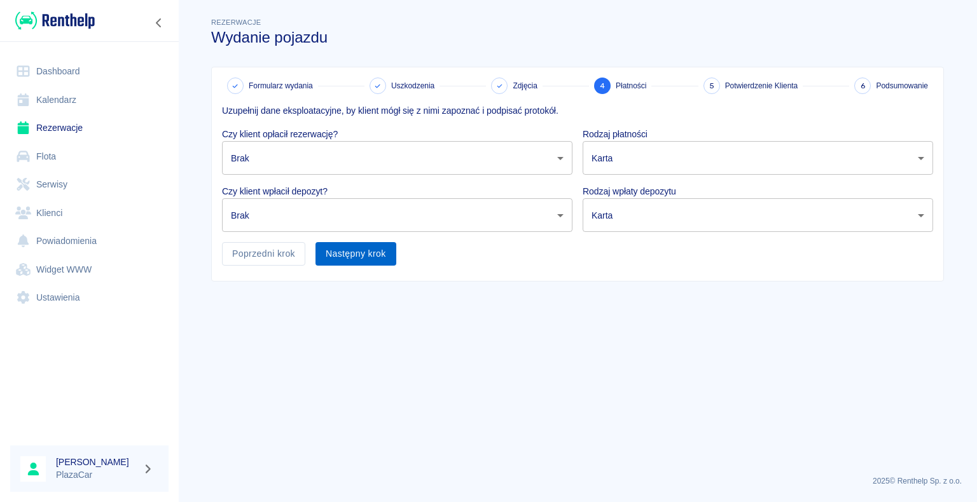
click at [346, 248] on button "Następny krok" at bounding box center [355, 254] width 81 height 24
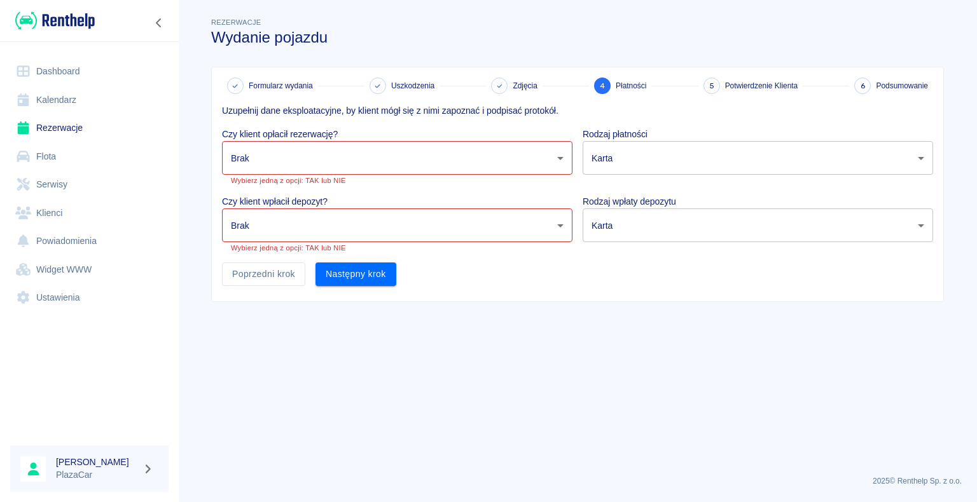
click at [351, 222] on body "Używamy plików Cookies, by zapewnić Ci najlepsze możliwe doświadczenie. Aby dow…" at bounding box center [488, 251] width 977 height 502
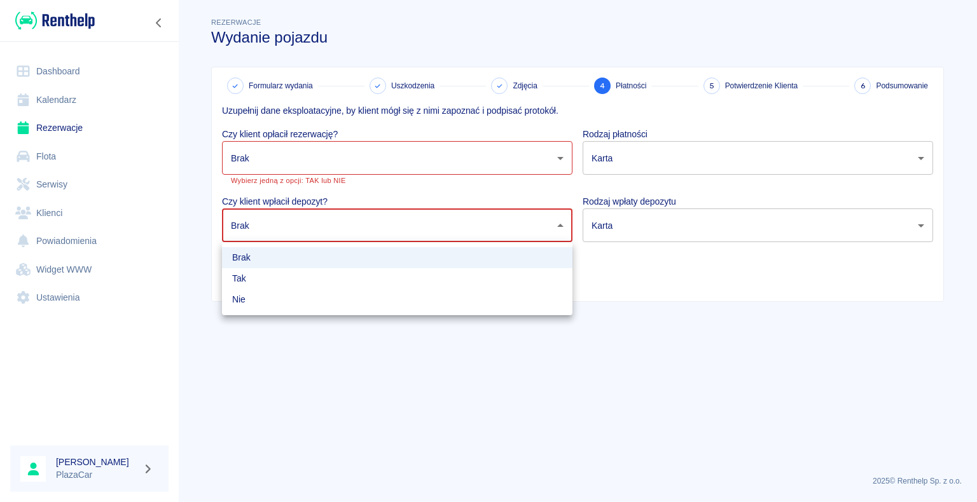
click at [301, 278] on li "Tak" at bounding box center [397, 278] width 350 height 21
type input "true"
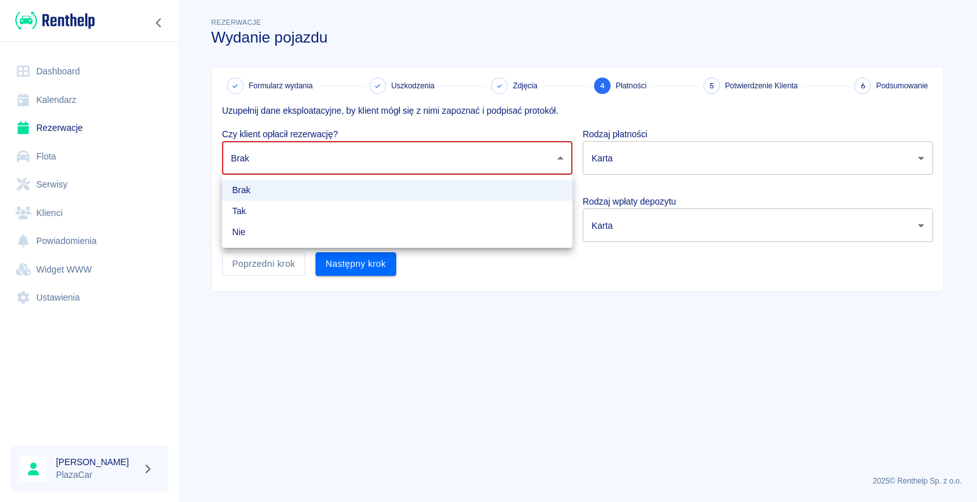
click at [314, 158] on body "Używamy plików Cookies, by zapewnić Ci najlepsze możliwe doświadczenie. Aby dow…" at bounding box center [488, 251] width 977 height 502
click at [287, 222] on li "Nie" at bounding box center [397, 232] width 350 height 21
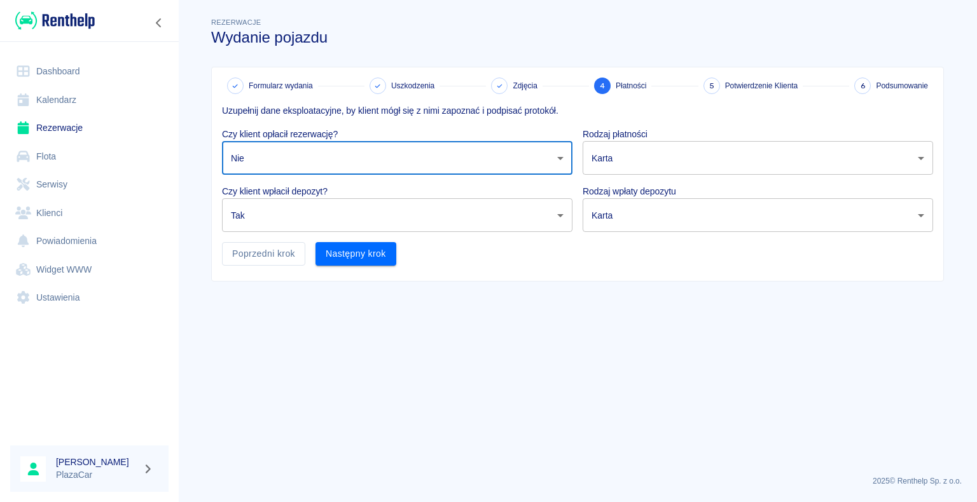
click at [331, 147] on body "Używamy plików Cookies, by zapewnić Ci najlepsze możliwe doświadczenie. Aby dow…" at bounding box center [488, 251] width 977 height 502
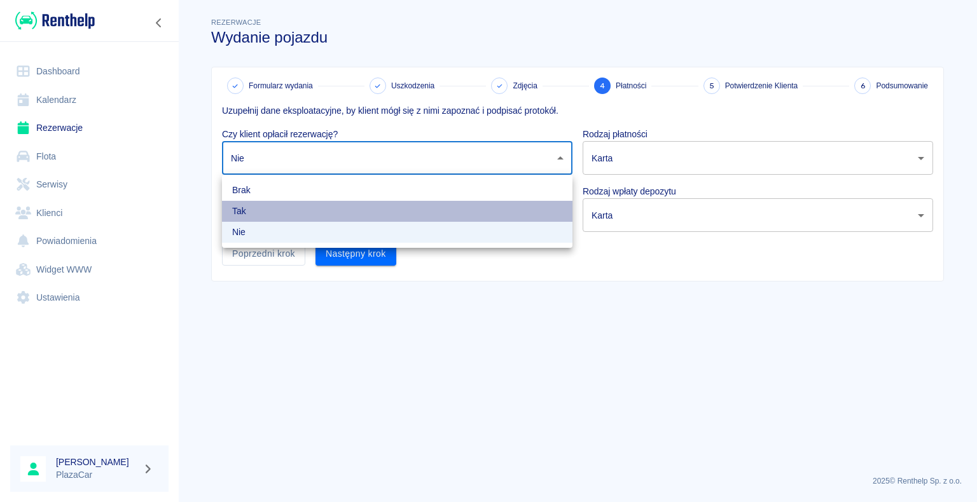
click at [308, 210] on li "Tak" at bounding box center [397, 211] width 350 height 21
type input "true"
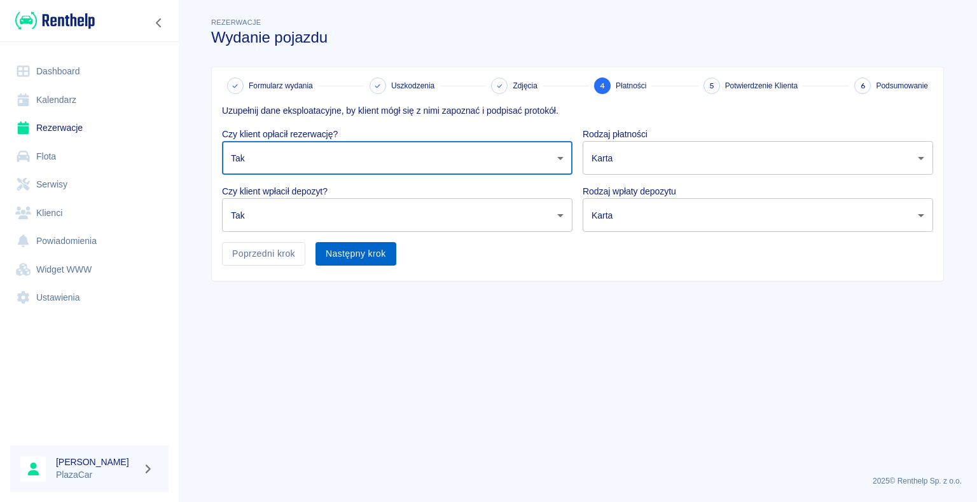
click at [336, 256] on button "Następny krok" at bounding box center [355, 254] width 81 height 24
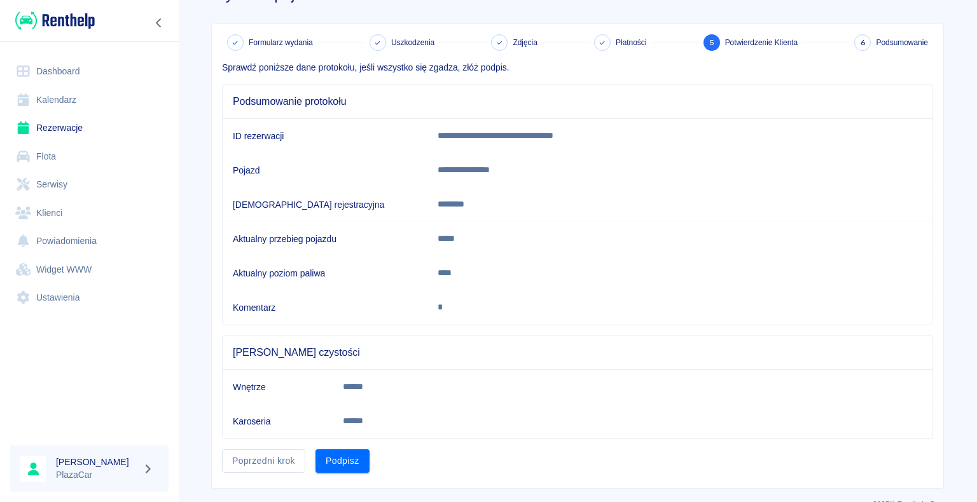
scroll to position [64, 0]
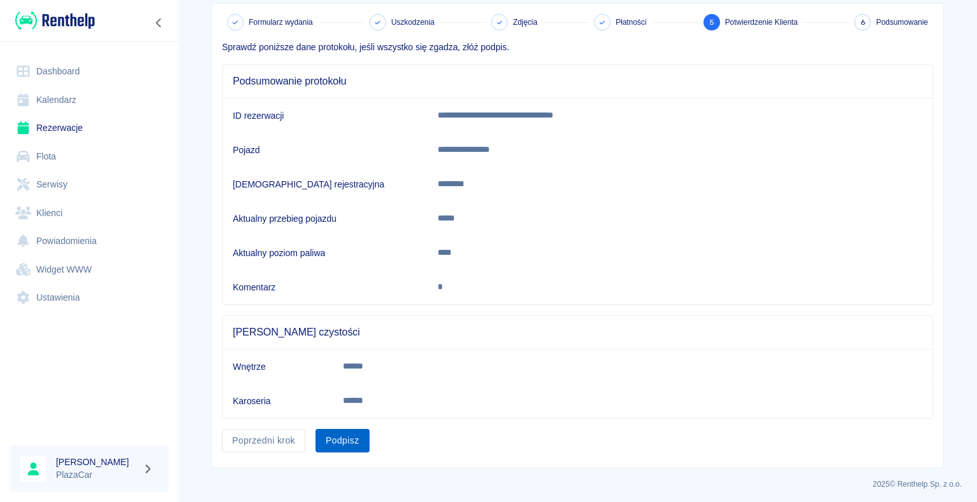
click at [340, 434] on button "Podpisz" at bounding box center [342, 441] width 54 height 24
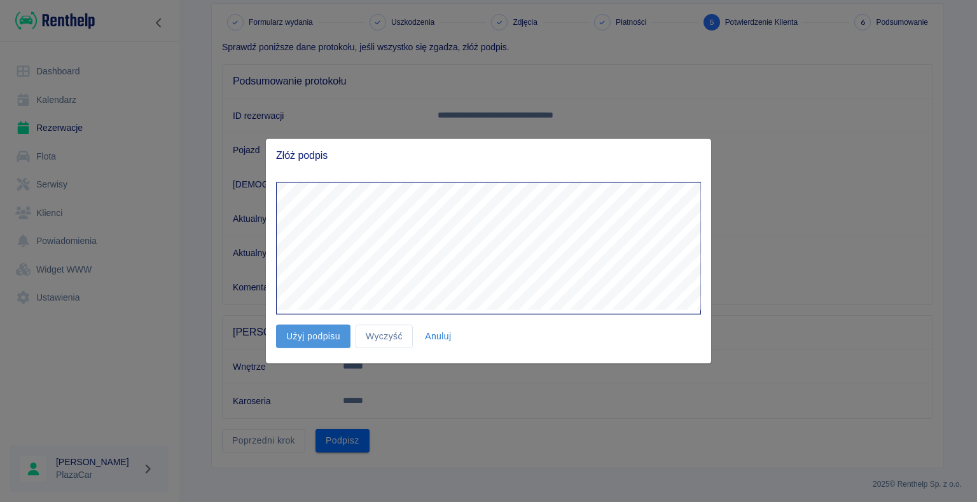
click at [326, 337] on button "Użyj podpisu" at bounding box center [313, 337] width 74 height 24
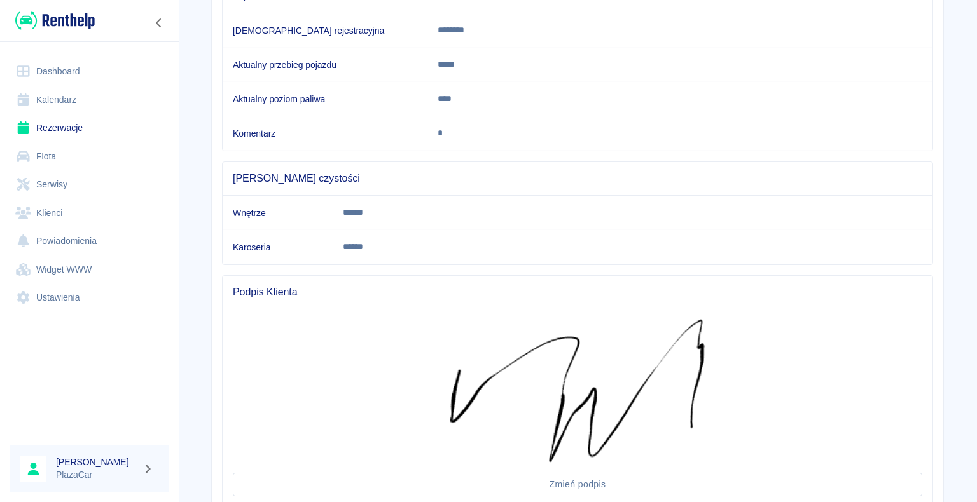
scroll to position [310, 0]
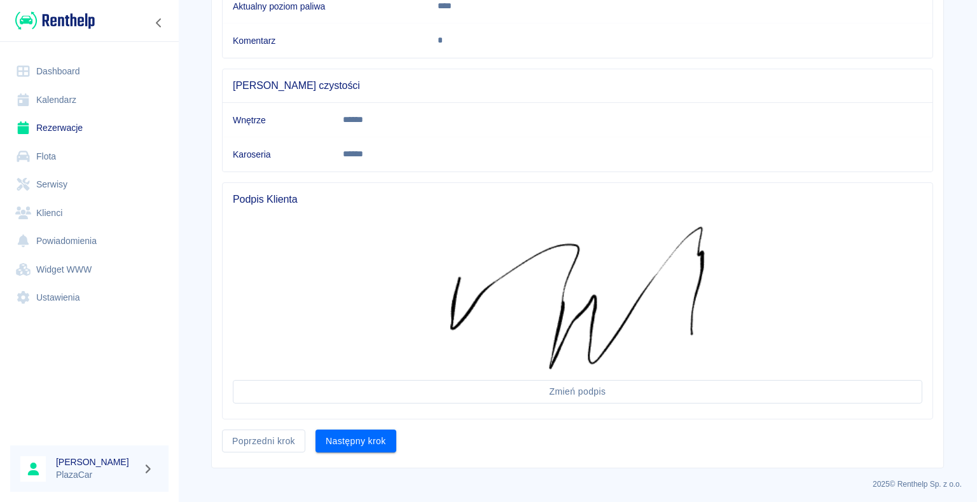
click at [377, 424] on div "Następny krok" at bounding box center [350, 437] width 91 height 34
click at [369, 435] on button "Następny krok" at bounding box center [355, 442] width 81 height 24
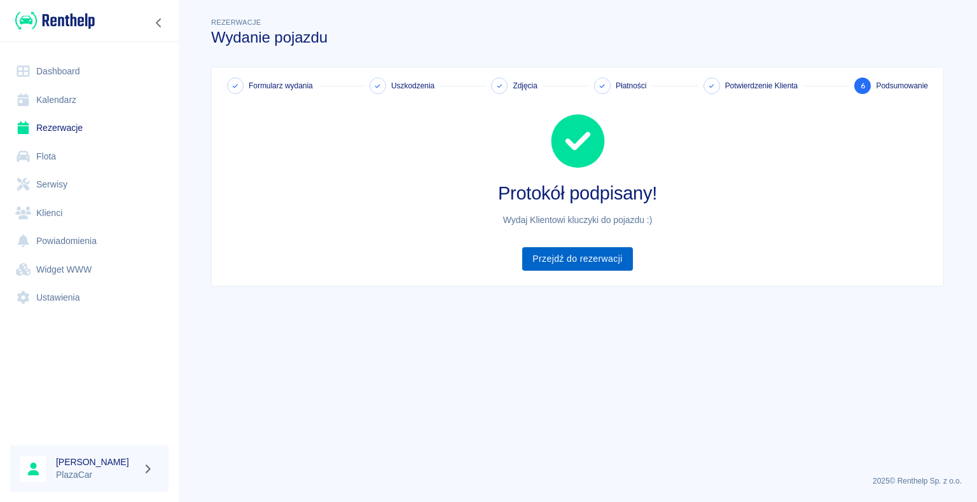
drag, startPoint x: 523, startPoint y: 284, endPoint x: 554, endPoint y: 268, distance: 35.0
click at [523, 284] on div "Formularz wydania Uszkodzenia Zdjęcia Płatności Potwierdzenie Klienta 6 Podsumo…" at bounding box center [577, 176] width 731 height 219
click at [585, 251] on link "Przejdź do rezerwacji" at bounding box center [577, 259] width 110 height 24
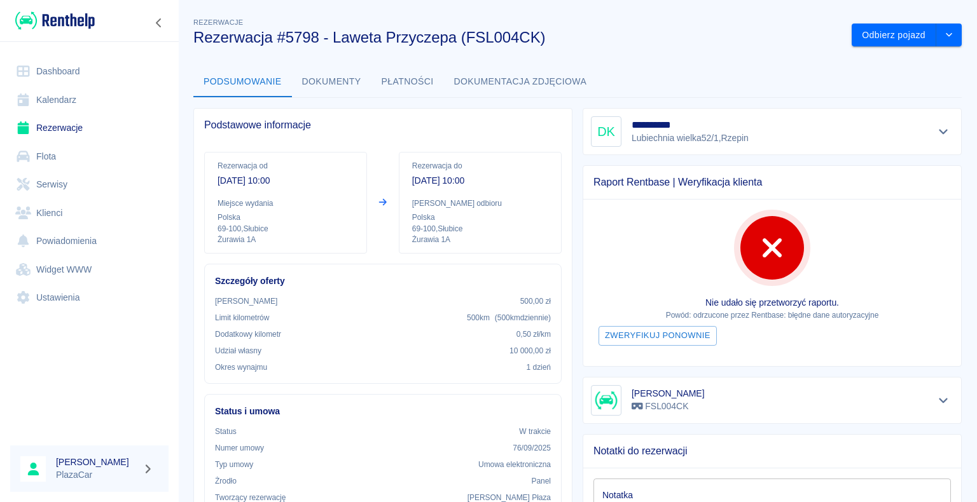
click at [77, 77] on link "Dashboard" at bounding box center [89, 71] width 158 height 29
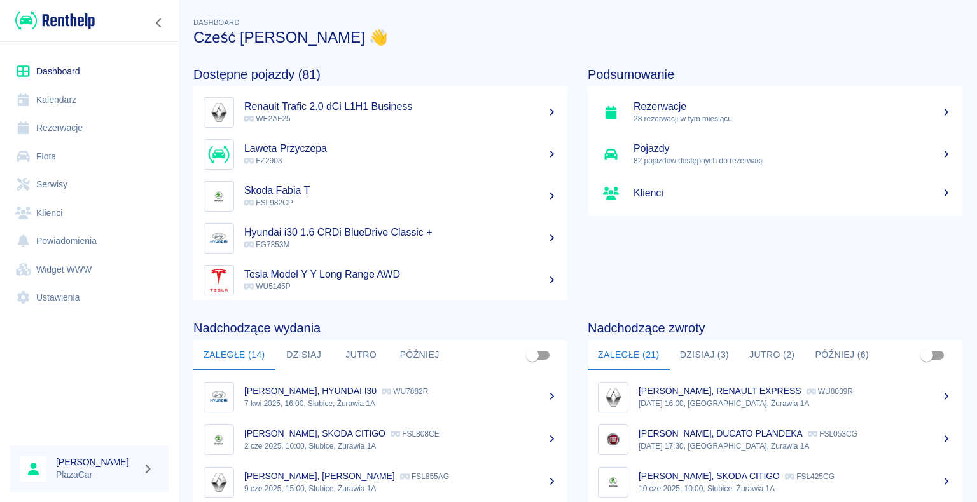
click at [74, 96] on link "Kalendarz" at bounding box center [89, 100] width 158 height 29
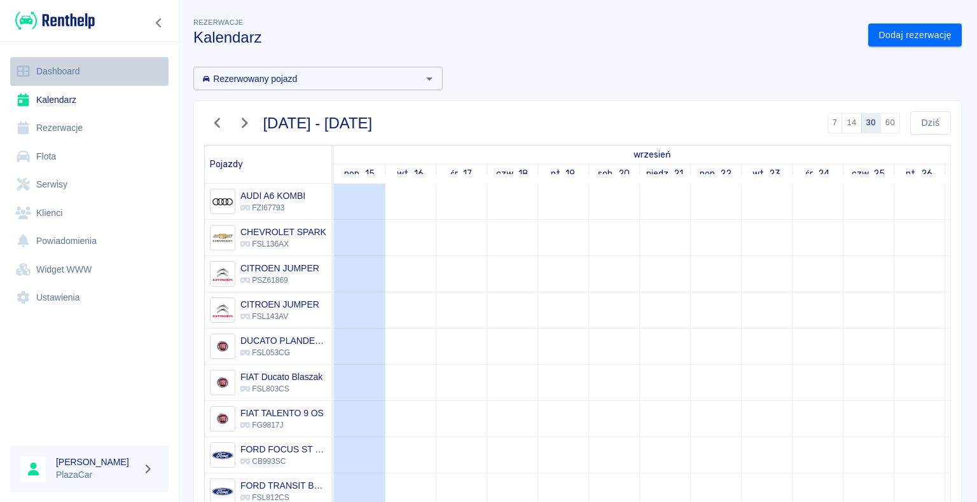
click at [102, 69] on link "Dashboard" at bounding box center [89, 71] width 158 height 29
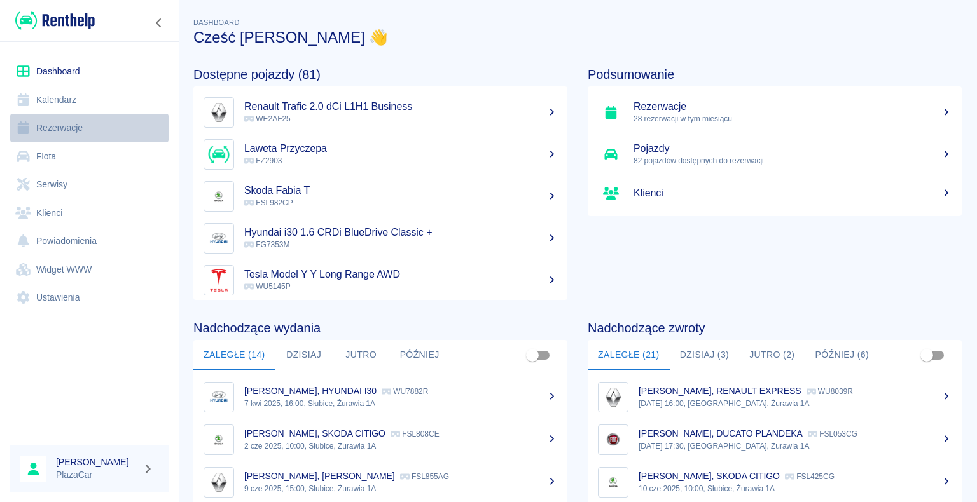
click at [105, 125] on link "Rezerwacje" at bounding box center [89, 128] width 158 height 29
